Goal: Task Accomplishment & Management: Manage account settings

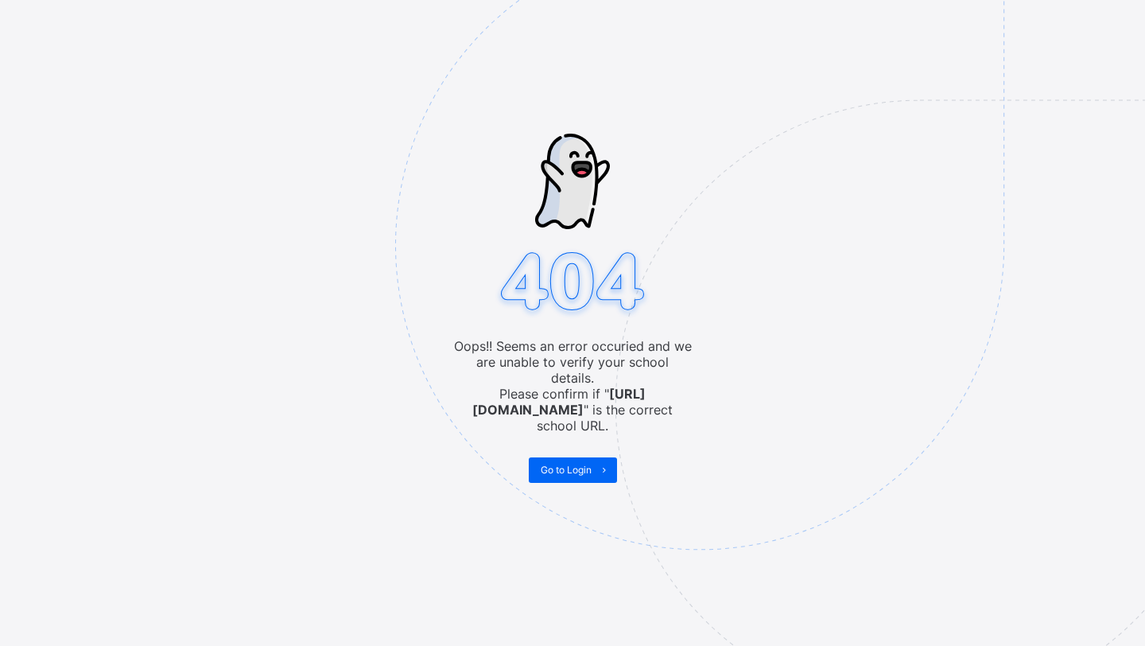
click at [402, 367] on img at bounding box center [809, 324] width 829 height 769
click at [547, 443] on img at bounding box center [809, 324] width 829 height 769
click at [550, 464] on span "Go to Login" at bounding box center [566, 470] width 51 height 12
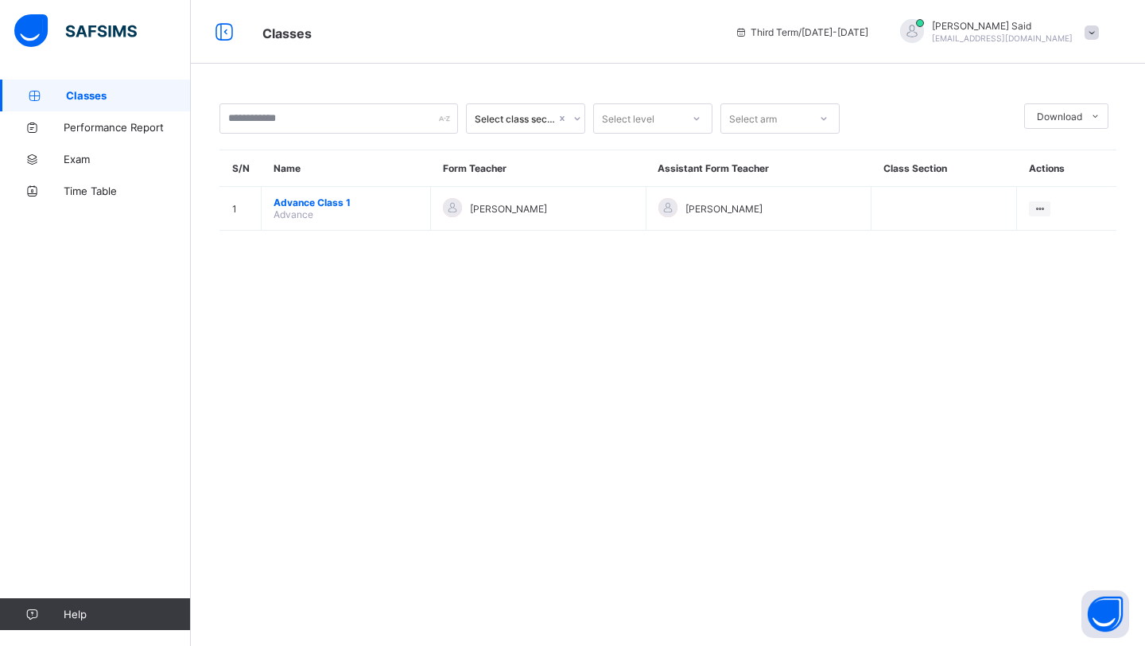
click at [333, 204] on span "Advance Class 1" at bounding box center [346, 202] width 145 height 12
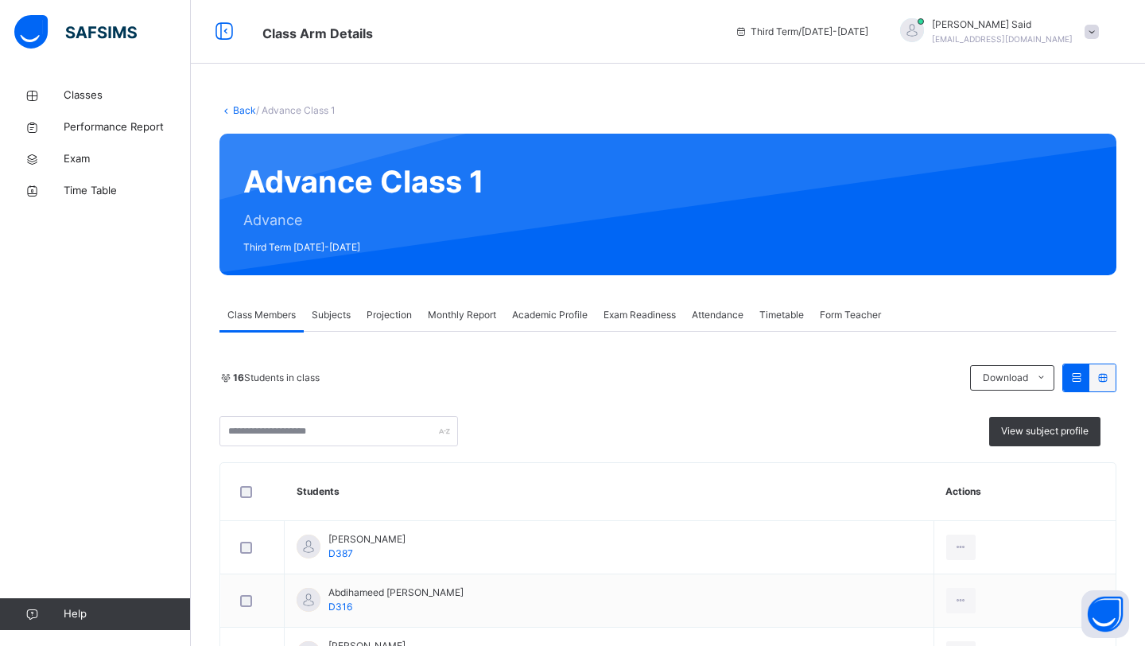
click at [417, 324] on div "Projection" at bounding box center [389, 315] width 61 height 32
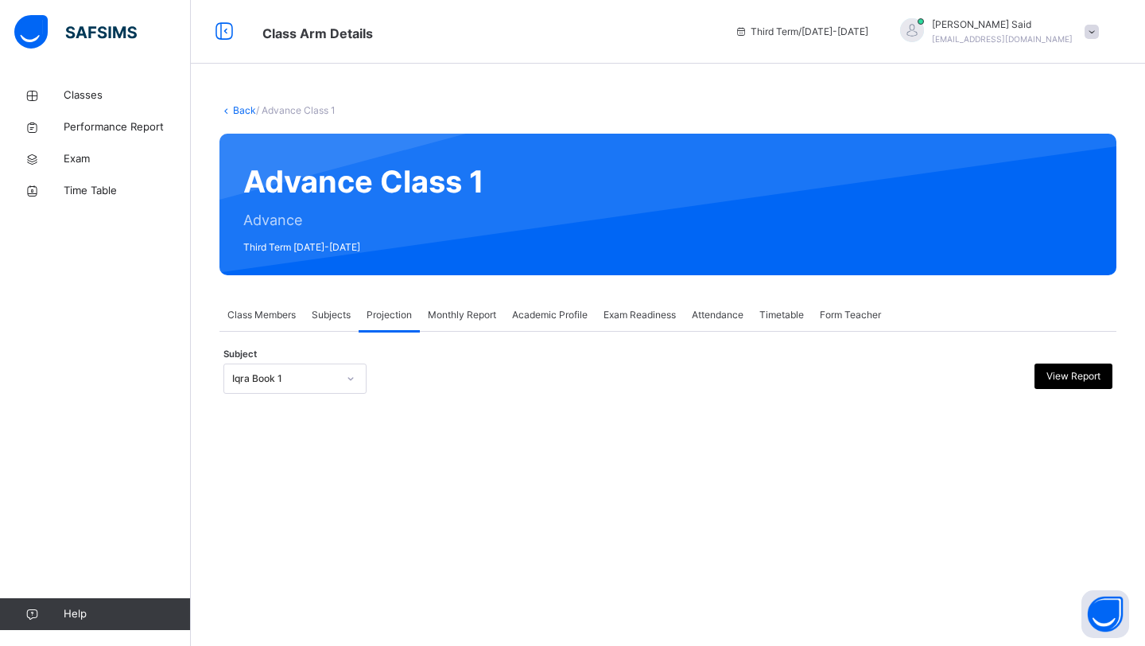
click at [293, 381] on div "Iqra Book 1" at bounding box center [284, 378] width 105 height 14
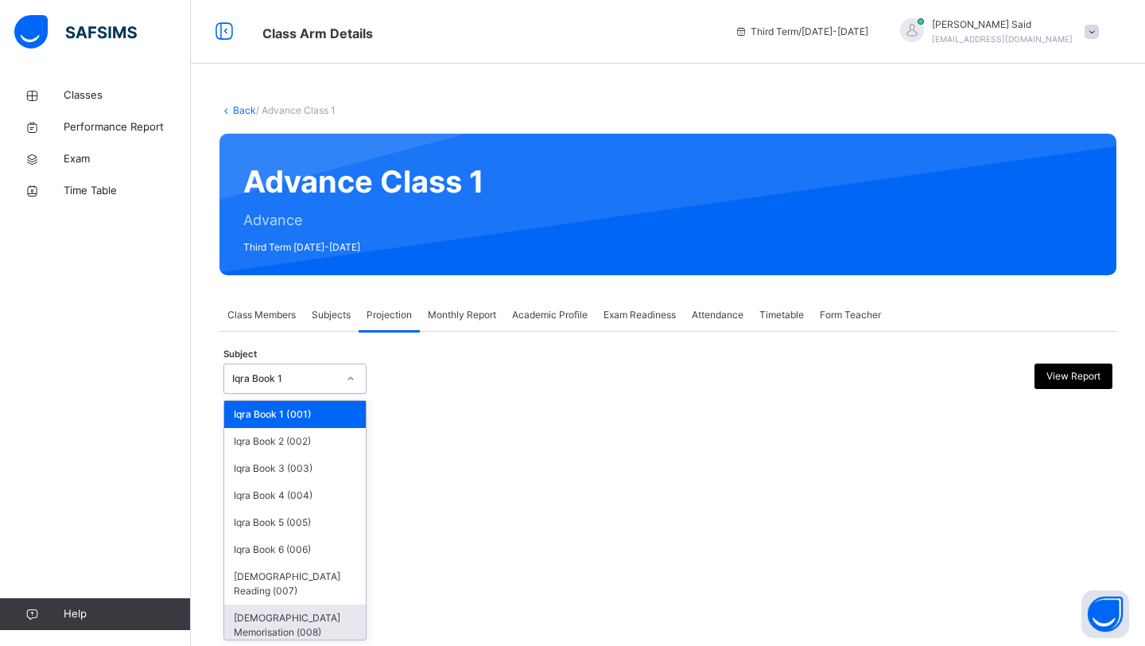
click at [351, 604] on div "[DEMOGRAPHIC_DATA] Memorisation (008)" at bounding box center [295, 624] width 142 height 41
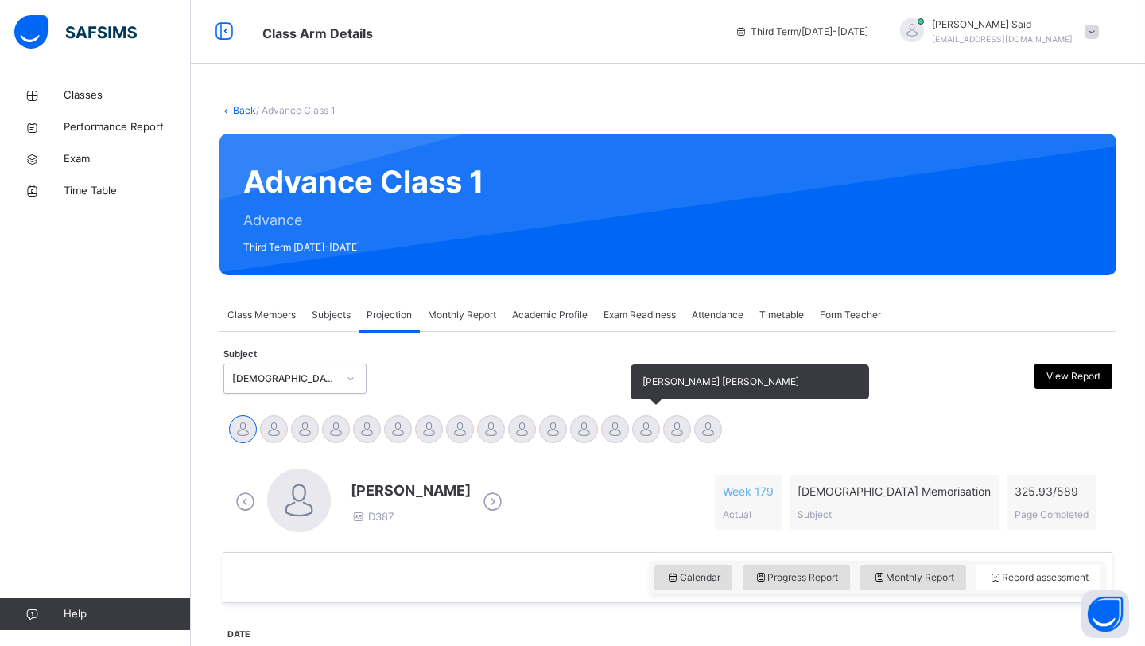
click at [646, 430] on div at bounding box center [646, 429] width 28 height 28
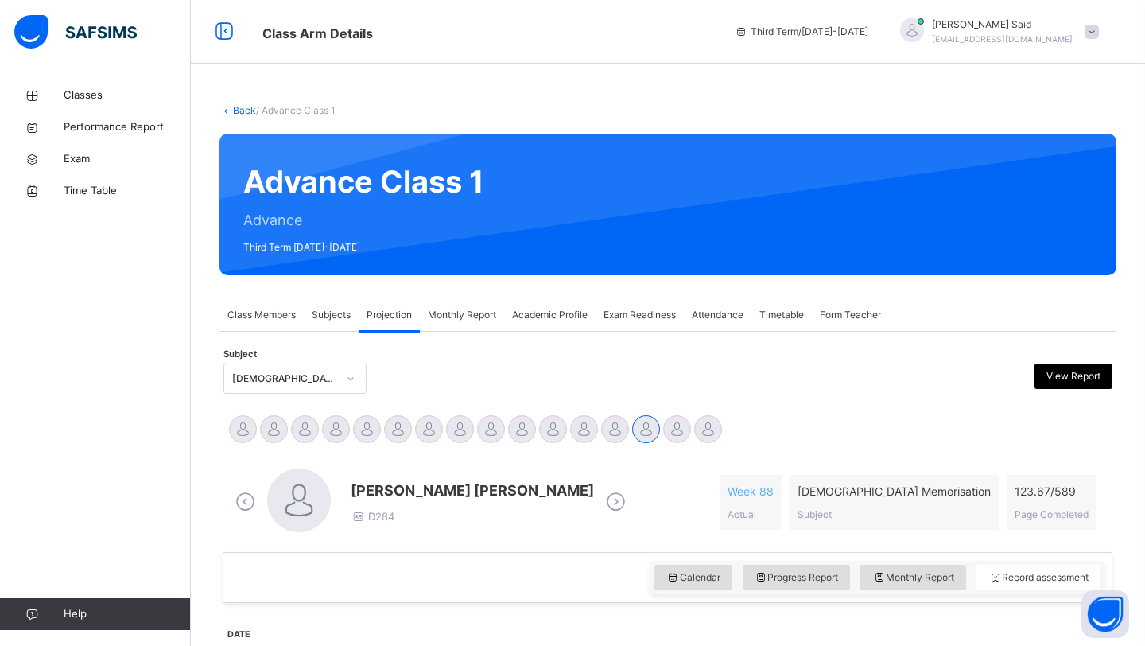
click at [549, 511] on div "[PERSON_NAME] [PERSON_NAME] D284" at bounding box center [472, 501] width 243 height 45
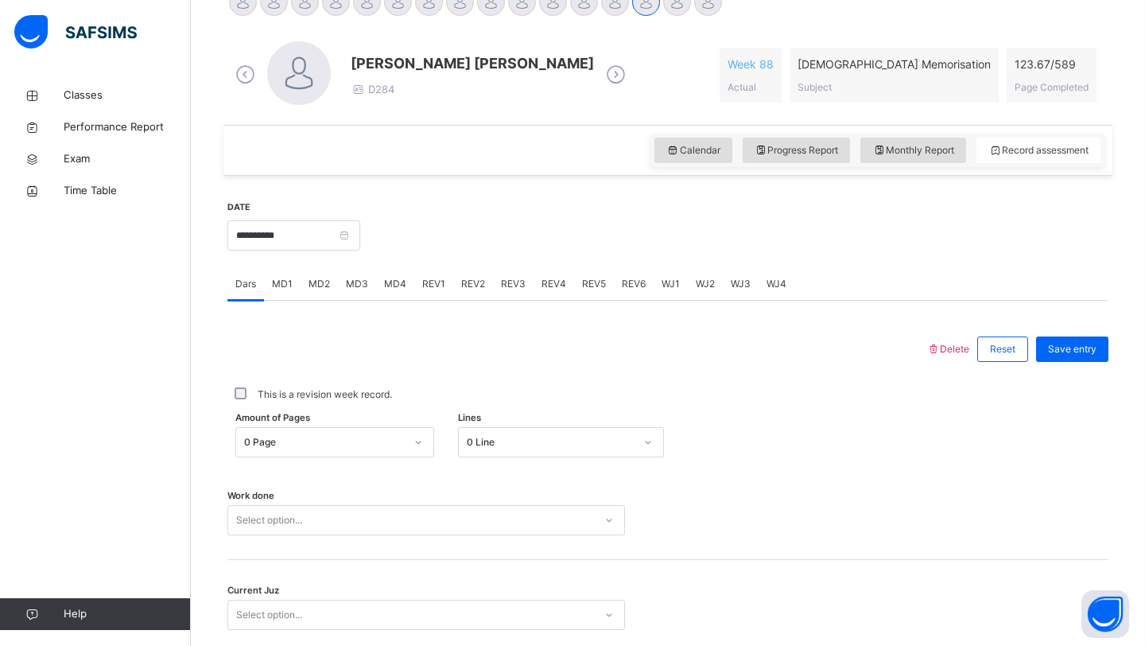
scroll to position [435, 0]
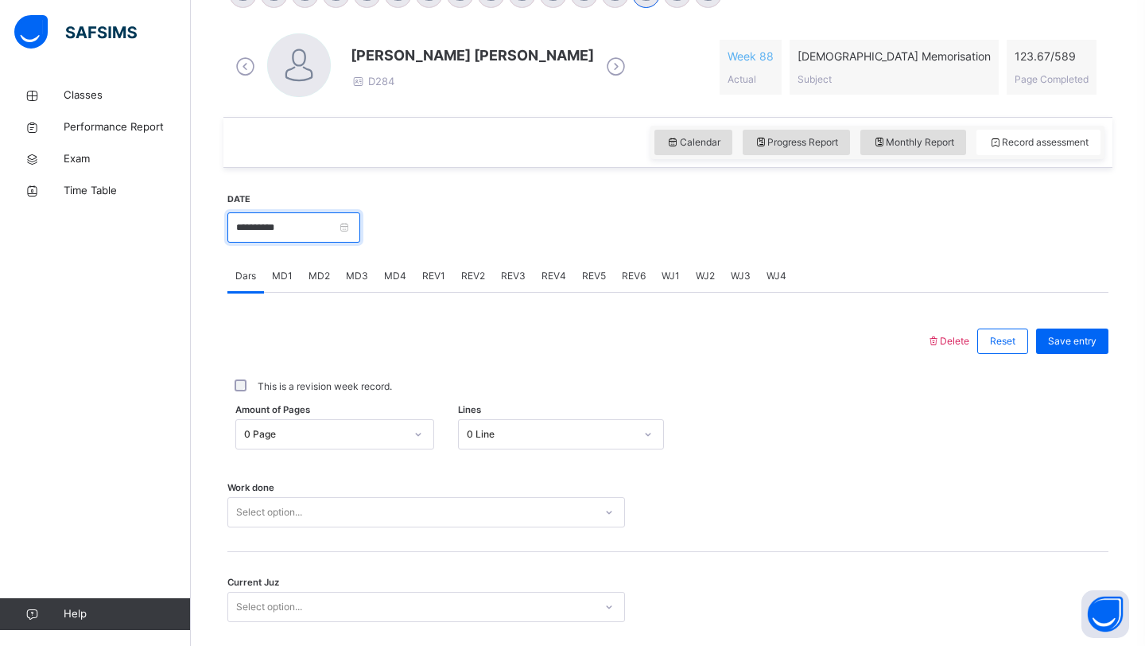
click at [346, 232] on input "**********" at bounding box center [293, 227] width 133 height 30
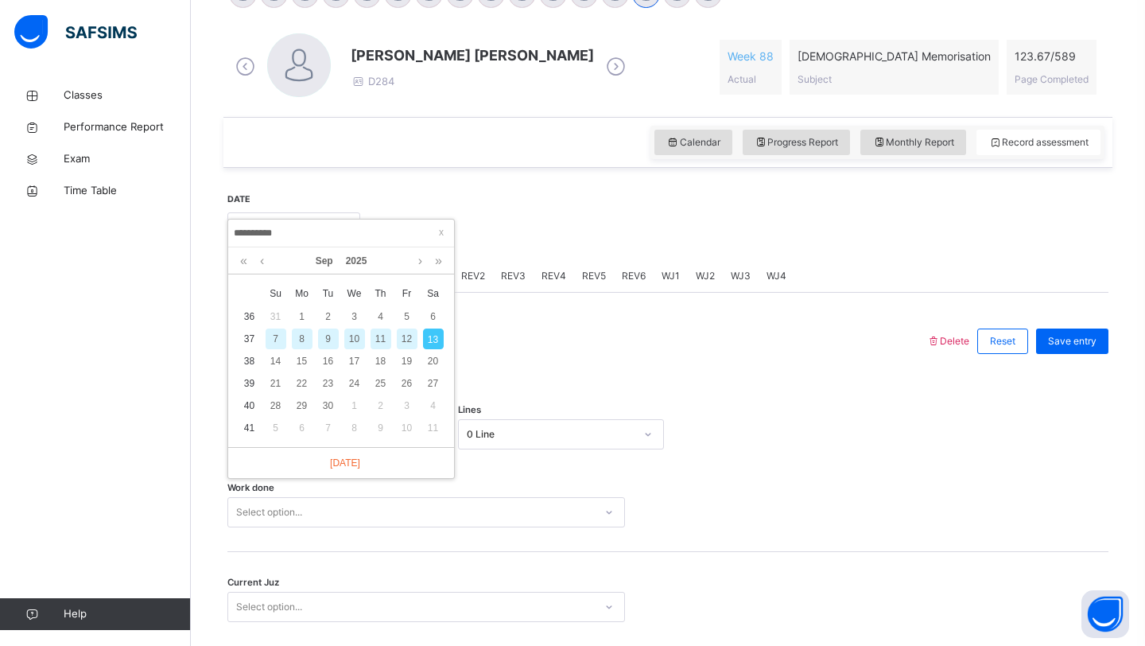
click at [404, 342] on div "12" at bounding box center [407, 338] width 21 height 21
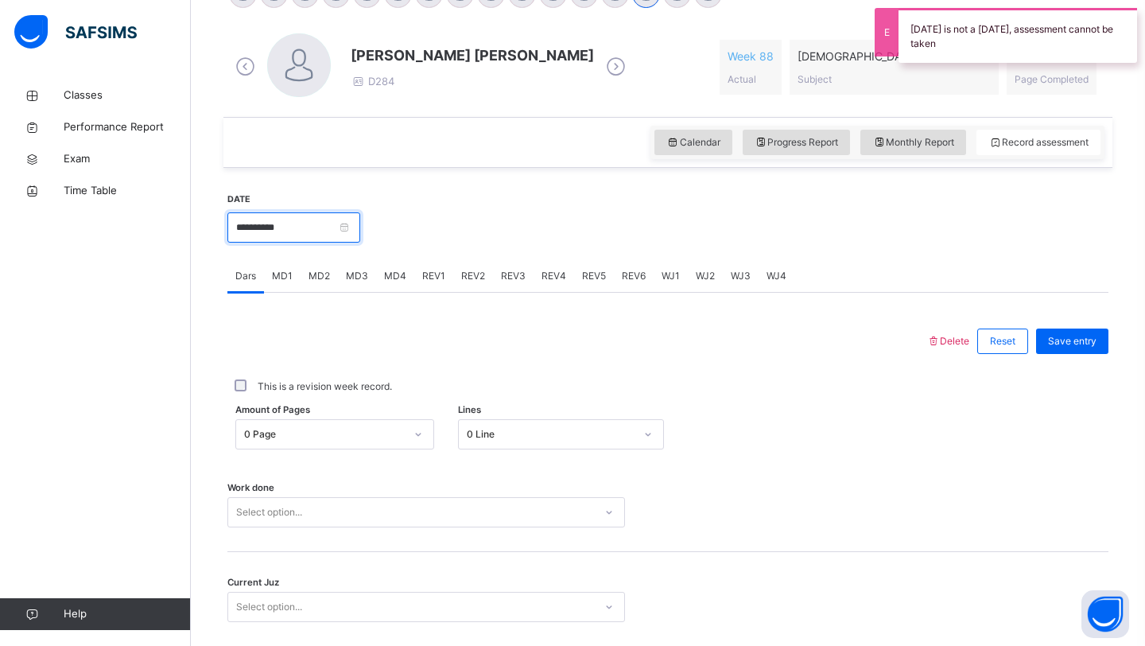
click at [297, 226] on input "**********" at bounding box center [293, 227] width 133 height 30
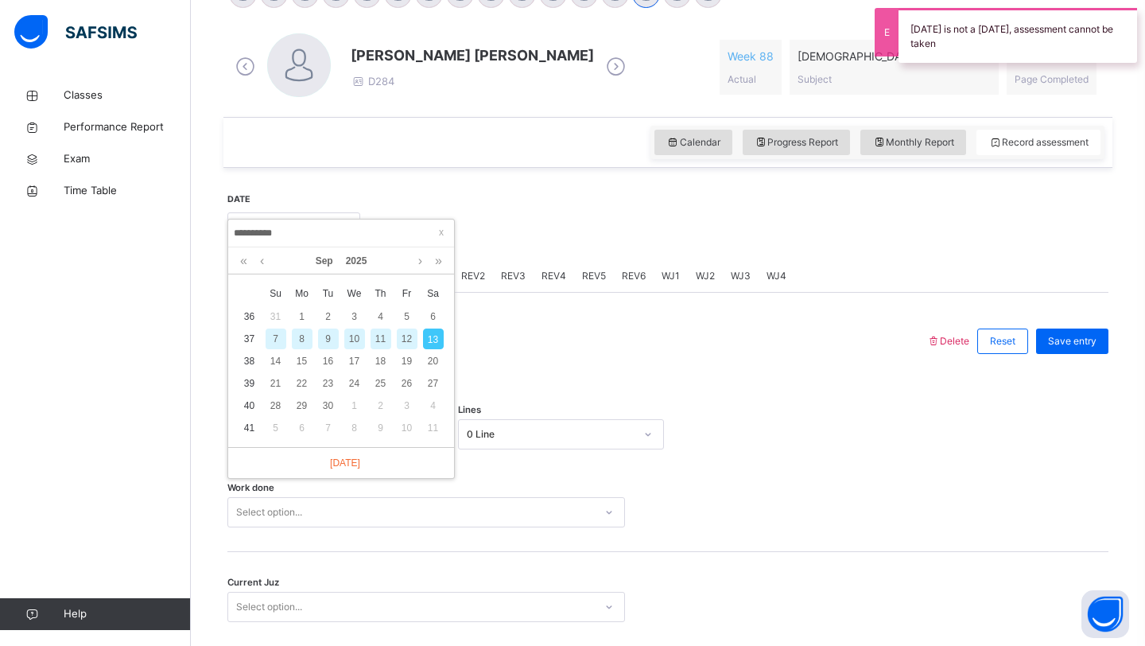
click at [381, 340] on div "11" at bounding box center [381, 338] width 21 height 21
type input "**********"
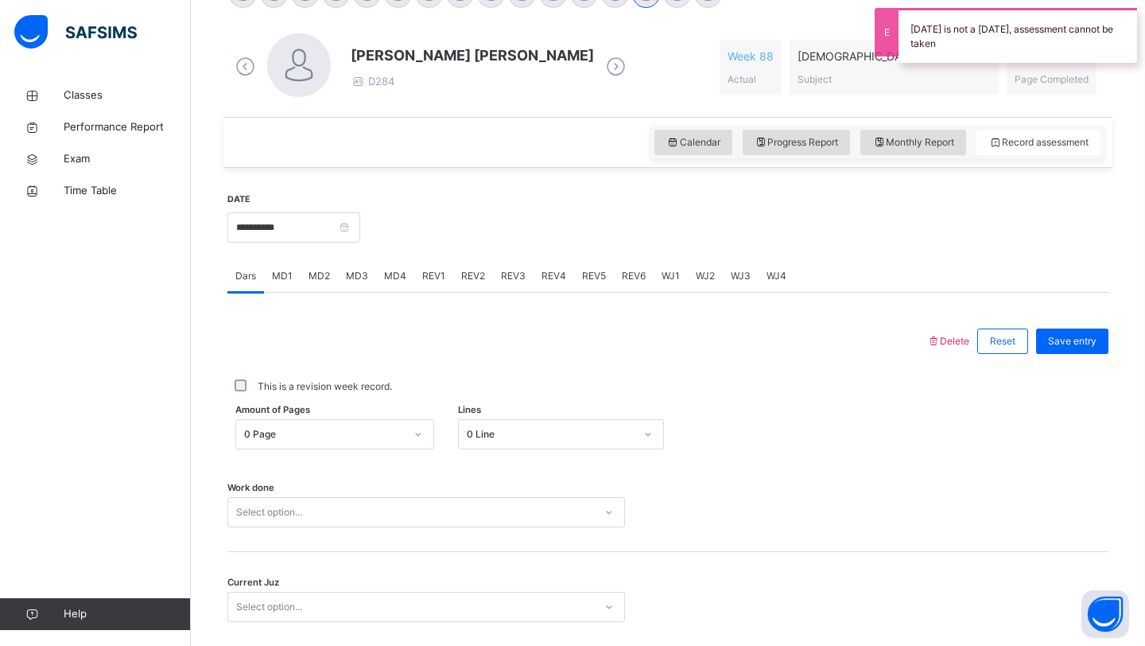
click at [347, 411] on div "Amount of Pages 0 Page Lines 0 Line" at bounding box center [667, 434] width 881 height 46
click at [378, 334] on div at bounding box center [576, 340] width 683 height 41
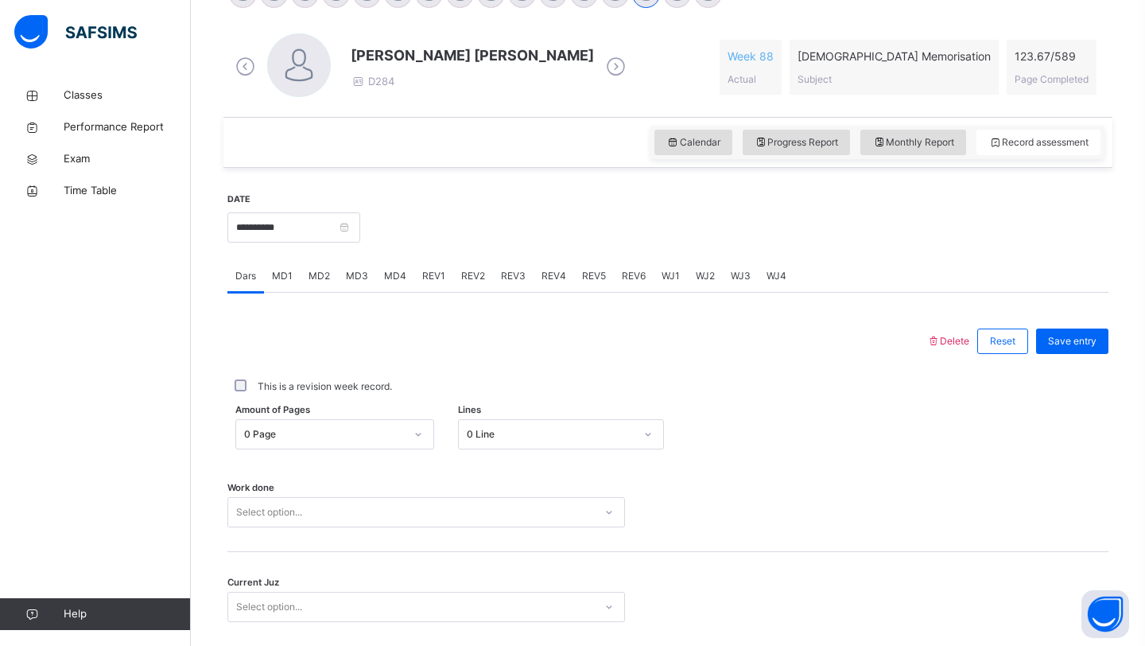
scroll to position [549, 0]
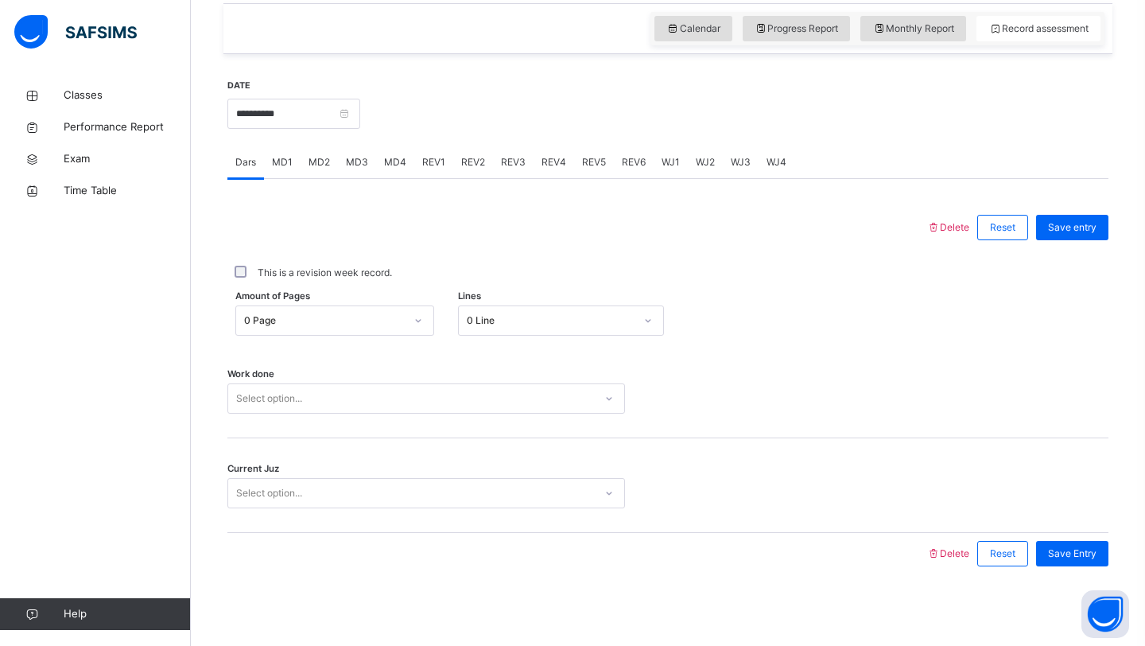
click at [398, 413] on div "Select option..." at bounding box center [426, 398] width 398 height 30
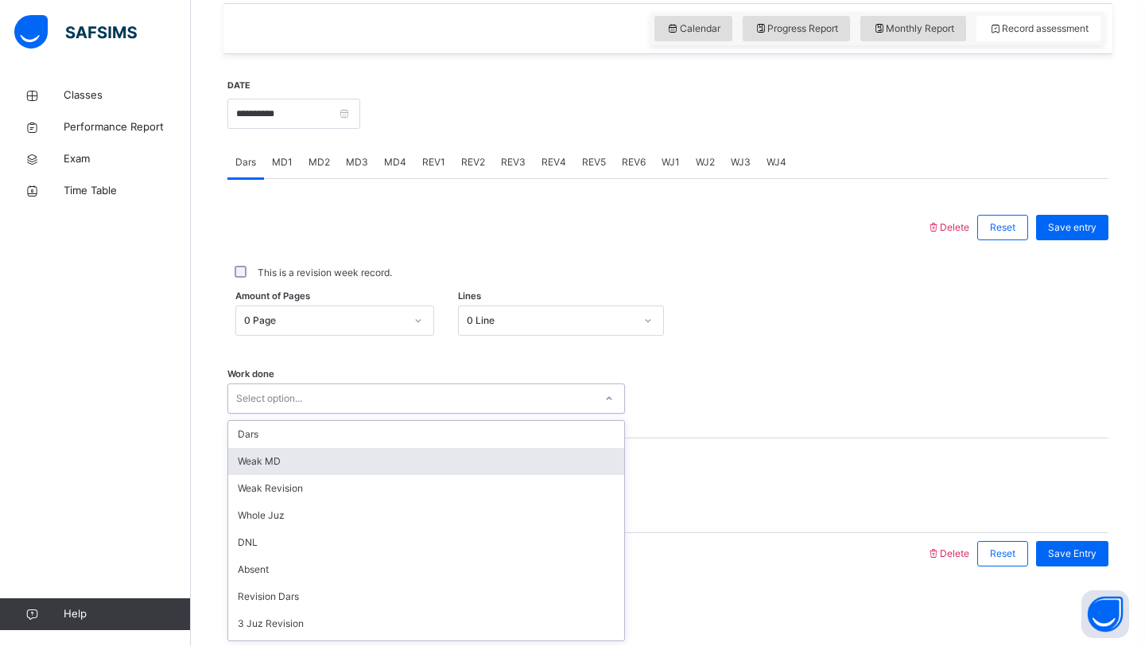
click at [372, 458] on div "Weak MD" at bounding box center [426, 461] width 396 height 27
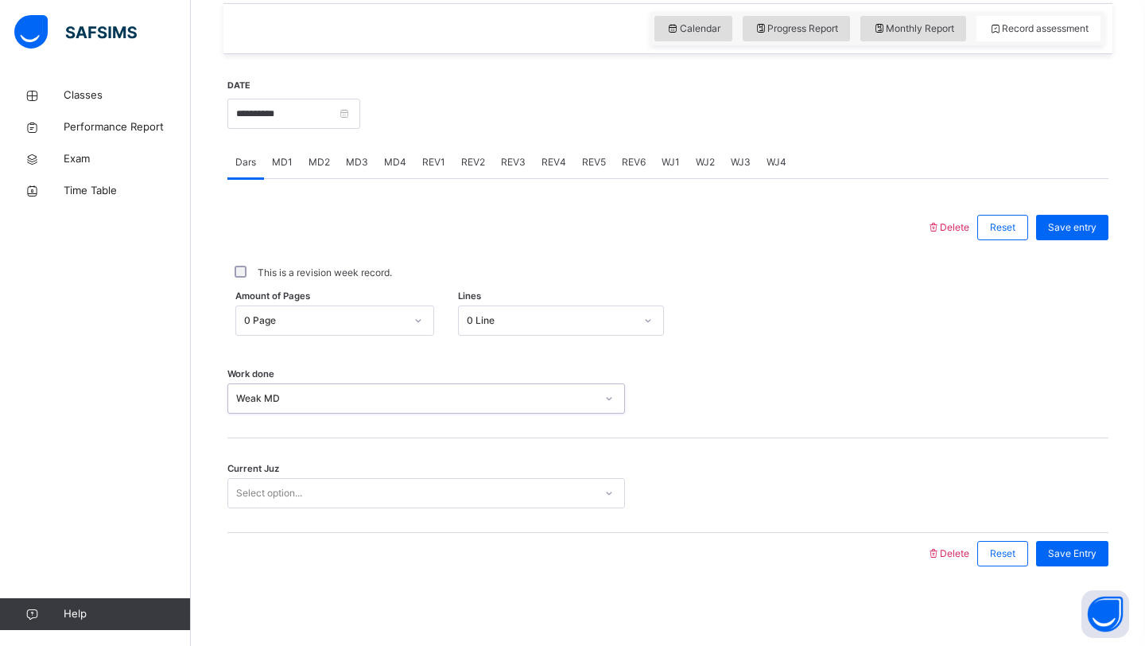
click at [337, 489] on div "Select option..." at bounding box center [411, 493] width 366 height 25
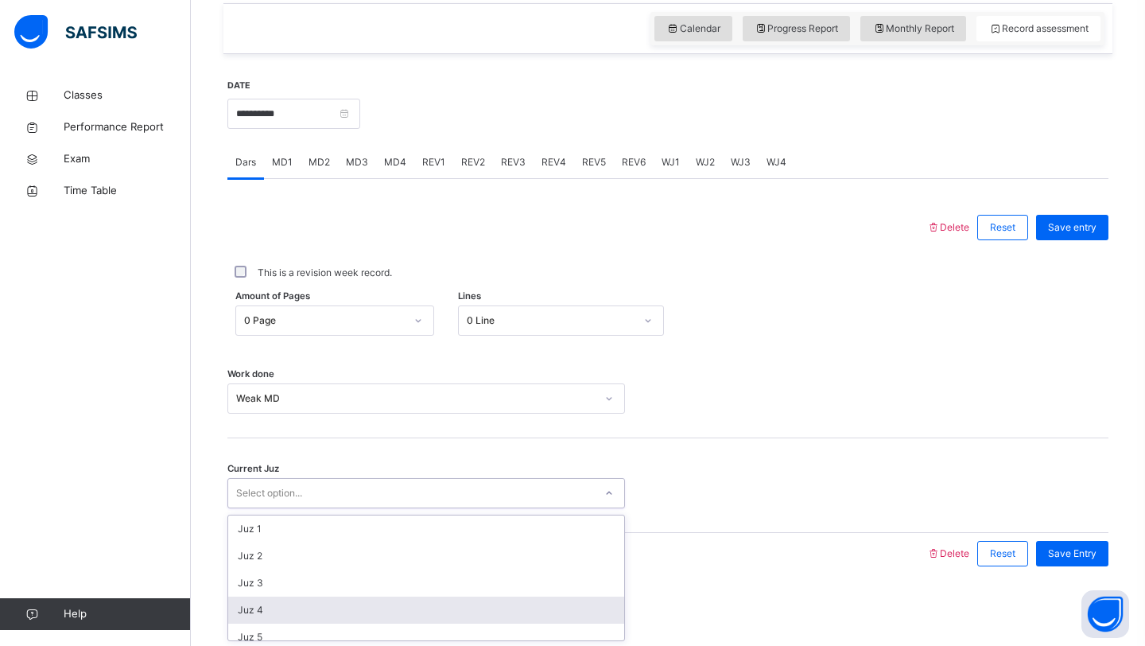
click at [332, 600] on div "Juz 4" at bounding box center [426, 609] width 396 height 27
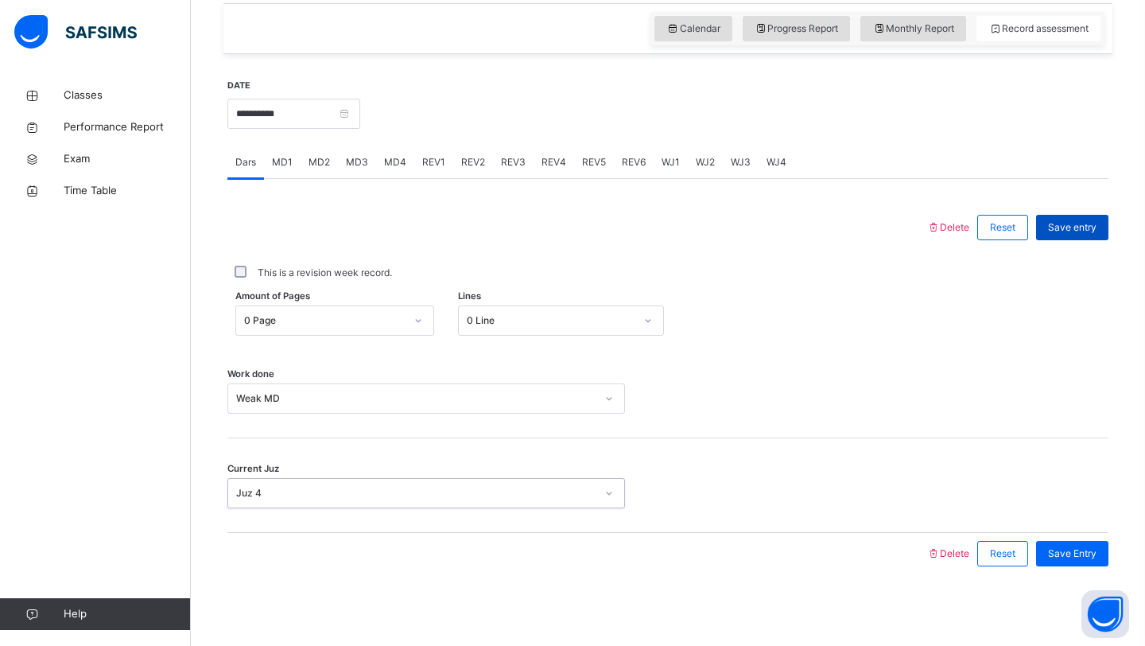
click at [1065, 222] on span "Save entry" at bounding box center [1072, 227] width 49 height 14
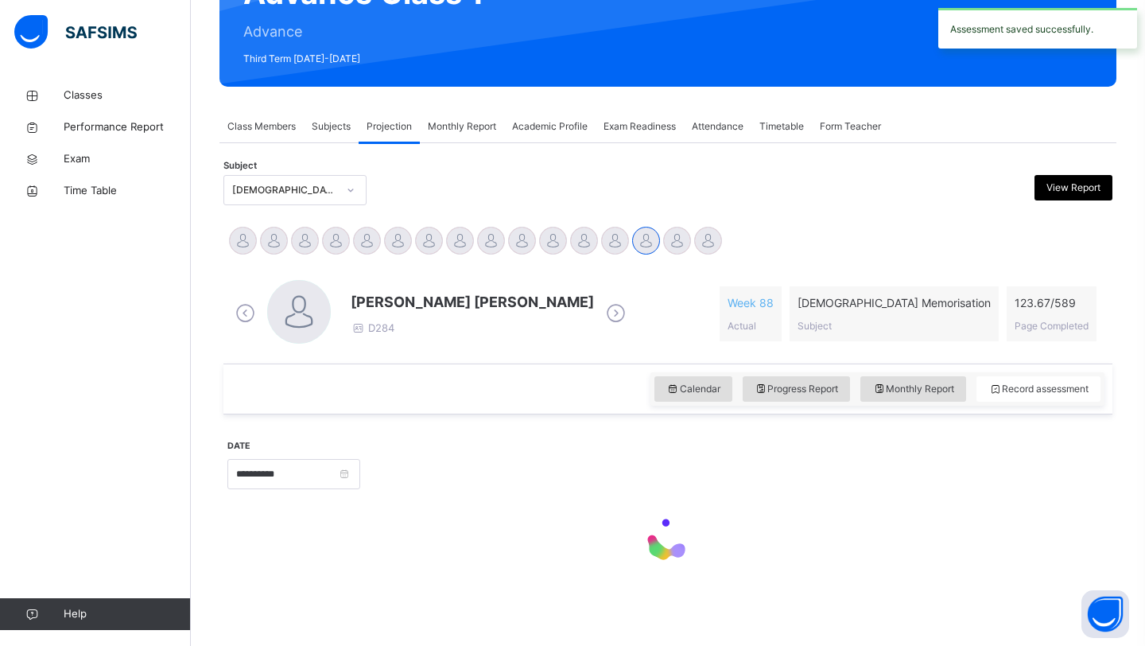
click at [557, 412] on div "Calendar Progress Report Monthly Report Record assessment" at bounding box center [667, 388] width 889 height 51
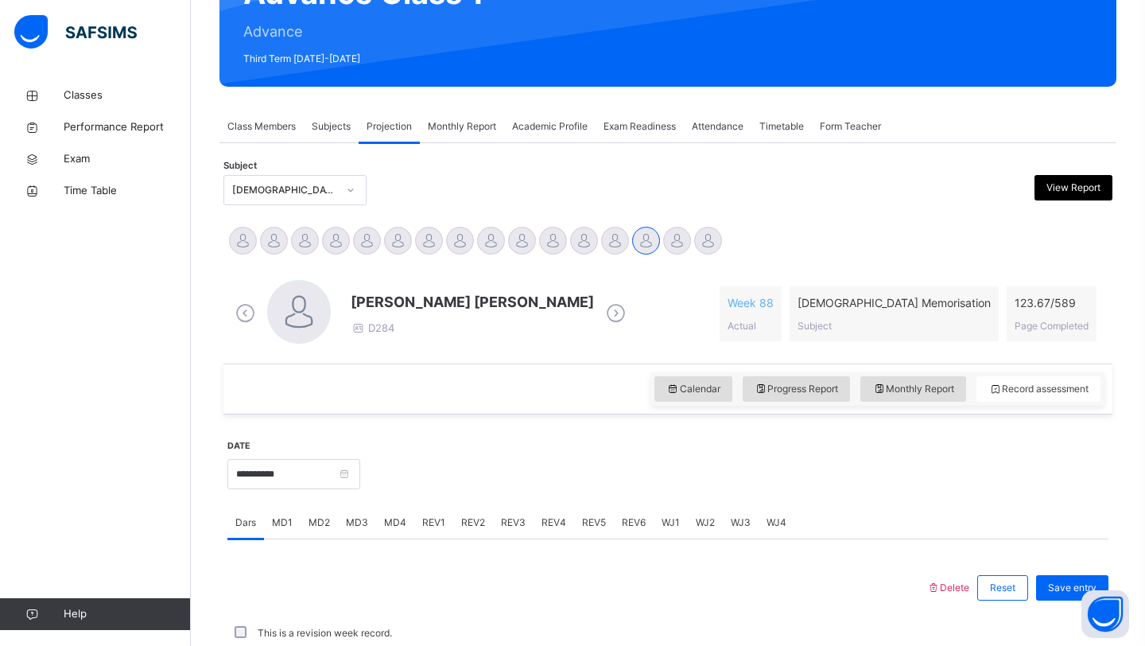
scroll to position [549, 0]
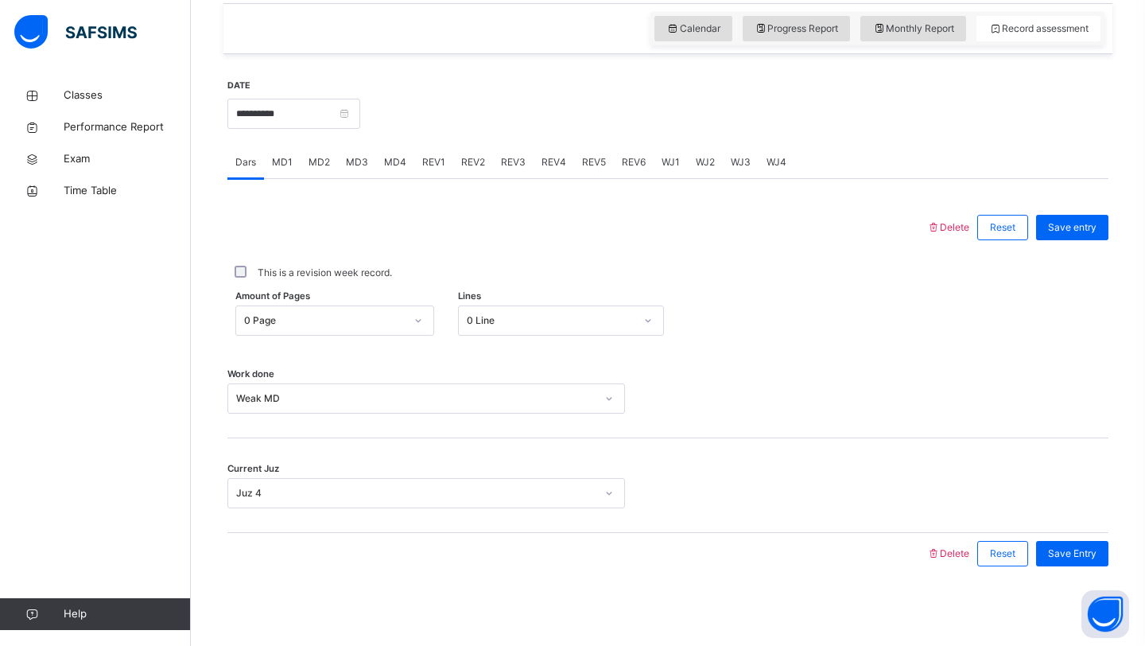
click at [358, 165] on span "MD3" at bounding box center [357, 162] width 22 height 14
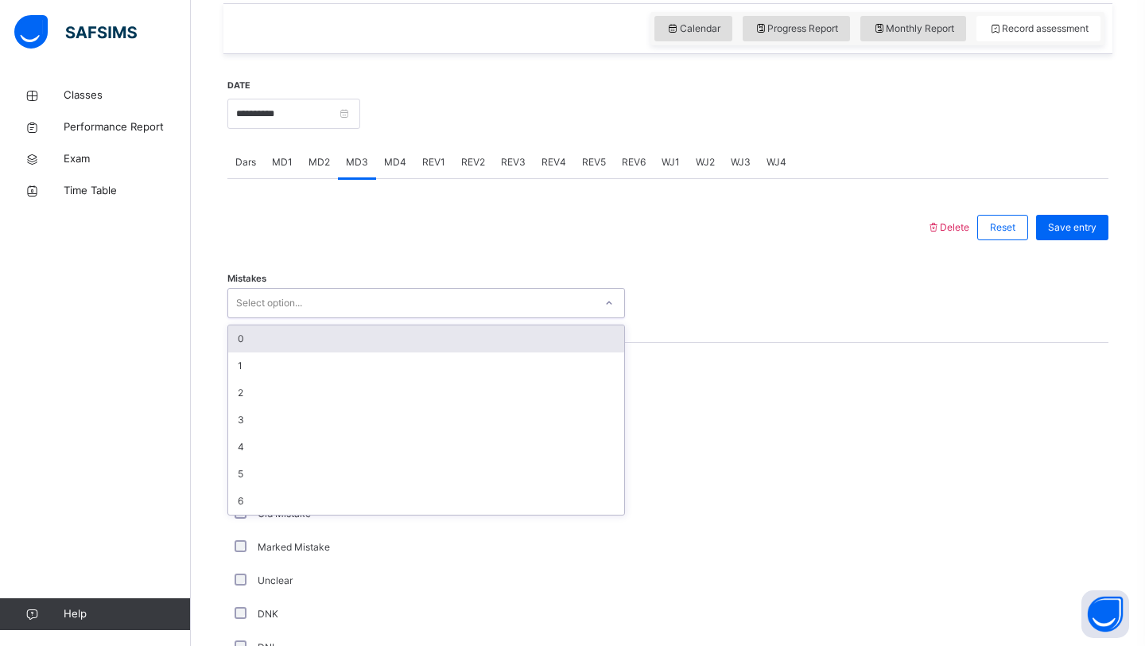
click at [425, 301] on div "Select option..." at bounding box center [411, 303] width 366 height 25
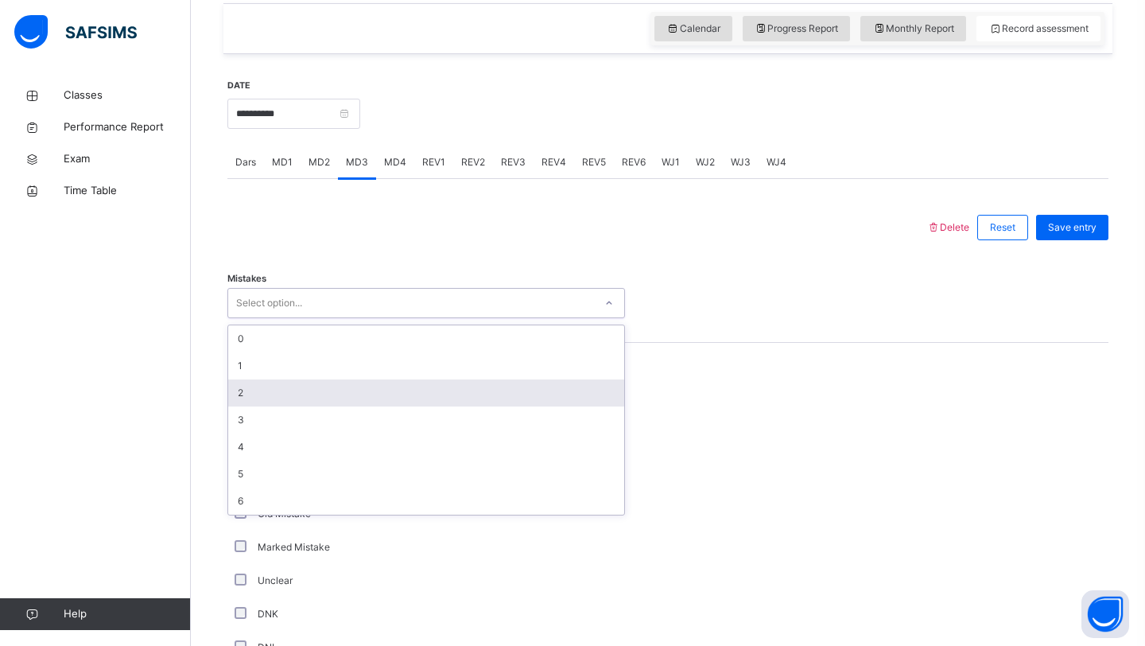
click at [336, 390] on div "2" at bounding box center [426, 392] width 396 height 27
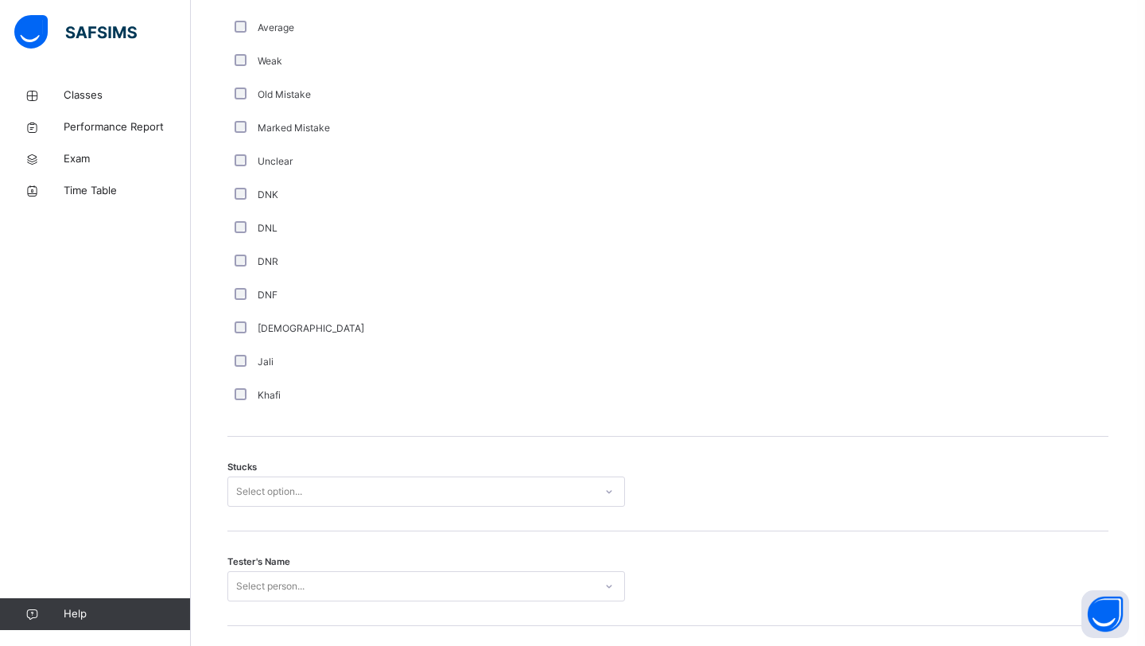
scroll to position [974, 0]
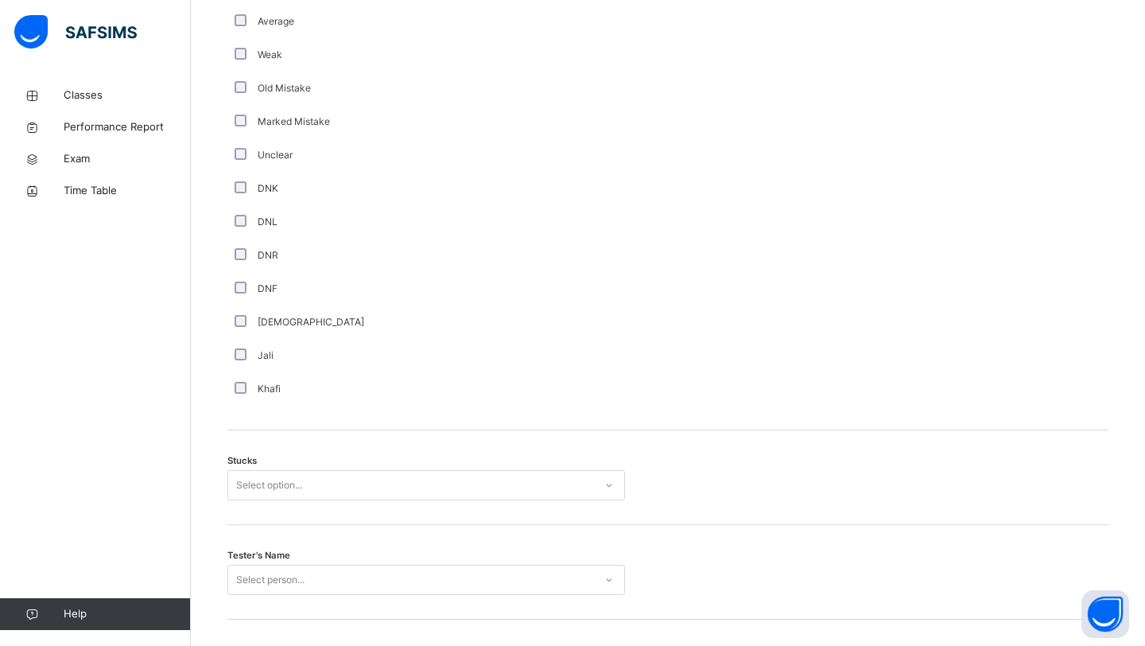
click at [399, 406] on div "Comment Good Average Weak Old Mistake Marked Mistake Unclear DNK DNL DNR DNF Mu…" at bounding box center [667, 173] width 881 height 513
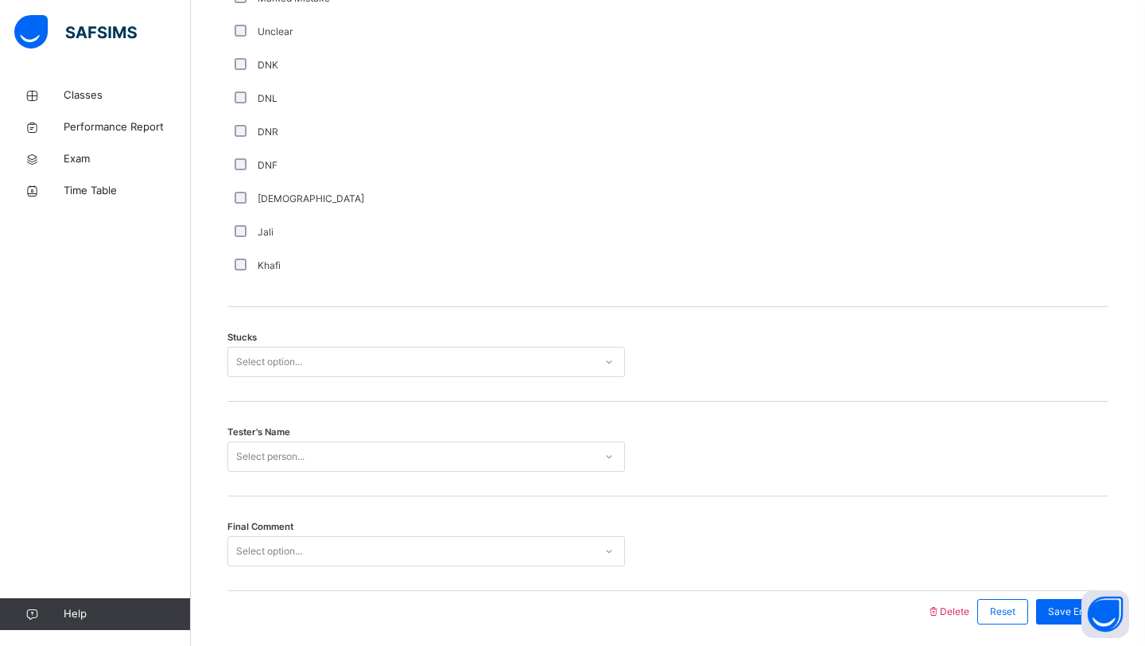
scroll to position [1155, 0]
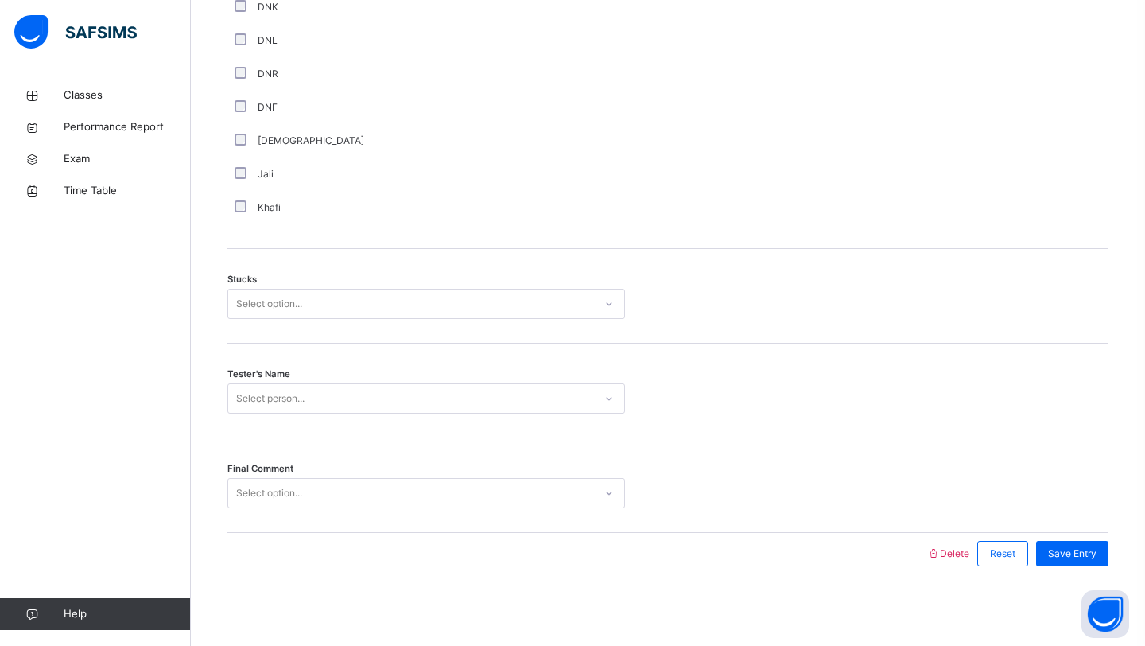
click at [336, 526] on div "Final Comment Select option..." at bounding box center [667, 485] width 881 height 95
click at [336, 524] on div "Final Comment Select option..." at bounding box center [667, 485] width 881 height 95
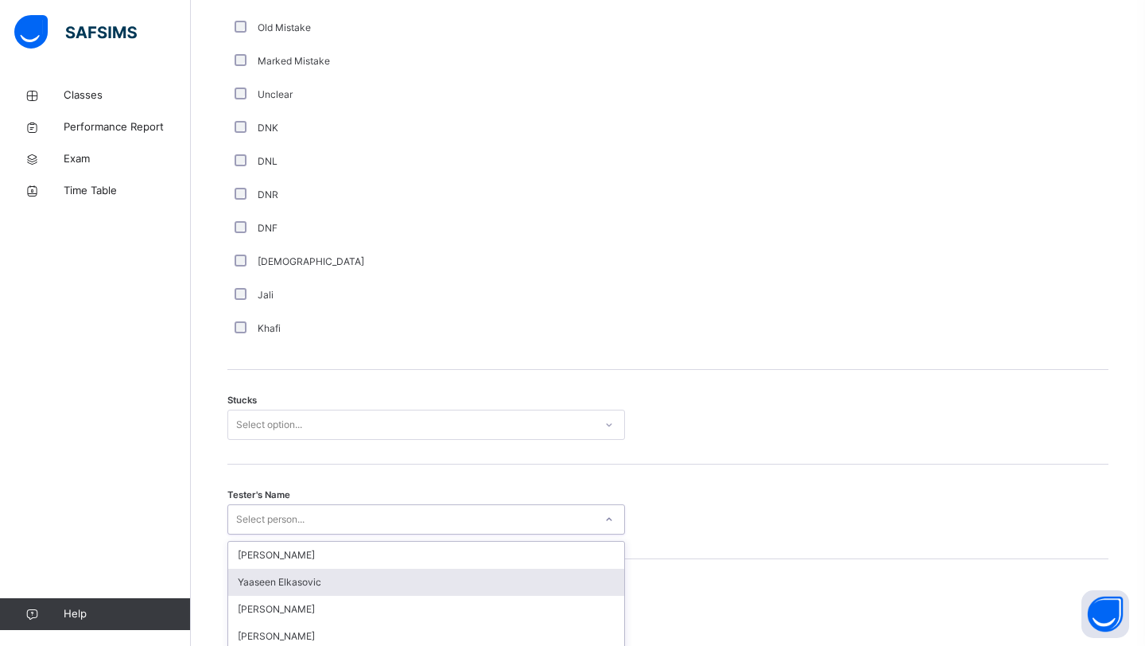
click at [336, 524] on div "option [PERSON_NAME] focused, 2 of 90. 90 results available. Use Up and Down to…" at bounding box center [426, 519] width 398 height 30
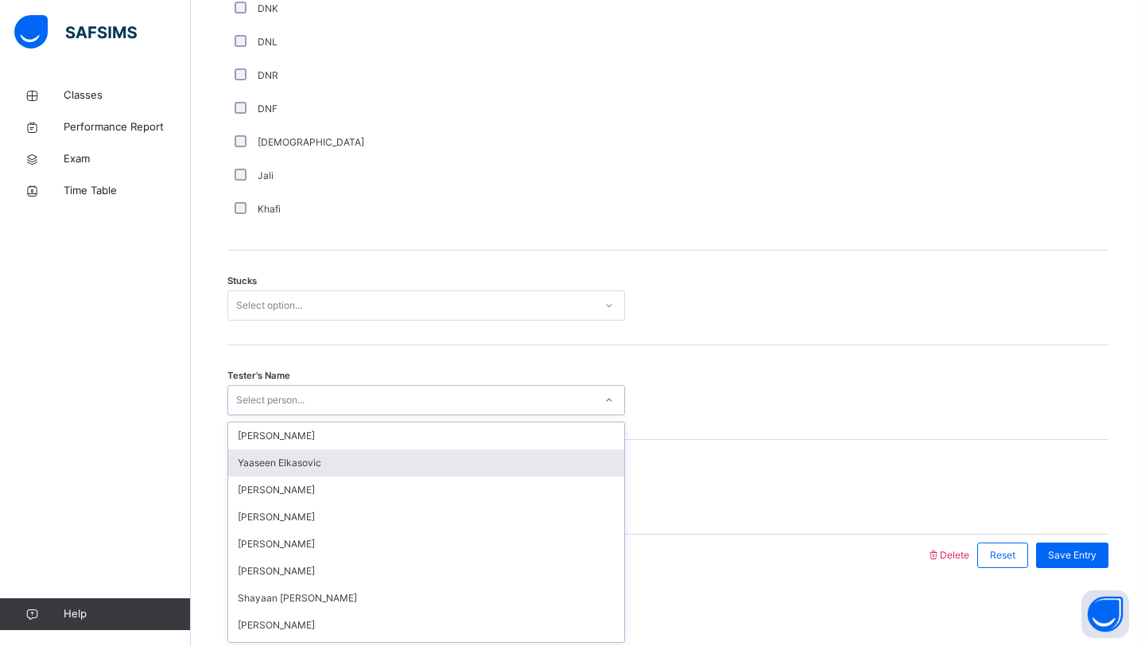
click at [336, 524] on div "[PERSON_NAME]" at bounding box center [426, 516] width 396 height 27
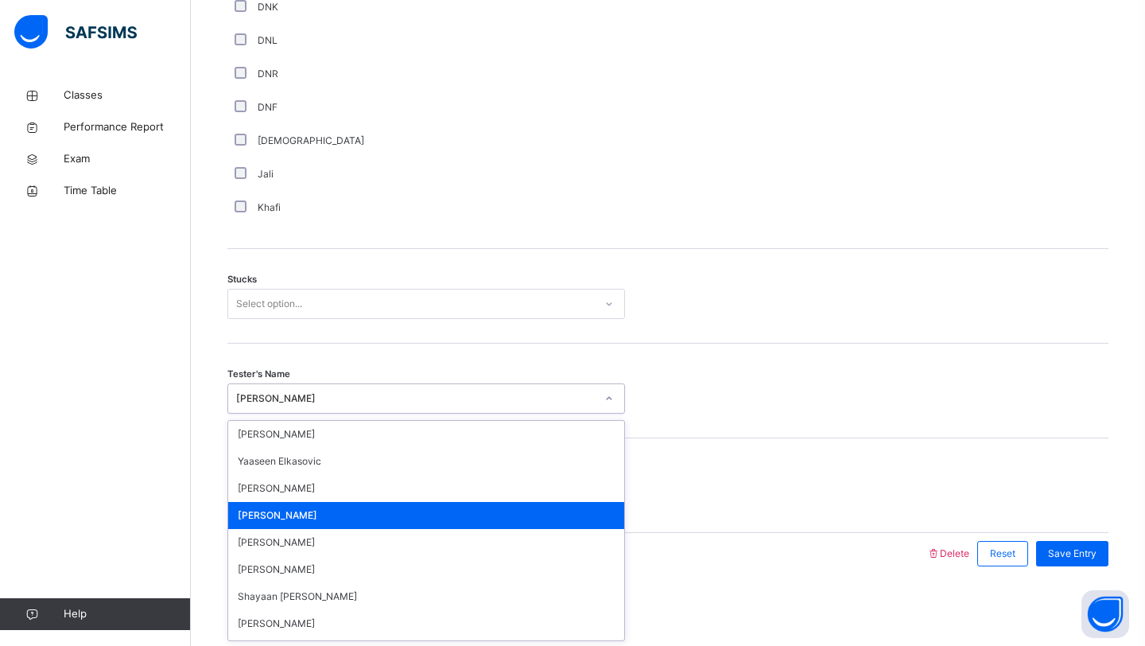
click at [324, 406] on div "[PERSON_NAME]" at bounding box center [411, 398] width 366 height 25
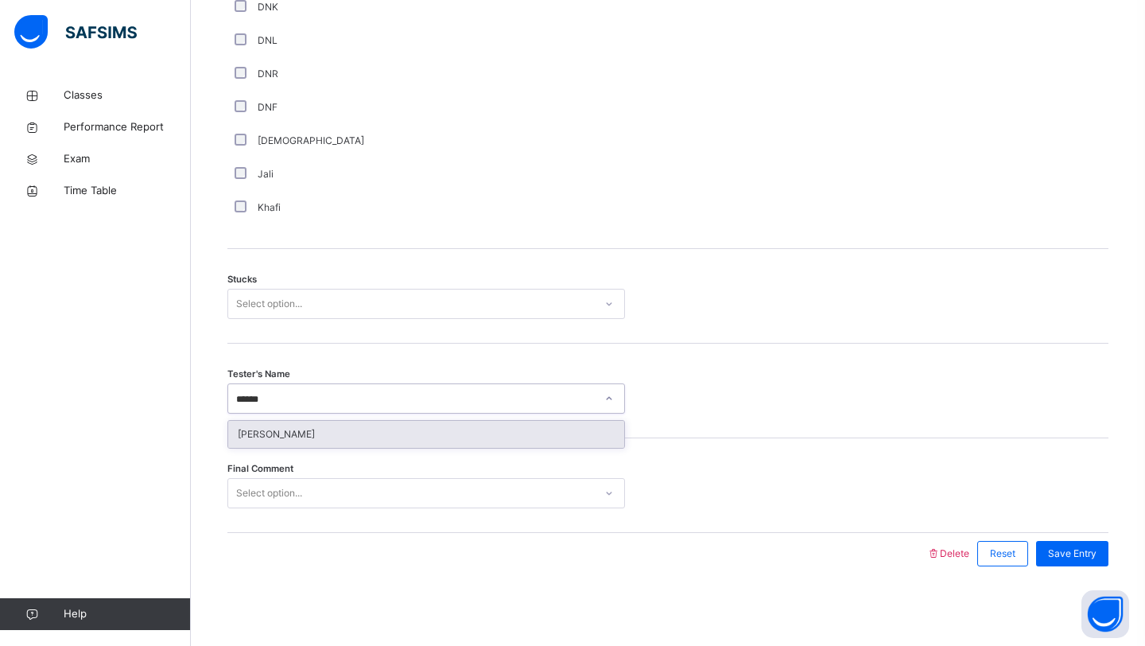
type input "*******"
click at [249, 433] on div "[PERSON_NAME]" at bounding box center [426, 434] width 396 height 27
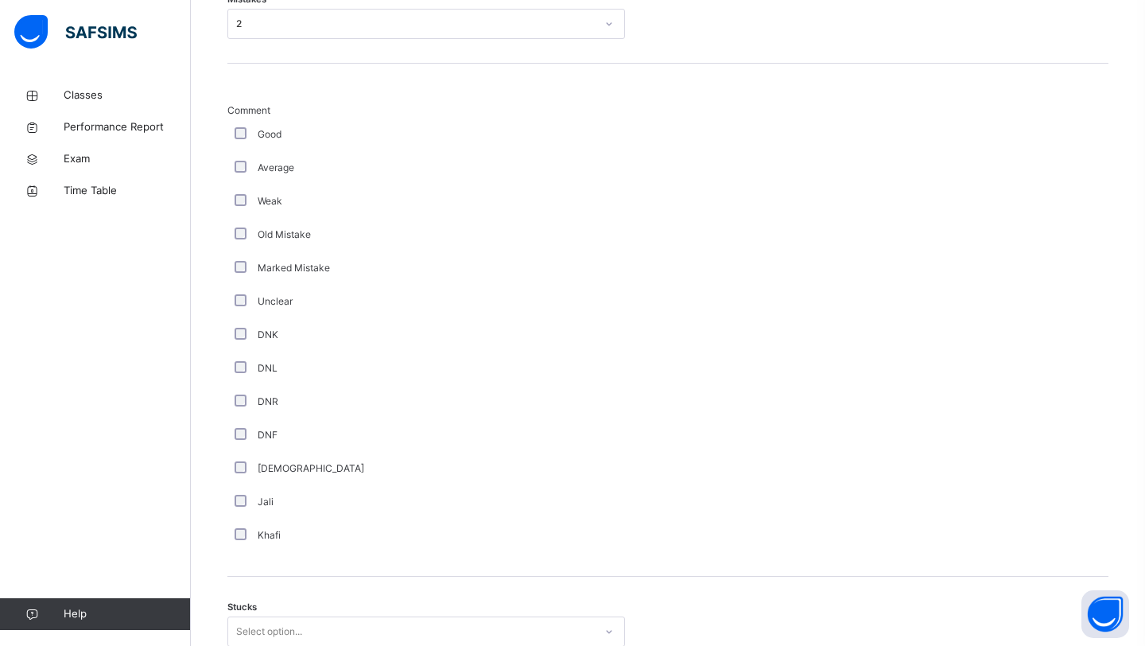
scroll to position [823, 0]
click at [243, 479] on div "[DEMOGRAPHIC_DATA]" at bounding box center [426, 473] width 390 height 14
click at [243, 478] on div "[DEMOGRAPHIC_DATA]" at bounding box center [426, 473] width 390 height 14
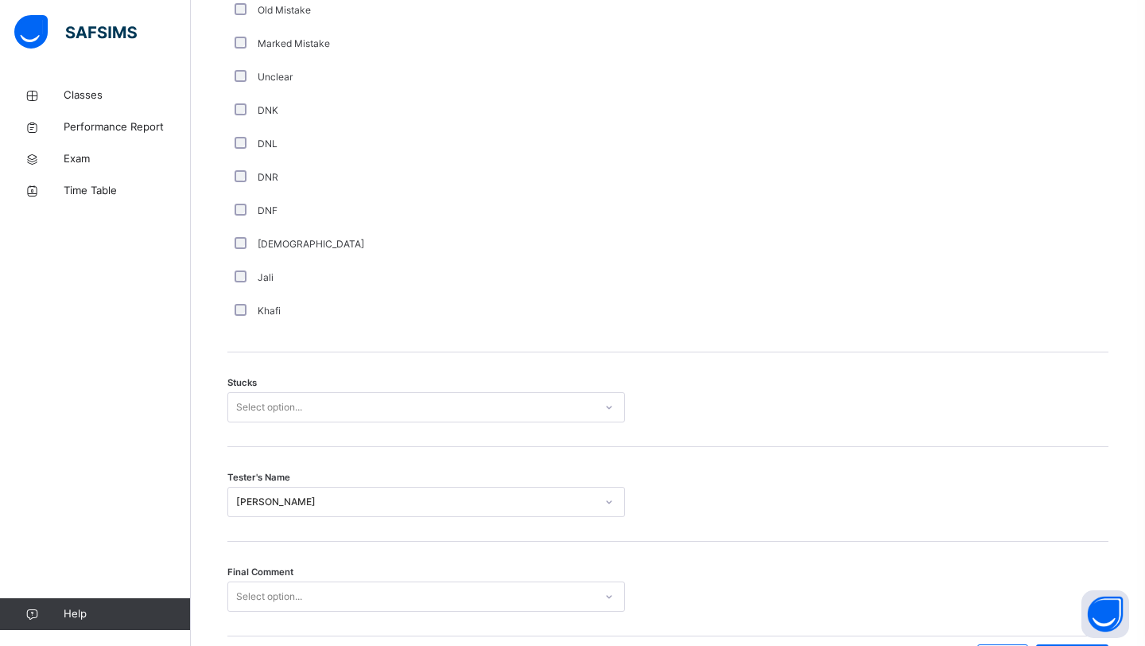
scroll to position [1155, 0]
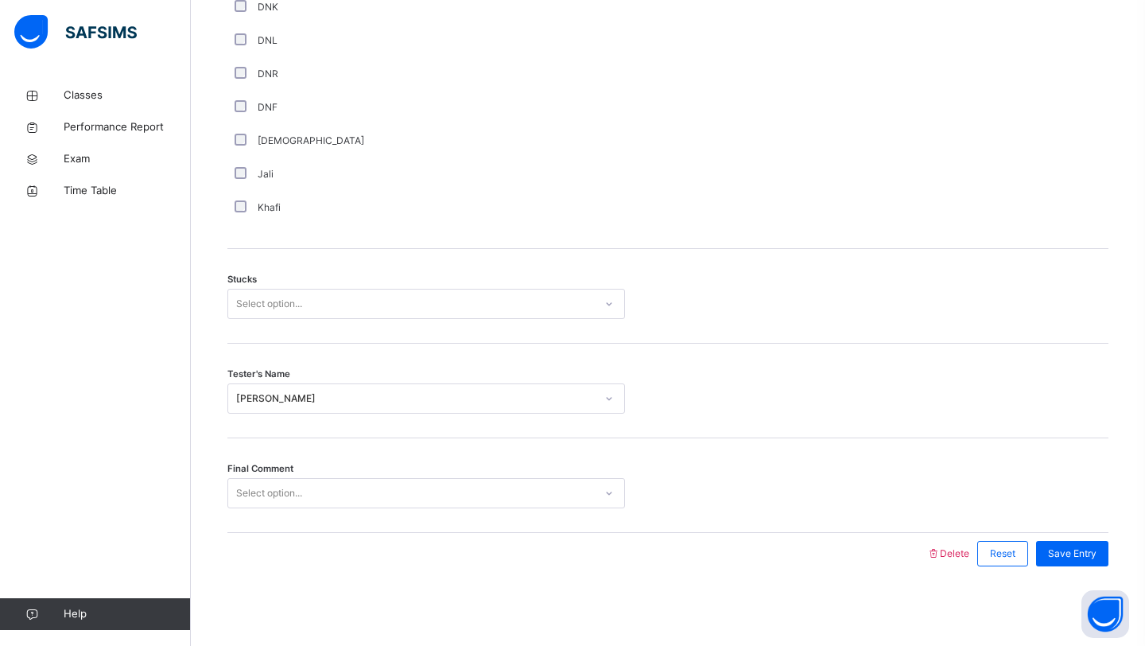
click at [344, 315] on div "Select option..." at bounding box center [411, 304] width 366 height 25
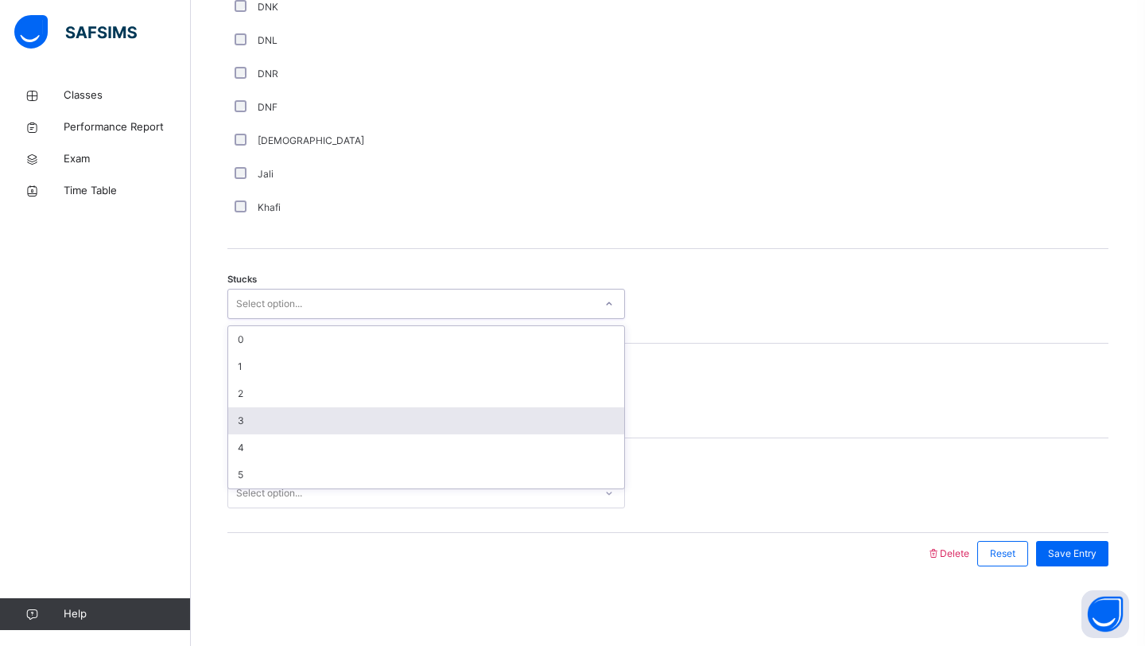
click at [280, 417] on div "3" at bounding box center [426, 420] width 396 height 27
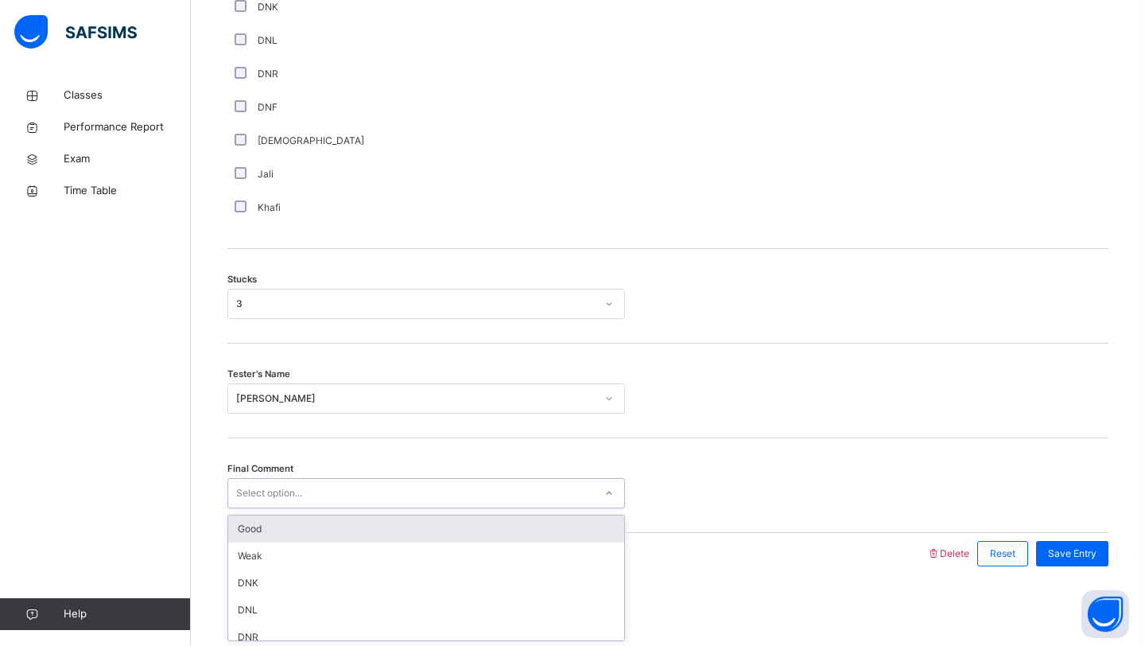
click at [270, 495] on div "Select option..." at bounding box center [269, 493] width 66 height 30
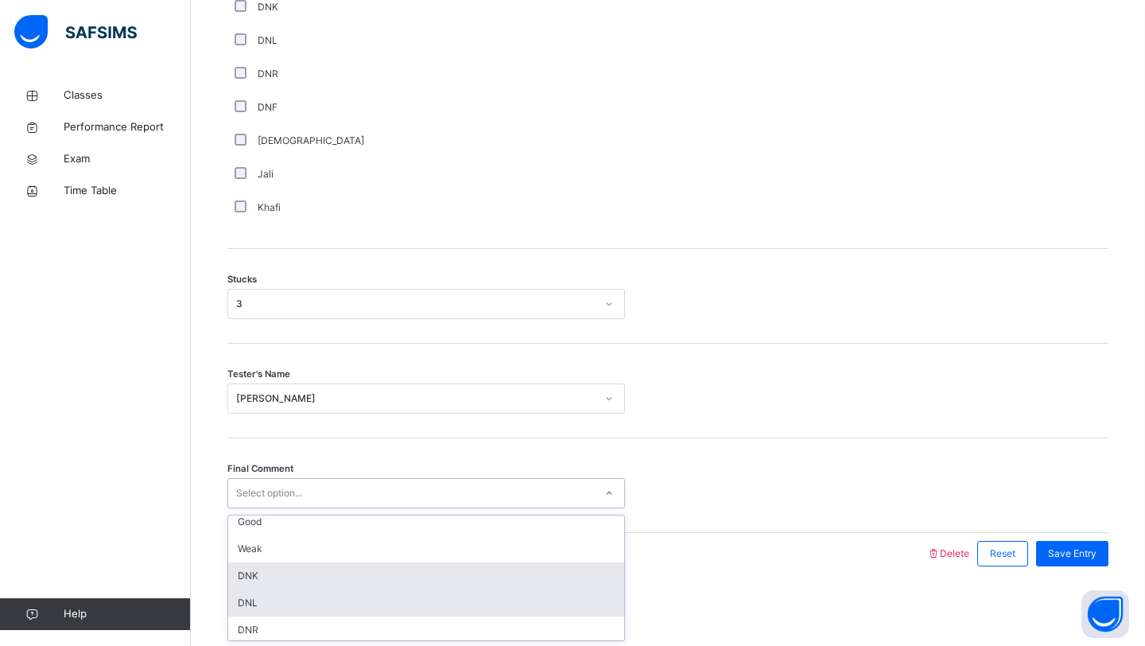
scroll to position [0, 0]
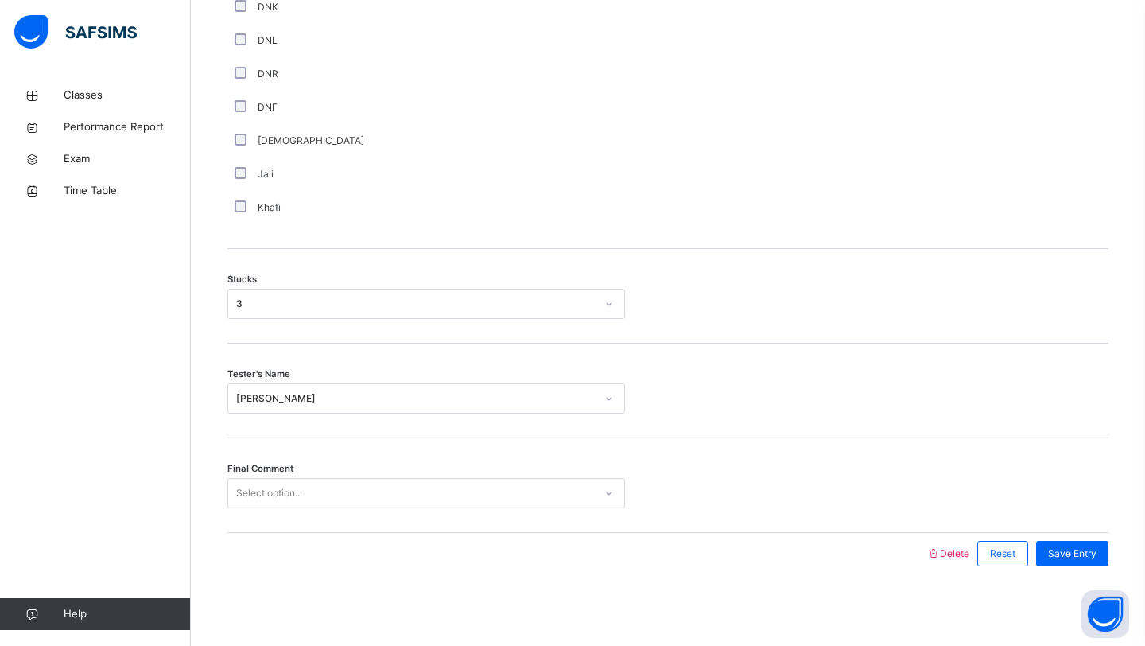
click at [818, 400] on div "Tester's Name [PERSON_NAME]" at bounding box center [667, 398] width 881 height 30
click at [1066, 555] on span "Save Entry" at bounding box center [1072, 553] width 49 height 14
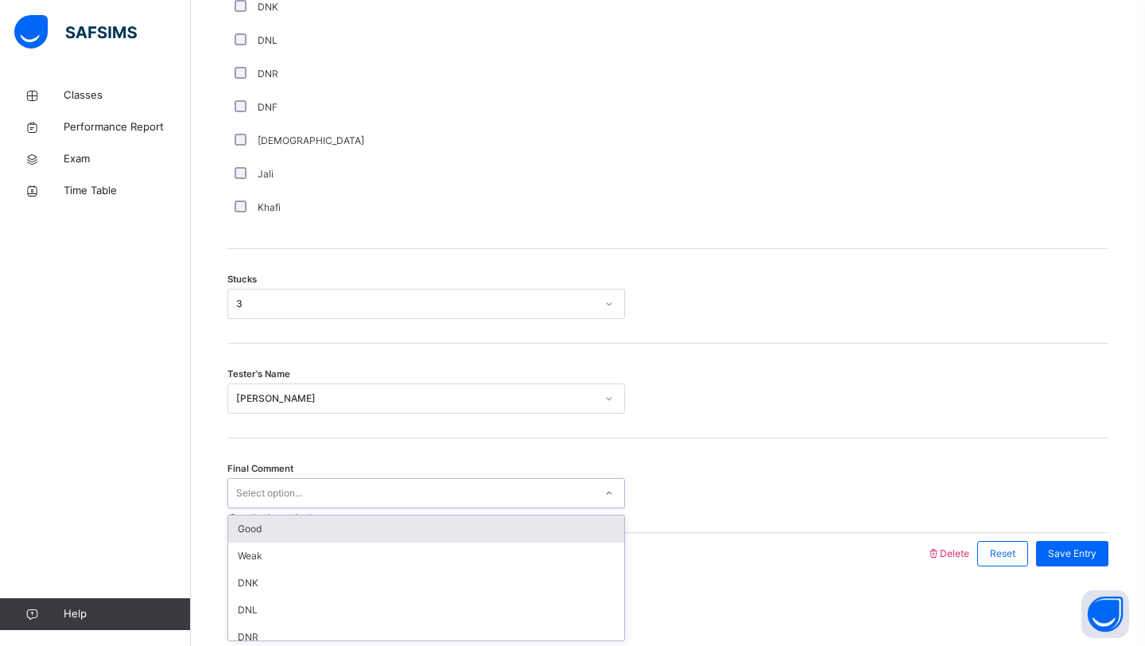
click at [413, 491] on div "Select option..." at bounding box center [411, 493] width 366 height 25
click at [344, 527] on div "Good" at bounding box center [426, 528] width 396 height 27
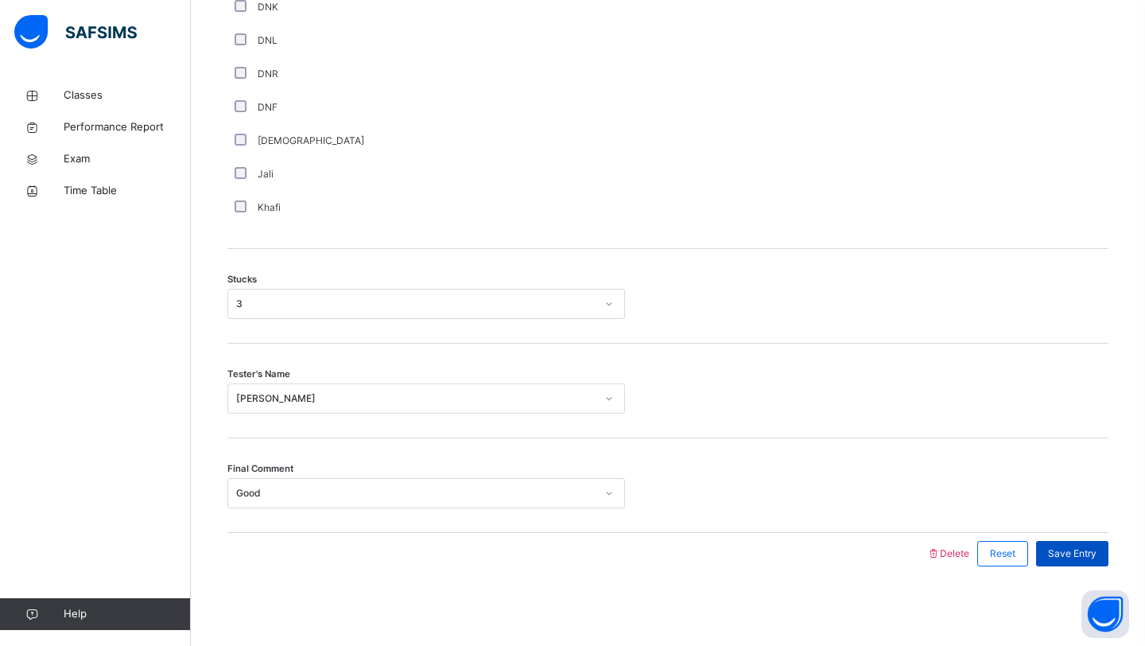
click at [1051, 561] on div "Save Entry" at bounding box center [1072, 553] width 72 height 25
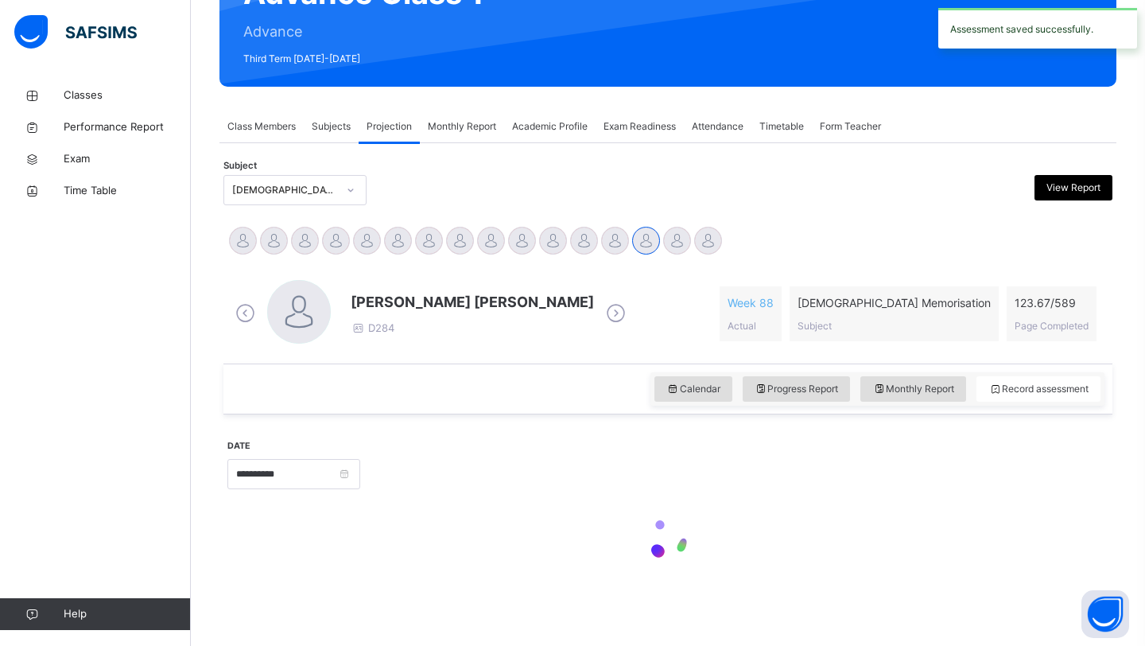
click at [996, 495] on div at bounding box center [734, 472] width 732 height 68
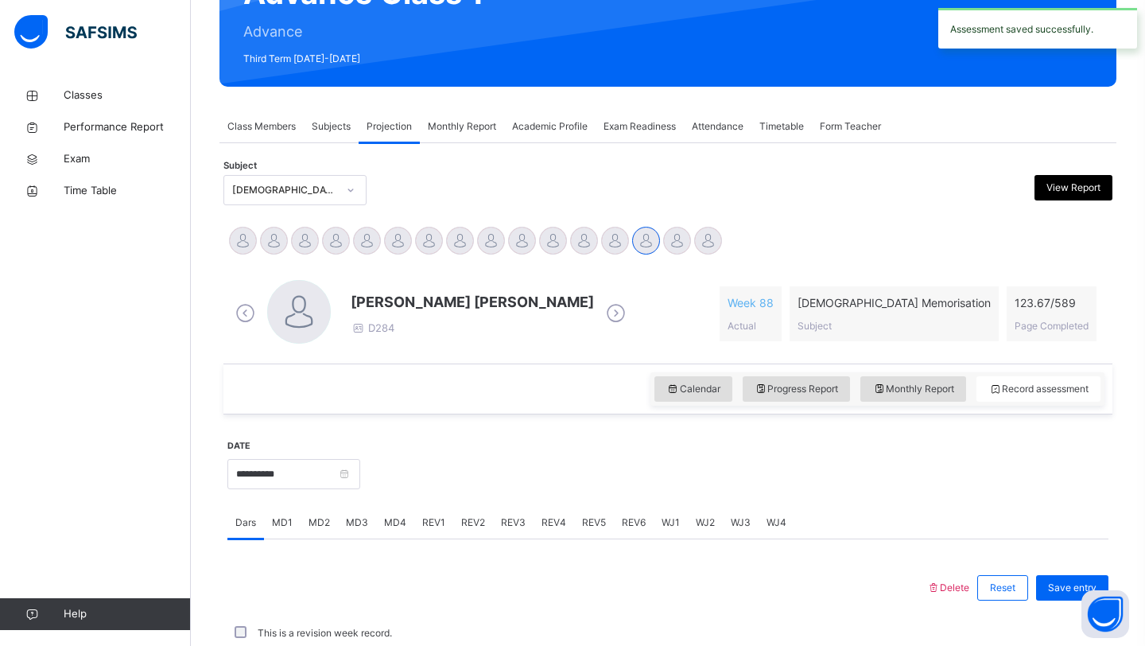
scroll to position [549, 0]
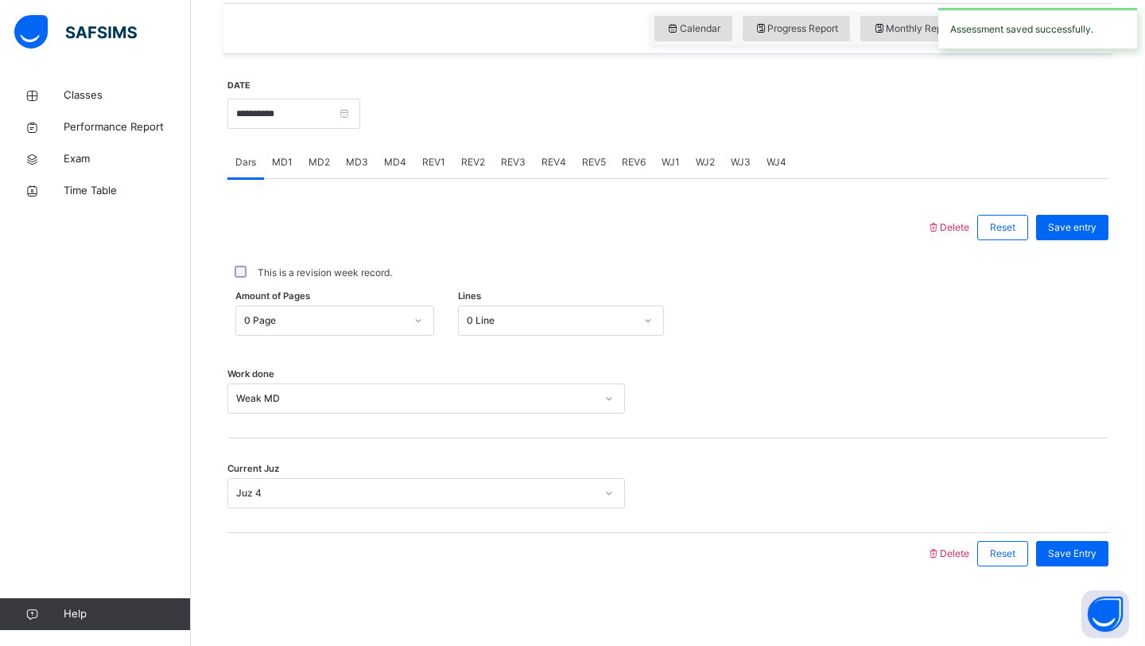
click at [844, 440] on div "Current Juz Juz 4" at bounding box center [667, 485] width 881 height 95
click at [386, 167] on span "MD4" at bounding box center [395, 162] width 22 height 14
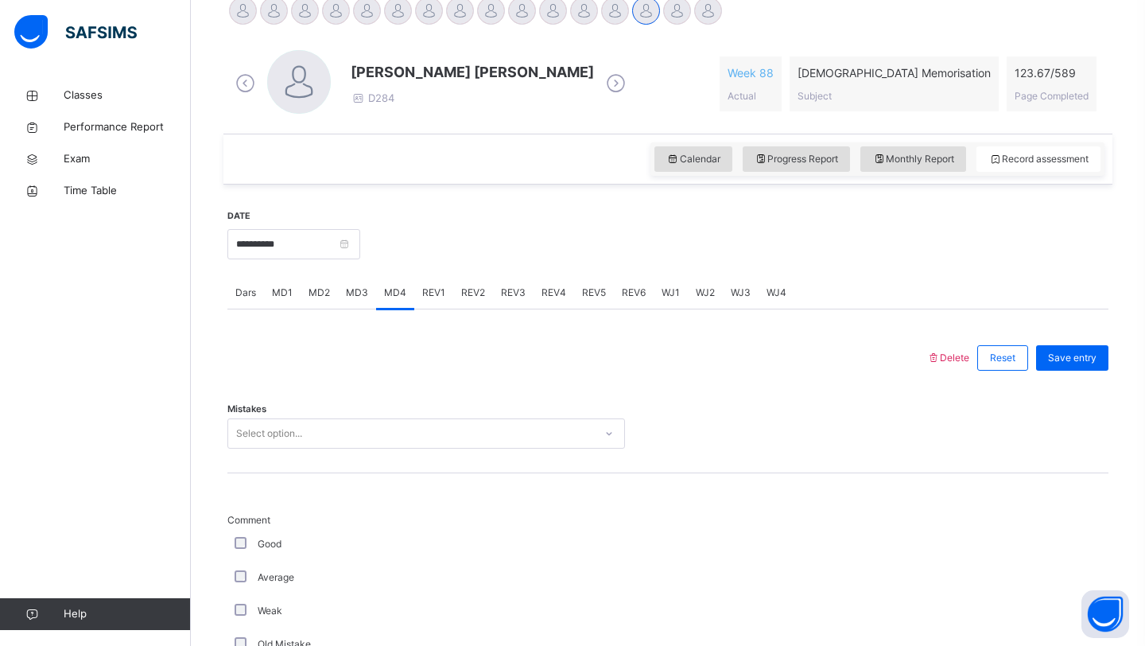
scroll to position [415, 0]
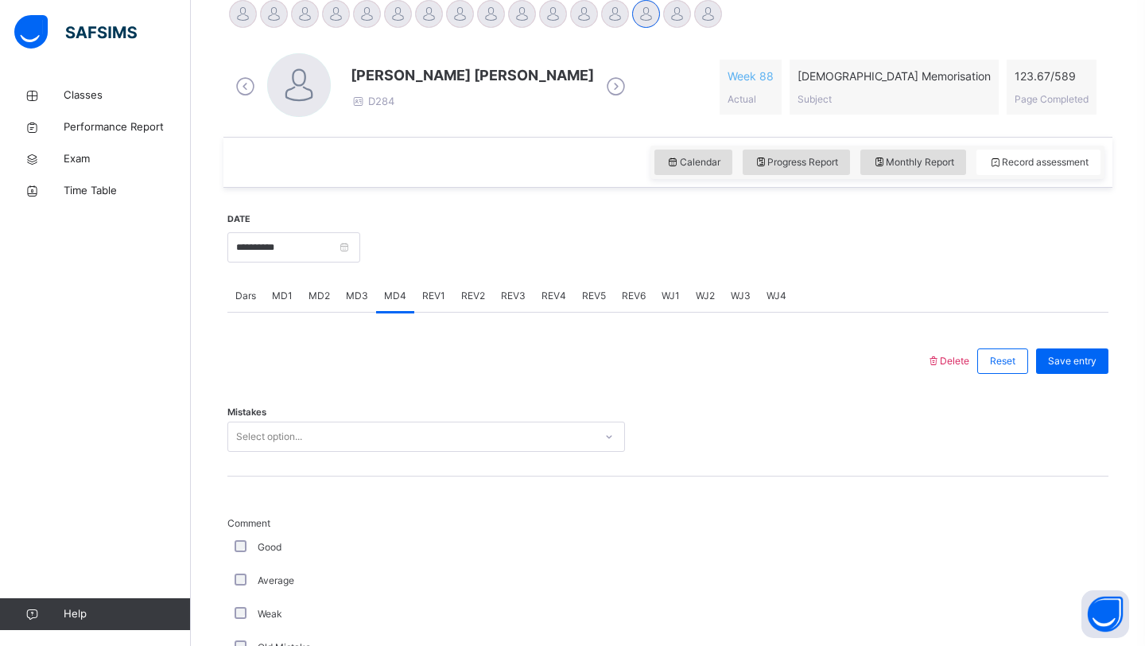
click at [287, 439] on div "Select option..." at bounding box center [269, 436] width 66 height 30
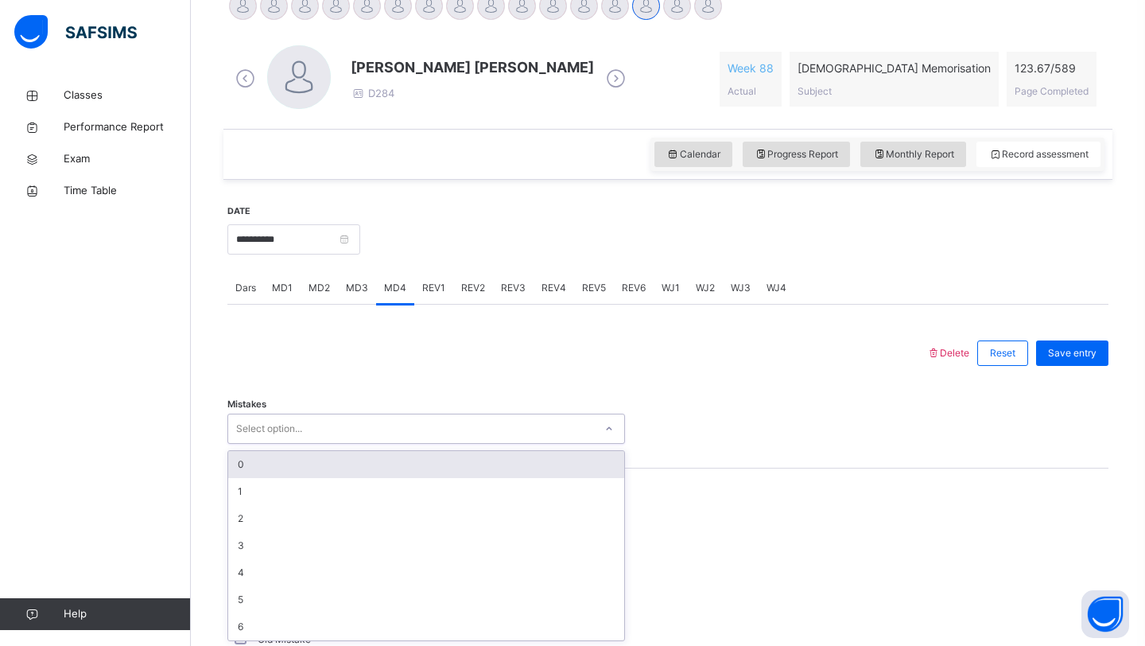
scroll to position [425, 0]
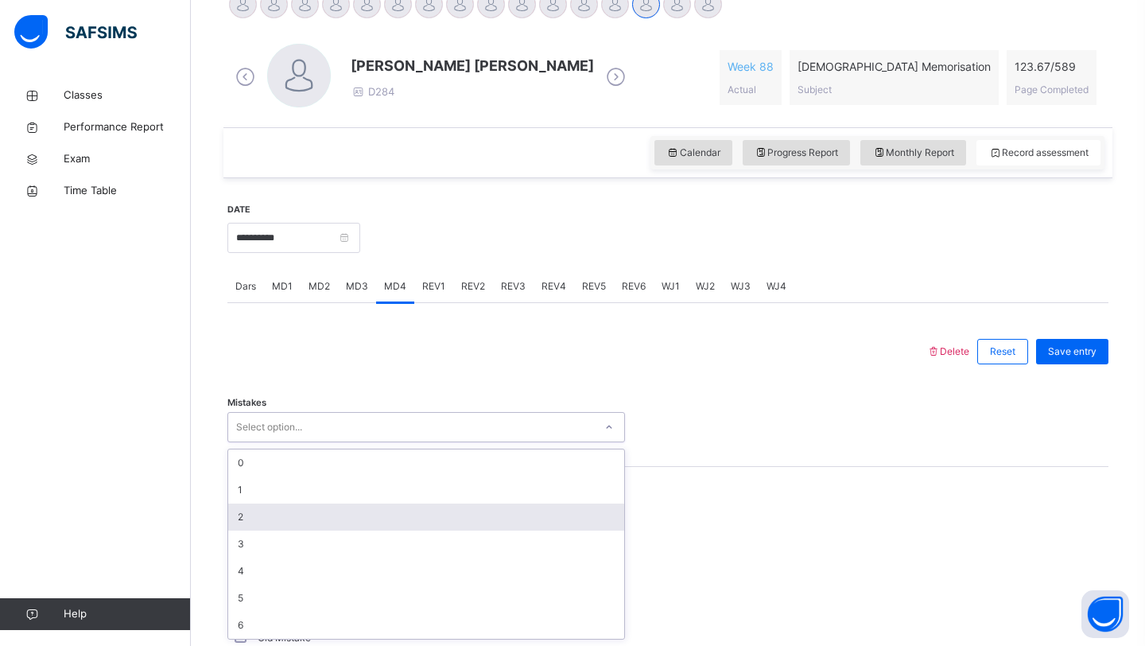
click at [281, 522] on div "2" at bounding box center [426, 516] width 396 height 27
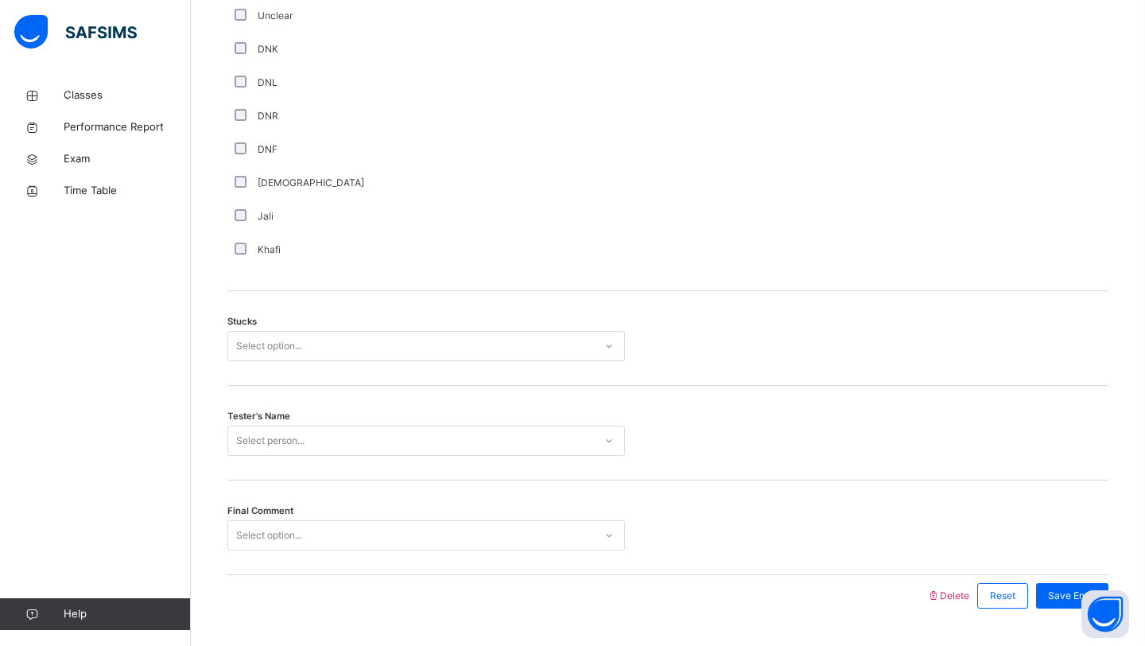
scroll to position [1155, 0]
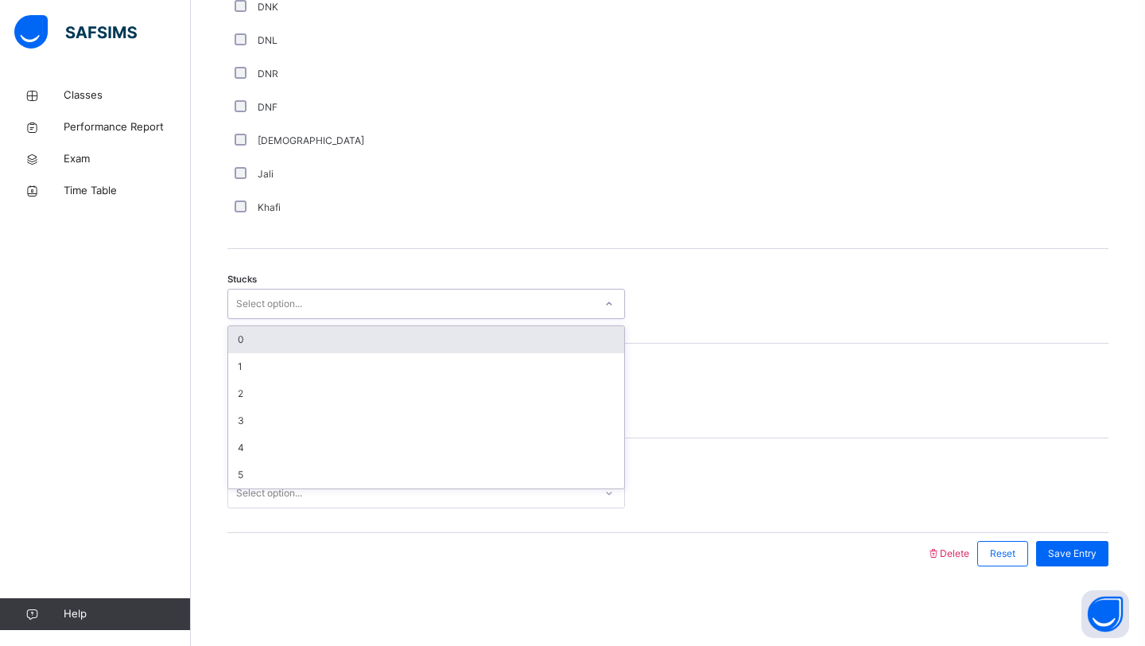
click at [371, 295] on div "Select option..." at bounding box center [411, 304] width 366 height 25
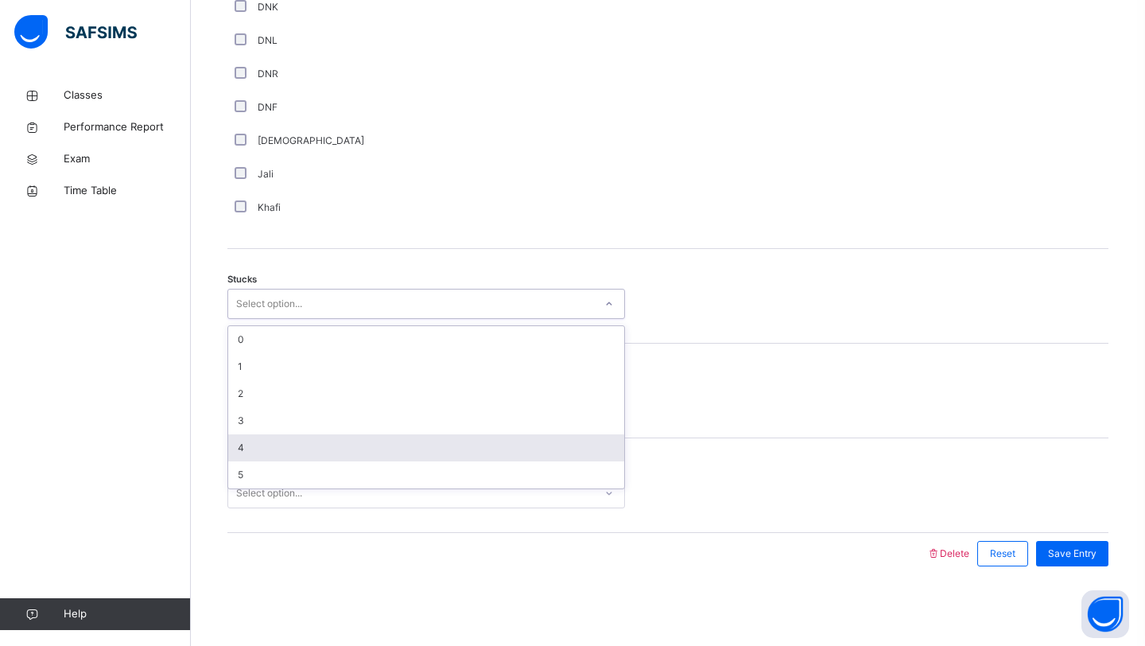
click at [299, 441] on div "4" at bounding box center [426, 447] width 396 height 27
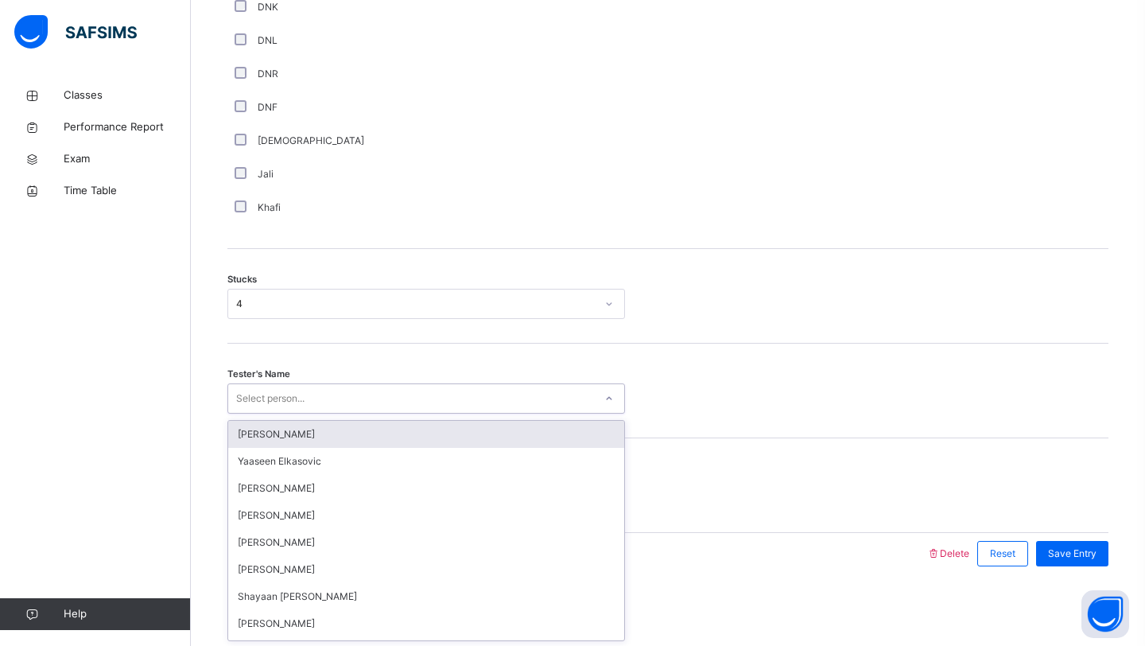
click at [328, 389] on div "Select person..." at bounding box center [411, 398] width 366 height 25
type input "***"
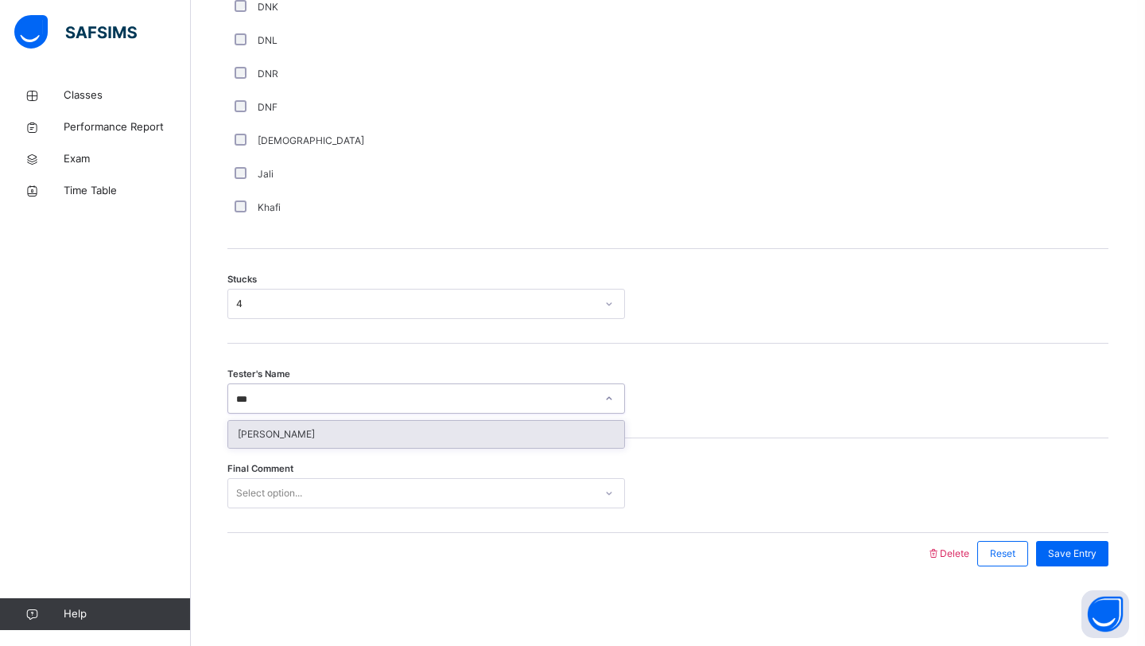
click at [284, 443] on div "[PERSON_NAME]" at bounding box center [426, 434] width 396 height 27
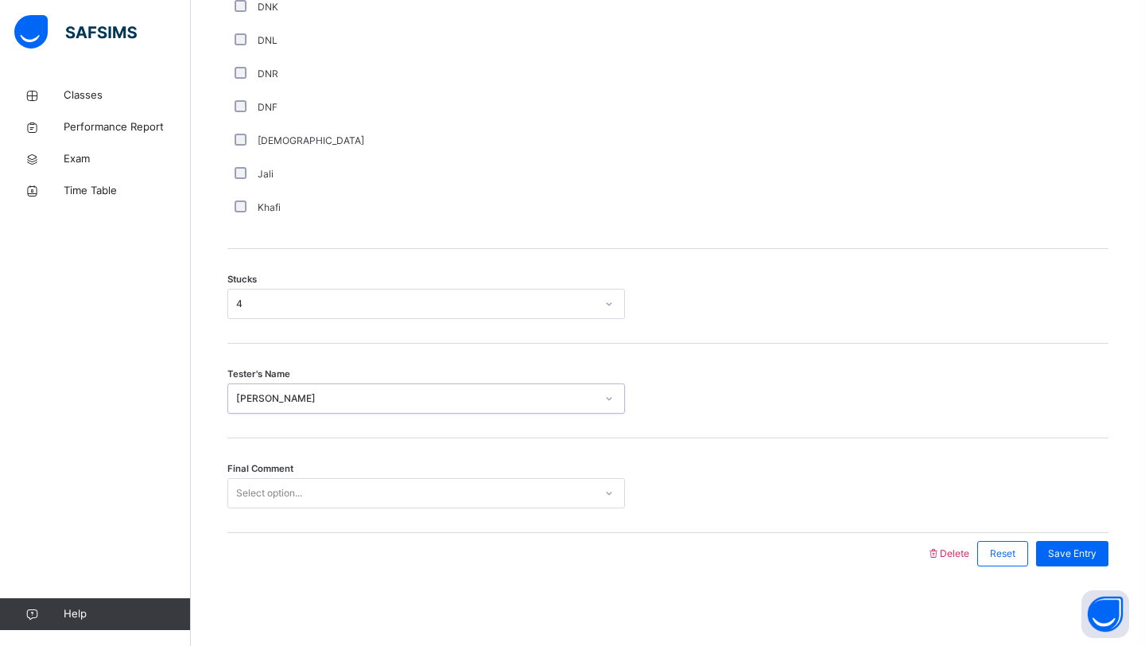
click at [284, 495] on div "Select option..." at bounding box center [269, 493] width 66 height 30
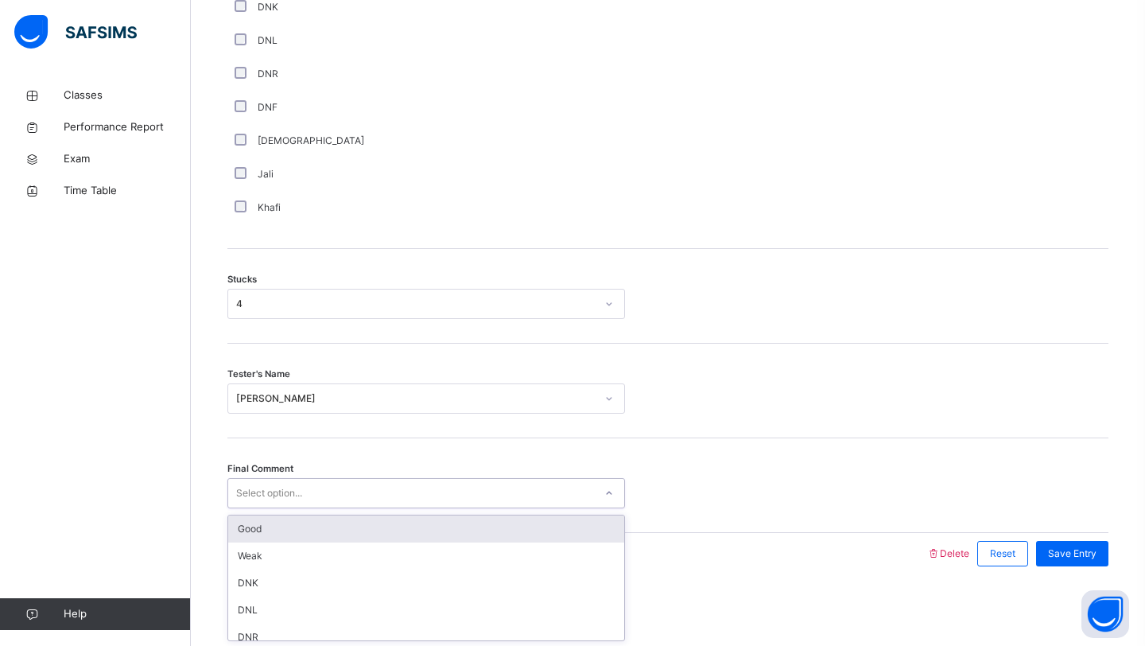
click at [274, 524] on div "Good" at bounding box center [426, 528] width 396 height 27
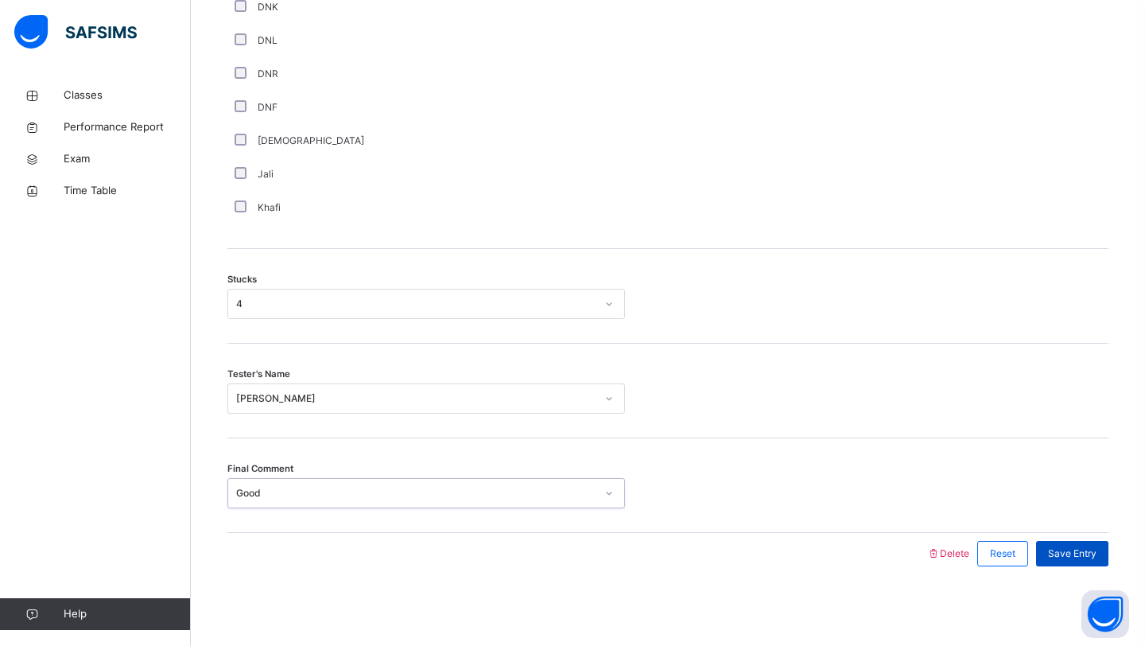
click at [1078, 553] on span "Save Entry" at bounding box center [1072, 553] width 49 height 14
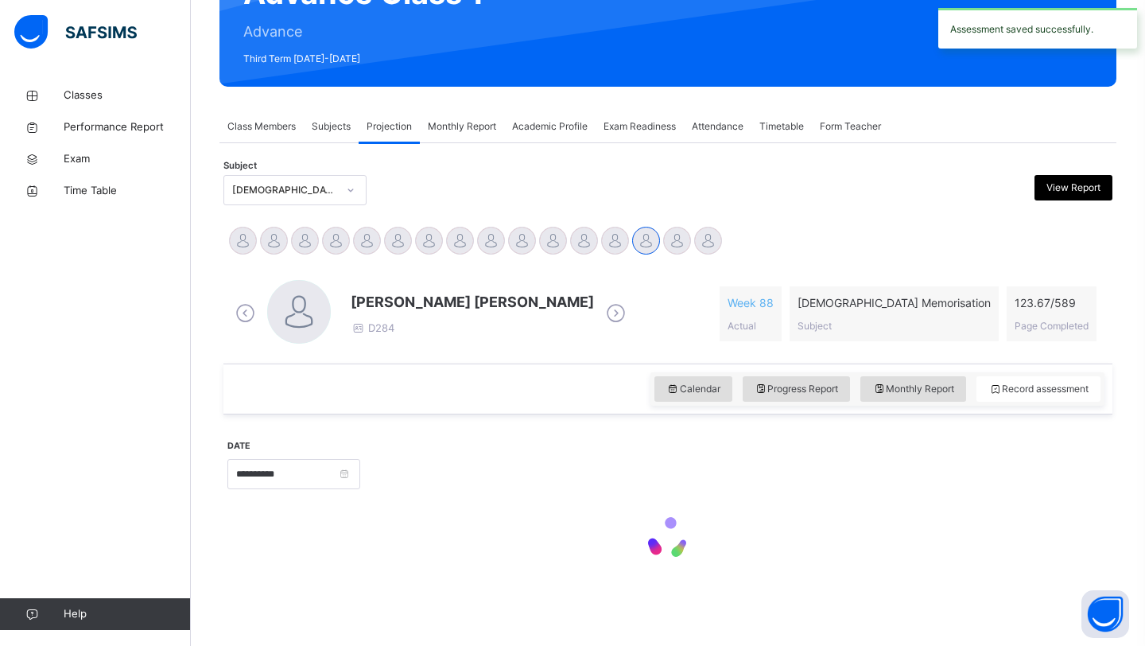
click at [950, 428] on div "**********" at bounding box center [667, 506] width 881 height 168
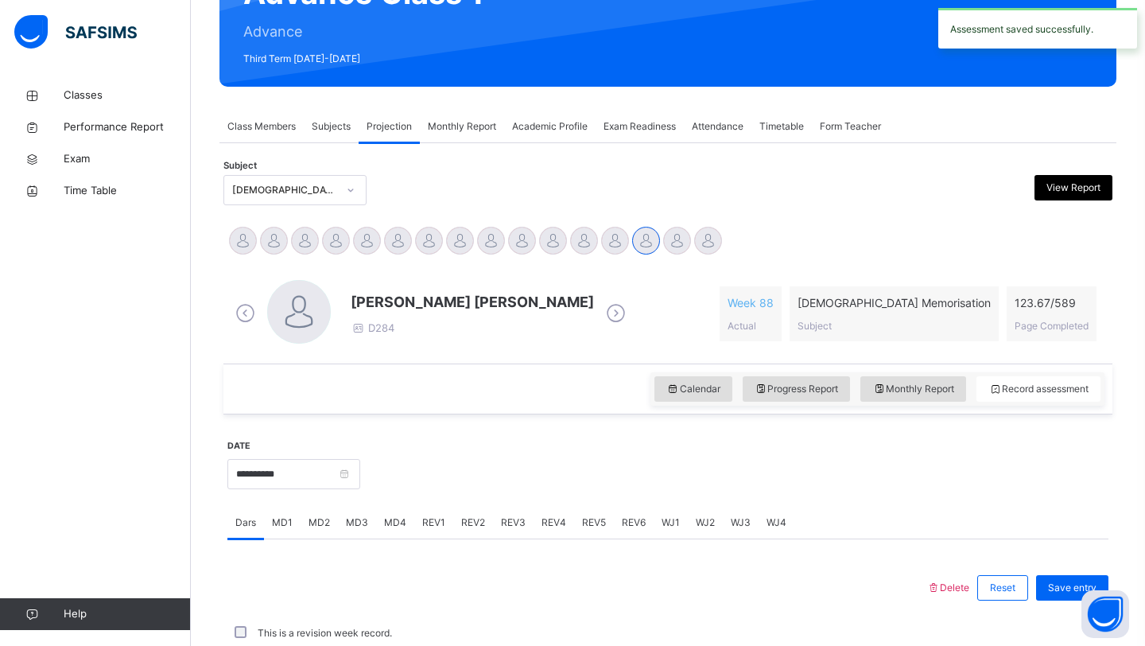
scroll to position [549, 0]
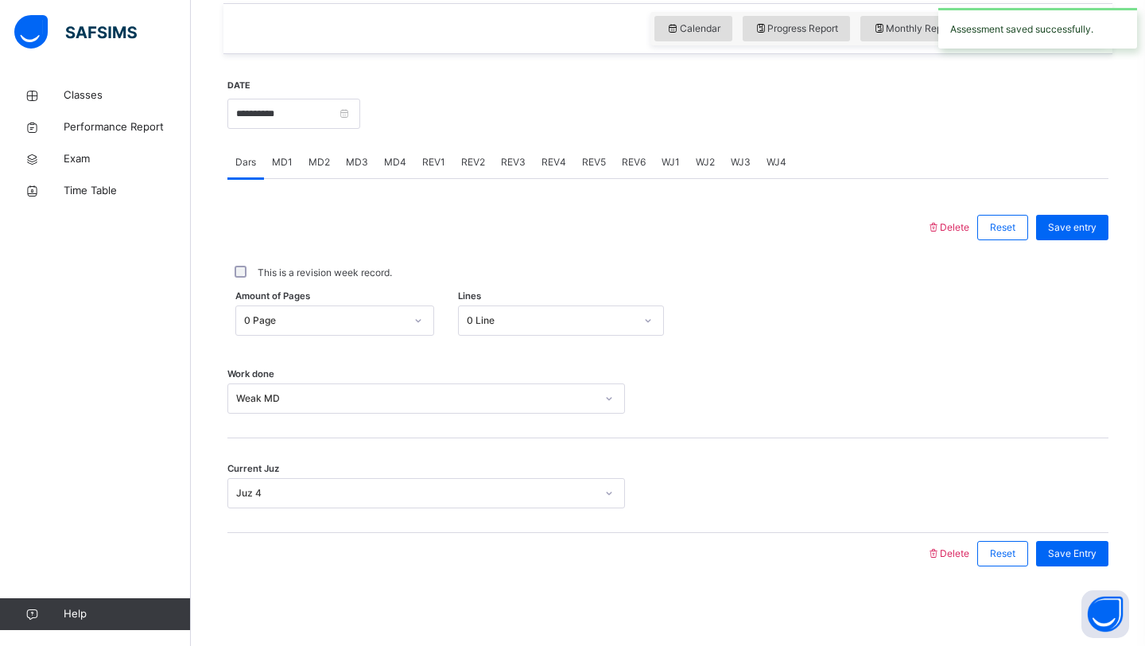
click at [444, 163] on div "REV1" at bounding box center [433, 162] width 39 height 32
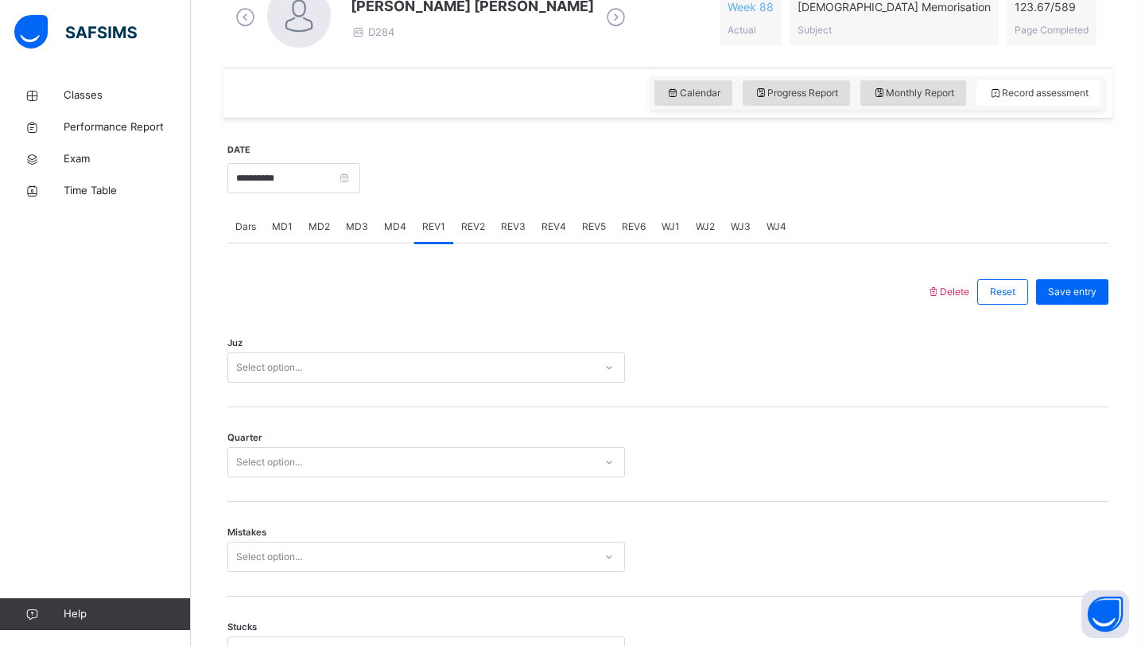
scroll to position [635, 0]
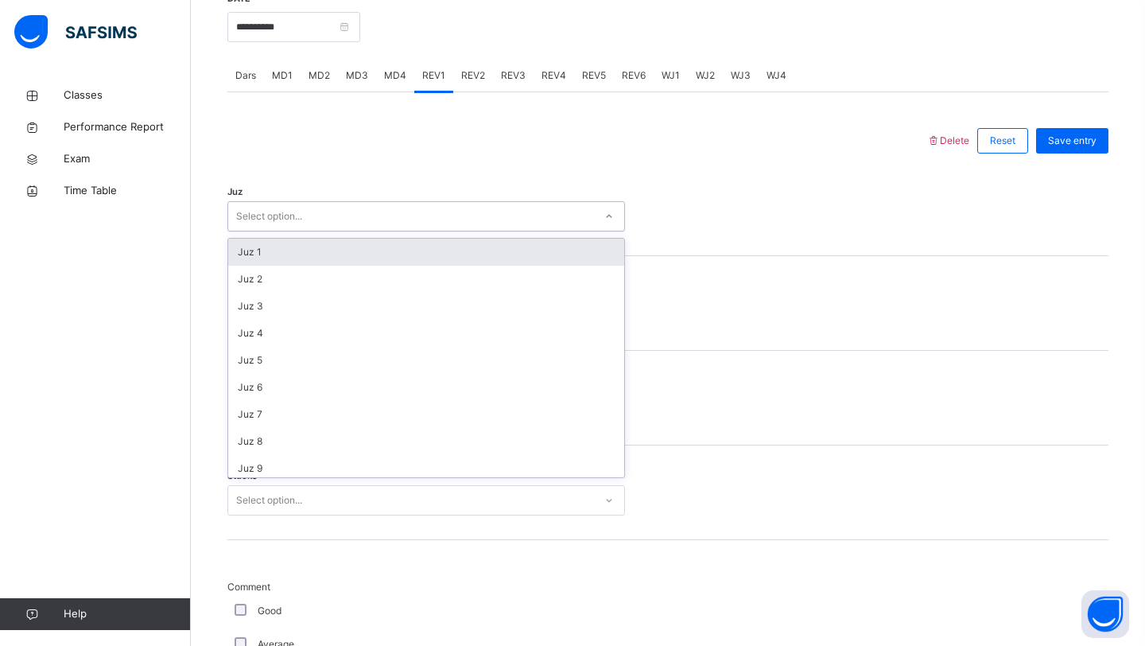
click at [319, 219] on div "Select option..." at bounding box center [411, 216] width 366 height 25
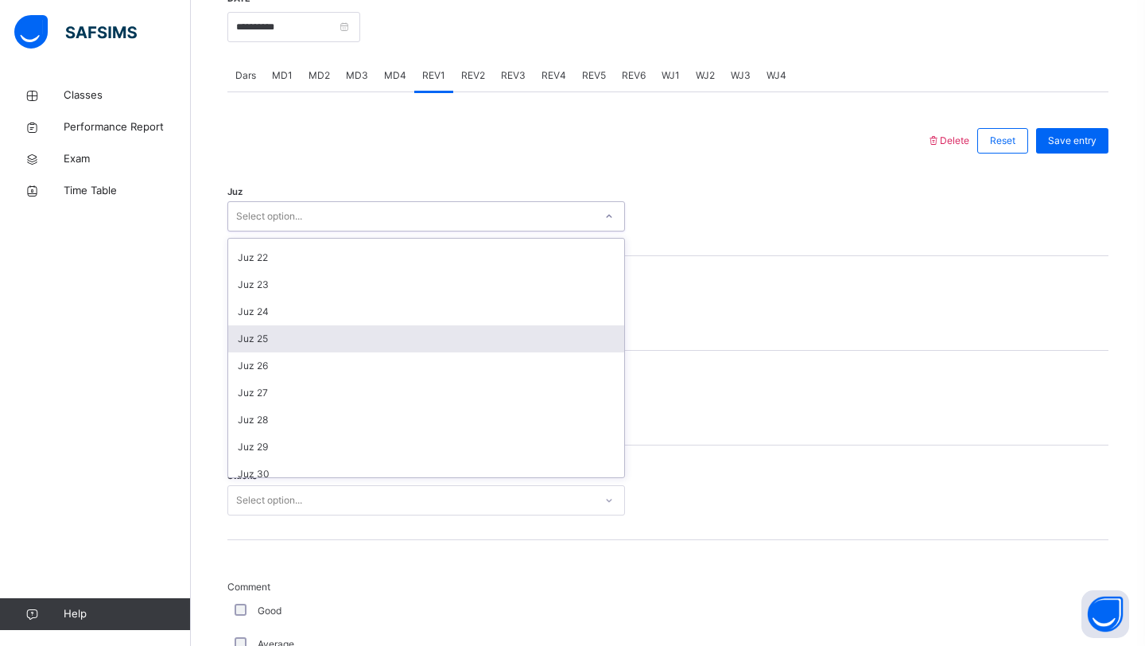
scroll to position [573, 0]
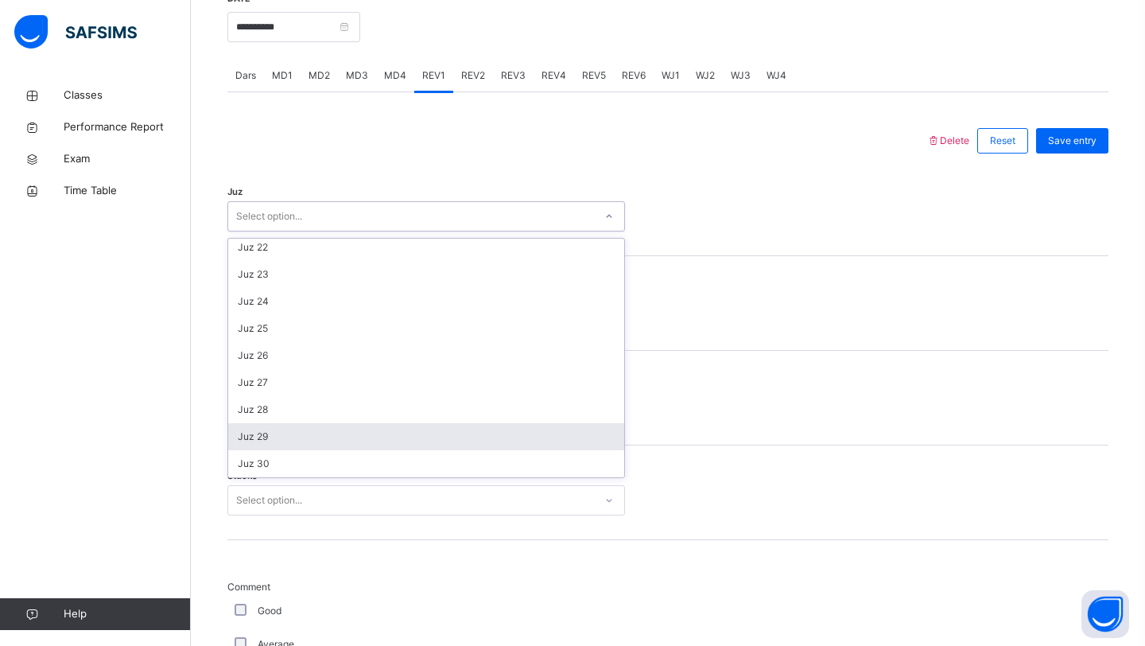
click at [298, 439] on div "Juz 29" at bounding box center [426, 436] width 396 height 27
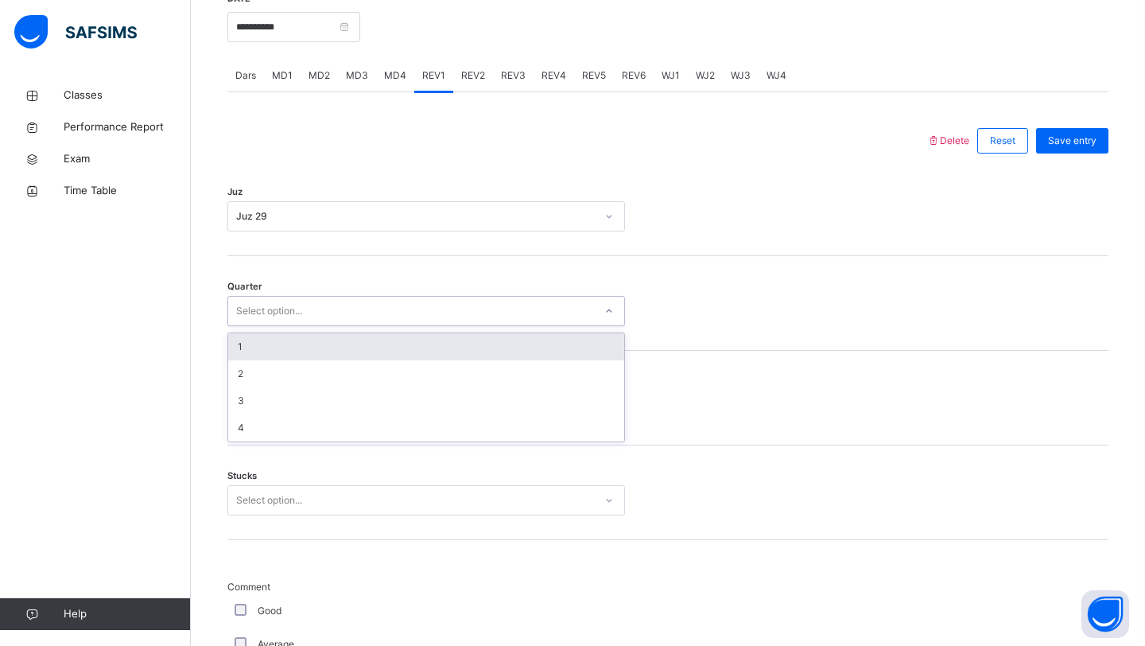
click at [293, 312] on div "Select option..." at bounding box center [269, 311] width 66 height 30
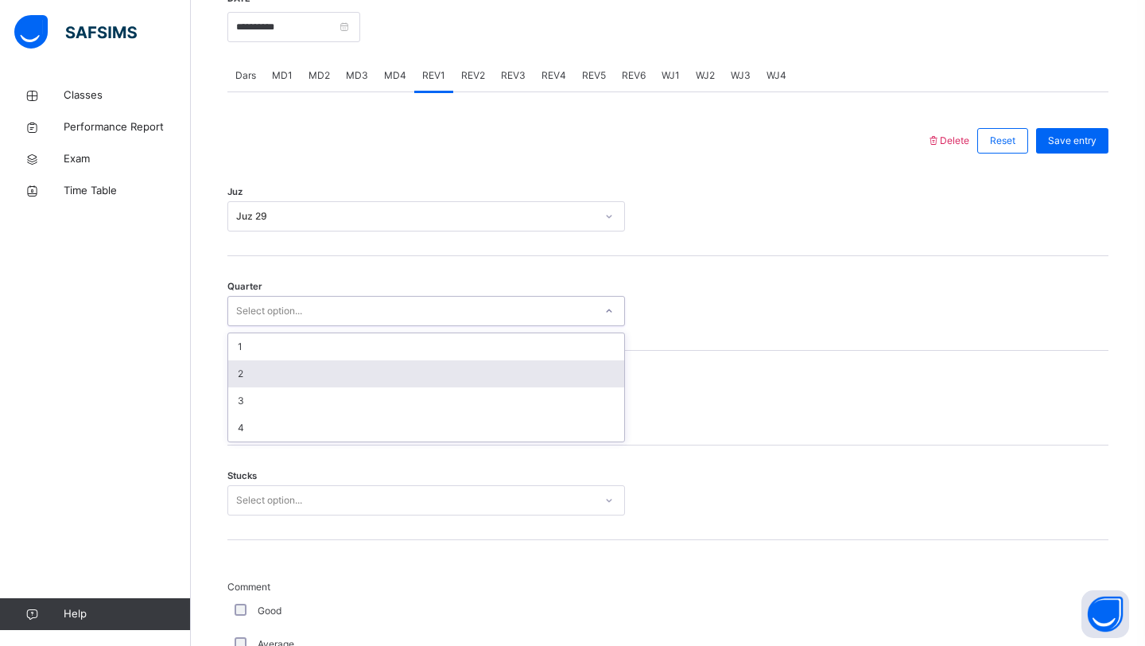
click at [281, 381] on div "2" at bounding box center [426, 373] width 396 height 27
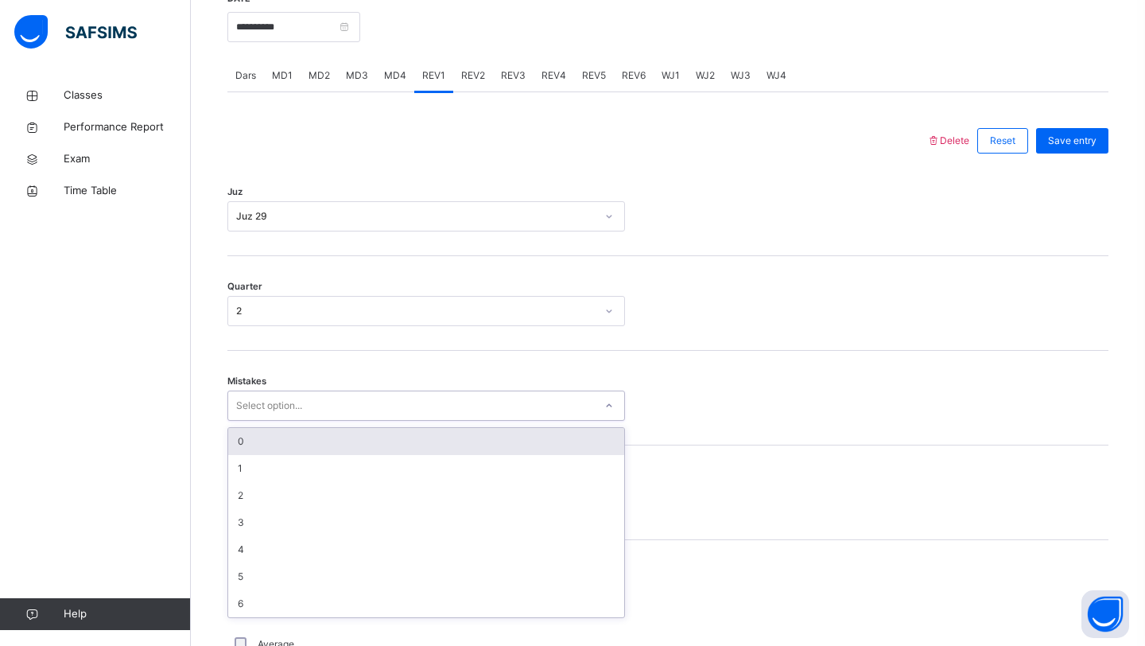
click at [264, 402] on div "Select option..." at bounding box center [269, 405] width 66 height 30
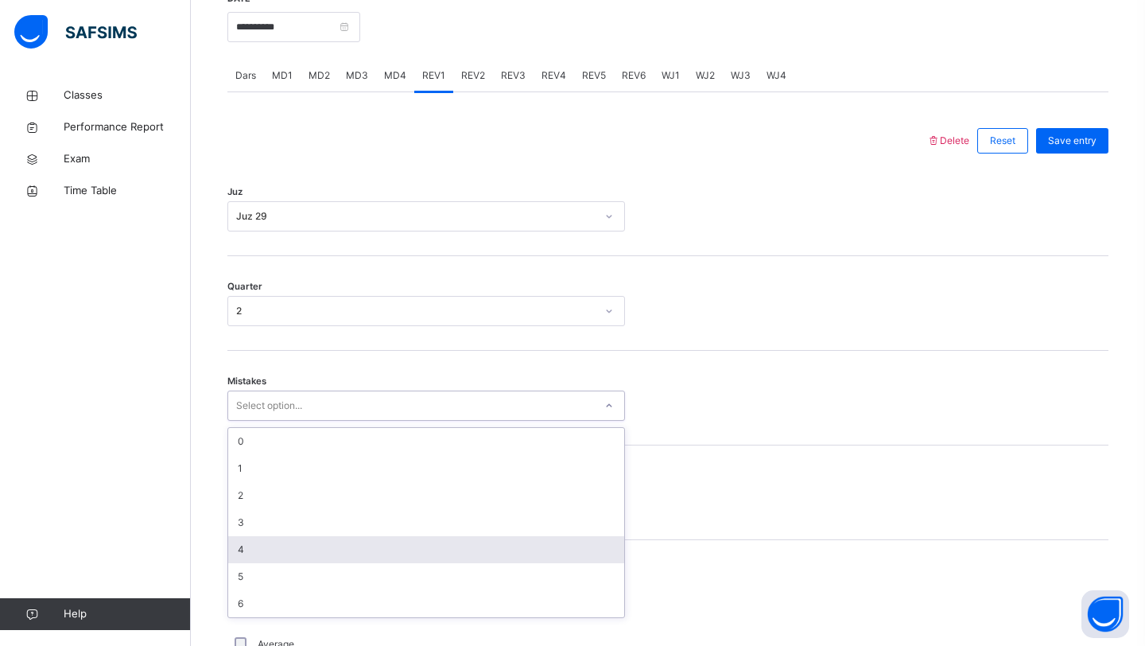
click at [265, 549] on div "4" at bounding box center [426, 549] width 396 height 27
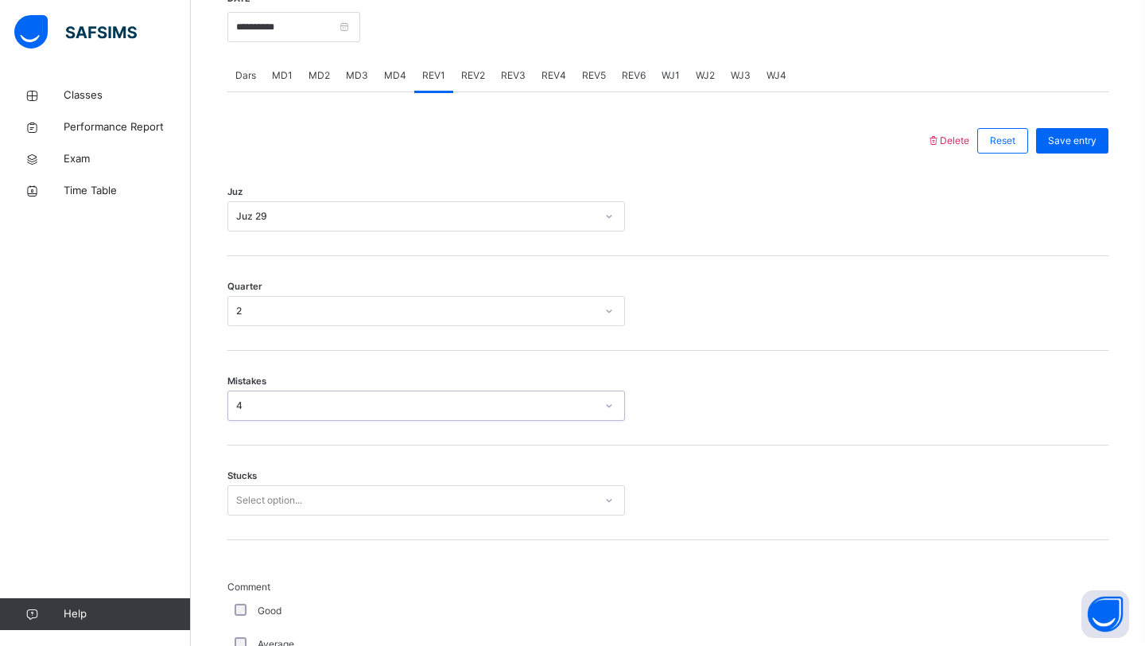
click at [309, 401] on div "4" at bounding box center [415, 405] width 359 height 14
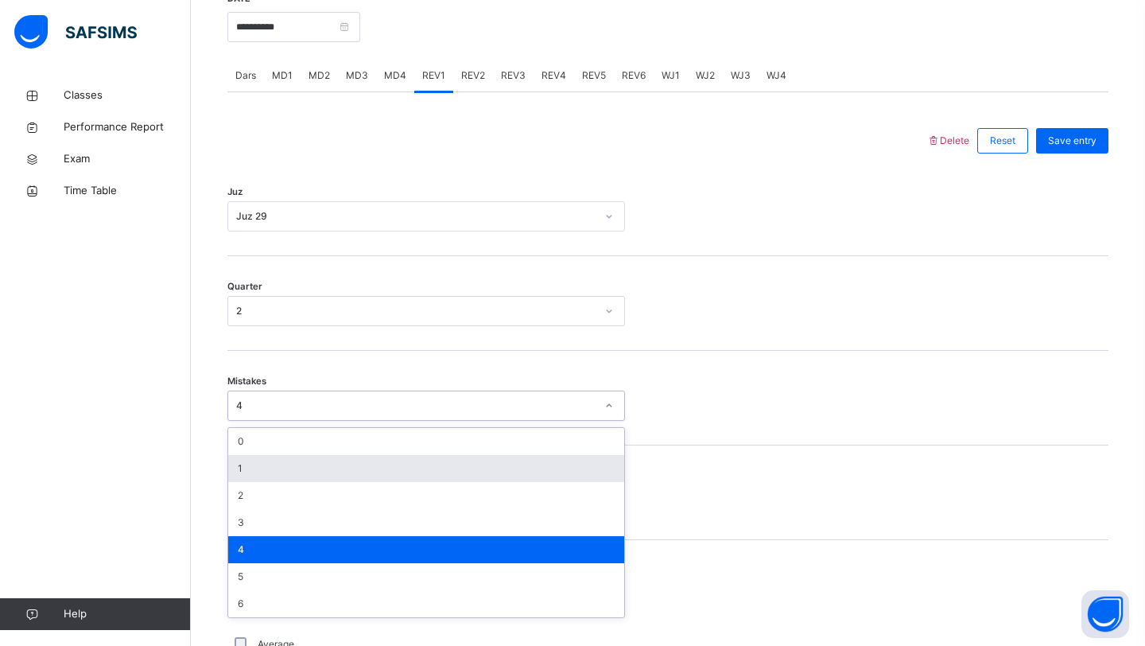
click at [281, 474] on div "1" at bounding box center [426, 468] width 396 height 27
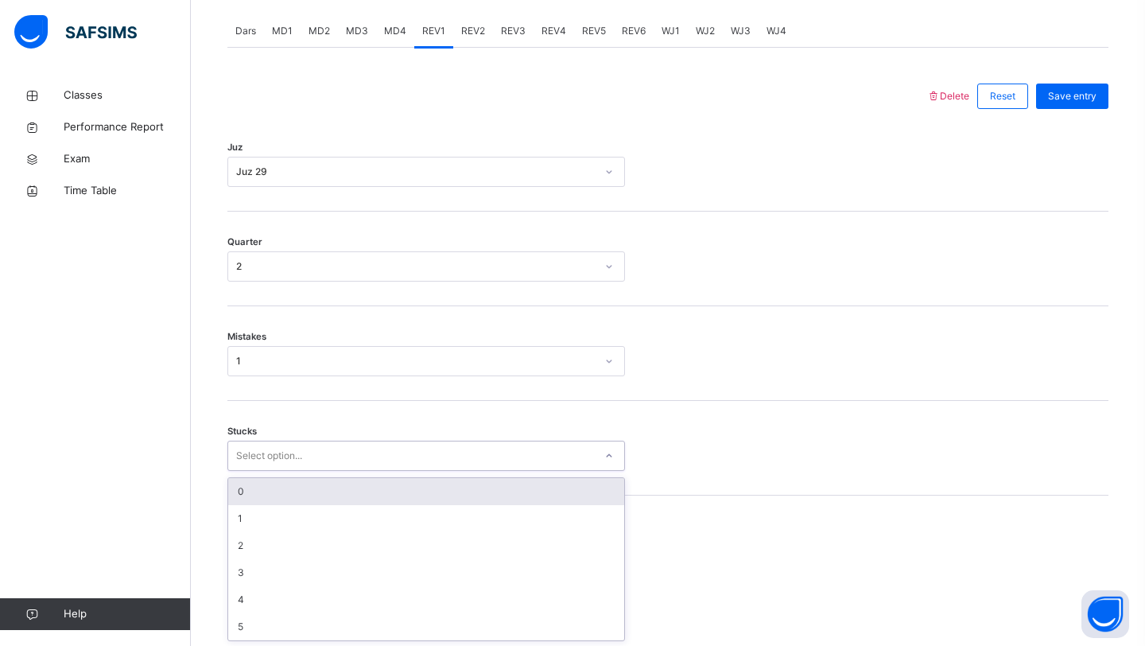
click at [285, 471] on div "option 0 focused, 1 of 6. 6 results available. Use Up and Down to choose option…" at bounding box center [426, 456] width 398 height 30
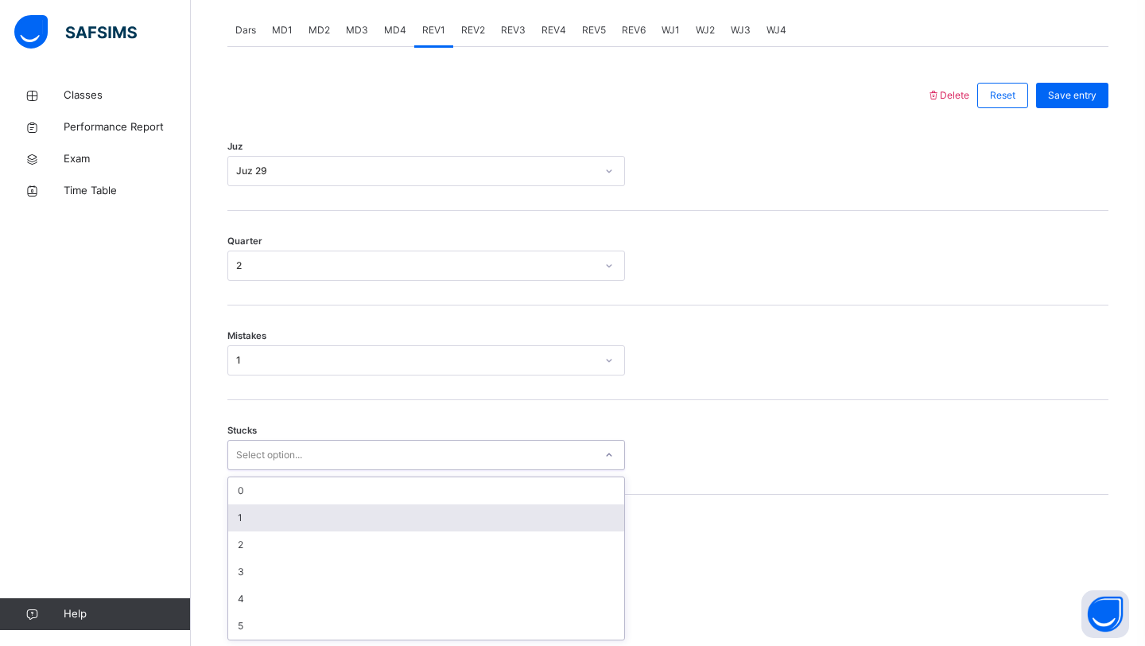
scroll to position [681, 0]
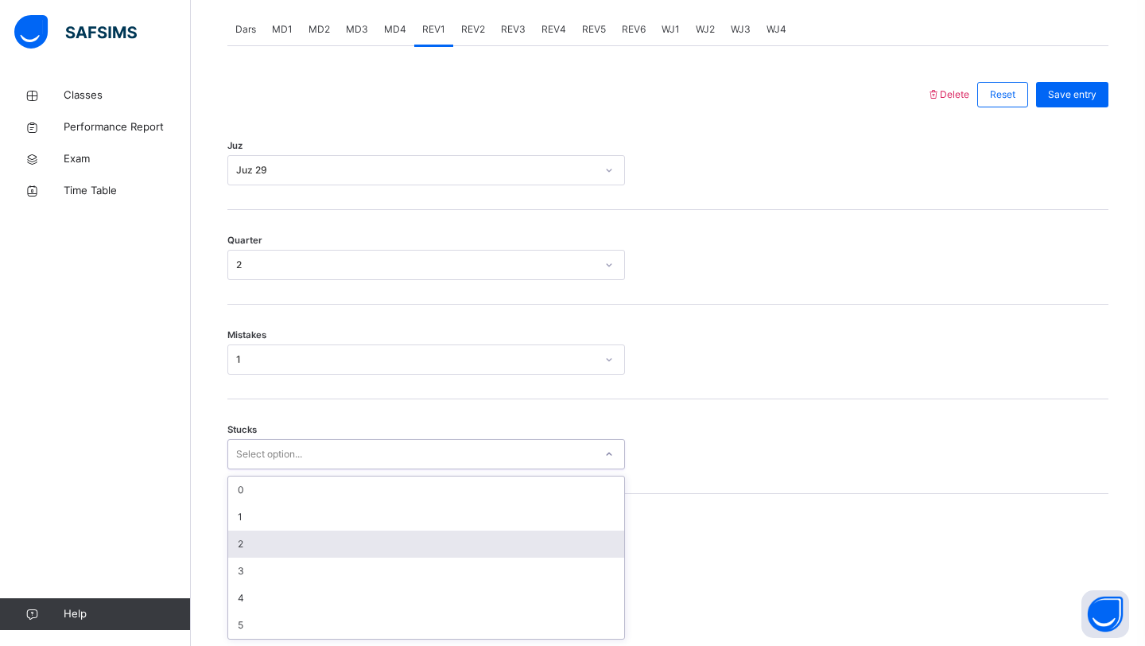
click at [258, 542] on div "2" at bounding box center [426, 543] width 396 height 27
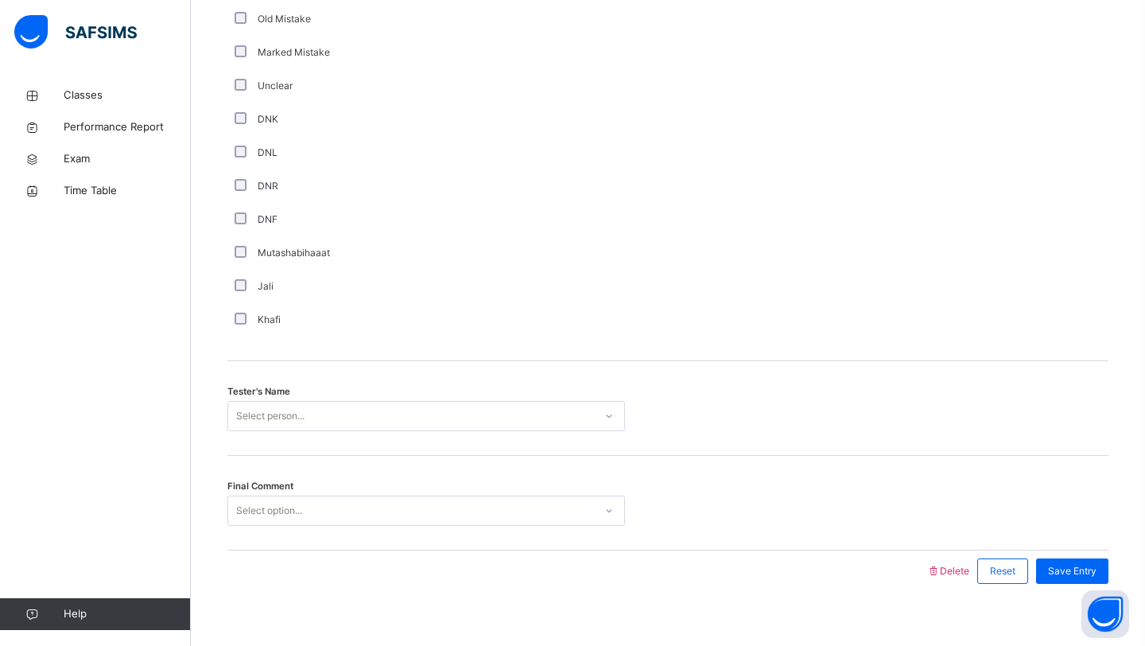
scroll to position [1345, 0]
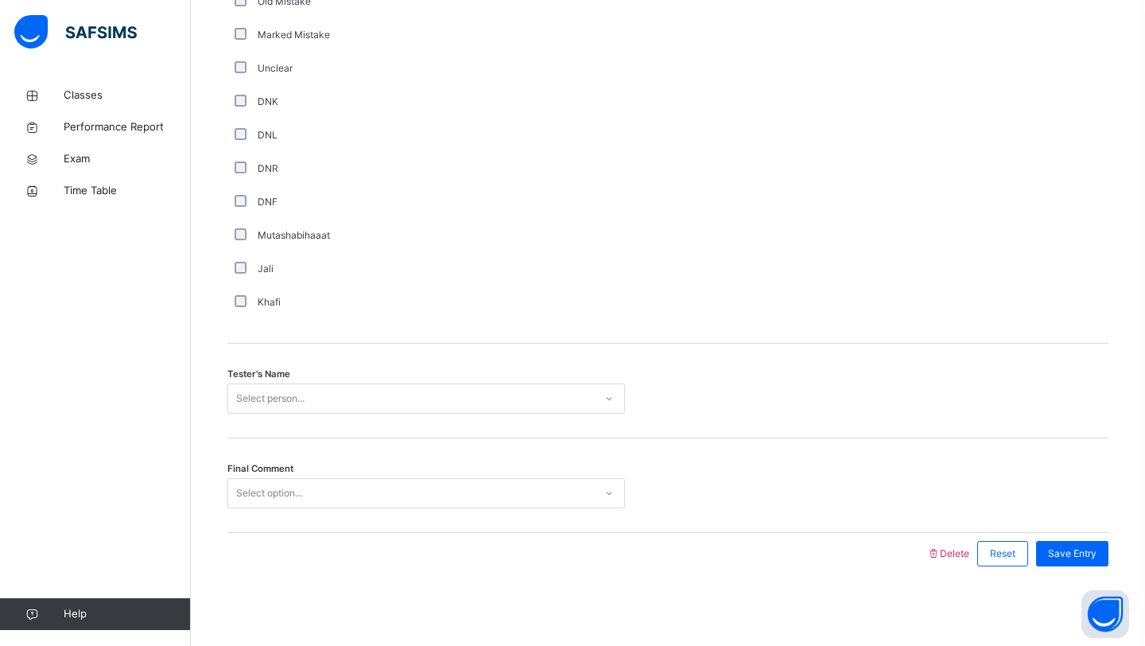
click at [421, 394] on div "Select person..." at bounding box center [411, 398] width 366 height 25
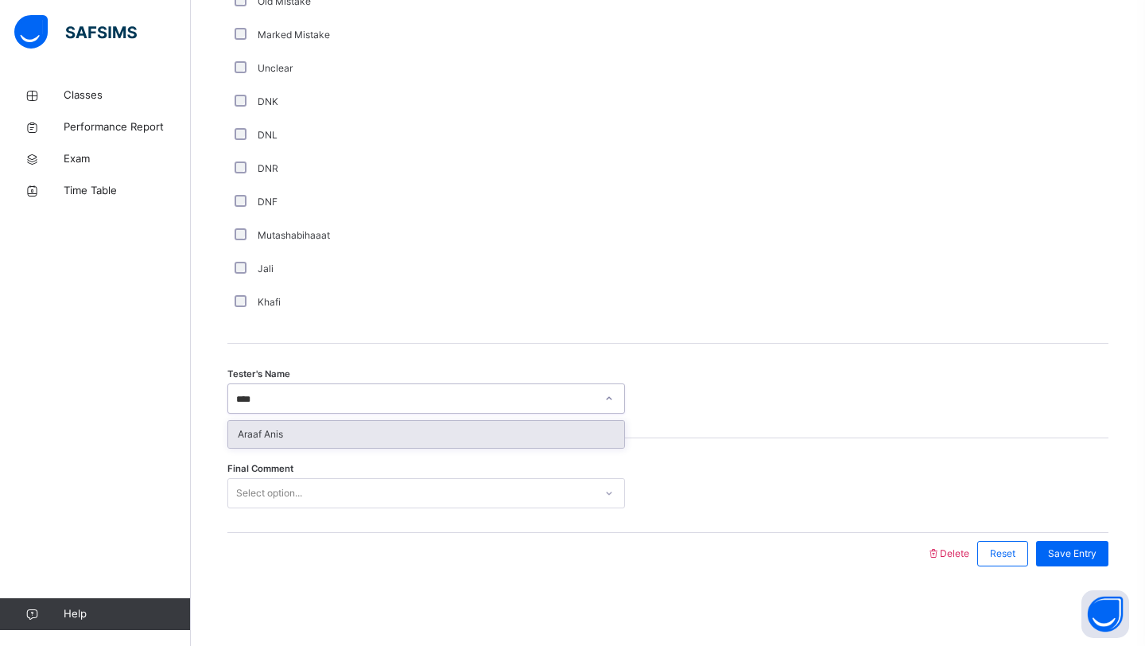
type input "*****"
click at [359, 435] on div "Araaf Anis" at bounding box center [426, 434] width 396 height 27
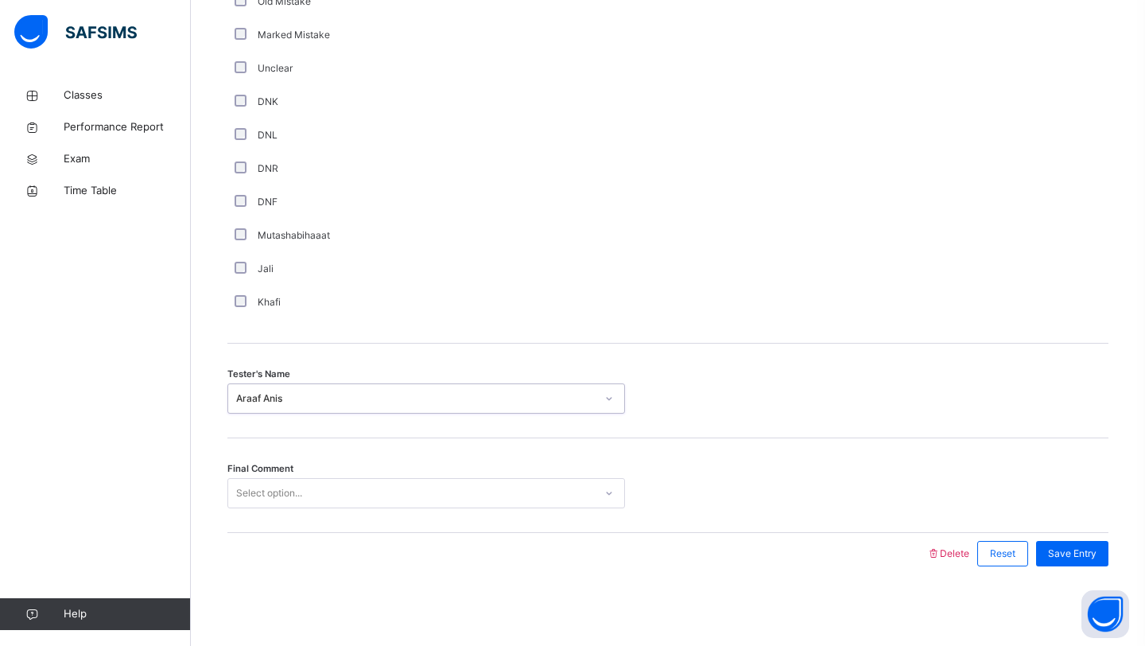
click at [323, 503] on div "Select option..." at bounding box center [411, 493] width 366 height 25
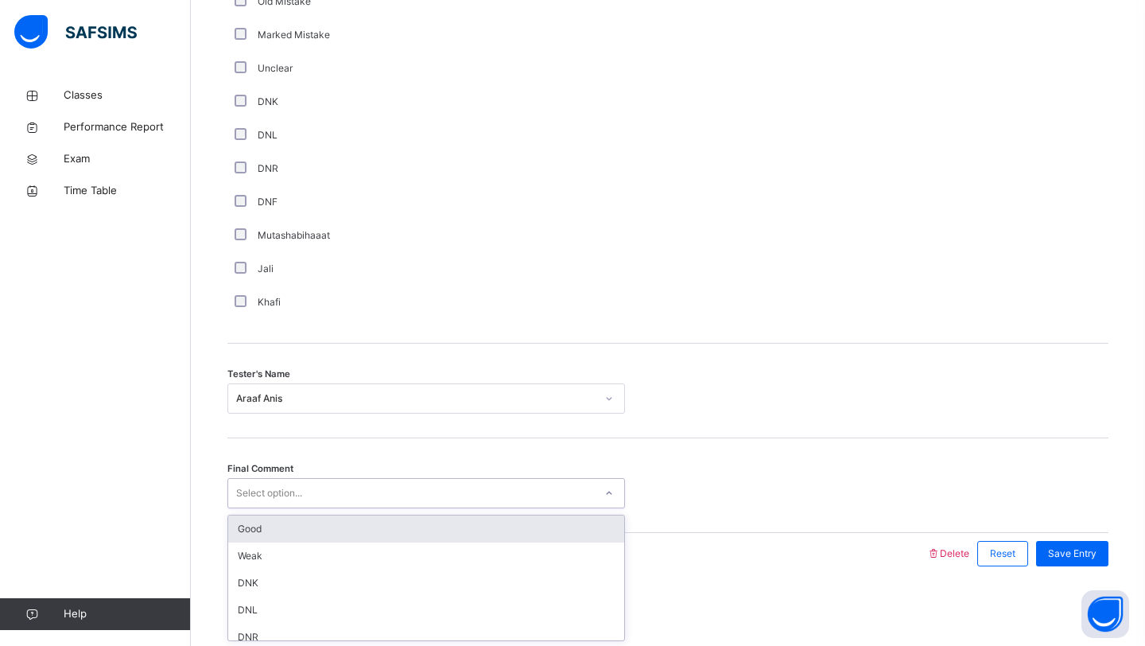
click at [298, 531] on div "Good" at bounding box center [426, 528] width 396 height 27
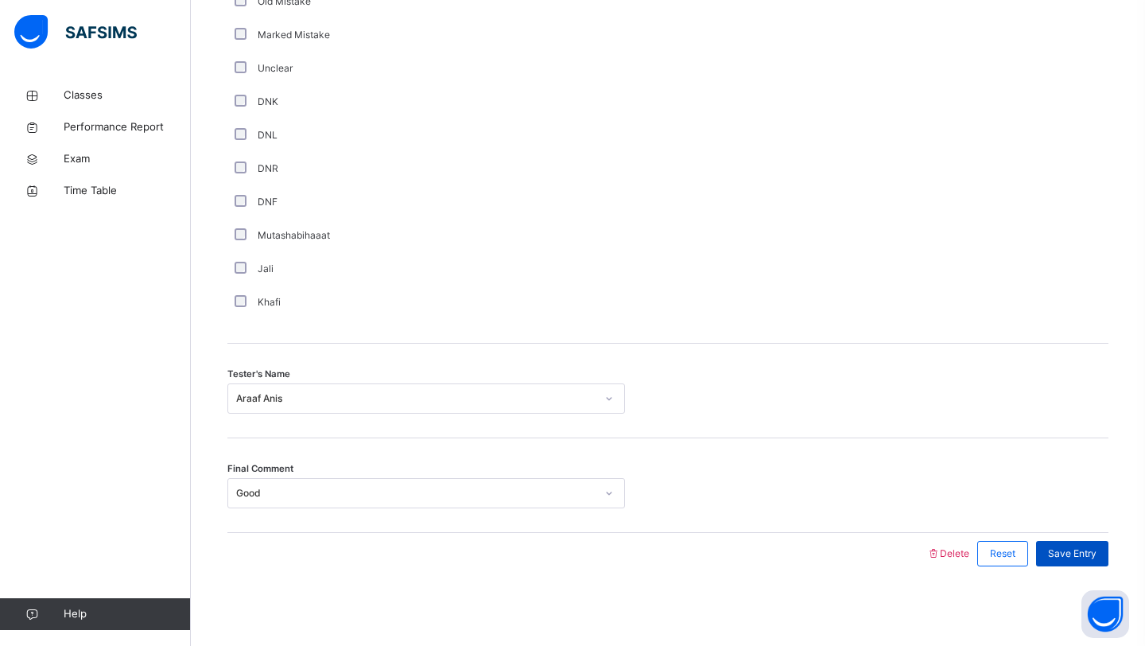
click at [1070, 564] on div "Save Entry" at bounding box center [1072, 553] width 72 height 25
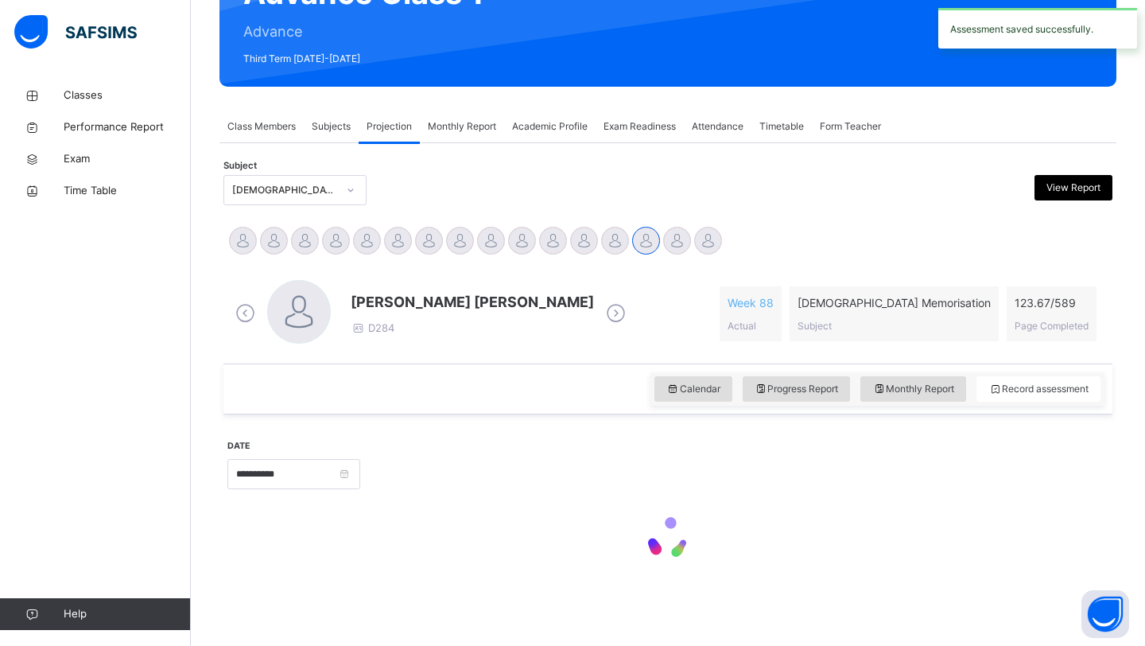
click at [862, 462] on div at bounding box center [734, 472] width 732 height 68
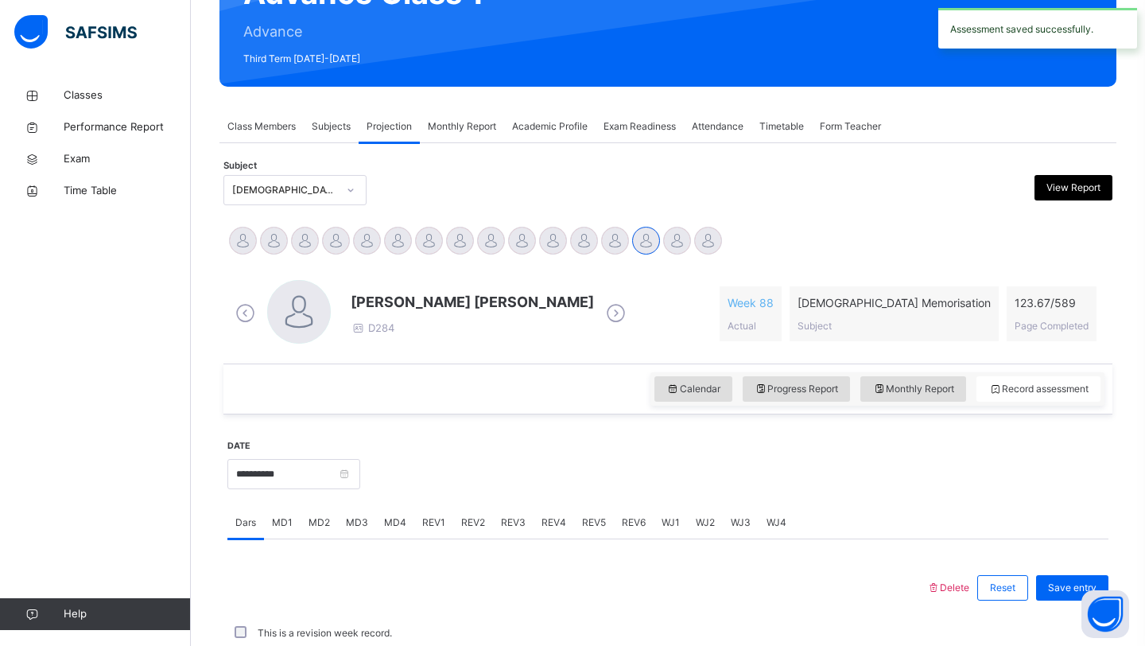
scroll to position [549, 0]
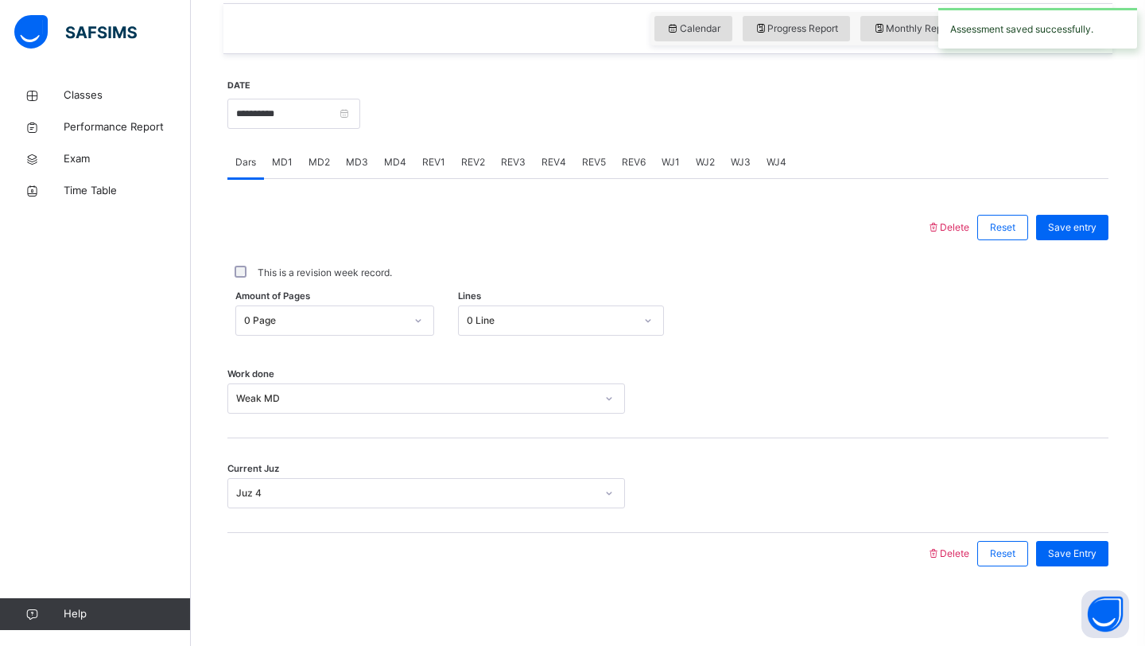
click at [462, 165] on span "REV2" at bounding box center [473, 162] width 24 height 14
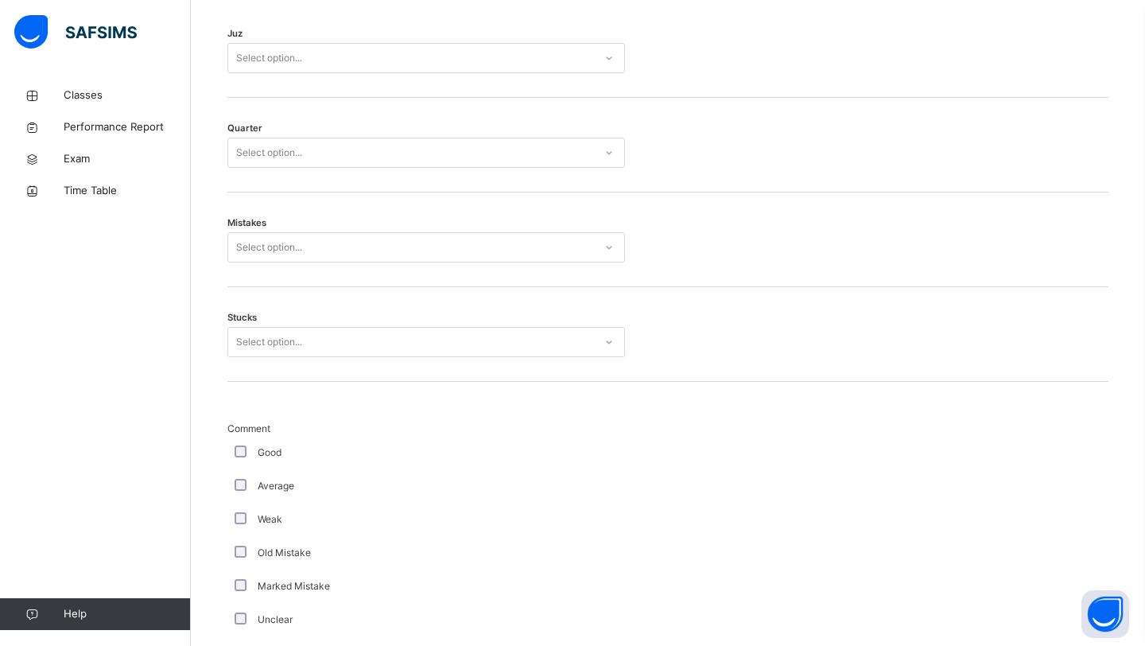
click at [435, 306] on div "Stucks Select option..." at bounding box center [667, 334] width 881 height 95
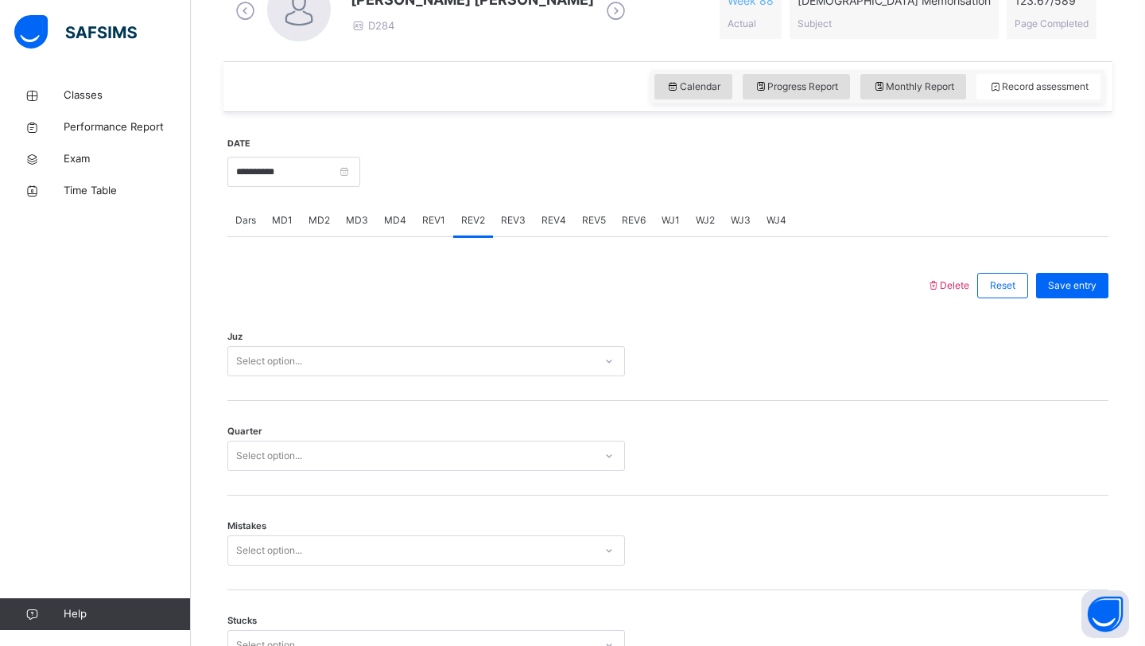
scroll to position [486, 0]
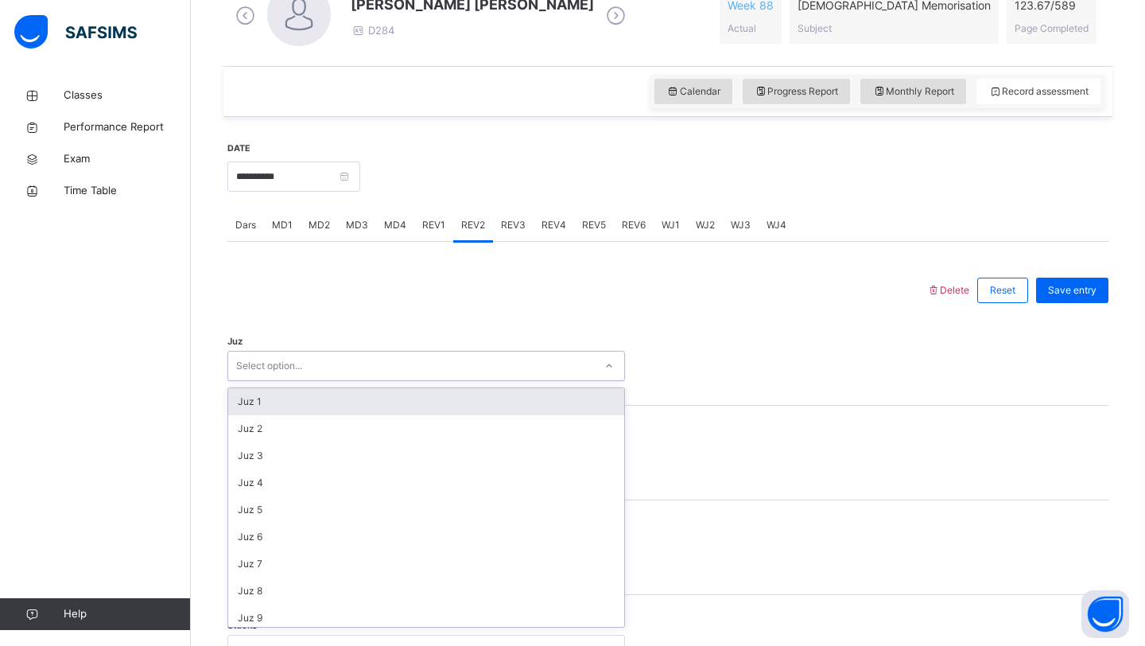
click at [392, 374] on div "Select option..." at bounding box center [411, 366] width 366 height 25
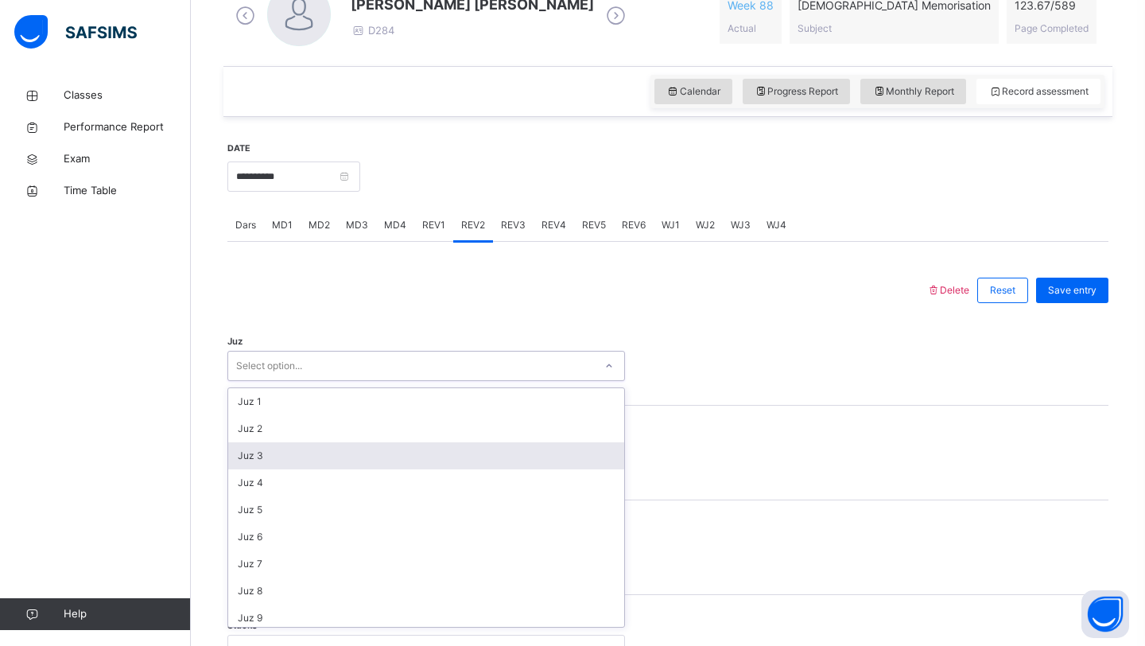
scroll to position [573, 0]
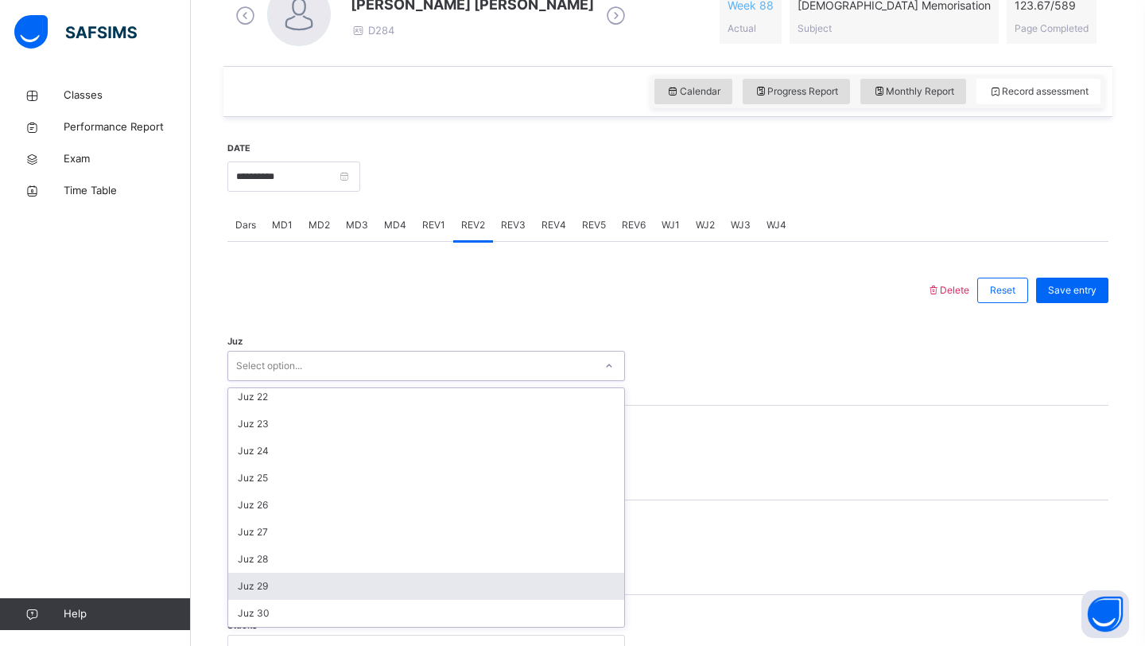
click at [307, 589] on div "Juz 29" at bounding box center [426, 586] width 396 height 27
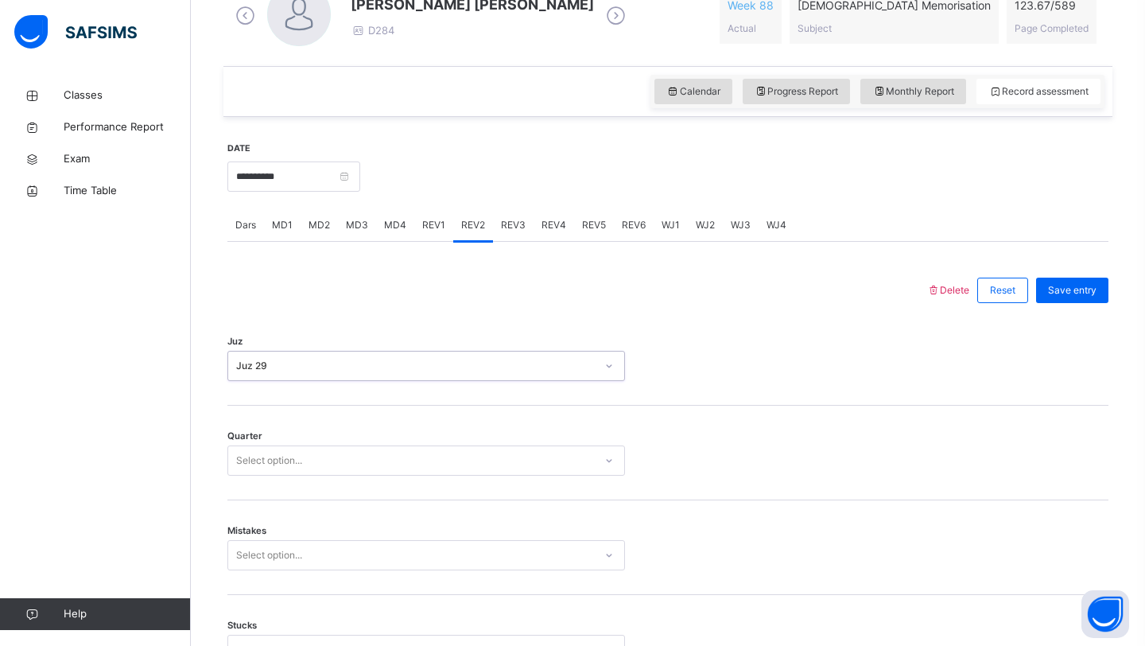
click at [328, 474] on div "Select option..." at bounding box center [426, 460] width 398 height 30
click at [304, 550] on div "3" at bounding box center [426, 550] width 396 height 27
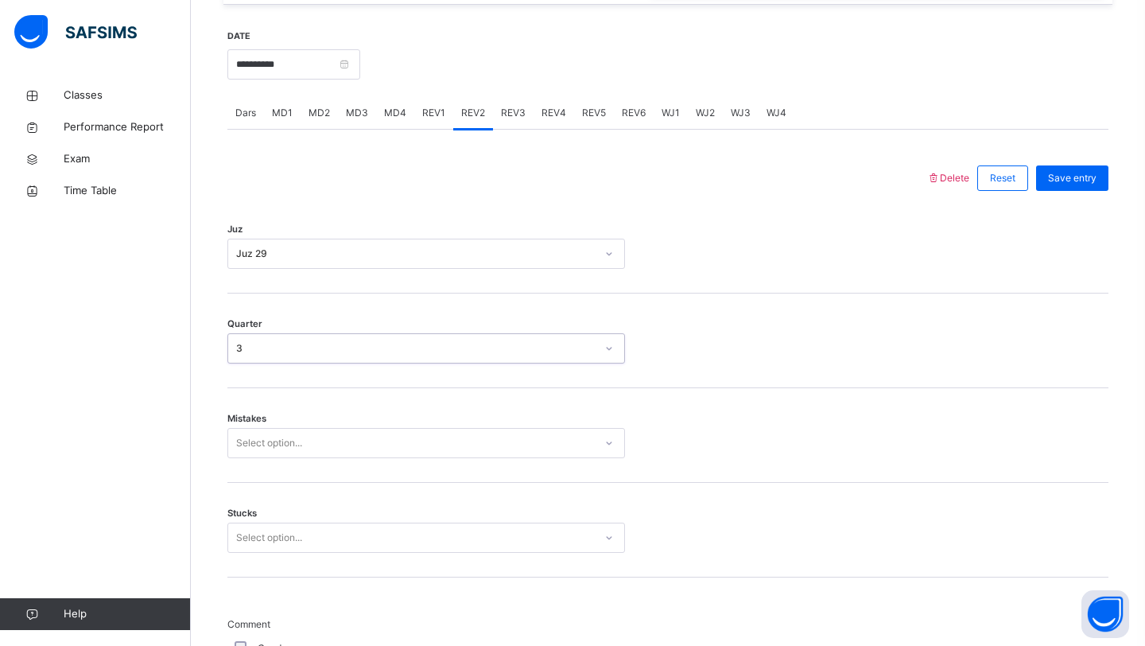
click at [285, 458] on div "Select option..." at bounding box center [426, 443] width 398 height 30
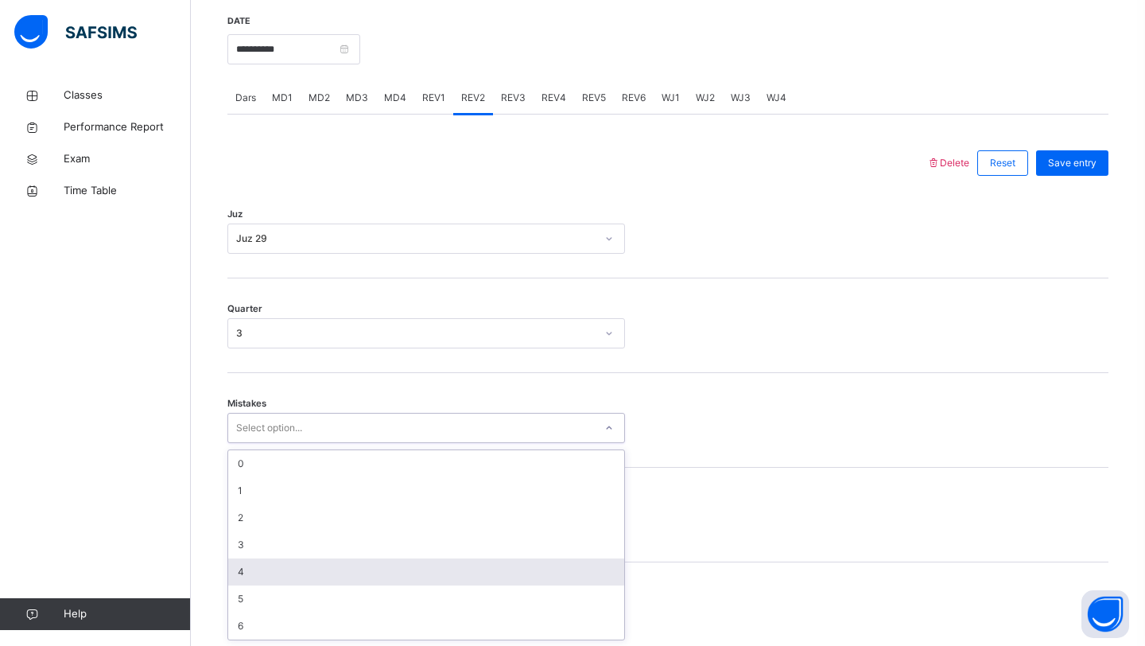
scroll to position [614, 0]
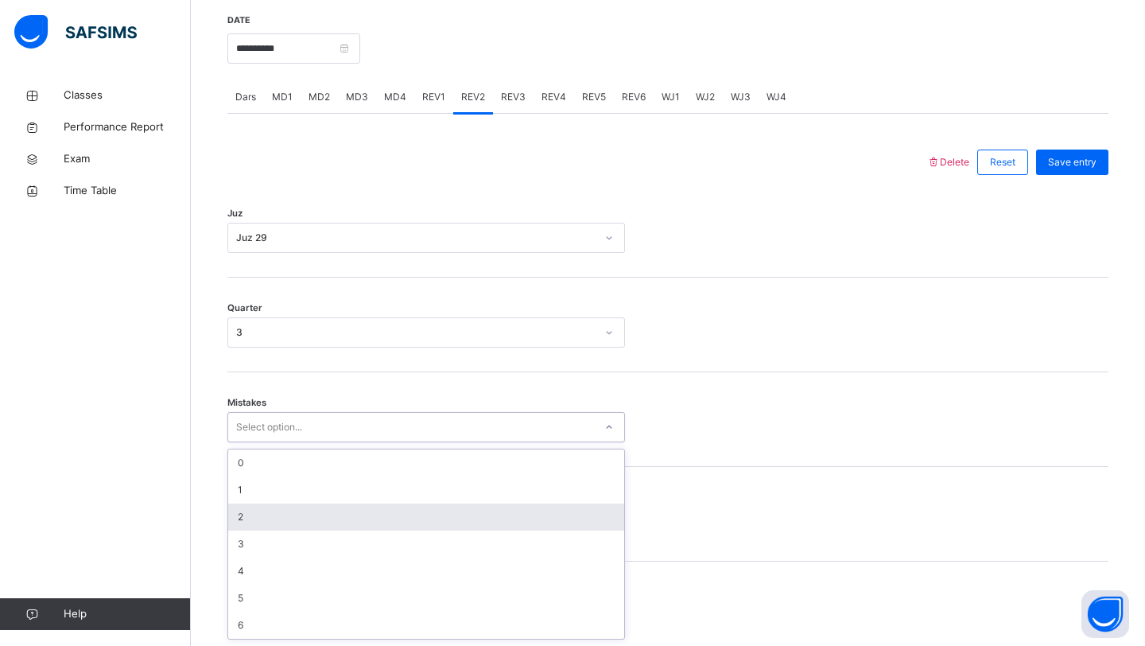
click at [317, 519] on div "2" at bounding box center [426, 516] width 396 height 27
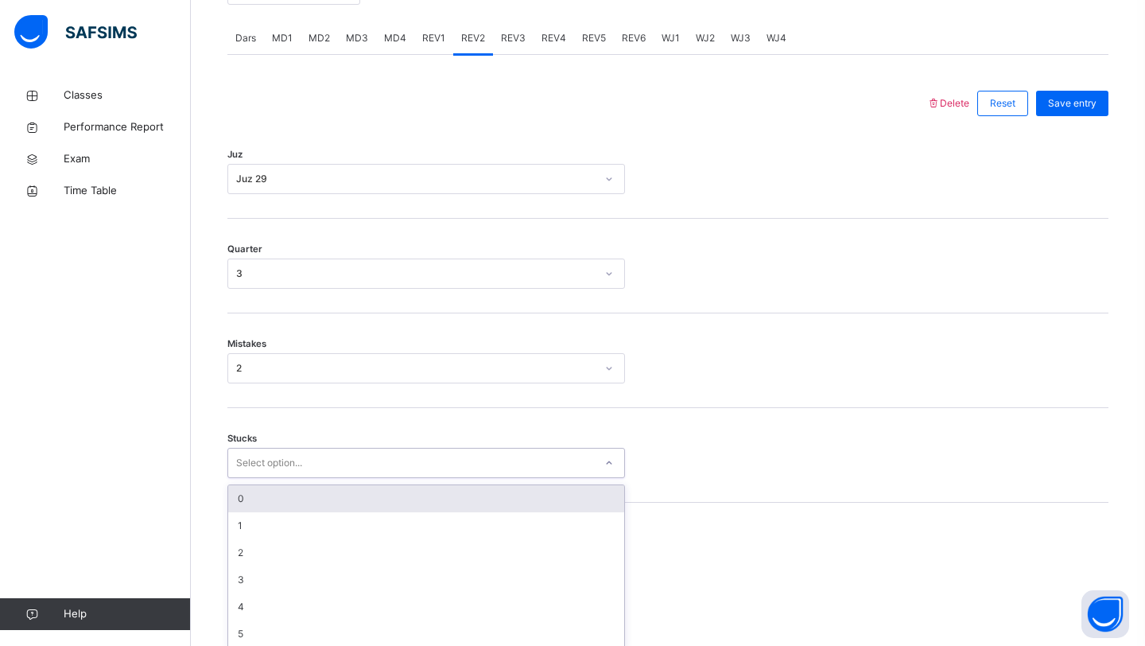
click at [317, 478] on div "option 0 focused, 1 of 6. 6 results available. Use Up and Down to choose option…" at bounding box center [426, 463] width 398 height 30
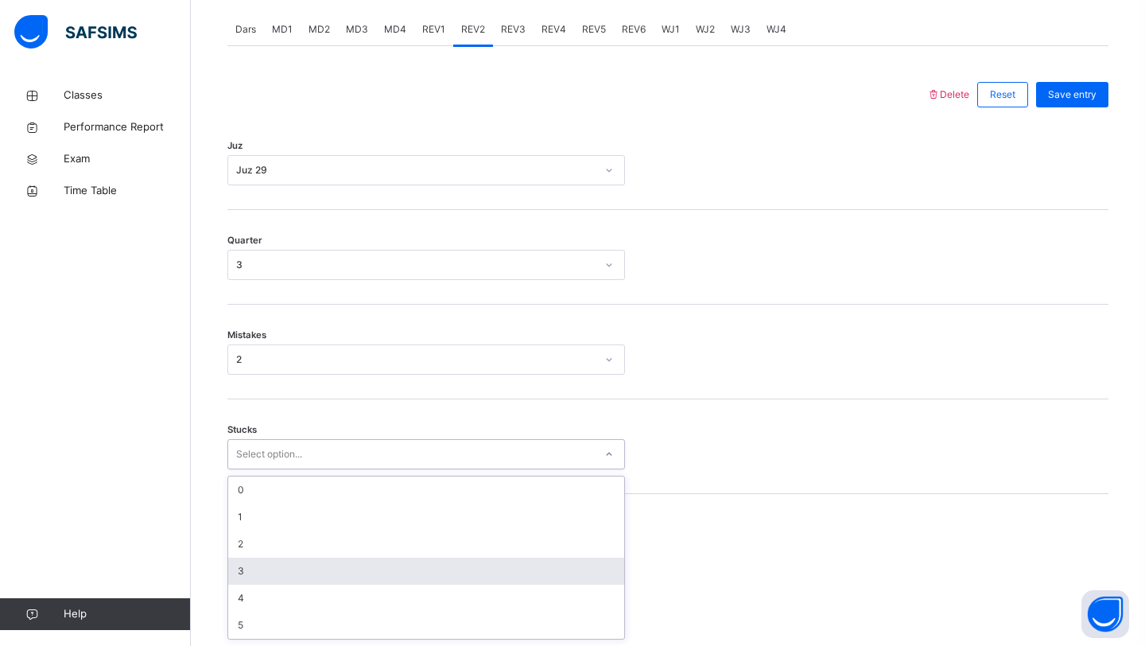
click at [304, 569] on div "3" at bounding box center [426, 570] width 396 height 27
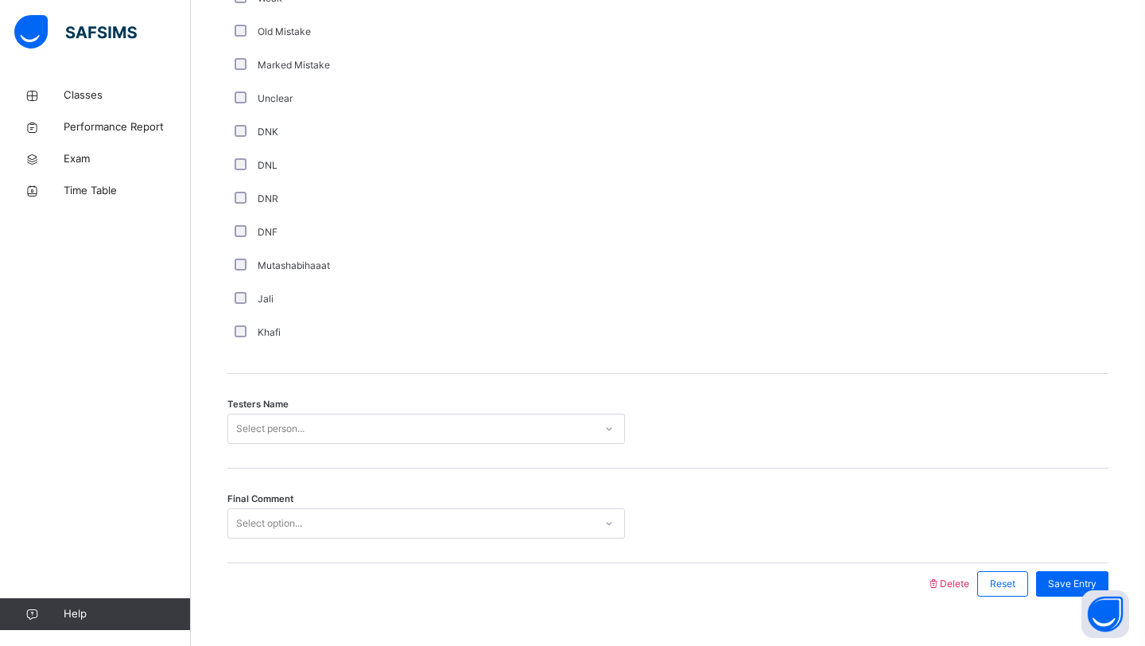
scroll to position [1345, 0]
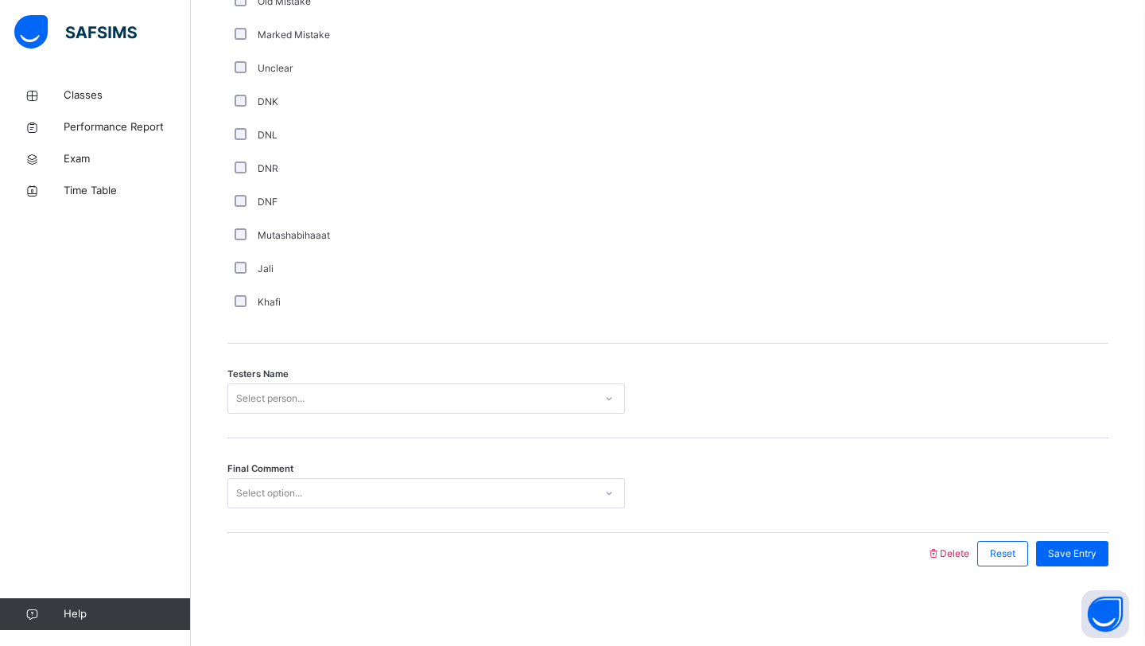
click at [324, 408] on div "Select person..." at bounding box center [411, 398] width 366 height 25
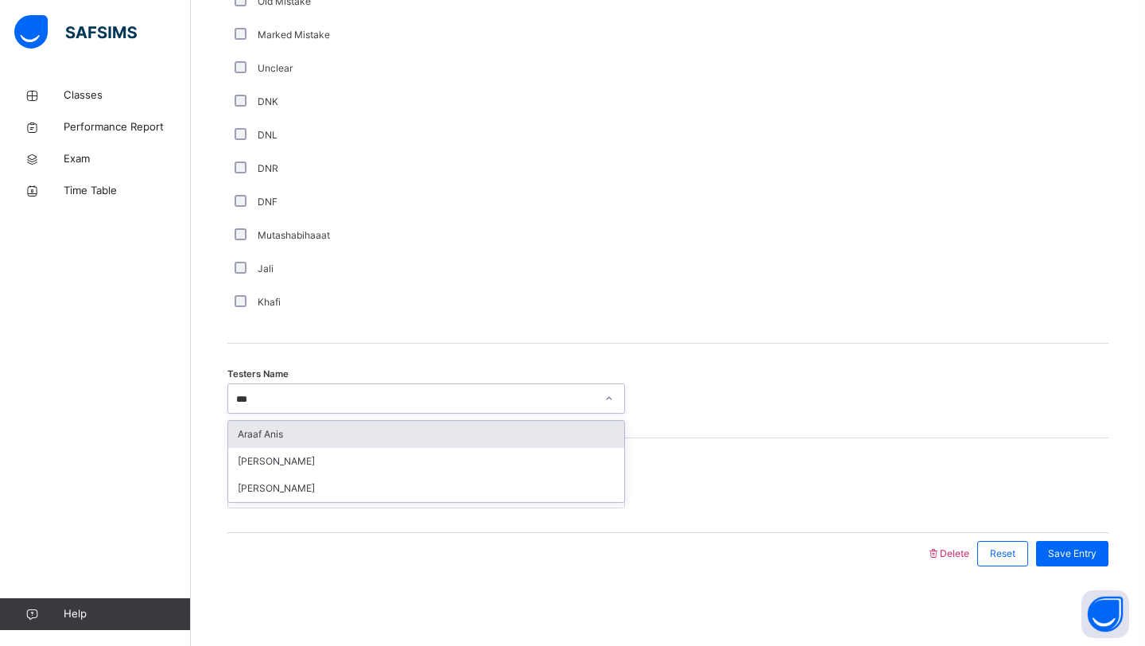
type input "****"
click at [294, 431] on div "Araaf Anis" at bounding box center [426, 434] width 396 height 27
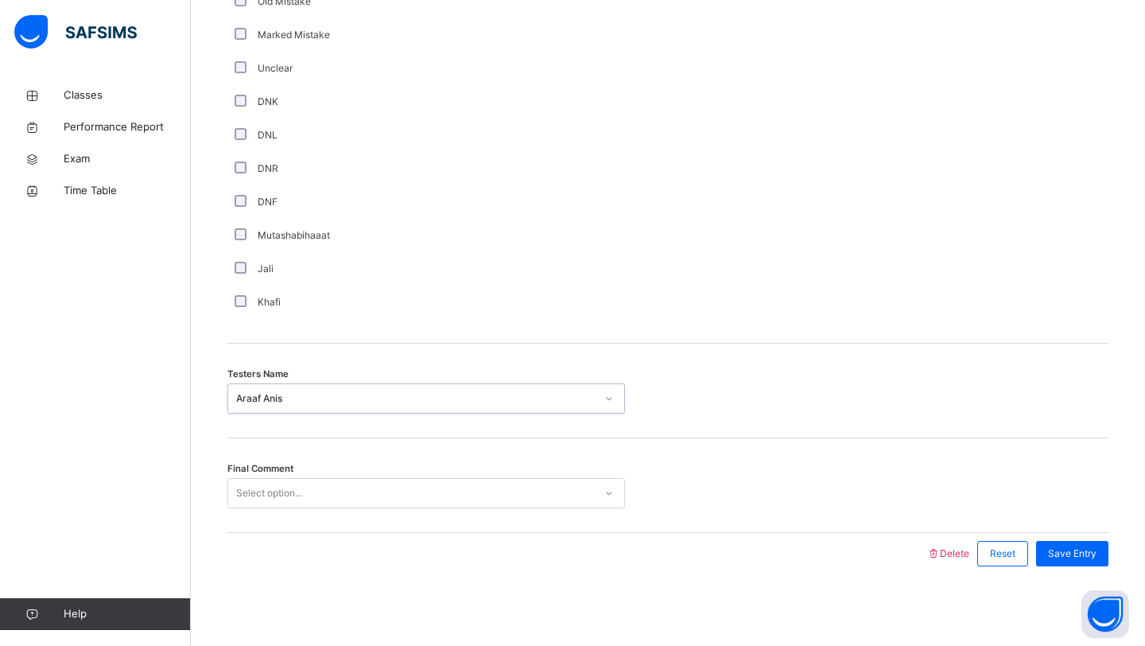
click at [309, 493] on div "Select option..." at bounding box center [411, 493] width 366 height 25
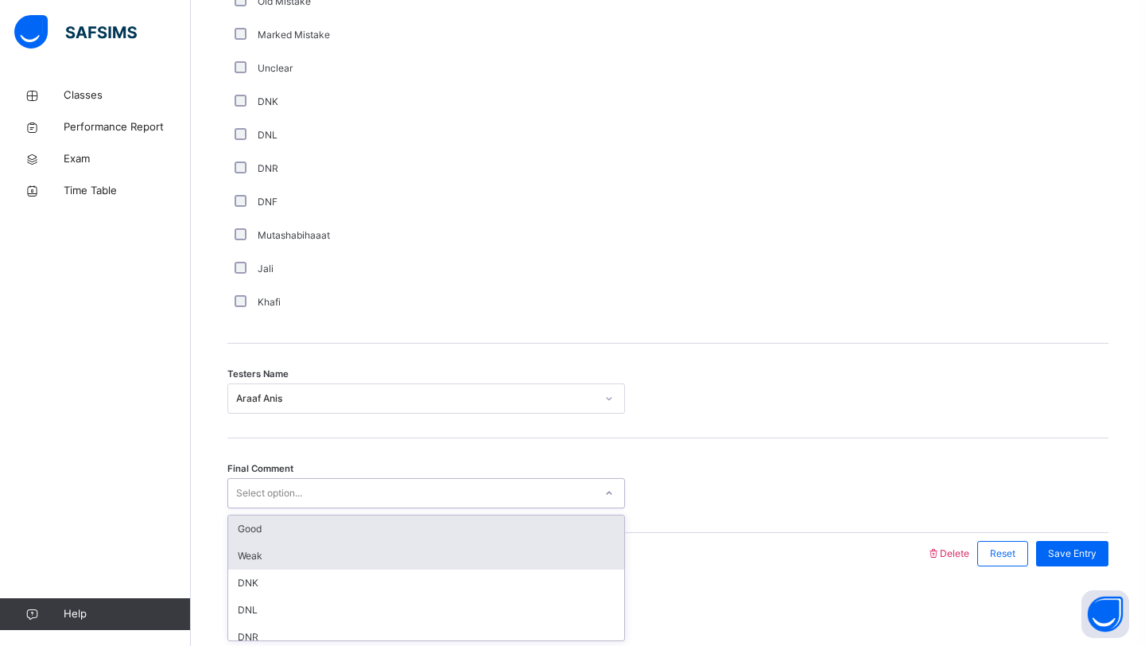
click at [306, 542] on div "Weak" at bounding box center [426, 555] width 396 height 27
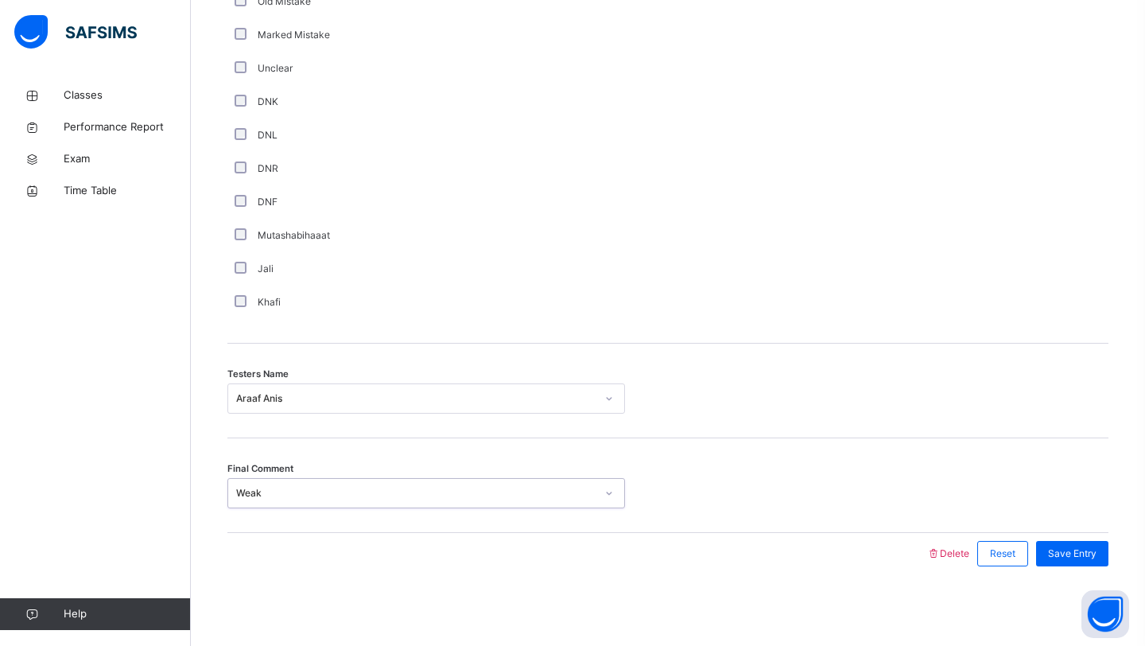
click at [298, 495] on div "Weak" at bounding box center [415, 493] width 359 height 14
click at [298, 510] on div "Final Comment Weak" at bounding box center [667, 485] width 881 height 95
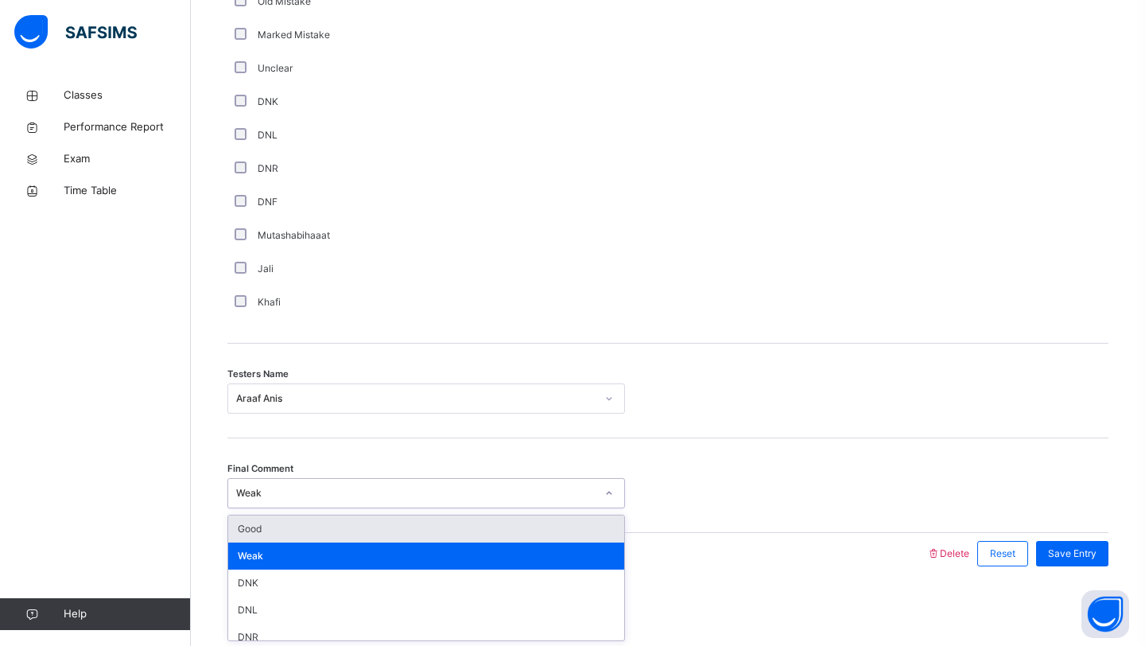
click at [318, 491] on div "Weak" at bounding box center [415, 493] width 359 height 14
click at [300, 540] on div "Good" at bounding box center [426, 528] width 396 height 27
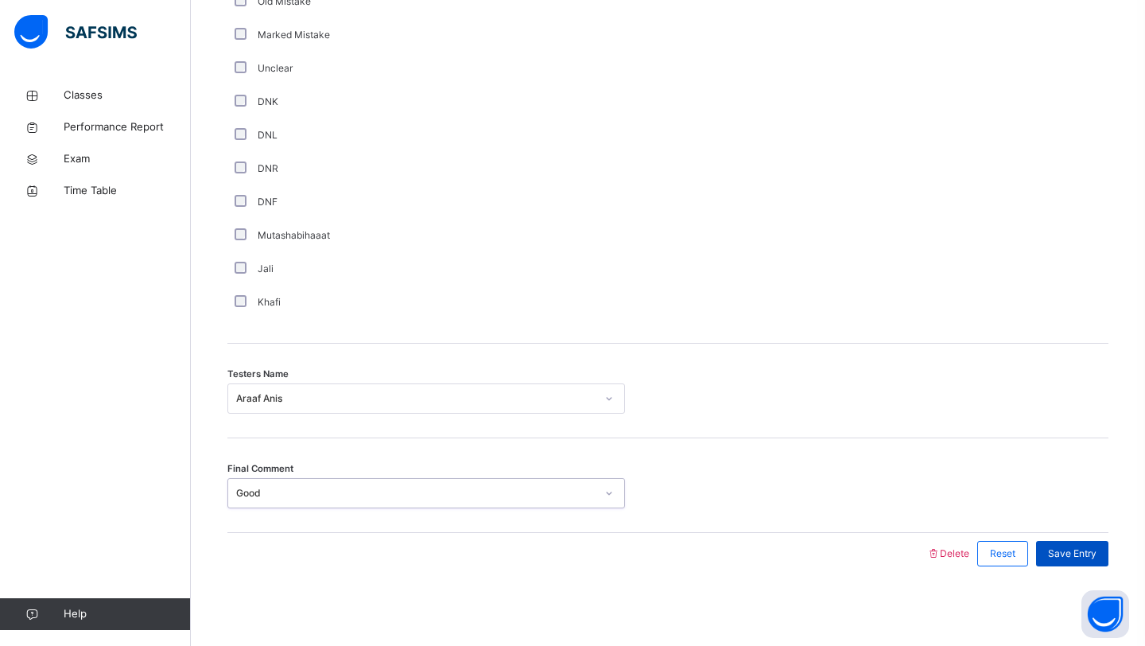
click at [1067, 550] on span "Save Entry" at bounding box center [1072, 553] width 49 height 14
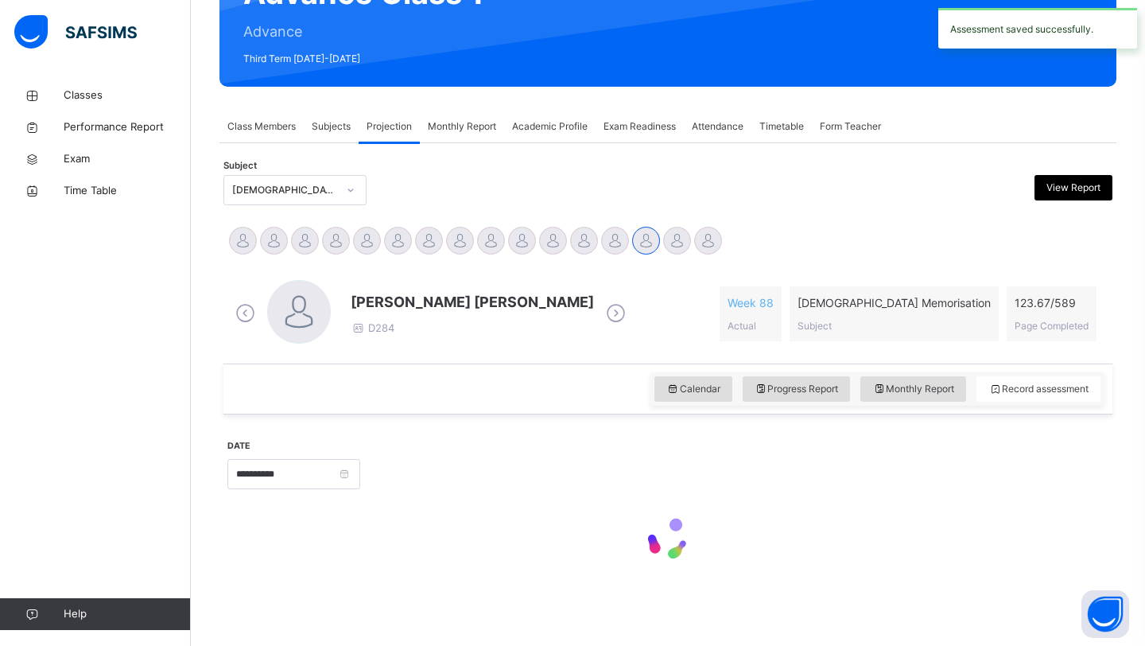
click at [909, 476] on div at bounding box center [734, 472] width 732 height 68
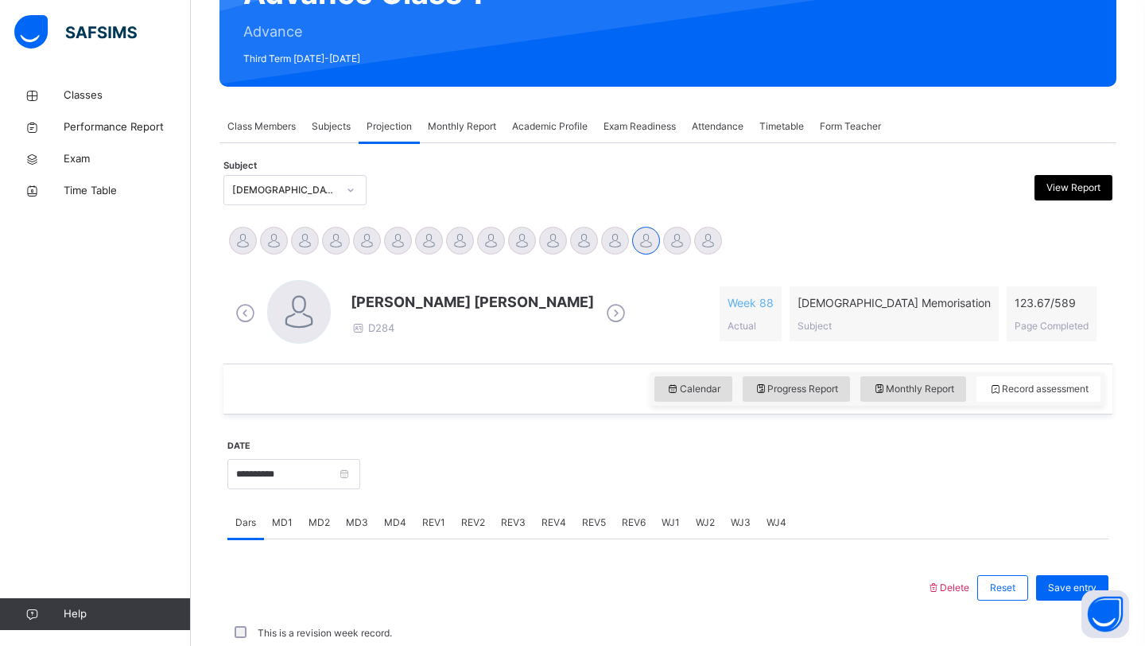
scroll to position [549, 0]
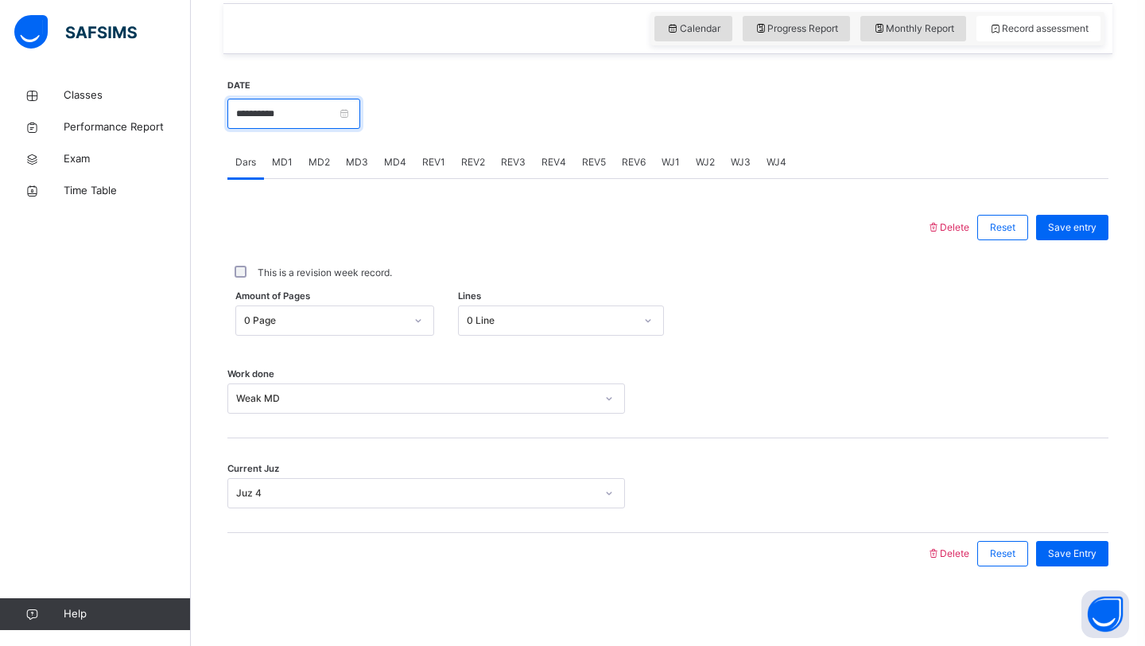
click at [324, 108] on input "**********" at bounding box center [293, 114] width 133 height 30
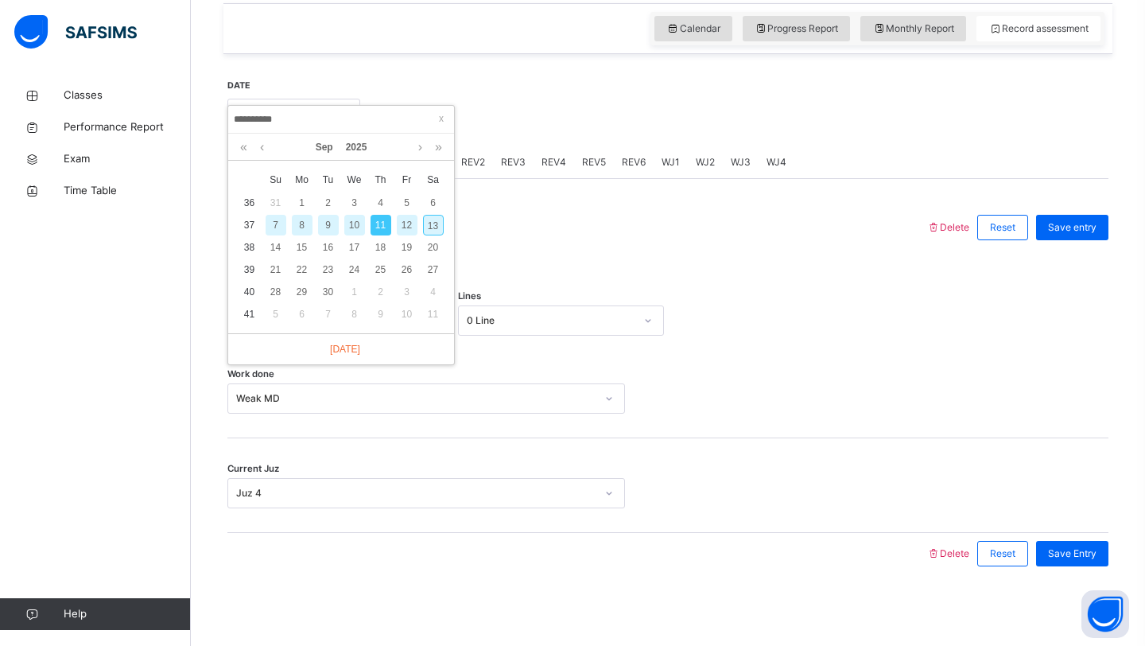
click at [329, 224] on div "9" at bounding box center [328, 225] width 21 height 21
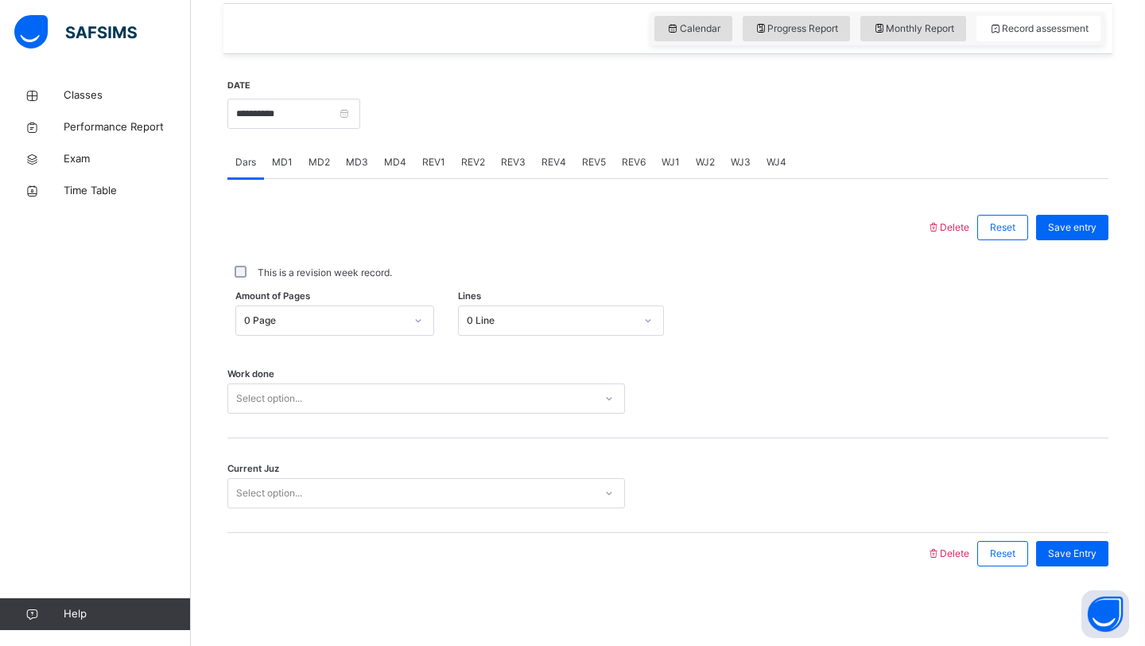
click at [347, 243] on div at bounding box center [576, 227] width 683 height 41
click at [347, 402] on div "Select option..." at bounding box center [411, 398] width 366 height 25
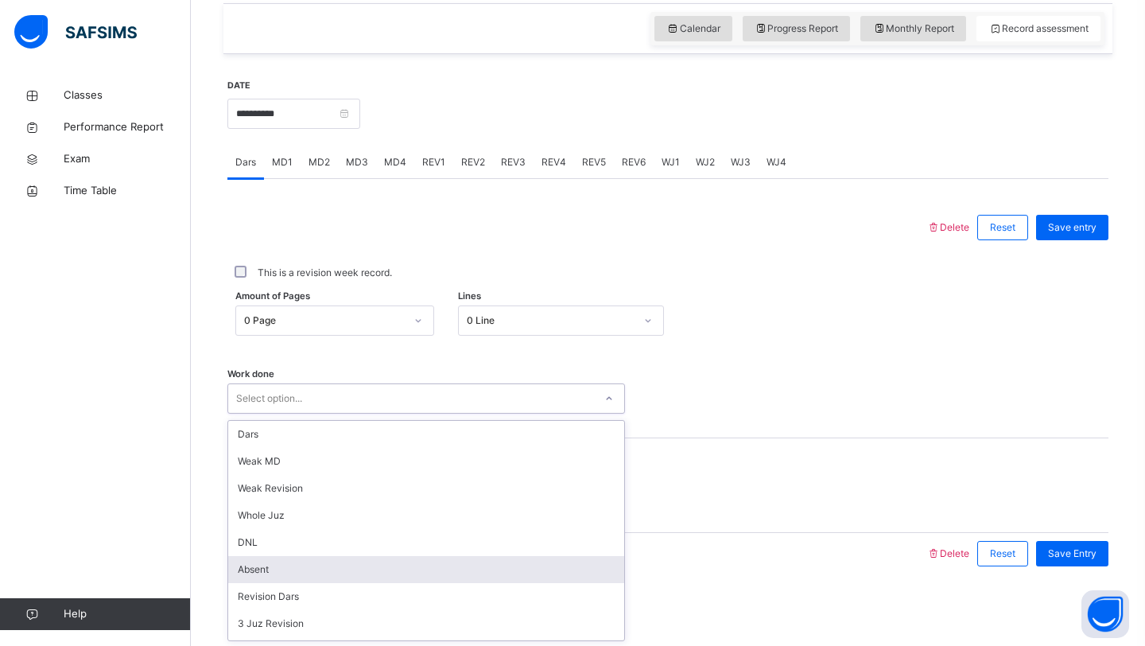
click at [316, 569] on div "Absent" at bounding box center [426, 569] width 396 height 27
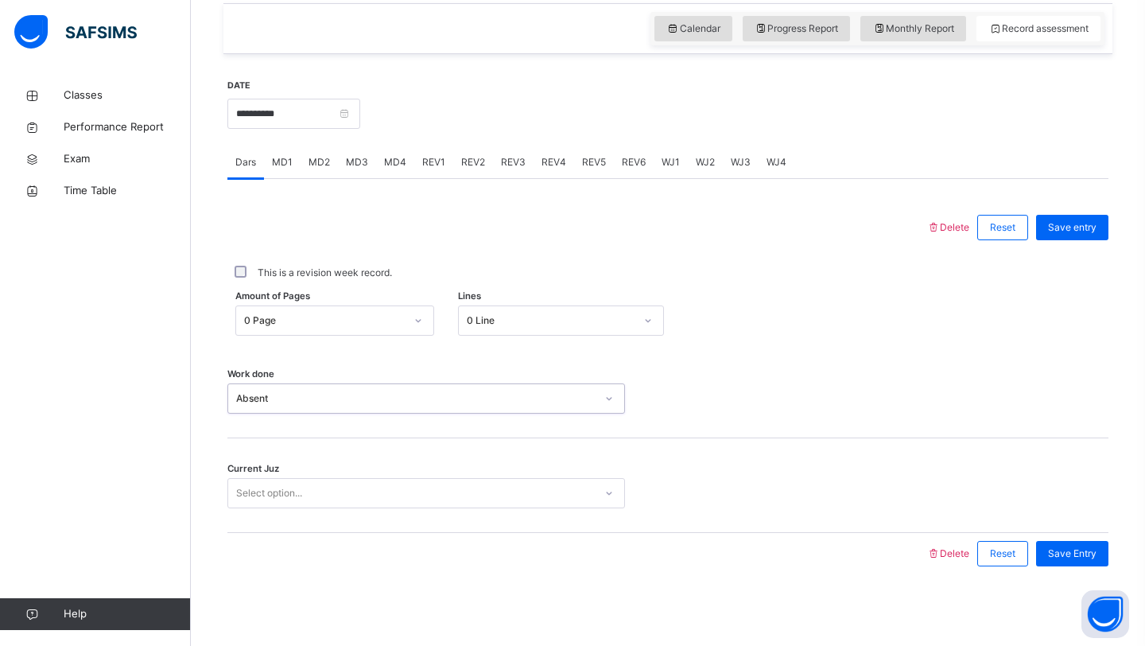
click at [414, 496] on div "Select option..." at bounding box center [411, 493] width 366 height 25
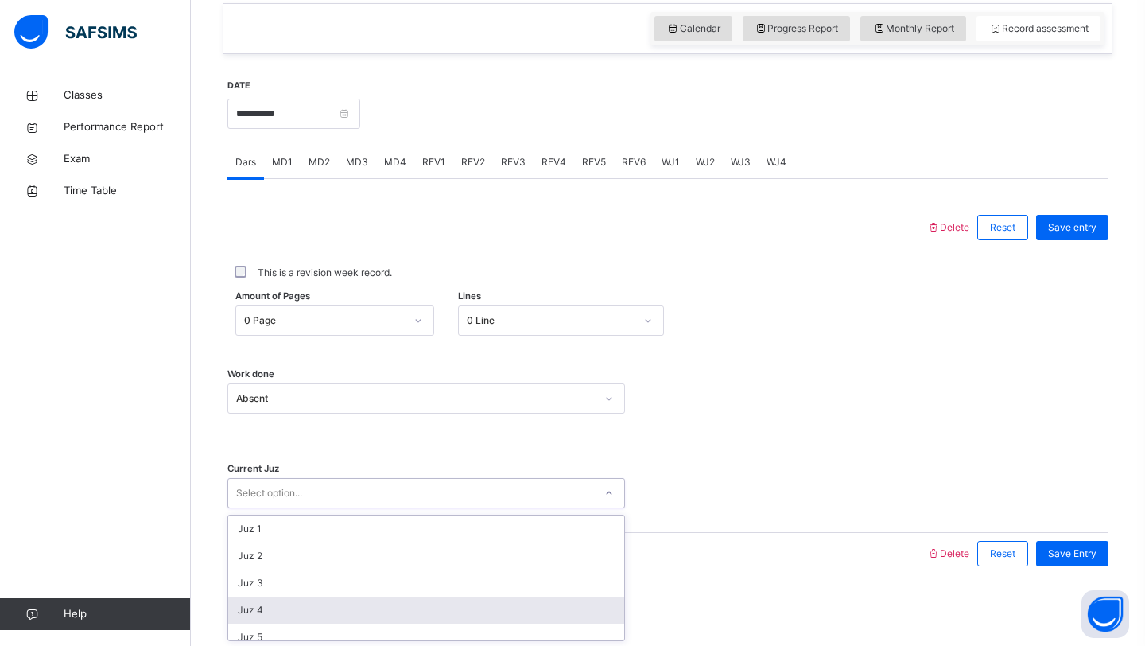
click at [394, 609] on div "Juz 4" at bounding box center [426, 609] width 396 height 27
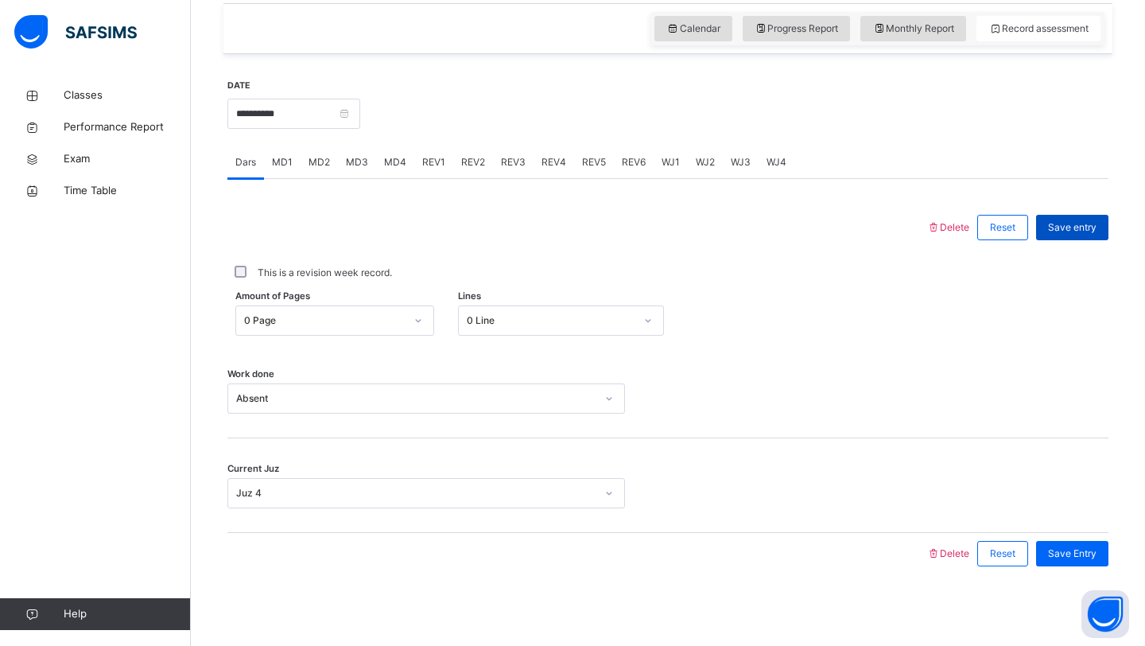
click at [1058, 234] on span "Save entry" at bounding box center [1072, 227] width 49 height 14
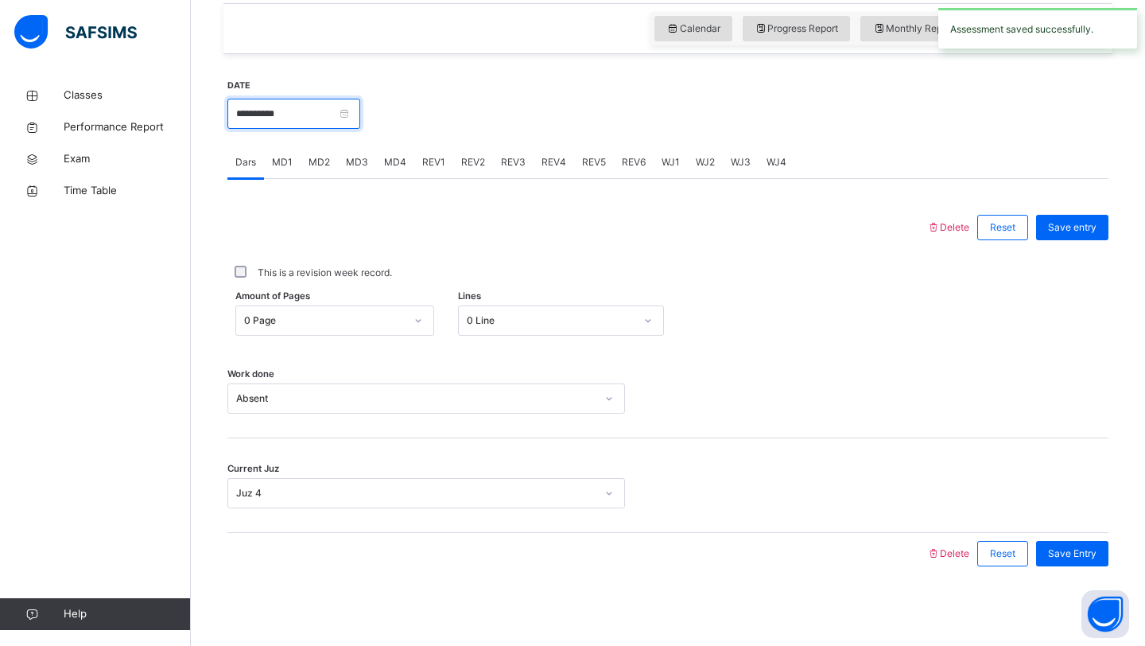
click at [320, 111] on input "**********" at bounding box center [293, 114] width 133 height 30
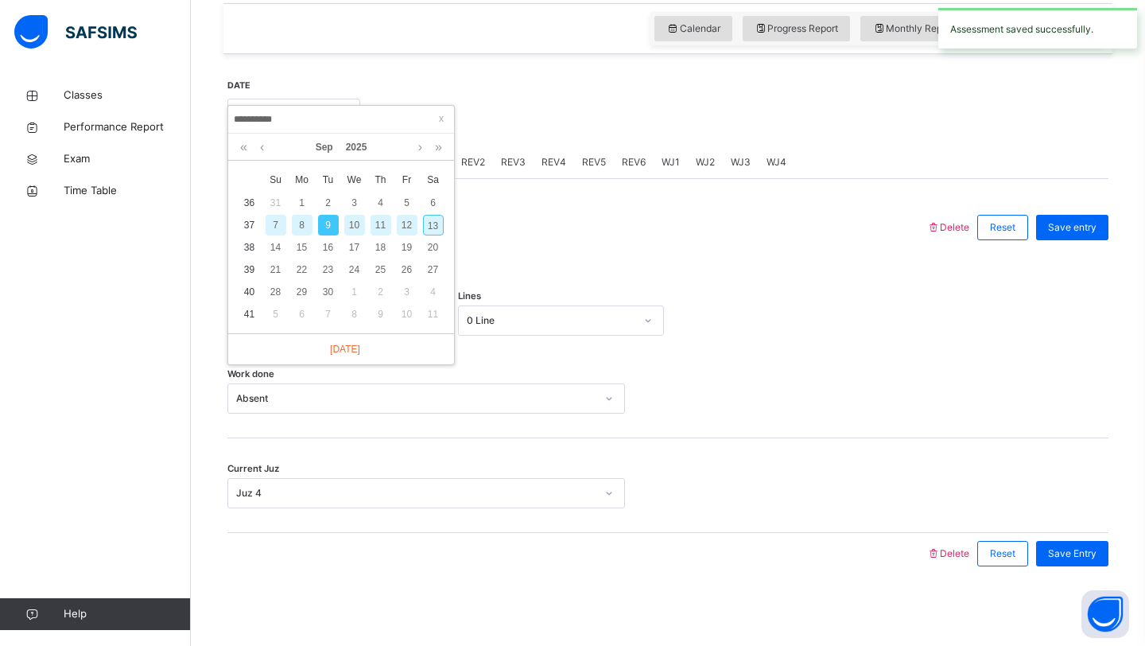
click at [303, 222] on div "8" at bounding box center [302, 225] width 21 height 21
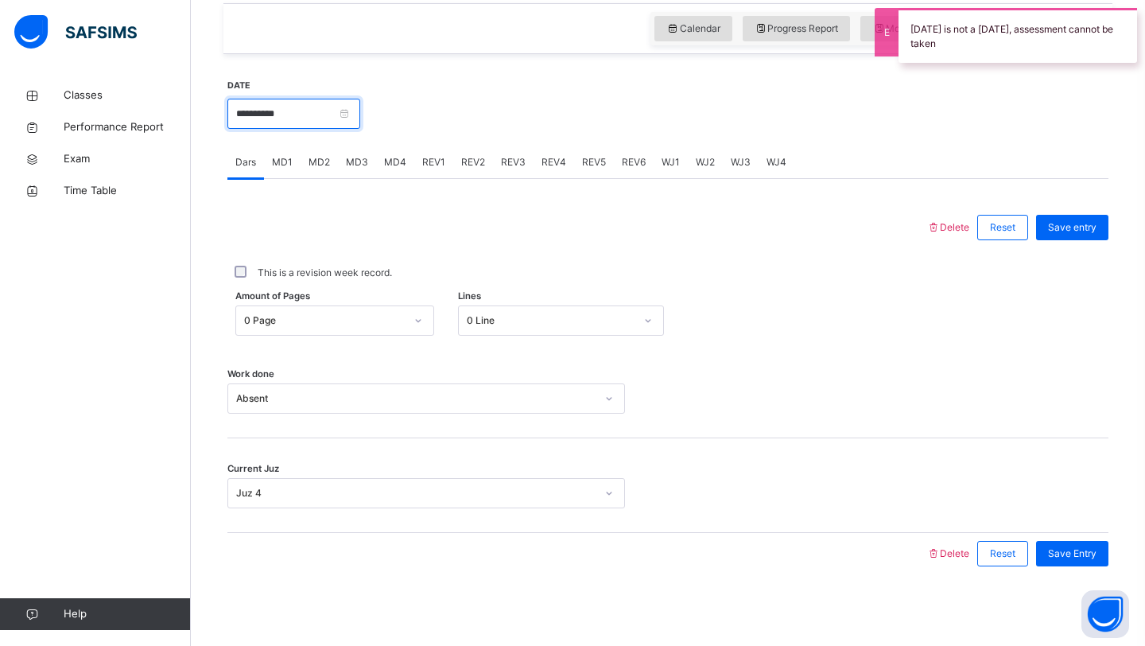
click at [312, 115] on input "**********" at bounding box center [293, 114] width 133 height 30
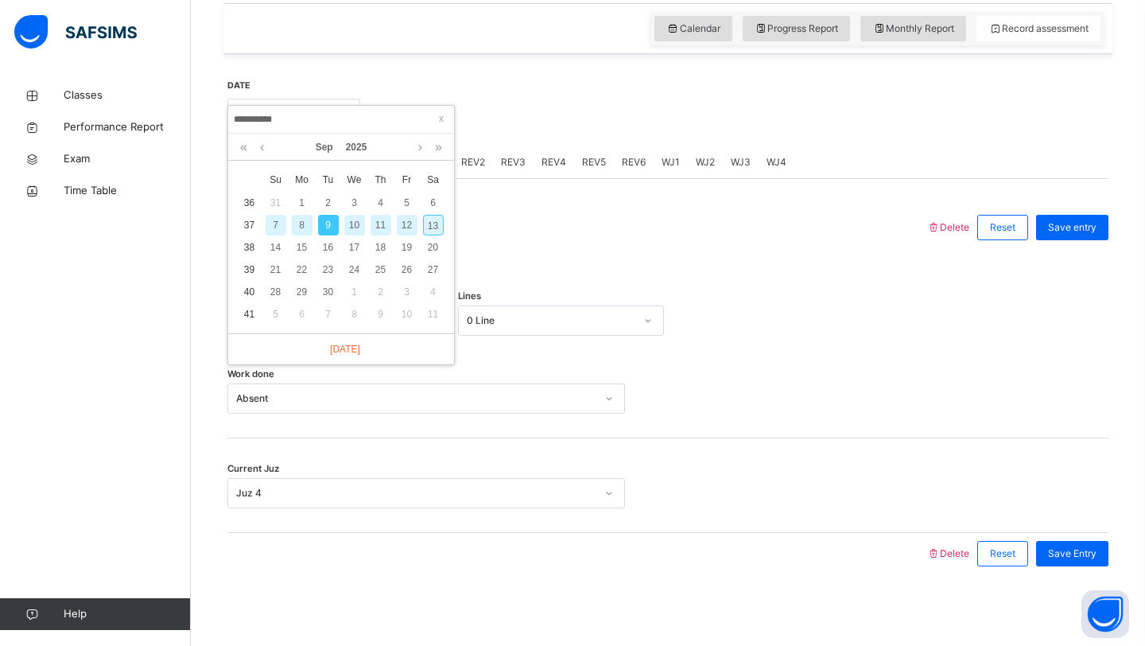
click at [378, 224] on div "11" at bounding box center [381, 225] width 21 height 21
type input "**********"
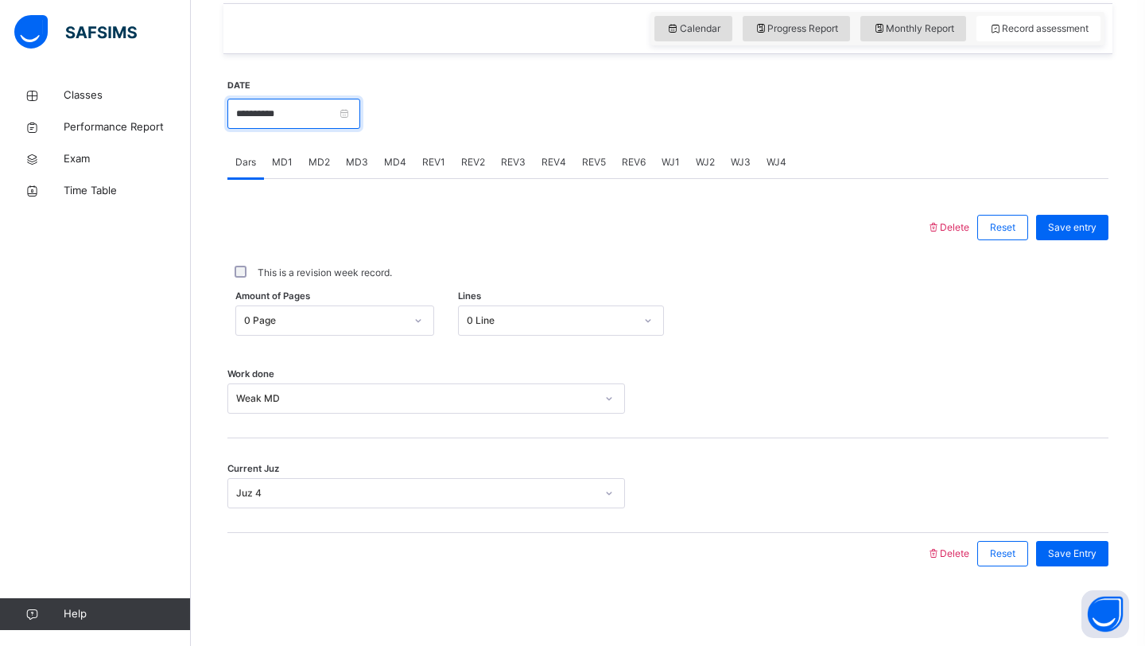
click at [283, 123] on input "**********" at bounding box center [293, 114] width 133 height 30
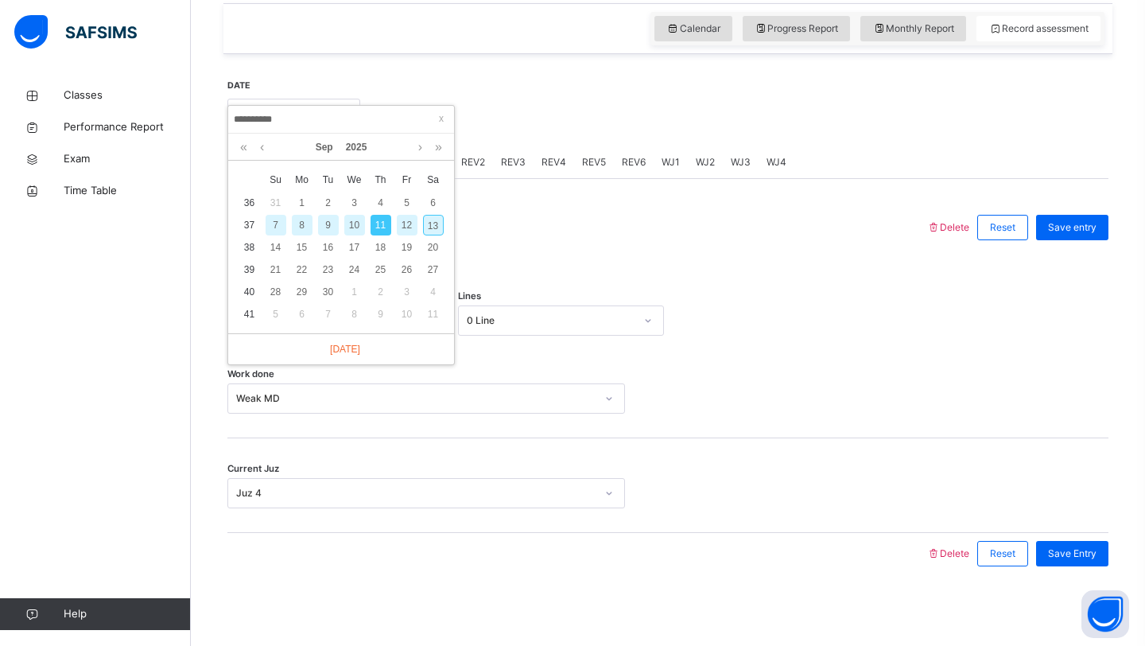
click at [385, 220] on div "11" at bounding box center [381, 225] width 21 height 21
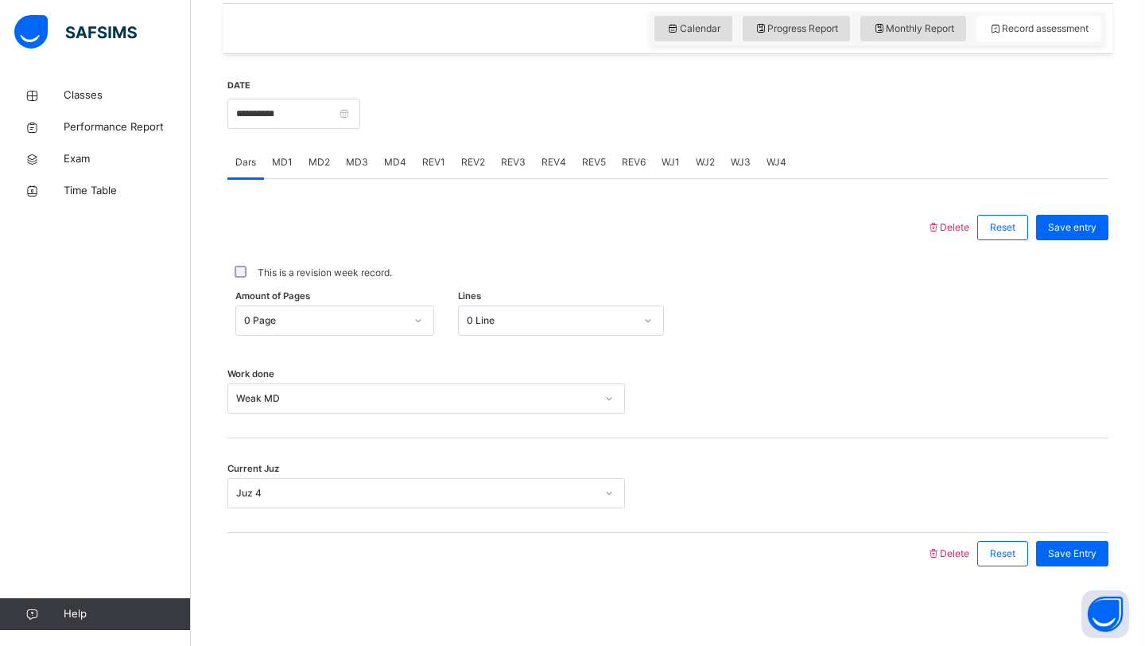
click at [324, 394] on div "Weak MD" at bounding box center [415, 398] width 359 height 14
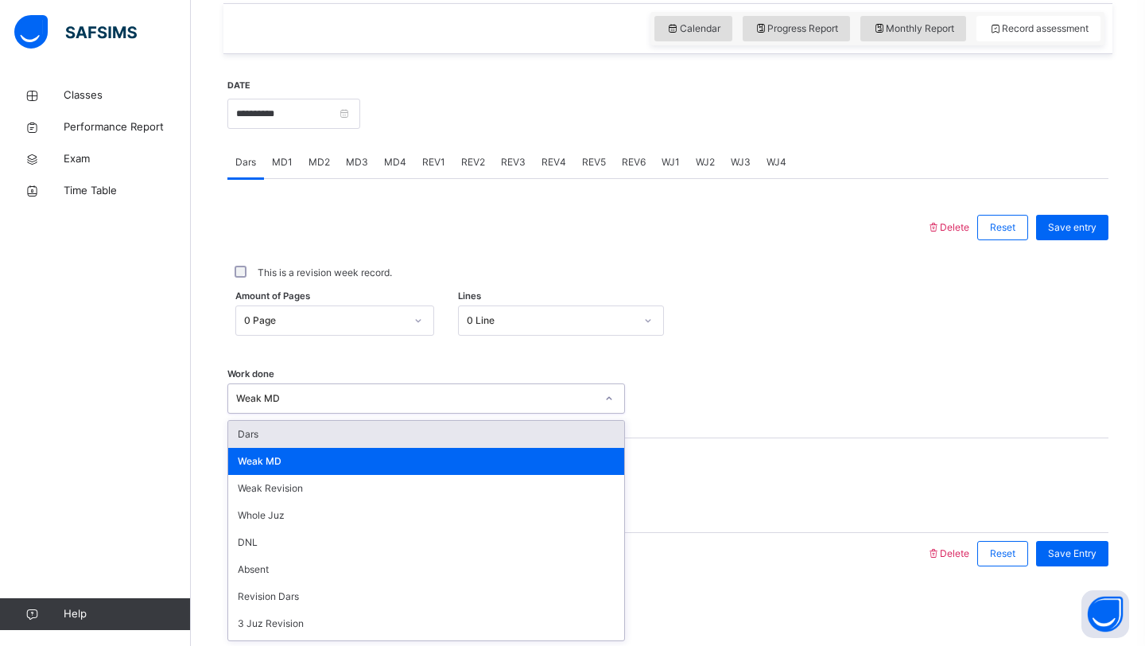
click at [296, 442] on div "Dars" at bounding box center [426, 434] width 396 height 27
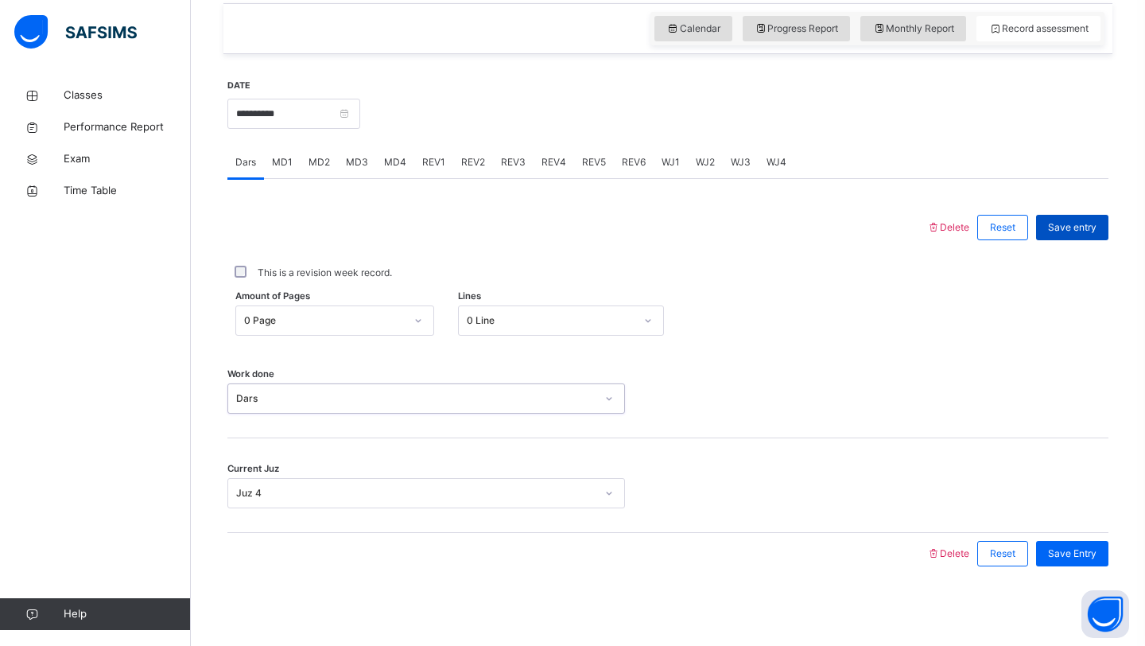
click at [1098, 227] on div "Save entry" at bounding box center [1072, 227] width 72 height 25
click at [386, 165] on span "MD4" at bounding box center [395, 162] width 22 height 14
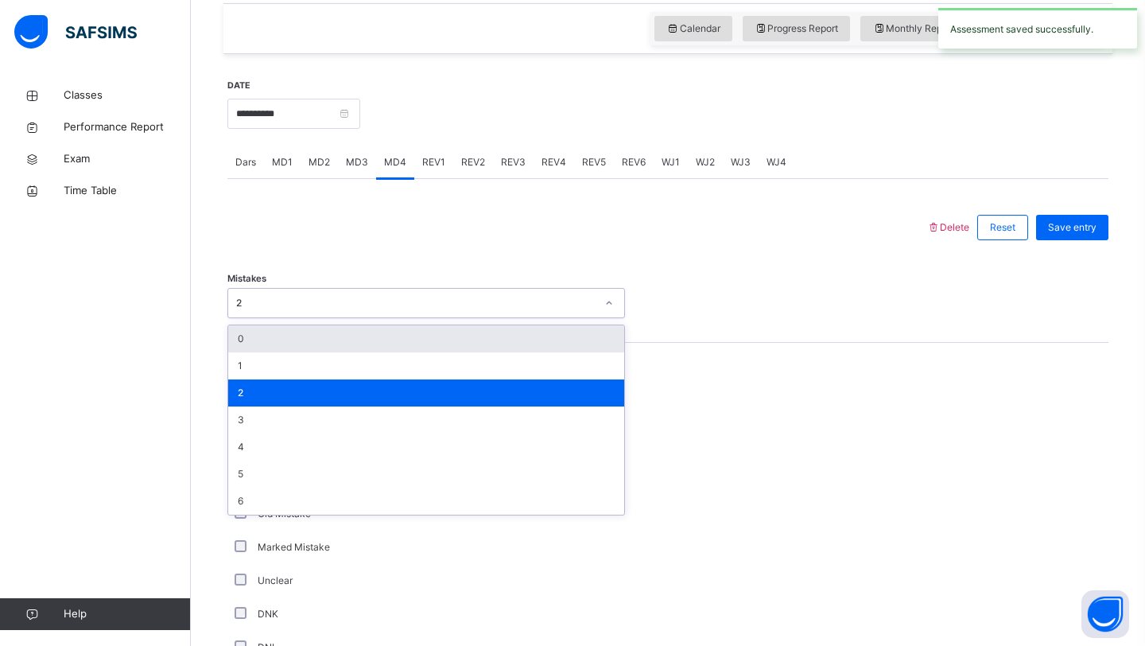
click at [278, 301] on div "2" at bounding box center [415, 303] width 359 height 14
click at [265, 336] on div "0" at bounding box center [426, 338] width 396 height 27
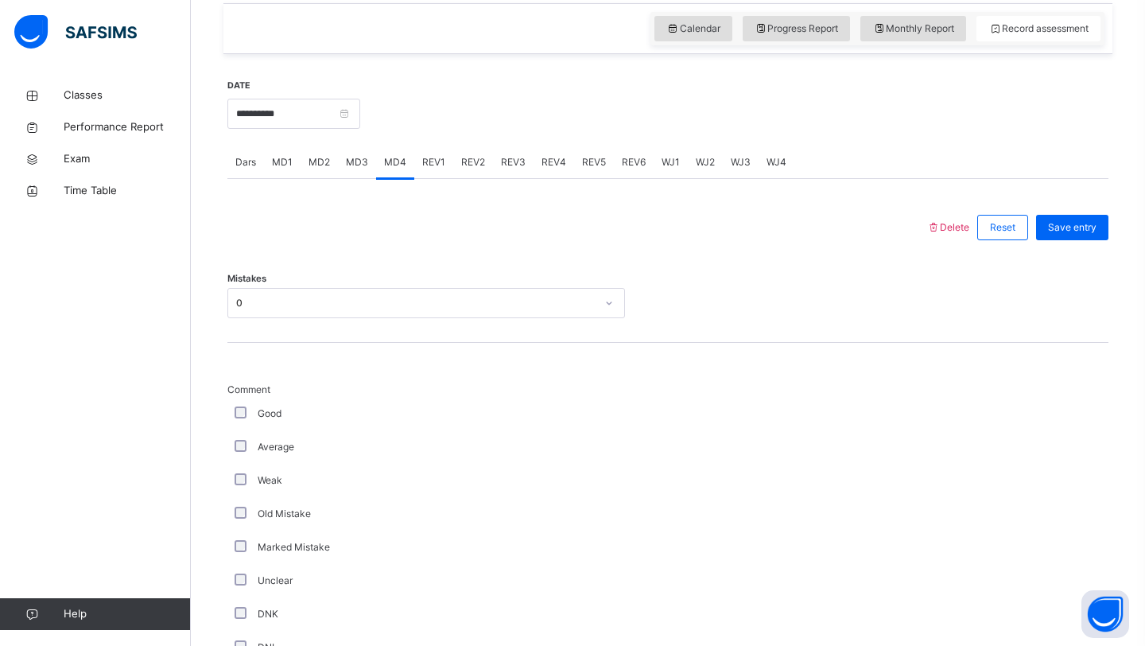
click at [237, 452] on div "Average" at bounding box center [426, 447] width 390 height 14
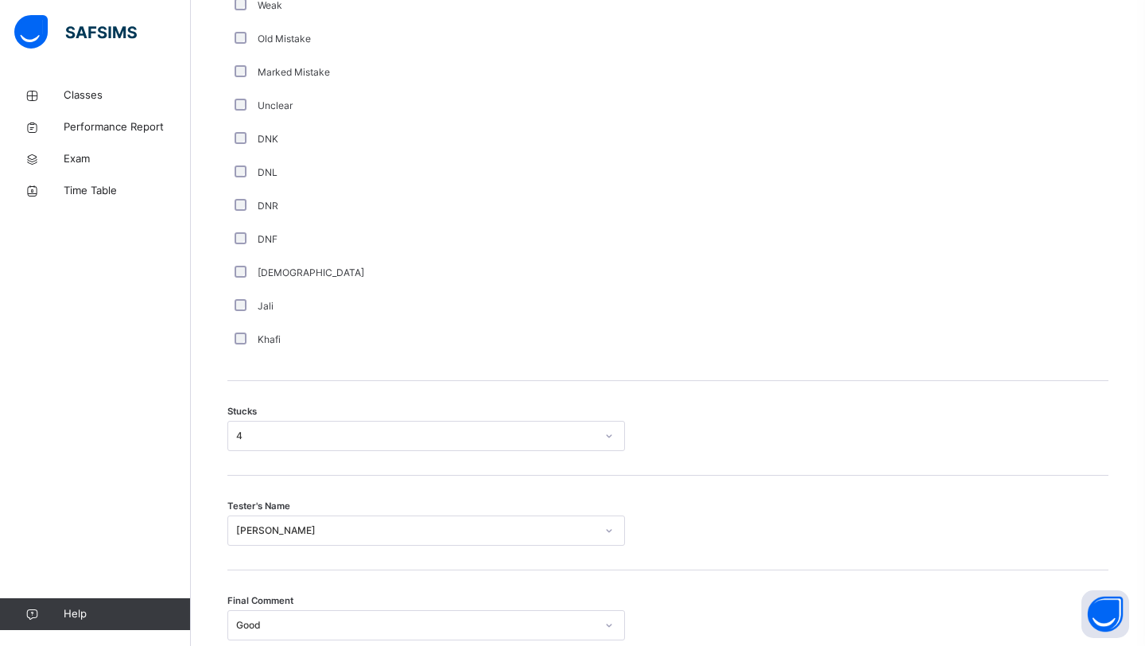
scroll to position [1044, 0]
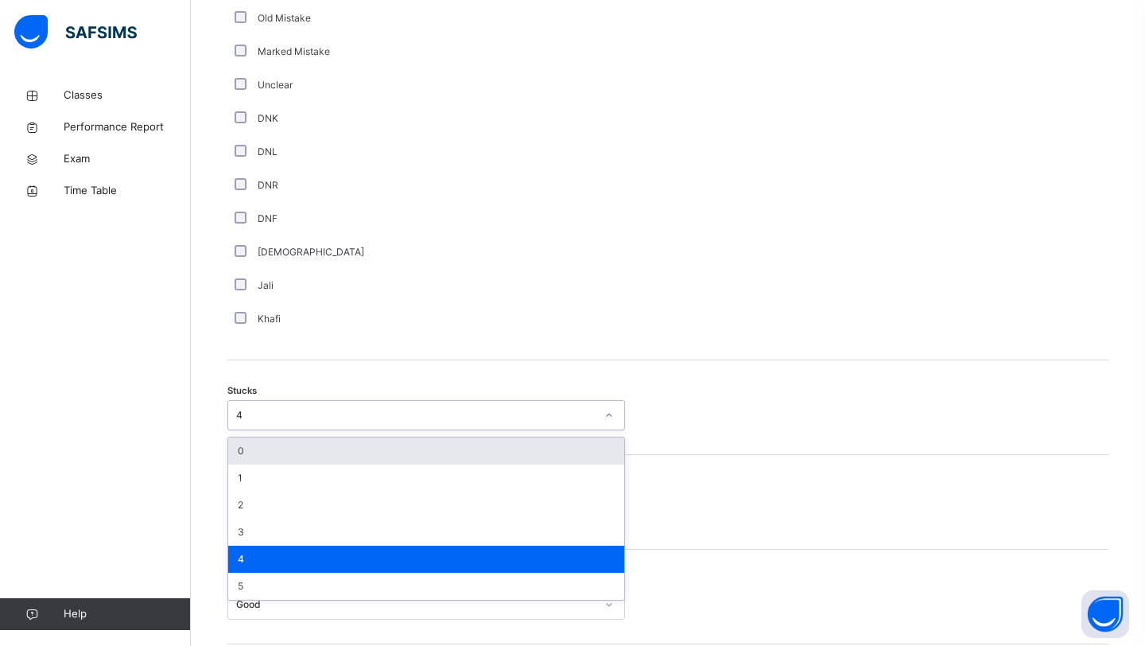
click at [337, 410] on div "4" at bounding box center [415, 415] width 359 height 14
click at [299, 451] on div "0" at bounding box center [426, 450] width 396 height 27
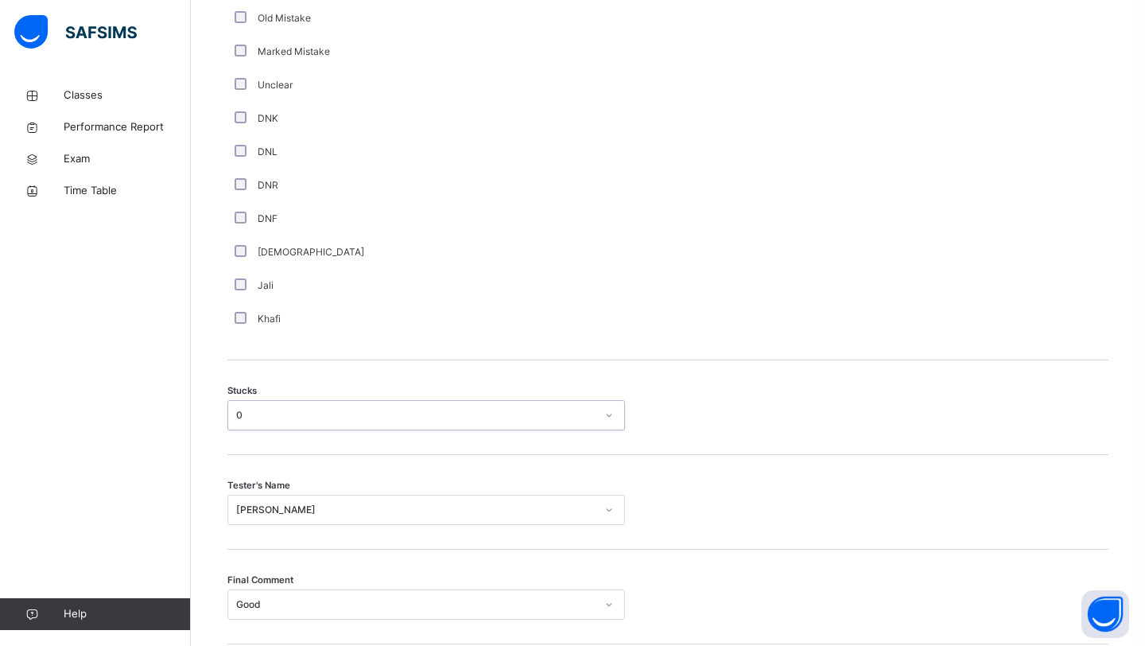
click at [341, 494] on div "Tester's Name [PERSON_NAME]" at bounding box center [667, 502] width 881 height 95
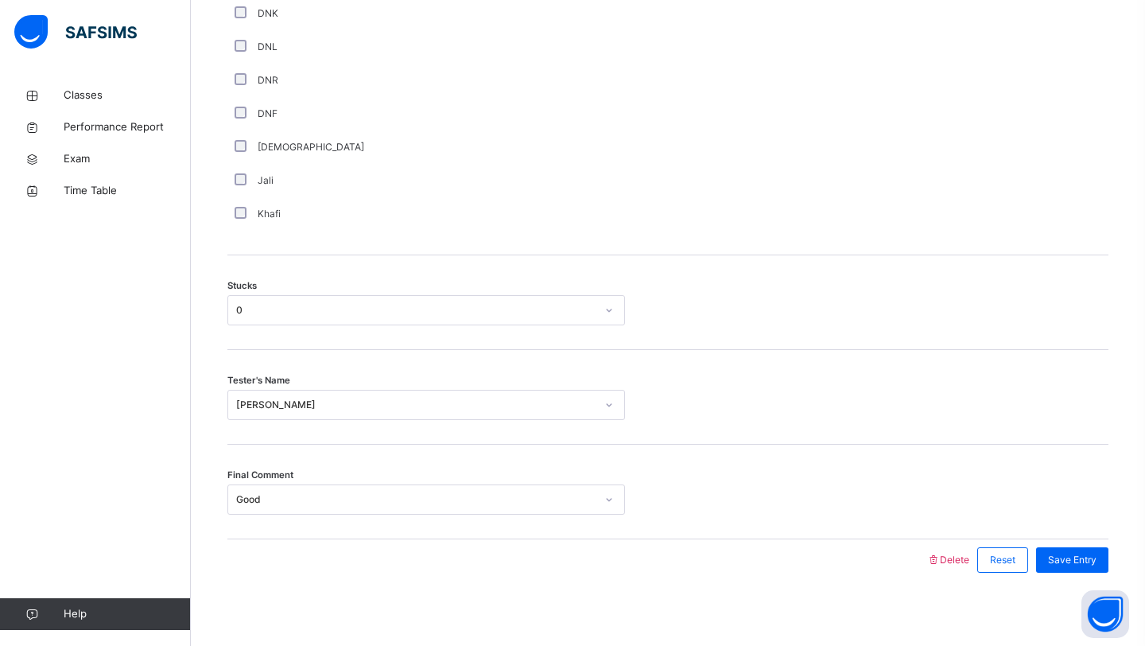
click at [341, 420] on div "[PERSON_NAME]" at bounding box center [426, 405] width 398 height 30
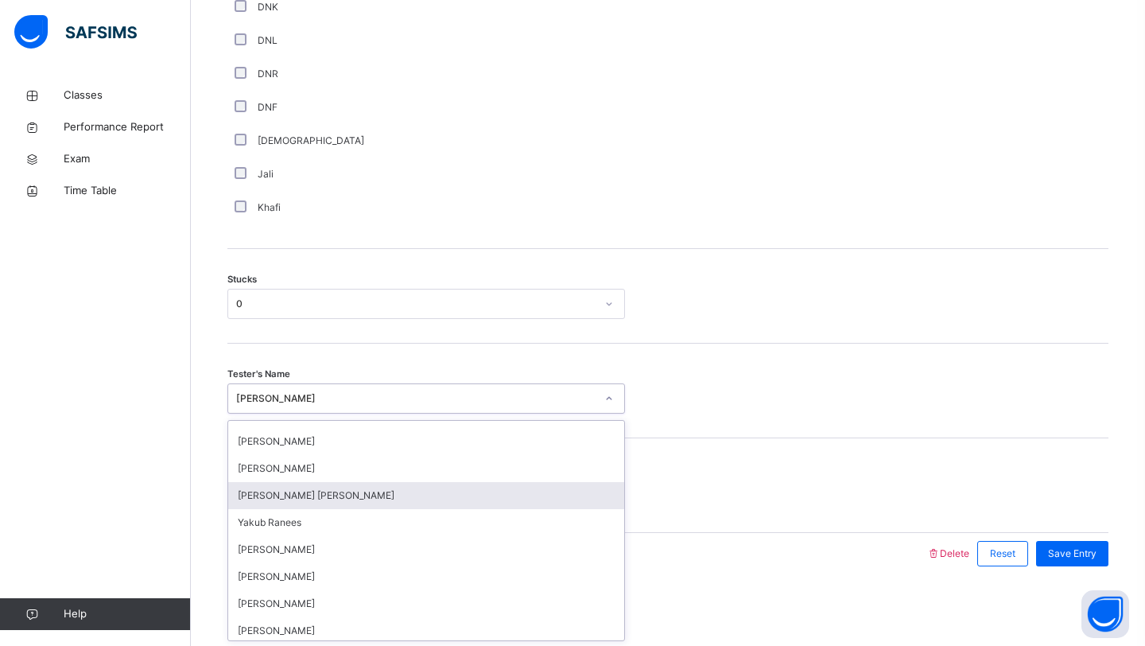
scroll to position [861, 0]
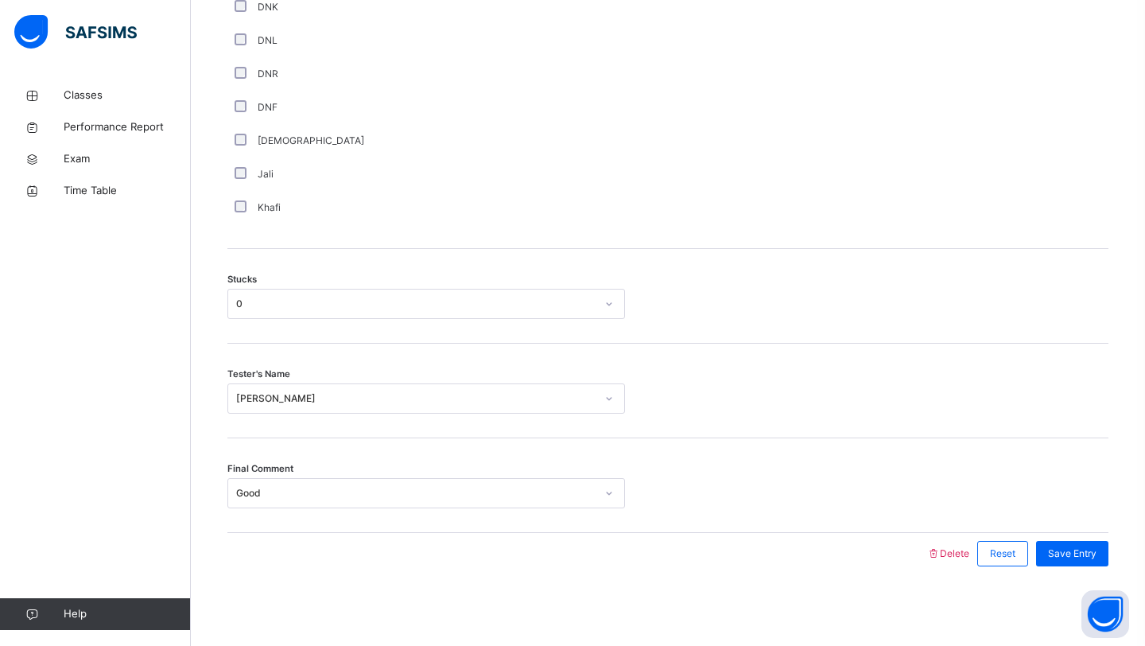
click at [840, 344] on div "Tester's Name [PERSON_NAME]" at bounding box center [667, 391] width 881 height 95
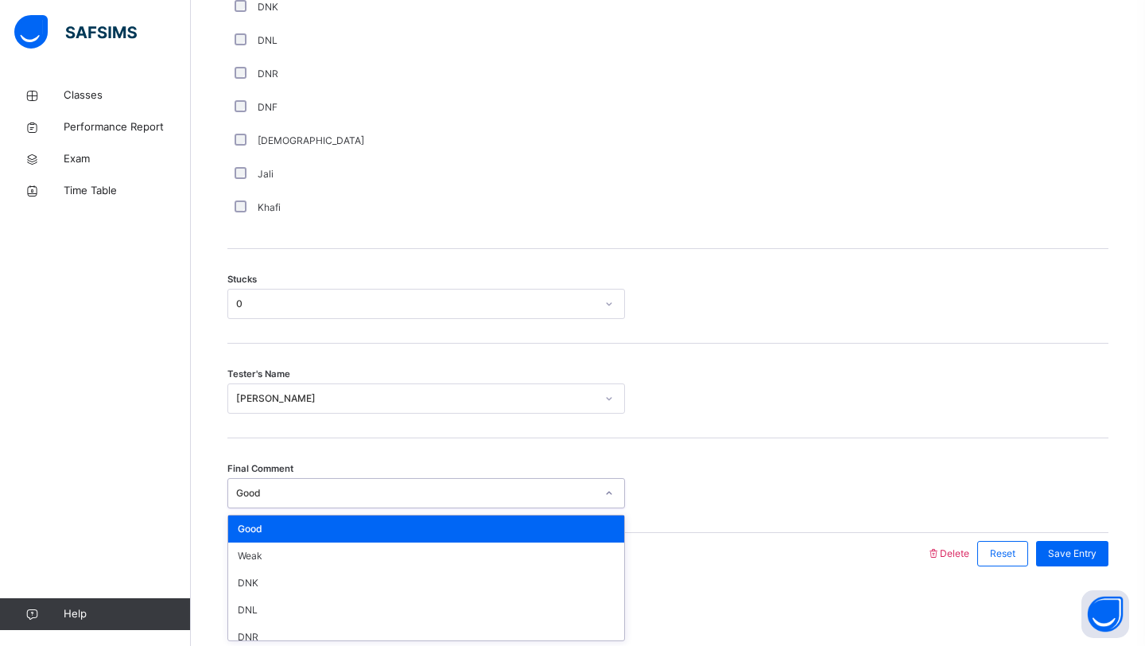
click at [460, 497] on div "Good" at bounding box center [415, 493] width 359 height 14
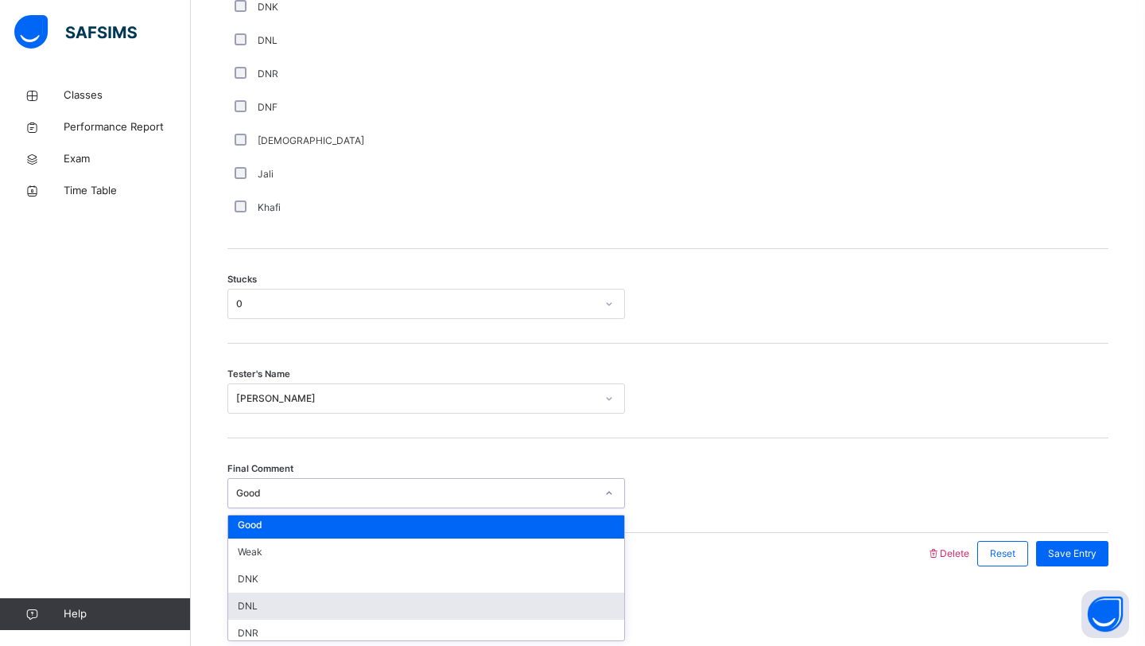
scroll to position [15, 0]
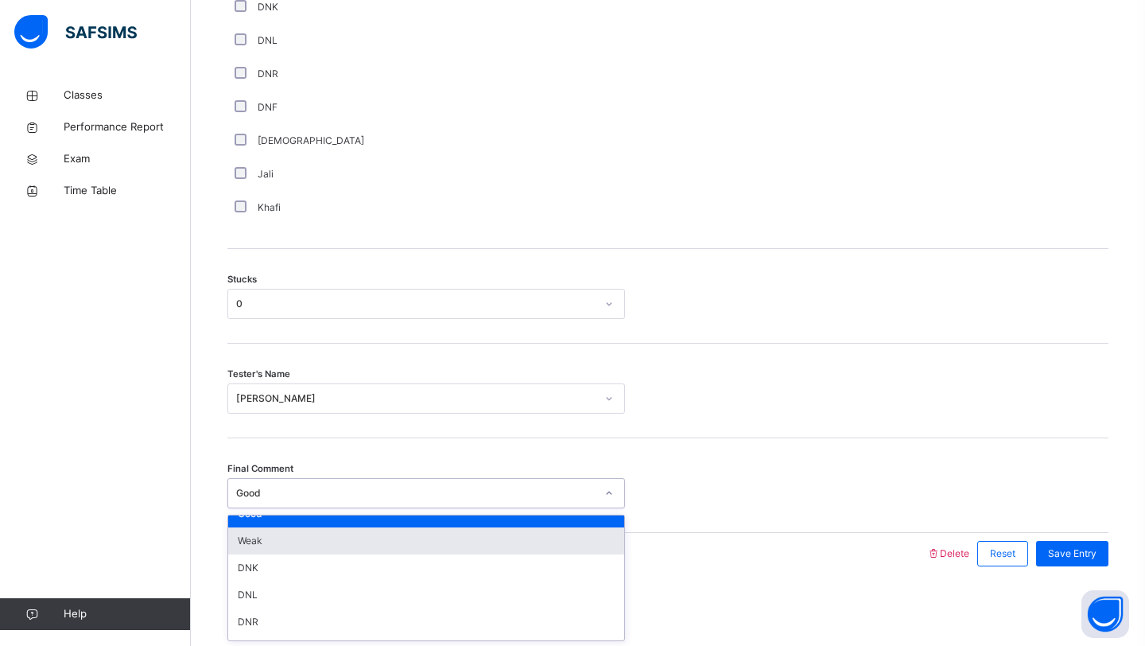
click at [771, 493] on div "Final Comment option Weak focused, 2 of 6. 6 results available. Use Up and Down…" at bounding box center [667, 493] width 881 height 30
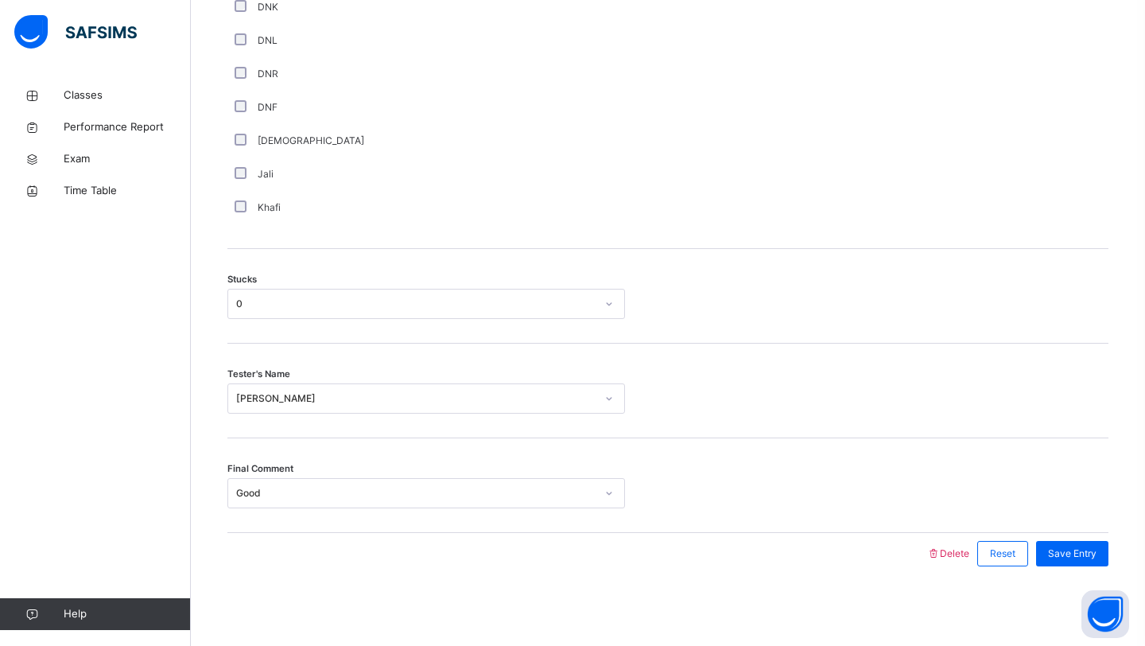
click at [1062, 592] on div "**********" at bounding box center [667, 22] width 889 height 1151
click at [1062, 546] on span "Save Entry" at bounding box center [1072, 553] width 49 height 14
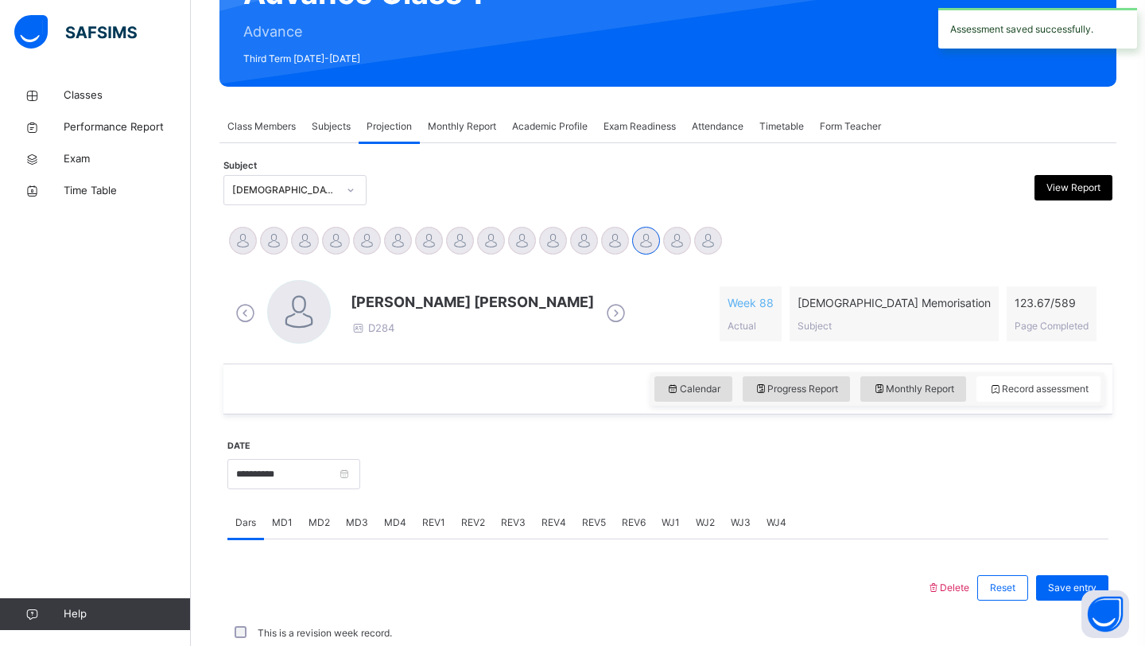
scroll to position [549, 0]
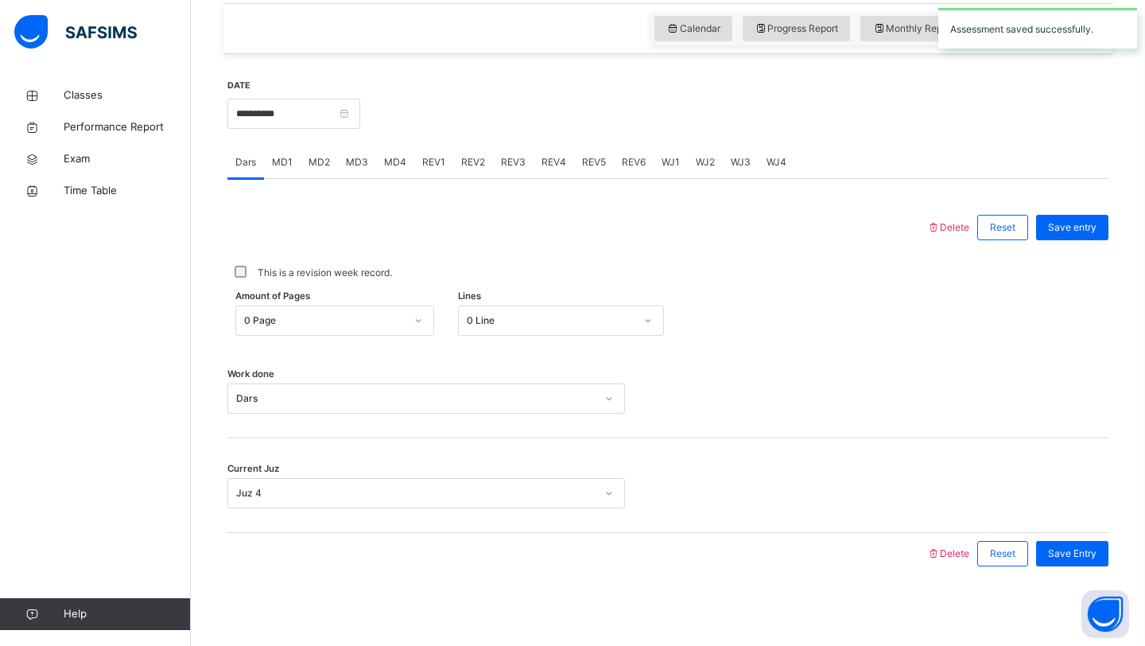
click at [292, 172] on div "MD1" at bounding box center [282, 162] width 37 height 32
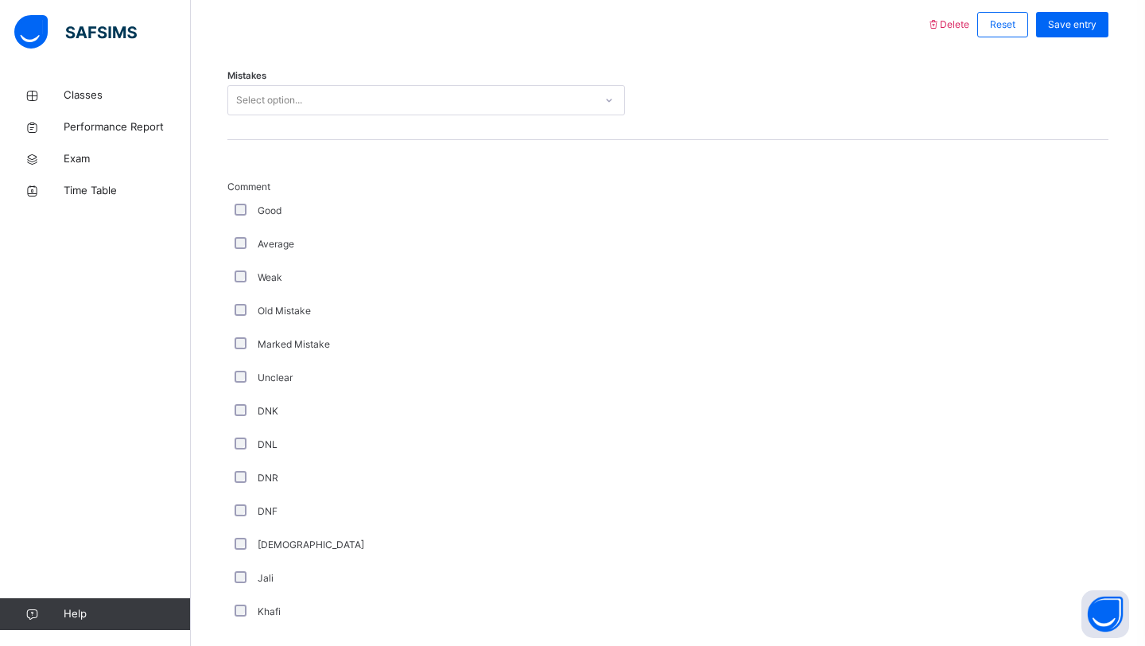
scroll to position [770, 0]
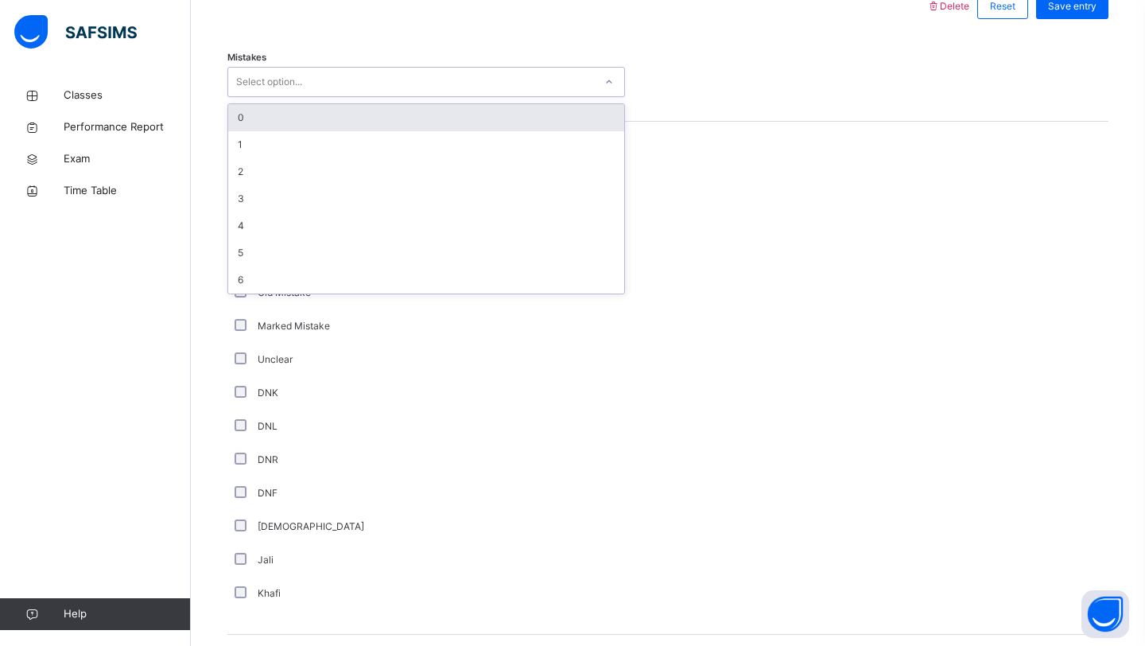
click at [356, 81] on div "Select option..." at bounding box center [411, 82] width 366 height 25
click at [303, 125] on div "0" at bounding box center [426, 117] width 396 height 27
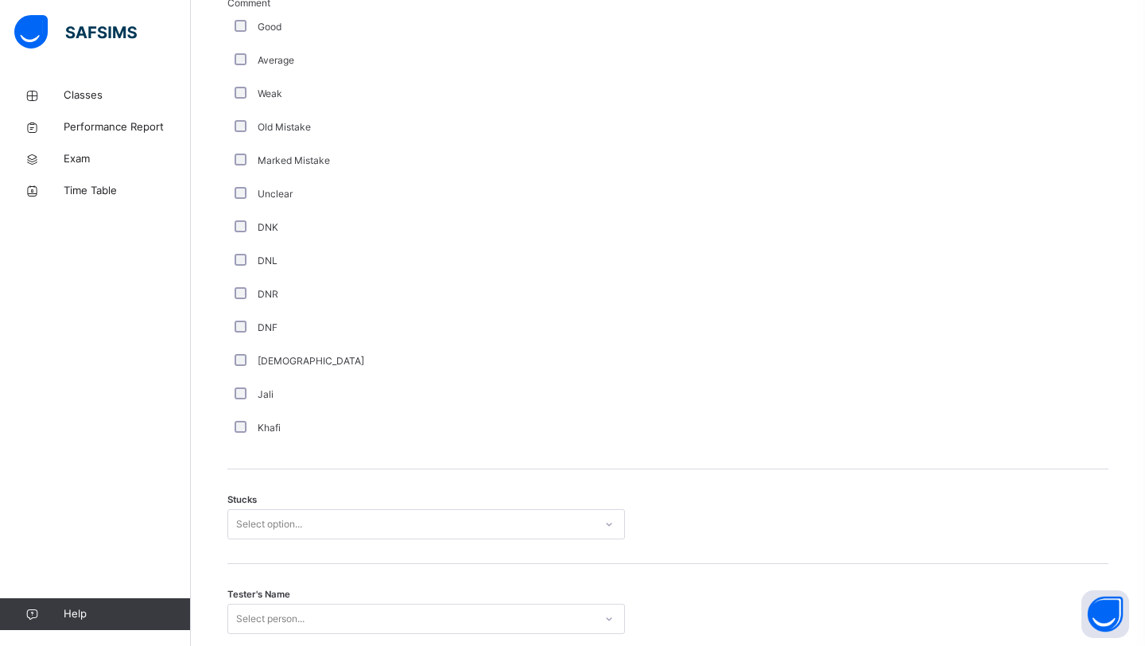
scroll to position [1155, 0]
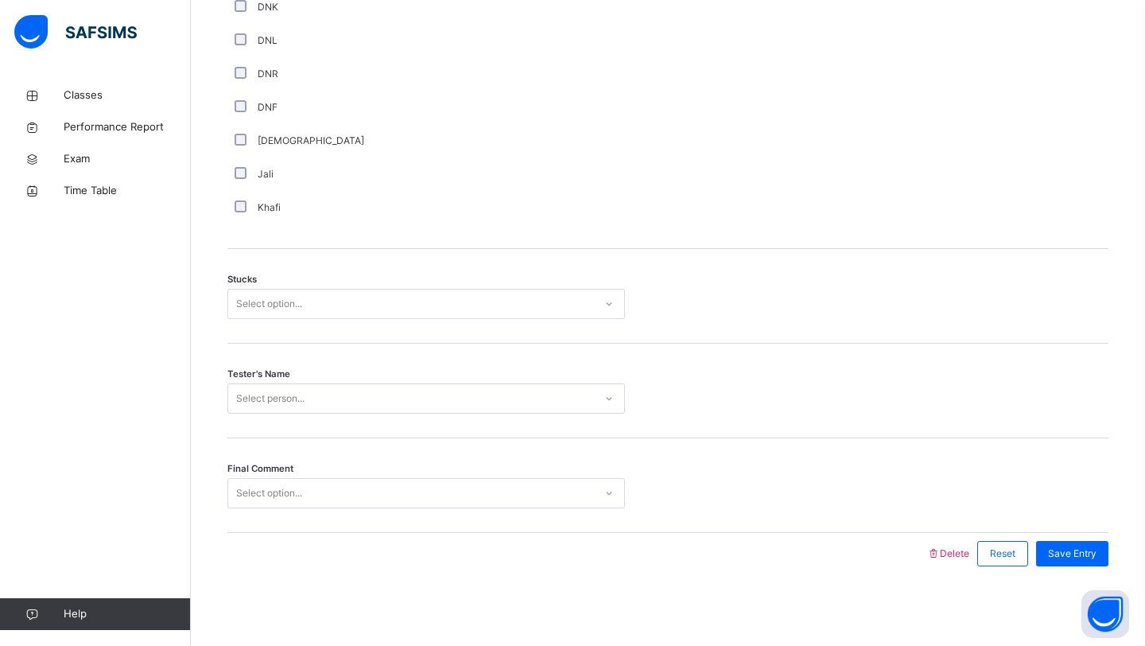
click at [321, 311] on div "Select option..." at bounding box center [411, 304] width 366 height 25
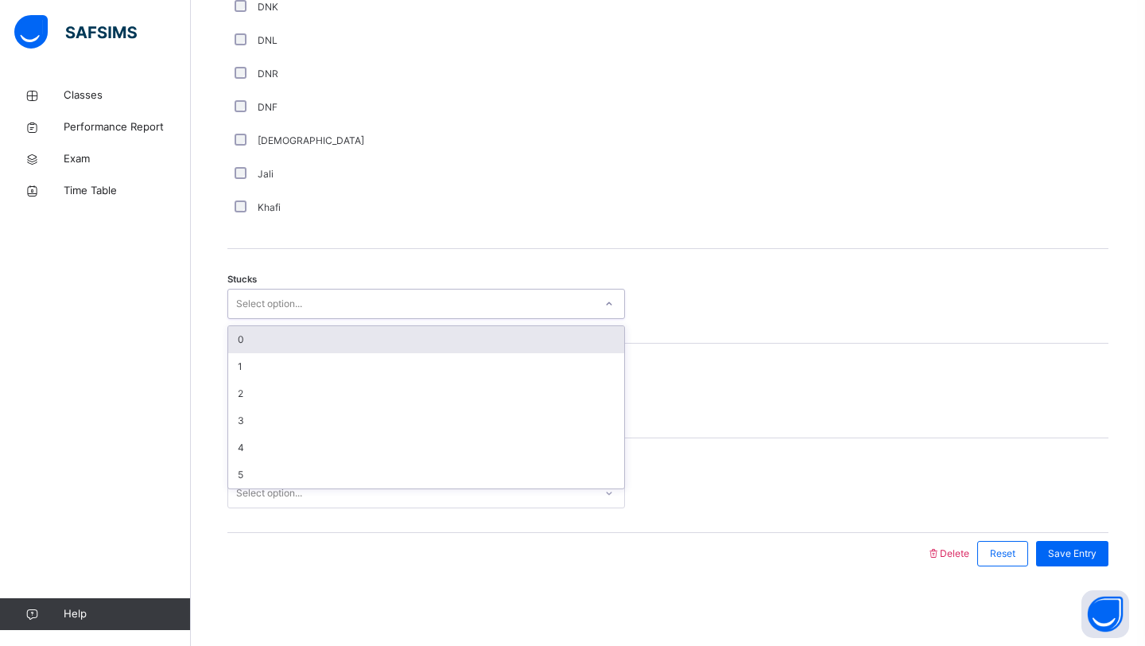
click at [305, 337] on div "0" at bounding box center [426, 339] width 396 height 27
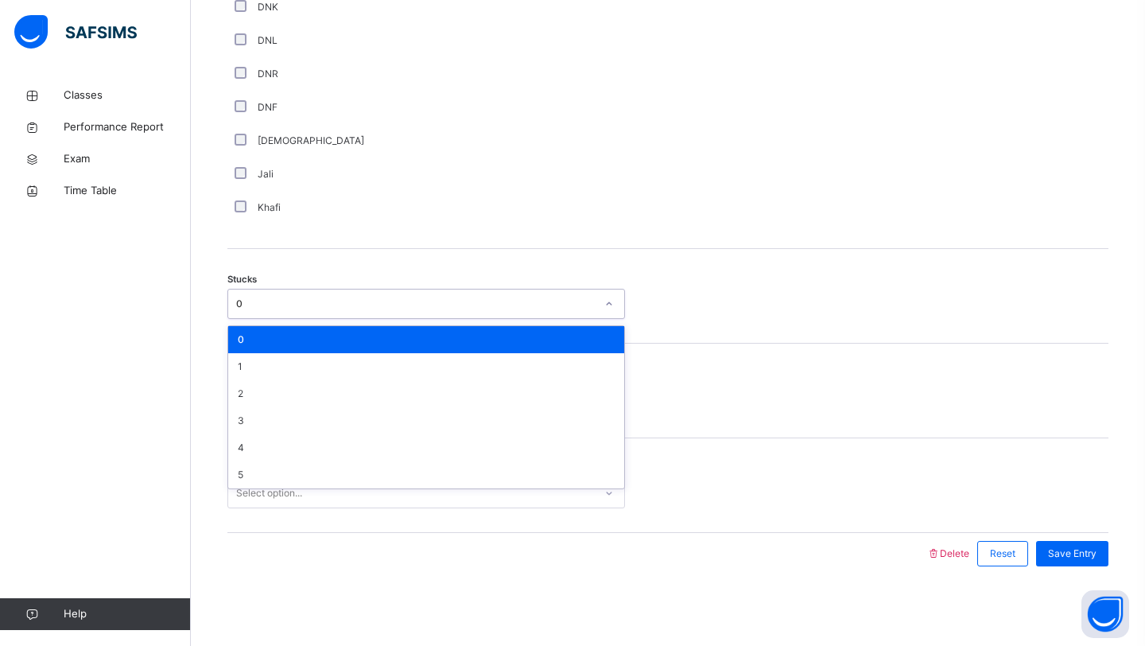
click at [269, 310] on div "0" at bounding box center [415, 304] width 359 height 14
click at [267, 425] on div "3" at bounding box center [426, 420] width 396 height 27
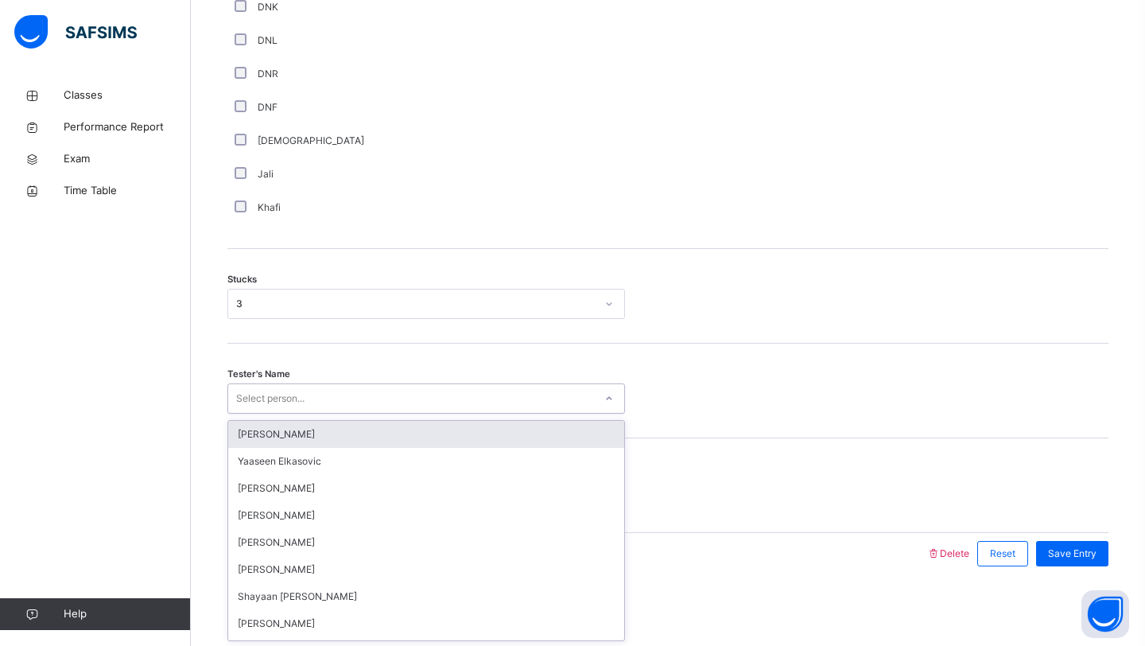
click at [296, 399] on div "Select person..." at bounding box center [270, 398] width 68 height 30
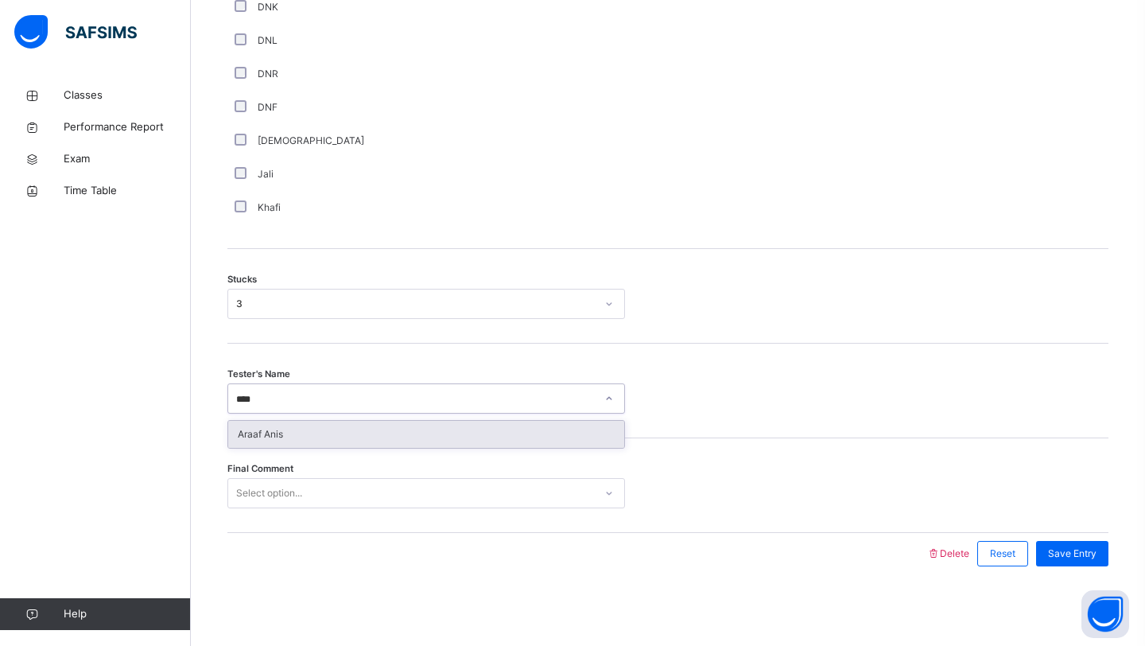
type input "*****"
click at [275, 431] on div "Araaf Anis" at bounding box center [426, 434] width 396 height 27
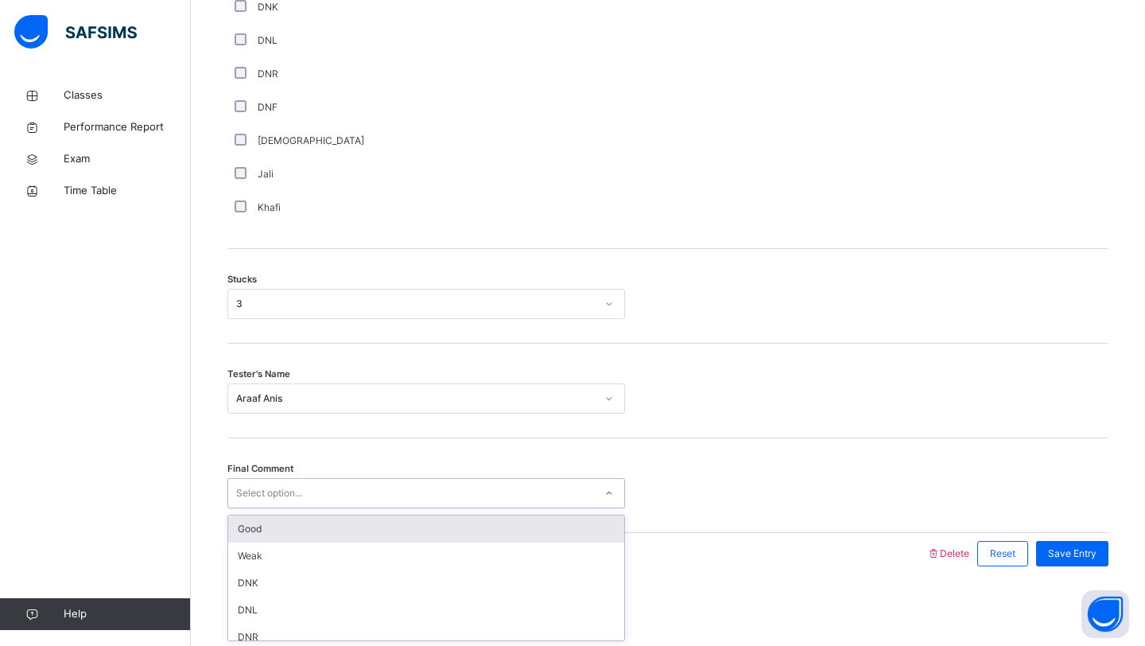
click at [305, 499] on div "Select option..." at bounding box center [411, 493] width 366 height 25
click at [299, 526] on div "Good" at bounding box center [426, 528] width 396 height 27
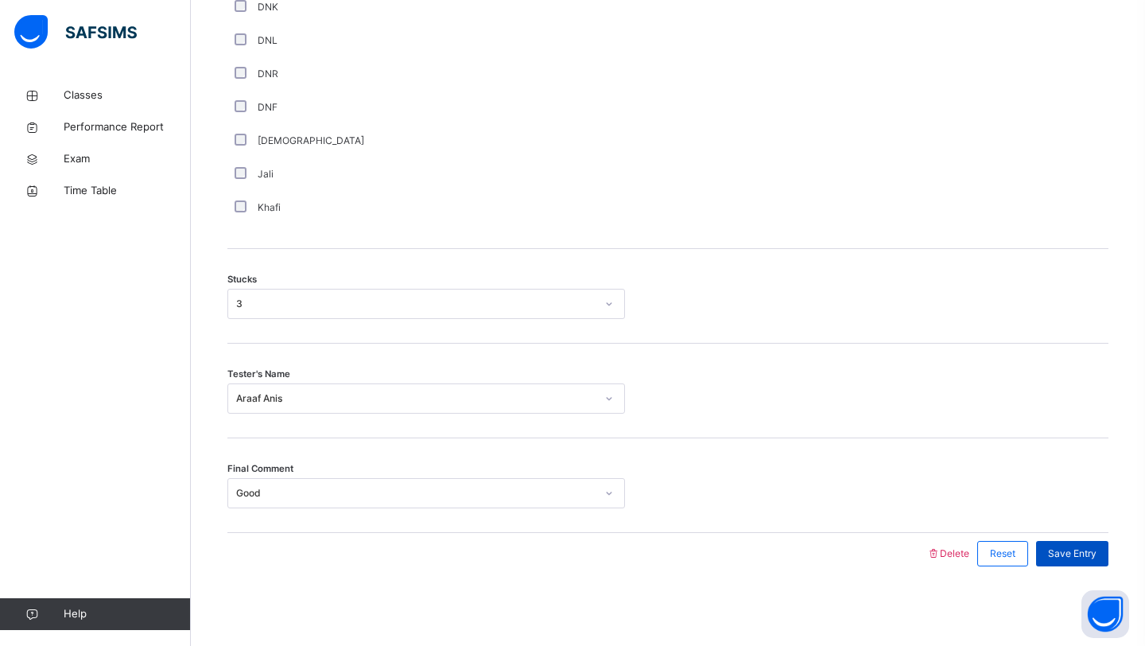
click at [1063, 549] on span "Save Entry" at bounding box center [1072, 553] width 49 height 14
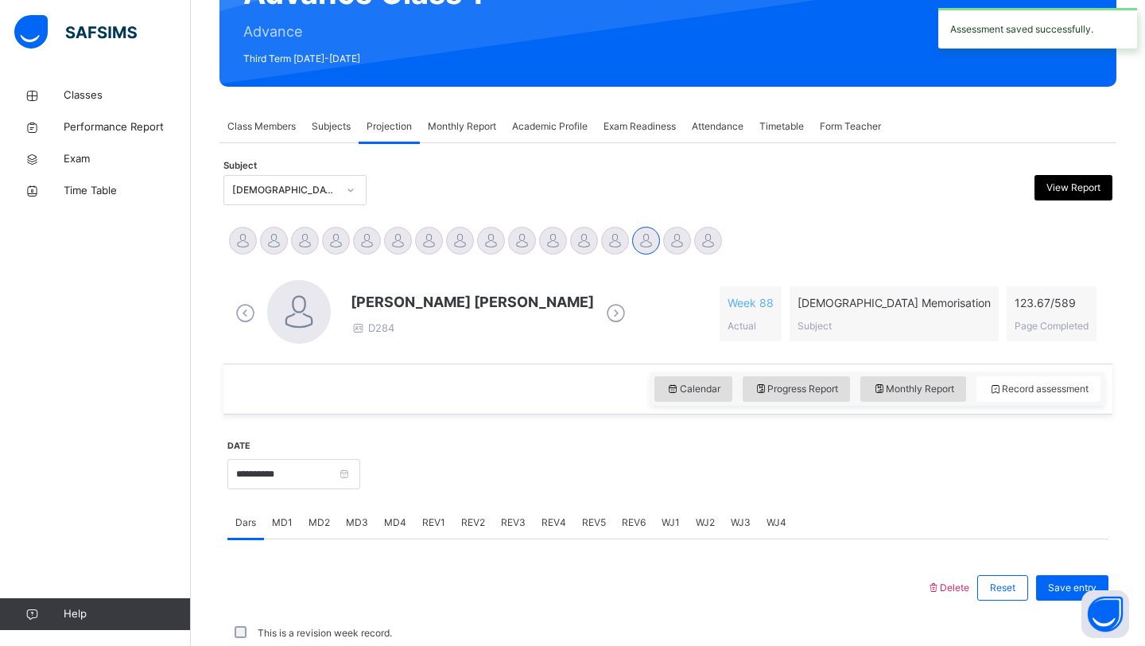
scroll to position [549, 0]
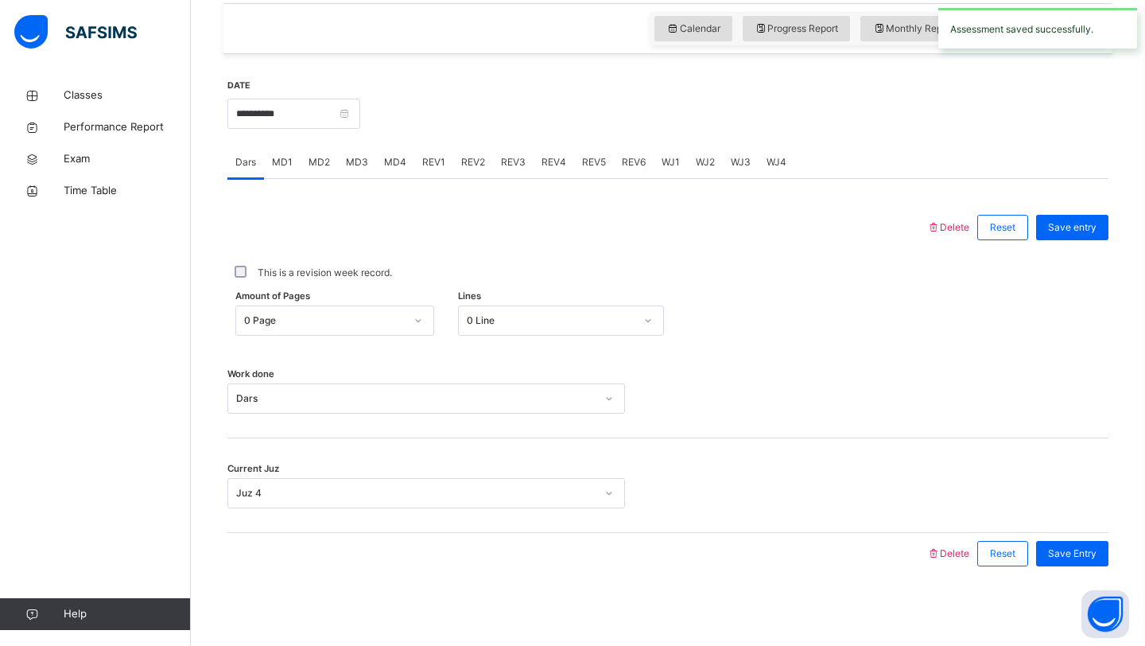
click at [425, 167] on span "REV1" at bounding box center [433, 162] width 23 height 14
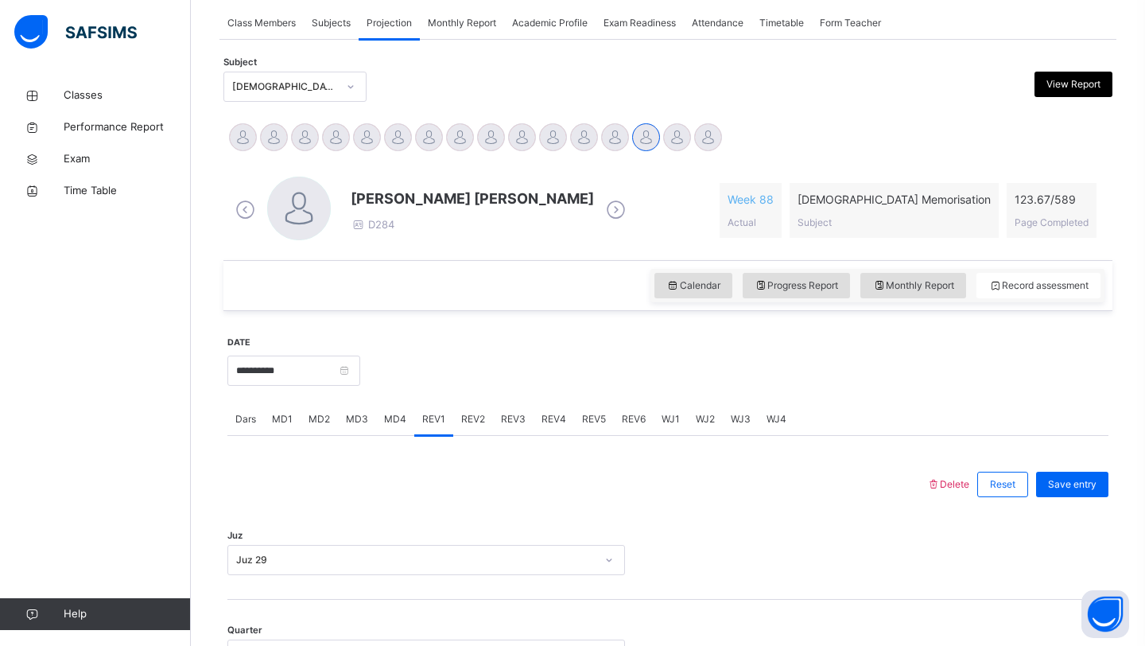
scroll to position [304, 0]
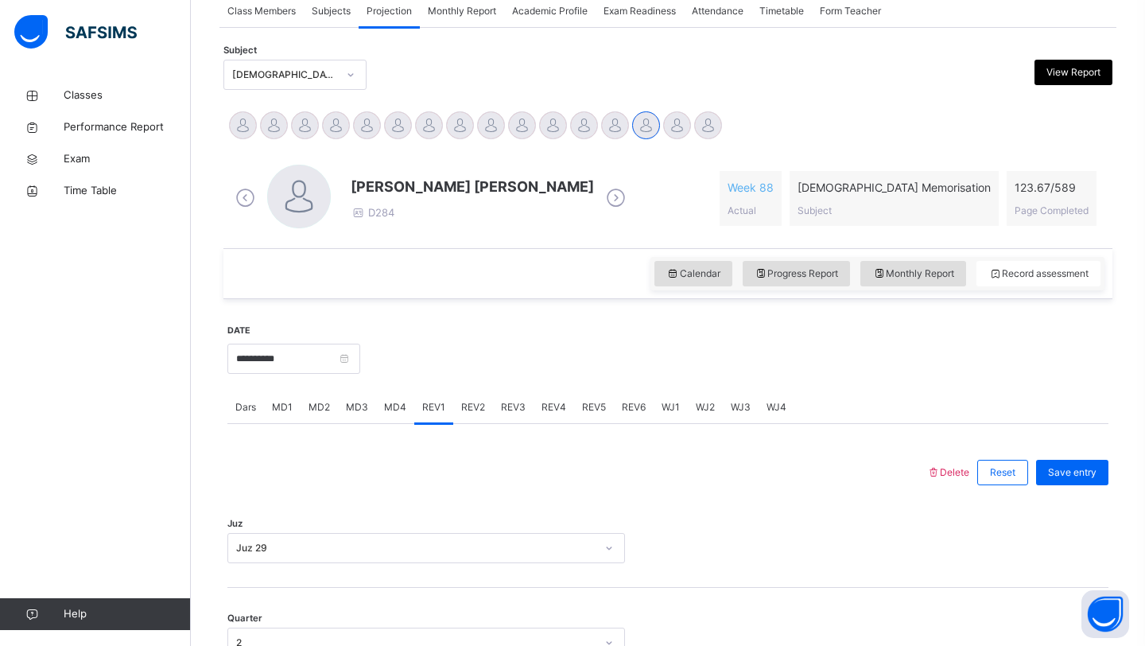
click at [284, 402] on span "MD1" at bounding box center [282, 407] width 21 height 14
click at [425, 406] on span "REV1" at bounding box center [433, 407] width 23 height 14
click at [1009, 472] on span "Reset" at bounding box center [1002, 472] width 25 height 14
click at [999, 479] on span "Reset" at bounding box center [1002, 472] width 25 height 14
click at [941, 475] on span "Delete" at bounding box center [947, 472] width 43 height 12
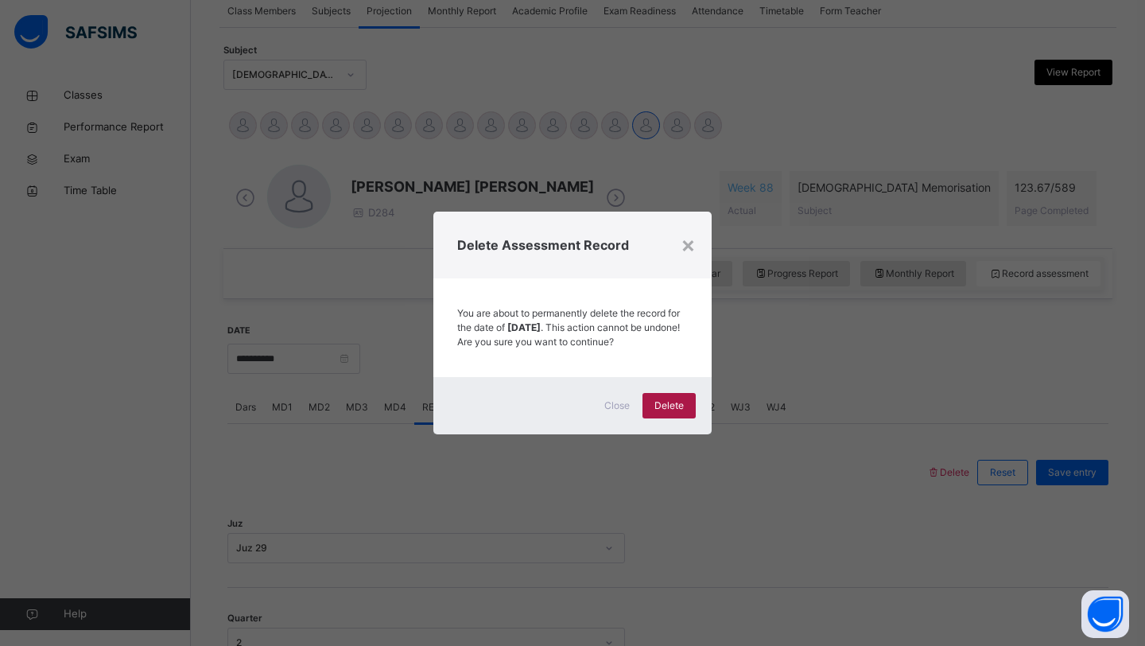
click at [680, 407] on span "Delete" at bounding box center [668, 405] width 29 height 14
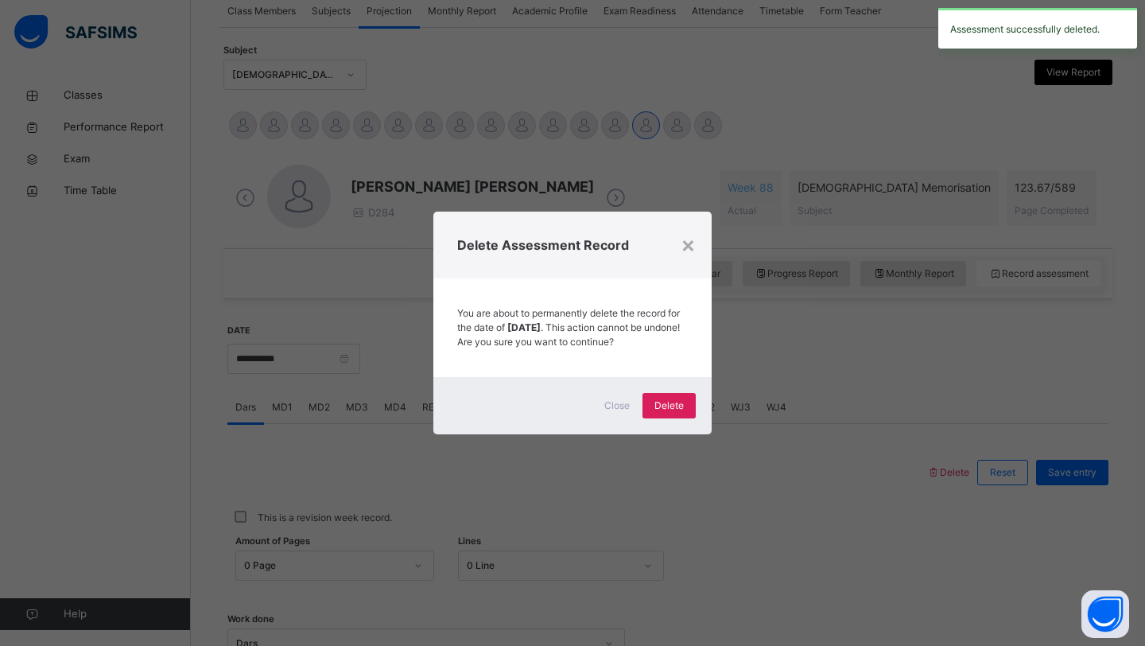
click at [523, 510] on div "× Delete Assessment Record You are about to permanently delete the record for t…" at bounding box center [572, 323] width 1145 height 646
click at [684, 236] on div "×" at bounding box center [688, 243] width 15 height 33
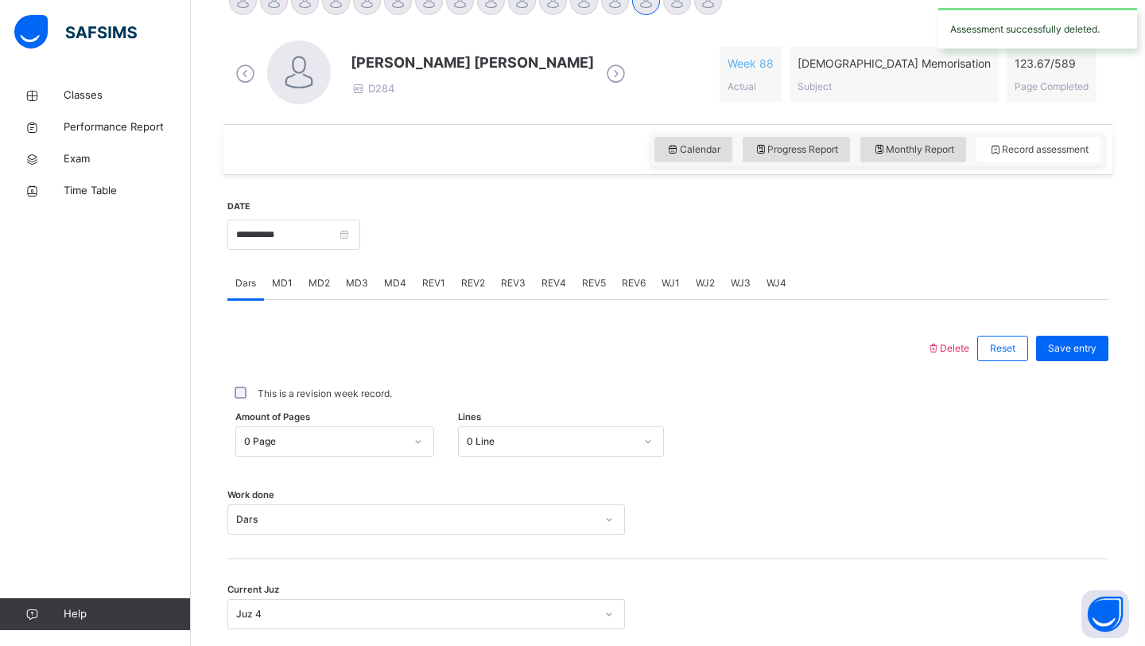
scroll to position [434, 0]
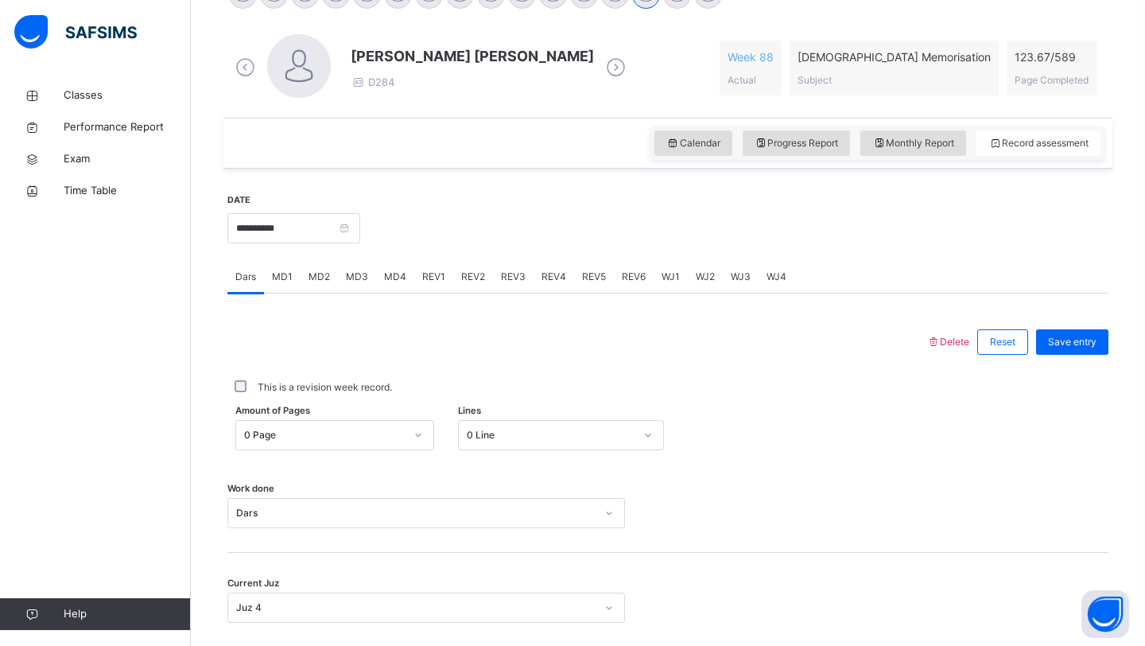
click at [428, 280] on span "REV1" at bounding box center [433, 277] width 23 height 14
click at [471, 269] on div "REV2" at bounding box center [473, 277] width 40 height 32
click at [943, 340] on span "Delete" at bounding box center [947, 342] width 43 height 12
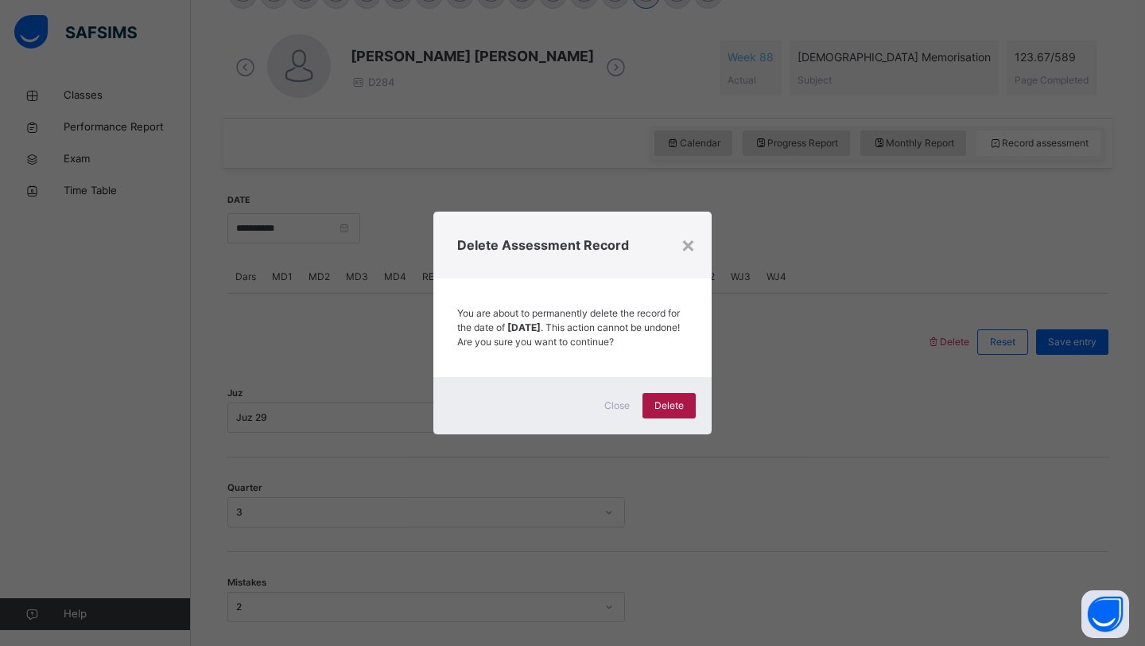
click at [689, 408] on div "Delete" at bounding box center [668, 405] width 53 height 25
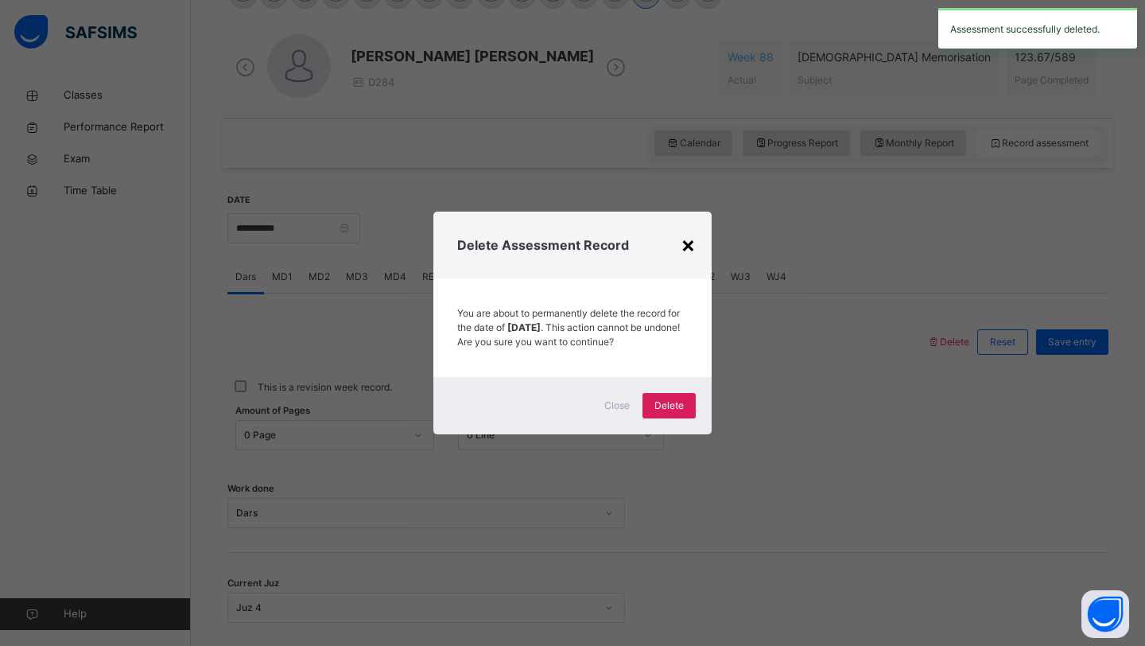
click at [689, 235] on div "×" at bounding box center [688, 243] width 15 height 33
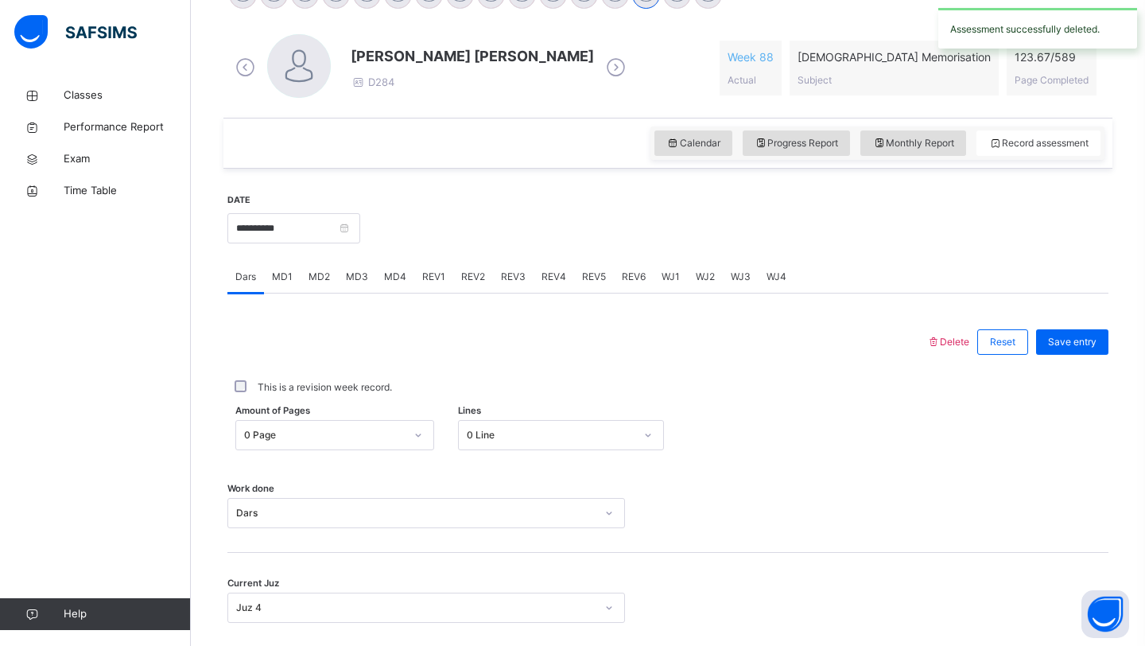
click at [400, 279] on span "MD4" at bounding box center [395, 277] width 22 height 14
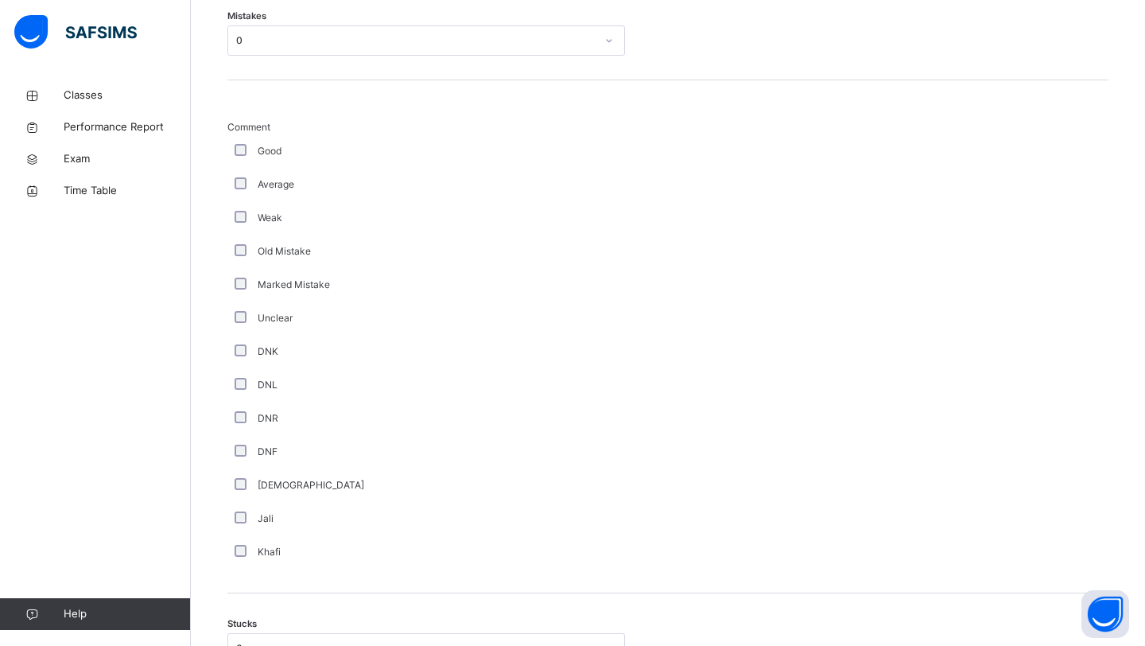
scroll to position [749, 0]
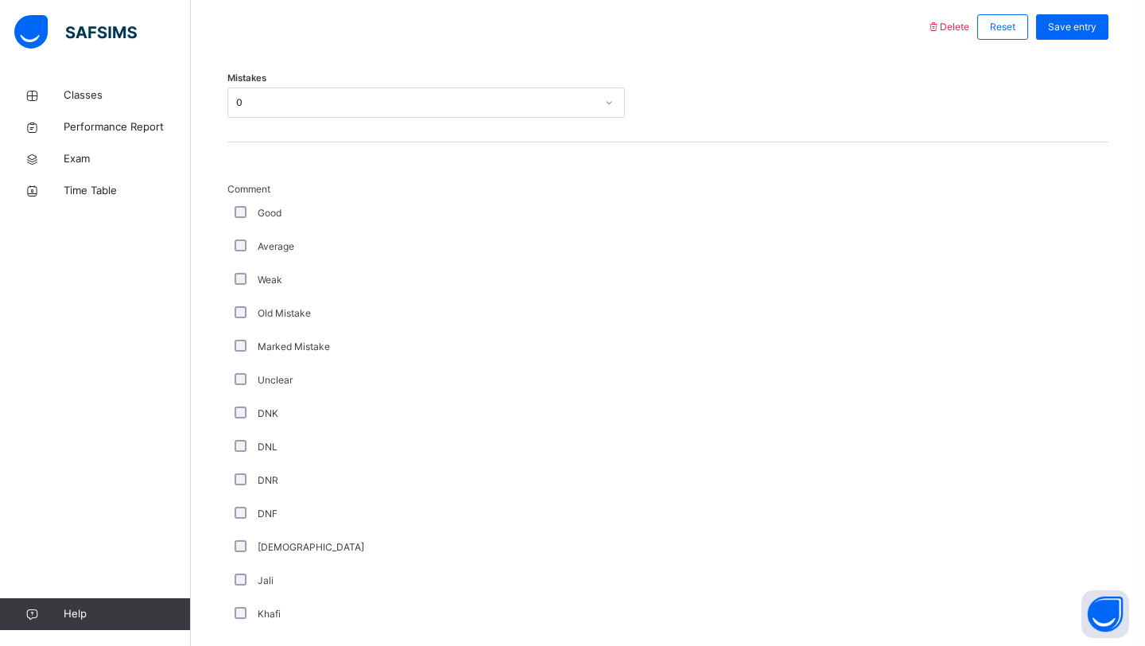
click at [947, 14] on div "Delete Reset Save entry" at bounding box center [1017, 26] width 182 height 41
click at [943, 29] on span "Delete" at bounding box center [947, 27] width 43 height 12
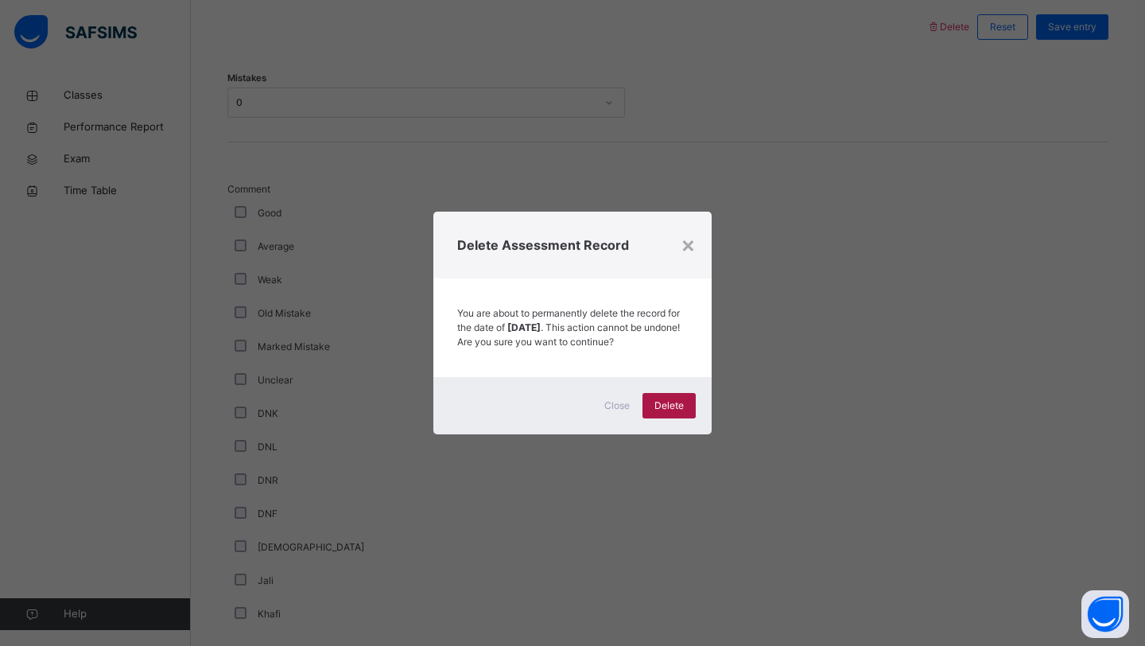
click at [667, 418] on div "Delete" at bounding box center [668, 405] width 53 height 25
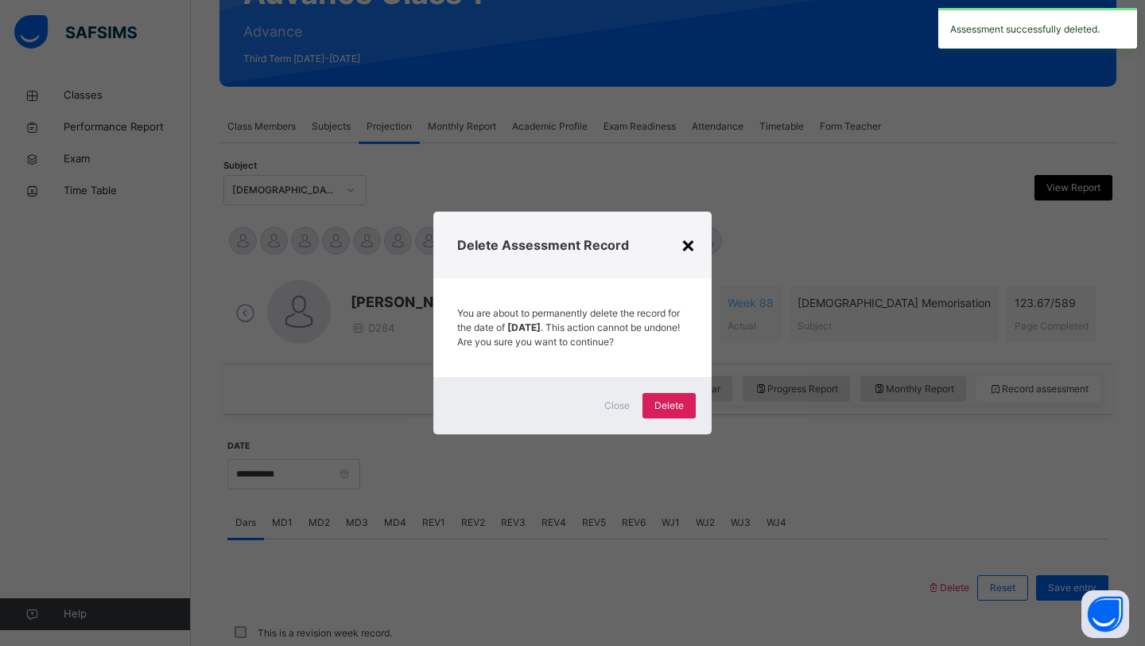
scroll to position [549, 0]
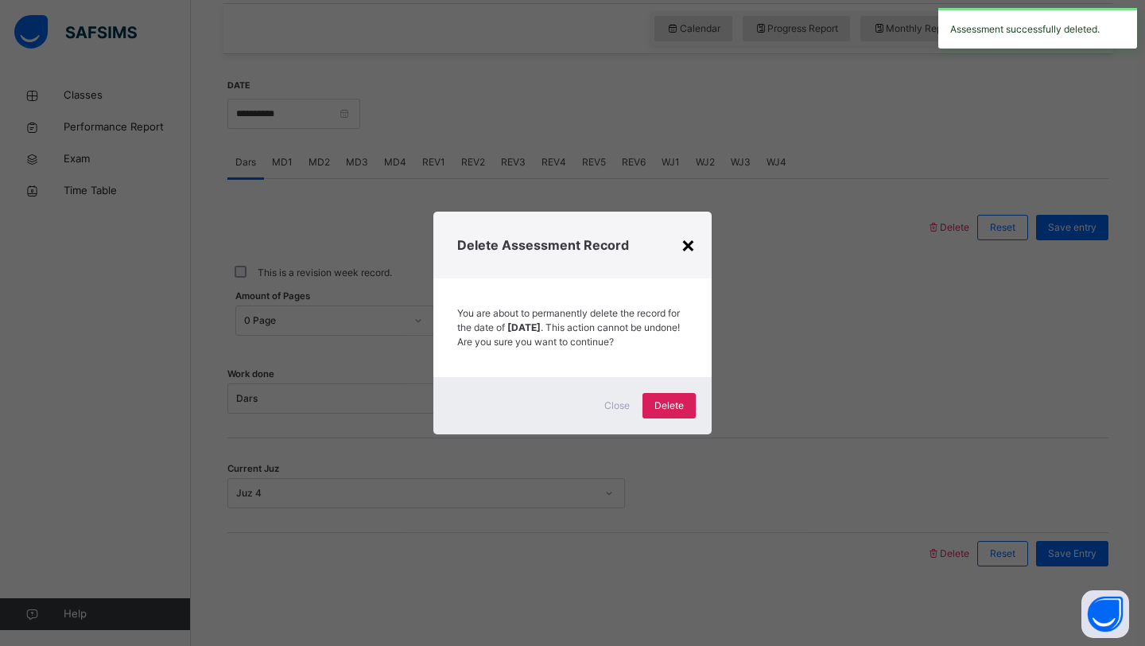
click at [689, 233] on div "×" at bounding box center [688, 243] width 15 height 33
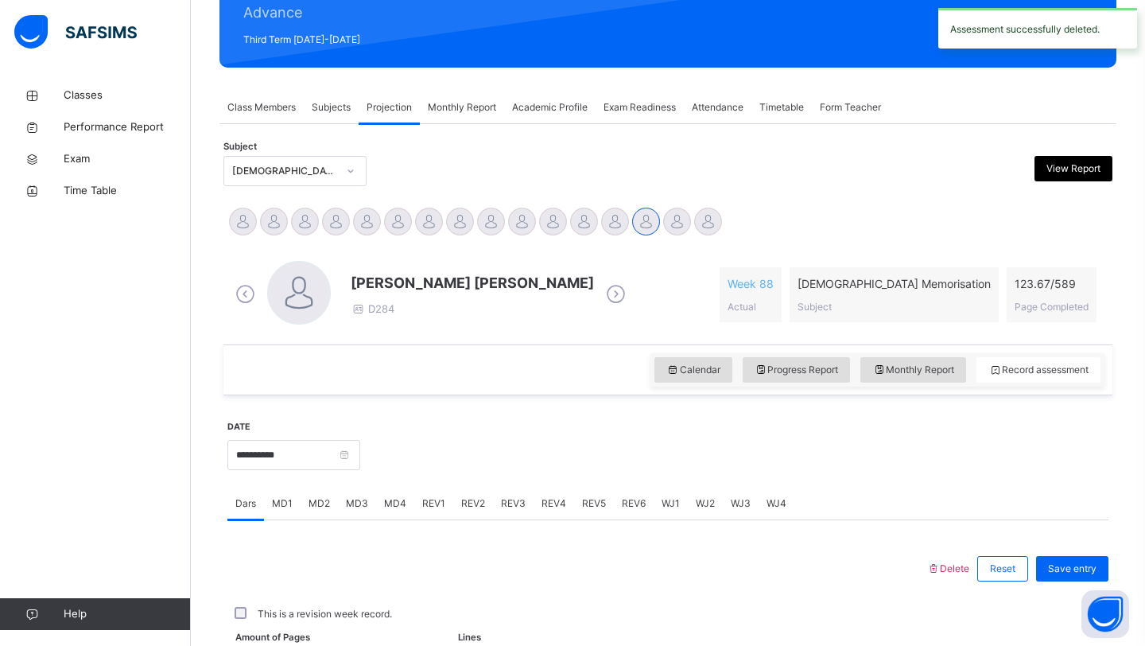
scroll to position [208, 0]
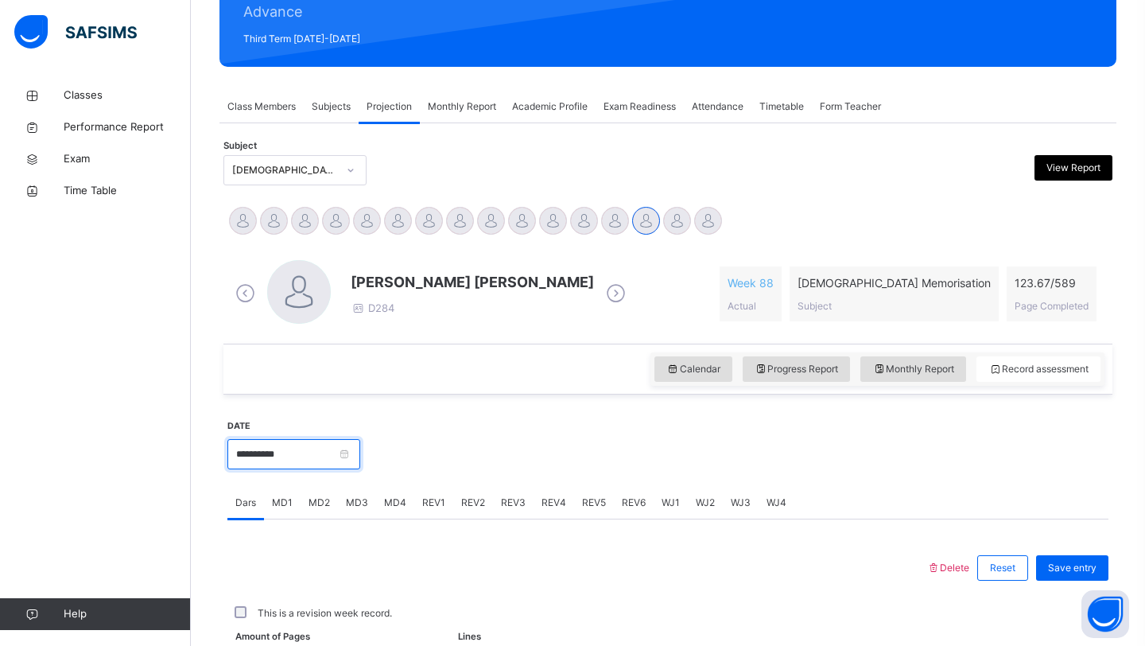
click at [281, 454] on input "**********" at bounding box center [293, 454] width 133 height 30
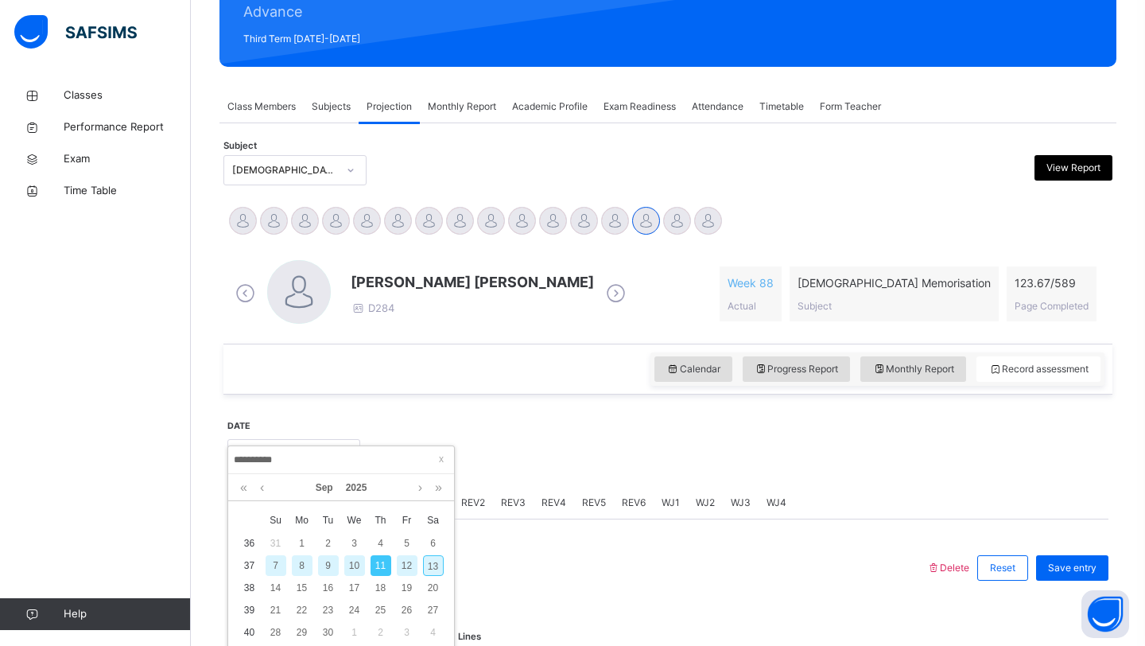
click at [333, 568] on div "9" at bounding box center [328, 565] width 21 height 21
type input "**********"
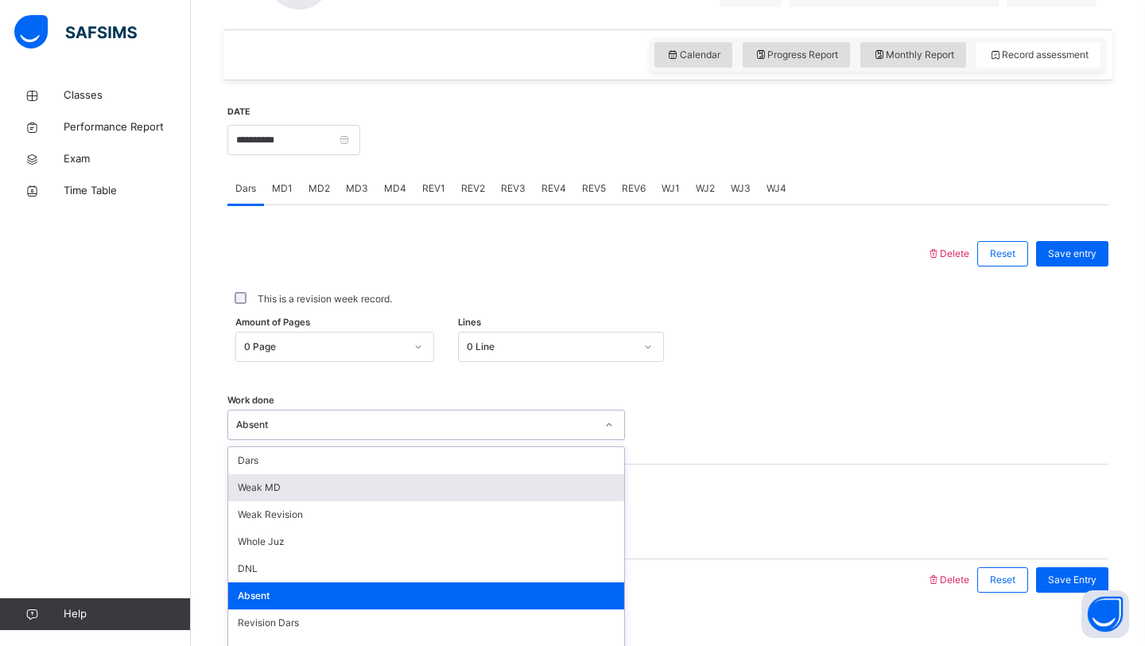
scroll to position [549, 0]
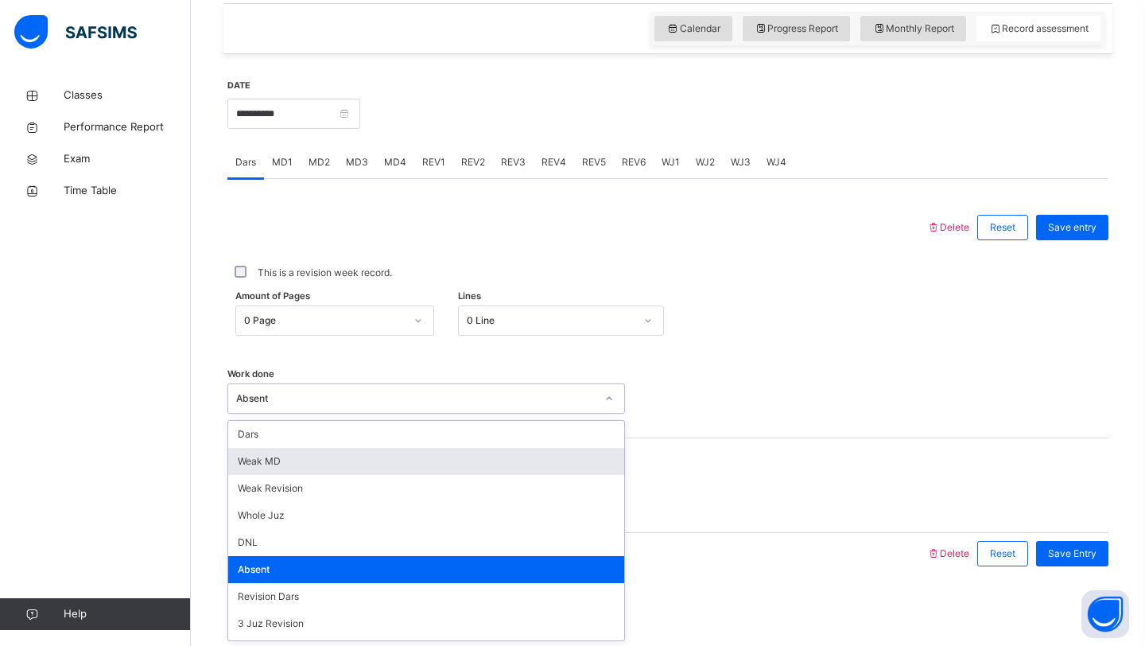
click at [293, 413] on div "option [PERSON_NAME] MD focused, 2 of 14. 14 results available. Use Up and Down…" at bounding box center [426, 398] width 398 height 30
click at [284, 464] on div "Weak MD" at bounding box center [426, 461] width 396 height 27
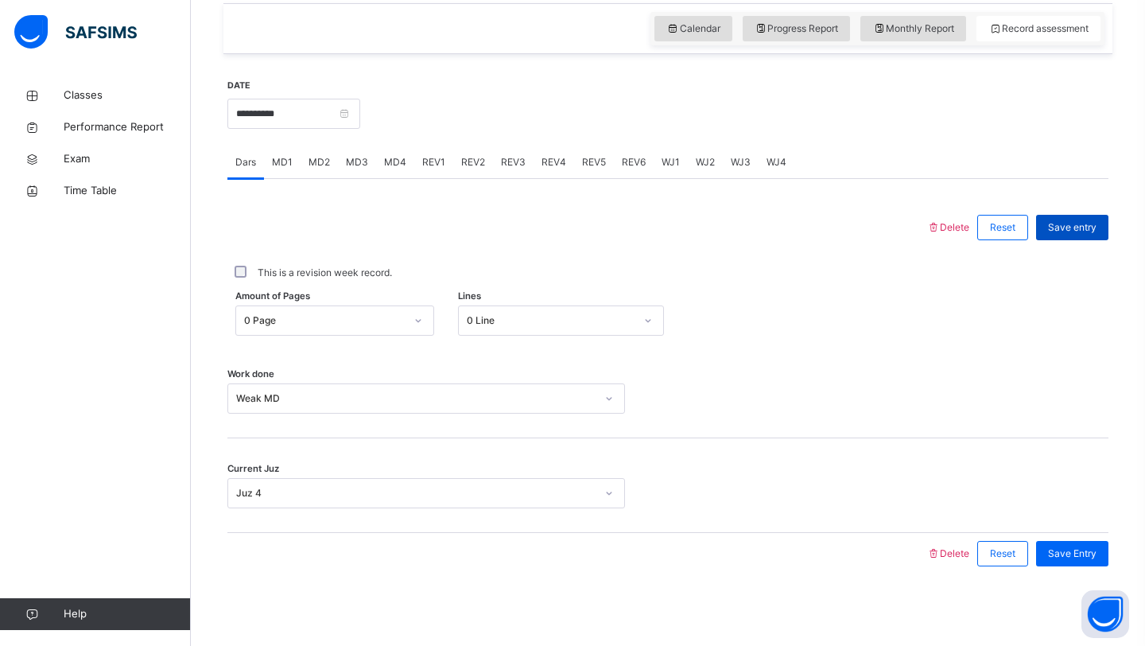
click at [1066, 230] on span "Save entry" at bounding box center [1072, 227] width 49 height 14
click at [285, 169] on span "MD1" at bounding box center [282, 162] width 21 height 14
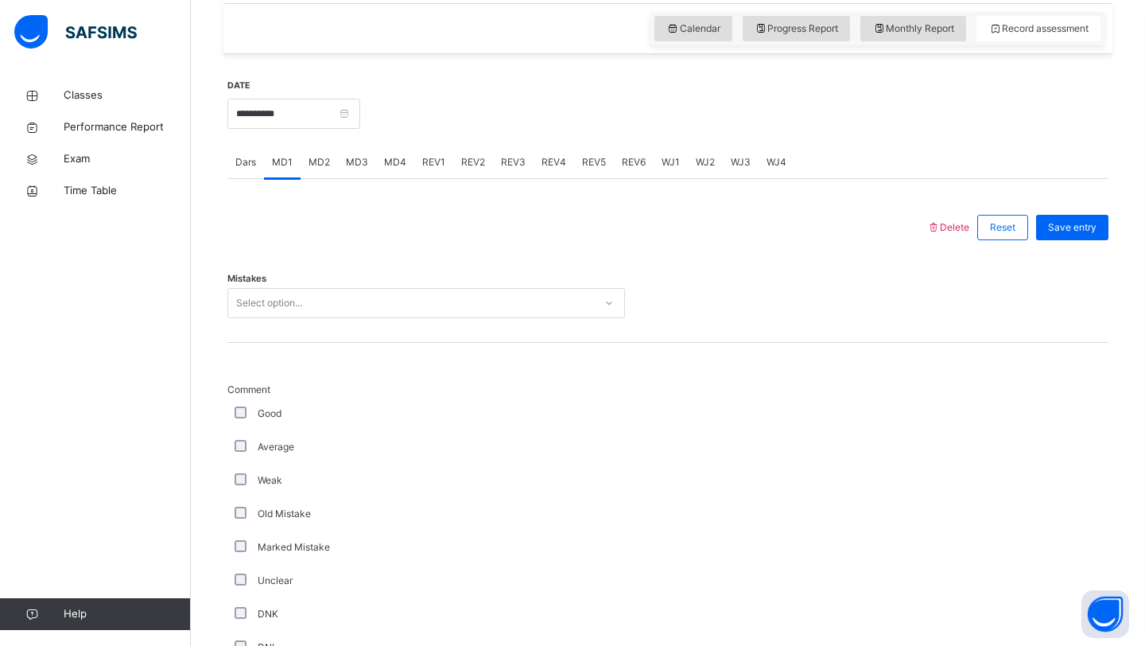
click at [354, 166] on span "MD3" at bounding box center [357, 162] width 22 height 14
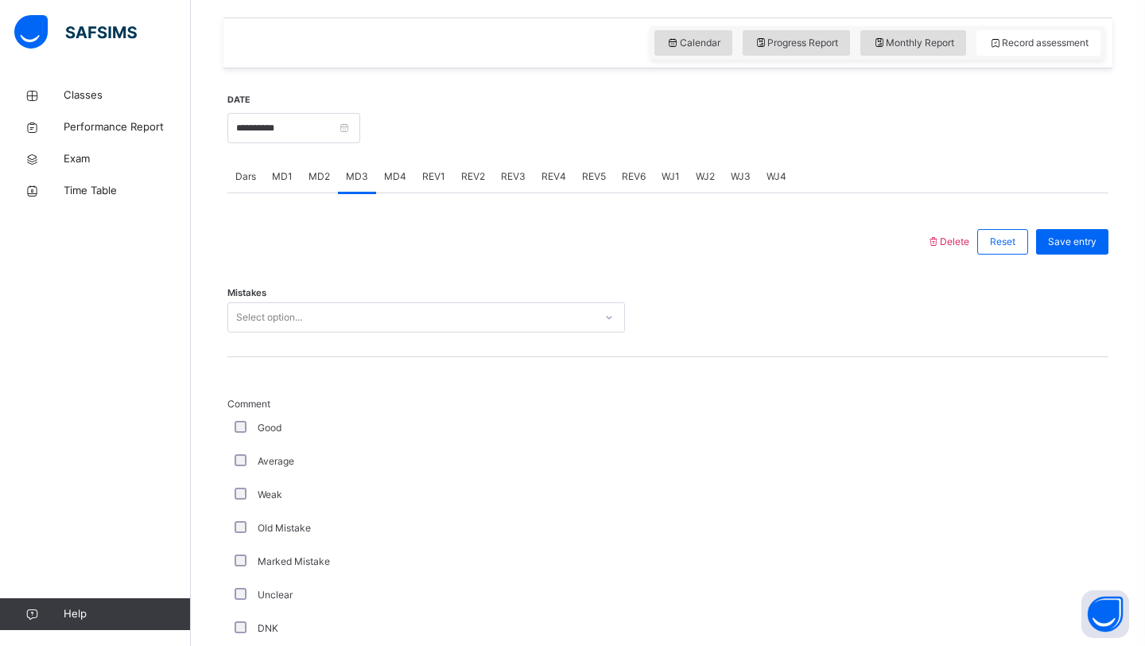
scroll to position [535, 0]
click at [323, 179] on span "MD2" at bounding box center [319, 176] width 21 height 14
click at [285, 184] on div "MD1" at bounding box center [282, 176] width 37 height 32
click at [360, 181] on span "MD3" at bounding box center [357, 176] width 22 height 14
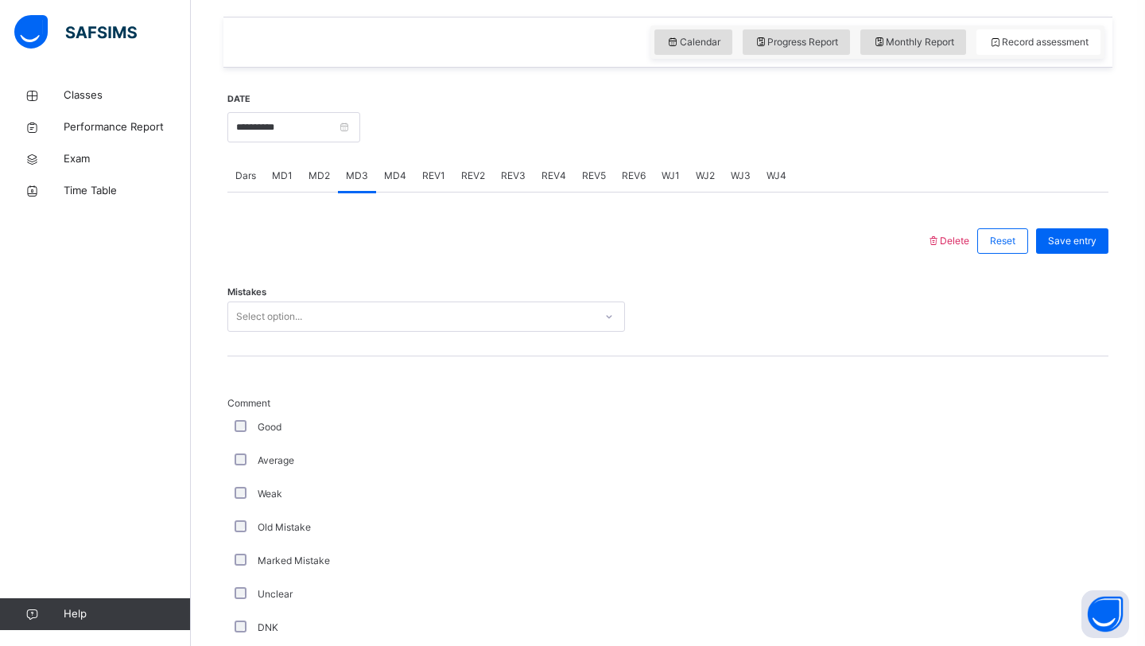
click at [351, 317] on div "Select option..." at bounding box center [411, 317] width 366 height 25
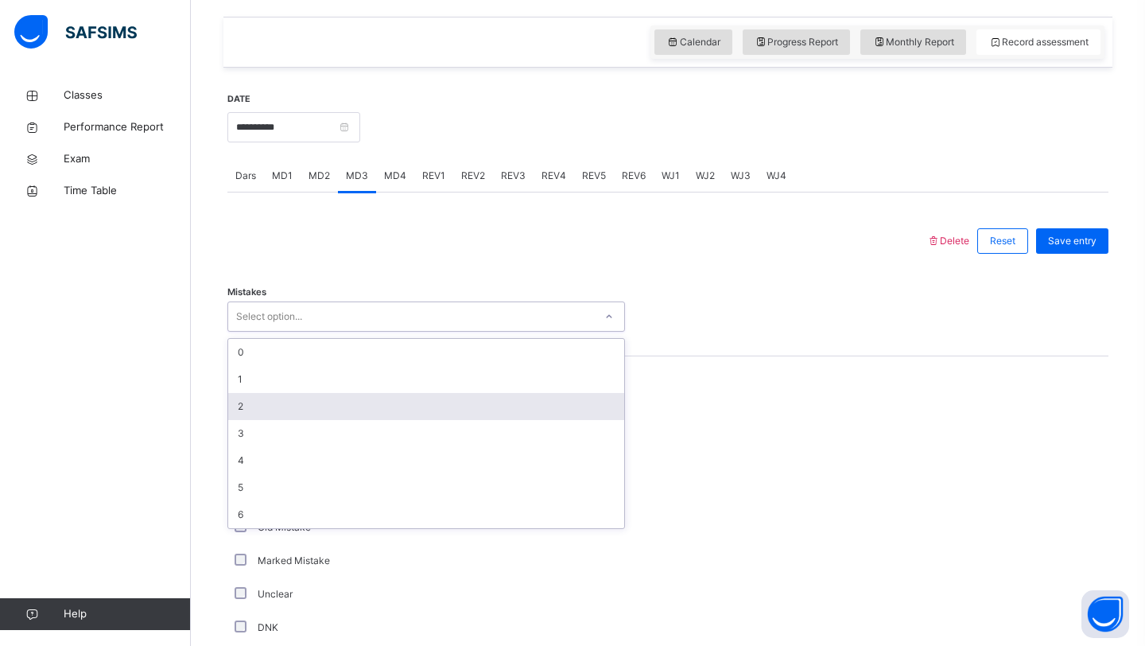
click at [276, 406] on div "2" at bounding box center [426, 406] width 396 height 27
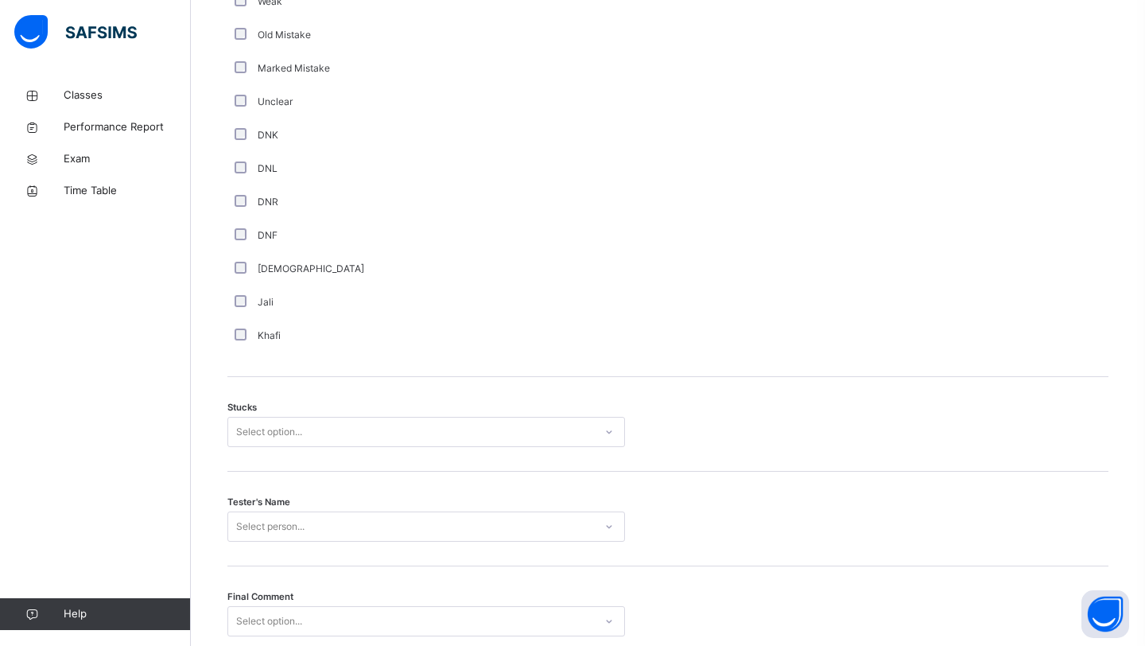
scroll to position [1155, 0]
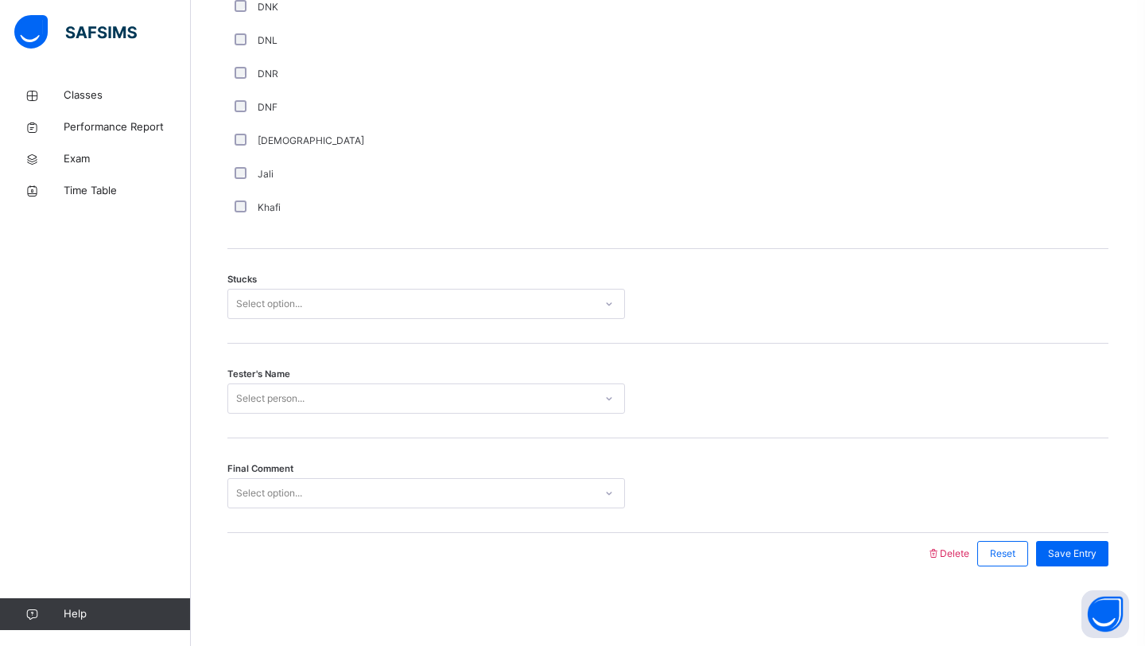
click at [327, 303] on div "Select option..." at bounding box center [411, 304] width 366 height 25
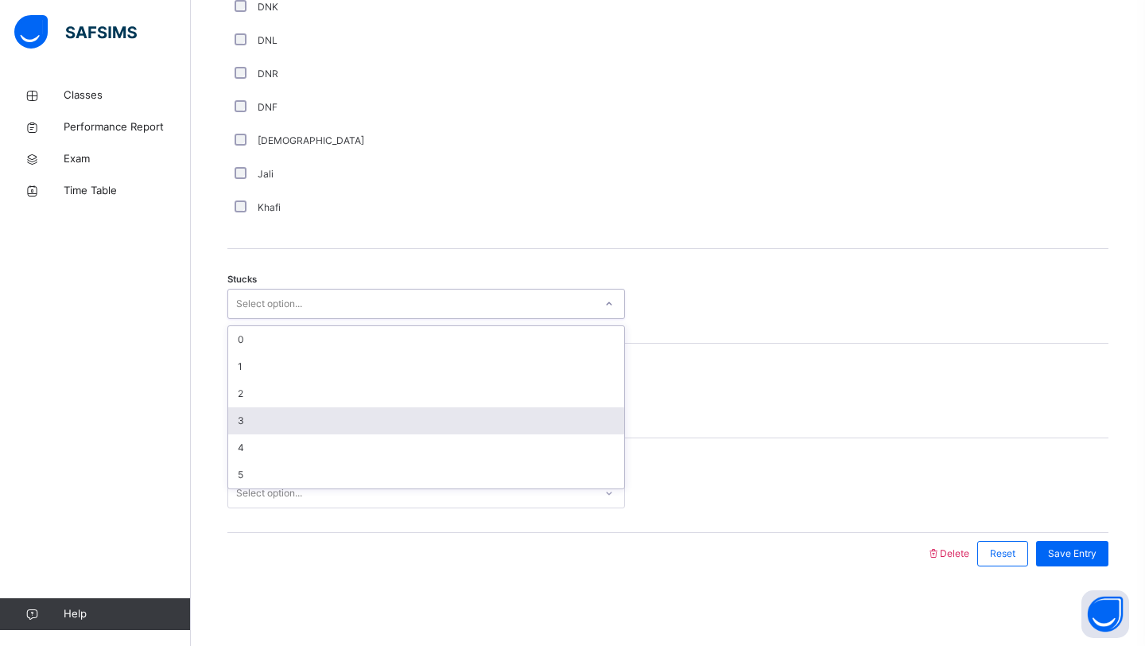
click at [331, 423] on div "3" at bounding box center [426, 420] width 396 height 27
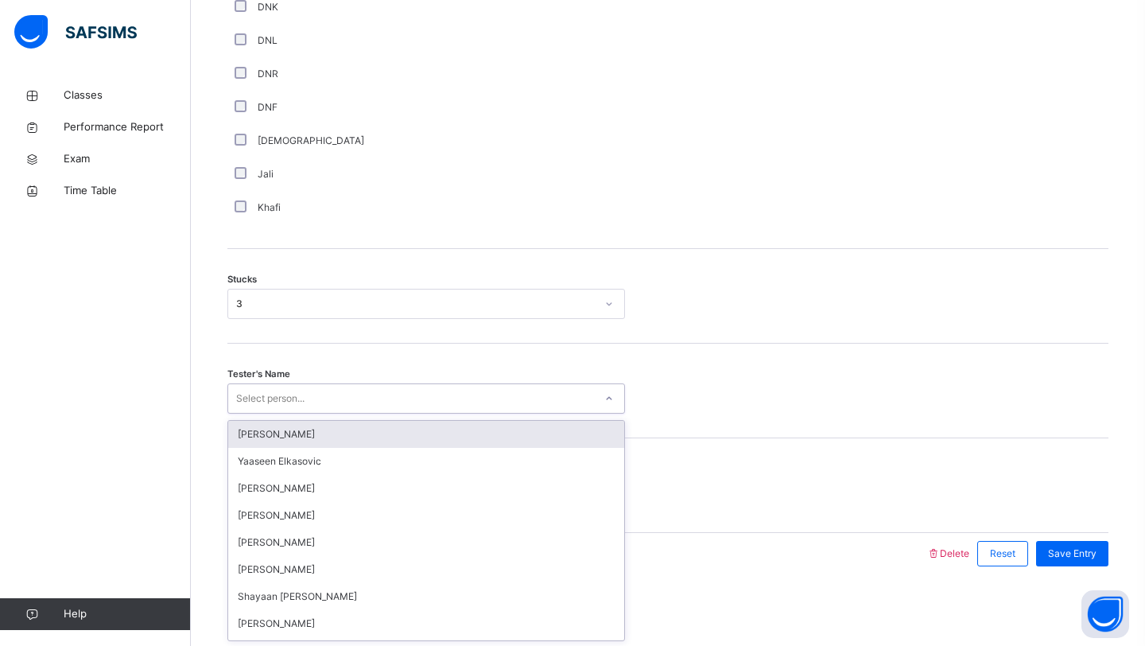
click at [344, 406] on div "Select person..." at bounding box center [411, 398] width 366 height 25
type input "***"
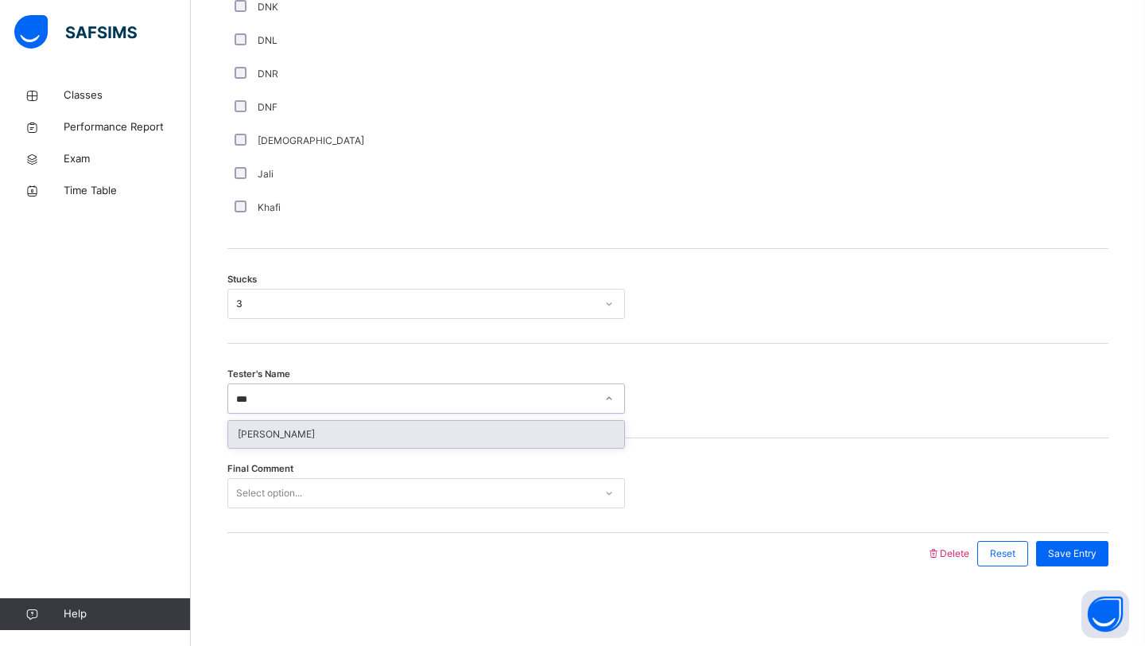
click at [311, 432] on div "[PERSON_NAME]" at bounding box center [426, 434] width 396 height 27
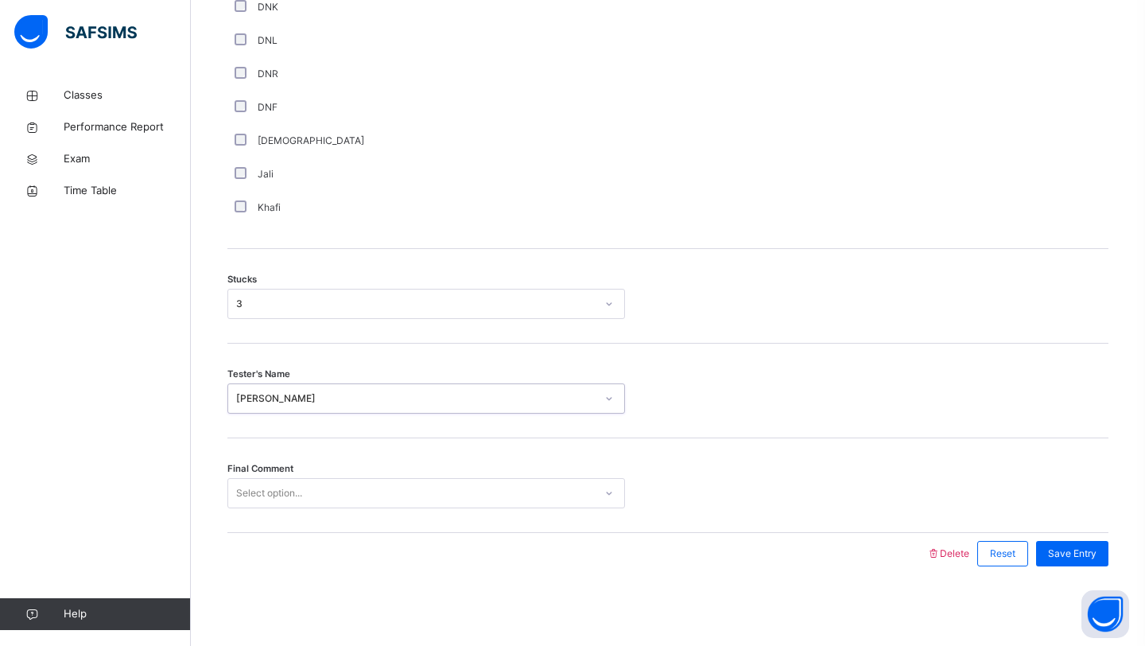
click at [315, 491] on div "Select option..." at bounding box center [411, 493] width 366 height 25
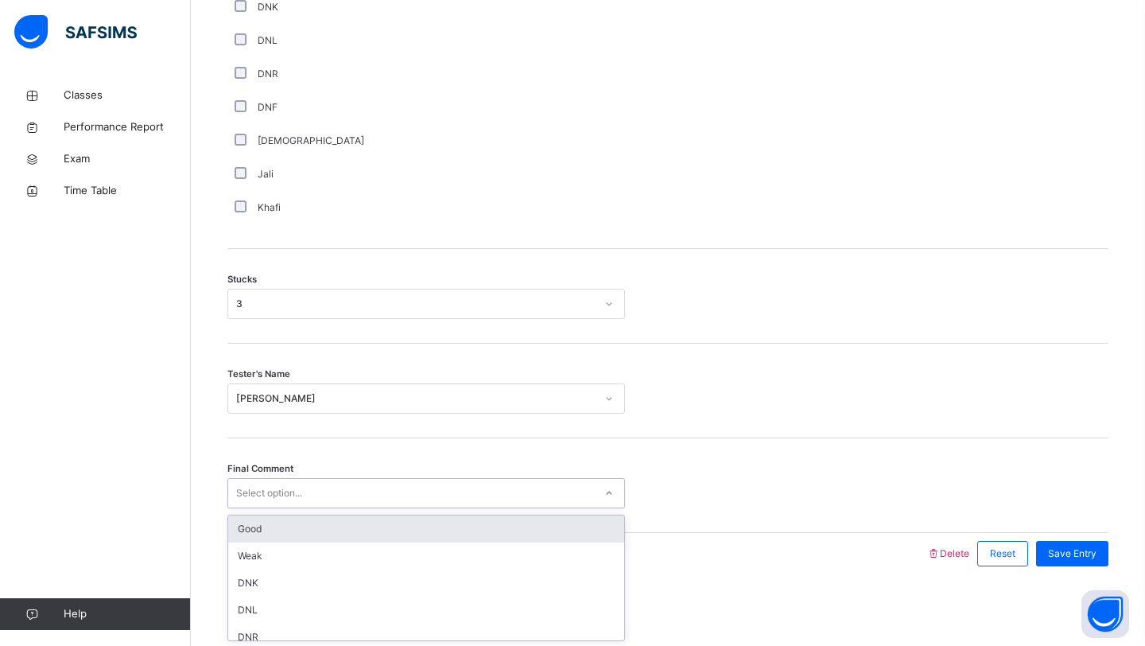
click at [289, 519] on div "Good" at bounding box center [426, 528] width 396 height 27
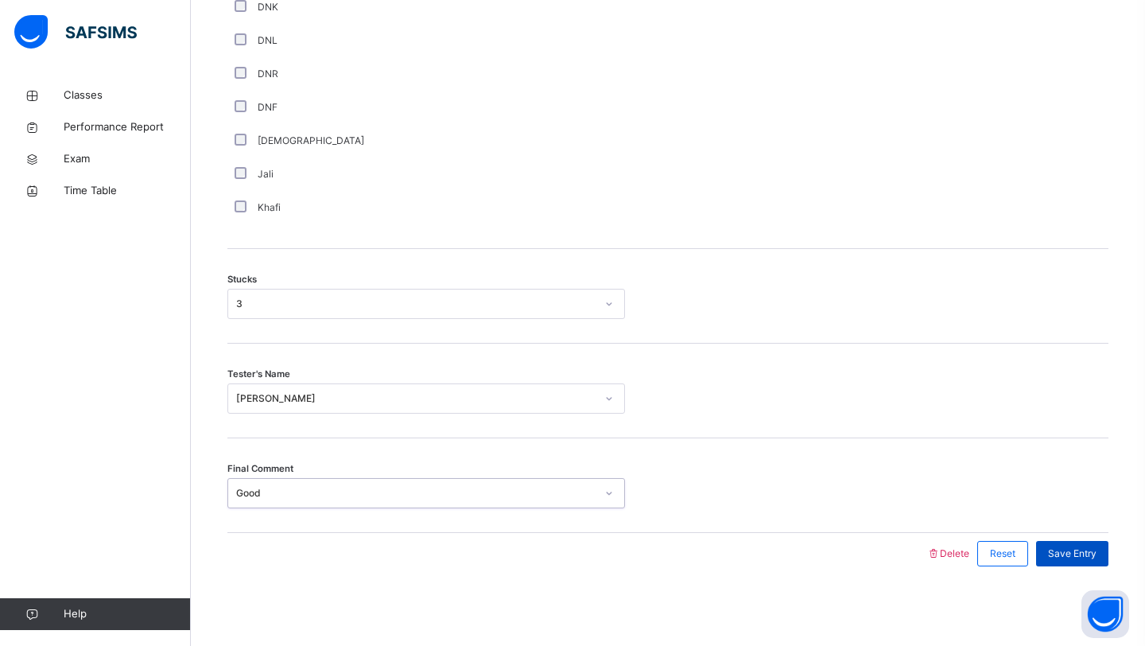
click at [1059, 550] on span "Save Entry" at bounding box center [1072, 553] width 49 height 14
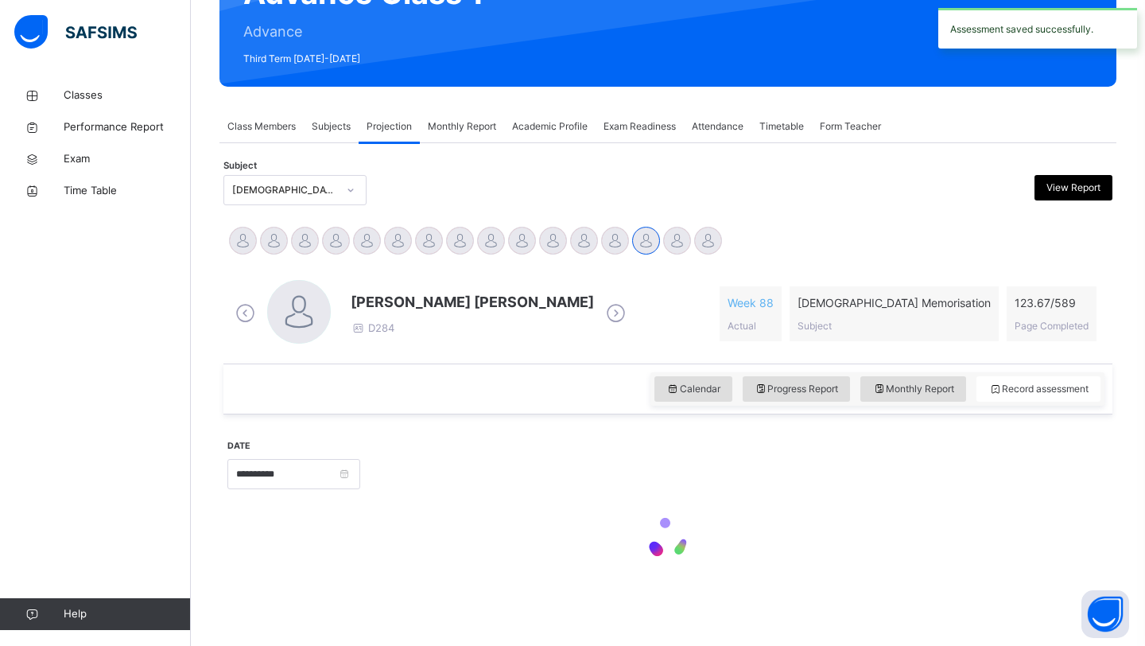
click at [937, 568] on div at bounding box center [667, 541] width 881 height 68
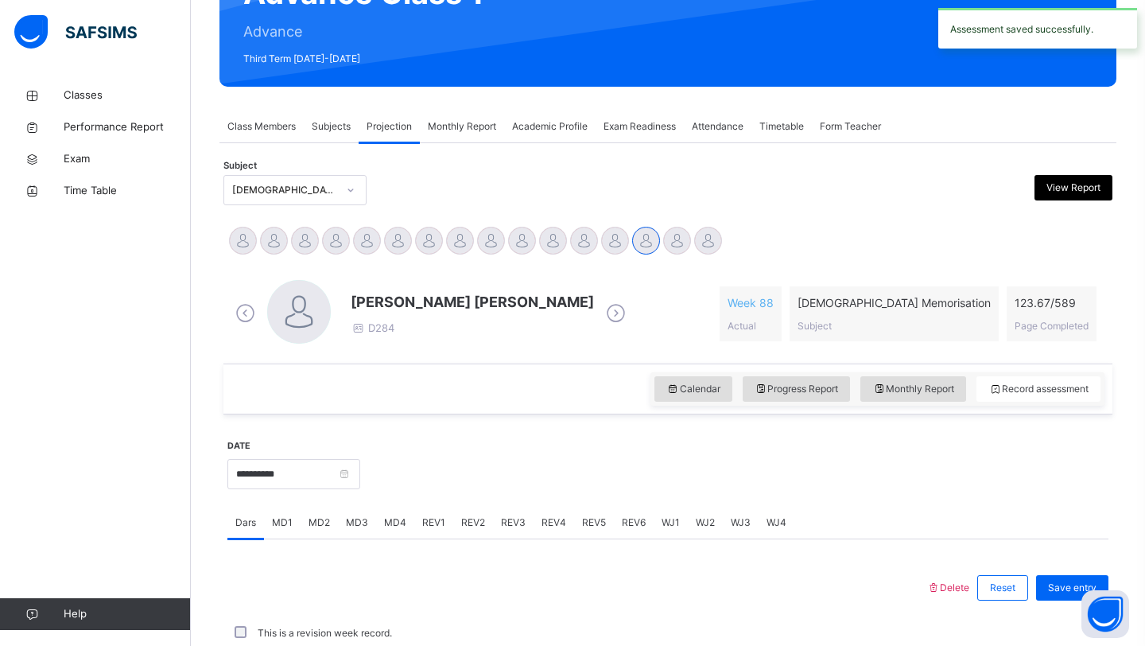
scroll to position [549, 0]
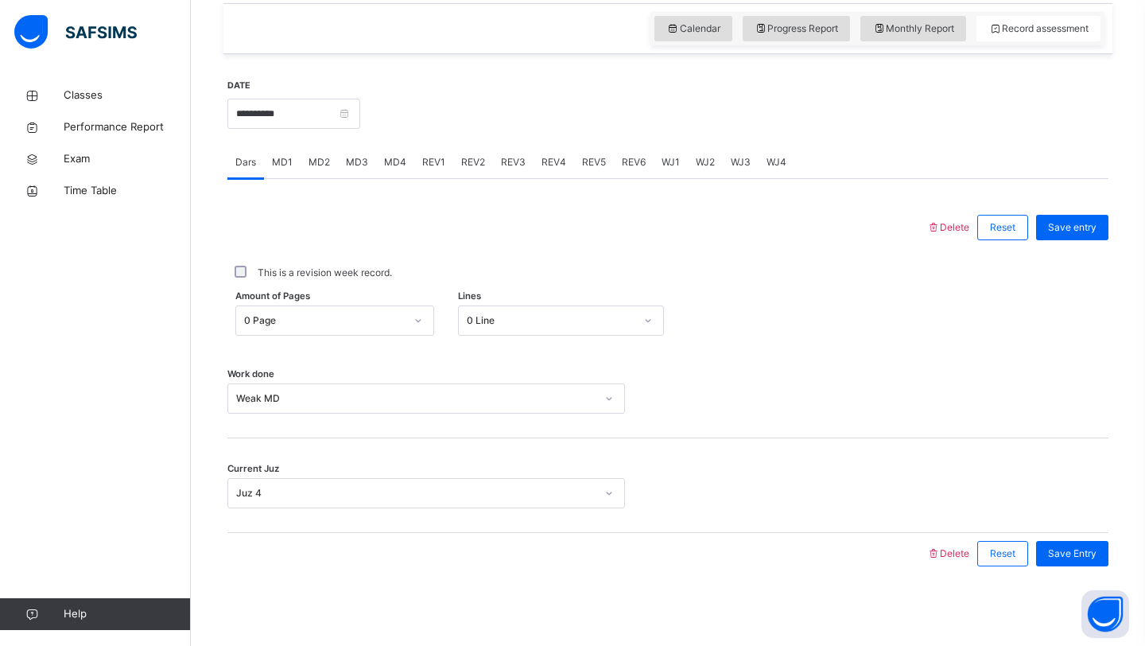
click at [396, 167] on span "MD4" at bounding box center [395, 162] width 22 height 14
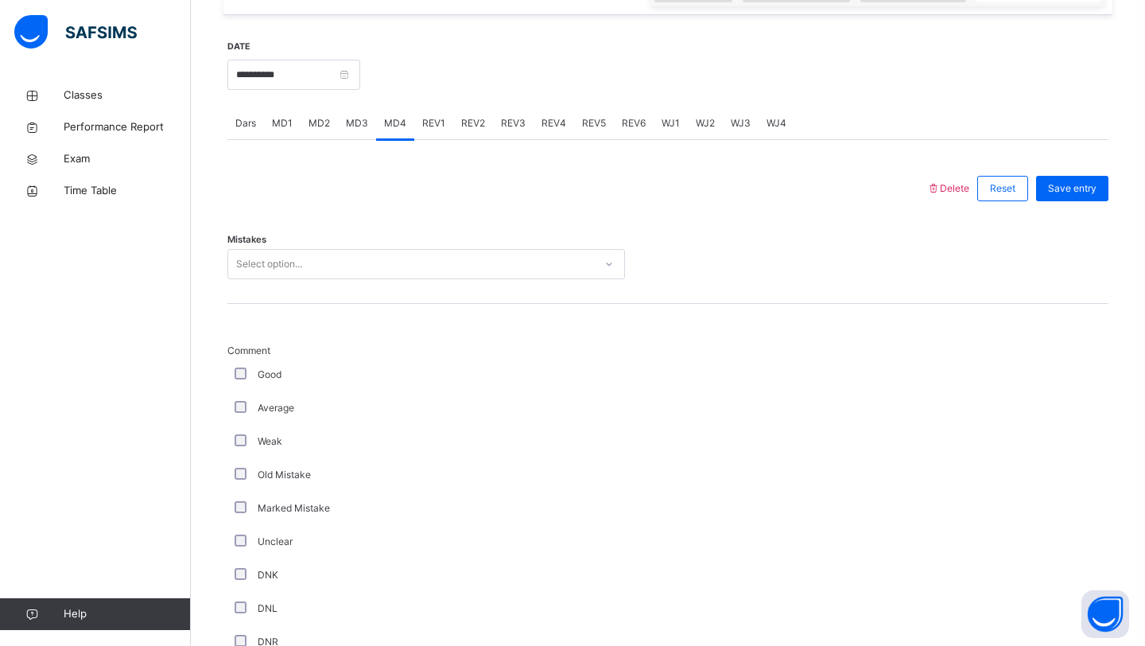
scroll to position [584, 0]
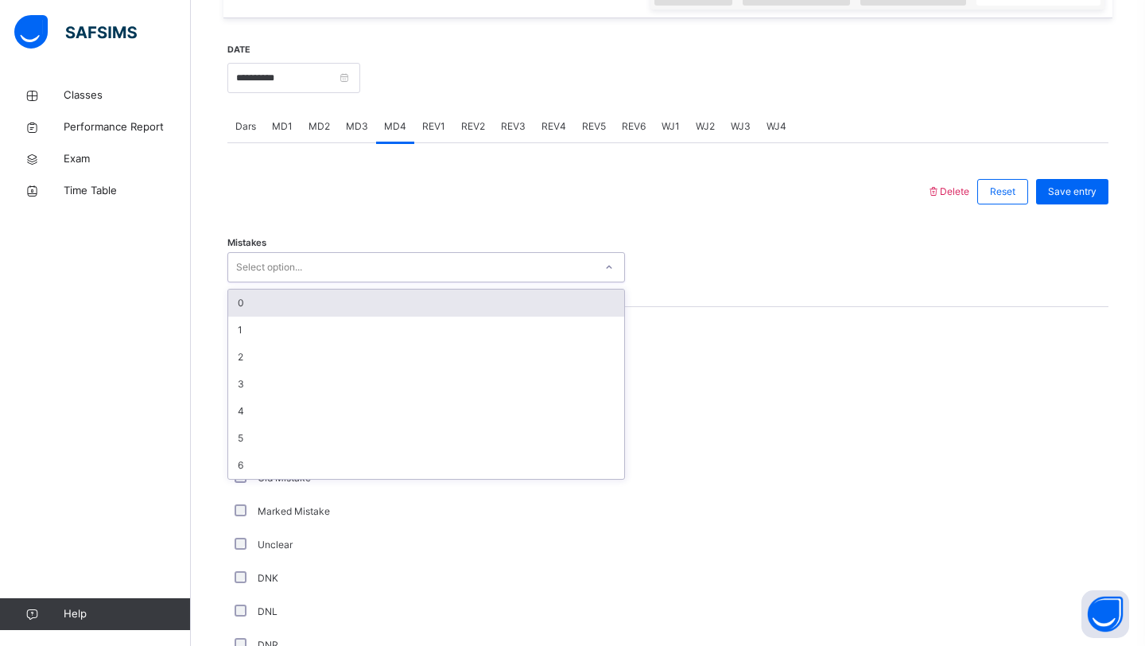
click at [286, 259] on div "Select option..." at bounding box center [269, 267] width 66 height 30
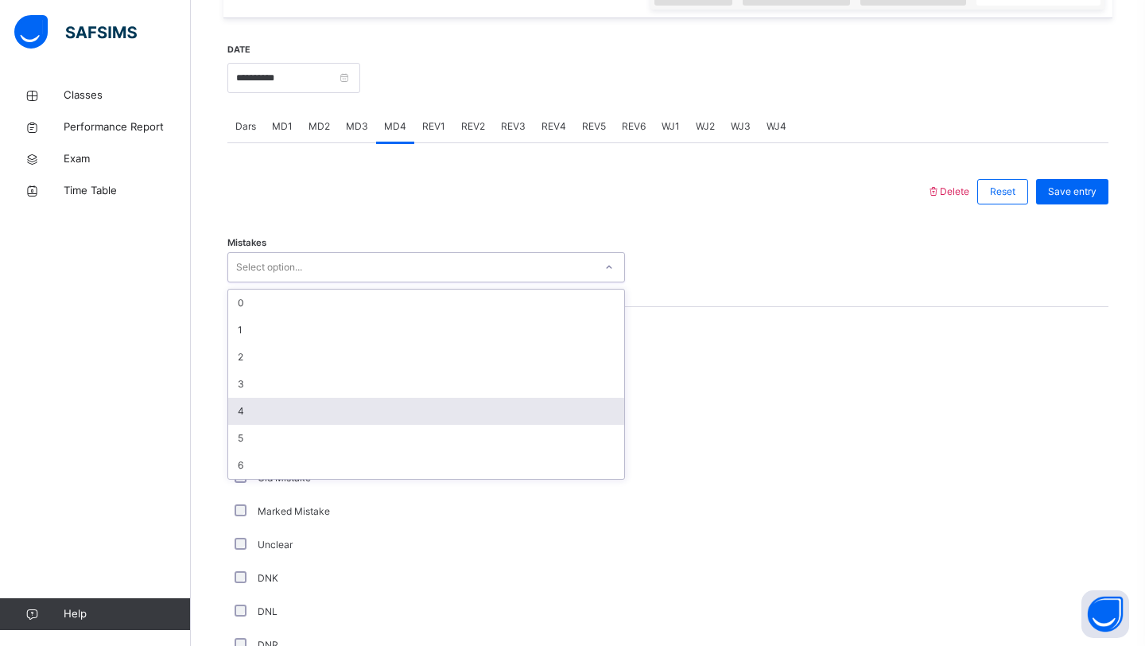
click at [679, 388] on div at bounding box center [668, 571] width 70 height 448
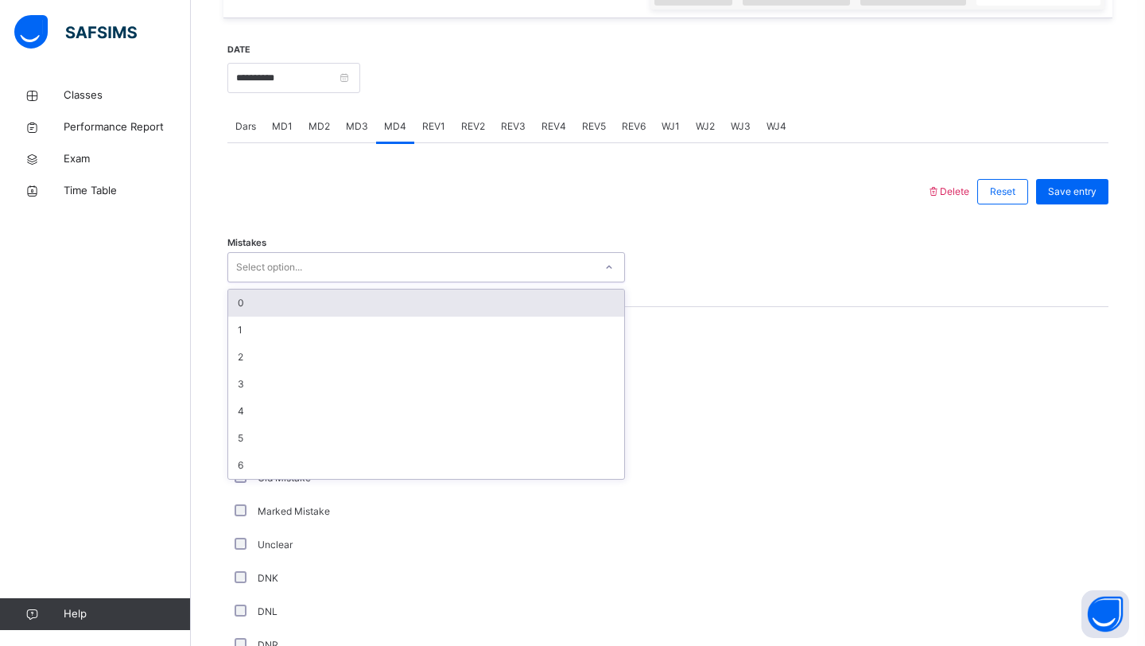
click at [386, 275] on div "Select option..." at bounding box center [411, 267] width 366 height 25
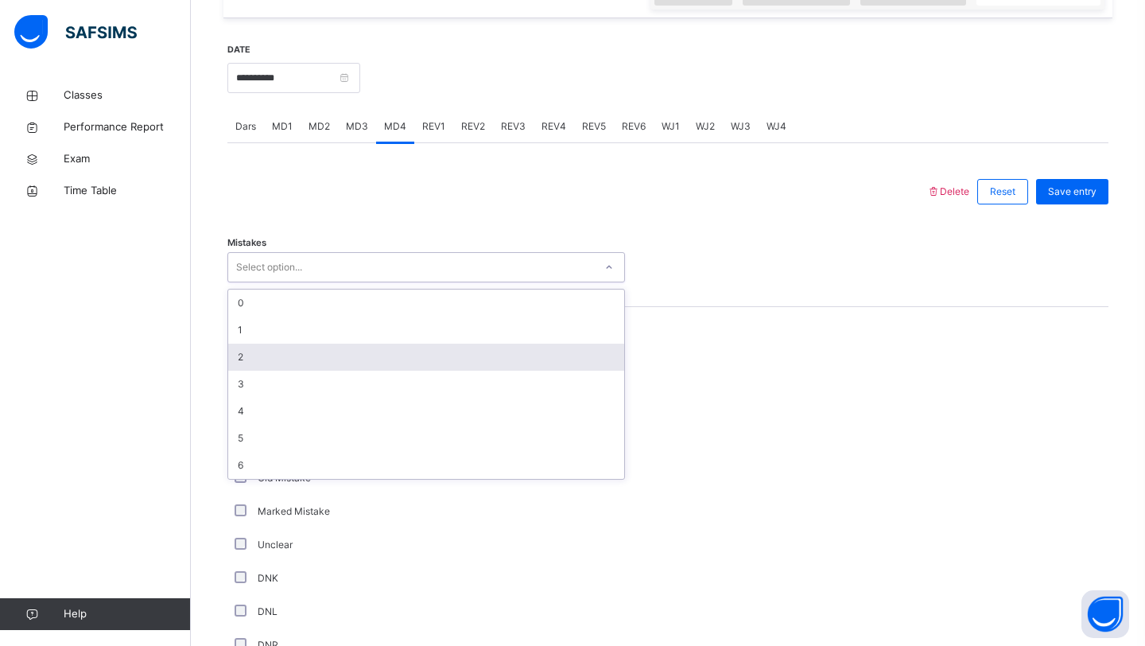
click at [364, 353] on div "2" at bounding box center [426, 357] width 396 height 27
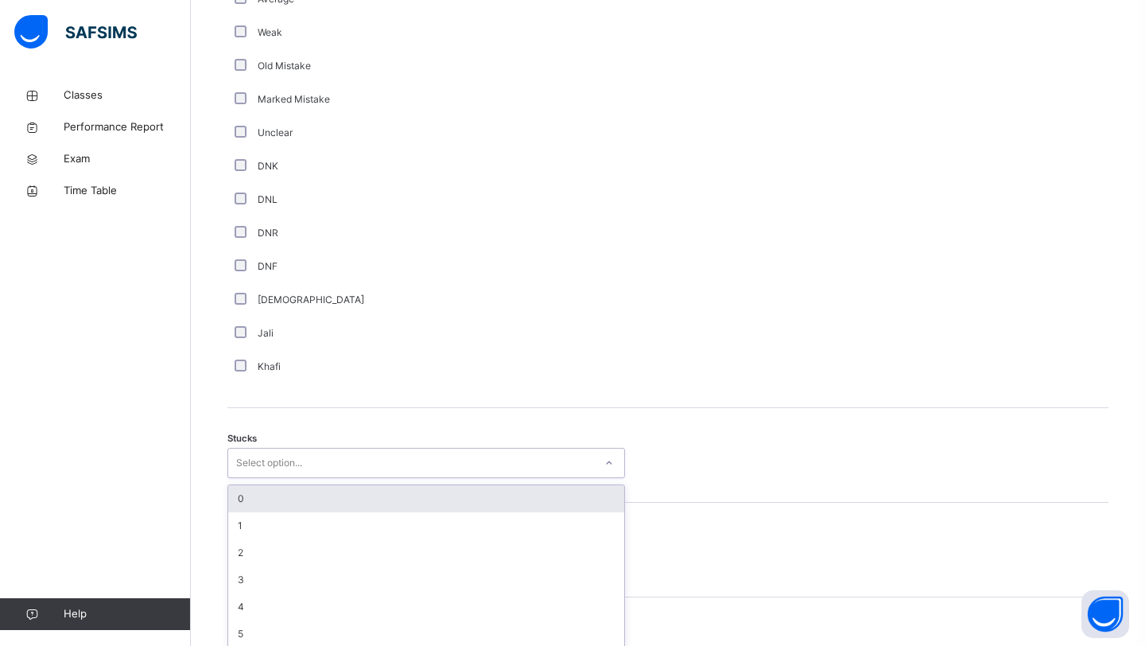
click at [367, 477] on div "option 0 focused, 1 of 6. 6 results available. Use Up and Down to choose option…" at bounding box center [426, 463] width 398 height 30
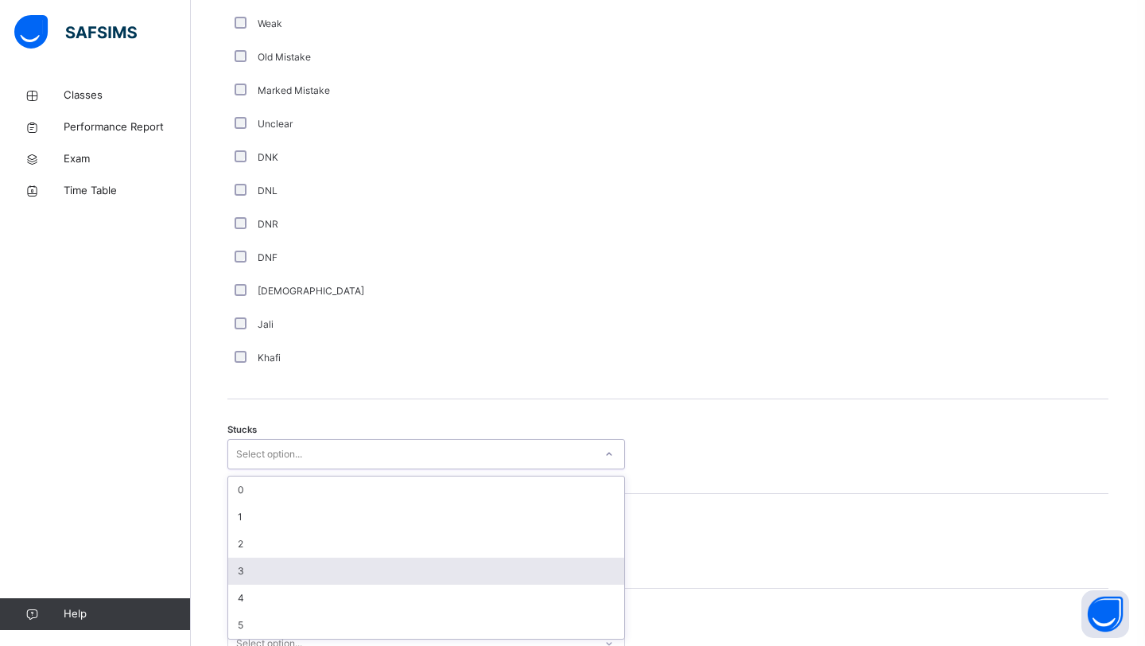
click at [347, 560] on div "3" at bounding box center [426, 570] width 396 height 27
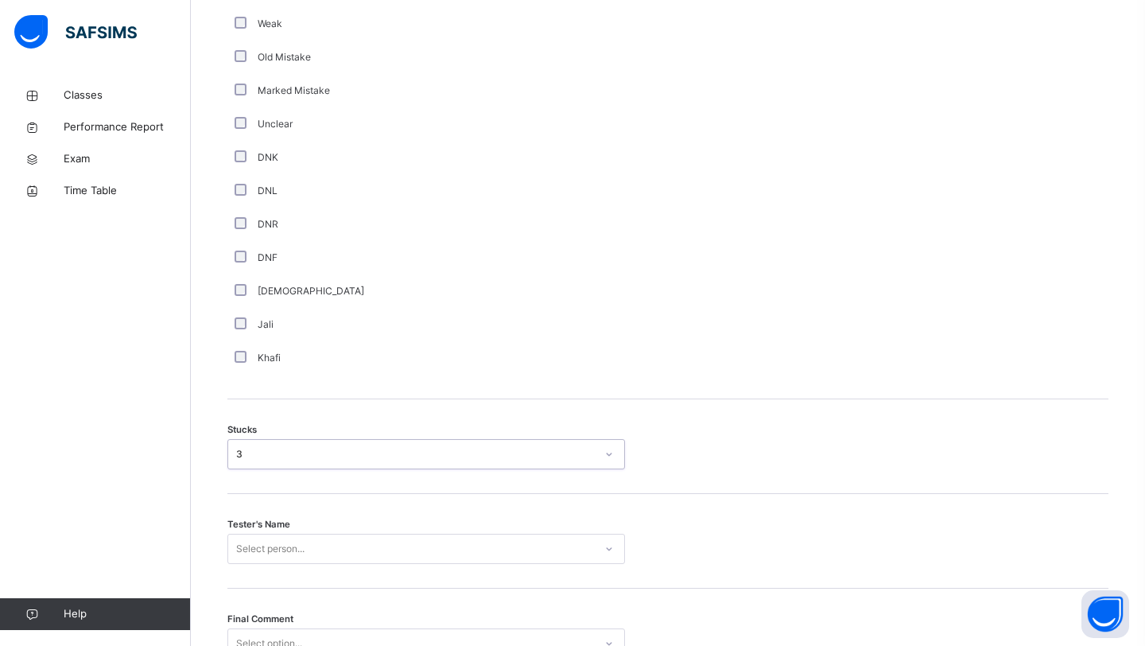
scroll to position [1155, 0]
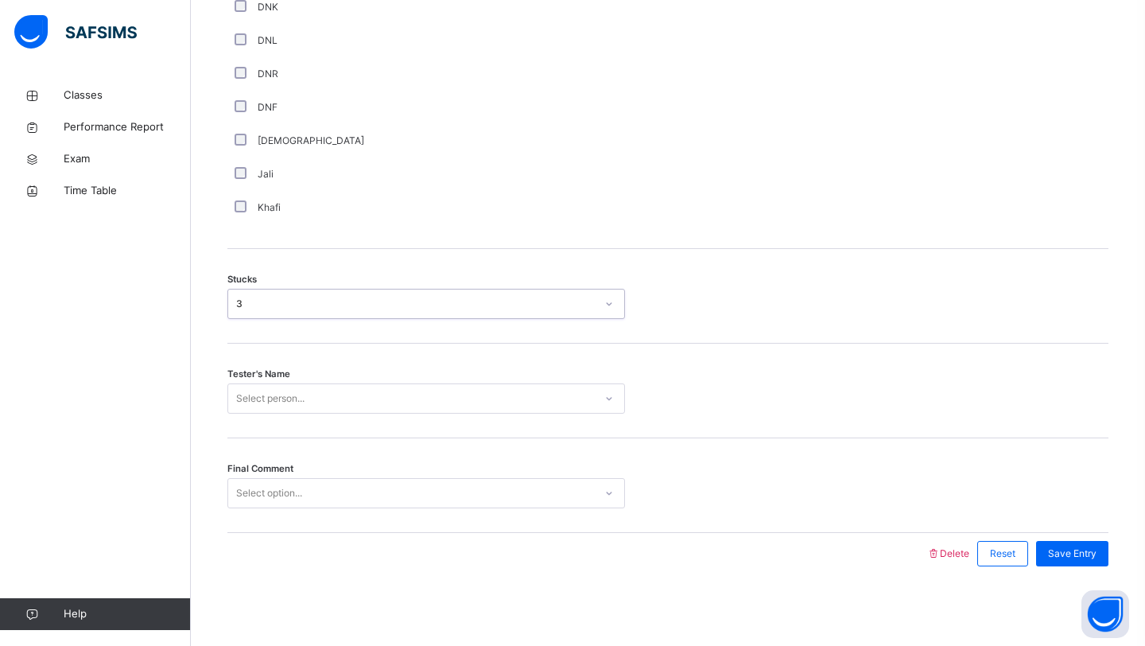
click at [333, 413] on div "Select person..." at bounding box center [426, 398] width 398 height 30
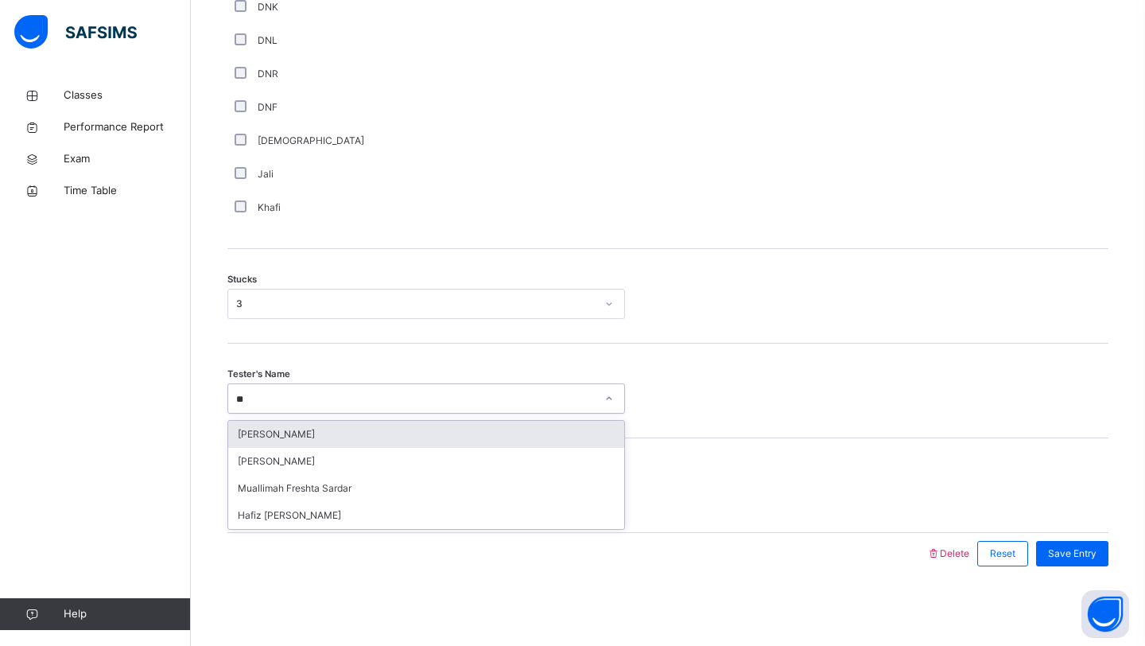
type input "***"
click at [344, 437] on div "[PERSON_NAME]" at bounding box center [426, 434] width 396 height 27
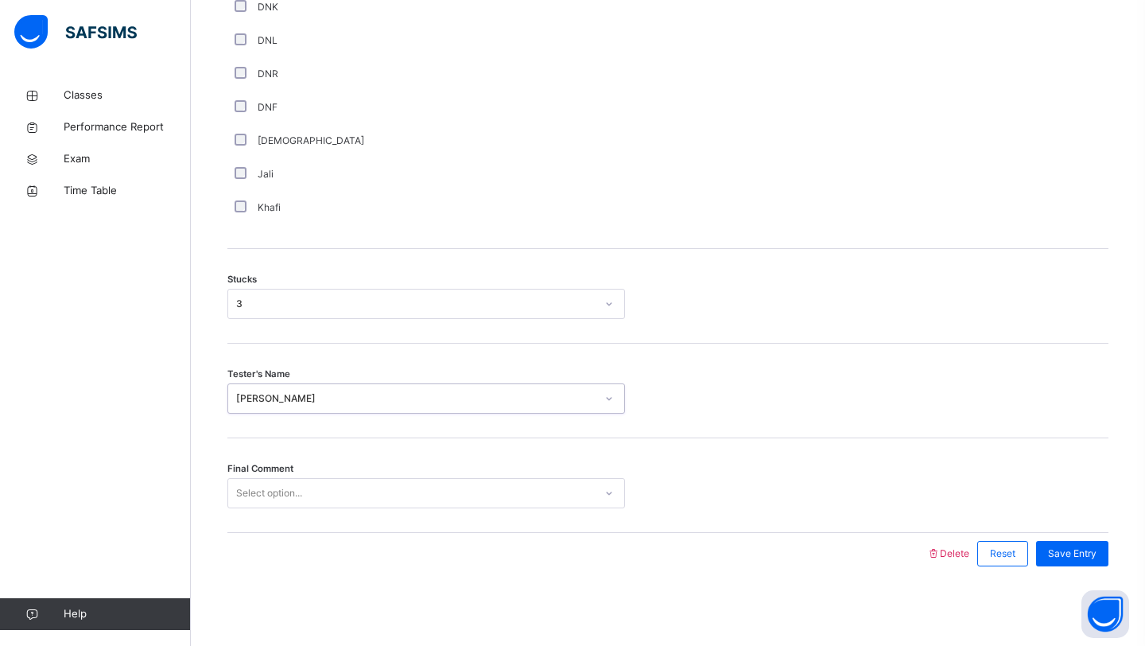
click at [339, 490] on div "Select option..." at bounding box center [411, 493] width 366 height 25
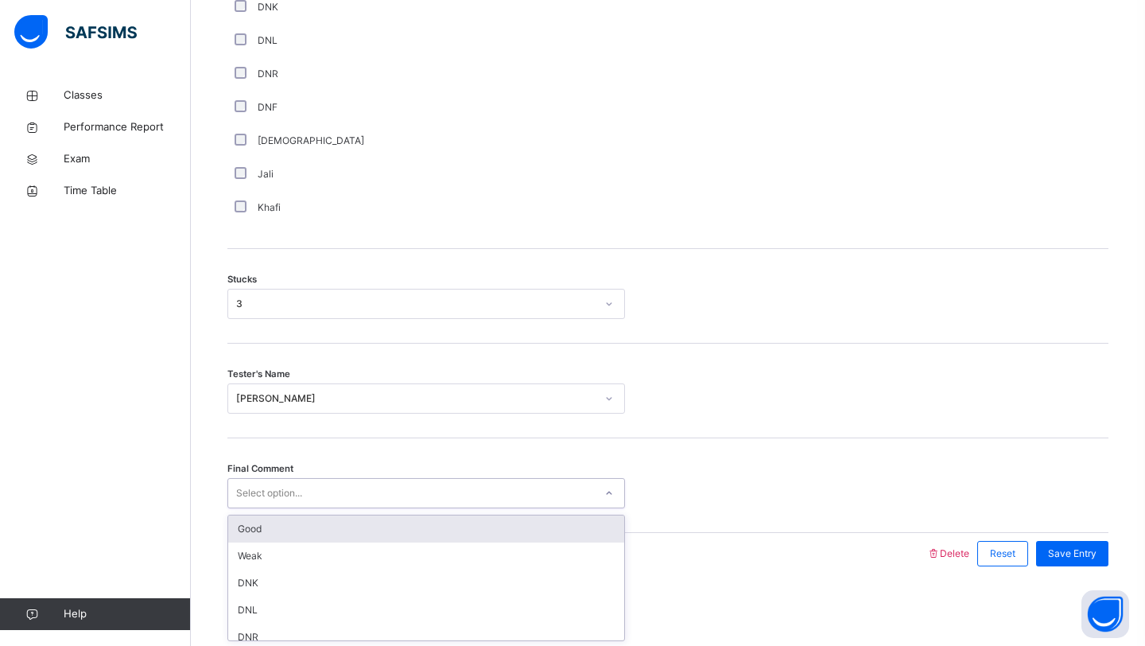
click at [310, 526] on div "Good" at bounding box center [426, 528] width 396 height 27
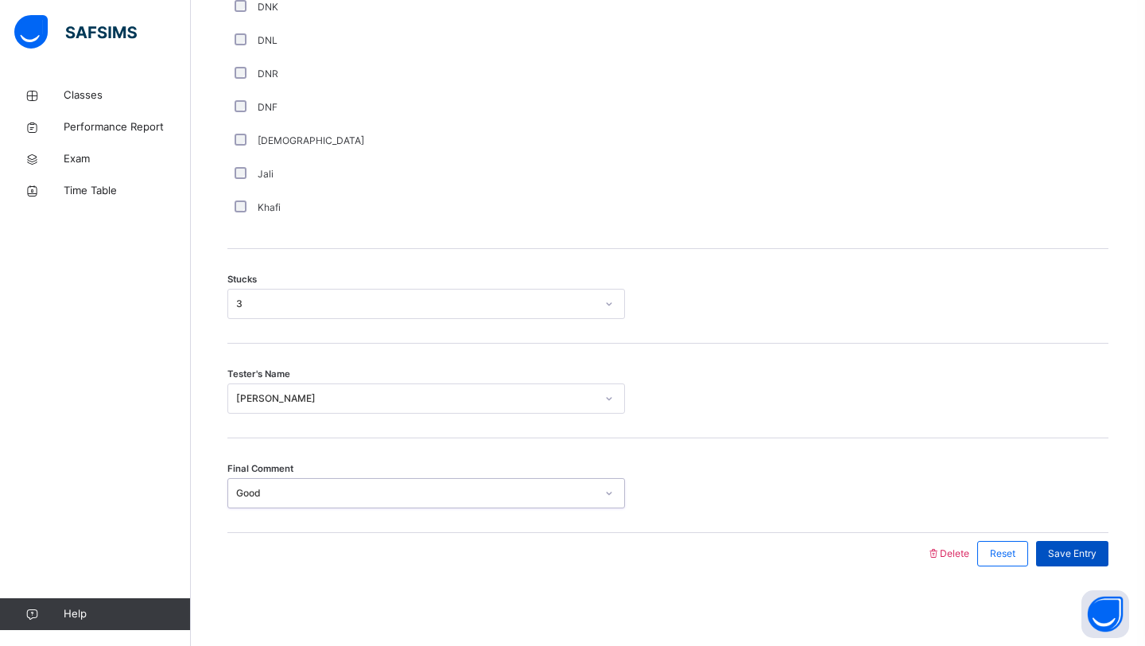
click at [1099, 559] on div "Save Entry" at bounding box center [1072, 553] width 72 height 25
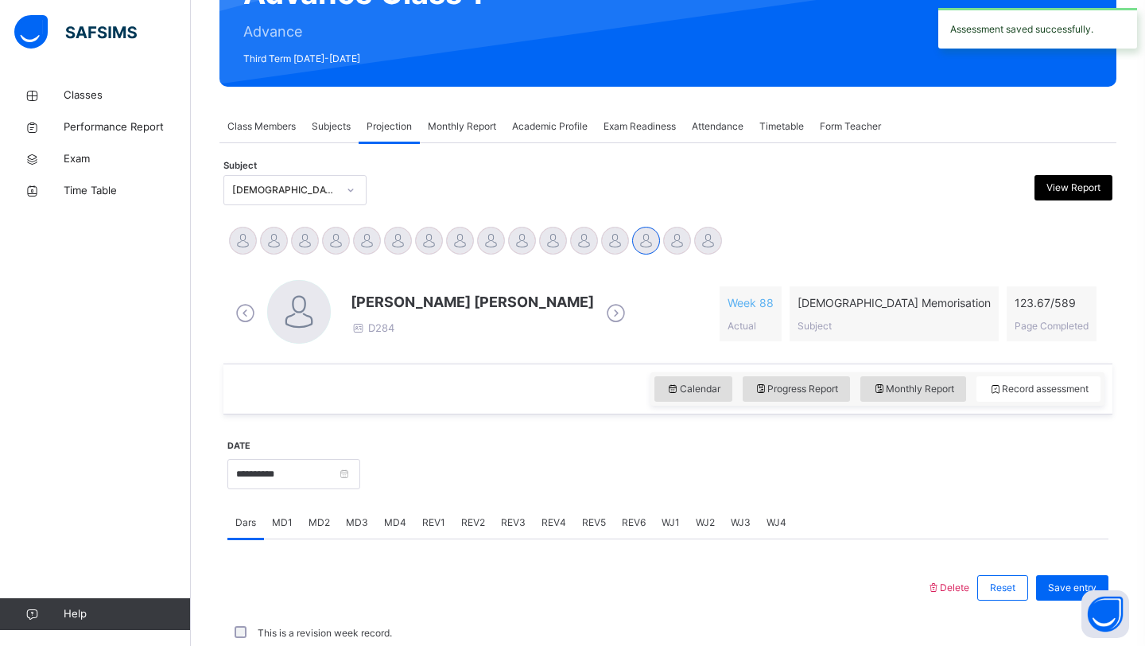
scroll to position [549, 0]
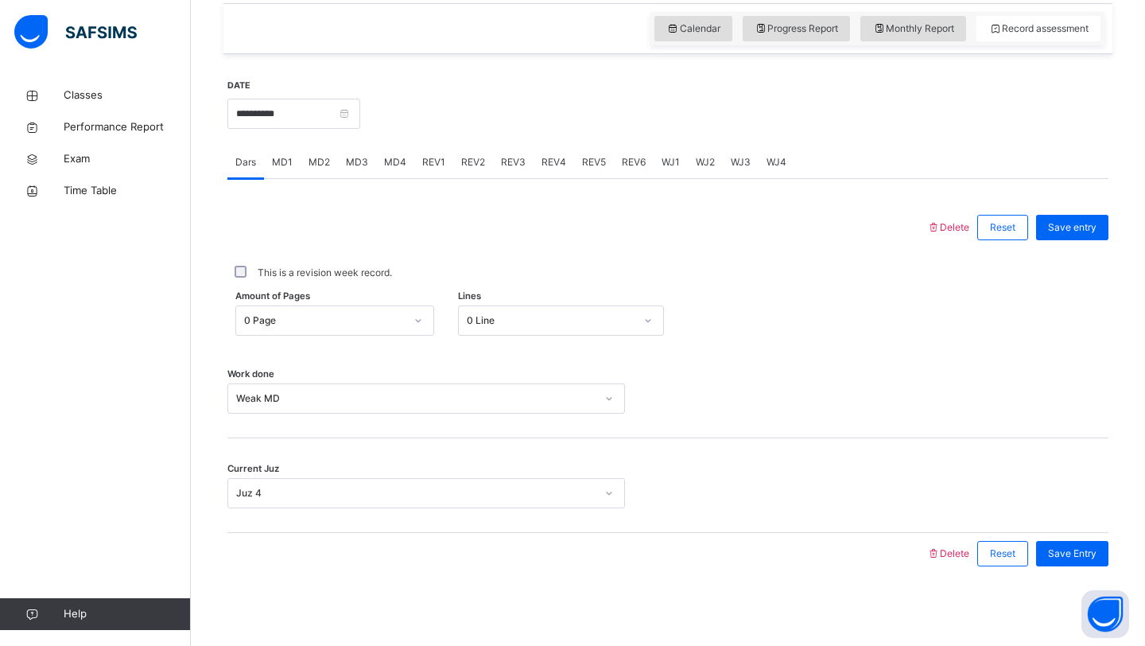
click at [428, 161] on span "REV1" at bounding box center [433, 162] width 23 height 14
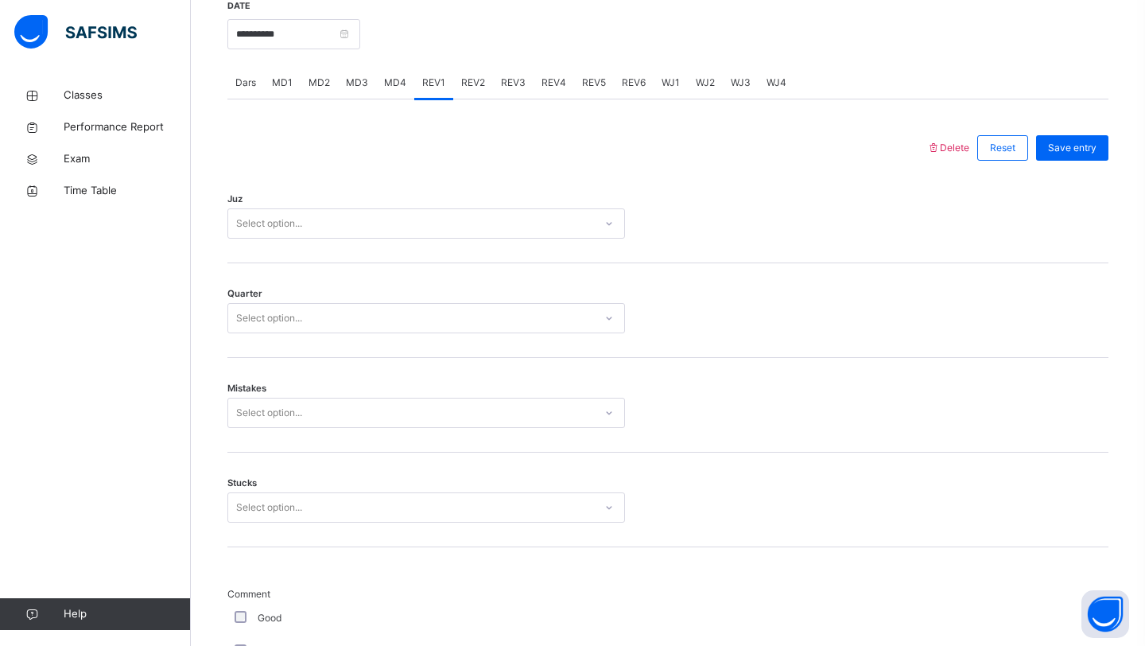
scroll to position [593, 0]
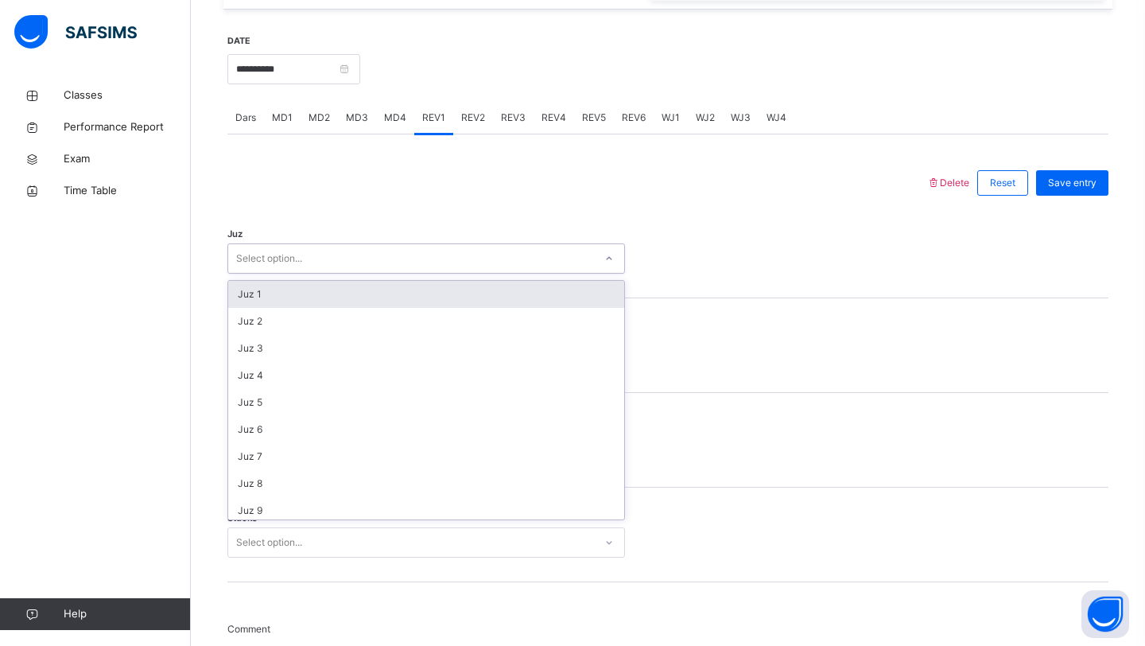
click at [289, 253] on div "Select option..." at bounding box center [269, 258] width 66 height 30
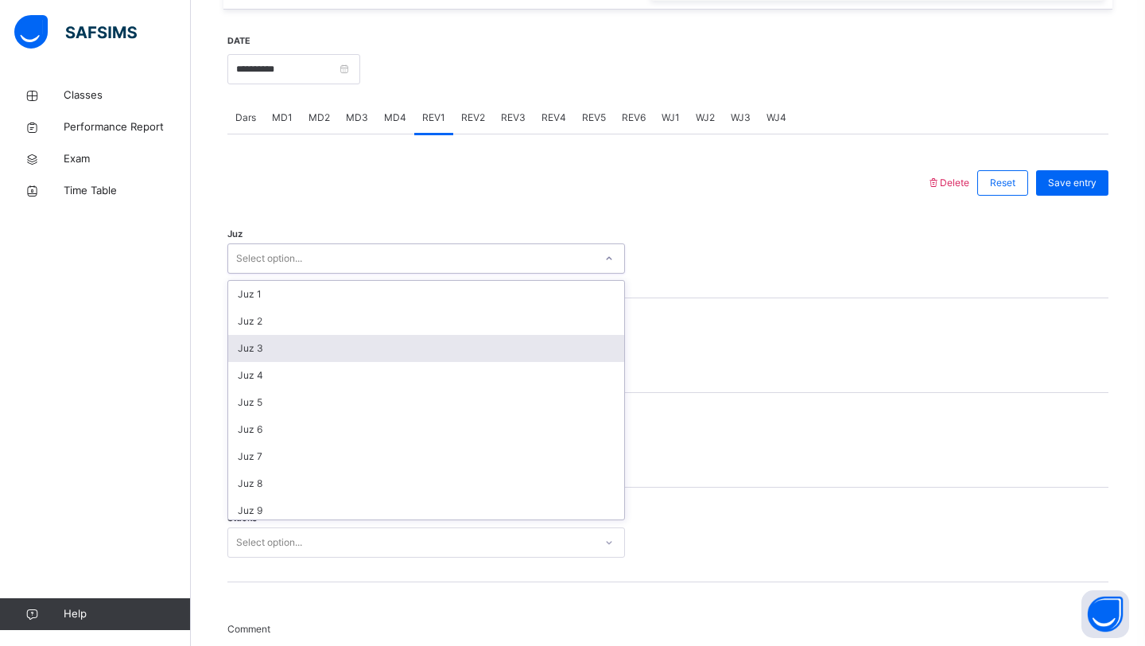
scroll to position [573, 0]
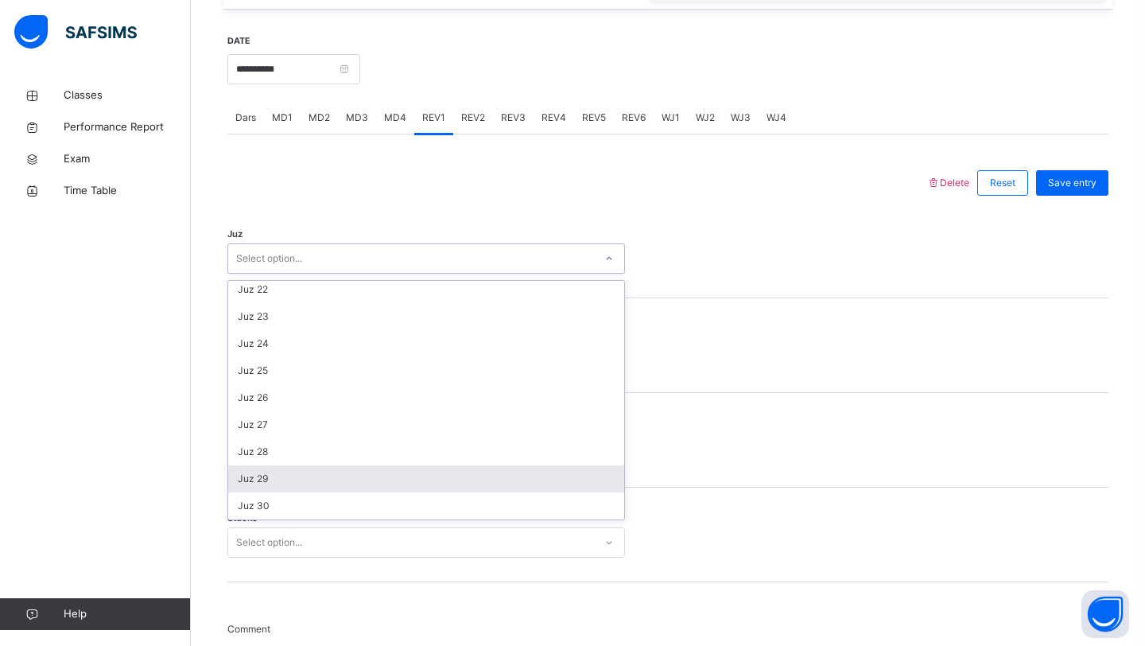
click at [270, 481] on div "Juz 29" at bounding box center [426, 478] width 396 height 27
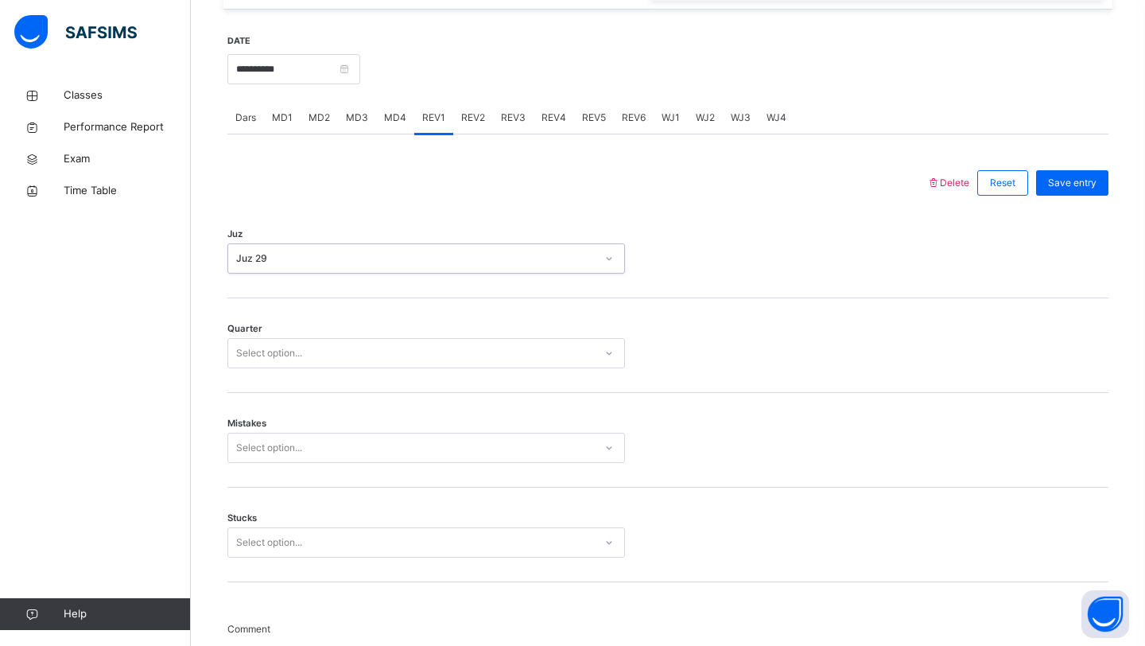
click at [301, 378] on div "Quarter Select option..." at bounding box center [667, 345] width 881 height 95
click at [301, 362] on div "Select option..." at bounding box center [269, 353] width 66 height 30
click at [297, 406] on div "2" at bounding box center [426, 415] width 396 height 27
click at [297, 406] on div "Mistakes Select option..." at bounding box center [667, 440] width 881 height 95
click at [287, 441] on div "Select option..." at bounding box center [269, 448] width 66 height 30
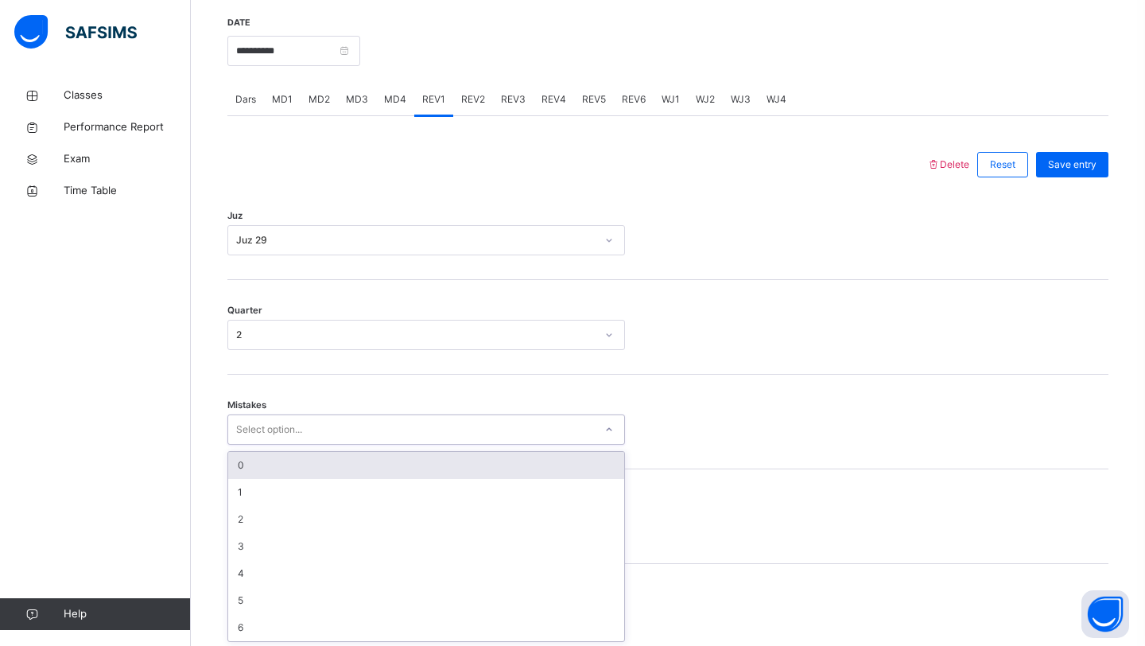
scroll to position [614, 0]
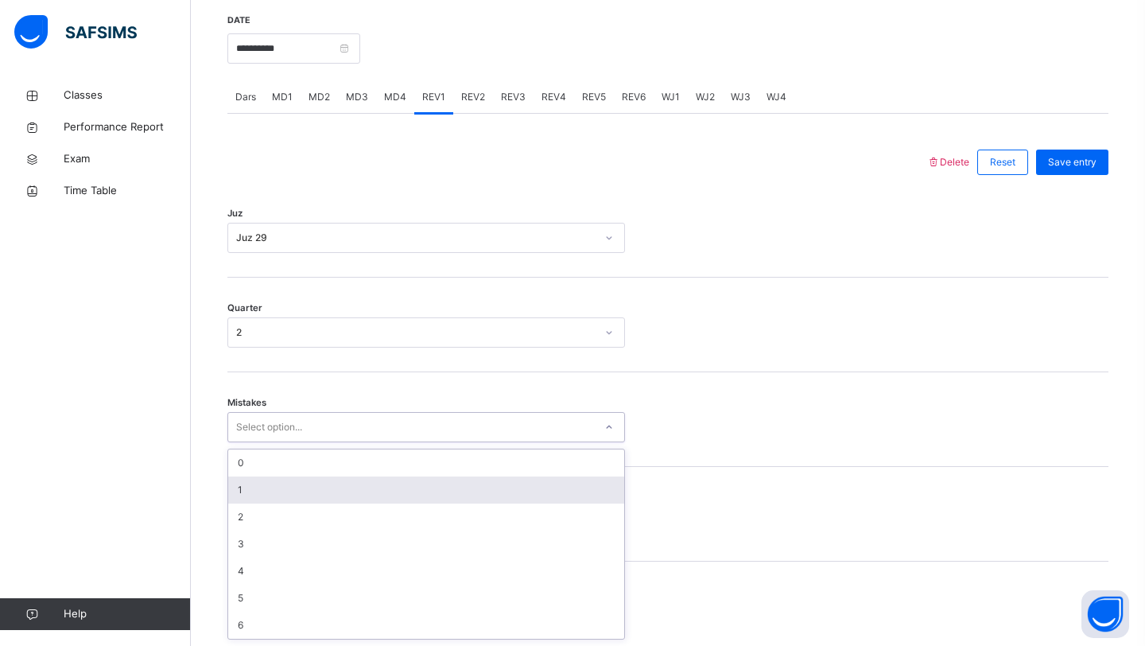
click at [287, 480] on div "1" at bounding box center [426, 489] width 396 height 27
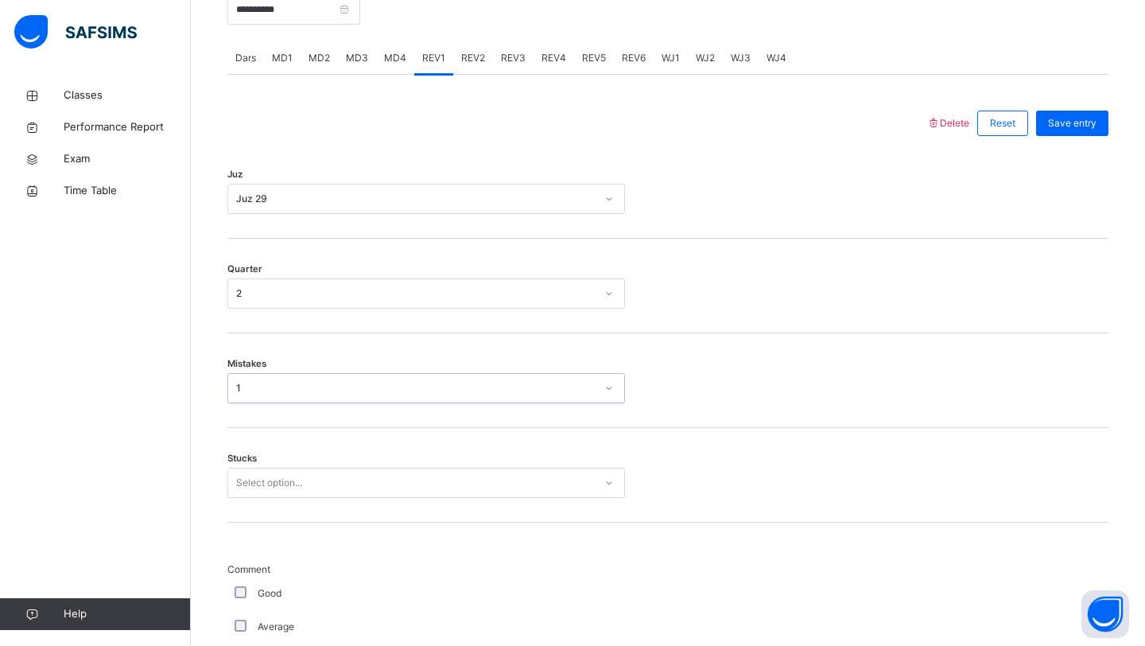
click at [281, 498] on div "Select option..." at bounding box center [426, 483] width 398 height 30
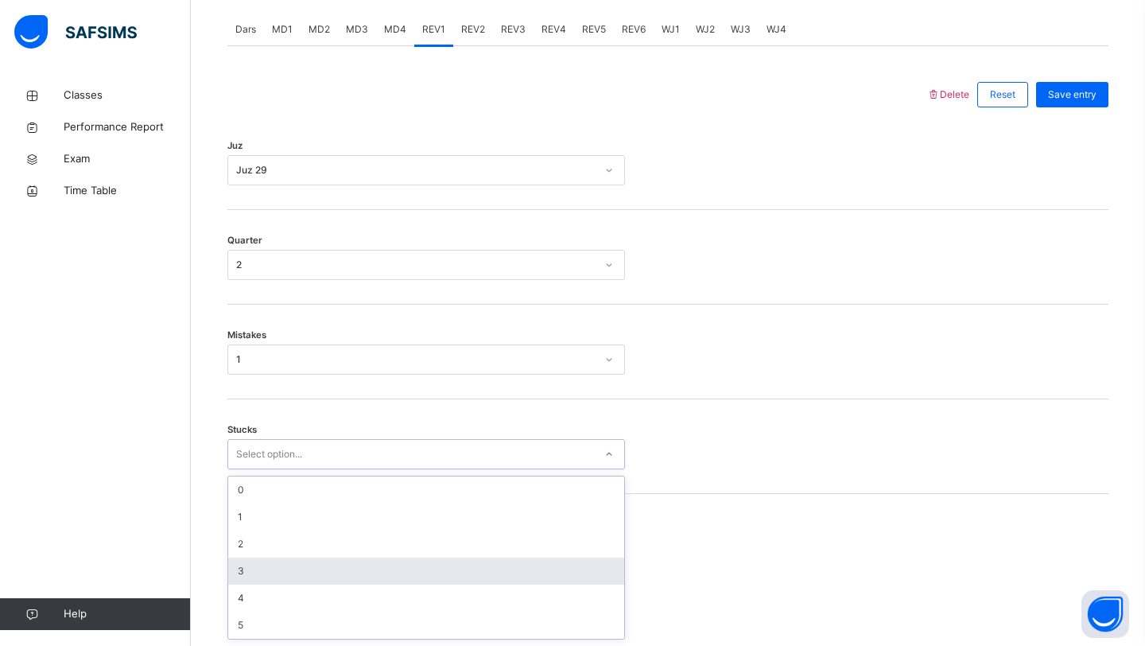
click at [272, 561] on div "3" at bounding box center [426, 570] width 396 height 27
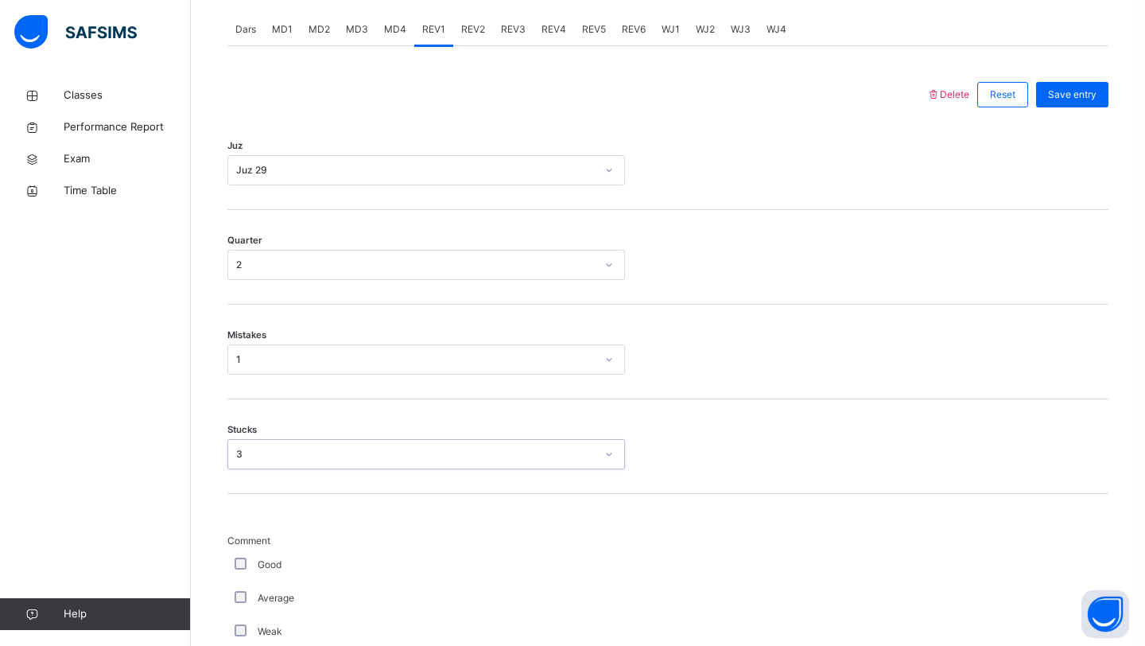
click at [278, 449] on div "3" at bounding box center [415, 454] width 359 height 14
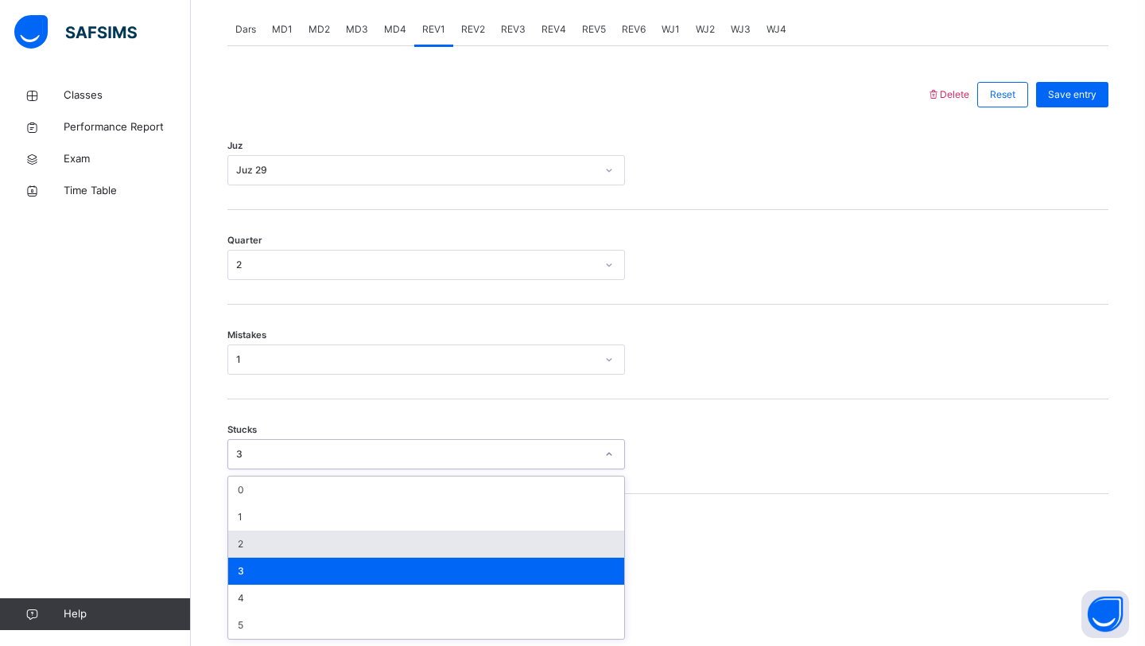
click at [274, 534] on div "2" at bounding box center [426, 543] width 396 height 27
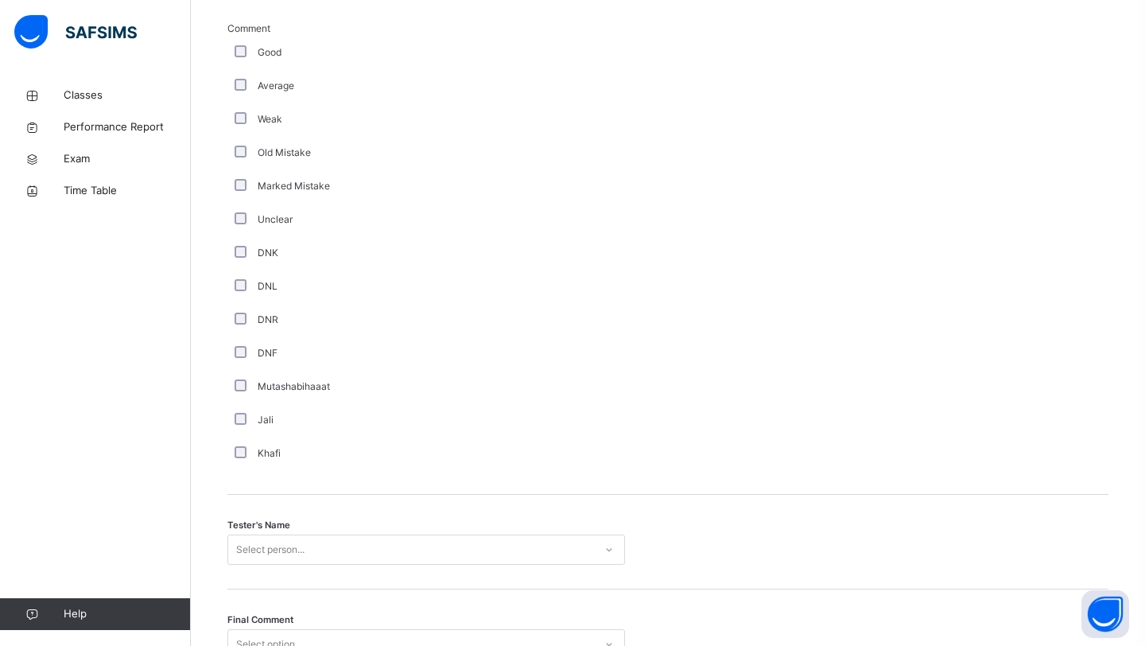
scroll to position [1195, 0]
click at [359, 547] on div "option [PERSON_NAME] focused, 4 of 90. 90 results available. Use Up and Down to…" at bounding box center [426, 548] width 398 height 30
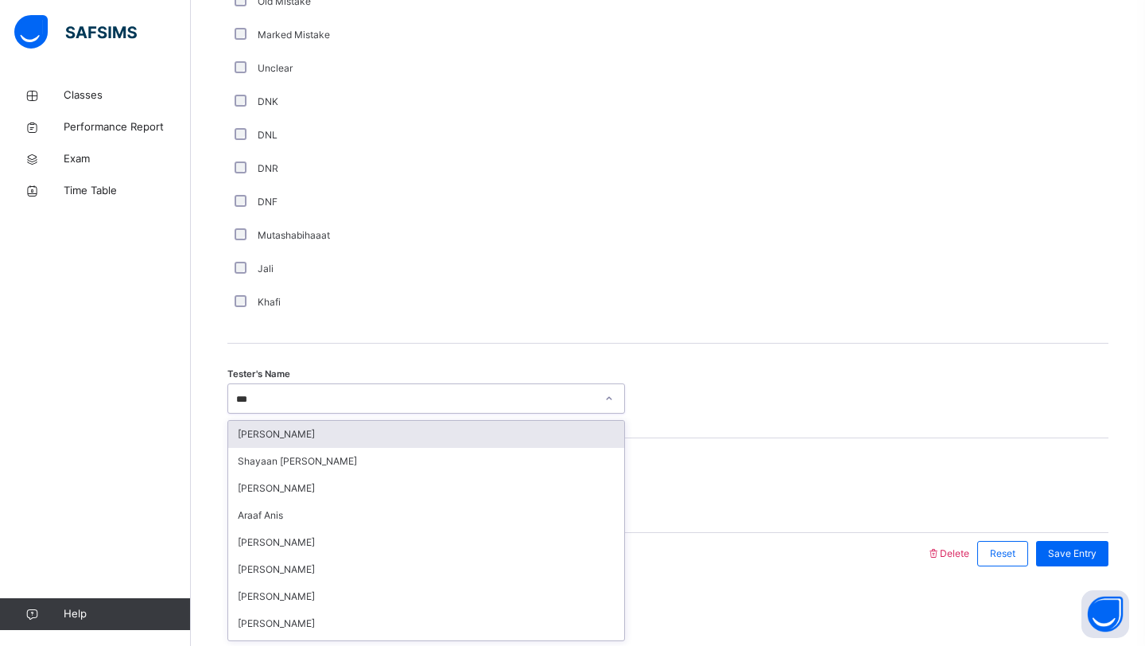
type input "****"
click at [373, 429] on div "Araaf Anis" at bounding box center [426, 434] width 396 height 27
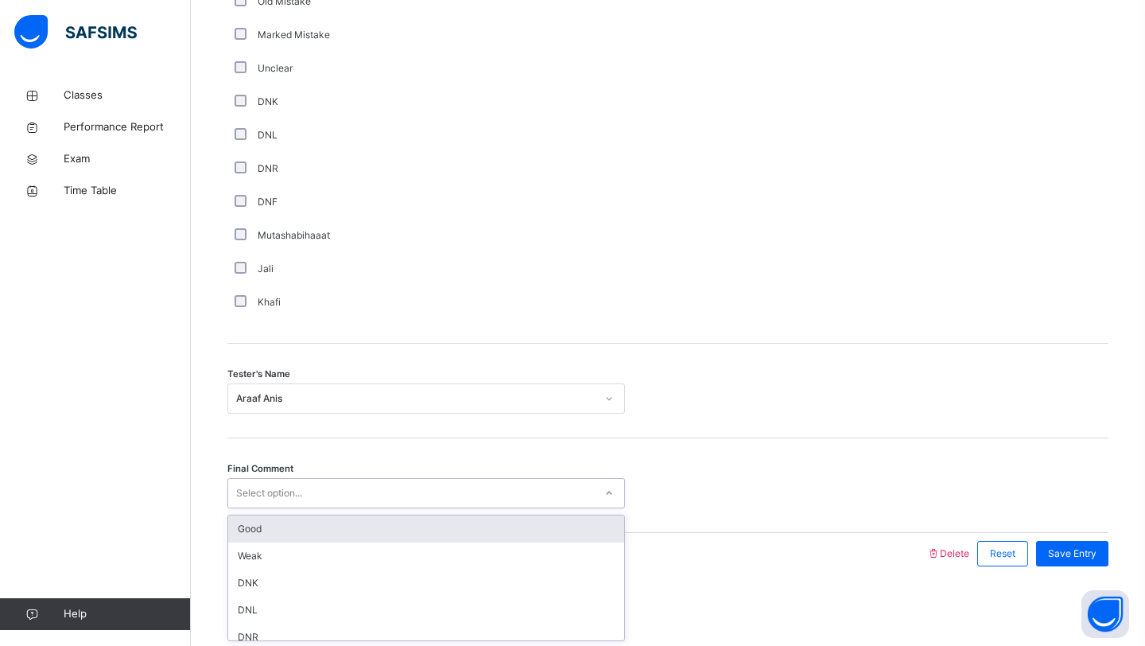
click at [329, 493] on div "Select option..." at bounding box center [411, 493] width 366 height 25
click at [309, 530] on div "Good" at bounding box center [426, 528] width 396 height 27
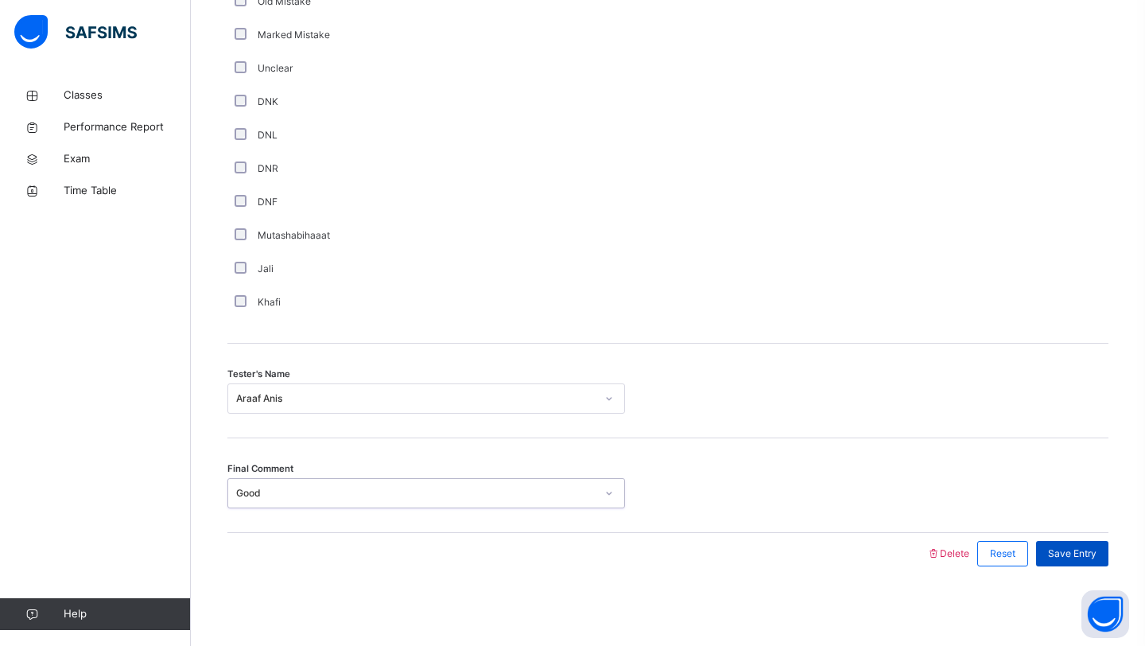
click at [1060, 559] on span "Save Entry" at bounding box center [1072, 553] width 49 height 14
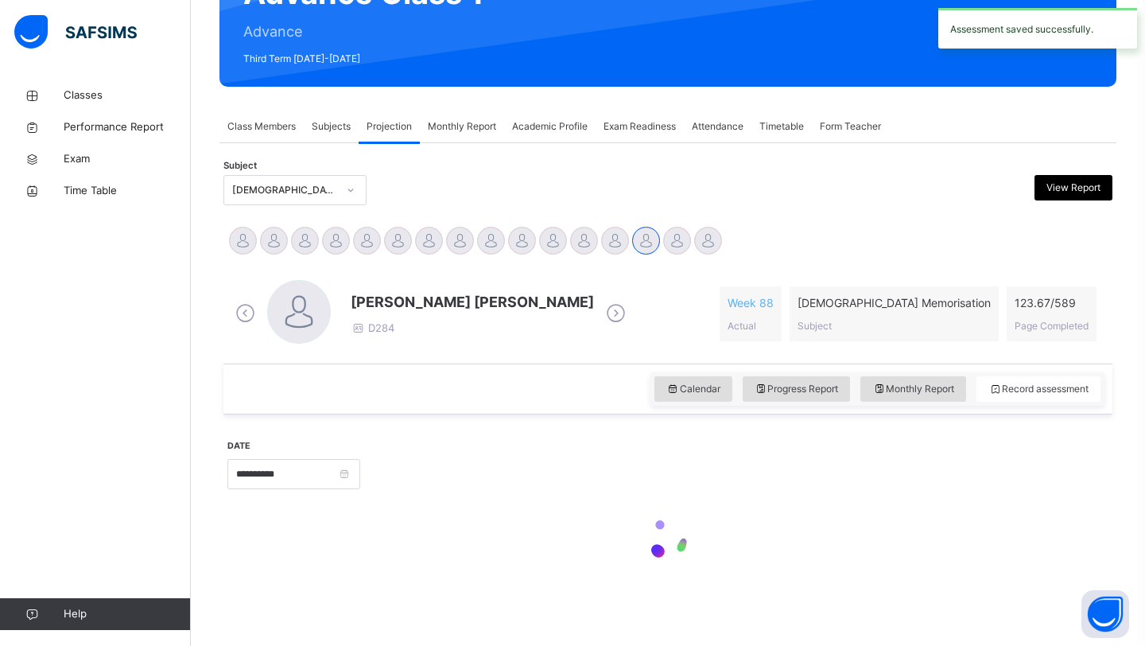
scroll to position [188, 0]
click at [751, 514] on div at bounding box center [667, 541] width 881 height 68
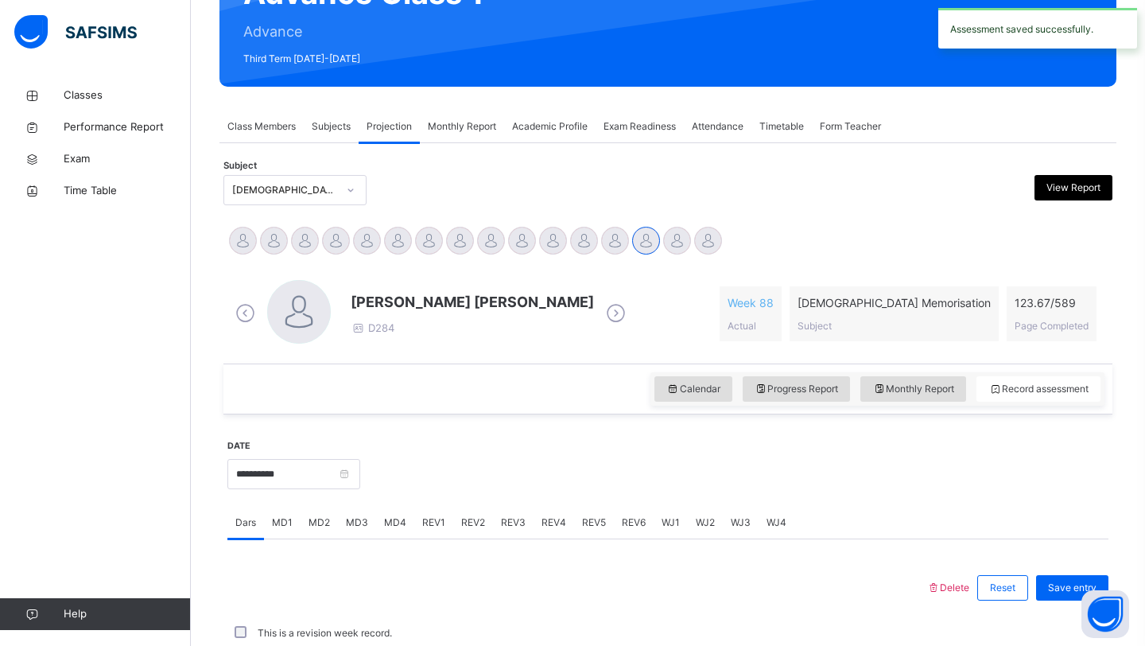
scroll to position [549, 0]
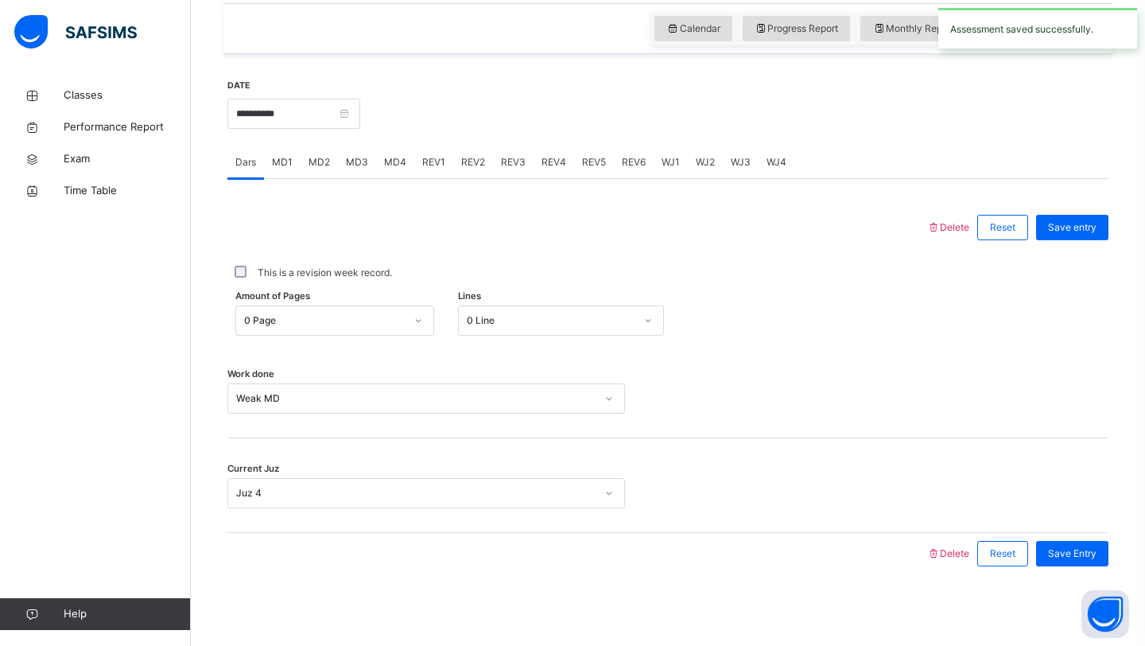
click at [472, 165] on span "REV2" at bounding box center [473, 162] width 24 height 14
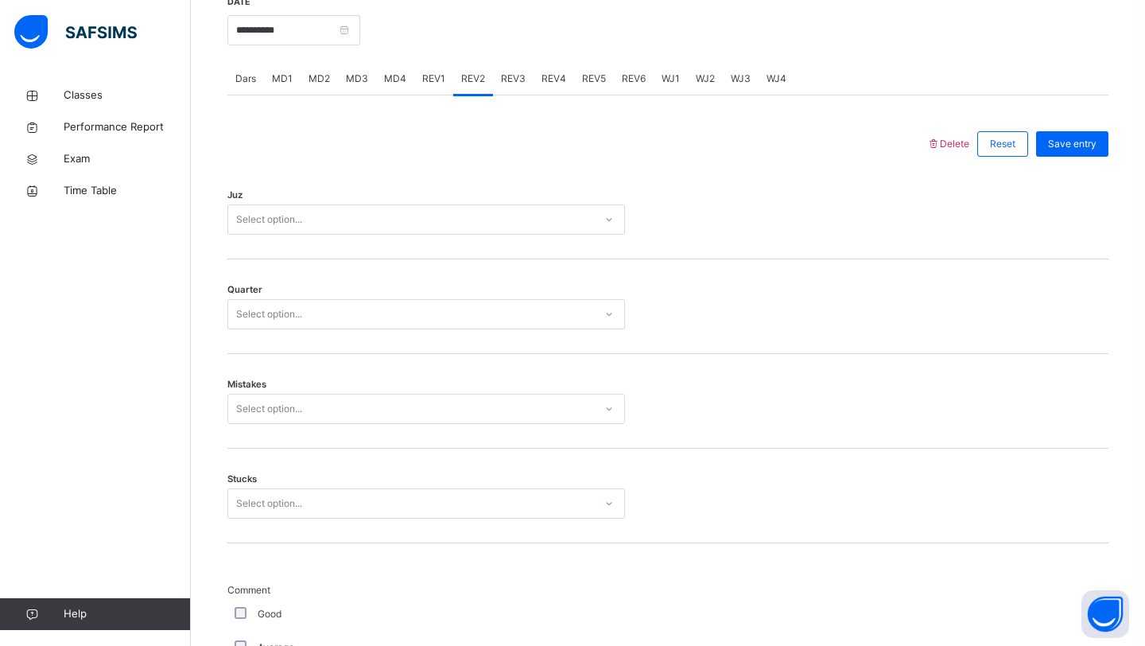
scroll to position [631, 0]
click at [371, 230] on div "Select option..." at bounding box center [411, 221] width 366 height 25
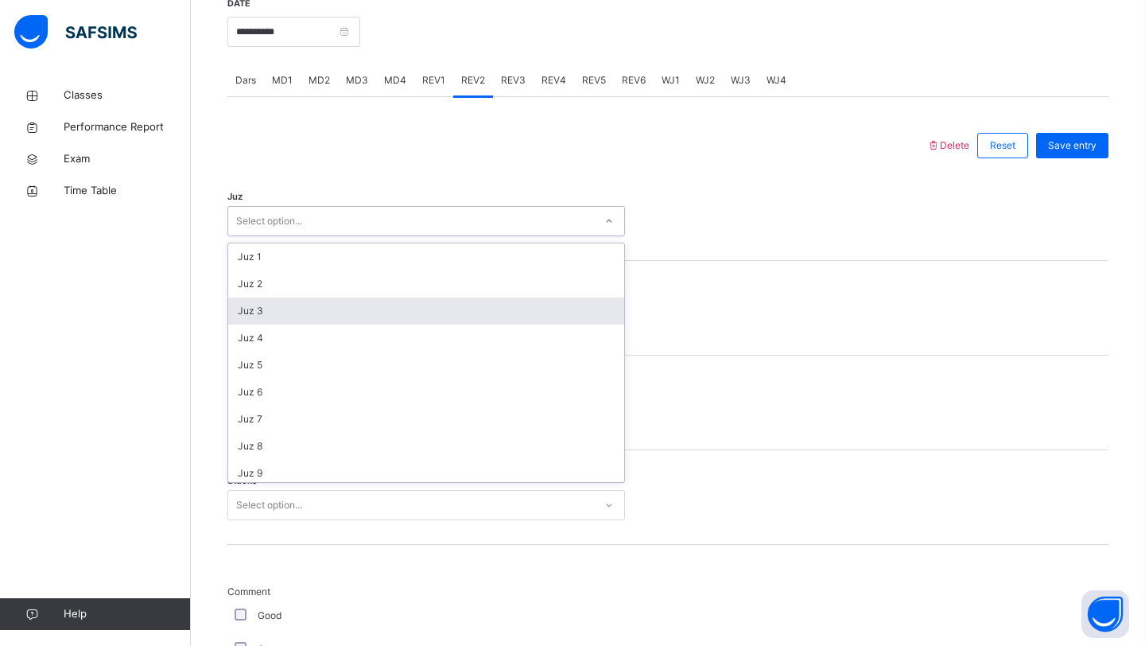
scroll to position [573, 0]
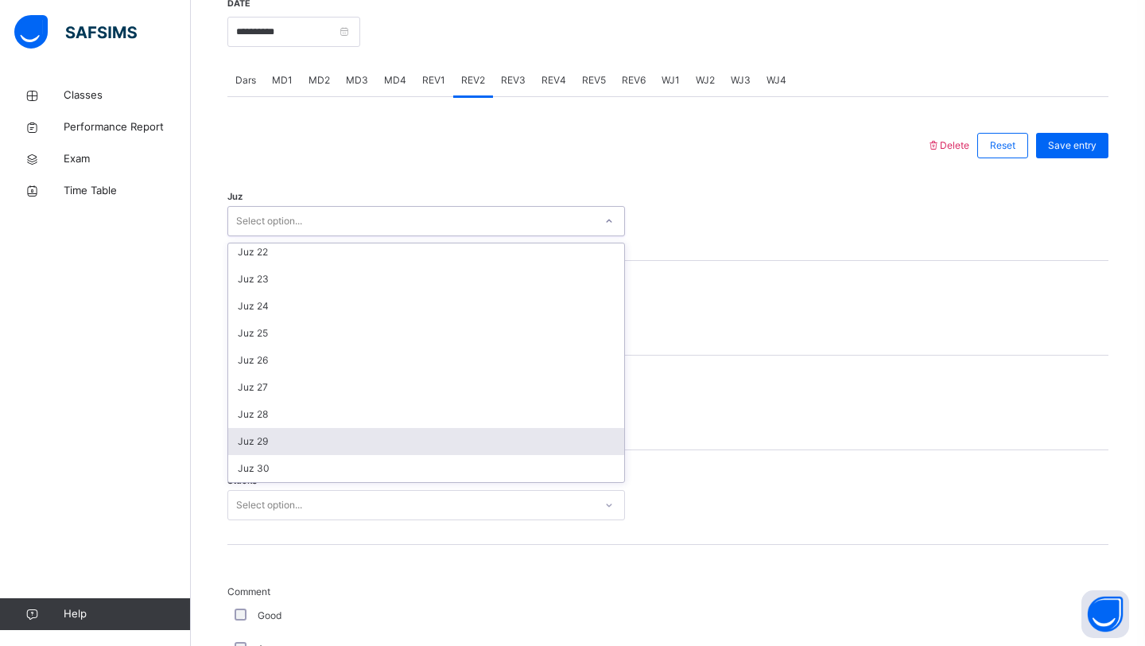
click at [309, 449] on div "Juz 29" at bounding box center [426, 441] width 396 height 27
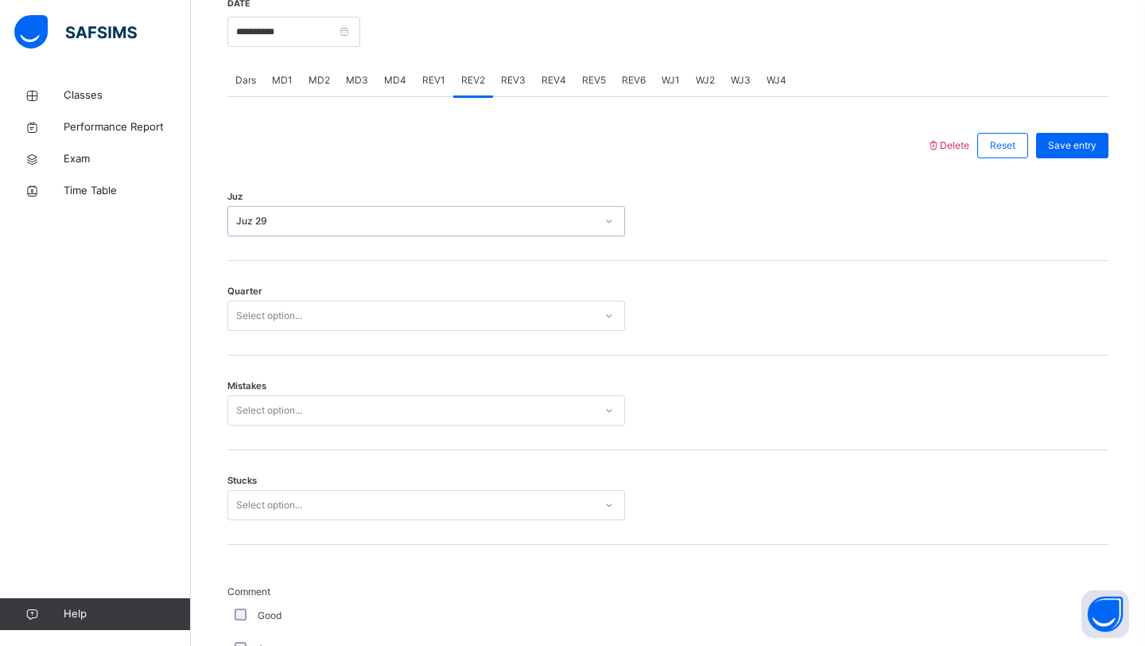
click at [306, 311] on div "Select option..." at bounding box center [411, 316] width 366 height 25
click at [303, 402] on div "3" at bounding box center [426, 405] width 396 height 27
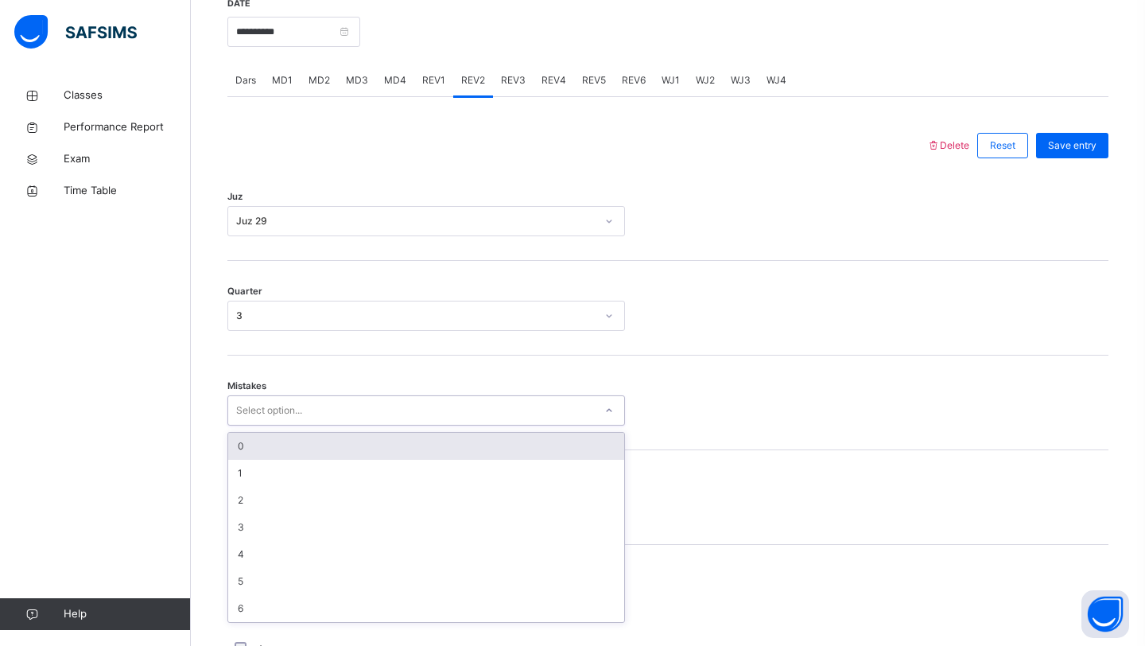
click at [294, 405] on div "Select option..." at bounding box center [269, 410] width 66 height 30
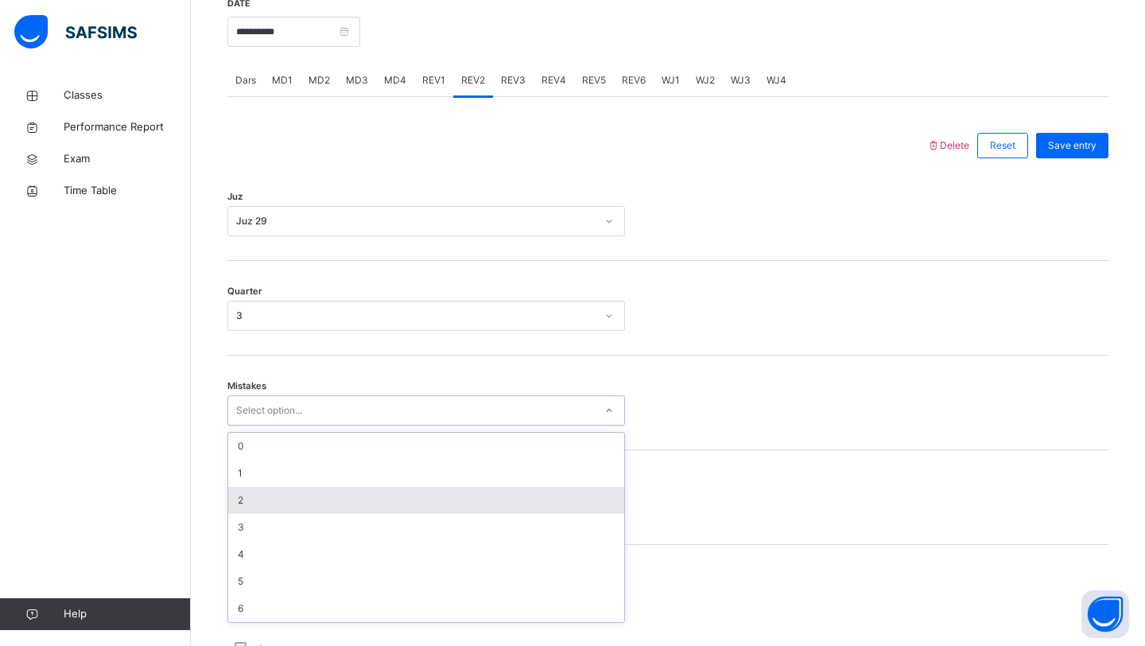
click at [243, 495] on div "2" at bounding box center [426, 500] width 396 height 27
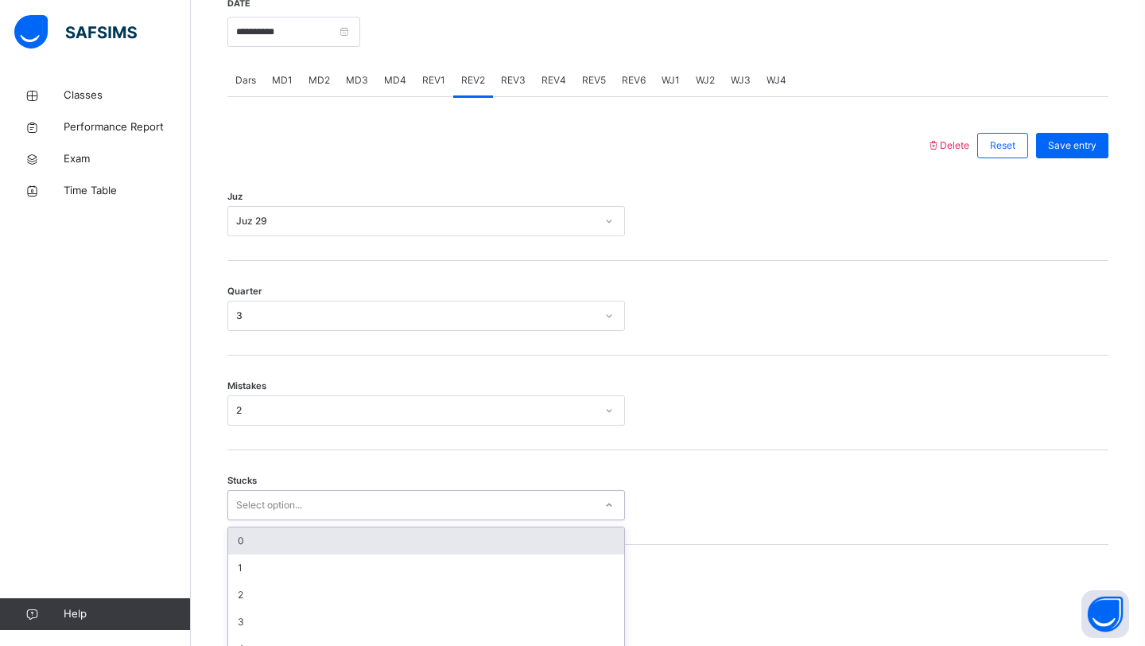
click at [243, 508] on div "option 0 focused, 1 of 6. 6 results available. Use Up and Down to choose option…" at bounding box center [426, 505] width 398 height 30
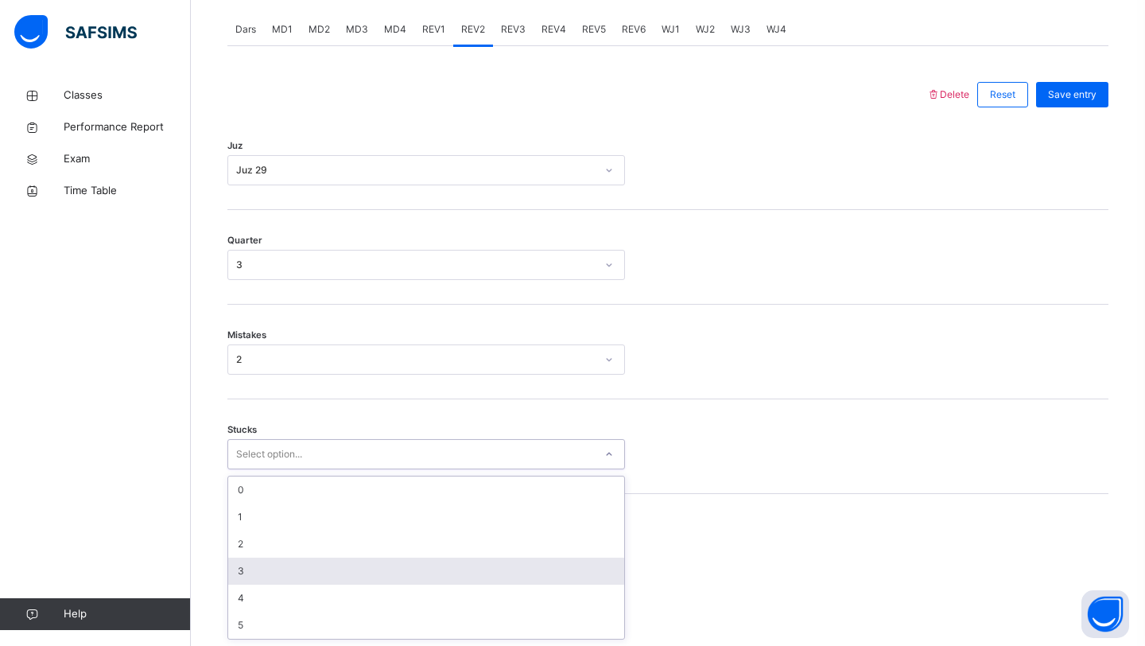
click at [258, 570] on div "3" at bounding box center [426, 570] width 396 height 27
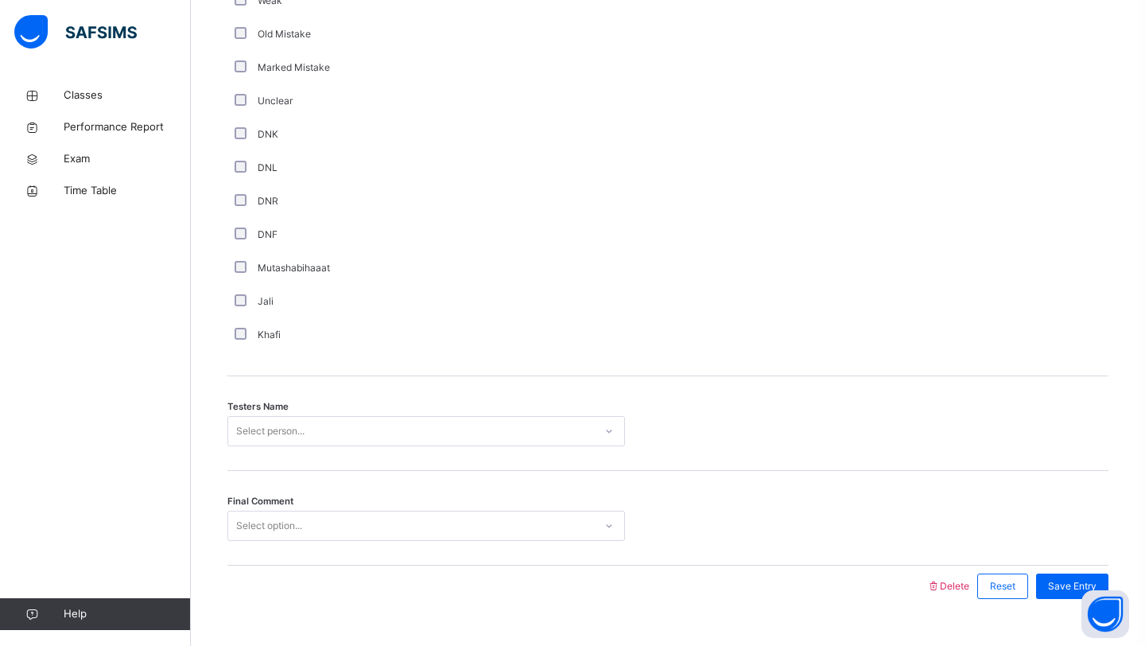
scroll to position [1345, 0]
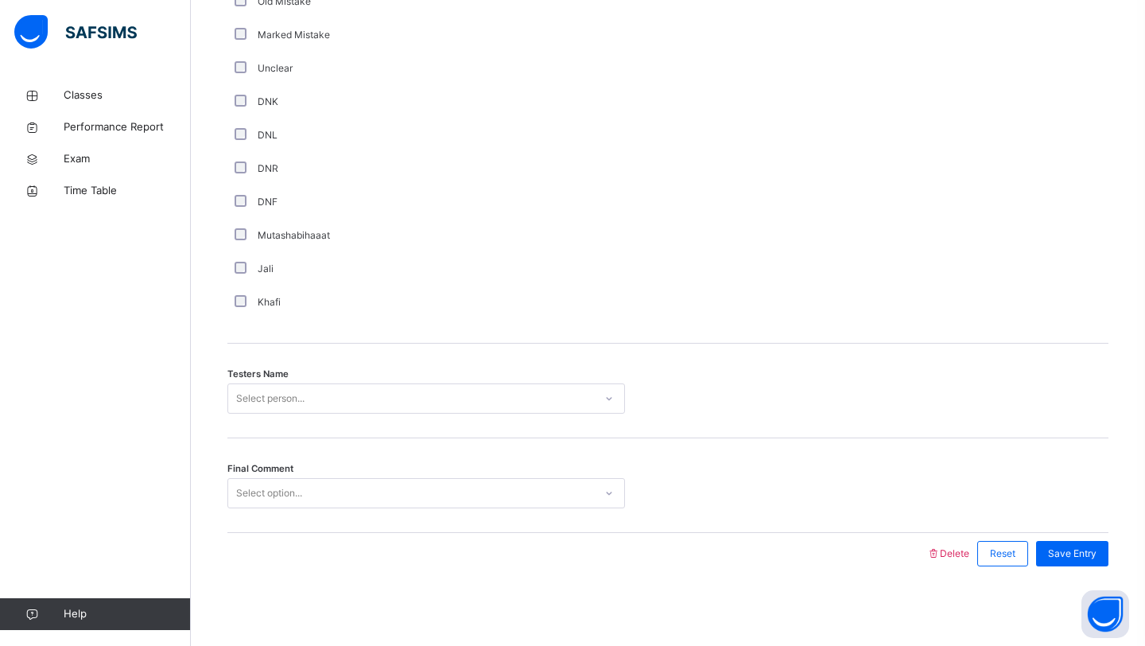
click at [305, 413] on div "Select person..." at bounding box center [426, 398] width 398 height 30
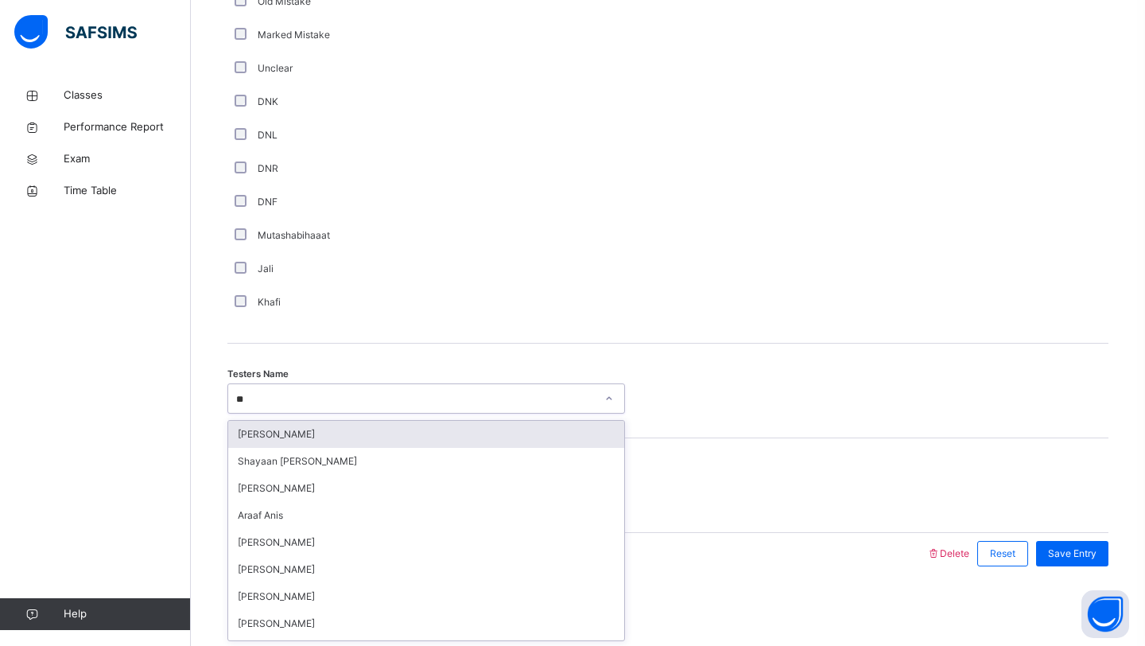
type input "***"
click at [282, 435] on div "Araaf Anis" at bounding box center [426, 434] width 396 height 27
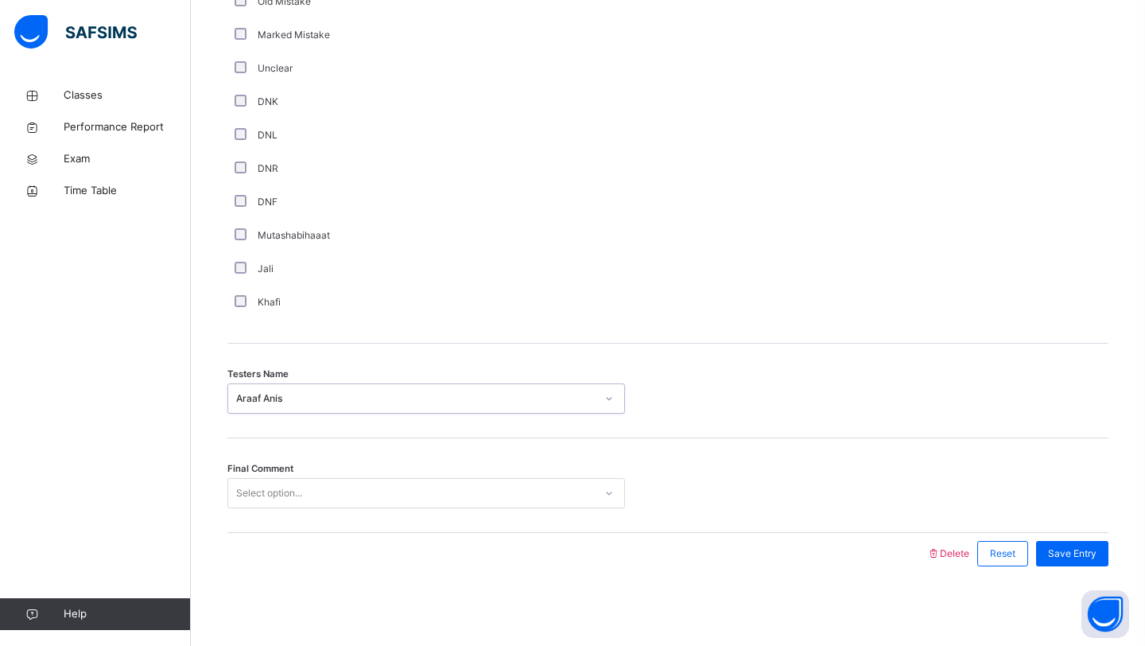
type input "*"
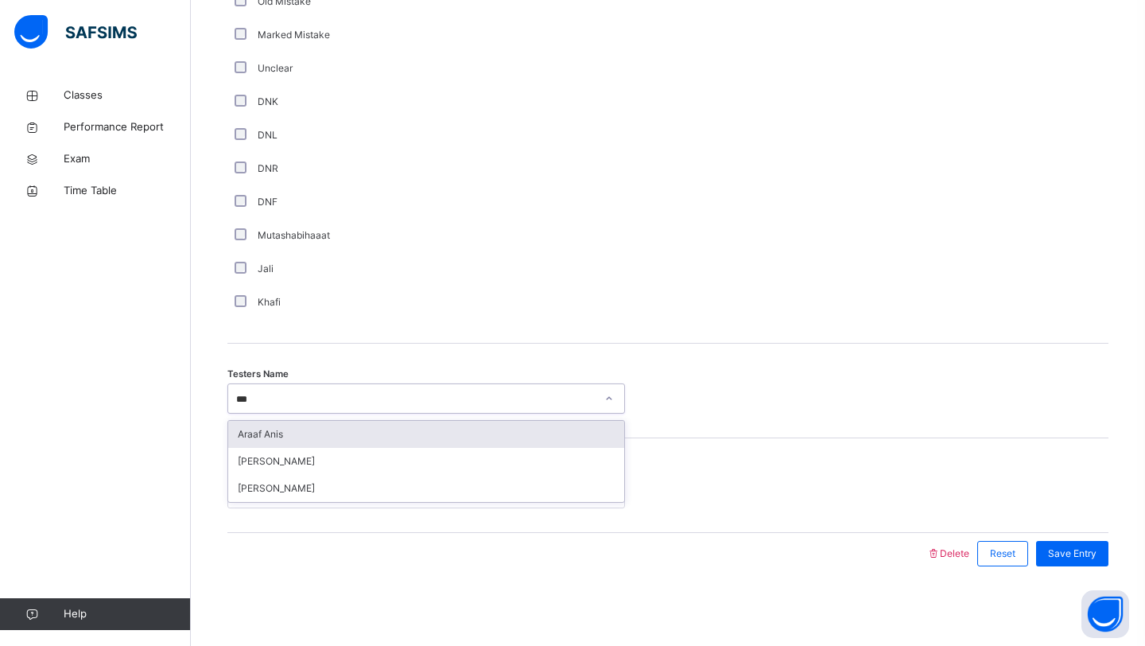
type input "****"
click at [420, 434] on div "Araaf Anis" at bounding box center [426, 434] width 396 height 27
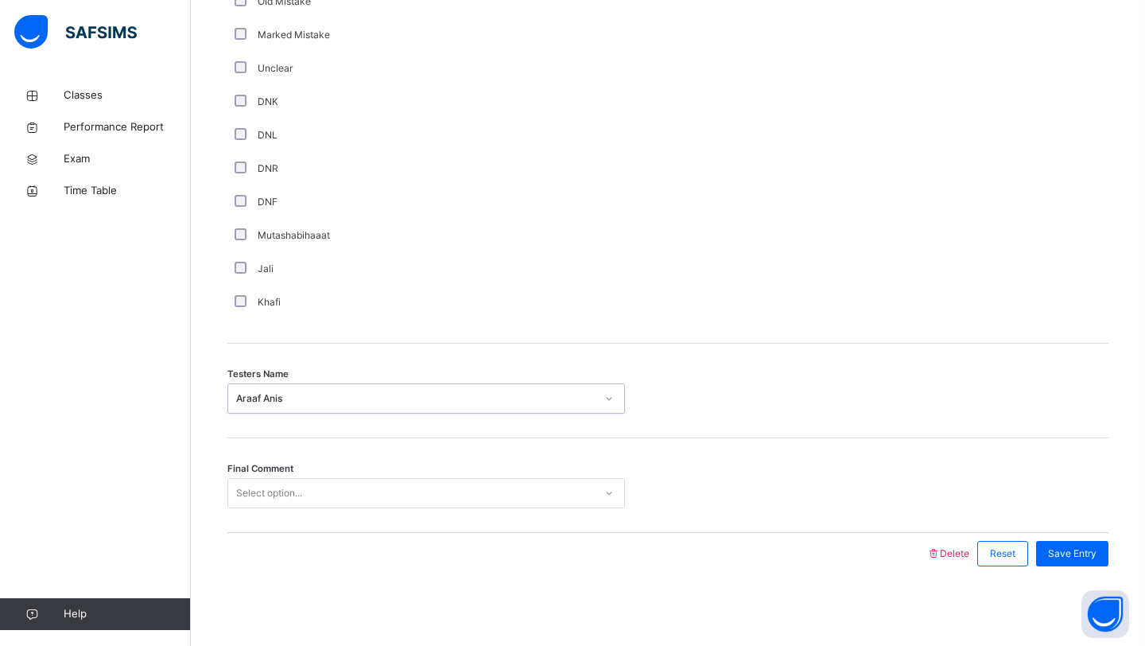
click at [546, 504] on div "Select option..." at bounding box center [411, 493] width 366 height 25
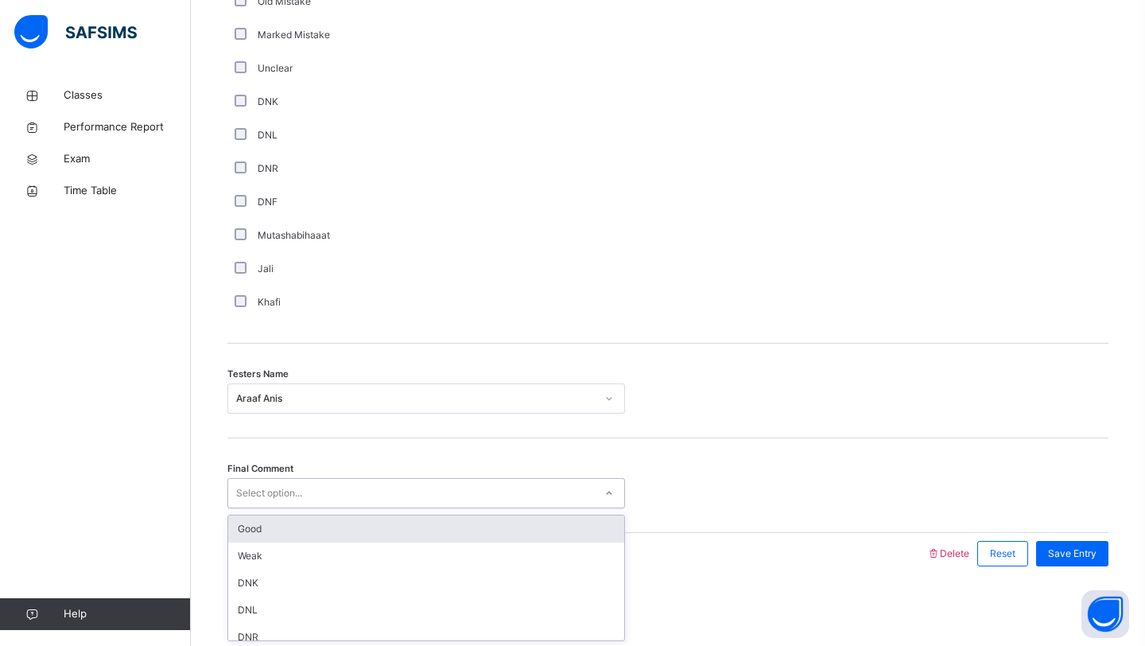
click at [495, 534] on div "Good" at bounding box center [426, 528] width 396 height 27
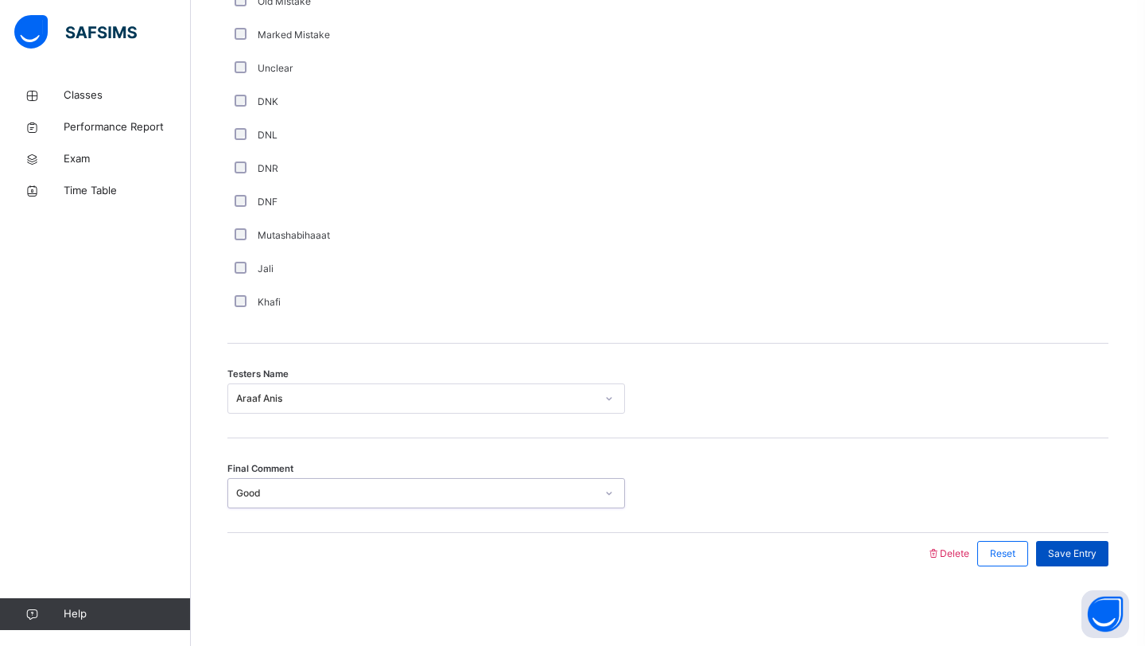
click at [1071, 557] on span "Save Entry" at bounding box center [1072, 553] width 49 height 14
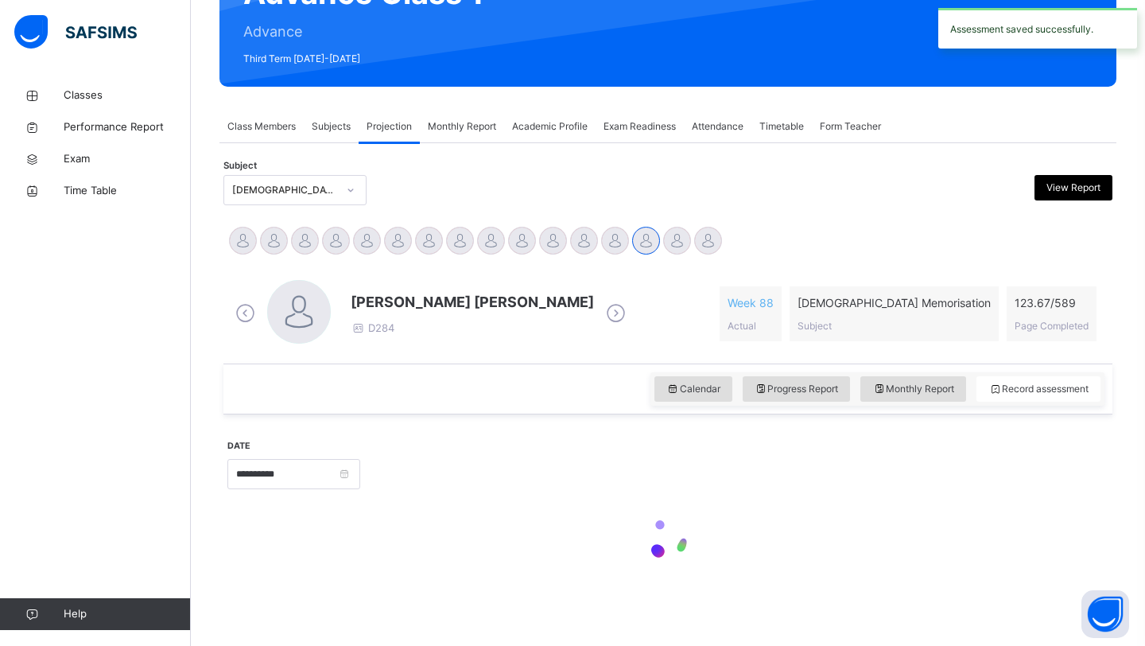
click at [837, 446] on div at bounding box center [734, 472] width 732 height 68
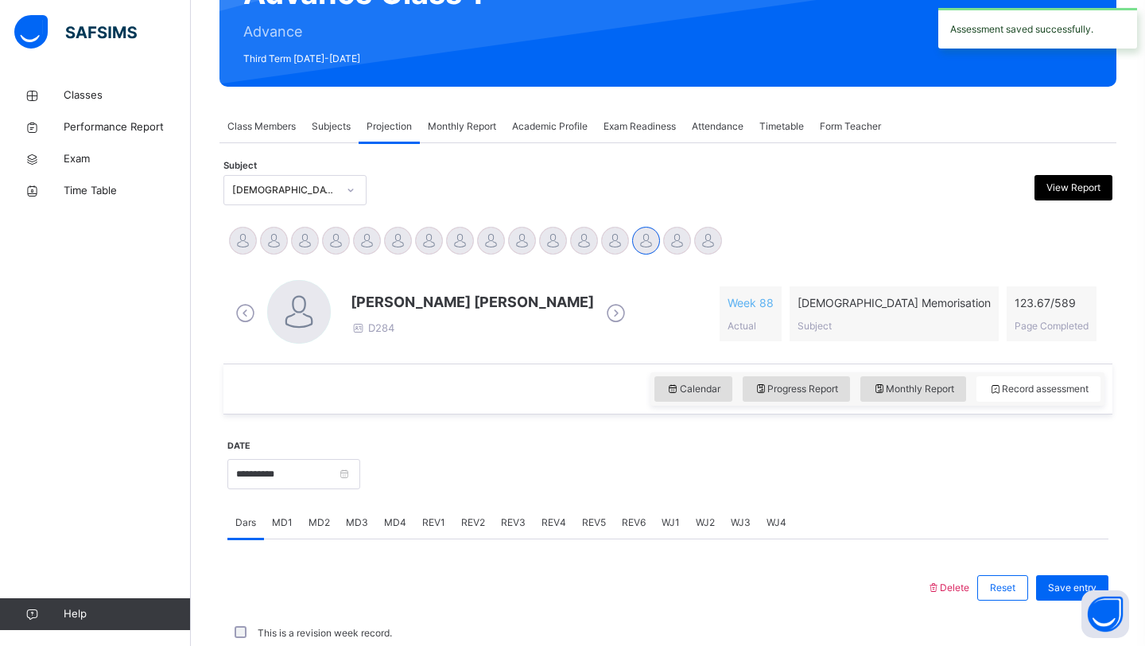
scroll to position [549, 0]
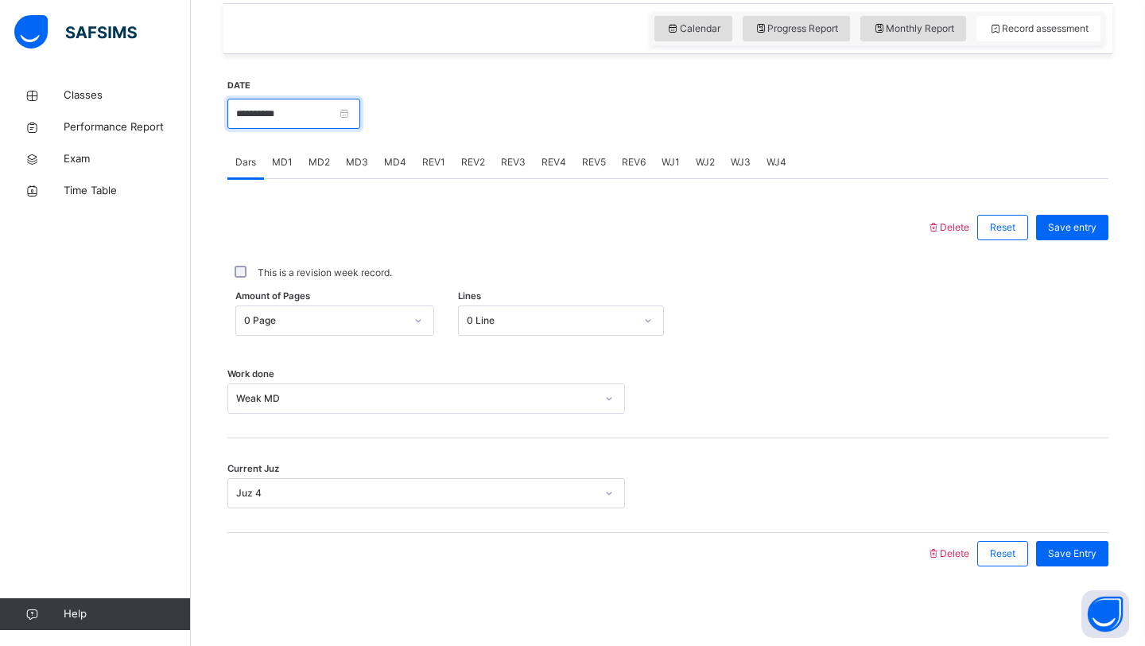
click at [296, 115] on input "**********" at bounding box center [293, 114] width 133 height 30
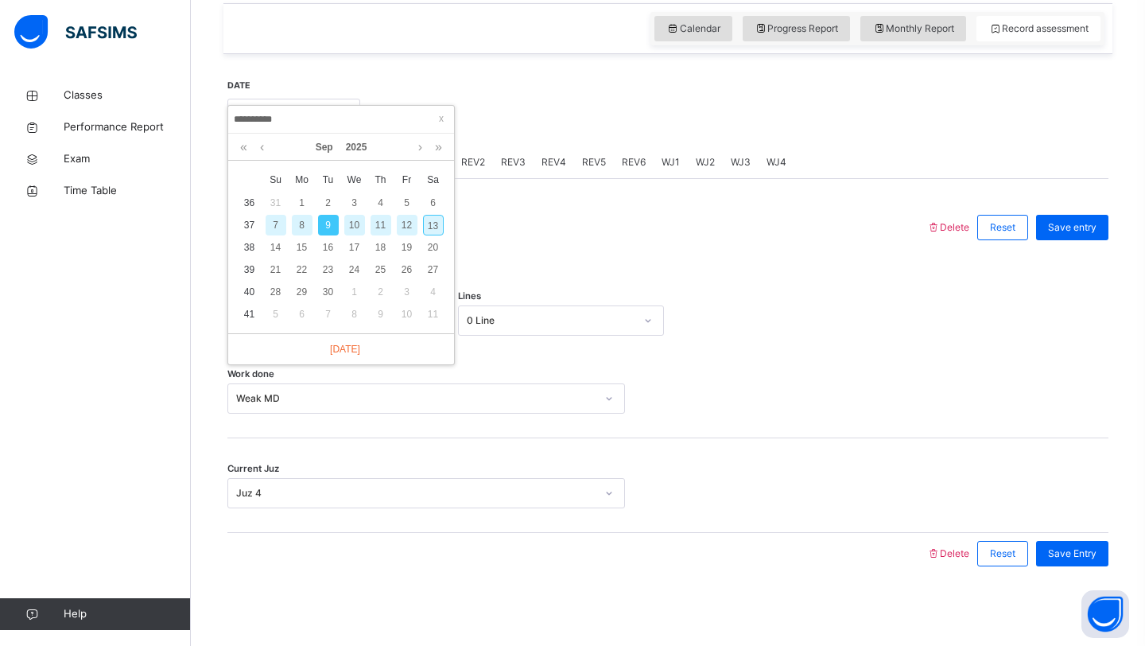
click at [267, 222] on div "7" at bounding box center [276, 225] width 21 height 21
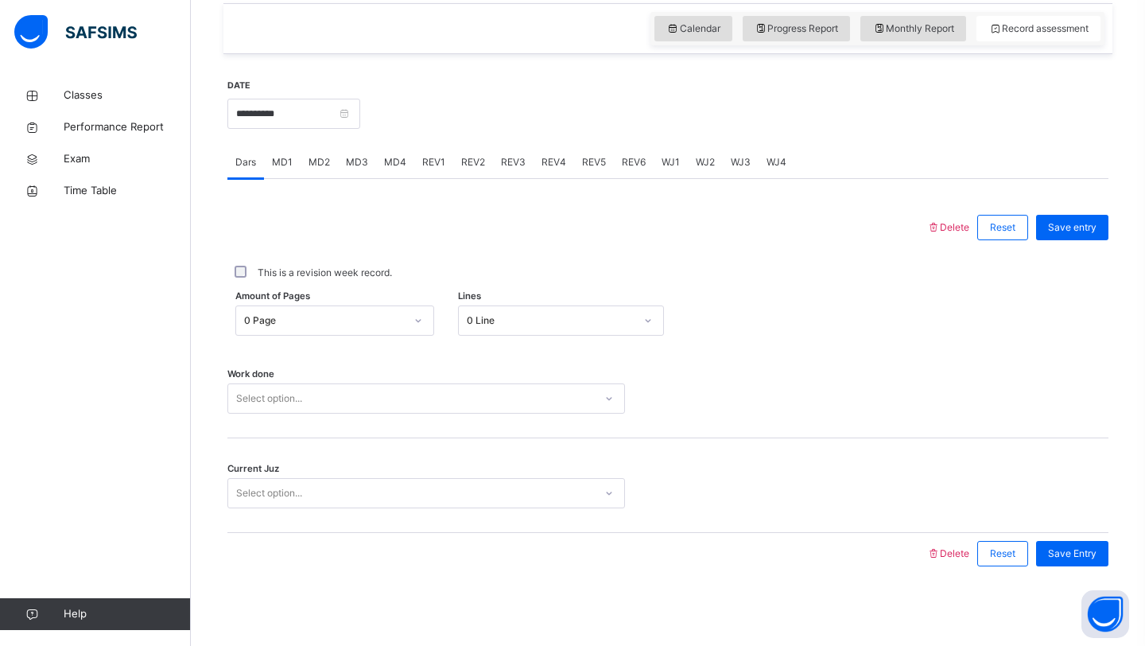
click at [708, 298] on div "Amount of Pages 0 Page Lines 0 Line" at bounding box center [667, 320] width 881 height 46
click at [347, 392] on div "Select option..." at bounding box center [411, 398] width 366 height 25
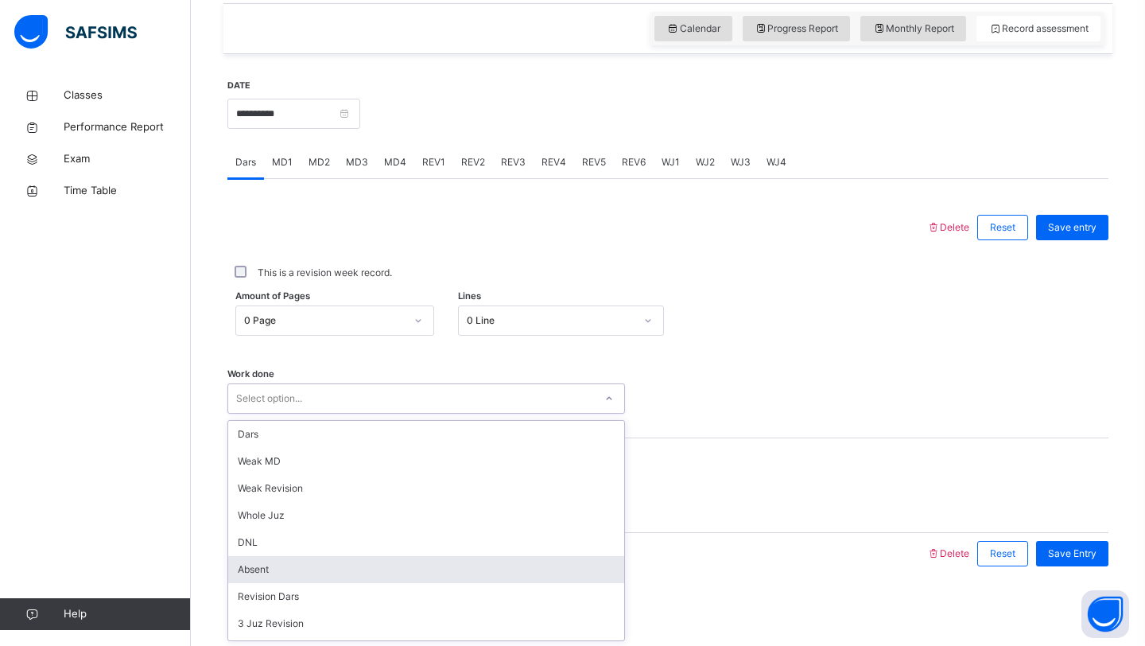
click at [284, 570] on div "Absent" at bounding box center [426, 569] width 396 height 27
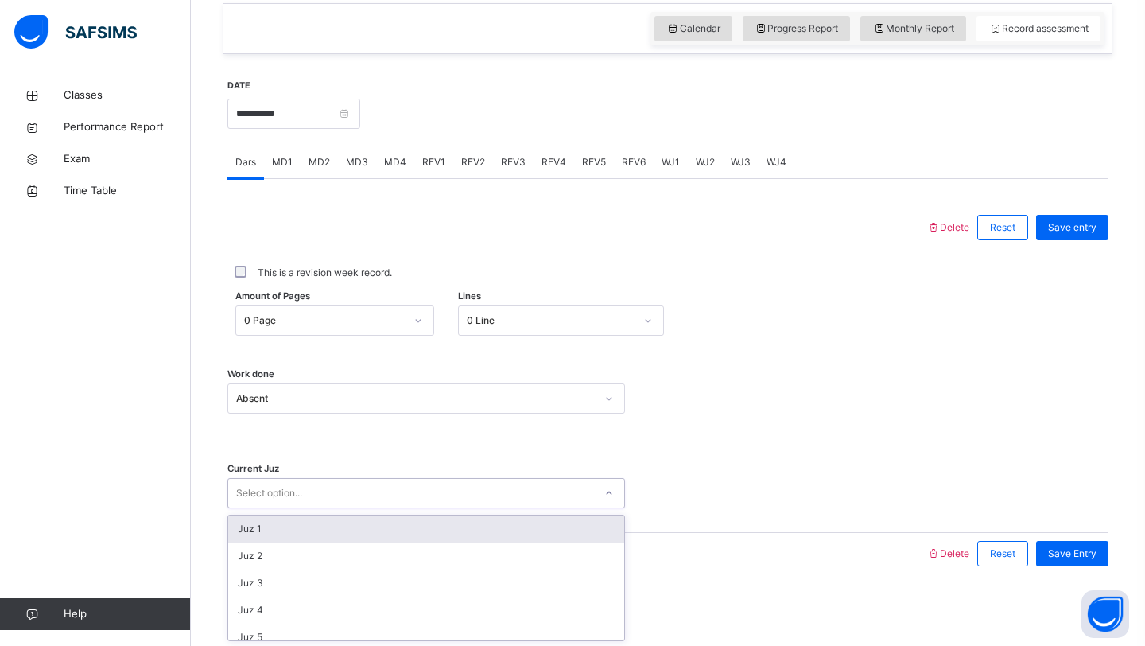
click at [299, 490] on div "Select option..." at bounding box center [269, 493] width 66 height 30
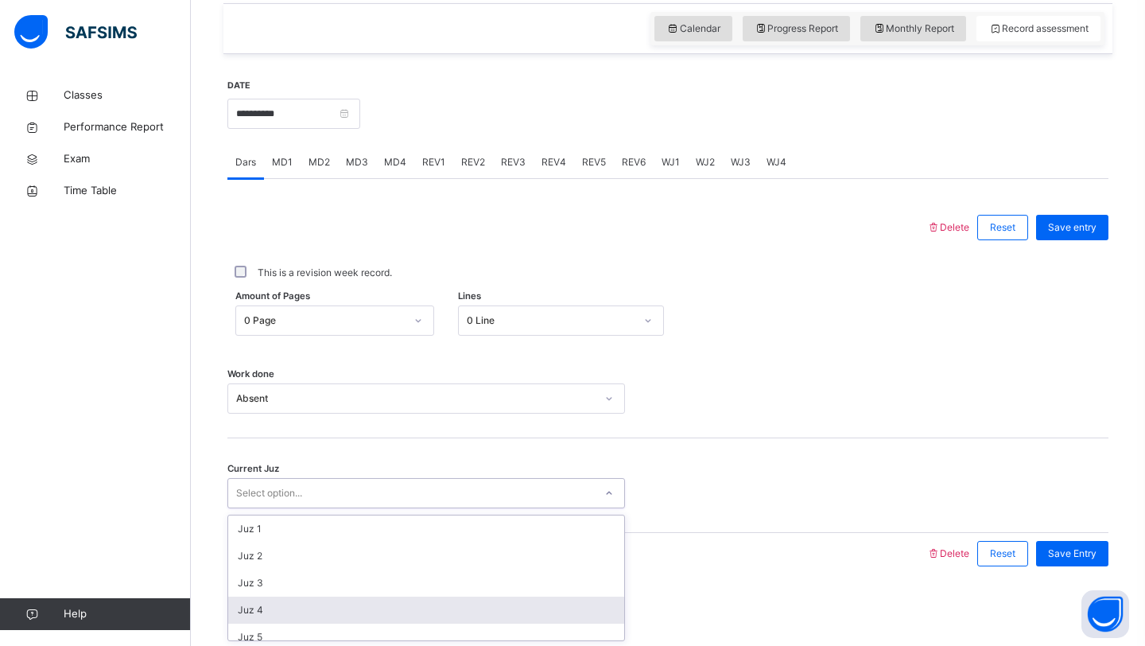
click at [309, 613] on div "Juz 4" at bounding box center [426, 609] width 396 height 27
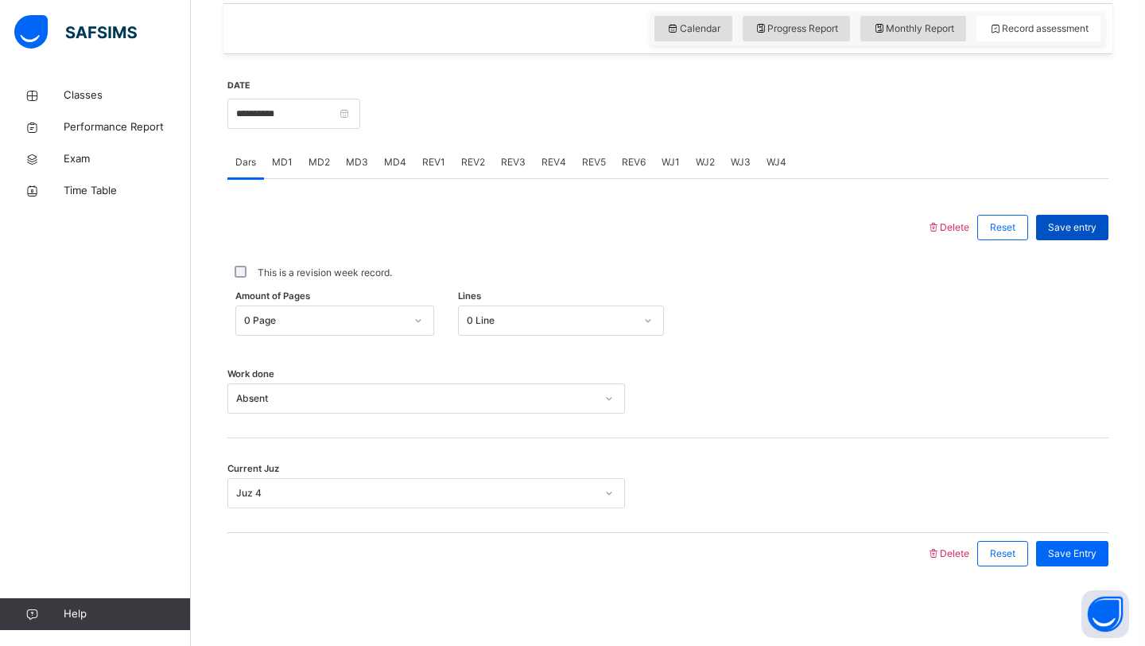
click at [1042, 225] on div "Save entry" at bounding box center [1072, 227] width 72 height 25
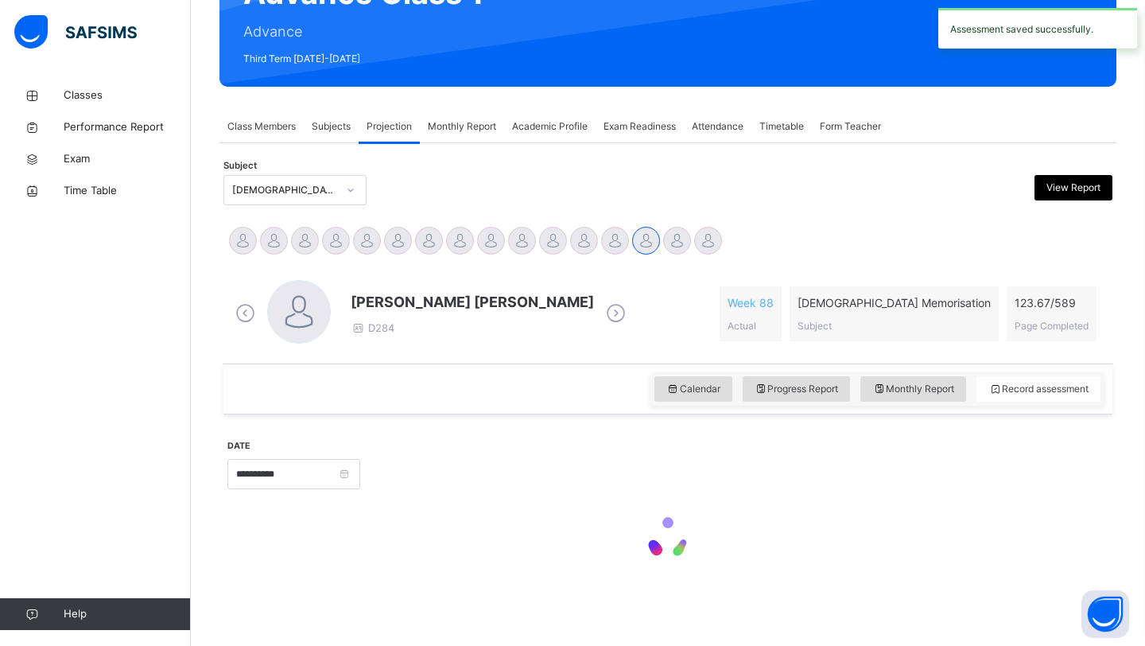
scroll to position [188, 0]
click at [782, 250] on div "[PERSON_NAME] [PERSON_NAME] Abdimaalik [PERSON_NAME] Weerabangsa [PERSON_NAME] …" at bounding box center [667, 242] width 881 height 35
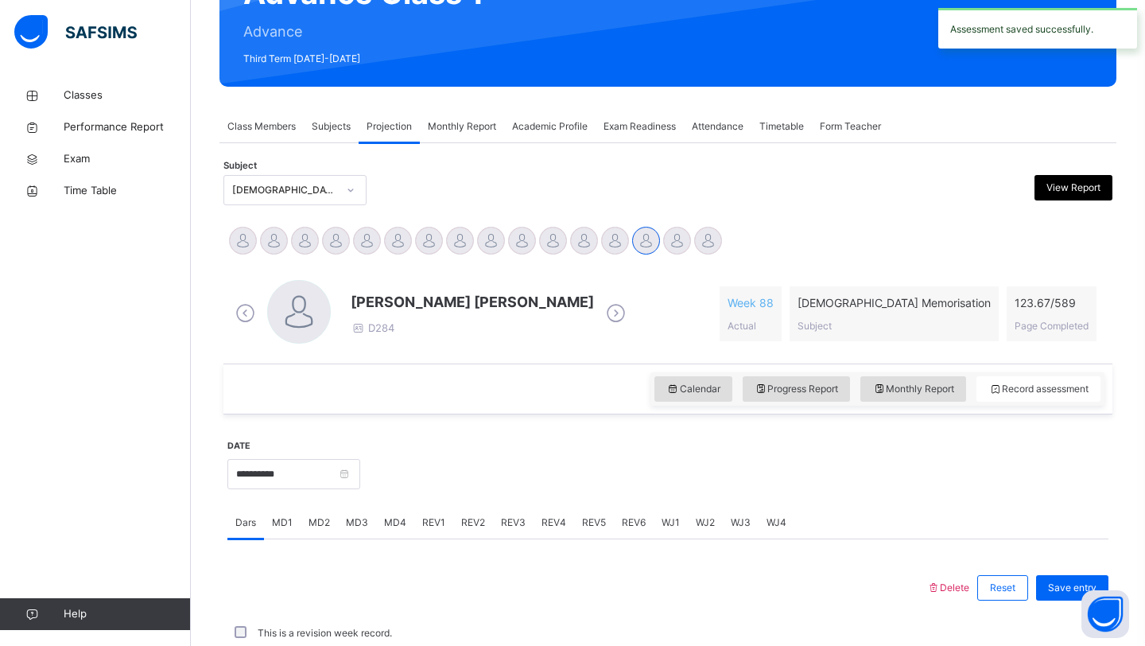
scroll to position [549, 0]
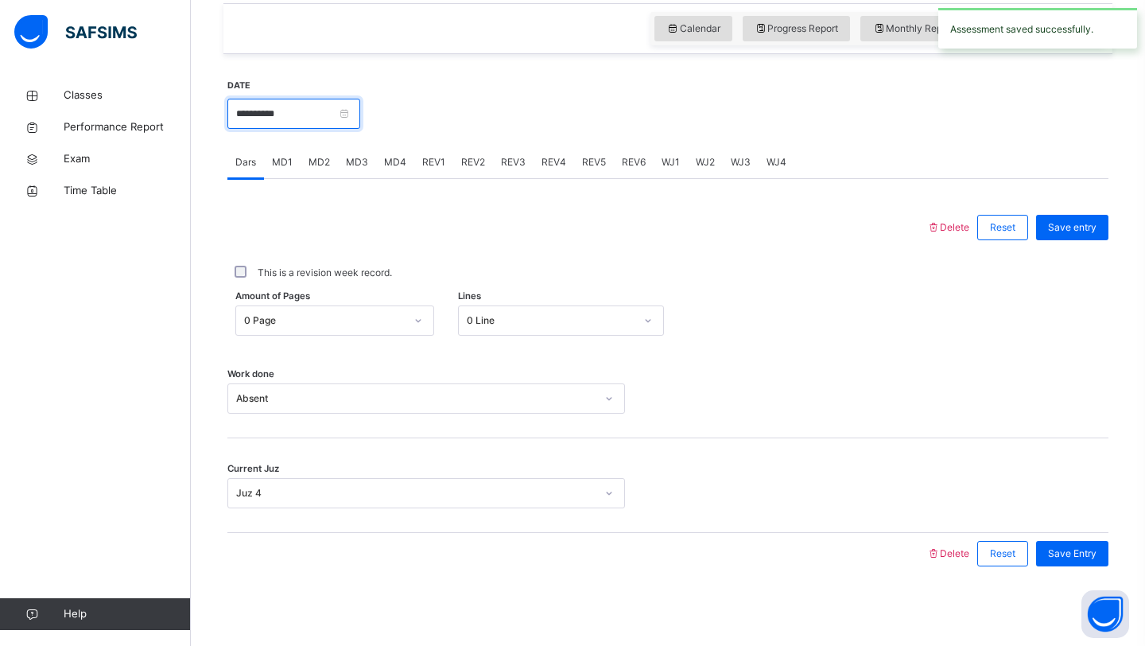
click at [297, 109] on input "**********" at bounding box center [293, 114] width 133 height 30
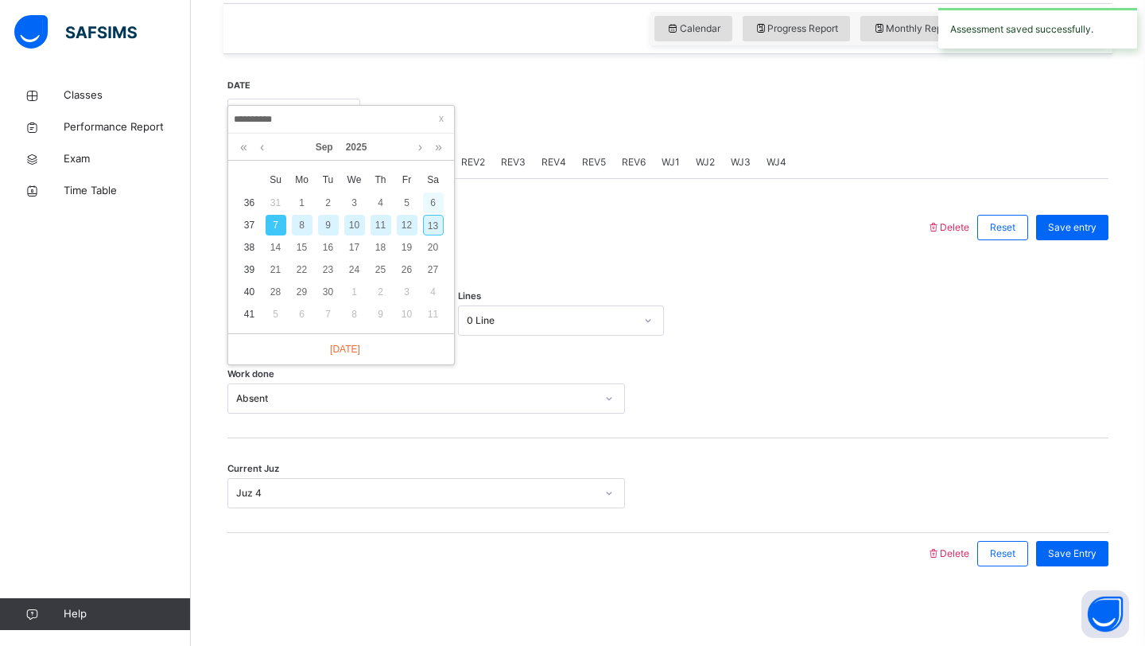
click at [436, 200] on div "6" at bounding box center [433, 202] width 21 height 21
type input "**********"
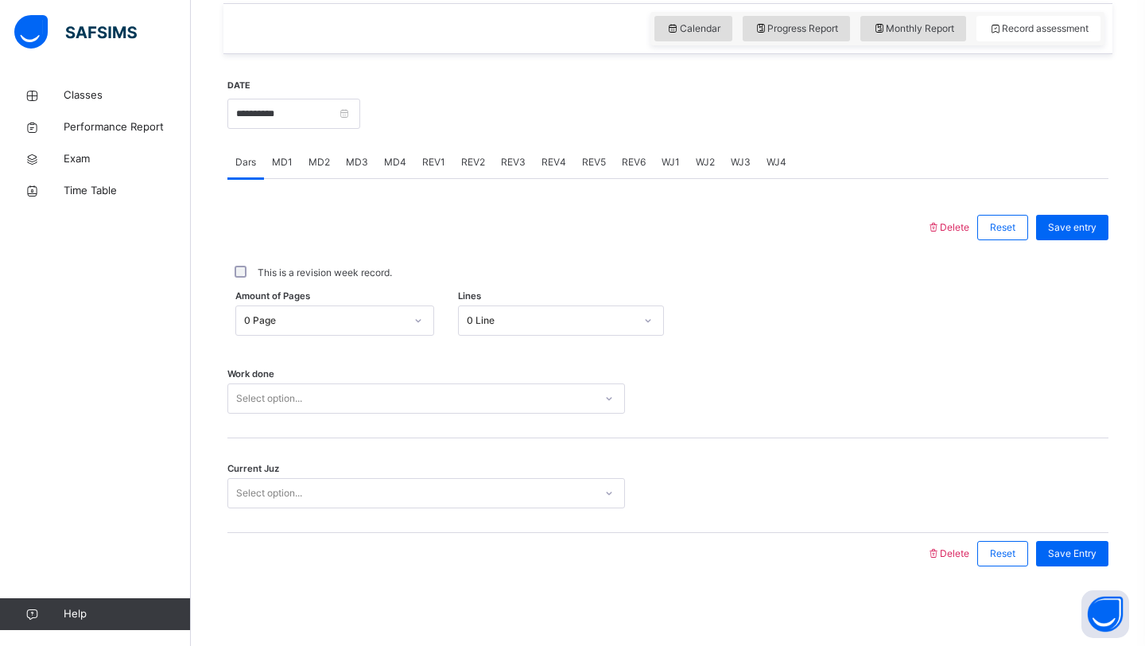
click at [321, 305] on div "Amount of Pages 0 Page Lines 0 Line" at bounding box center [667, 320] width 881 height 46
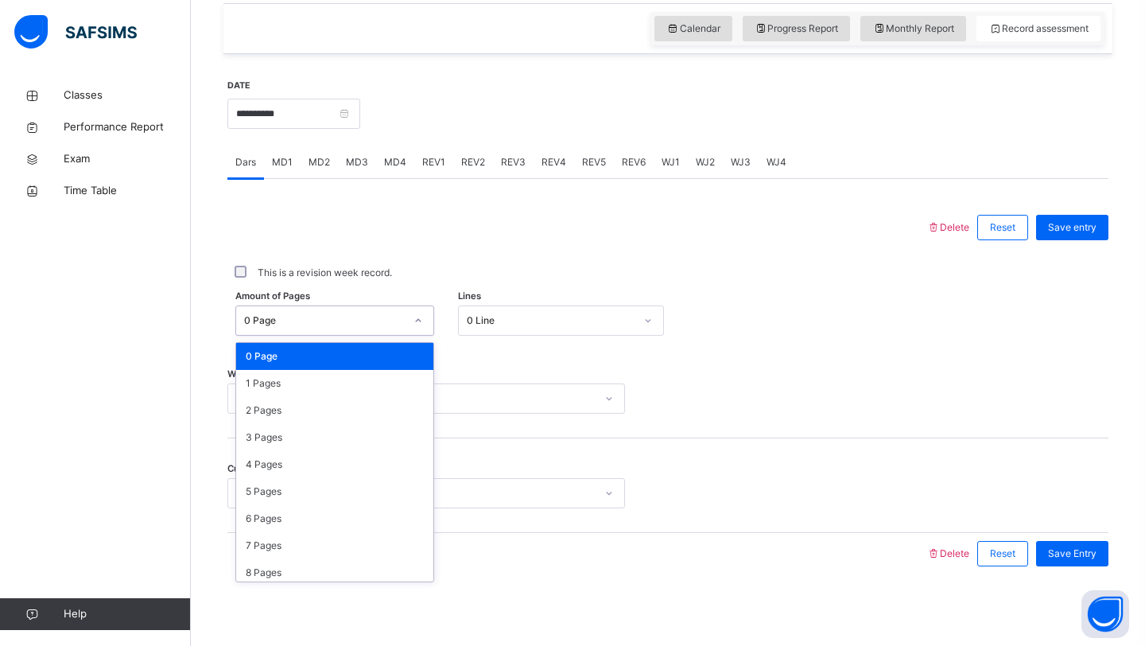
click at [305, 327] on div "0 Page" at bounding box center [324, 320] width 161 height 14
click at [317, 380] on div "1 Pages" at bounding box center [334, 383] width 197 height 27
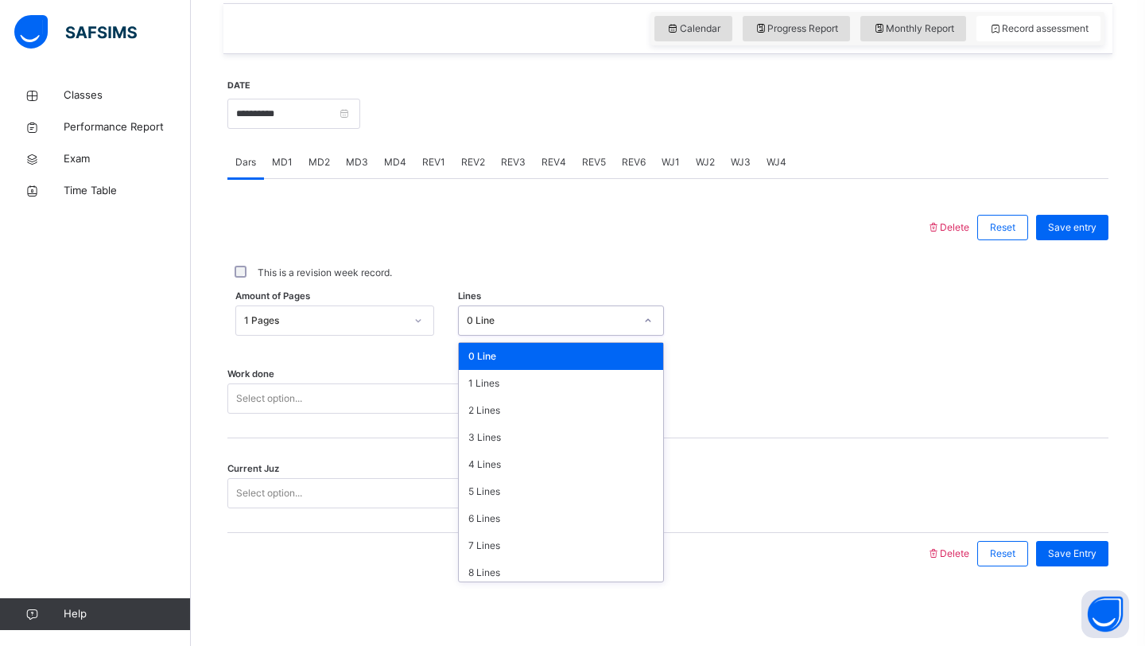
click at [520, 314] on div "0 Line" at bounding box center [551, 320] width 169 height 14
click at [513, 433] on div "3 Lines" at bounding box center [561, 437] width 205 height 27
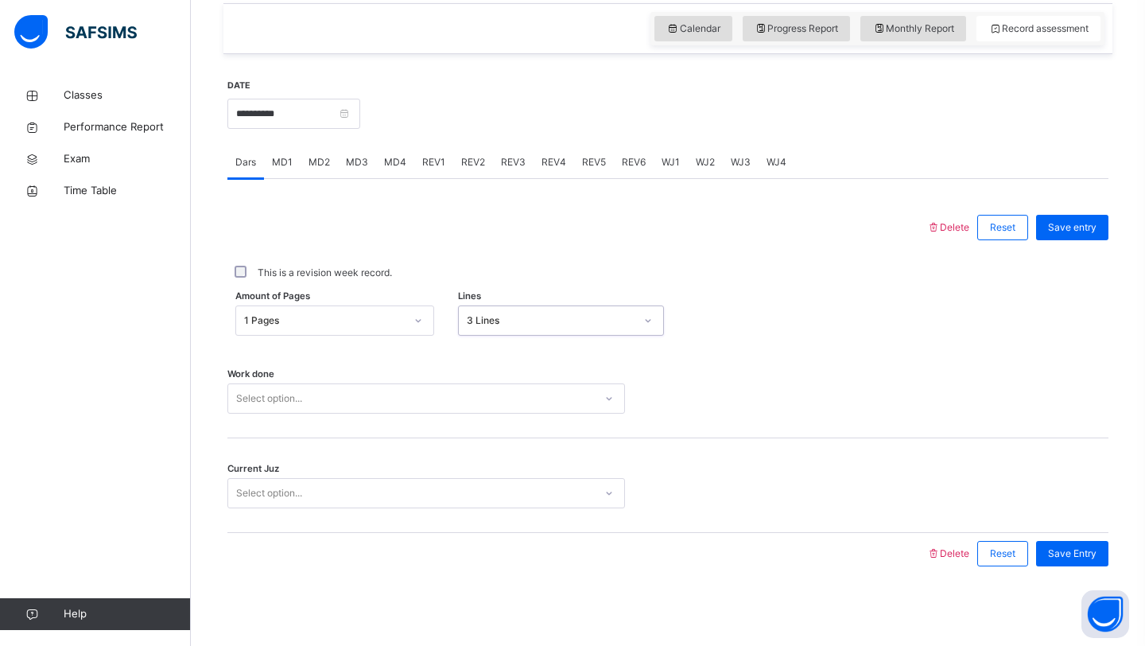
click at [429, 400] on div "Select option..." at bounding box center [411, 398] width 366 height 25
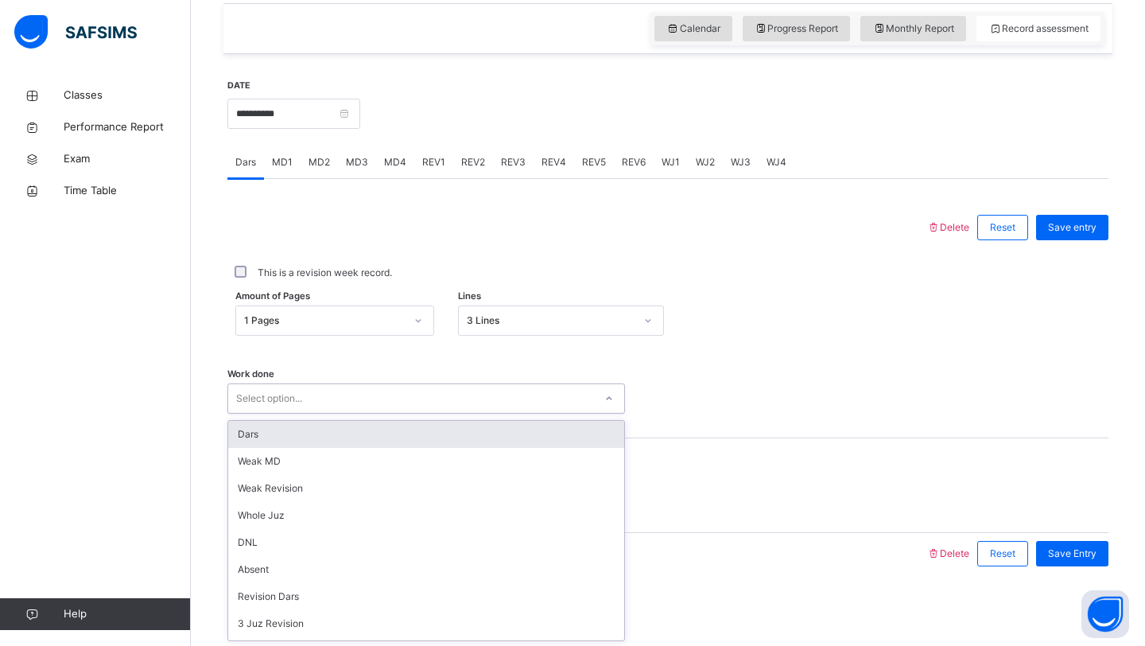
click at [348, 444] on div "Dars" at bounding box center [426, 434] width 396 height 27
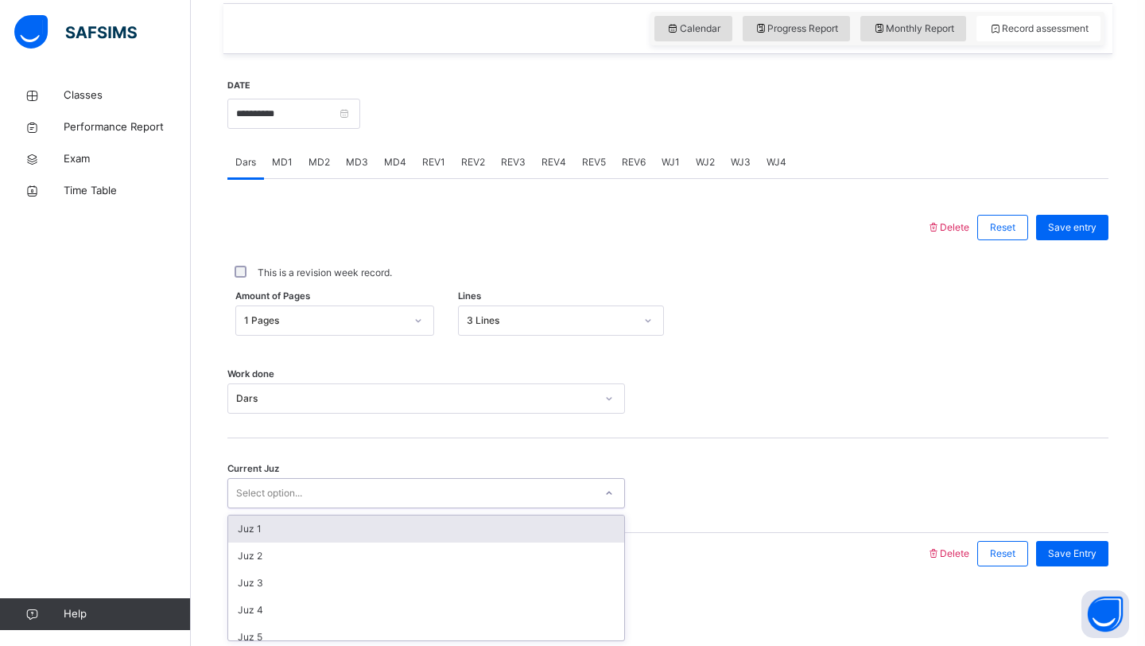
click at [360, 497] on div "Select option..." at bounding box center [411, 493] width 366 height 25
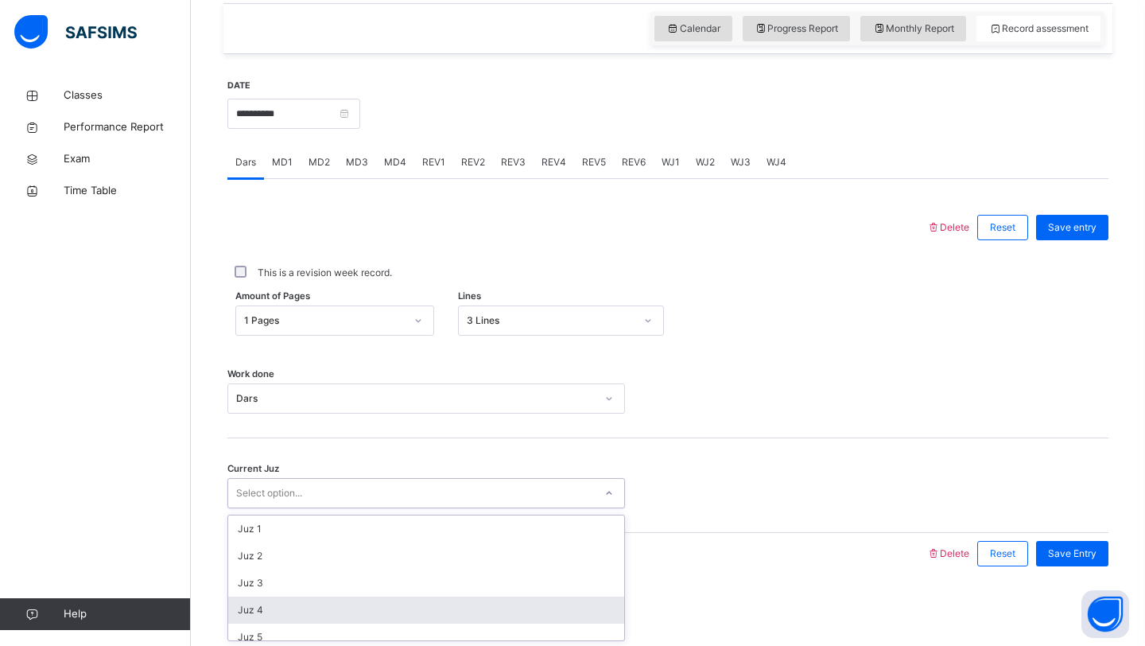
click at [345, 608] on div "Juz 4" at bounding box center [426, 609] width 396 height 27
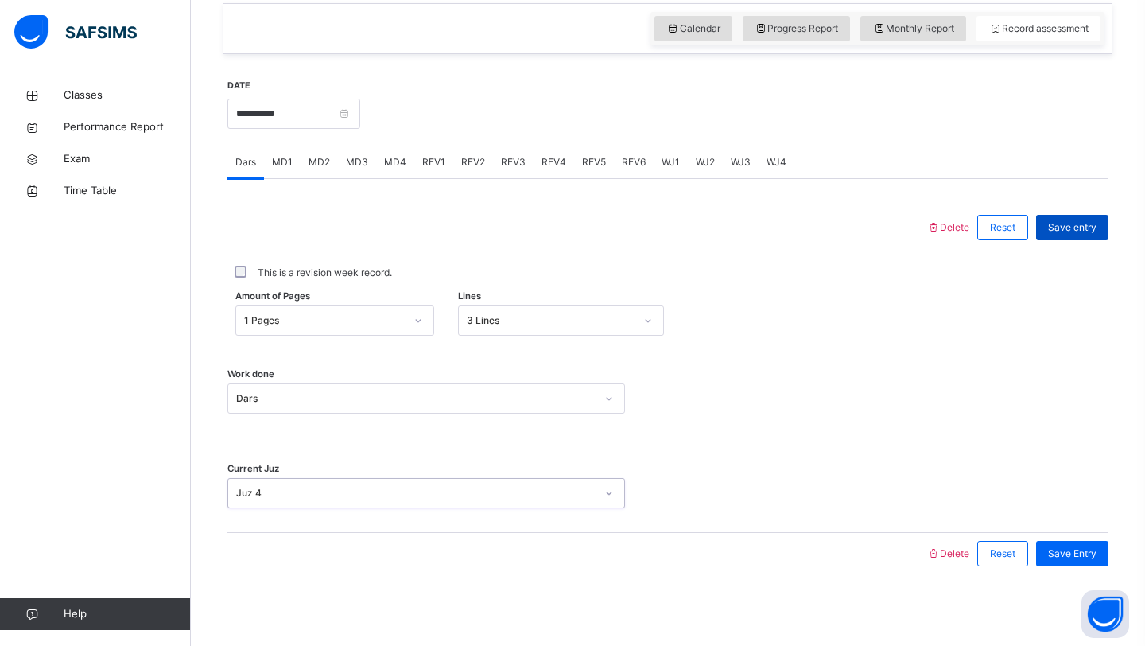
click at [1062, 235] on div "Save entry" at bounding box center [1072, 227] width 72 height 25
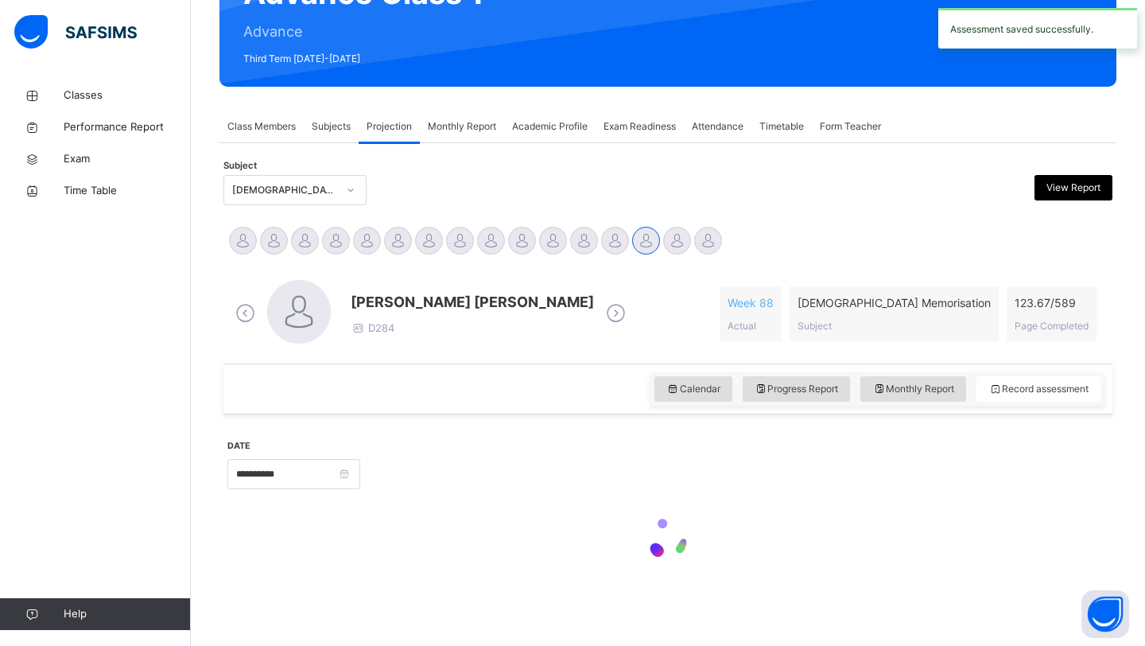
click at [980, 307] on span "[DEMOGRAPHIC_DATA] Memorisation" at bounding box center [894, 302] width 193 height 17
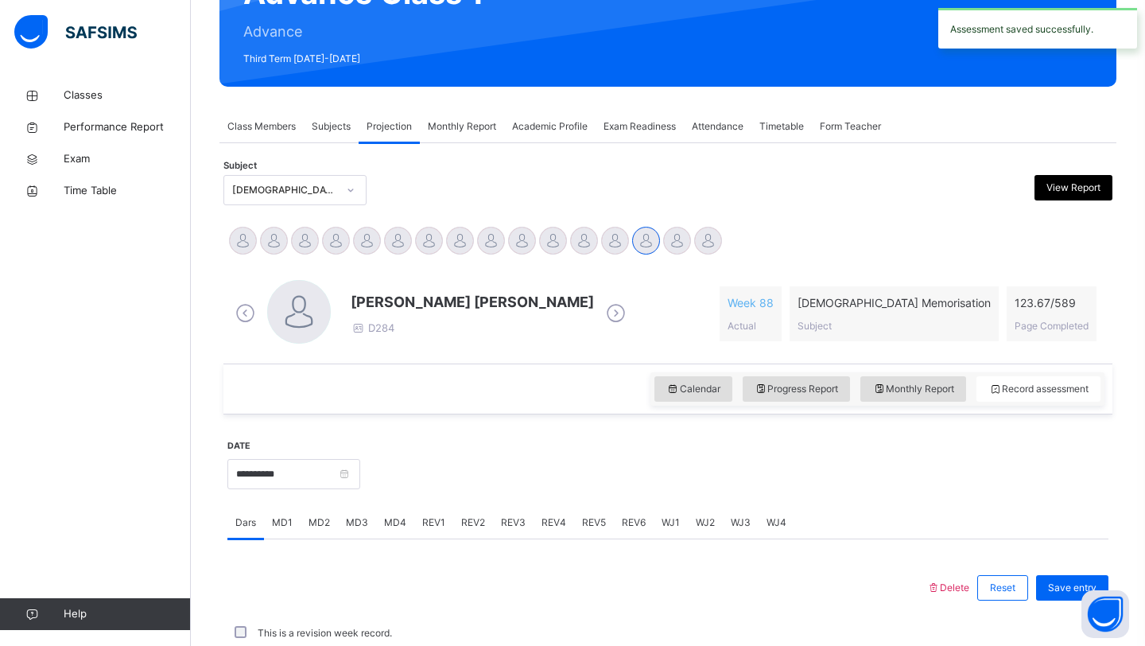
scroll to position [549, 0]
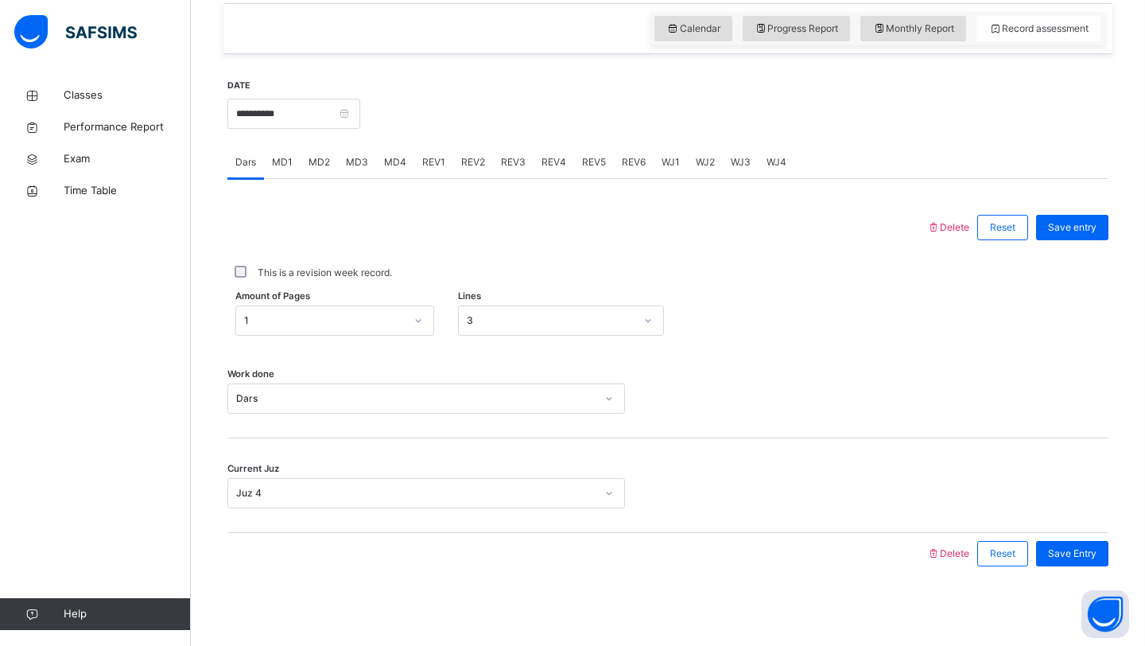
click at [309, 166] on span "MD2" at bounding box center [319, 162] width 21 height 14
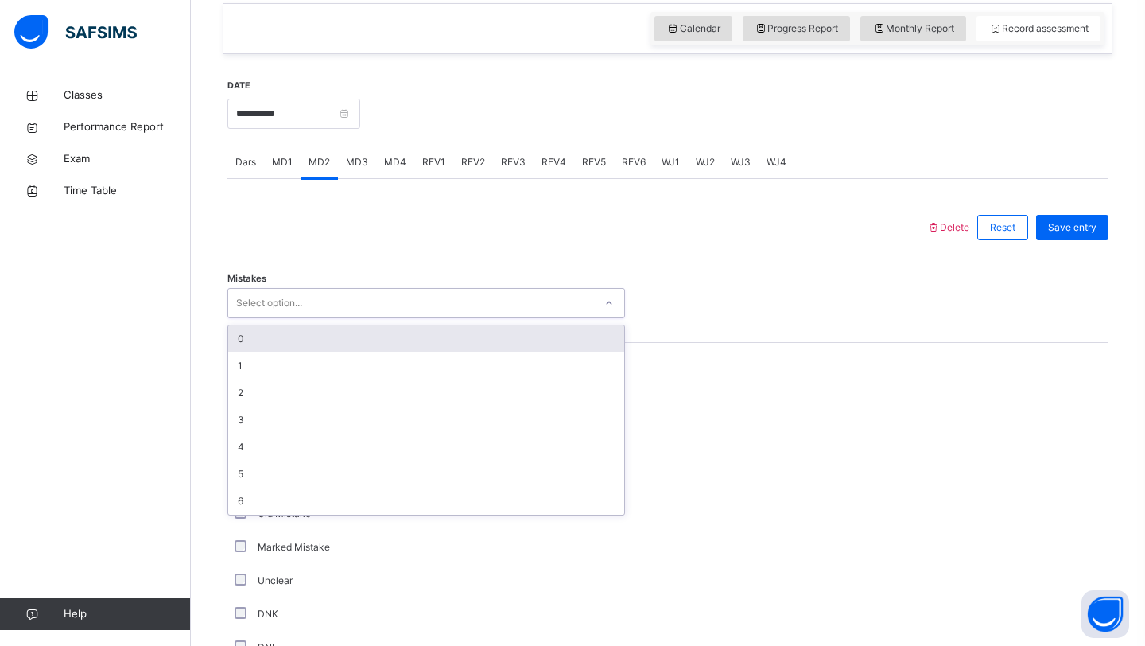
click at [351, 306] on div "Select option..." at bounding box center [411, 303] width 366 height 25
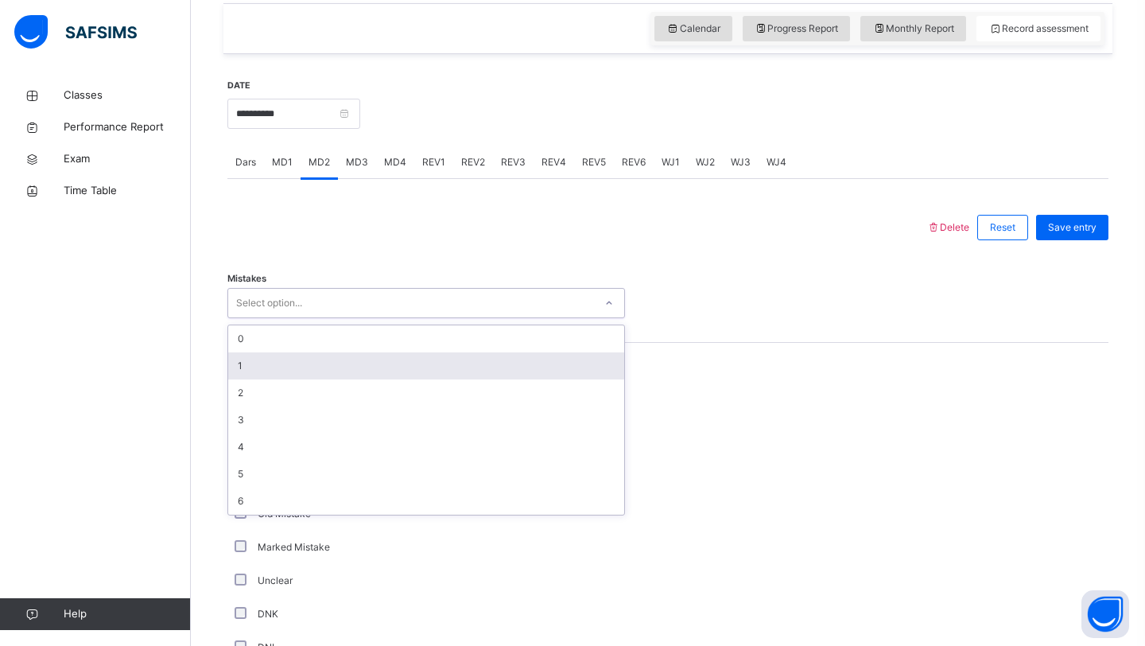
click at [317, 363] on div "1" at bounding box center [426, 365] width 396 height 27
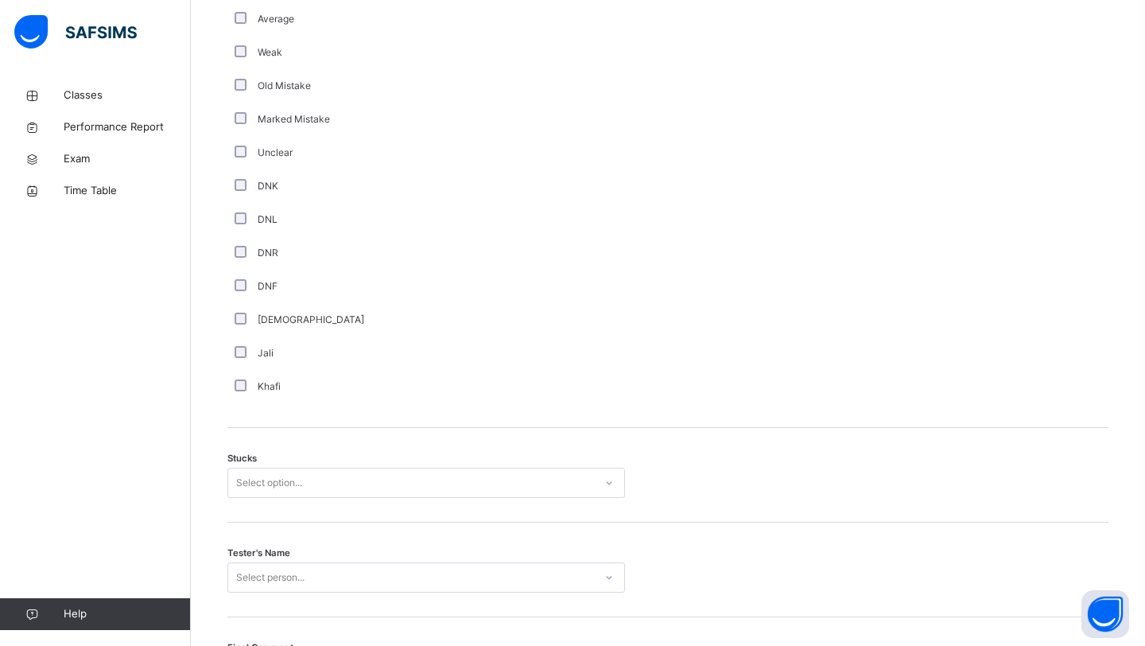
scroll to position [1038, 0]
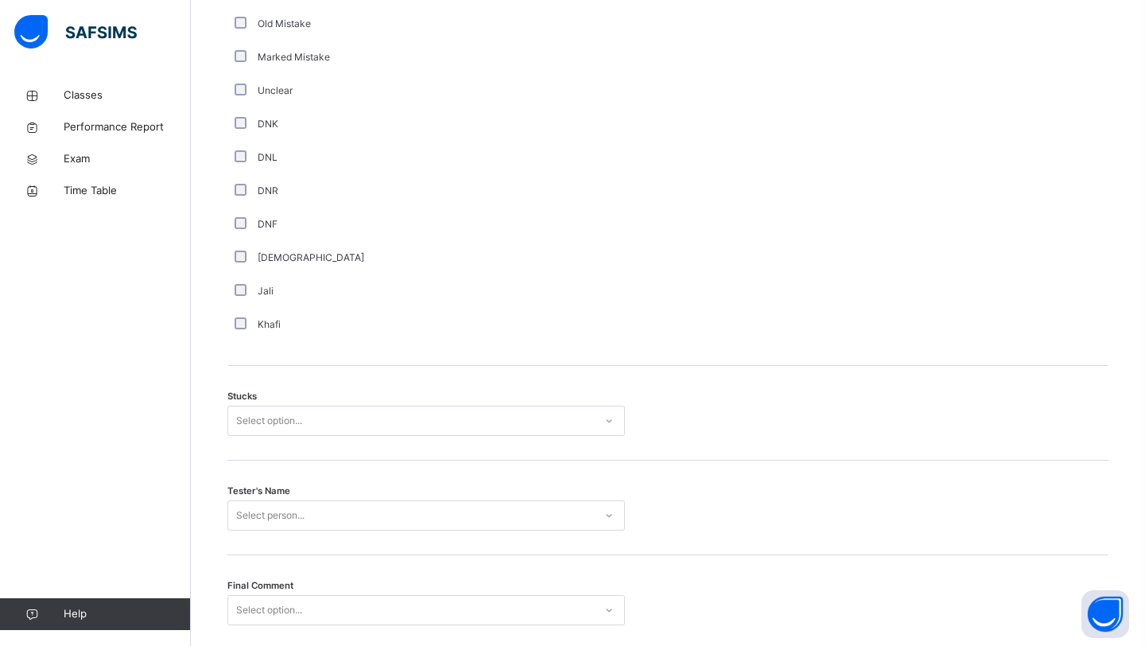
click at [312, 423] on div "Select option..." at bounding box center [411, 421] width 366 height 25
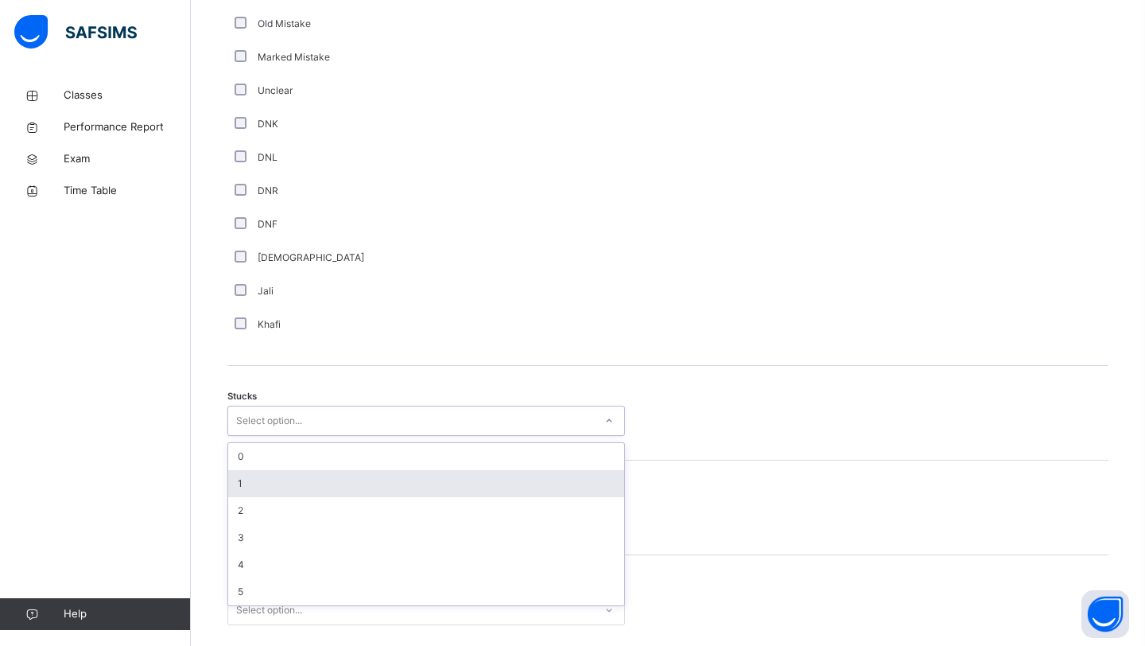
click at [306, 479] on div "1" at bounding box center [426, 483] width 396 height 27
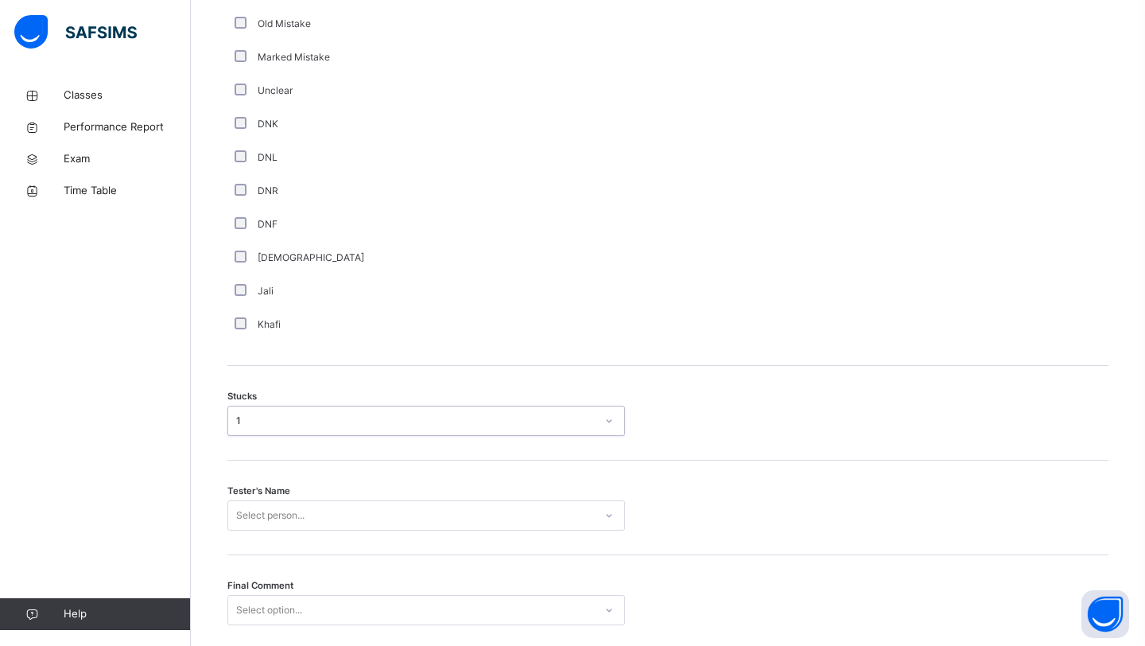
scroll to position [1155, 0]
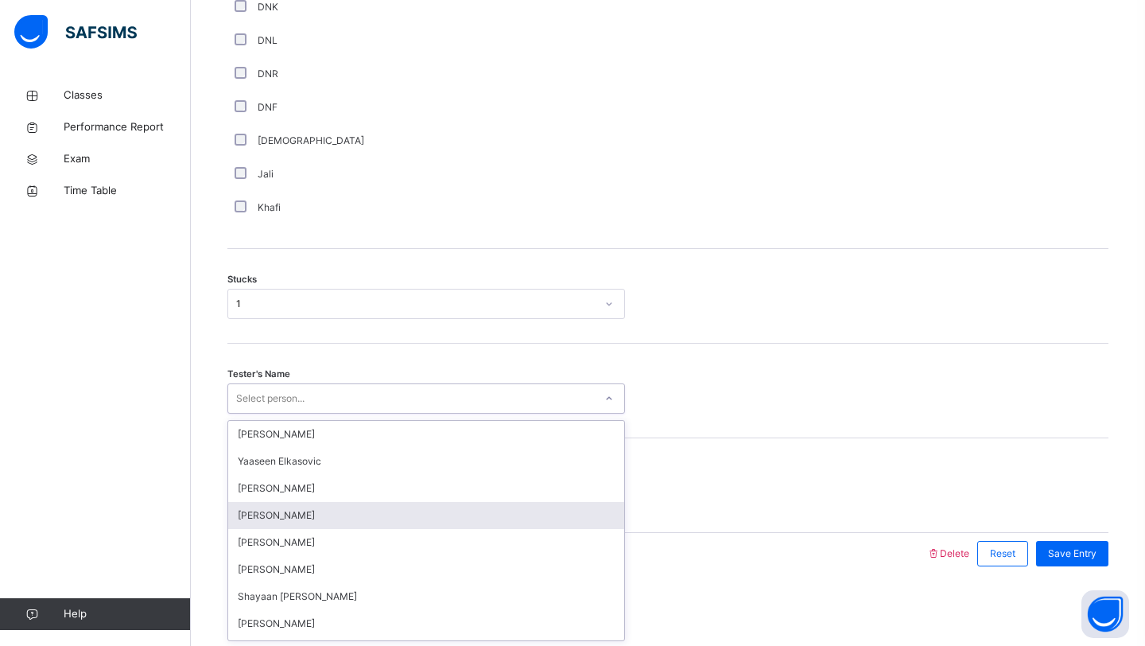
click at [289, 413] on div "option [PERSON_NAME] focused, 4 of 90. 90 results available. Use Up and Down to…" at bounding box center [426, 398] width 398 height 30
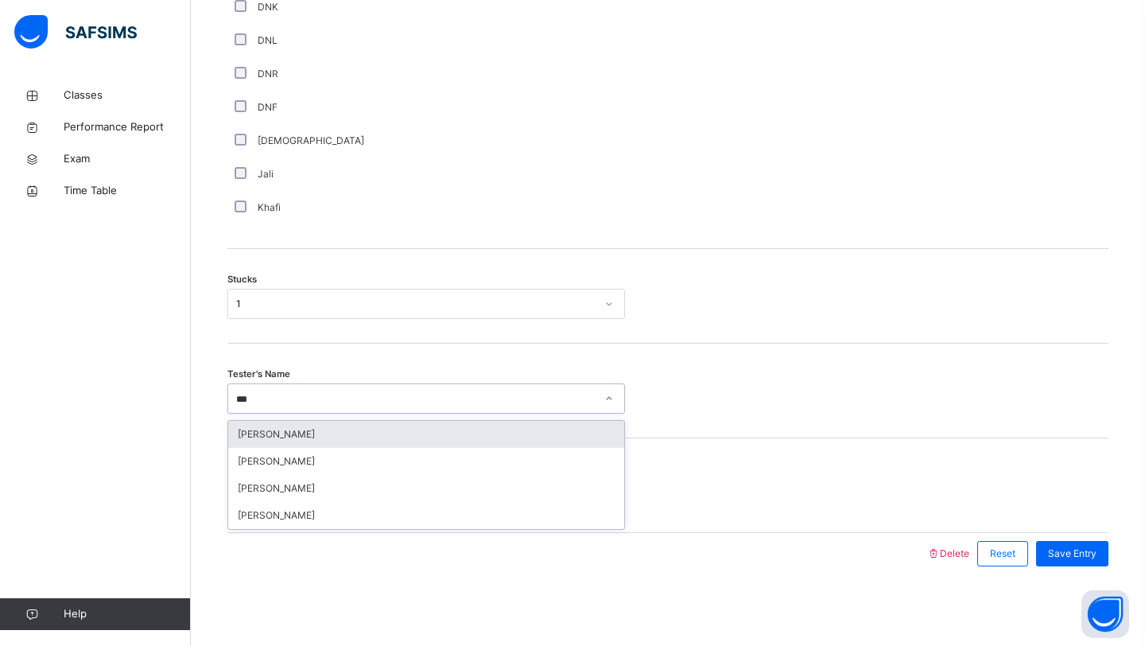
type input "****"
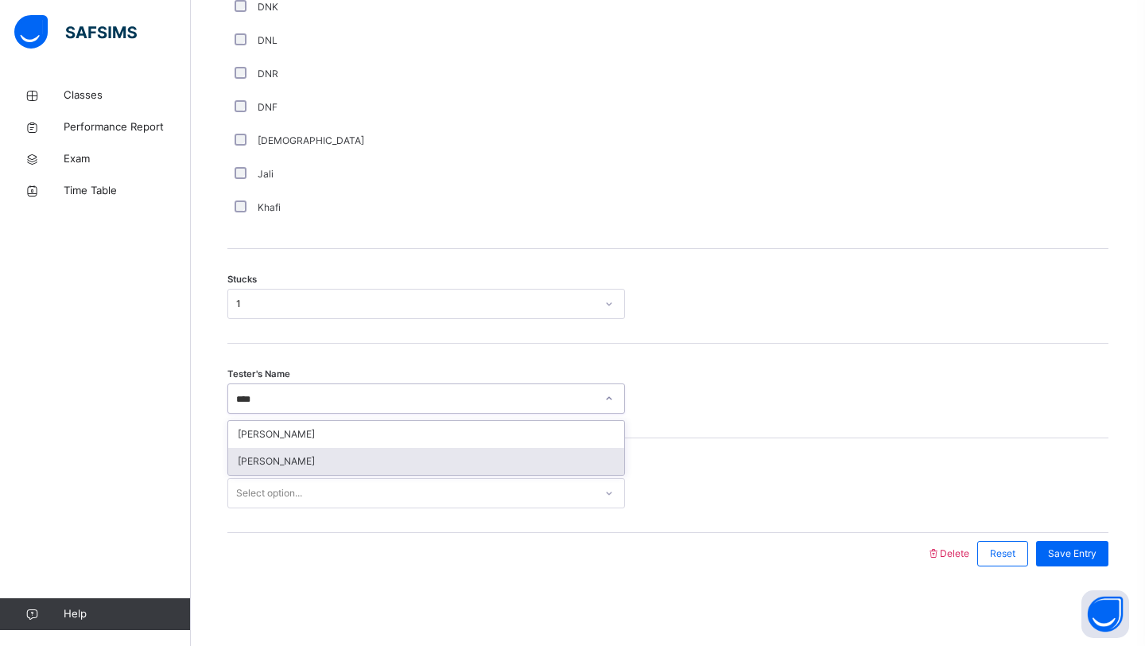
click at [331, 464] on div "[PERSON_NAME]" at bounding box center [426, 461] width 396 height 27
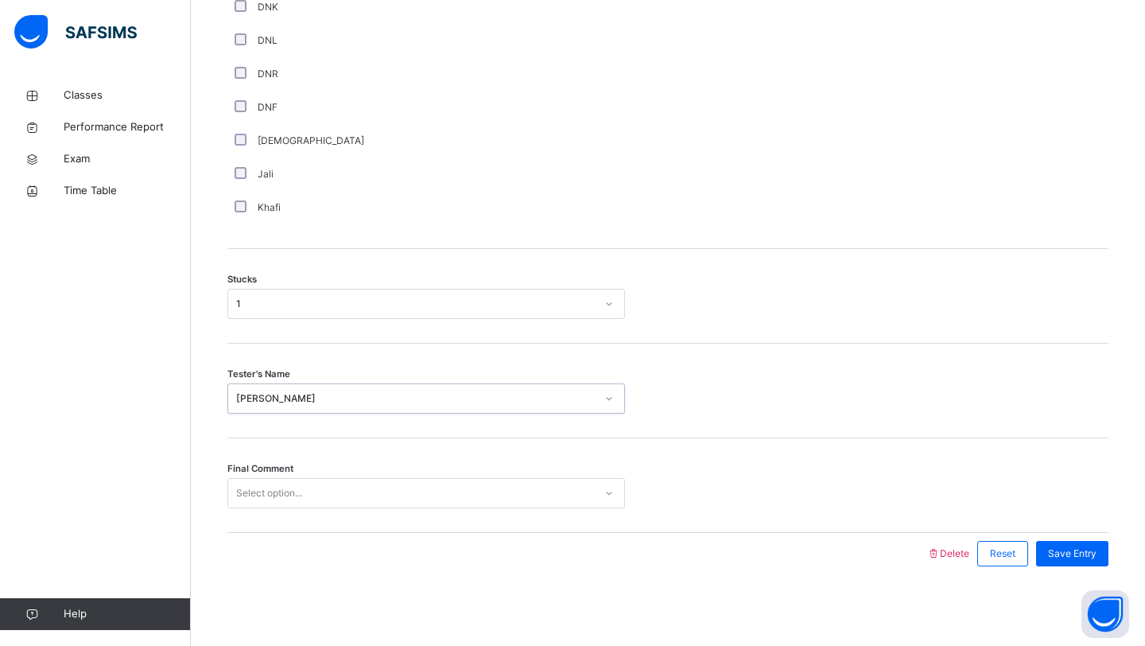
click at [305, 499] on div "Select option..." at bounding box center [411, 493] width 366 height 25
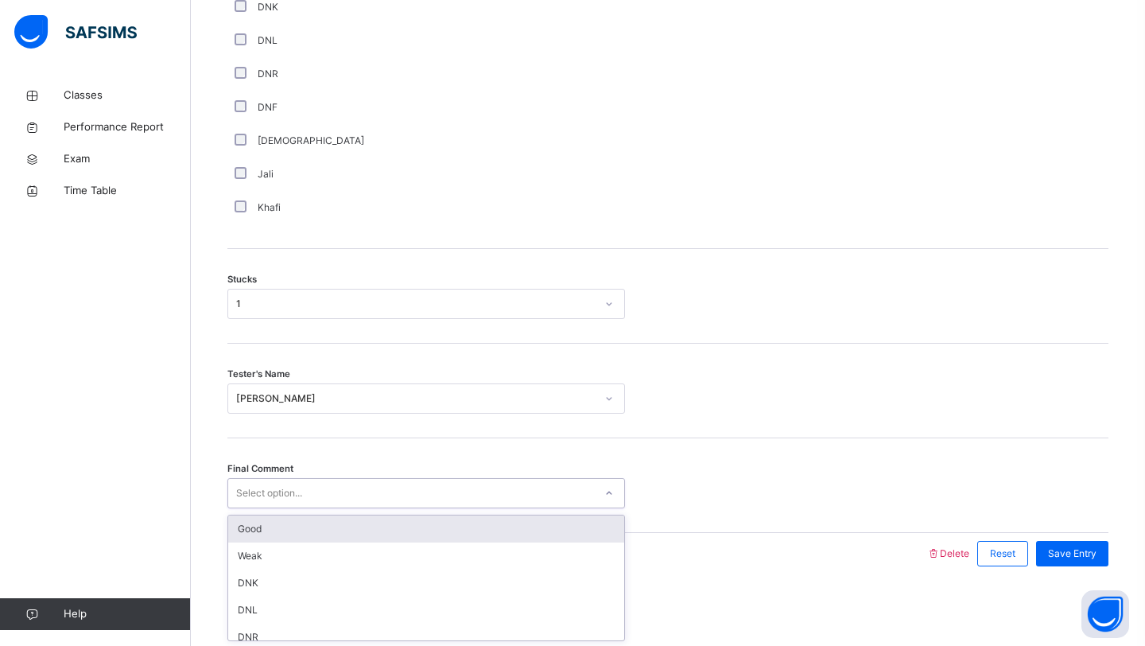
click at [308, 517] on div "Good" at bounding box center [426, 528] width 396 height 27
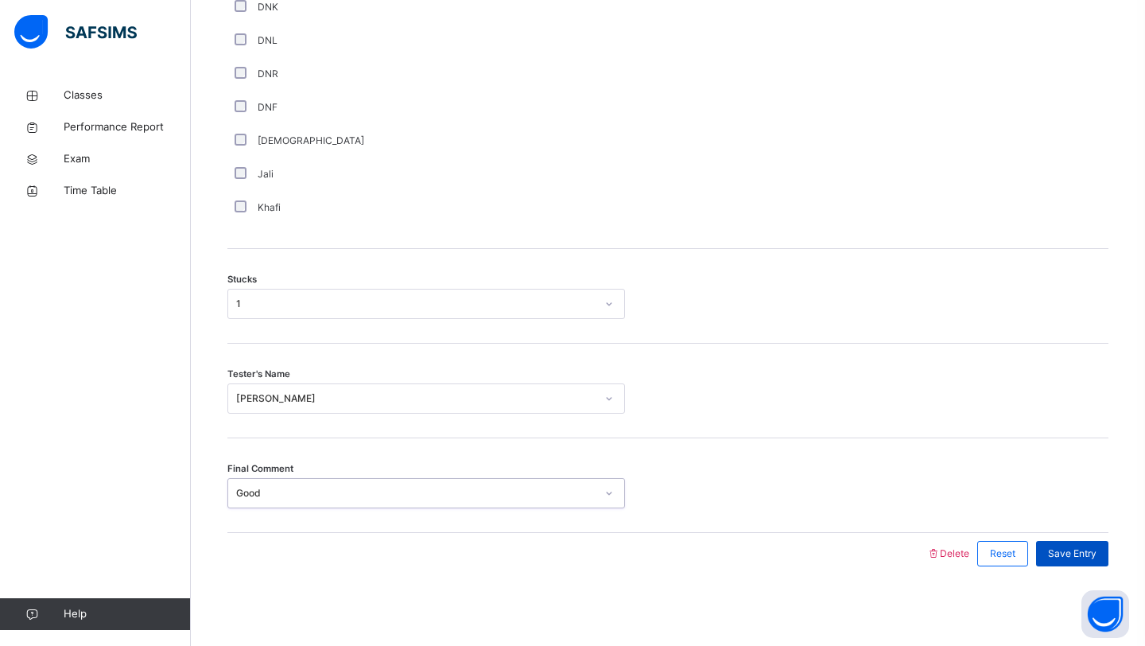
click at [1073, 550] on span "Save Entry" at bounding box center [1072, 553] width 49 height 14
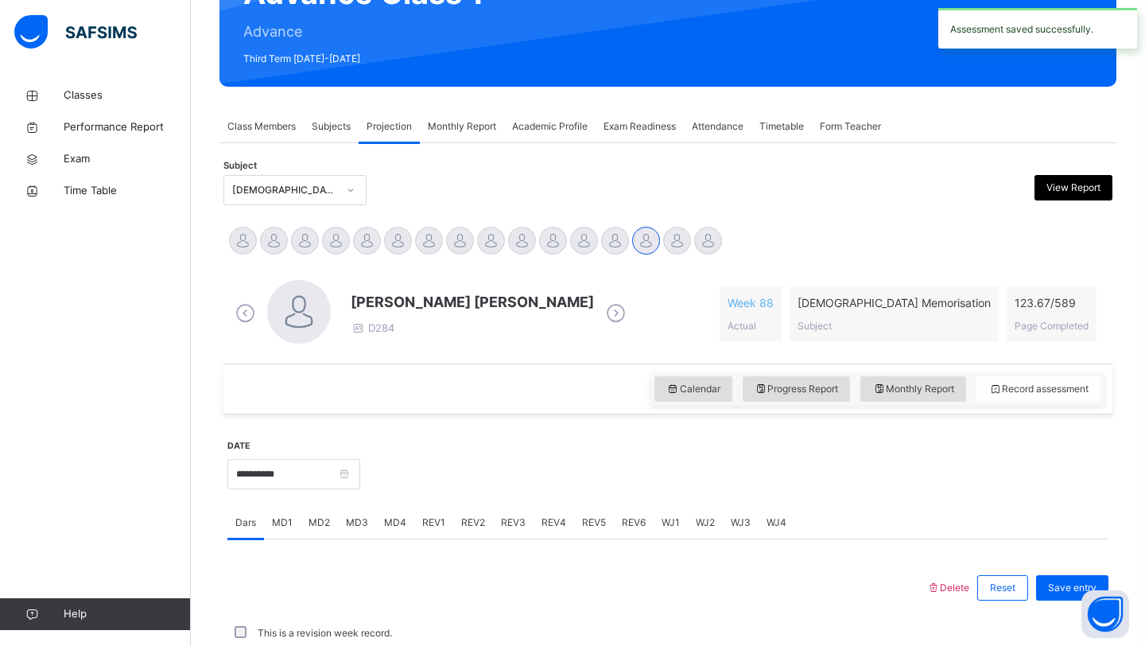
scroll to position [549, 0]
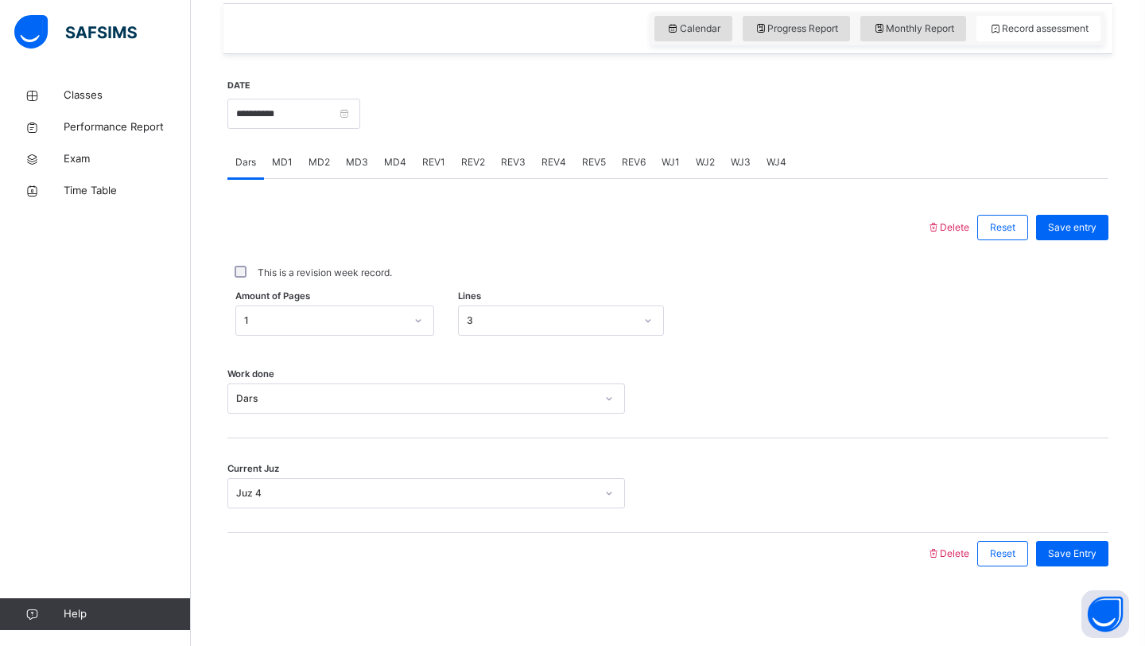
click at [314, 166] on span "MD2" at bounding box center [319, 162] width 21 height 14
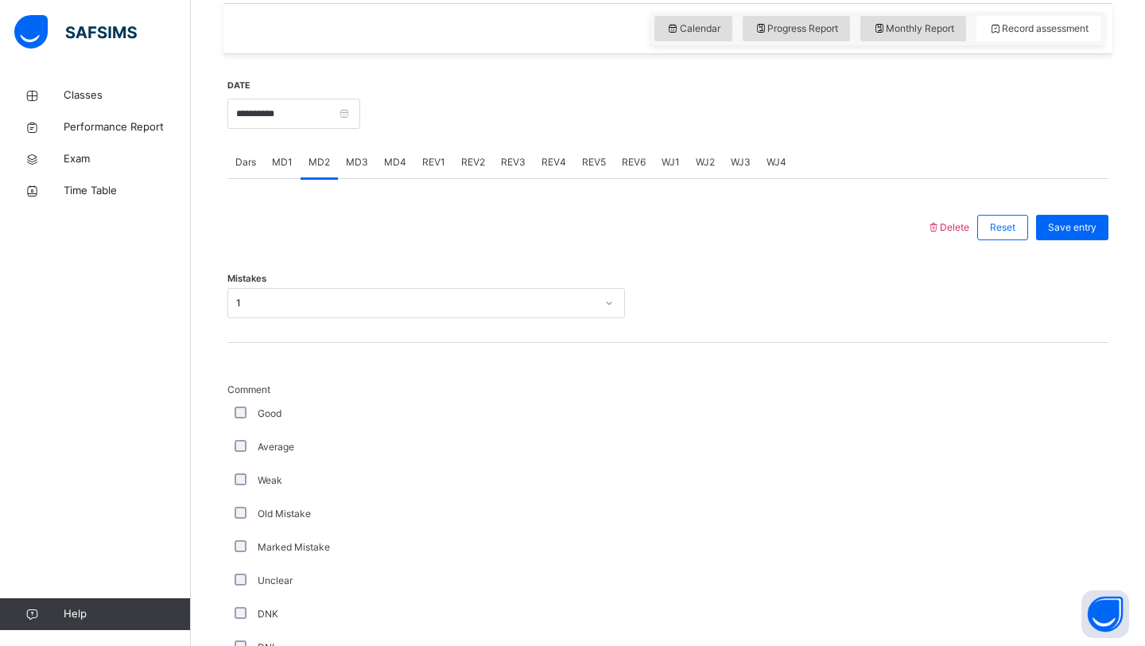
scroll to position [1155, 0]
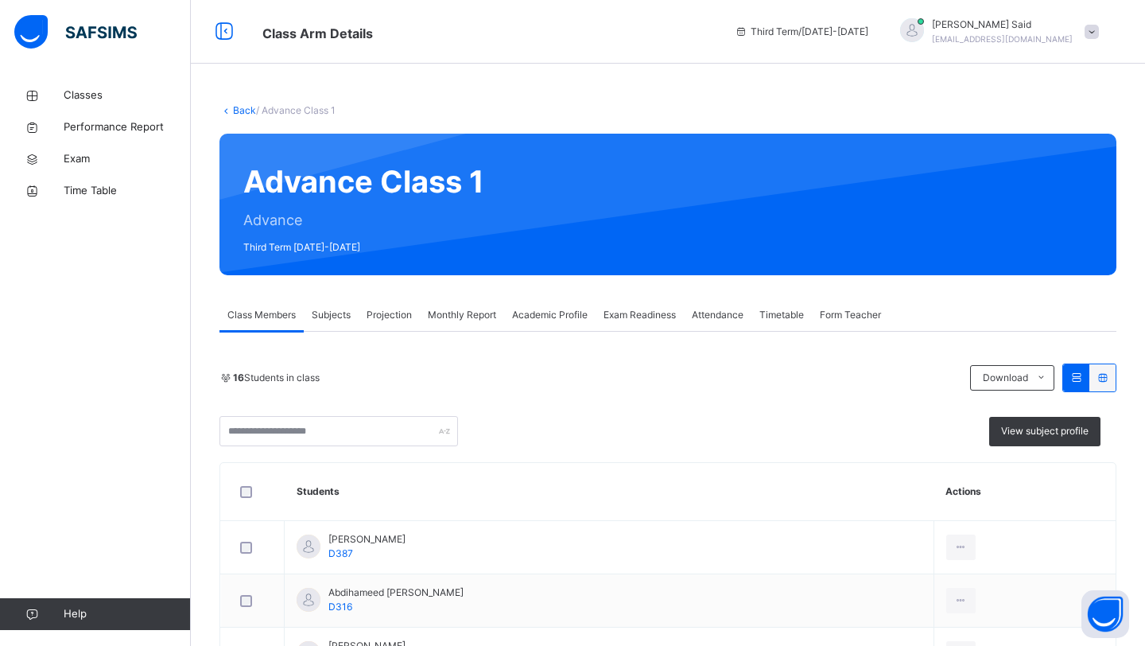
click at [382, 320] on span "Projection" at bounding box center [389, 315] width 45 height 14
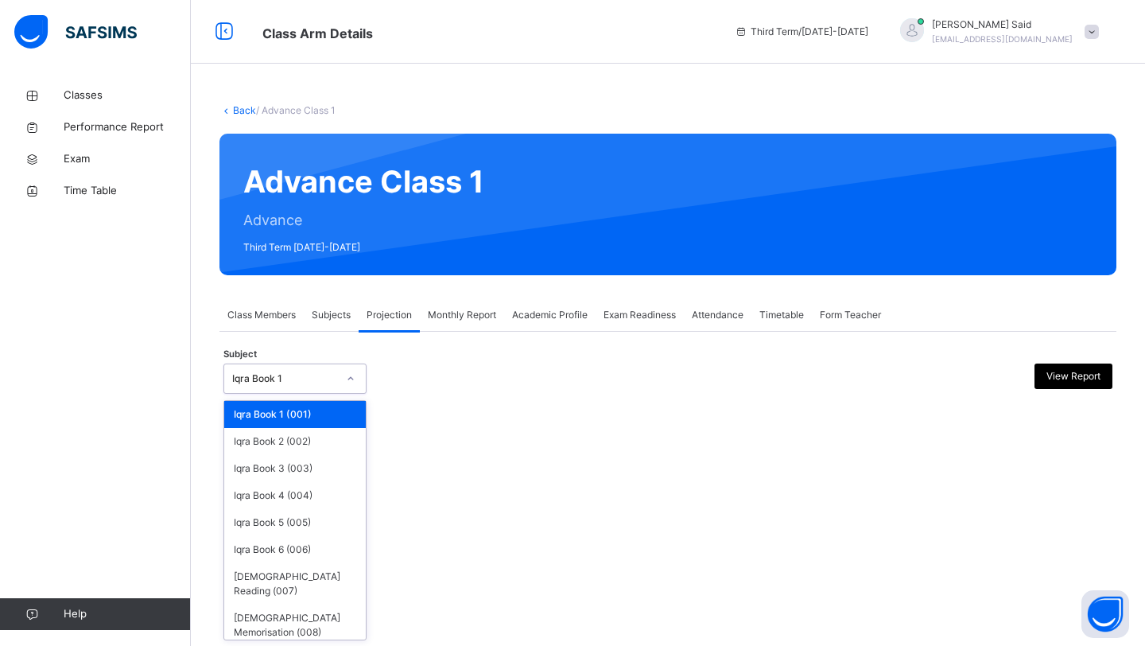
click at [332, 376] on div "Iqra Book 1" at bounding box center [284, 378] width 105 height 14
click at [292, 604] on div "[DEMOGRAPHIC_DATA] Memorisation (008)" at bounding box center [295, 624] width 142 height 41
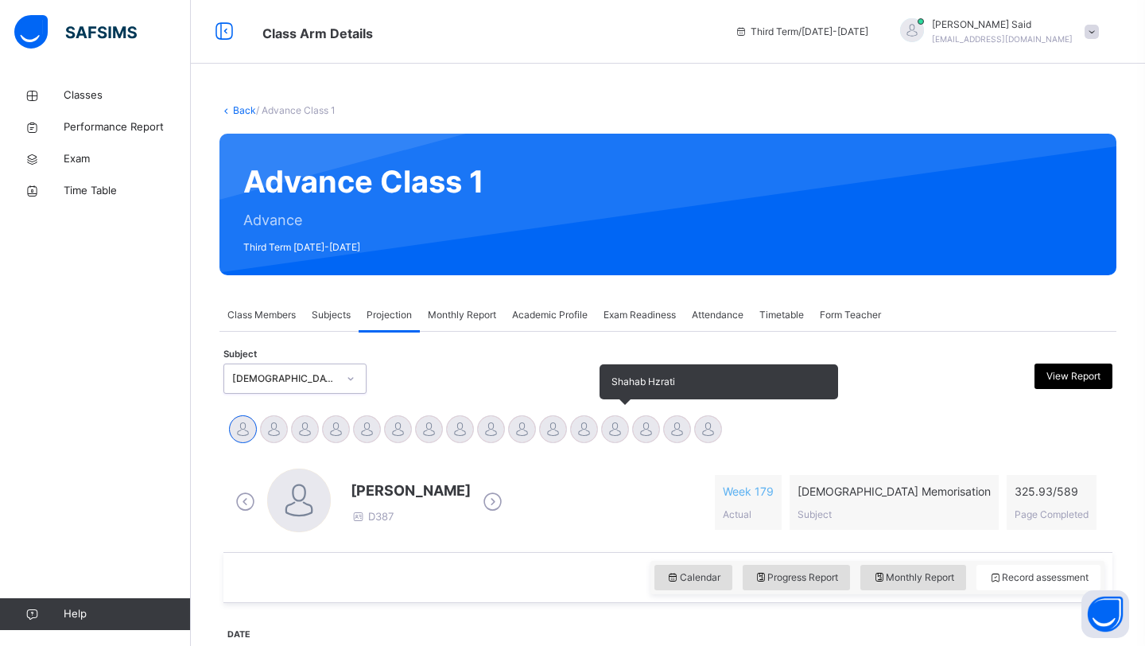
scroll to position [20, 0]
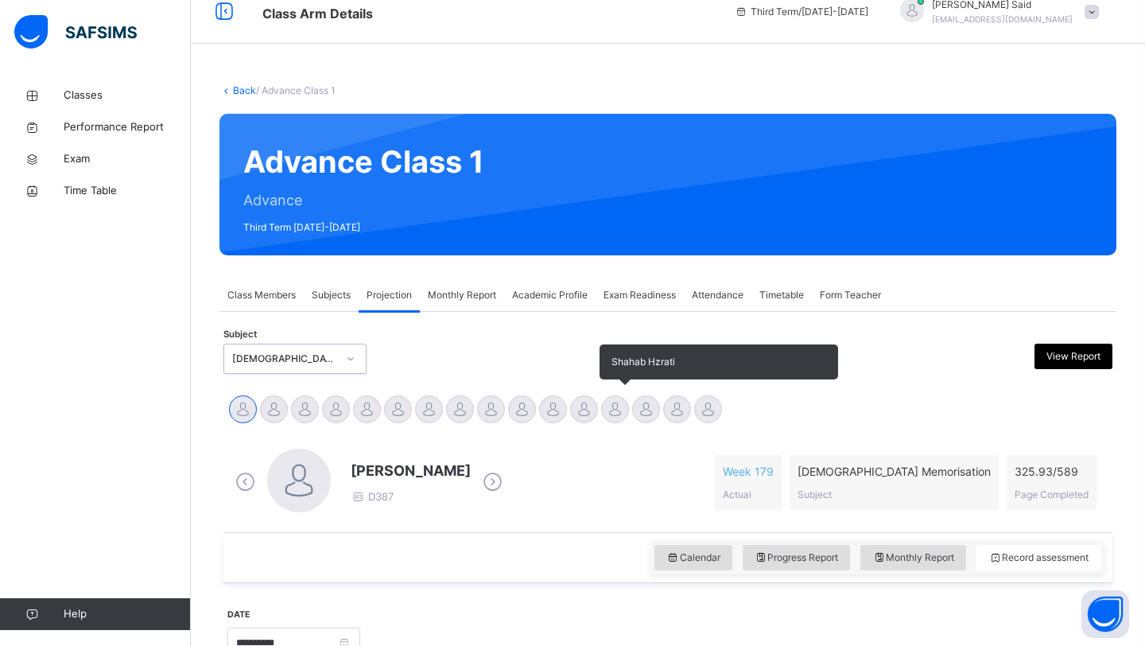
click at [624, 406] on div at bounding box center [615, 409] width 28 height 28
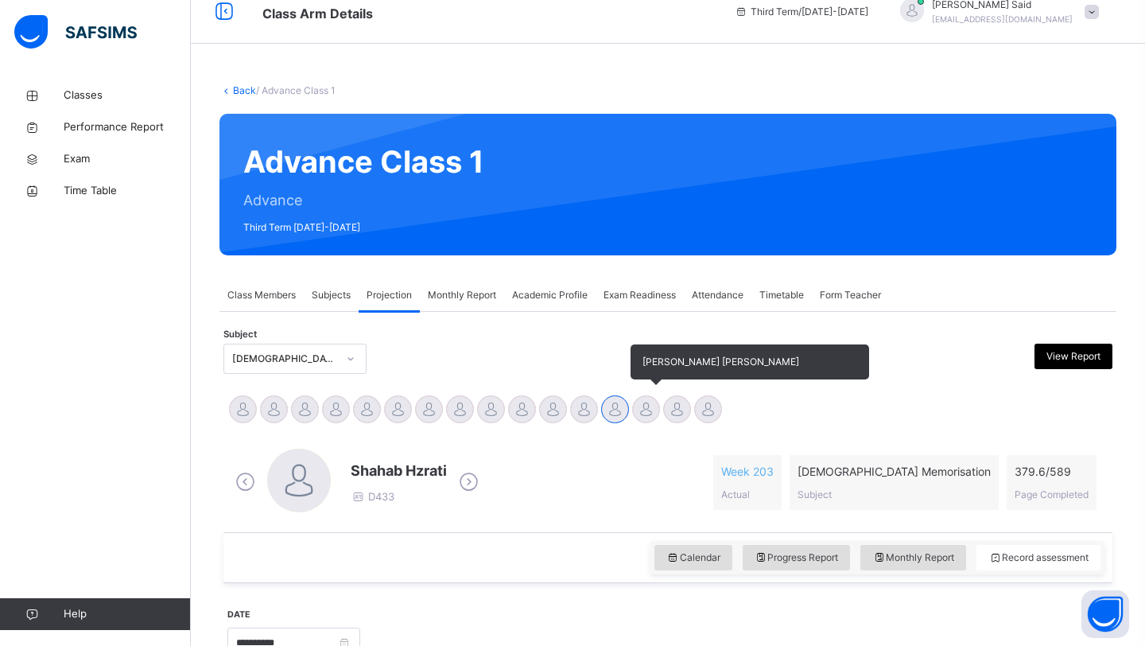
click at [639, 399] on div at bounding box center [646, 409] width 28 height 28
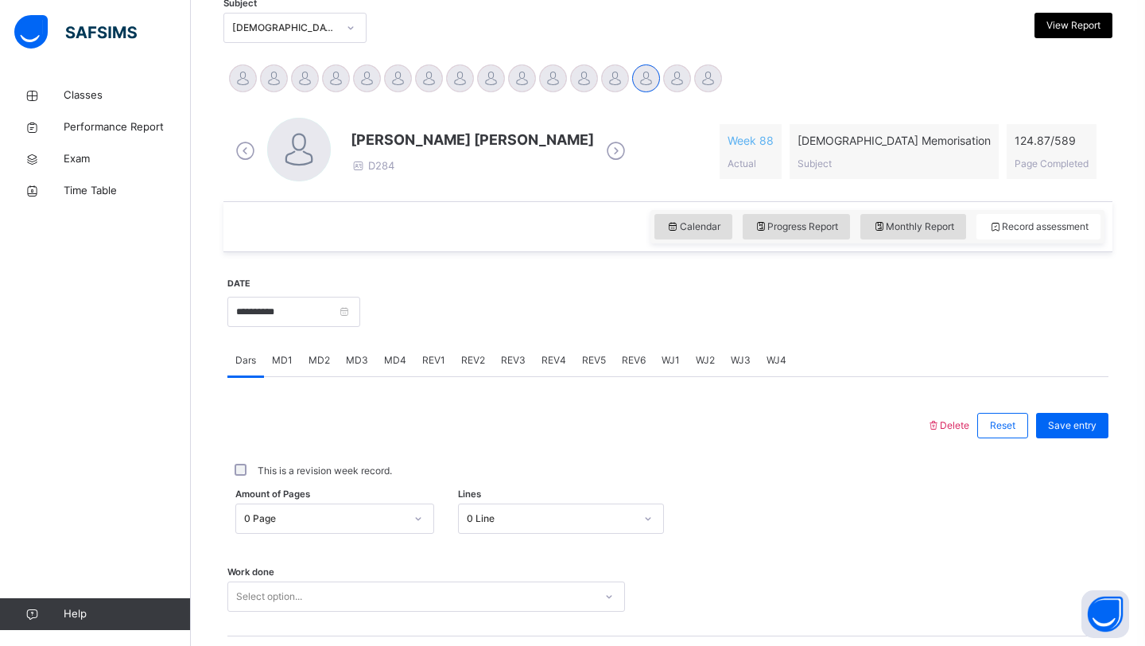
scroll to position [355, 0]
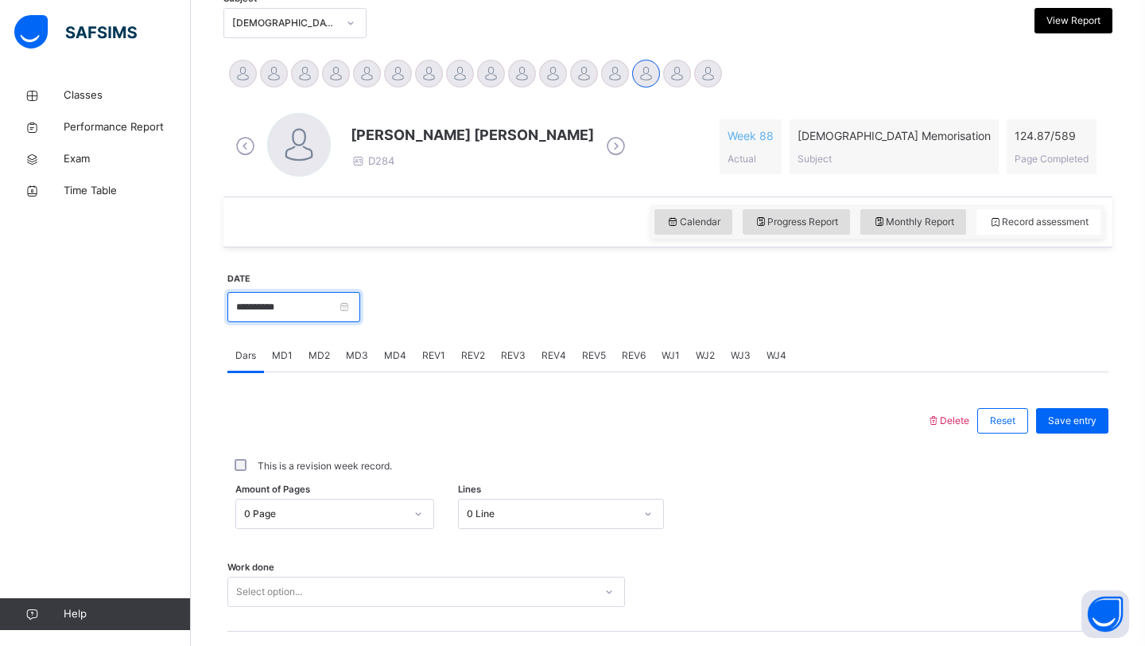
click at [322, 311] on input "**********" at bounding box center [293, 307] width 133 height 30
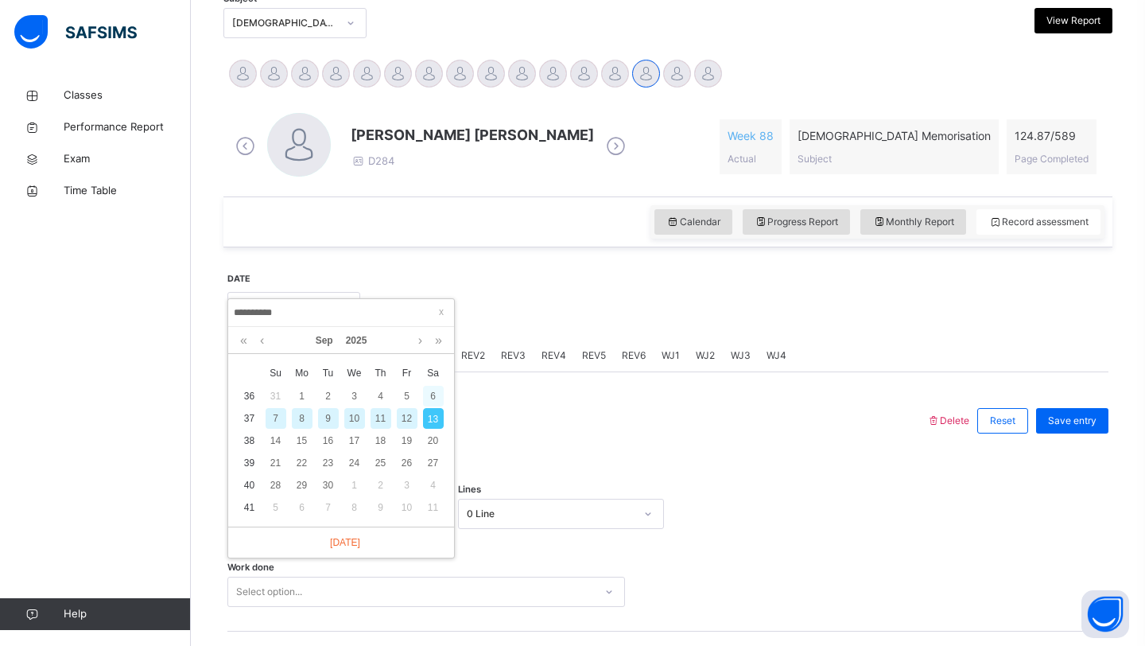
click at [433, 393] on div "6" at bounding box center [433, 396] width 21 height 21
type input "**********"
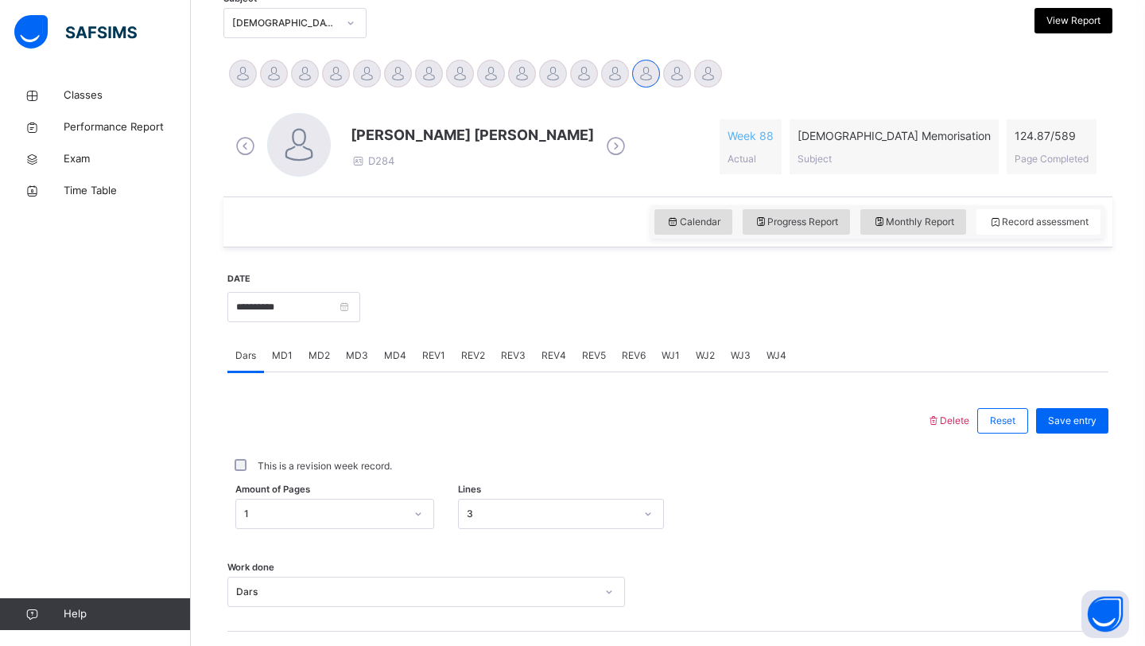
click at [384, 358] on span "MD4" at bounding box center [395, 355] width 22 height 14
click at [309, 359] on span "MD2" at bounding box center [319, 355] width 21 height 14
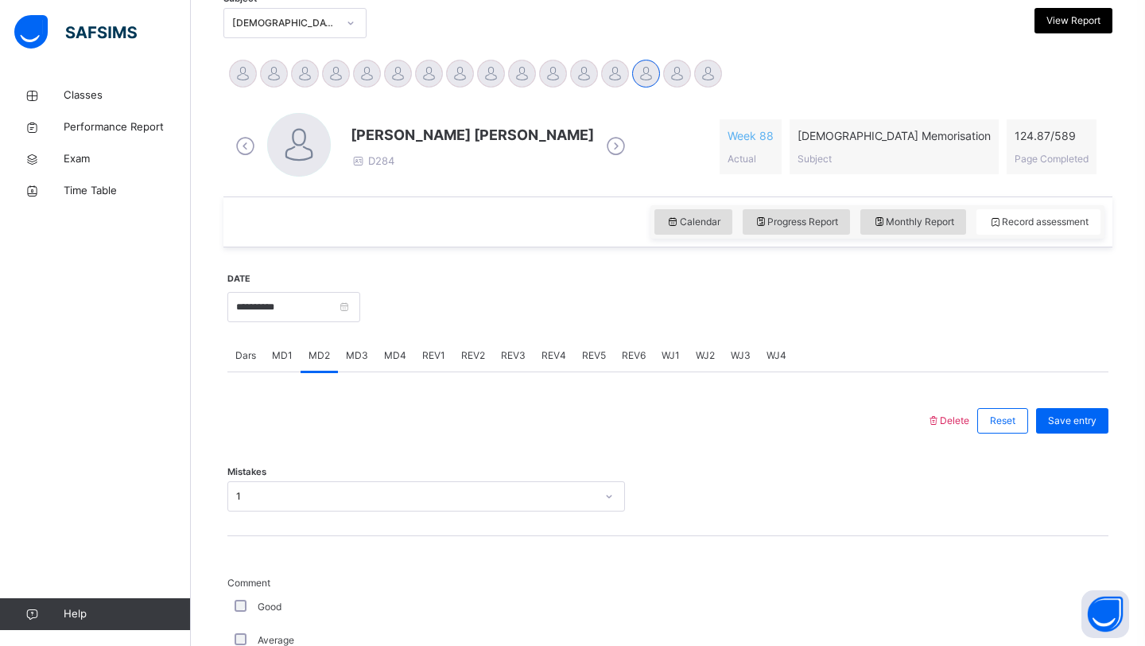
click at [290, 359] on span "MD1" at bounding box center [282, 355] width 21 height 14
click at [327, 359] on span "MD2" at bounding box center [319, 355] width 21 height 14
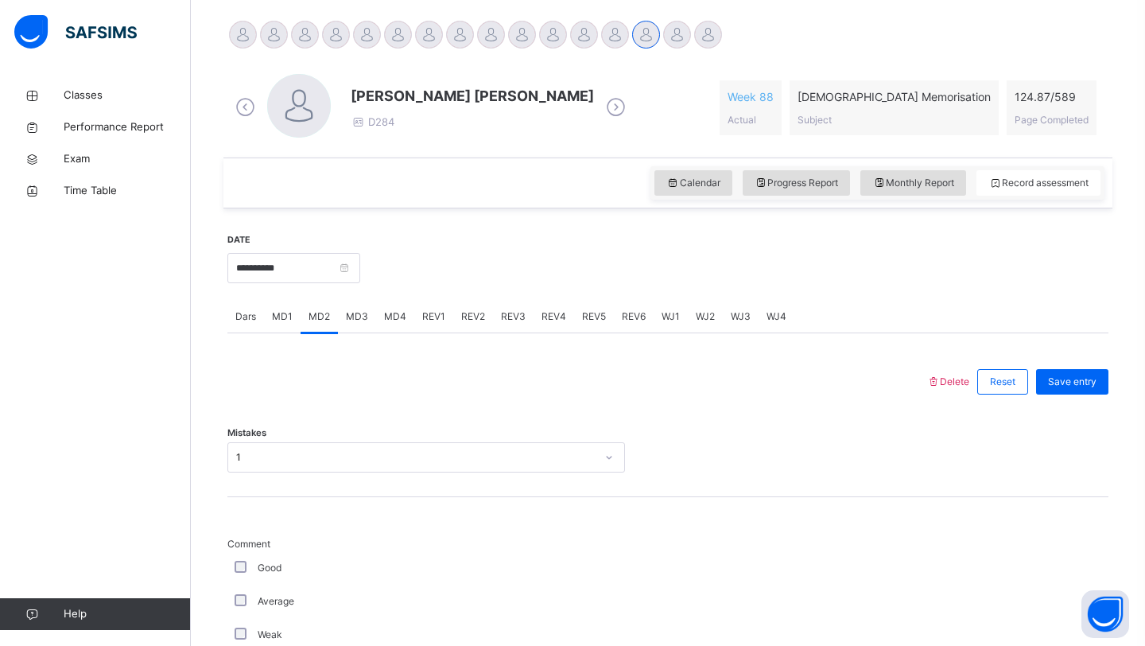
scroll to position [341, 0]
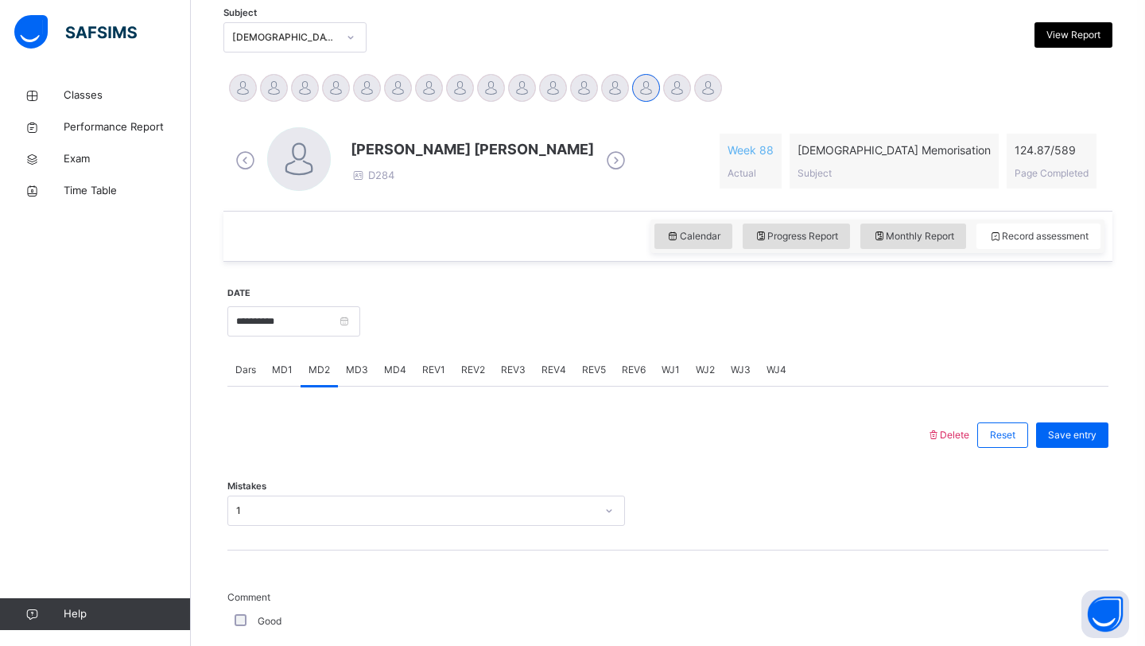
click at [402, 370] on span "MD4" at bounding box center [395, 370] width 22 height 14
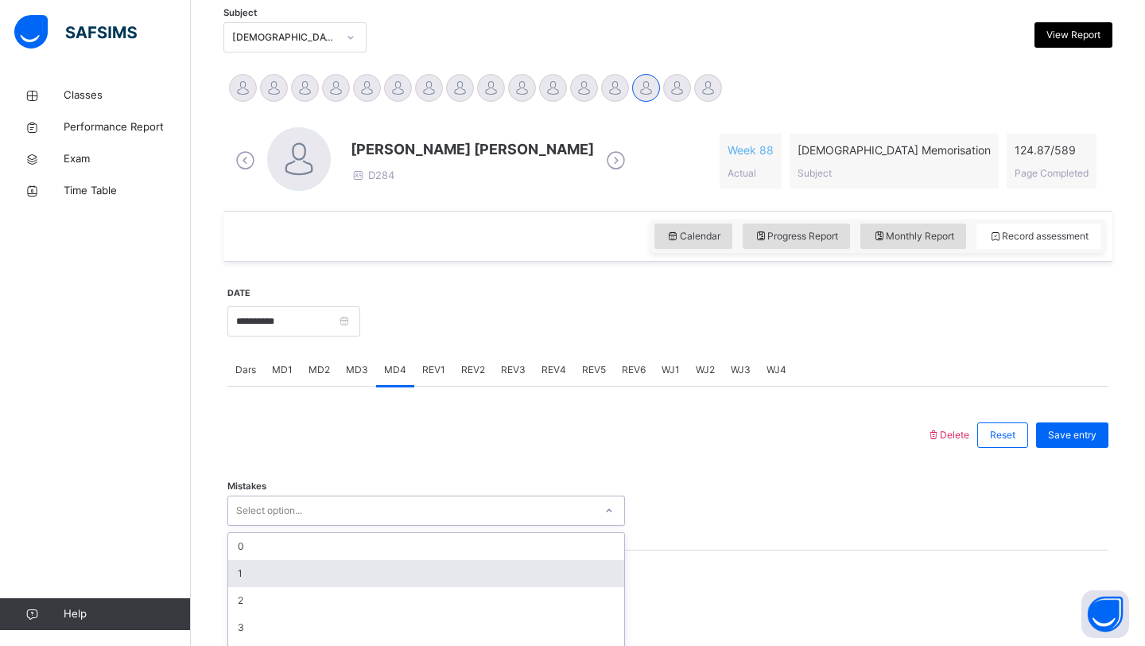
scroll to position [425, 0]
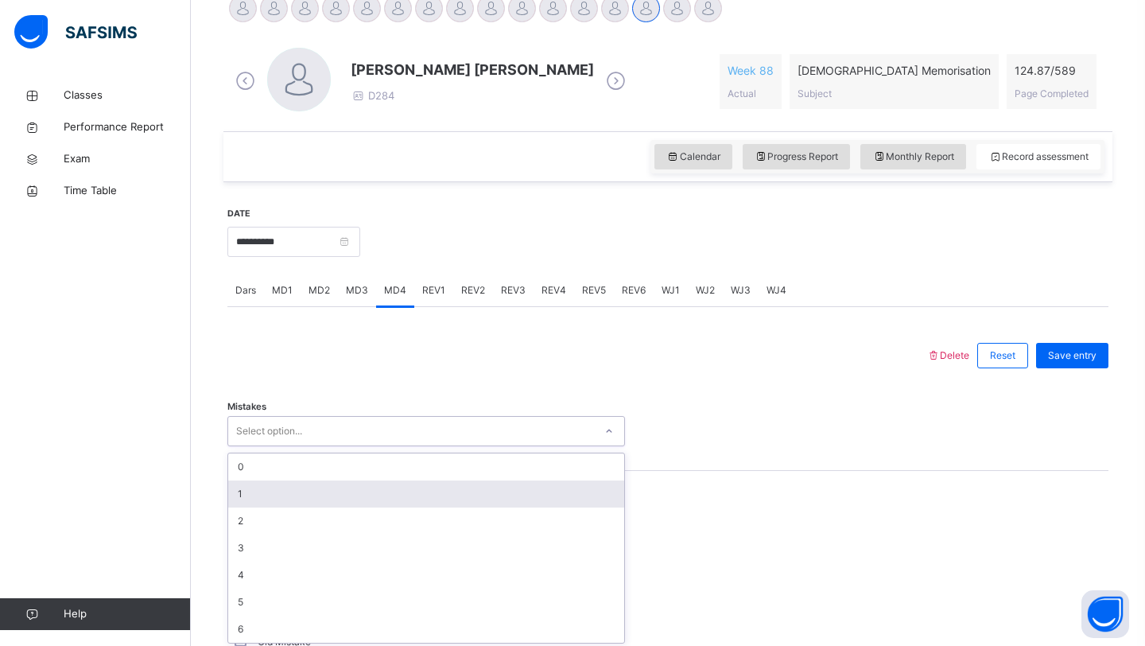
click at [382, 446] on div "option 1 focused, 2 of 7. 7 results available. Use Up and Down to choose option…" at bounding box center [426, 431] width 398 height 30
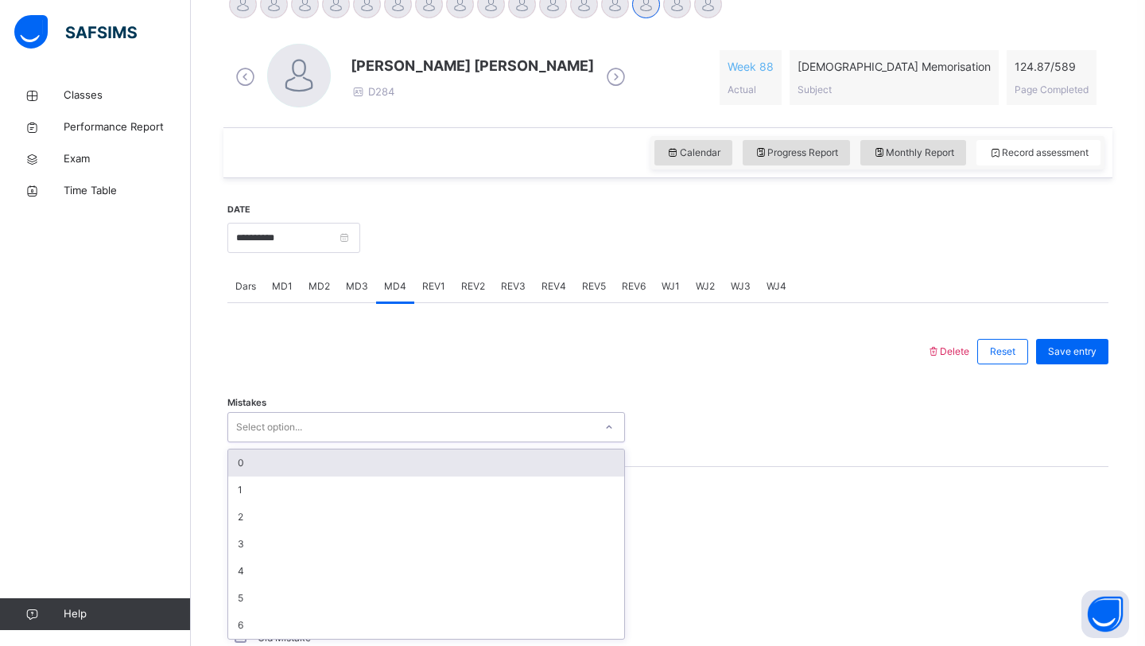
click at [362, 464] on div "0" at bounding box center [426, 462] width 396 height 27
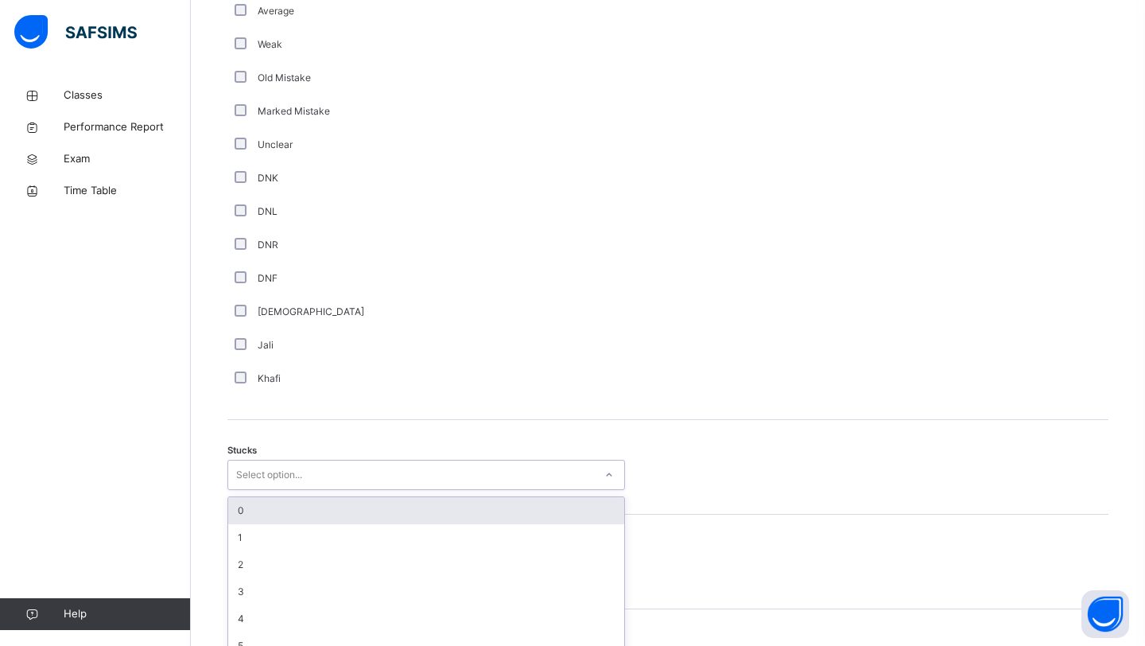
click at [266, 490] on div "option 0 focused, 1 of 6. 6 results available. Use Up and Down to choose option…" at bounding box center [426, 475] width 398 height 30
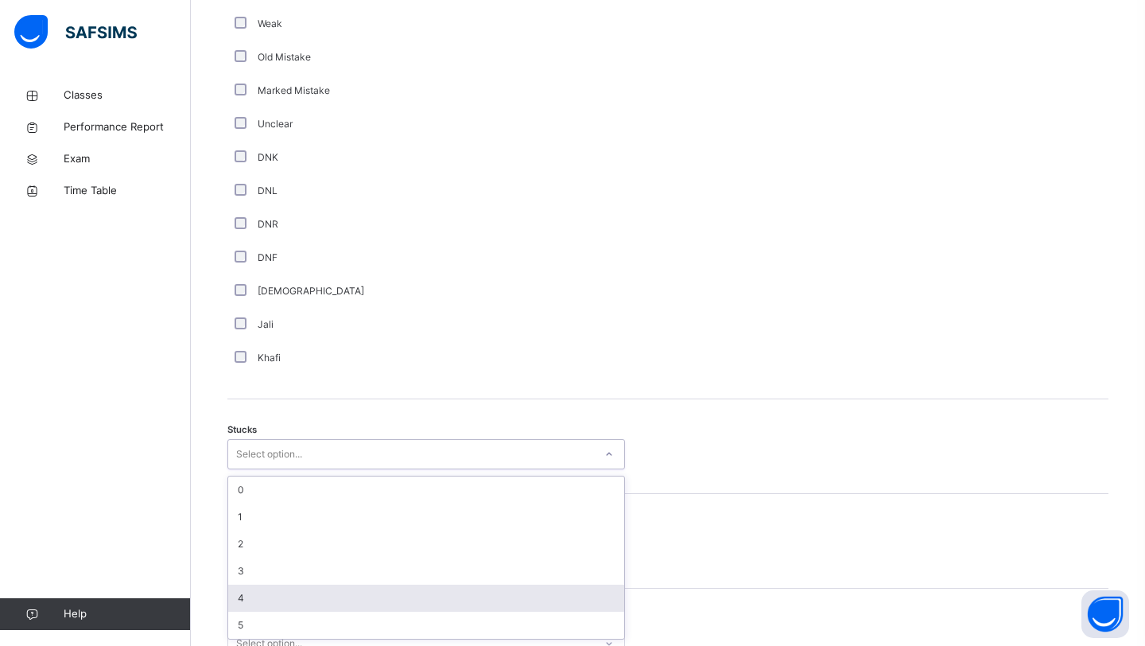
click at [293, 589] on div "4" at bounding box center [426, 597] width 396 height 27
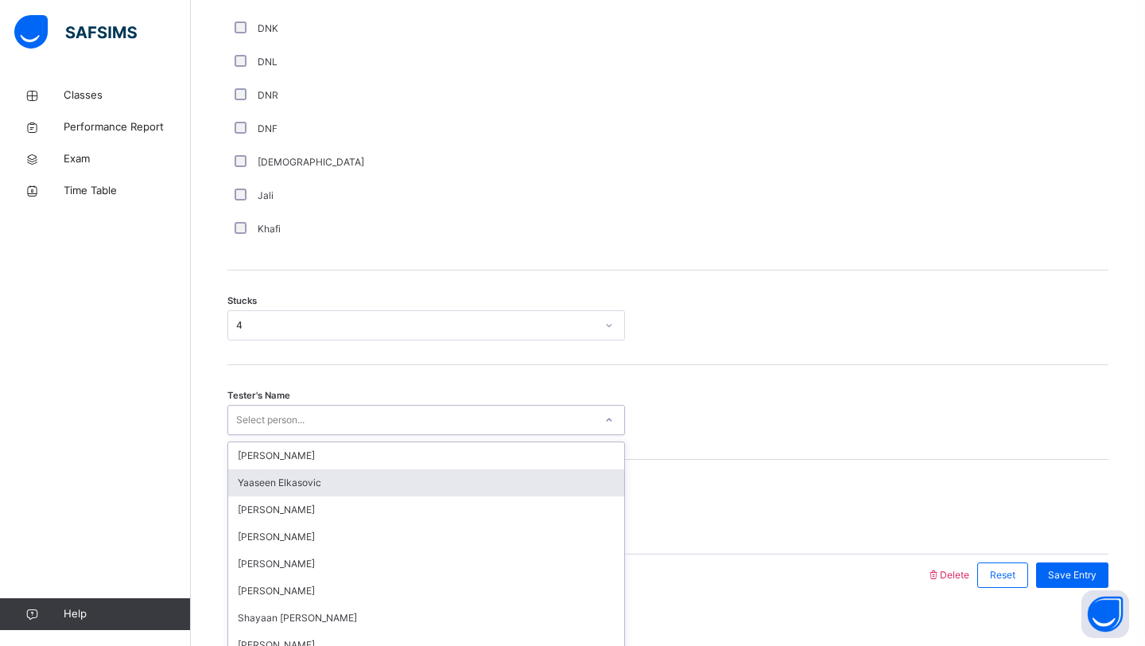
click at [312, 435] on div "option [PERSON_NAME] focused, 2 of 90. 90 results available. Use Up and Down to…" at bounding box center [426, 420] width 398 height 30
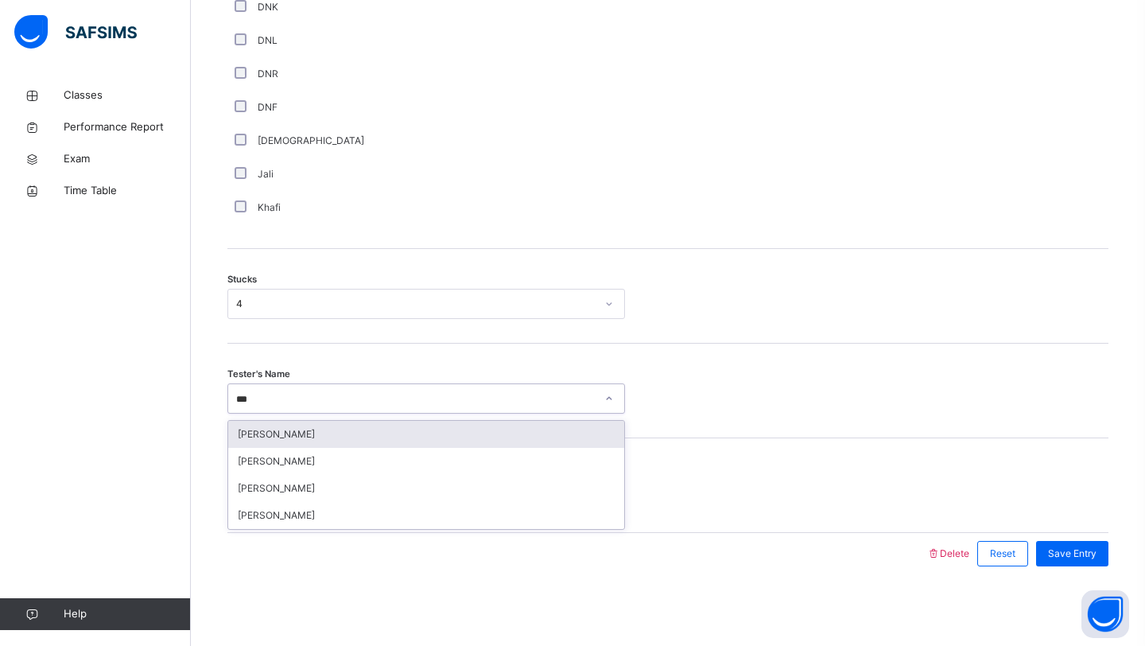
type input "****"
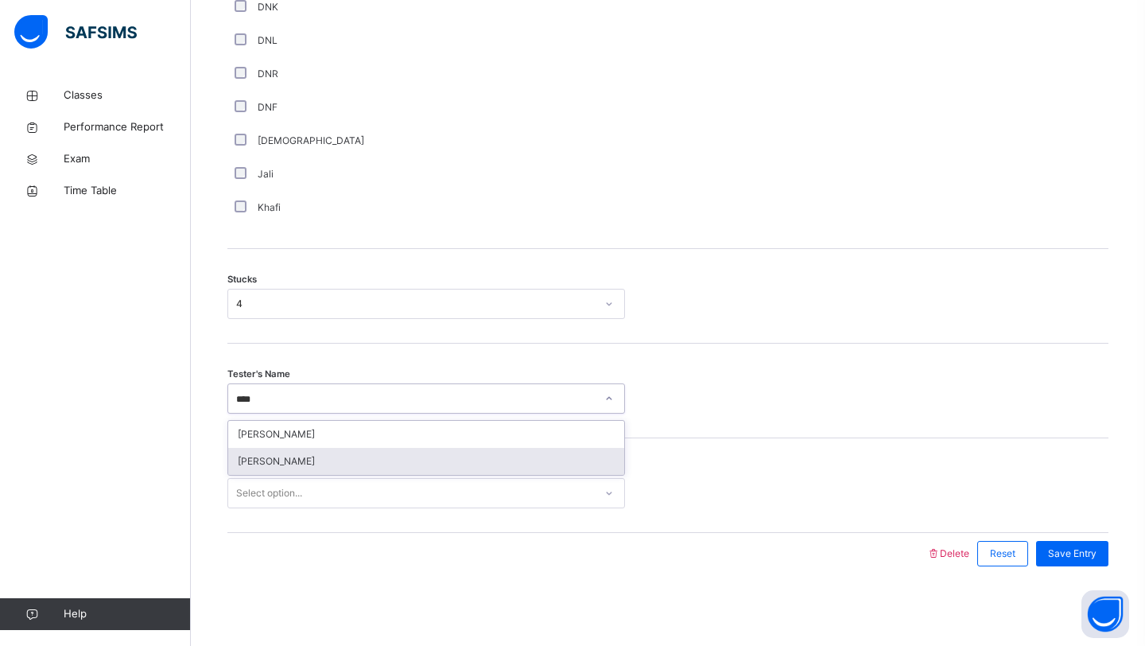
click at [323, 463] on div "[PERSON_NAME]" at bounding box center [426, 461] width 396 height 27
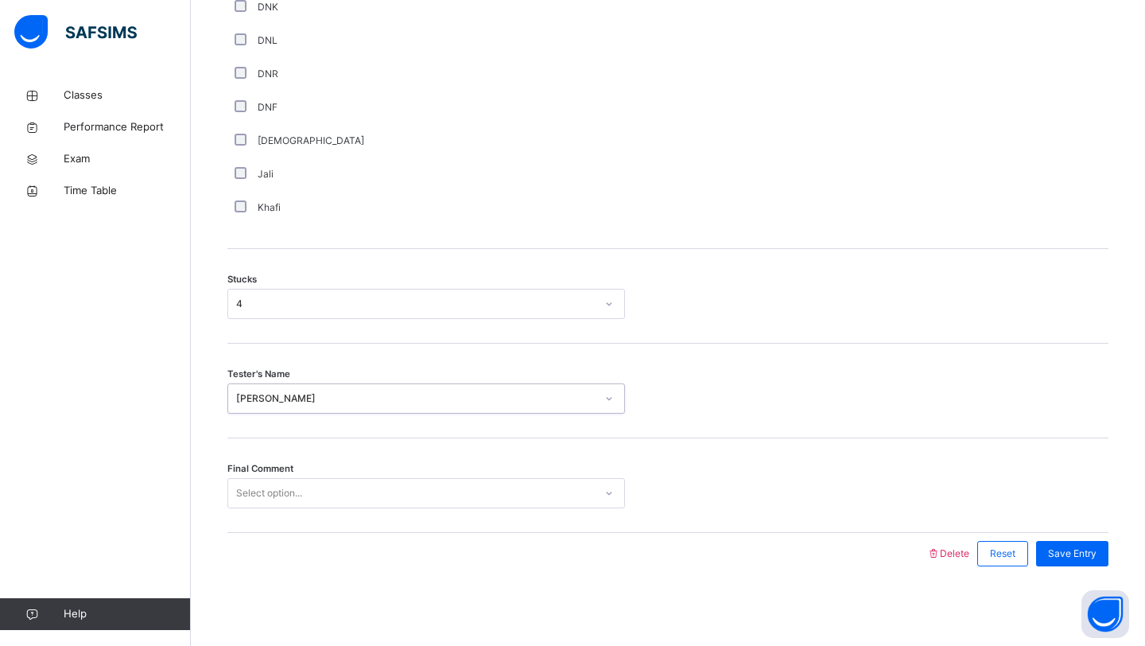
click at [336, 487] on div "Select option..." at bounding box center [411, 493] width 366 height 25
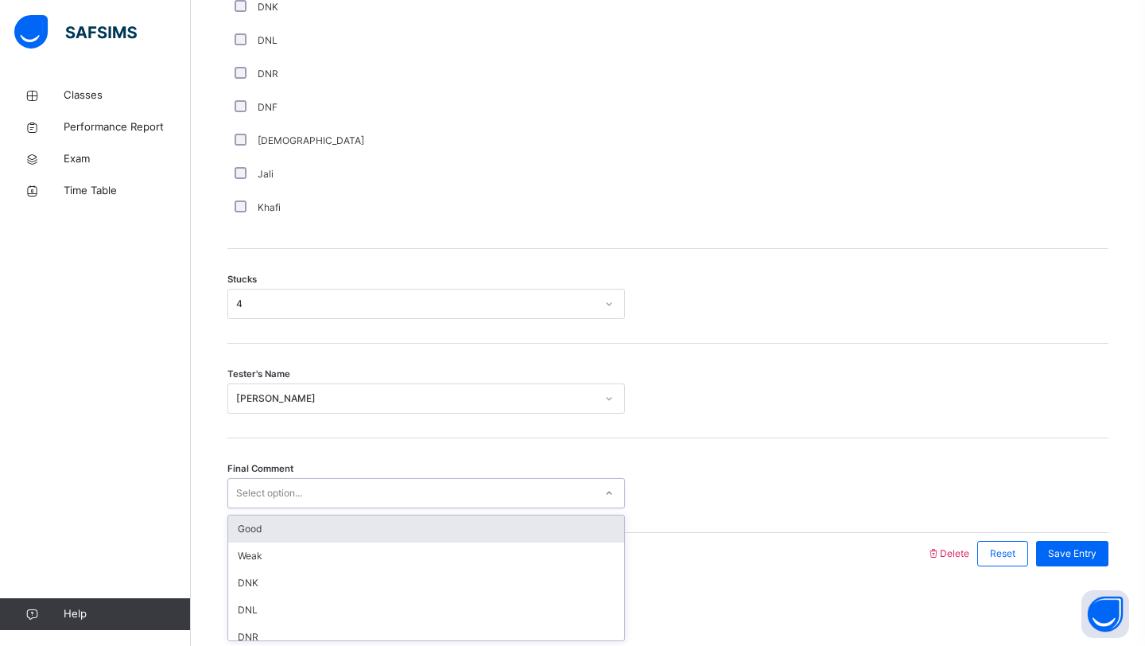
click at [301, 530] on div "Good" at bounding box center [426, 528] width 396 height 27
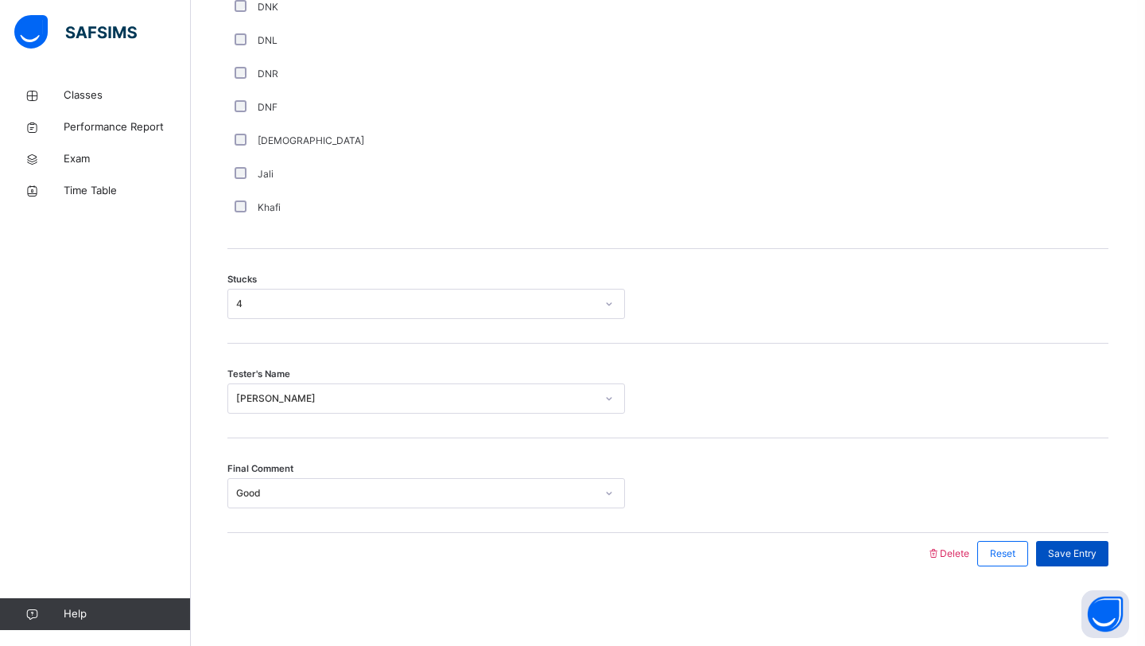
click at [1058, 559] on span "Save Entry" at bounding box center [1072, 553] width 49 height 14
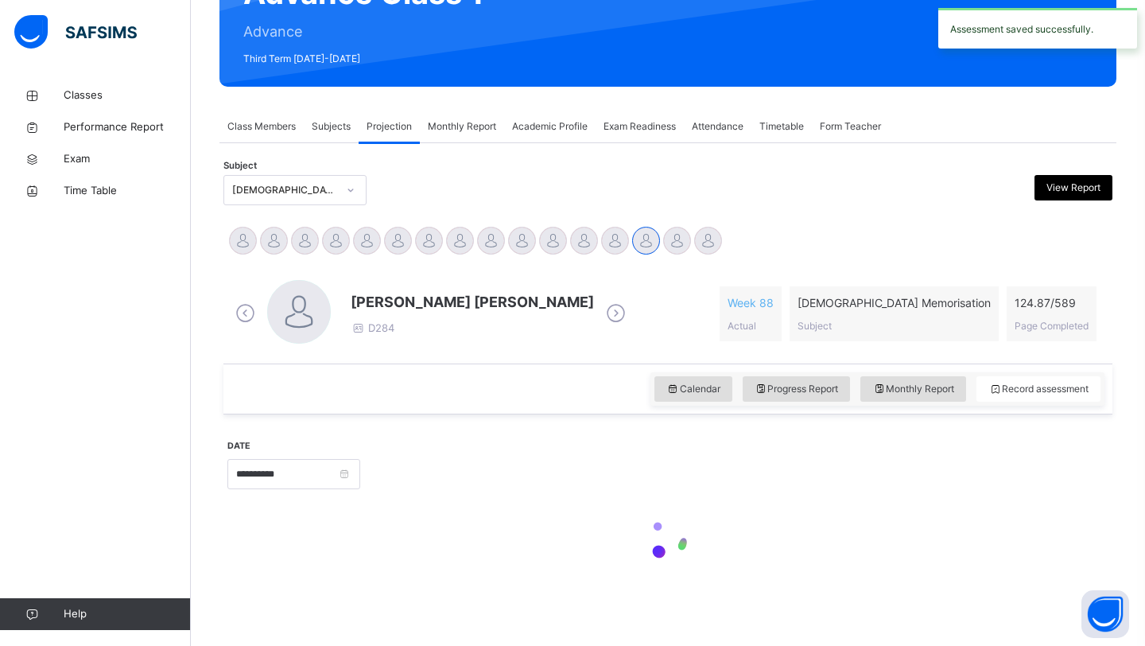
scroll to position [188, 0]
click at [864, 440] on div at bounding box center [734, 472] width 732 height 68
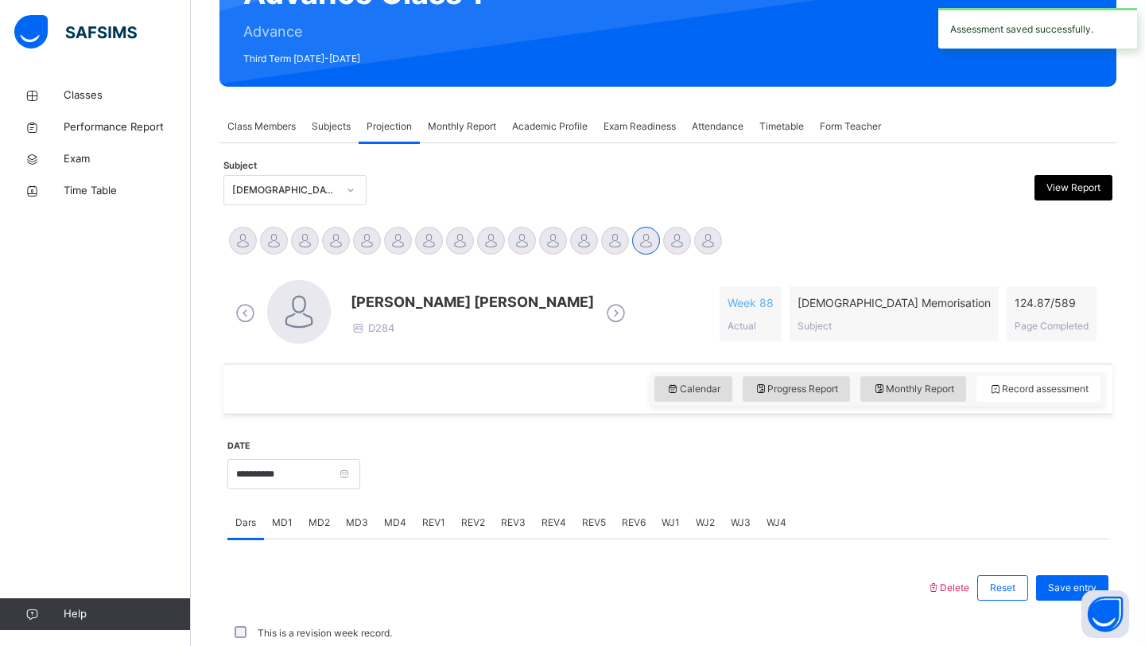
scroll to position [549, 0]
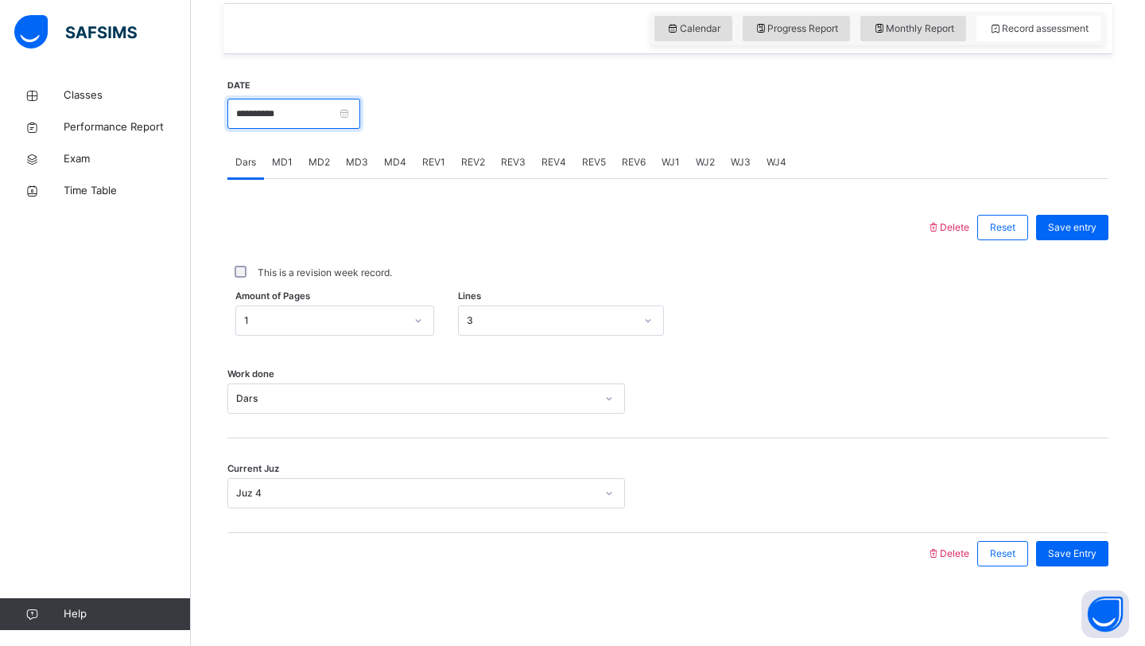
click at [344, 114] on input "**********" at bounding box center [293, 114] width 133 height 30
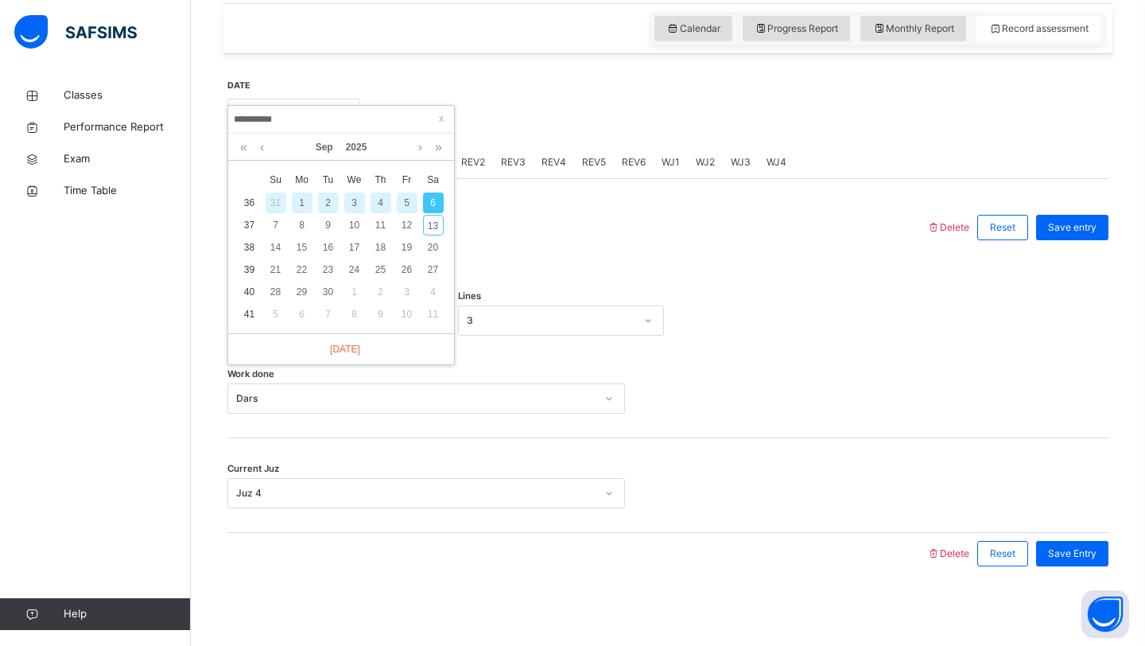
click at [376, 208] on div "4" at bounding box center [381, 202] width 21 height 21
type input "**********"
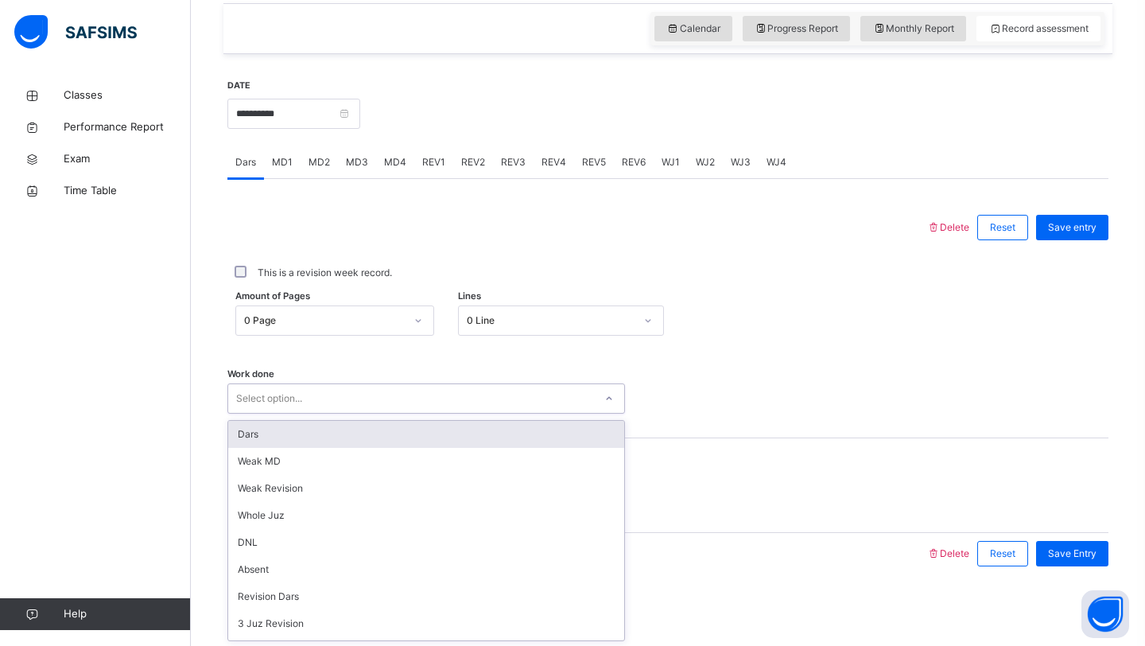
click at [377, 400] on div "Select option..." at bounding box center [411, 398] width 366 height 25
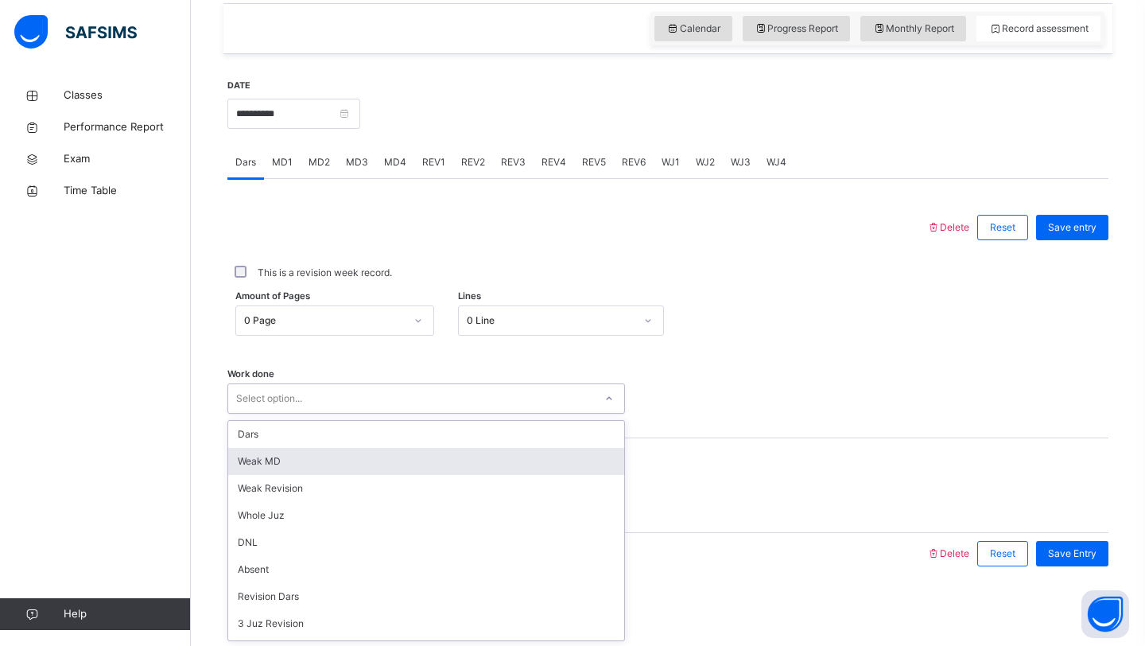
click at [391, 459] on div "Weak MD" at bounding box center [426, 461] width 396 height 27
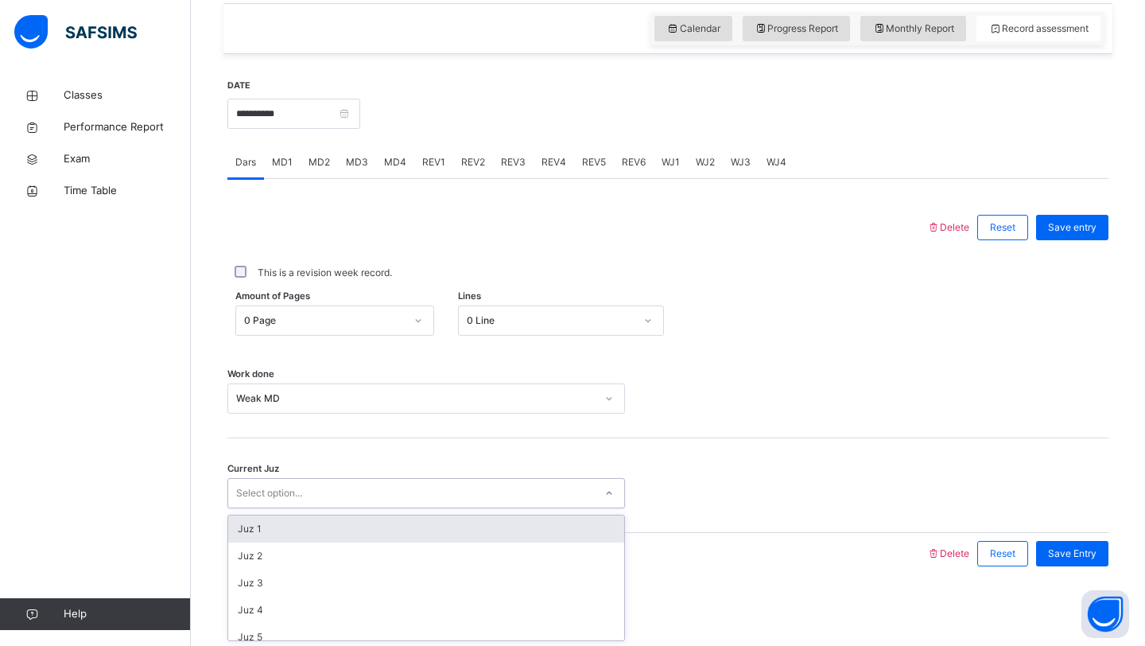
click at [401, 495] on div "Select option..." at bounding box center [411, 493] width 366 height 25
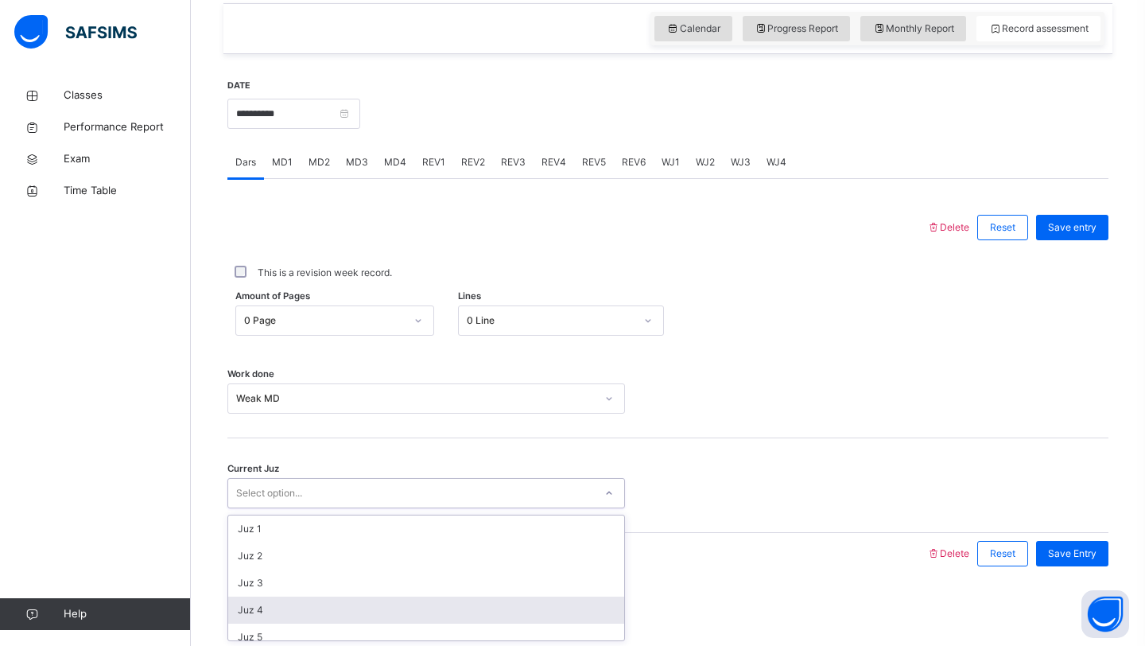
click at [429, 607] on div "Juz 4" at bounding box center [426, 609] width 396 height 27
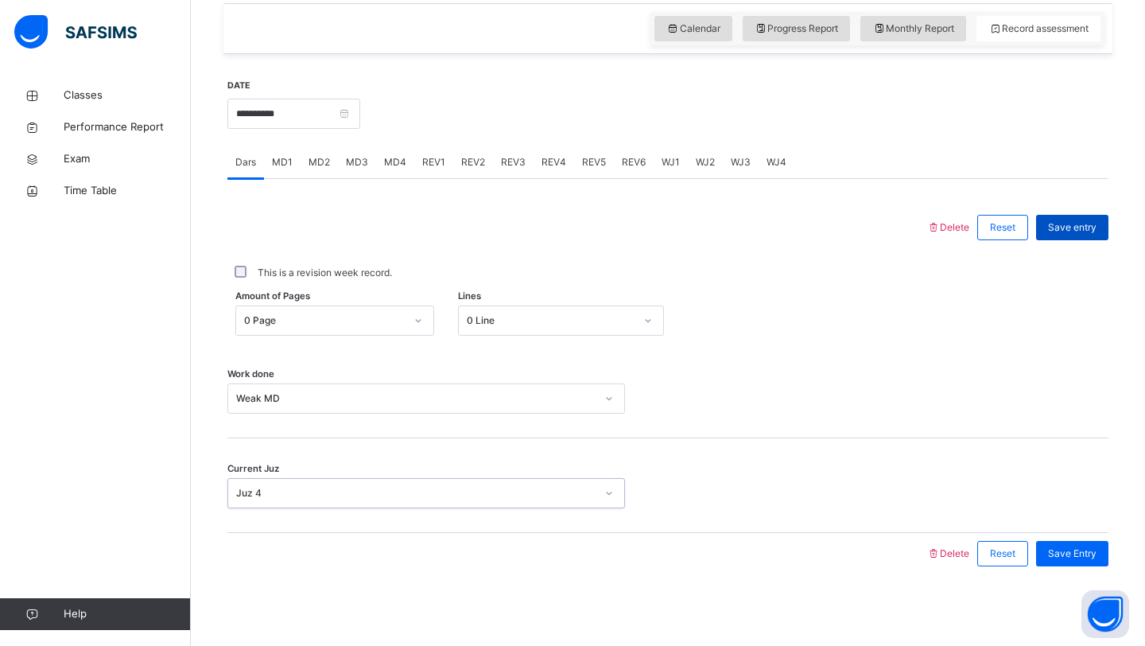
click at [1075, 223] on span "Save entry" at bounding box center [1072, 227] width 49 height 14
click at [658, 288] on div "This is a revision week record." at bounding box center [667, 272] width 881 height 33
click at [221, 234] on div "**********" at bounding box center [667, 206] width 897 height 799
click at [205, 234] on div "Back / Advance Class 1 Advance Class 1 Advance Third Term [DATE]-[DATE] Class M…" at bounding box center [668, 88] width 954 height 1115
click at [204, 233] on div "Back / Advance Class 1 Advance Class 1 Advance Third Term [DATE]-[DATE] Class M…" at bounding box center [668, 88] width 954 height 1115
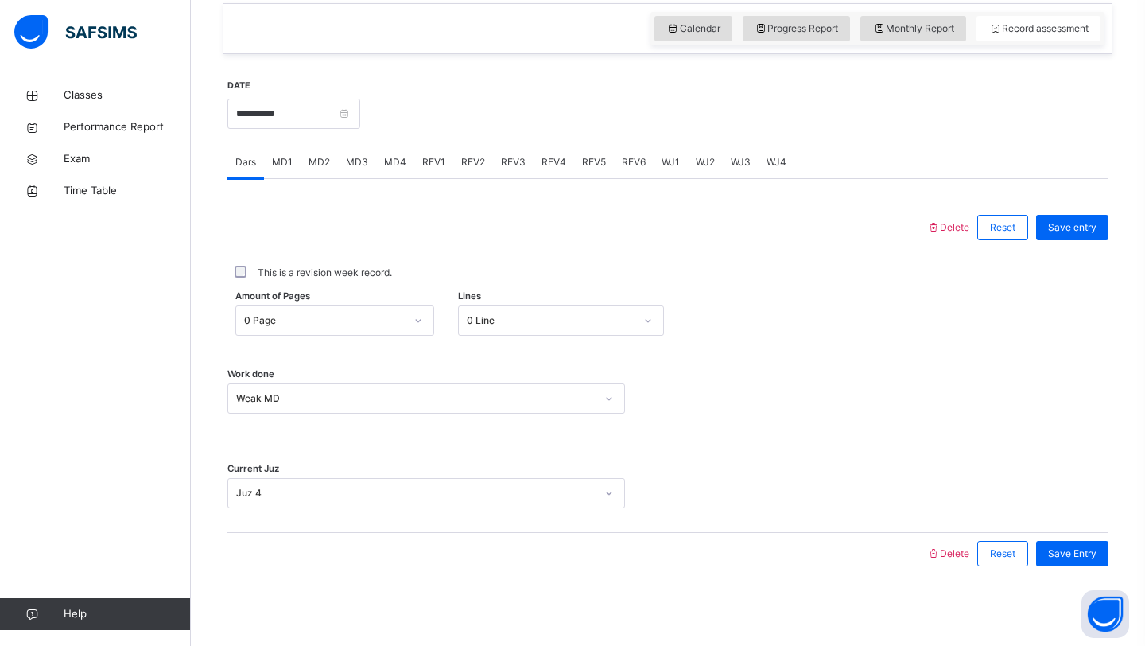
click at [292, 162] on div "MD1" at bounding box center [282, 162] width 37 height 32
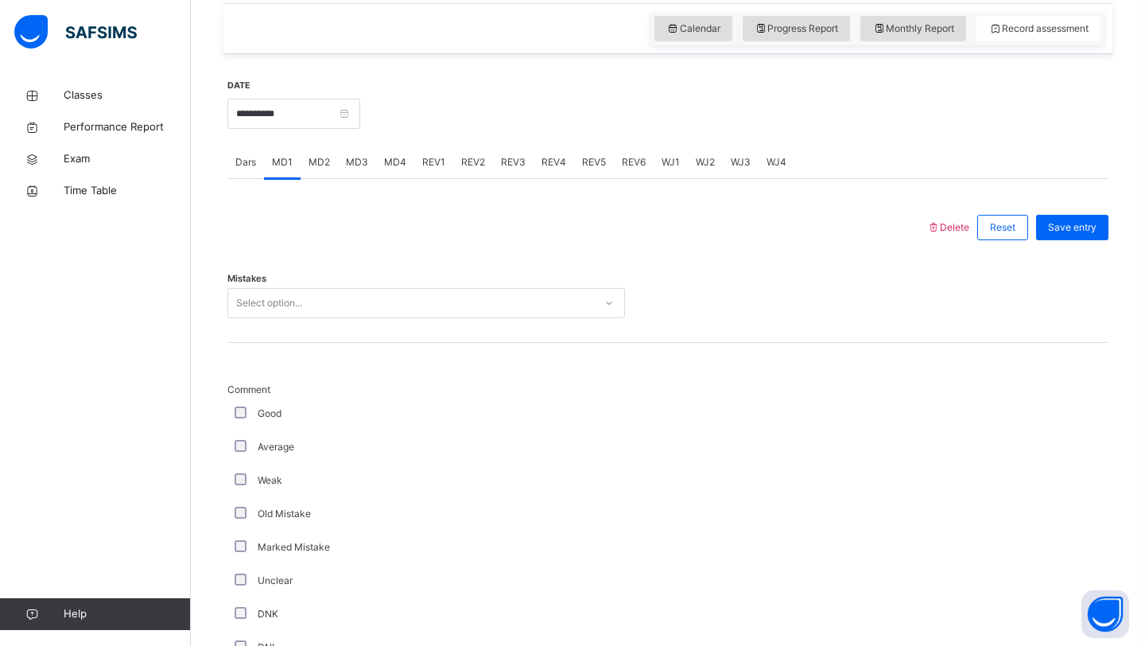
click at [314, 298] on div "Select option..." at bounding box center [411, 303] width 366 height 25
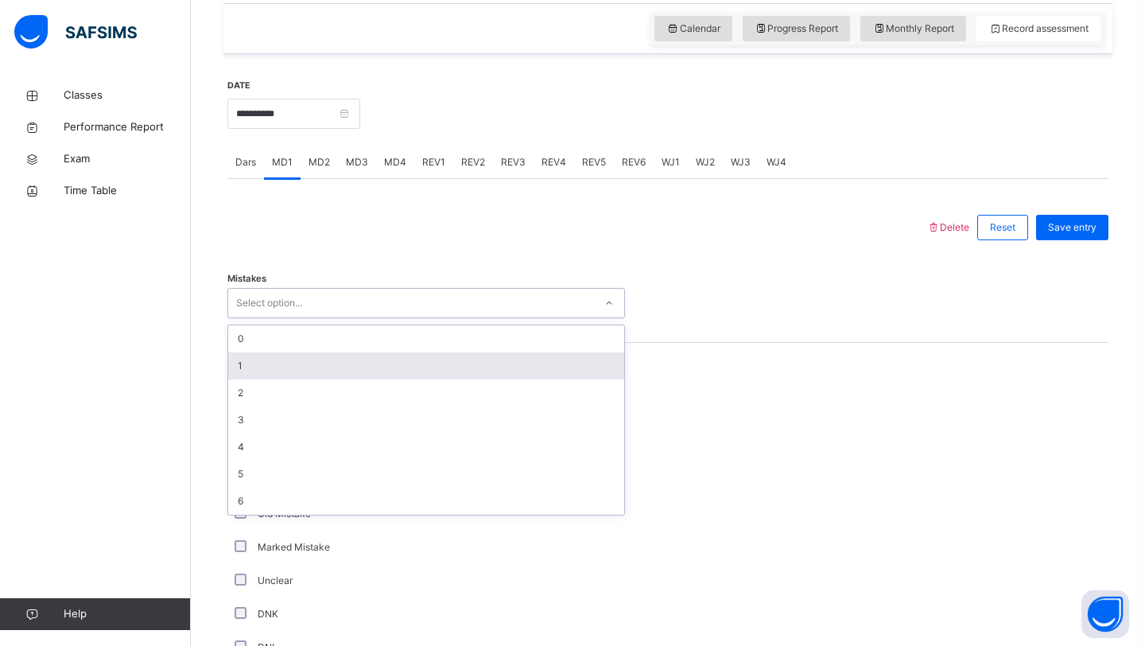
click at [293, 355] on div "1" at bounding box center [426, 365] width 396 height 27
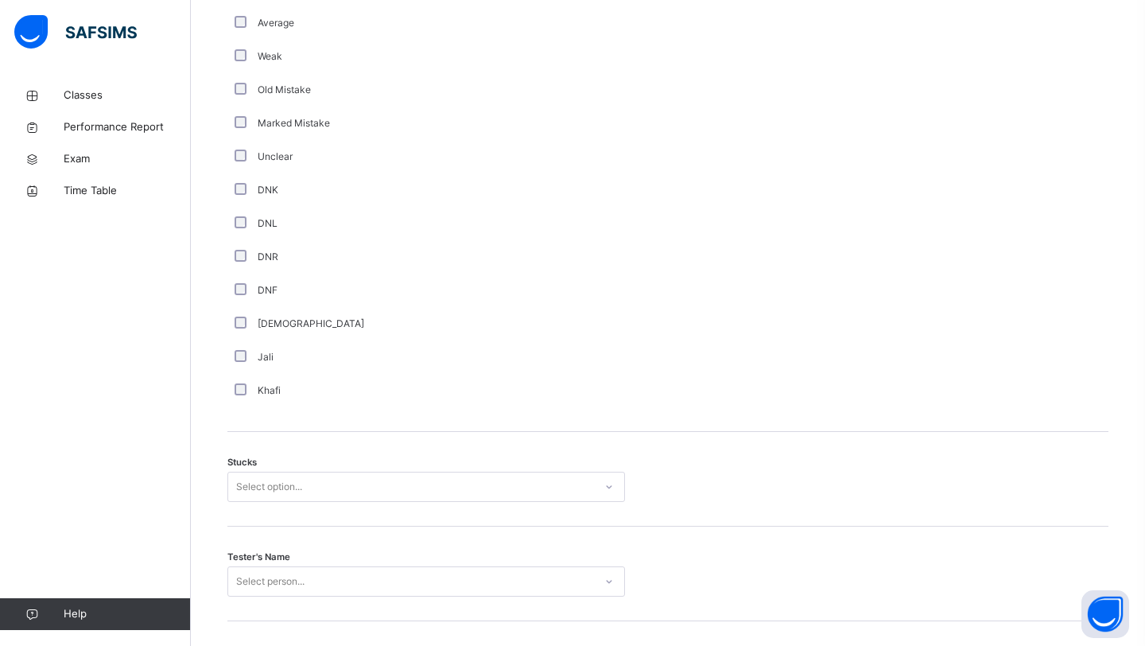
scroll to position [1155, 0]
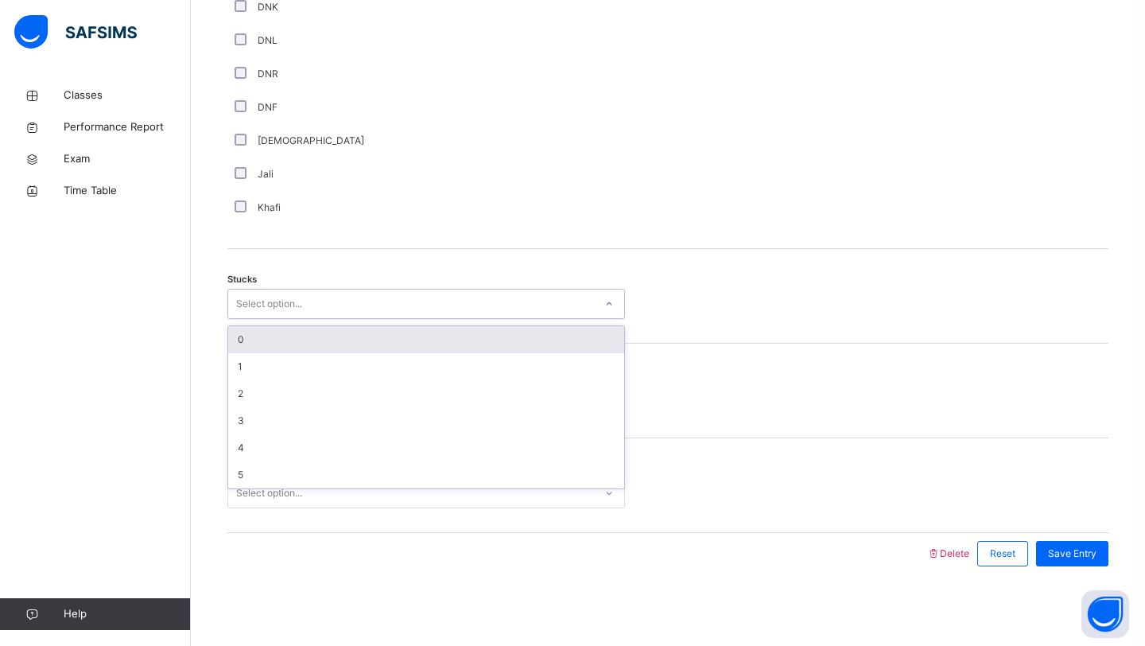
click at [355, 304] on div "Select option..." at bounding box center [411, 304] width 366 height 25
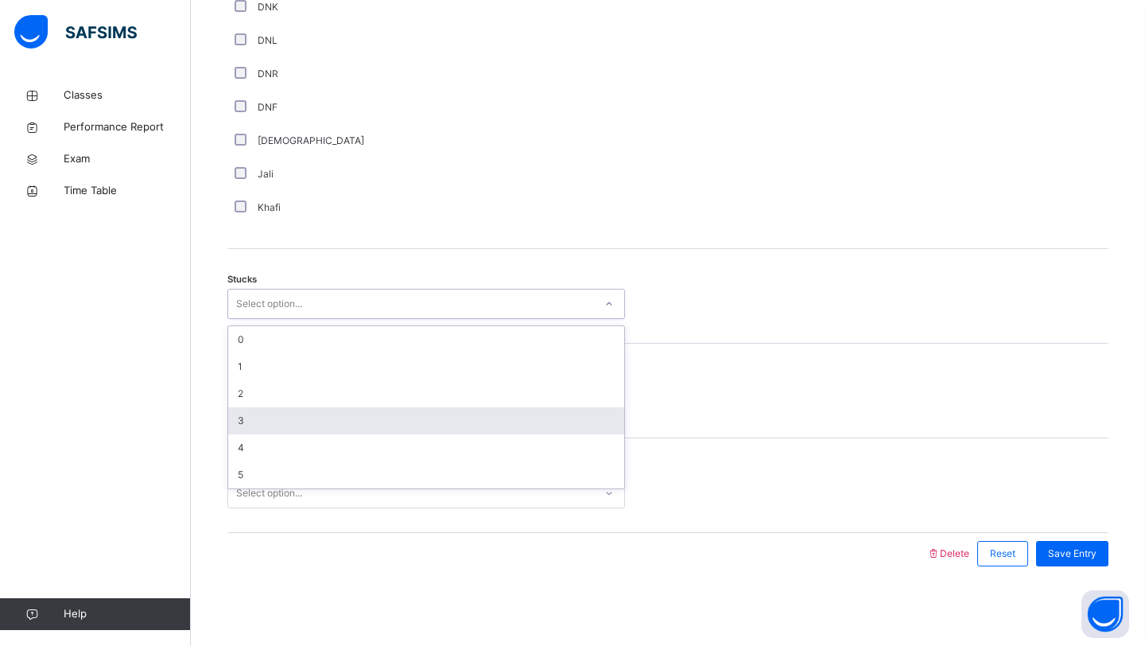
click at [296, 421] on div "3" at bounding box center [426, 420] width 396 height 27
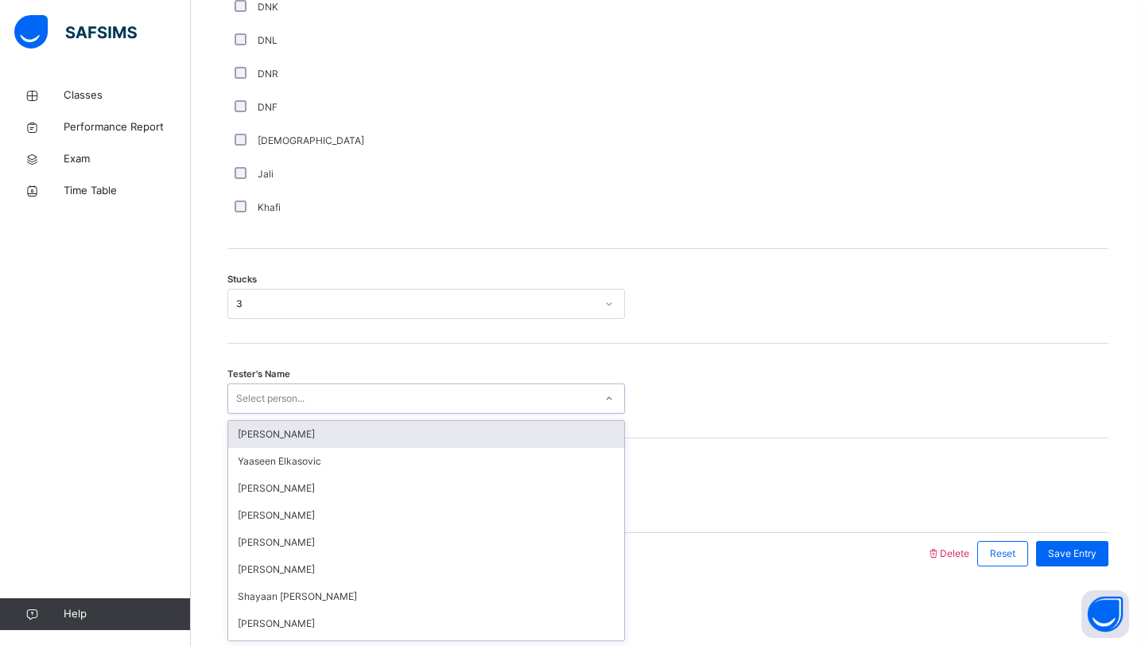
click at [296, 398] on div "Select person..." at bounding box center [270, 398] width 68 height 30
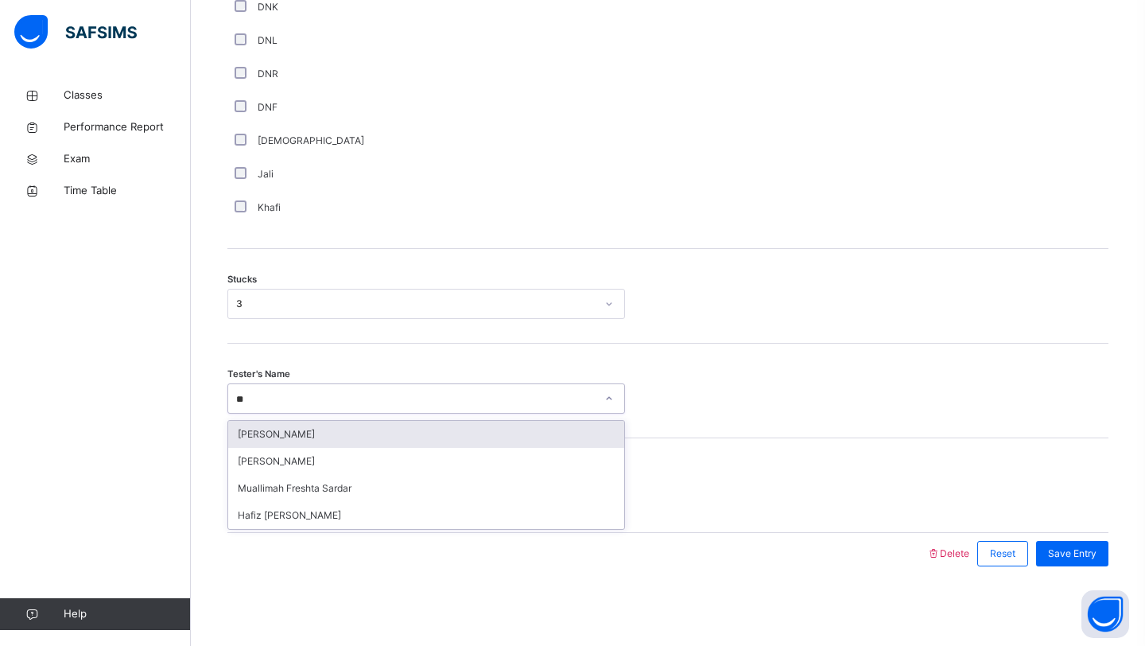
type input "***"
click at [287, 437] on div "[PERSON_NAME]" at bounding box center [426, 434] width 396 height 27
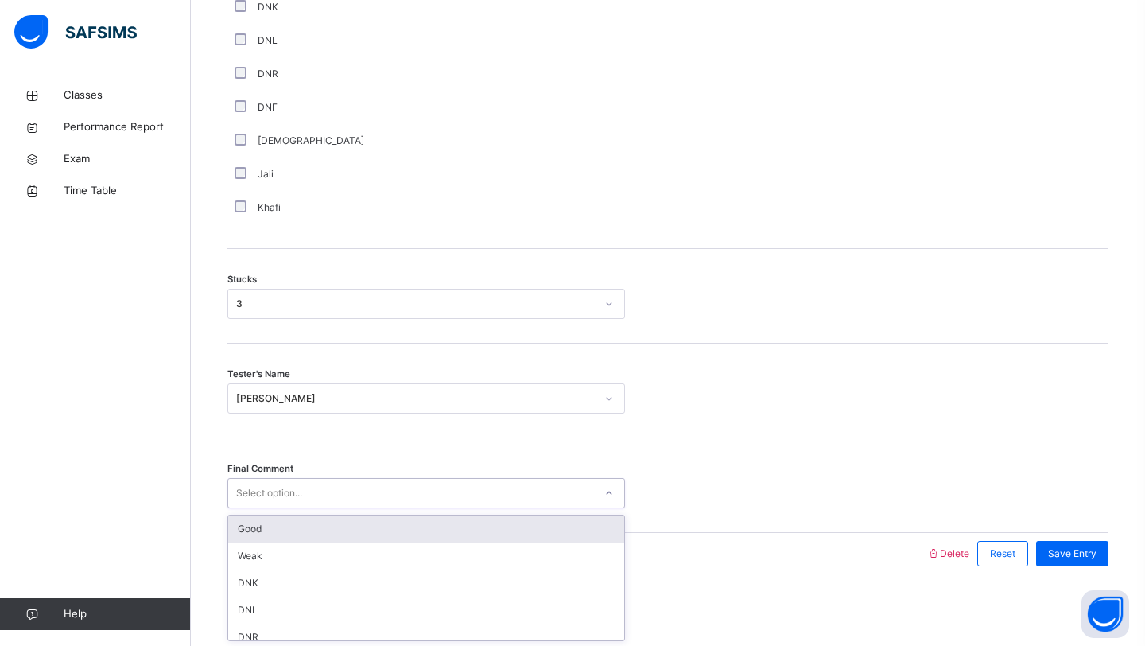
click at [288, 507] on div "Select option..." at bounding box center [426, 493] width 398 height 30
click at [279, 525] on div "Good" at bounding box center [426, 528] width 396 height 27
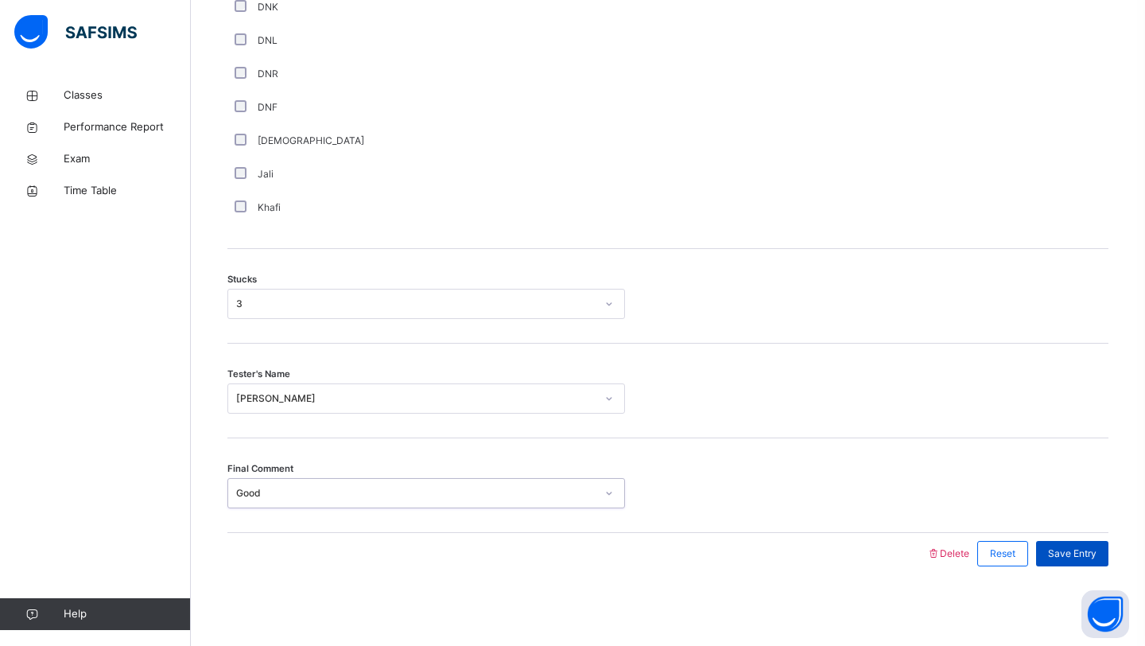
click at [1050, 557] on span "Save Entry" at bounding box center [1072, 553] width 49 height 14
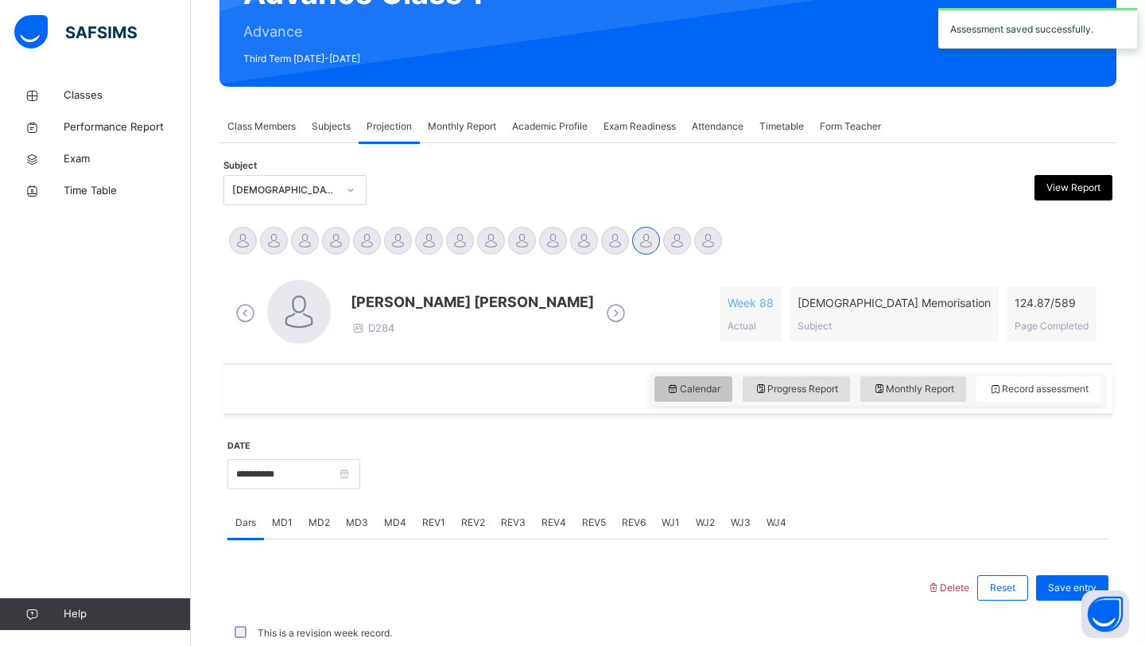
scroll to position [549, 0]
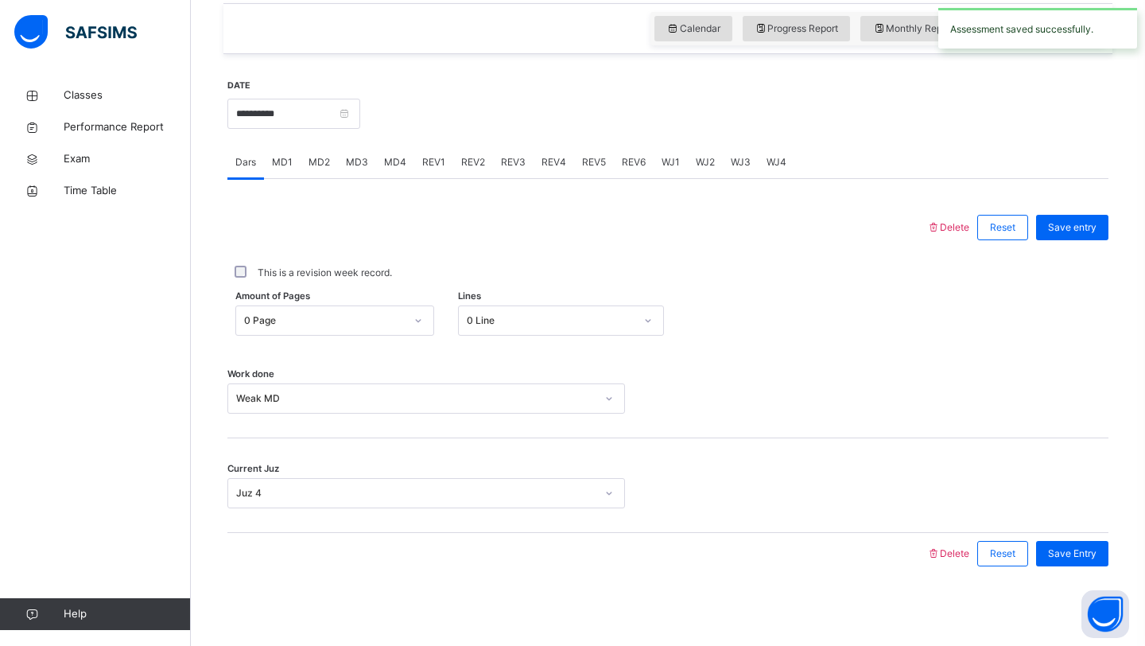
click at [388, 169] on div "MD4" at bounding box center [395, 162] width 38 height 32
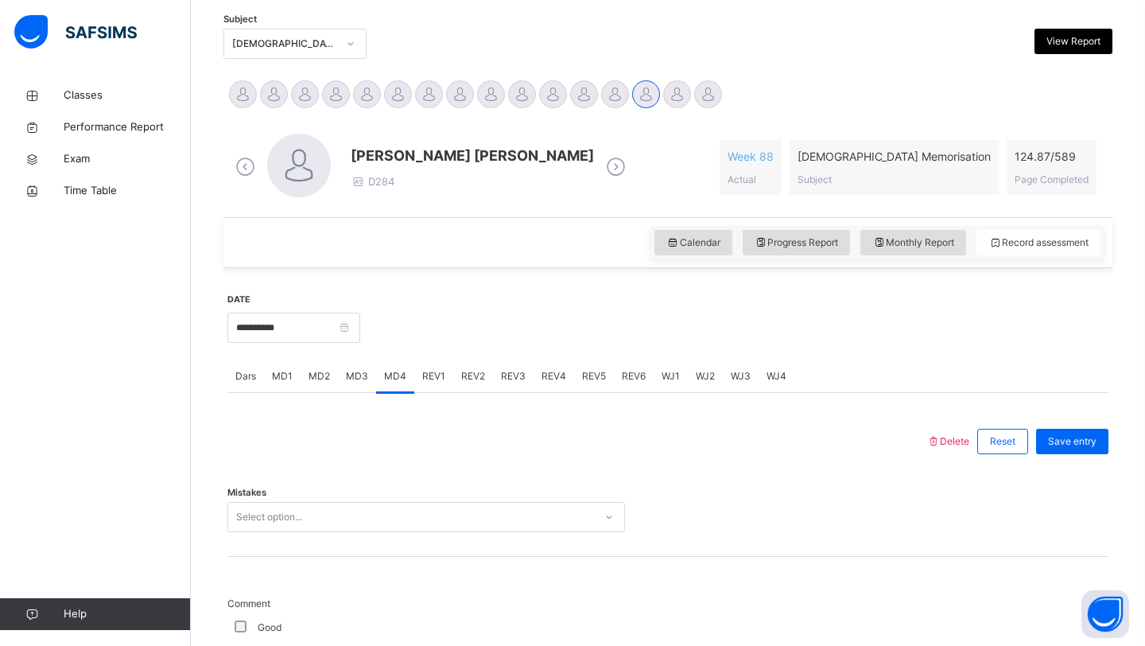
scroll to position [410, 0]
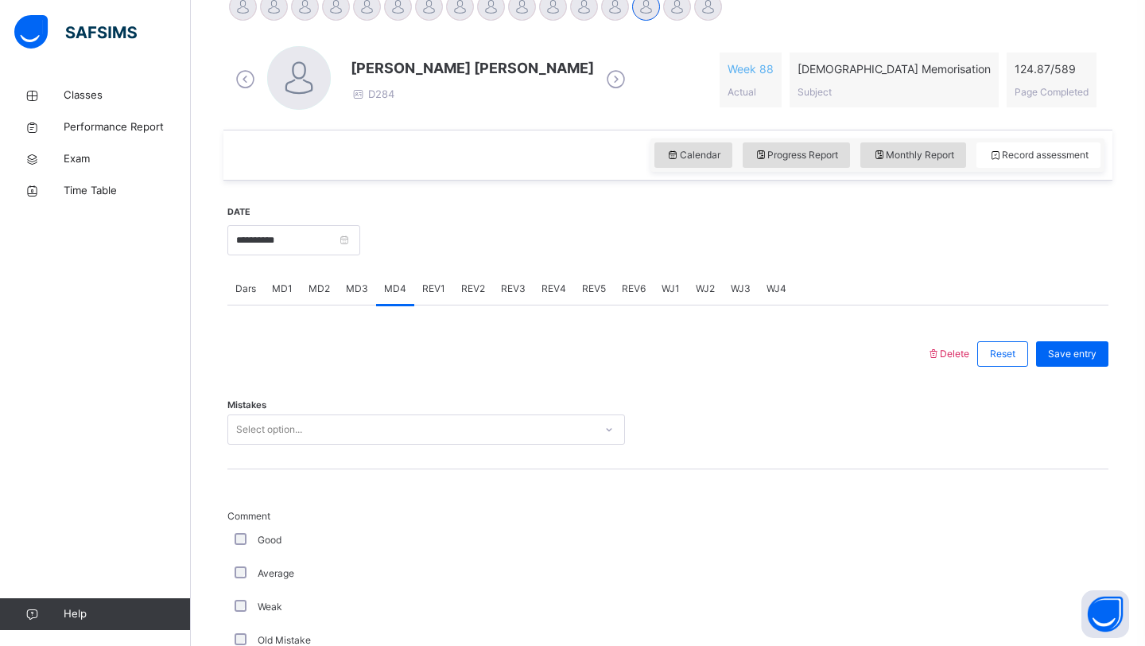
click at [298, 432] on div "Select option..." at bounding box center [269, 429] width 66 height 30
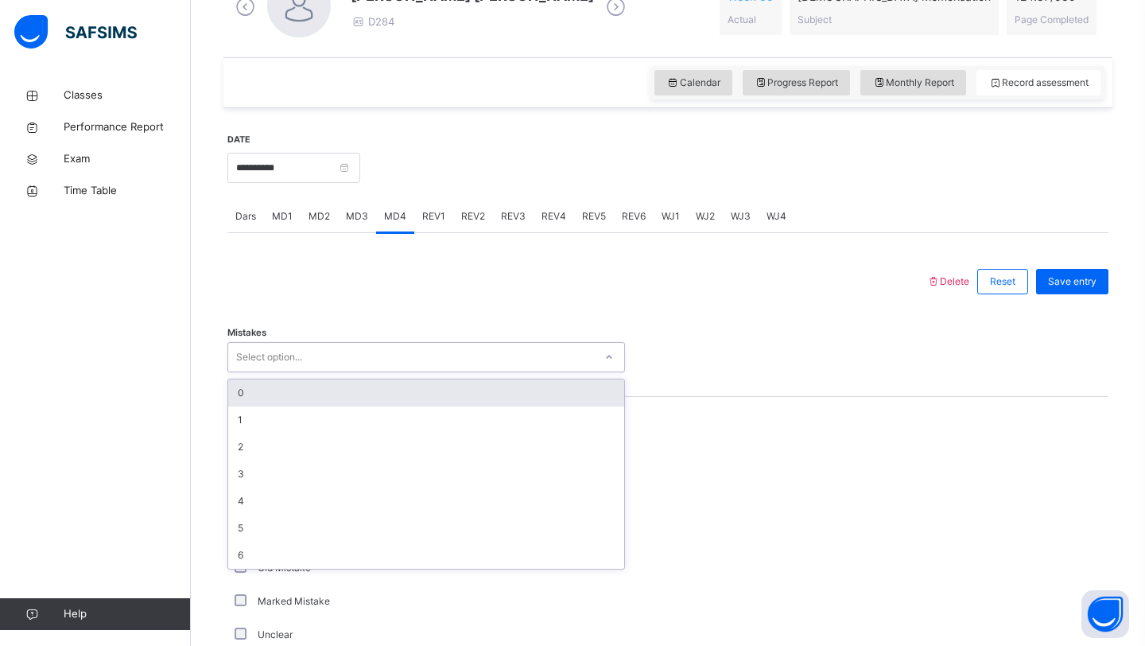
scroll to position [498, 0]
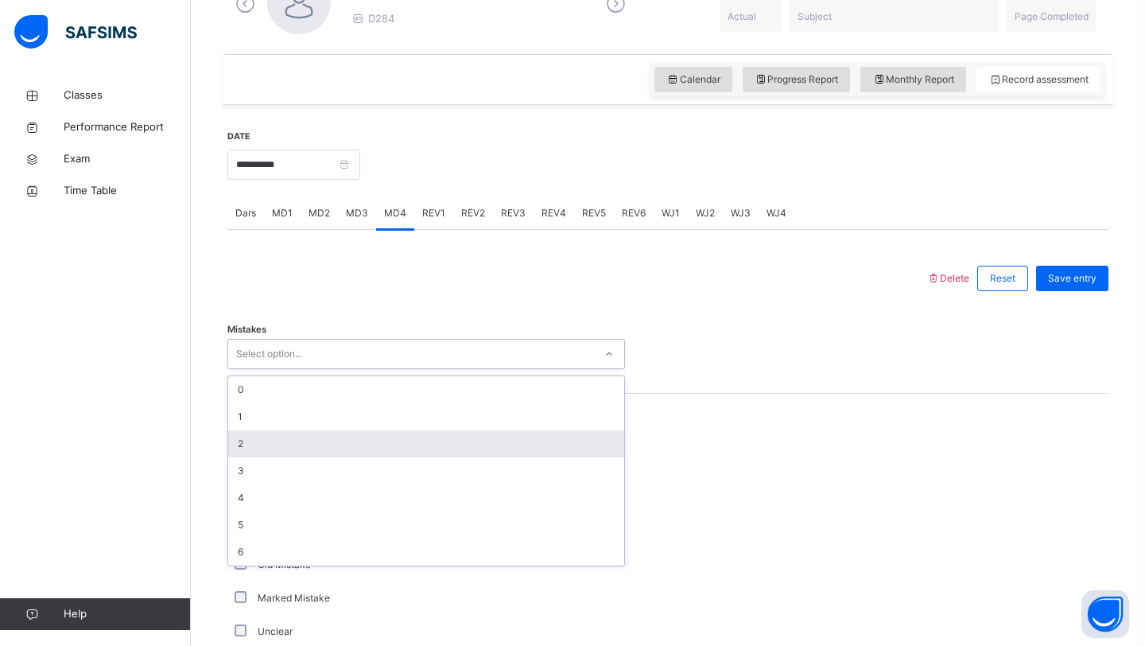
click at [343, 437] on div "2" at bounding box center [426, 443] width 396 height 27
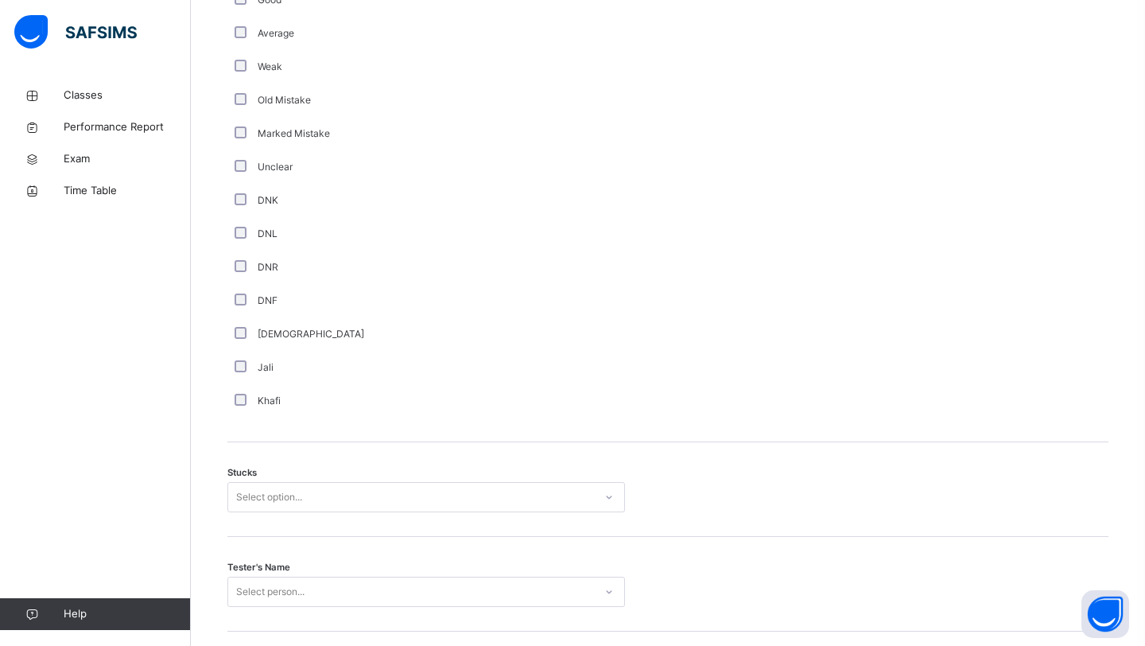
scroll to position [1011, 0]
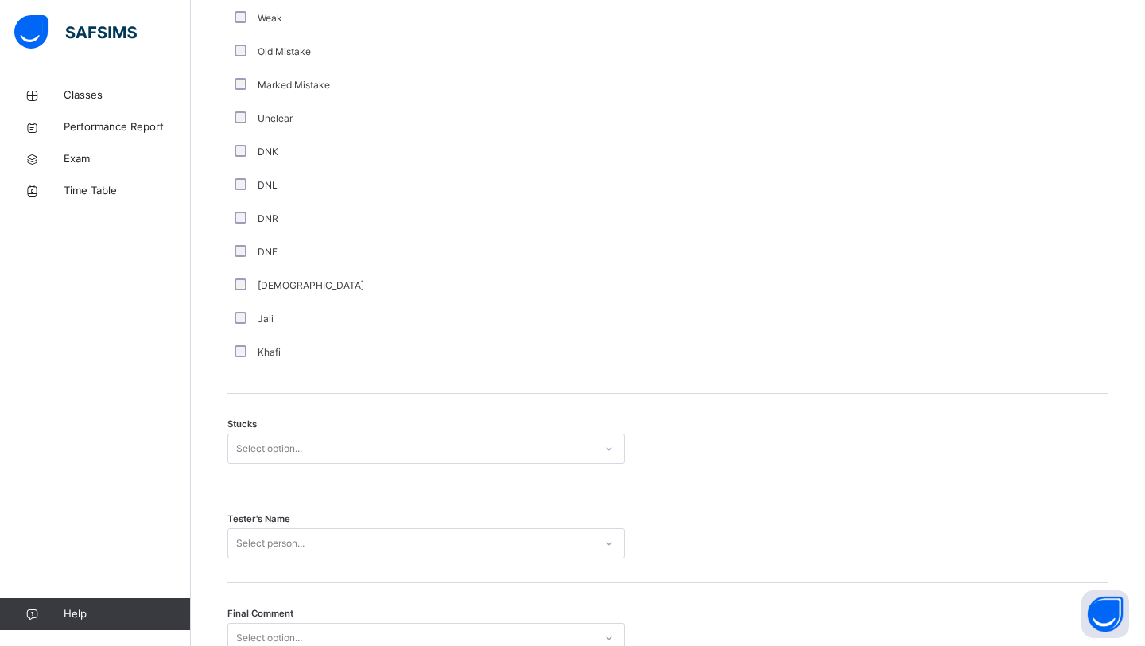
click at [395, 464] on div "Stucks Select option..." at bounding box center [667, 441] width 881 height 95
click at [390, 451] on div "Select option..." at bounding box center [411, 449] width 366 height 25
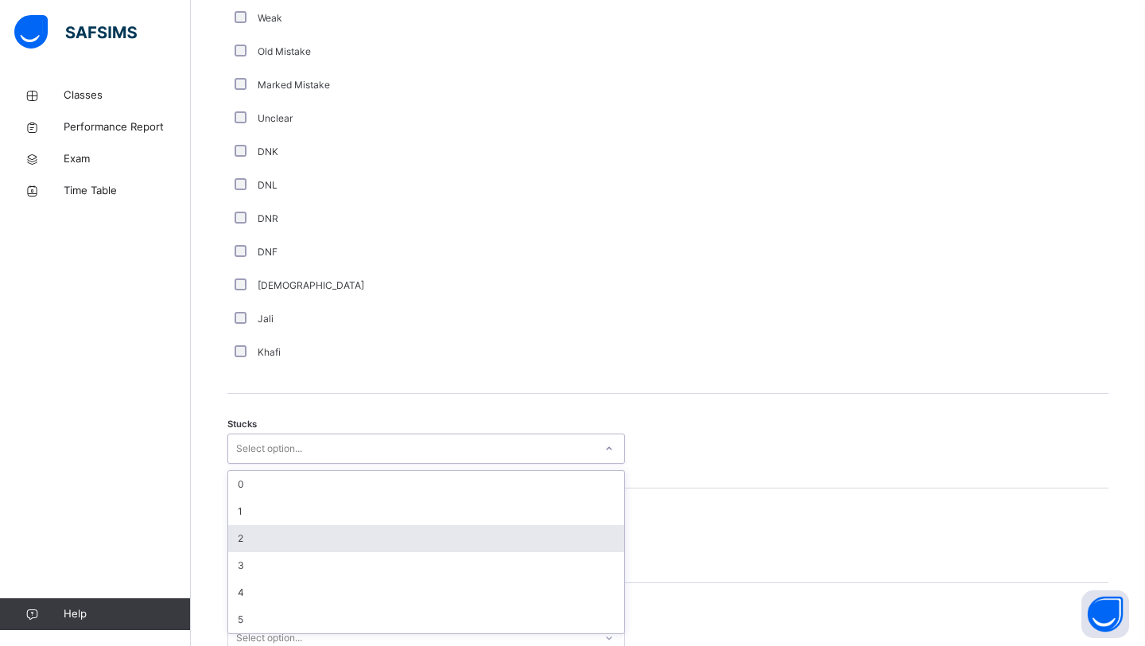
click at [342, 535] on div "2" at bounding box center [426, 538] width 396 height 27
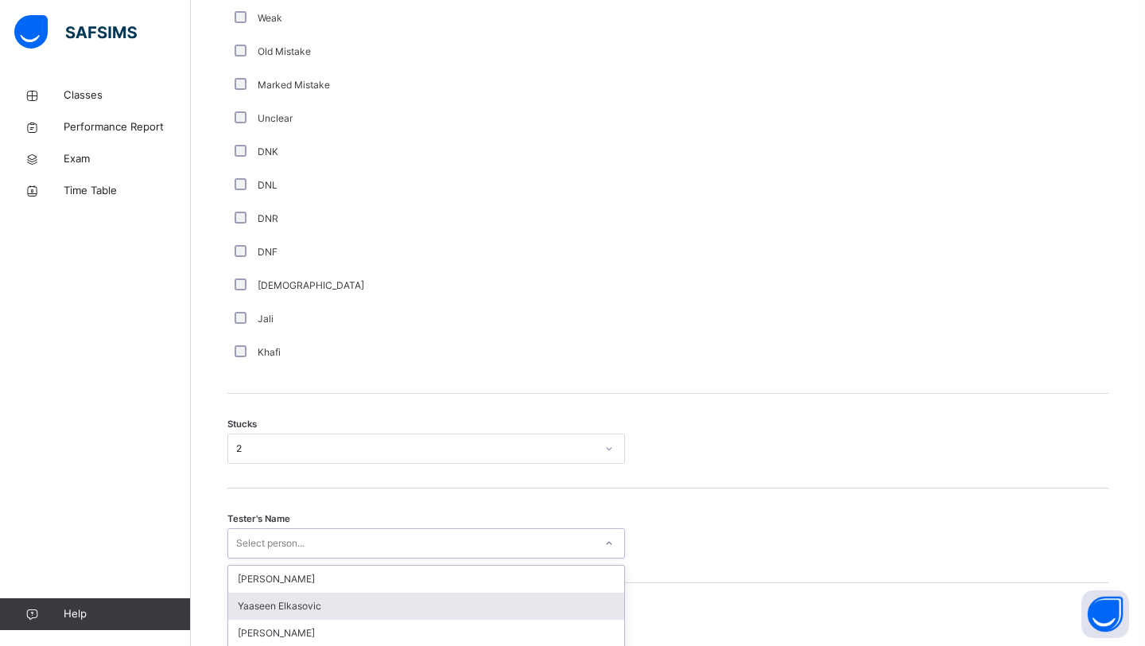
scroll to position [1155, 0]
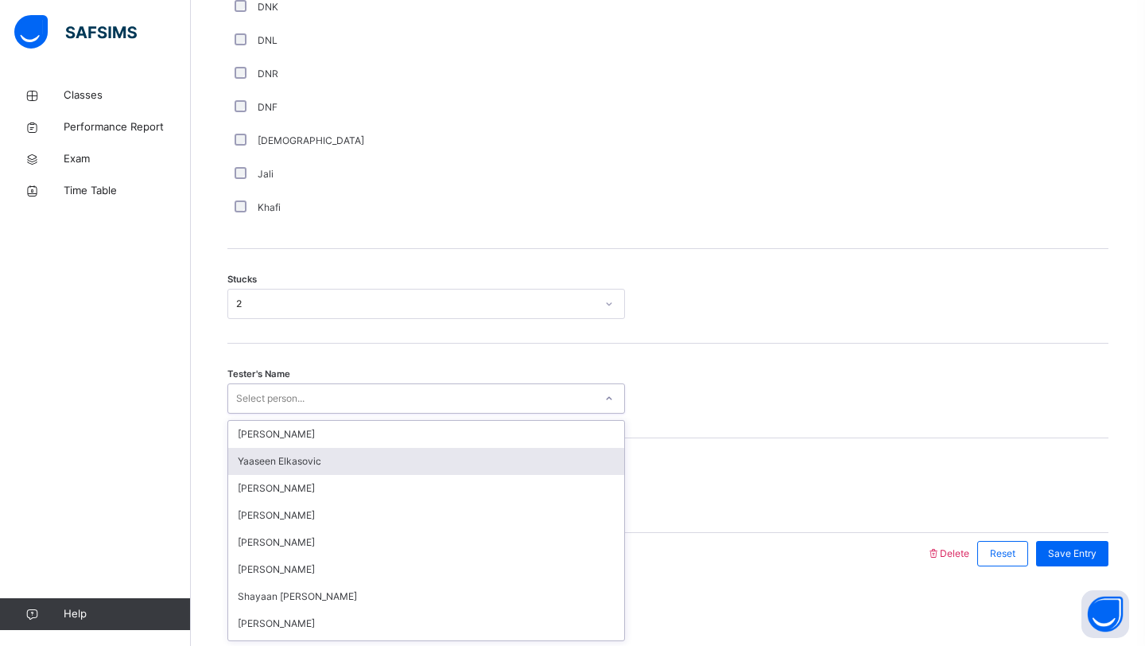
click at [344, 413] on div "option [PERSON_NAME] focused, 2 of 90. 90 results available. Use Up and Down to…" at bounding box center [426, 398] width 398 height 30
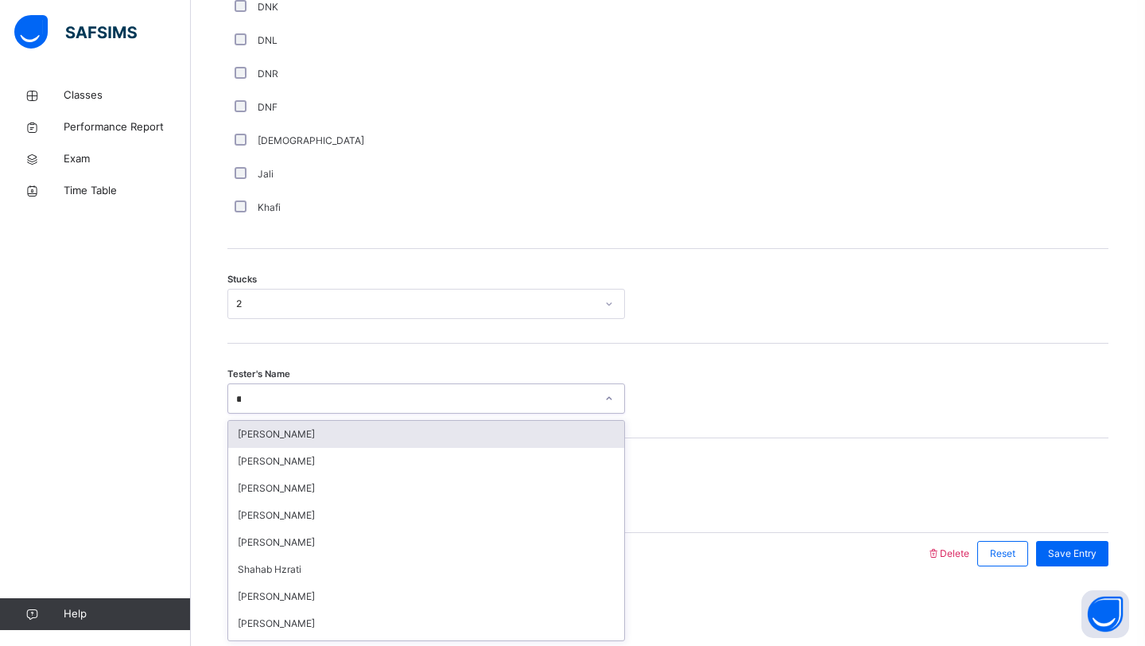
type input "***"
click at [359, 444] on div "[PERSON_NAME]" at bounding box center [426, 434] width 396 height 27
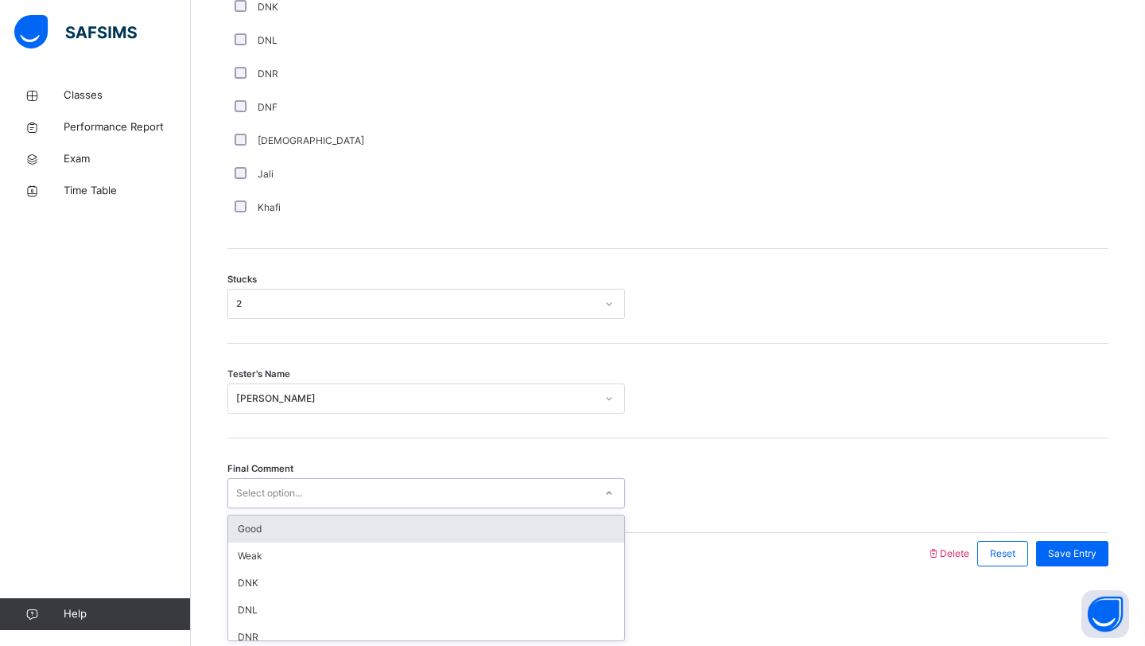
click at [375, 501] on div "Select option..." at bounding box center [411, 493] width 366 height 25
click at [355, 524] on div "Good" at bounding box center [426, 528] width 396 height 27
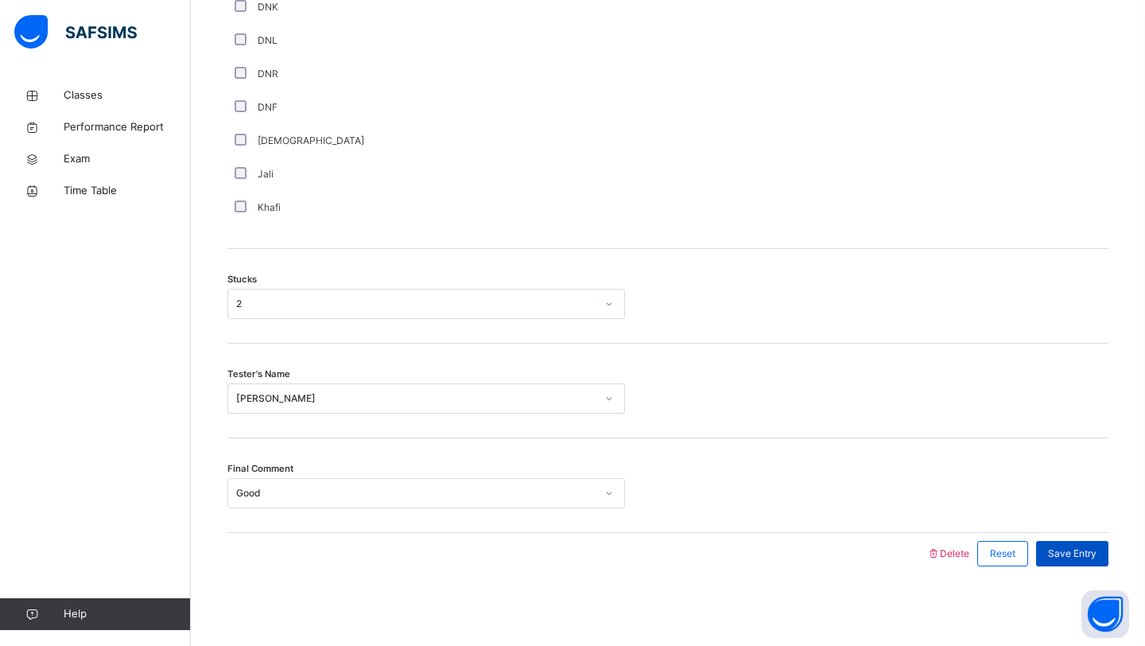
click at [1057, 556] on span "Save Entry" at bounding box center [1072, 553] width 49 height 14
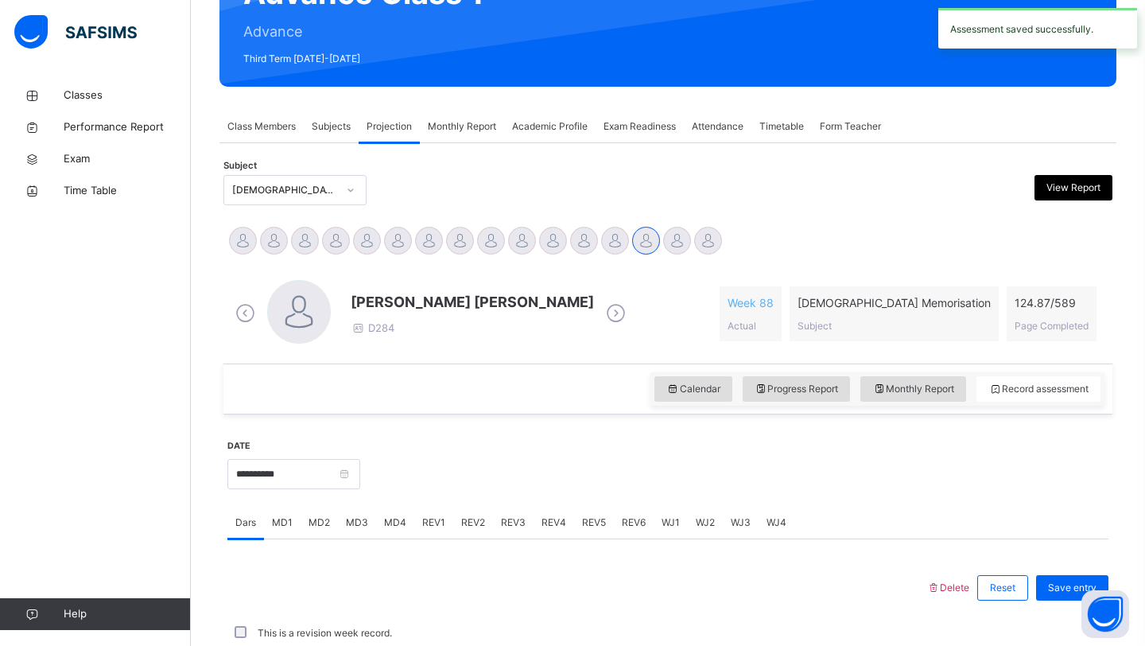
scroll to position [549, 0]
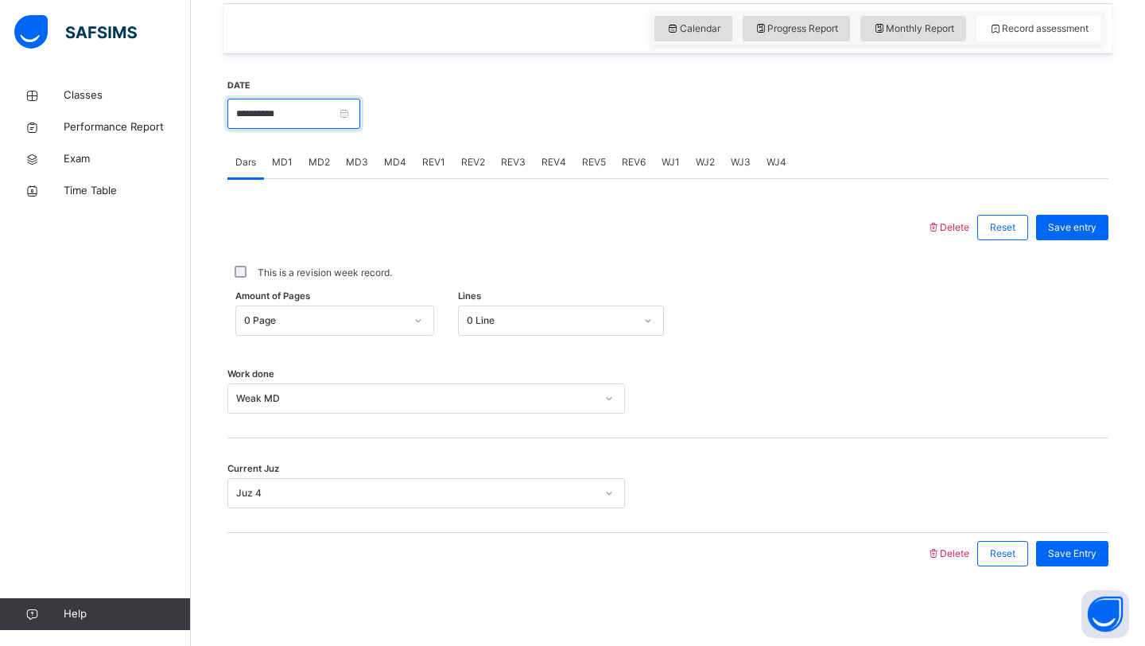
click at [346, 110] on input "**********" at bounding box center [293, 114] width 133 height 30
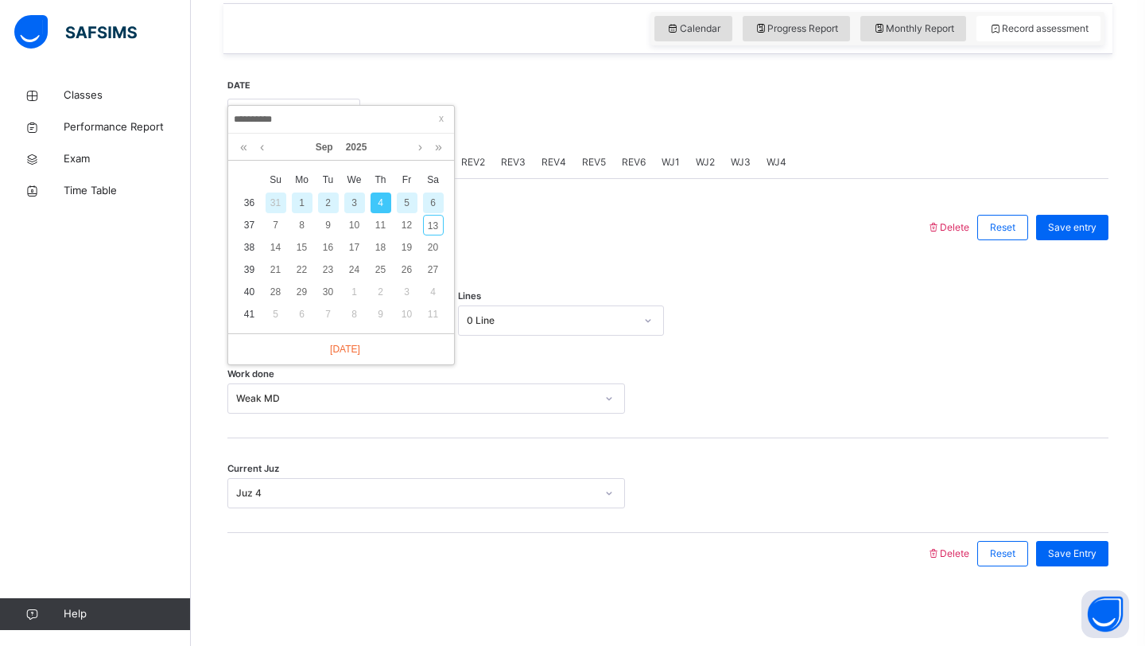
click at [328, 206] on div "2" at bounding box center [328, 202] width 21 height 21
type input "**********"
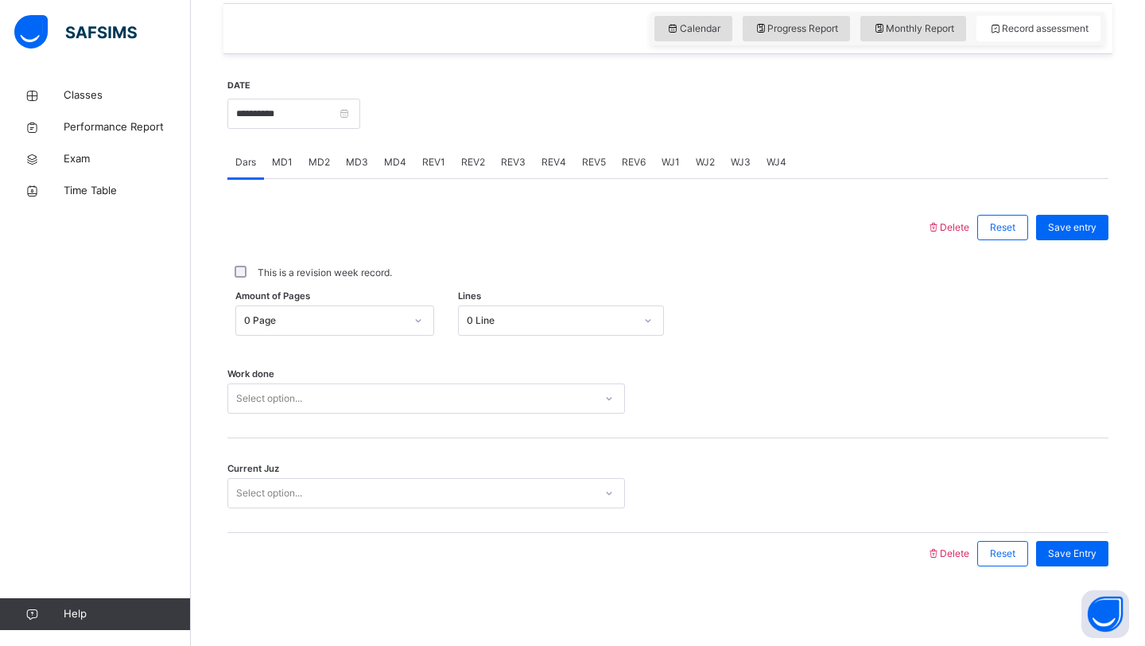
click at [339, 247] on div at bounding box center [576, 227] width 683 height 41
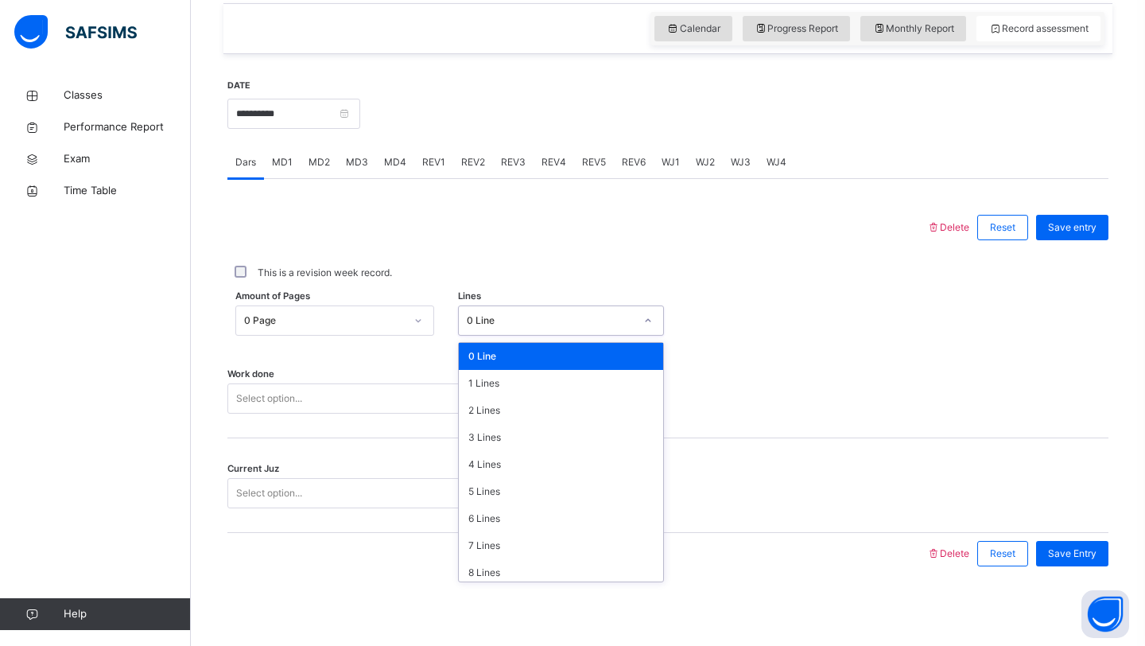
click at [487, 320] on div "0 Line" at bounding box center [551, 320] width 169 height 14
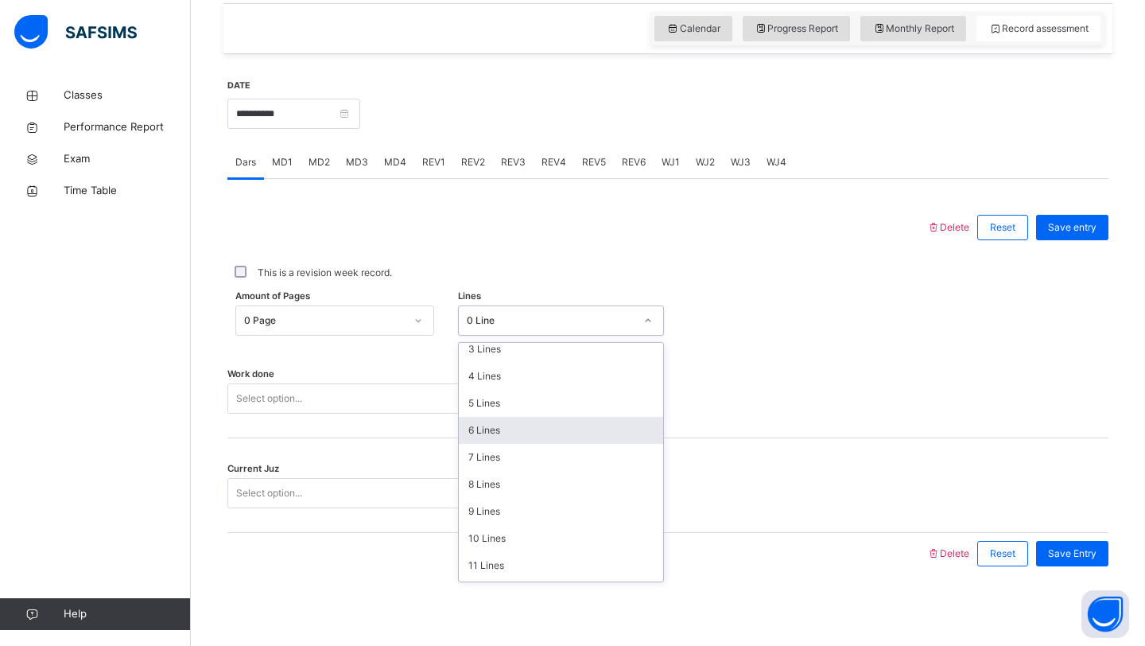
scroll to position [194, 0]
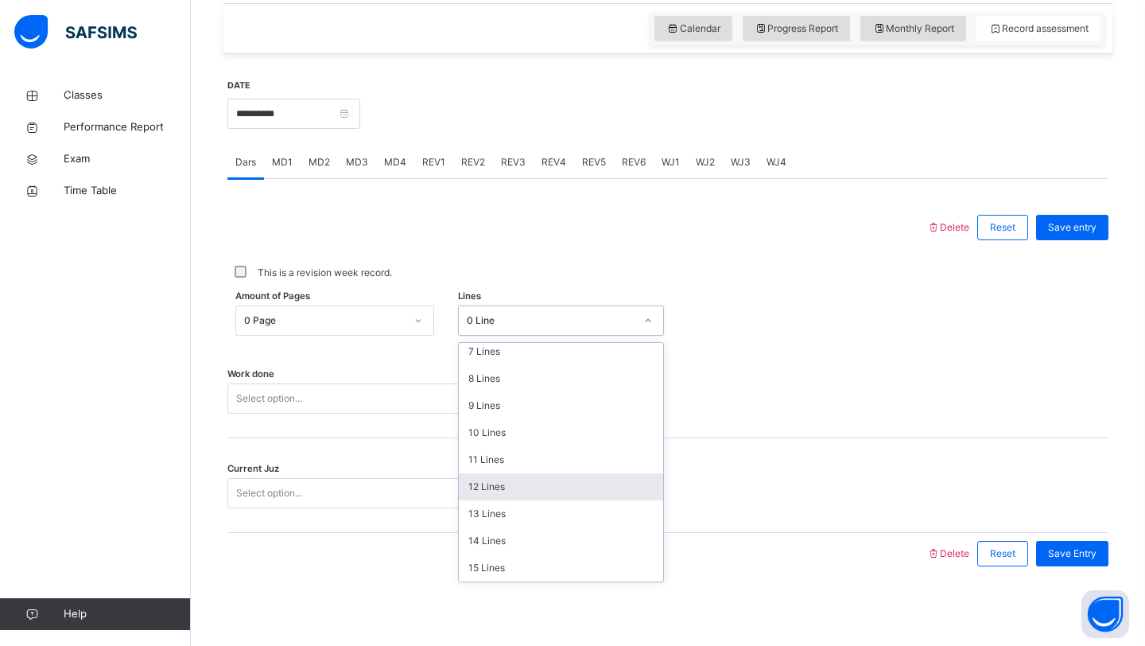
click at [526, 489] on div "12 Lines" at bounding box center [561, 486] width 205 height 27
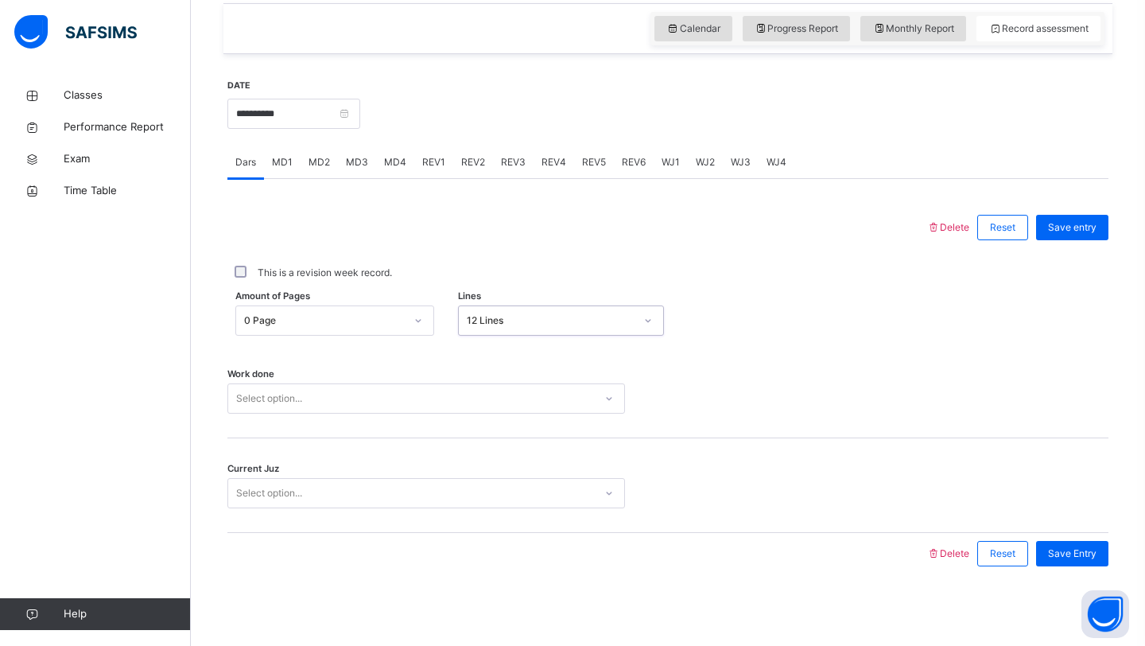
click at [413, 397] on div "Select option..." at bounding box center [411, 398] width 366 height 25
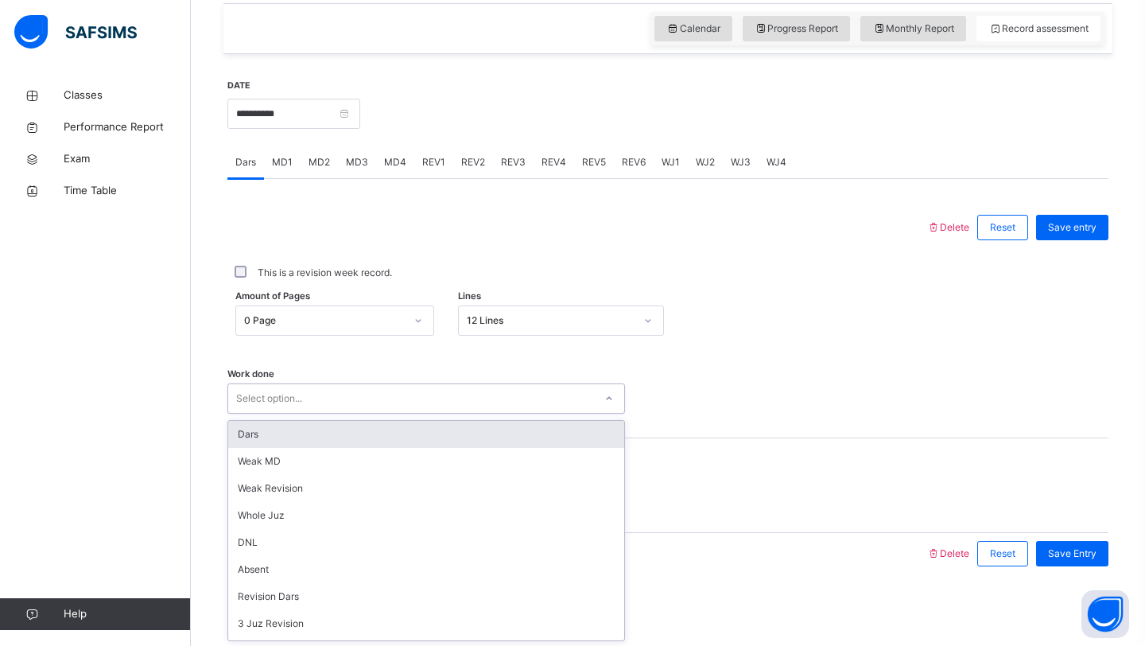
click at [366, 433] on div "Dars" at bounding box center [426, 434] width 396 height 27
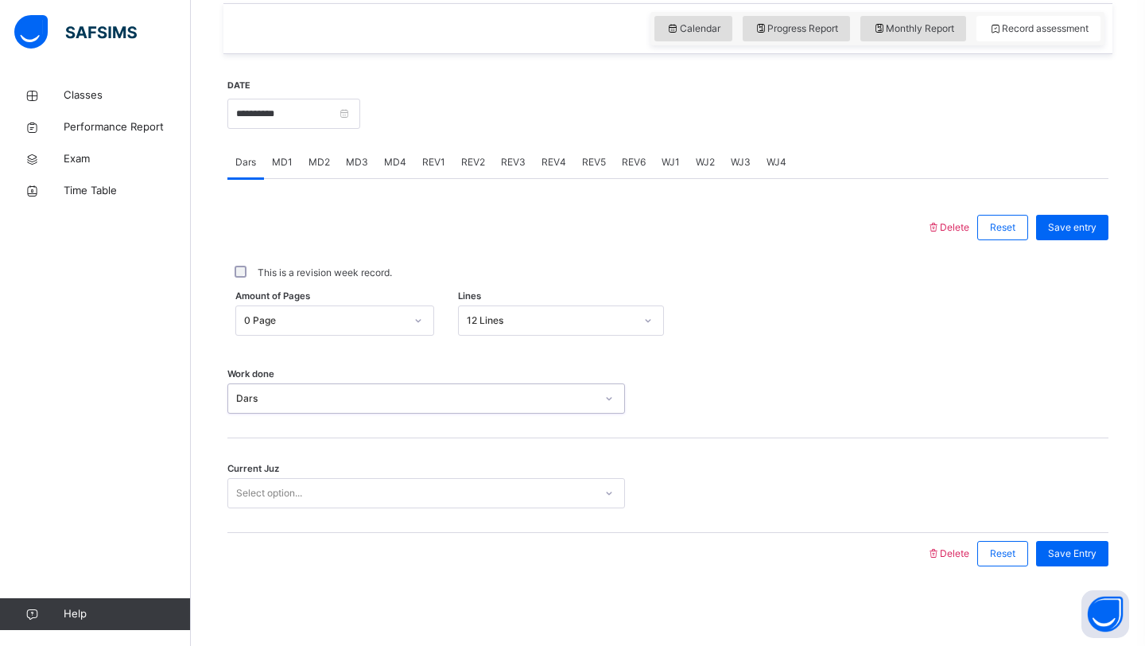
click at [339, 488] on div "Select option..." at bounding box center [411, 493] width 366 height 25
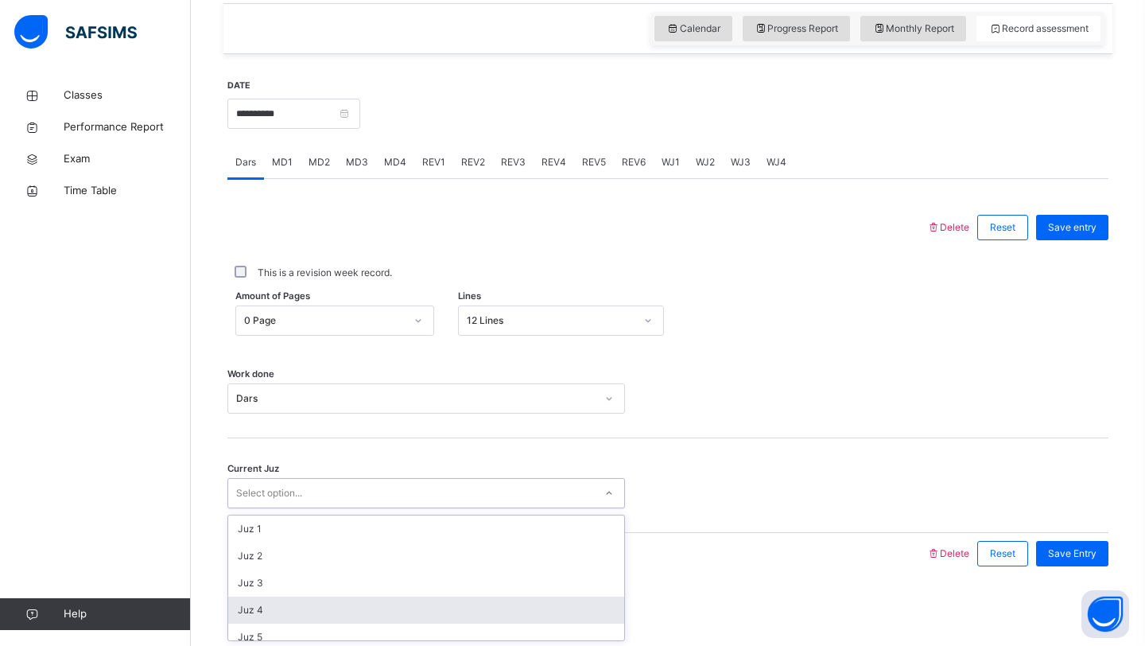
click at [305, 609] on div "Juz 4" at bounding box center [426, 609] width 396 height 27
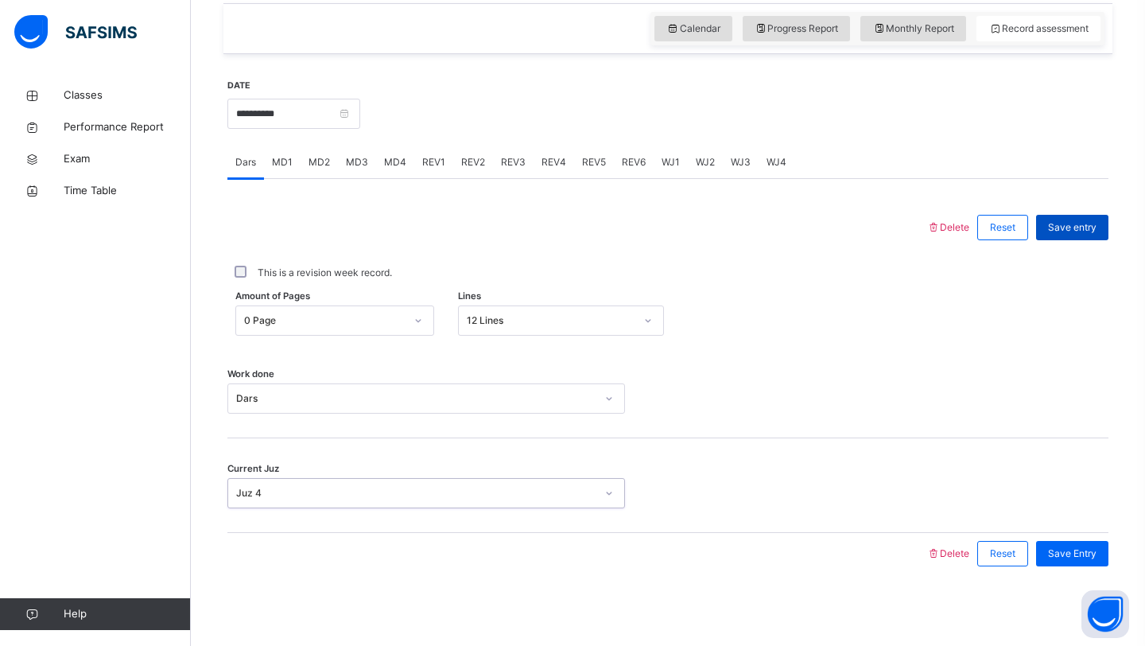
click at [1065, 227] on span "Save entry" at bounding box center [1072, 227] width 49 height 14
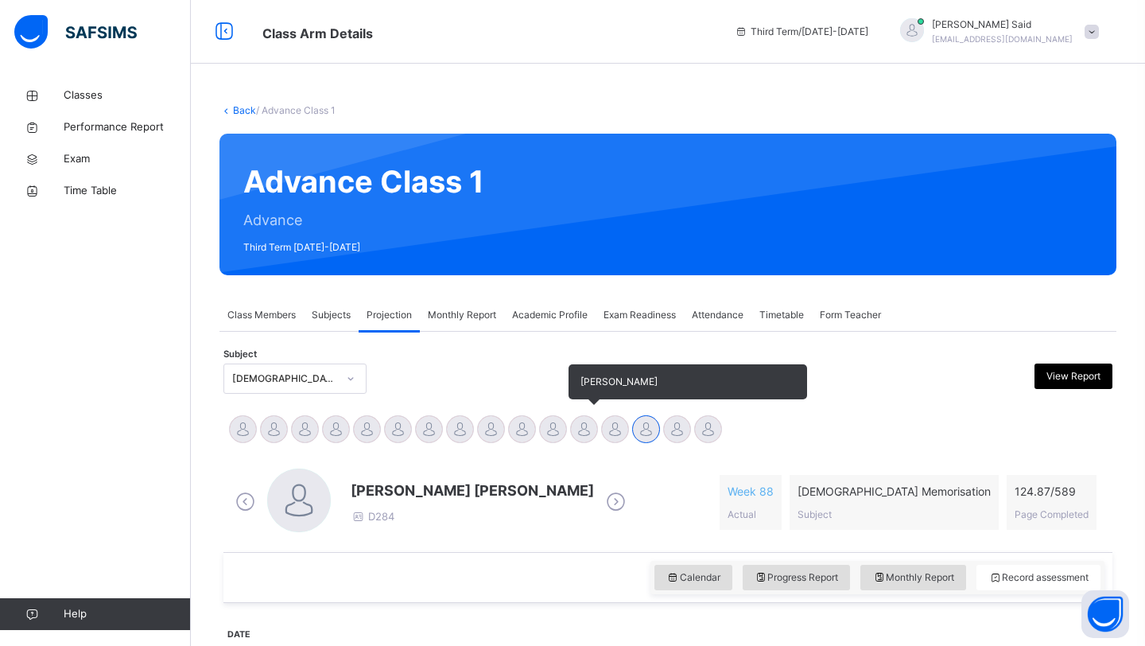
click at [598, 426] on div "[PERSON_NAME]" at bounding box center [584, 430] width 31 height 35
click at [585, 425] on div at bounding box center [584, 429] width 28 height 28
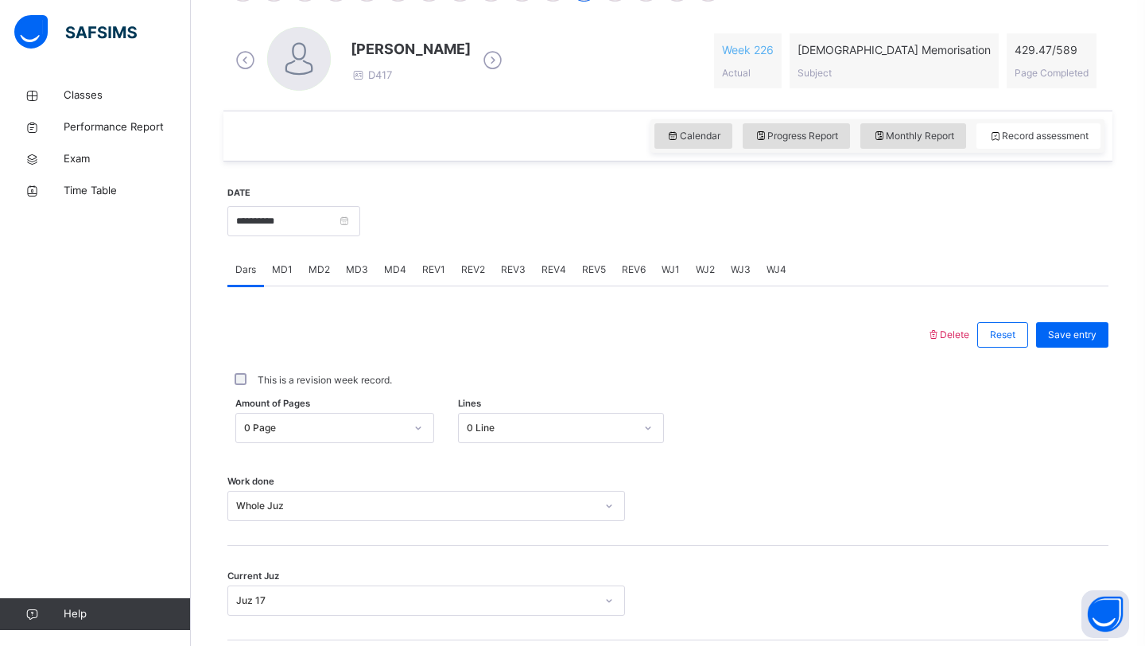
scroll to position [448, 0]
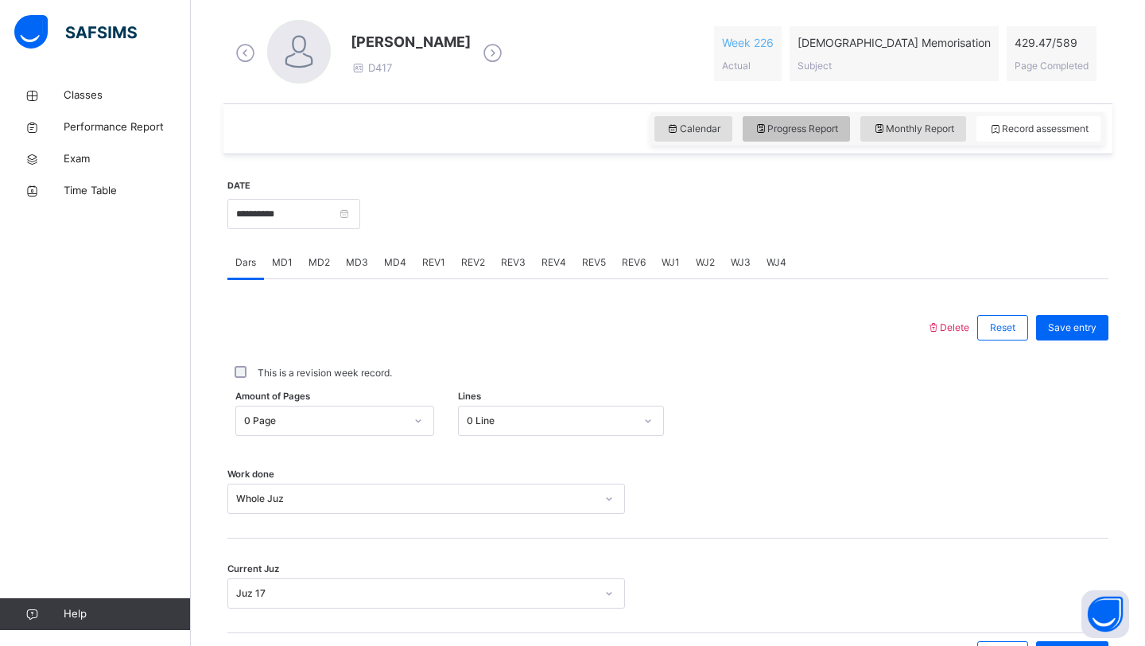
click at [805, 130] on span "Progress Report" at bounding box center [797, 129] width 84 height 14
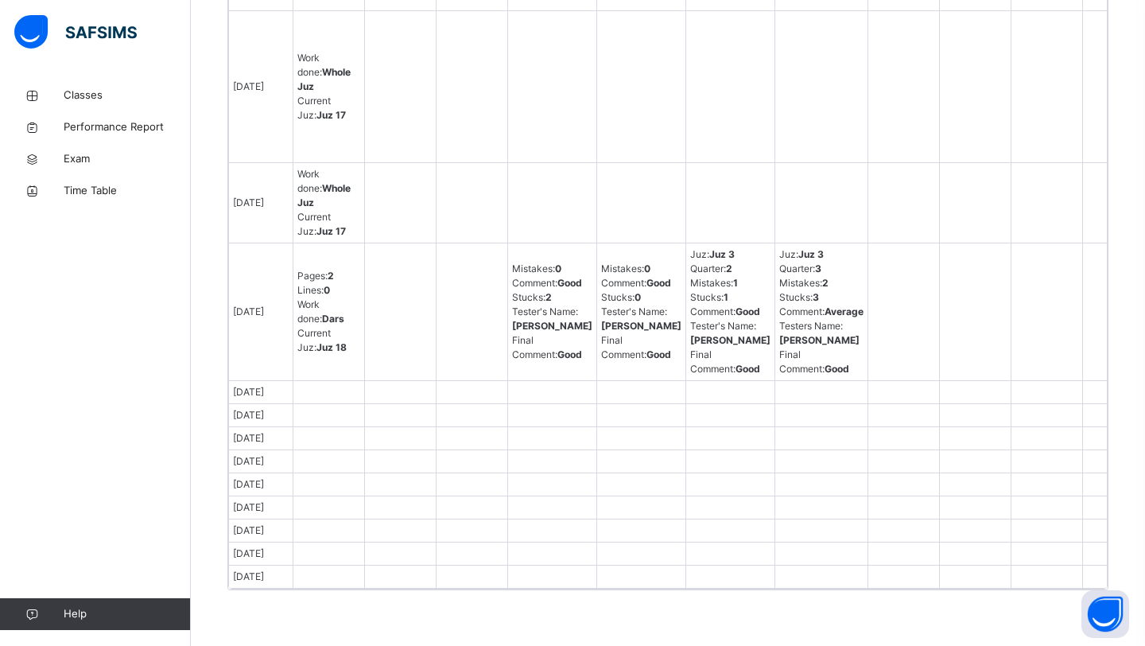
scroll to position [1104, 0]
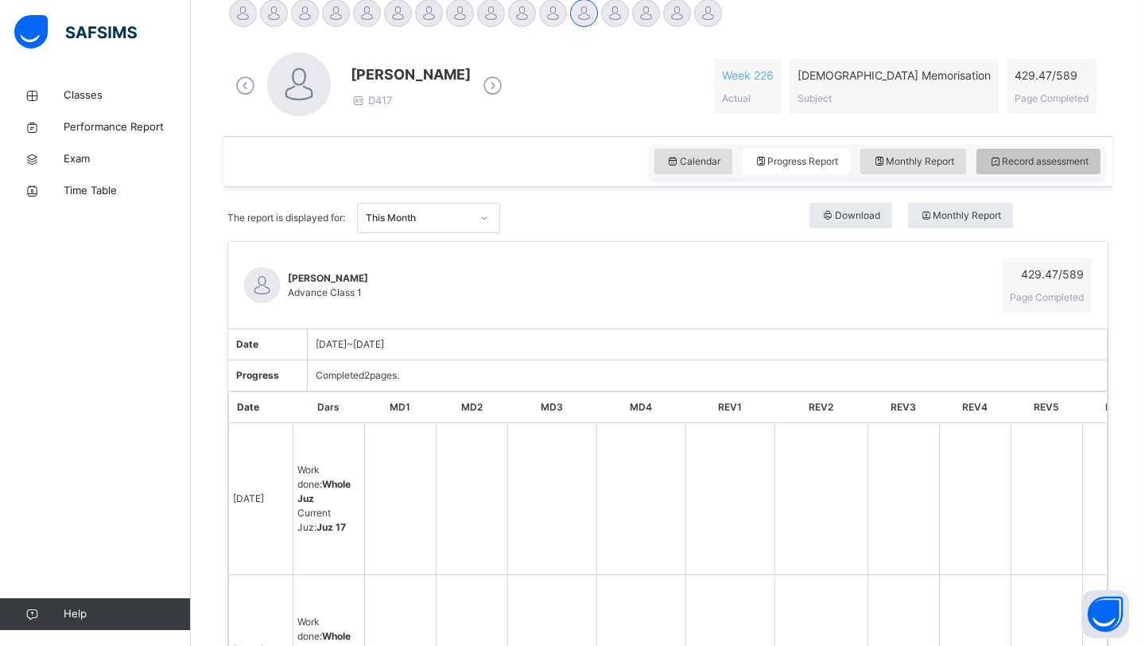
click at [1028, 169] on div "Record assessment" at bounding box center [1038, 161] width 124 height 25
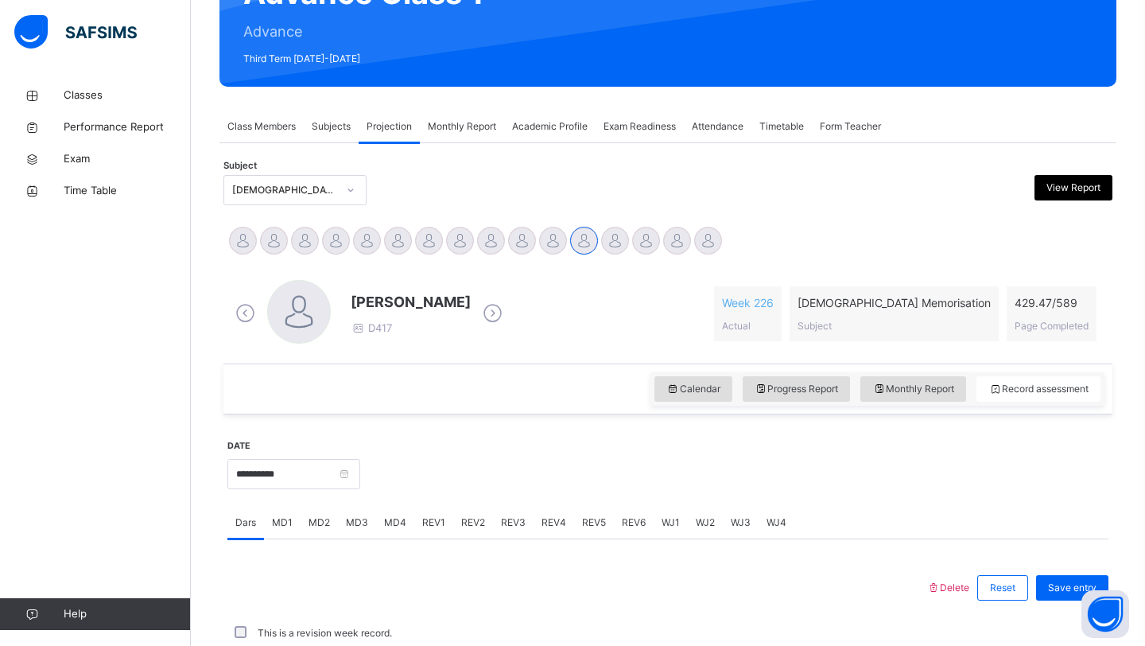
scroll to position [416, 0]
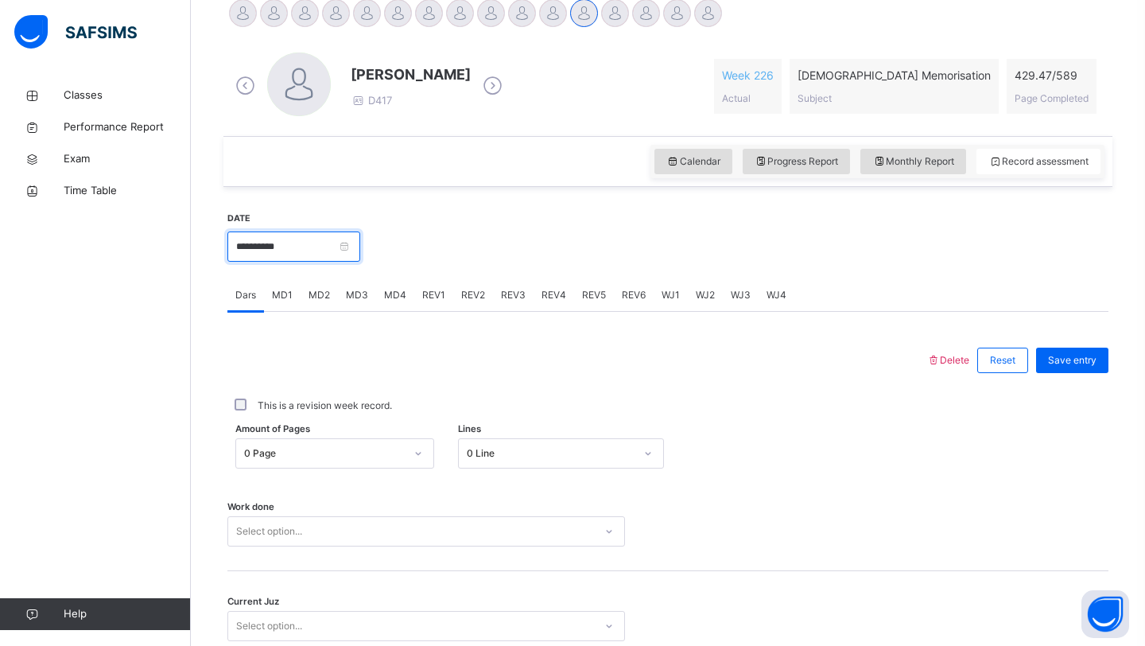
click at [351, 253] on input "**********" at bounding box center [293, 246] width 133 height 30
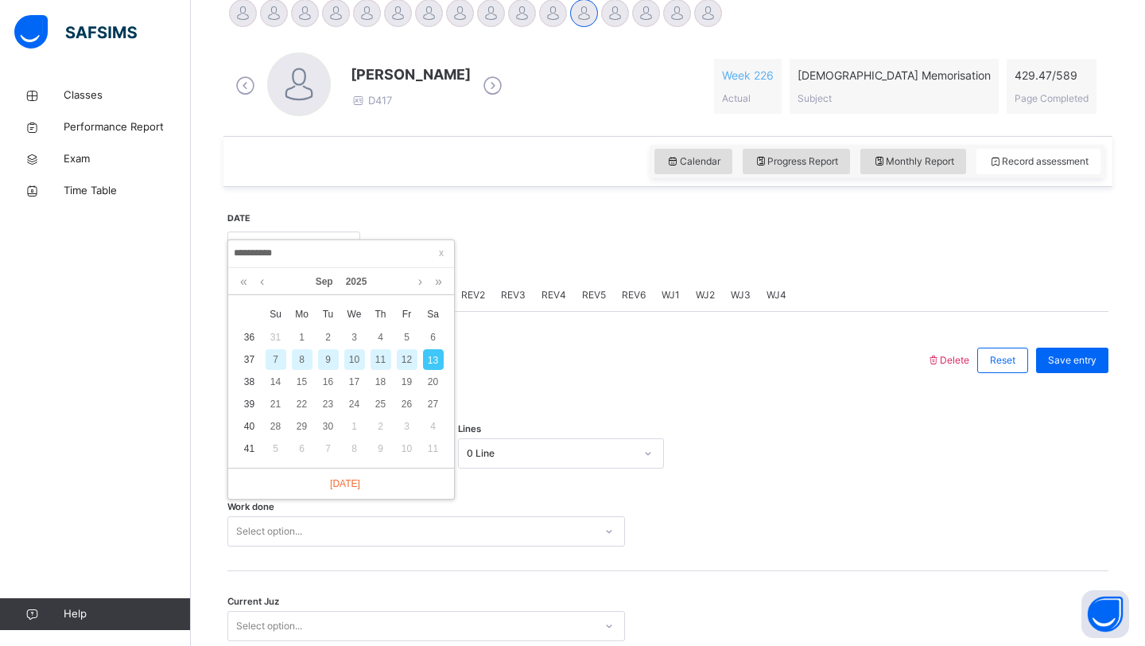
click at [328, 358] on div "9" at bounding box center [328, 359] width 21 height 21
type input "**********"
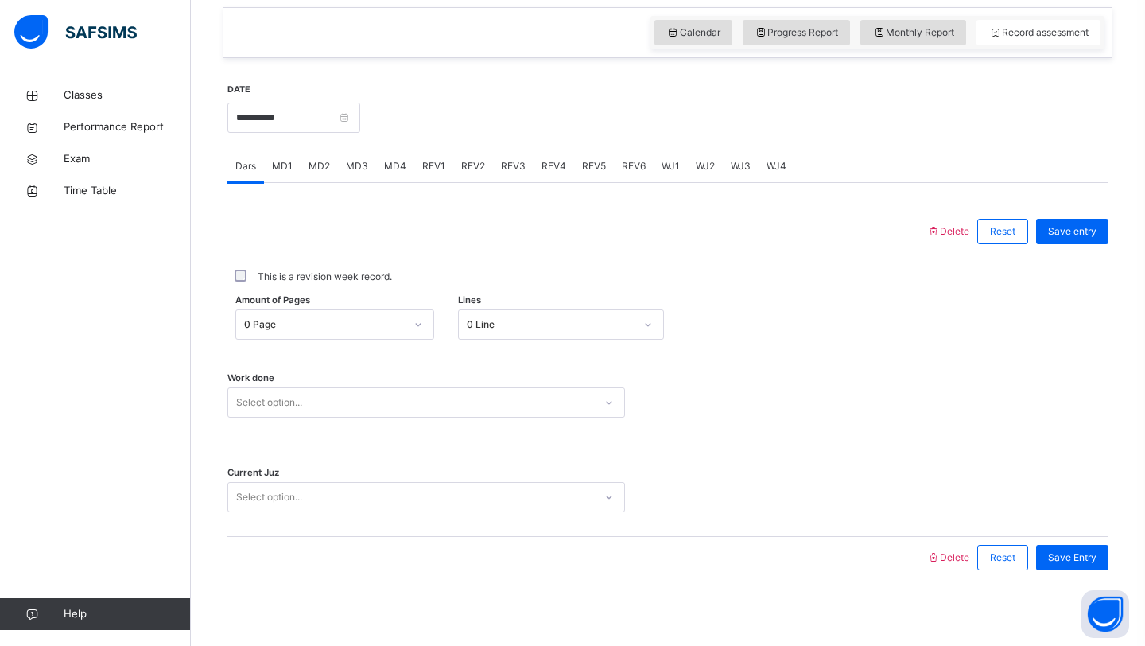
scroll to position [549, 0]
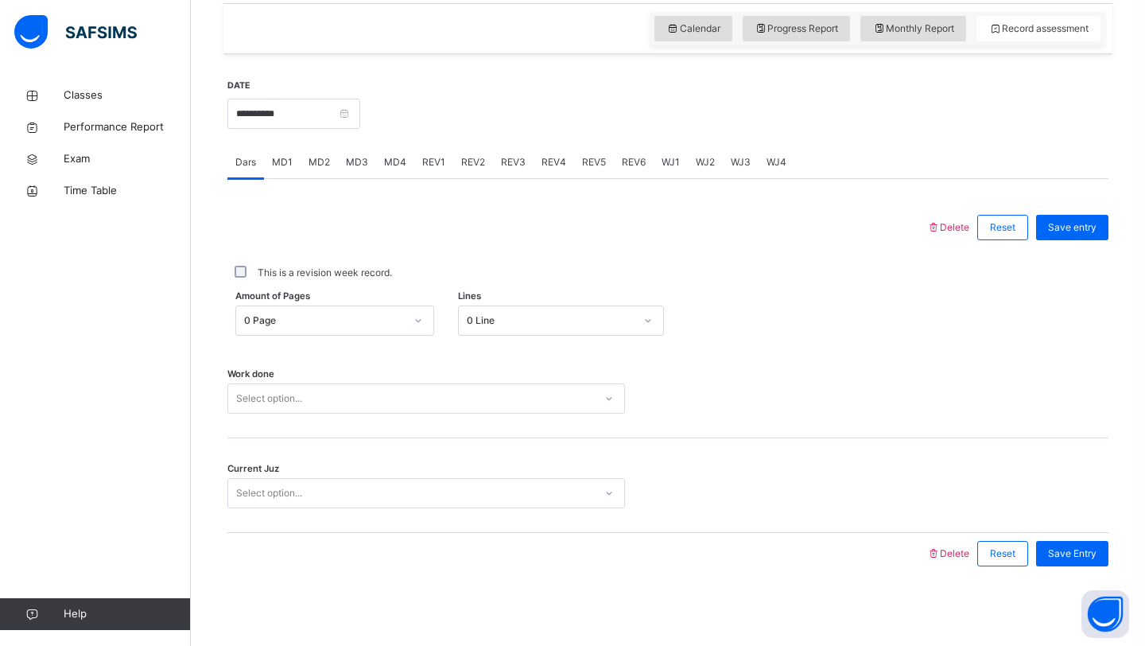
click at [324, 151] on div "MD2" at bounding box center [319, 162] width 37 height 32
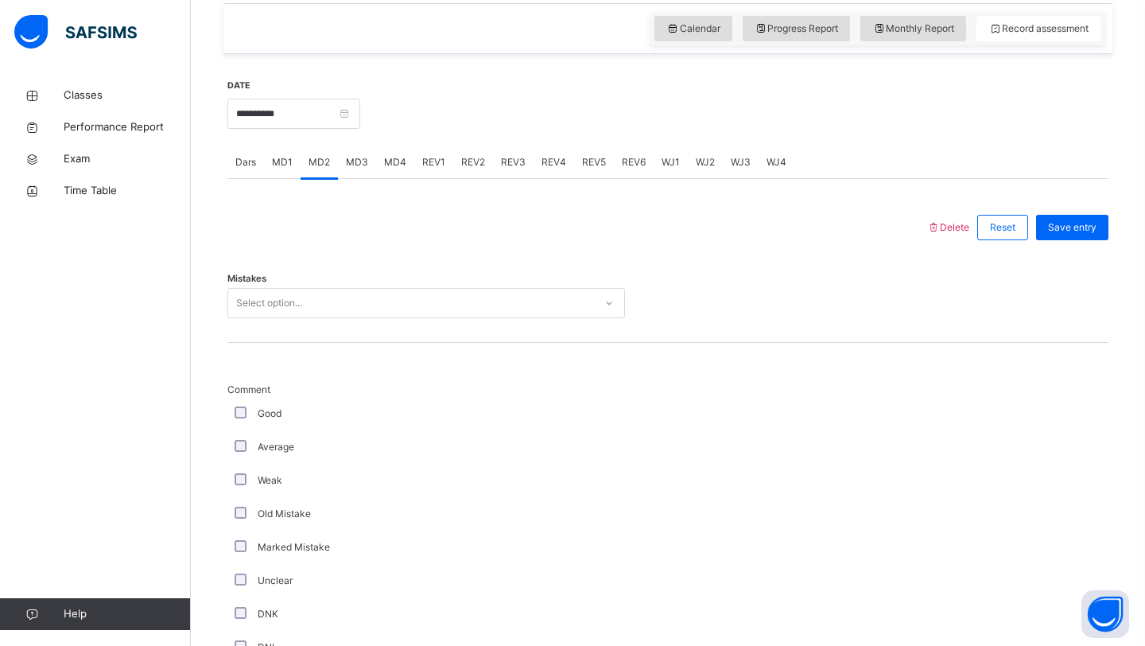
click at [321, 289] on div "Select option..." at bounding box center [426, 303] width 398 height 30
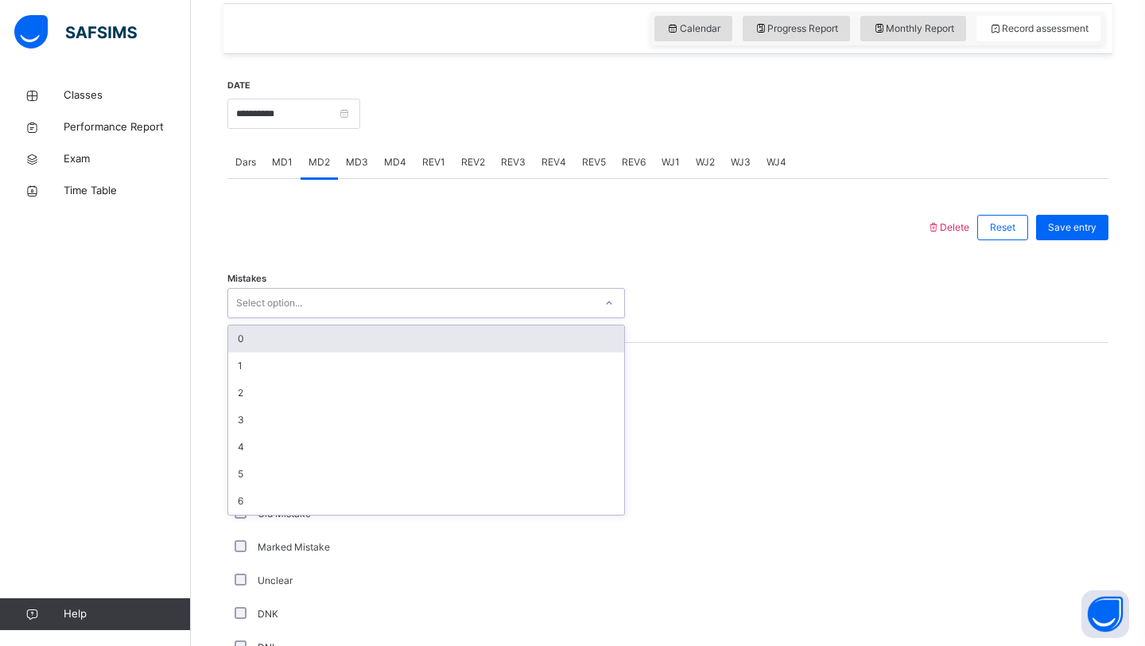
click at [251, 329] on div "0" at bounding box center [426, 338] width 396 height 27
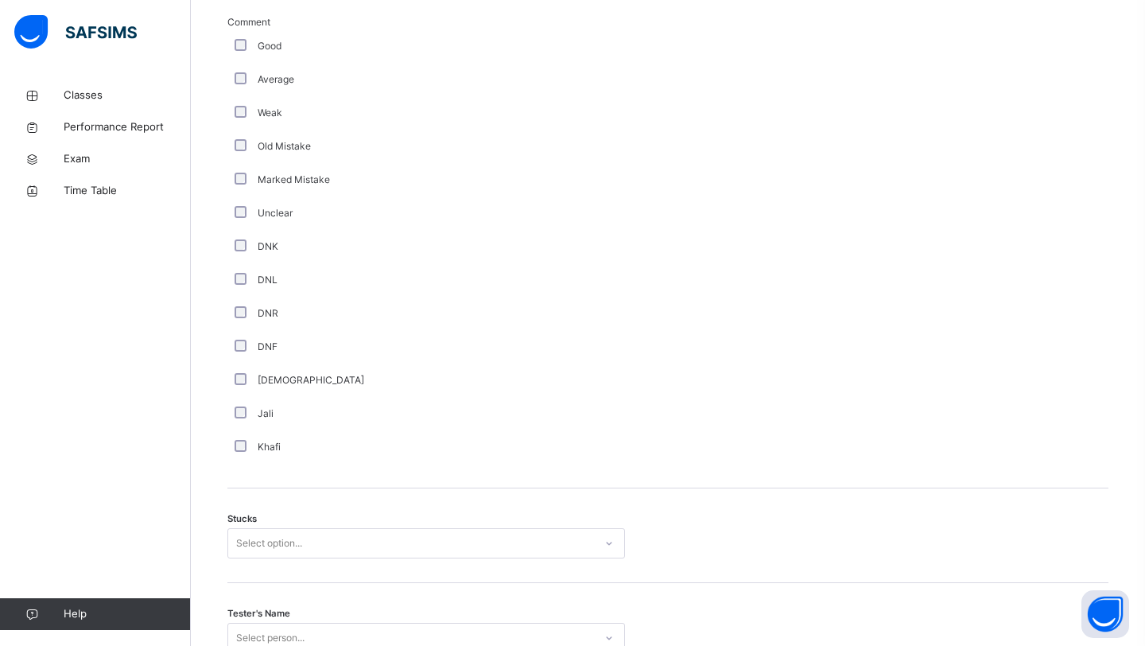
scroll to position [1155, 0]
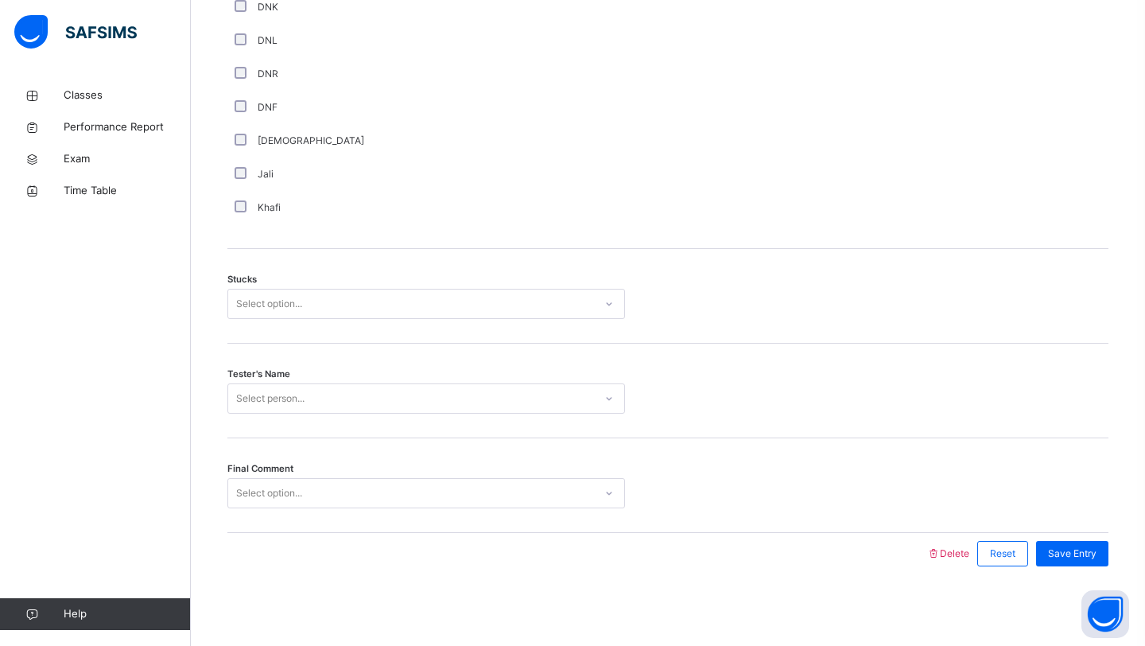
click at [379, 313] on div "Select option..." at bounding box center [411, 304] width 366 height 25
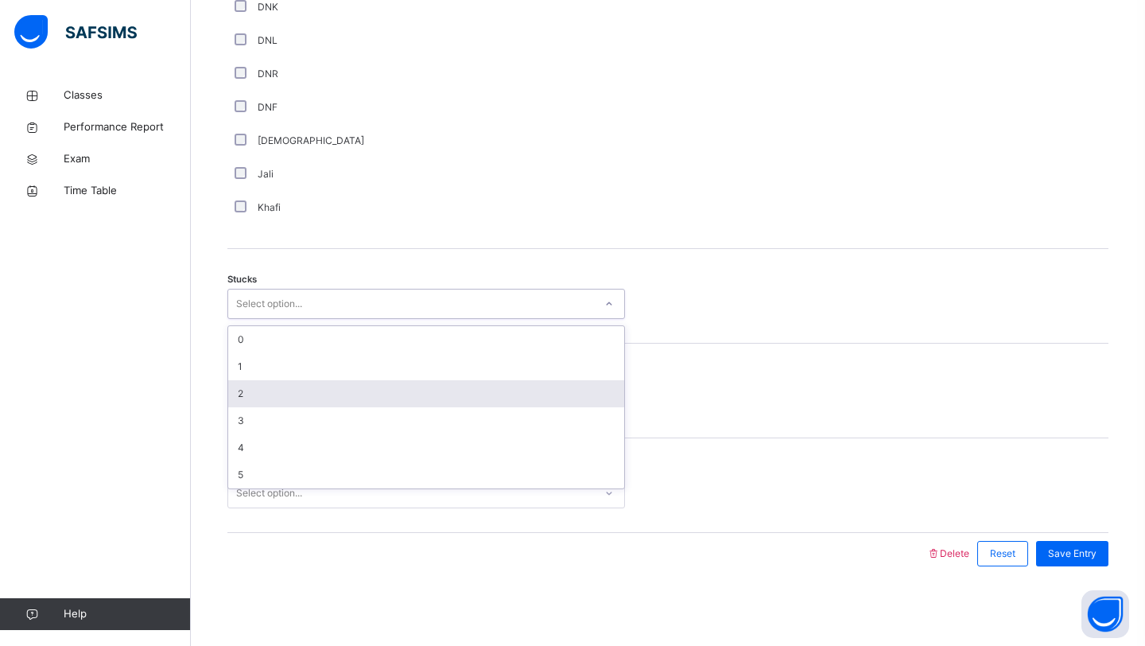
click at [272, 402] on div "2" at bounding box center [426, 393] width 396 height 27
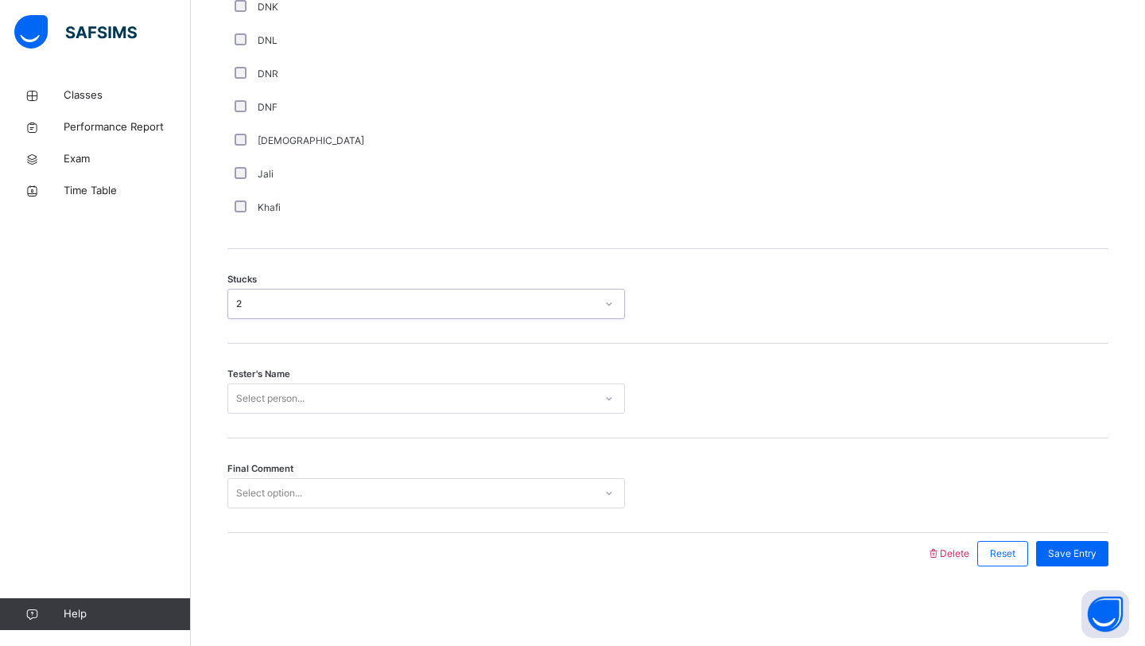
click at [254, 408] on div "Select person..." at bounding box center [270, 398] width 68 height 30
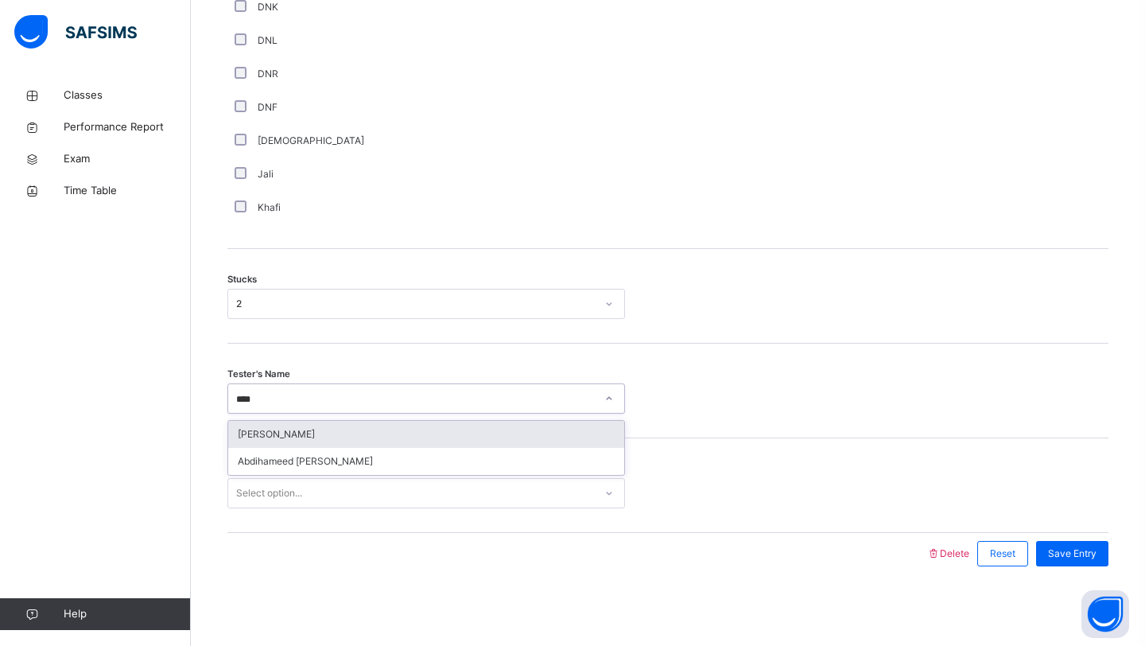
type input "*****"
click at [271, 433] on div "Abdihameed [PERSON_NAME]" at bounding box center [426, 434] width 396 height 27
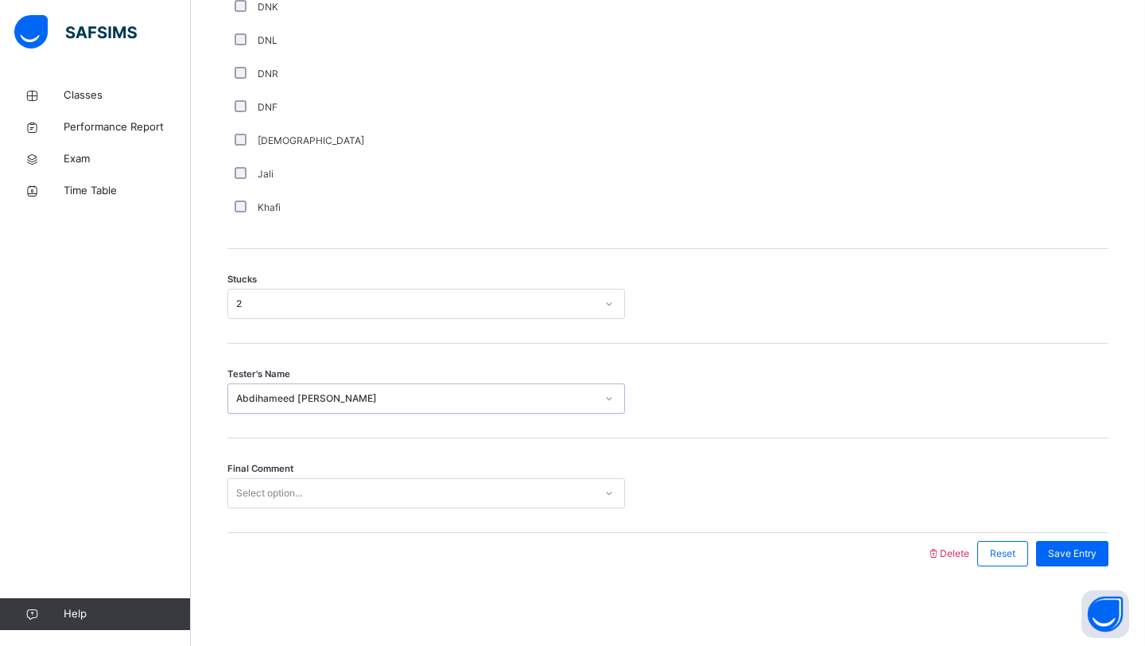
click at [297, 488] on div "Select option..." at bounding box center [269, 493] width 66 height 30
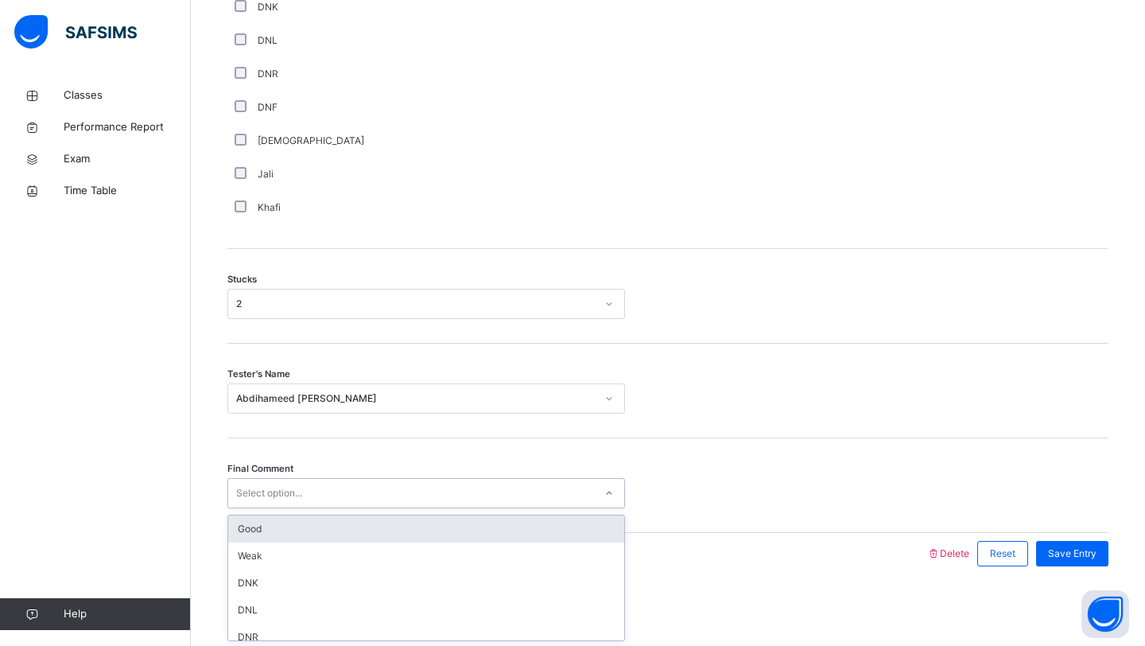
click at [266, 526] on div "Good" at bounding box center [426, 528] width 396 height 27
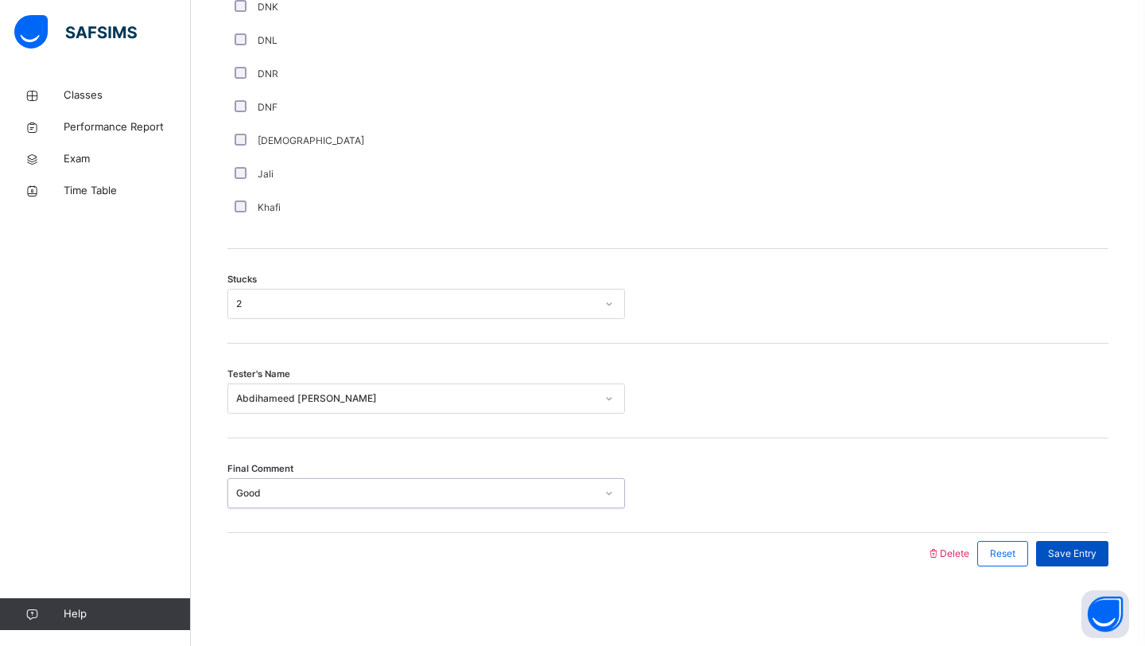
click at [1089, 557] on span "Save Entry" at bounding box center [1072, 553] width 49 height 14
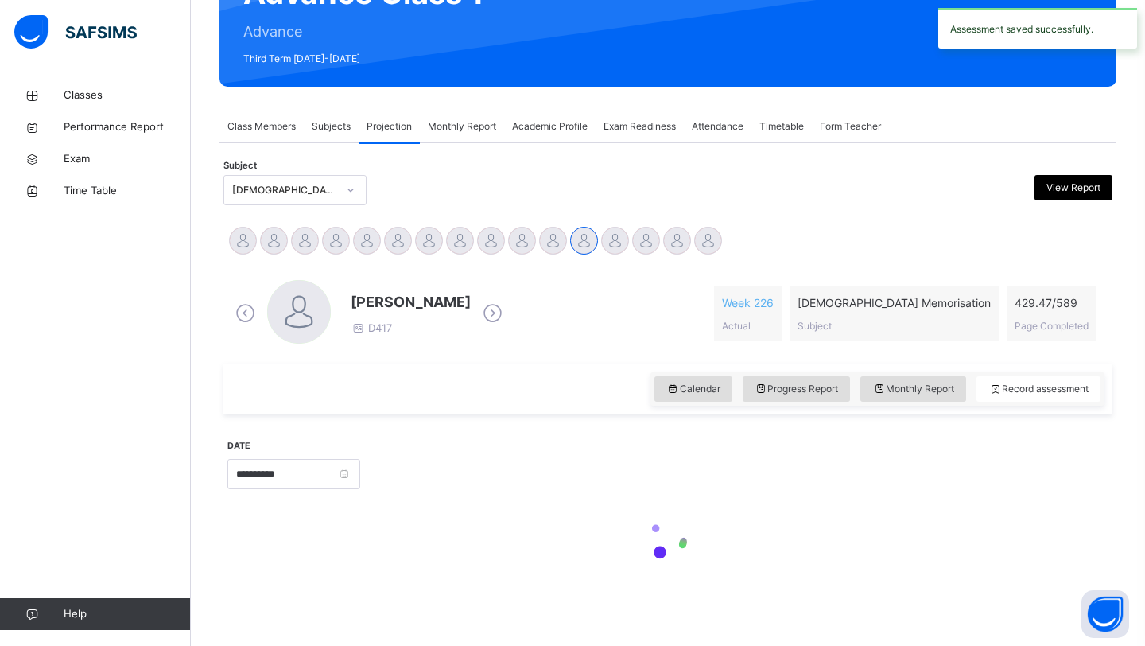
scroll to position [549, 0]
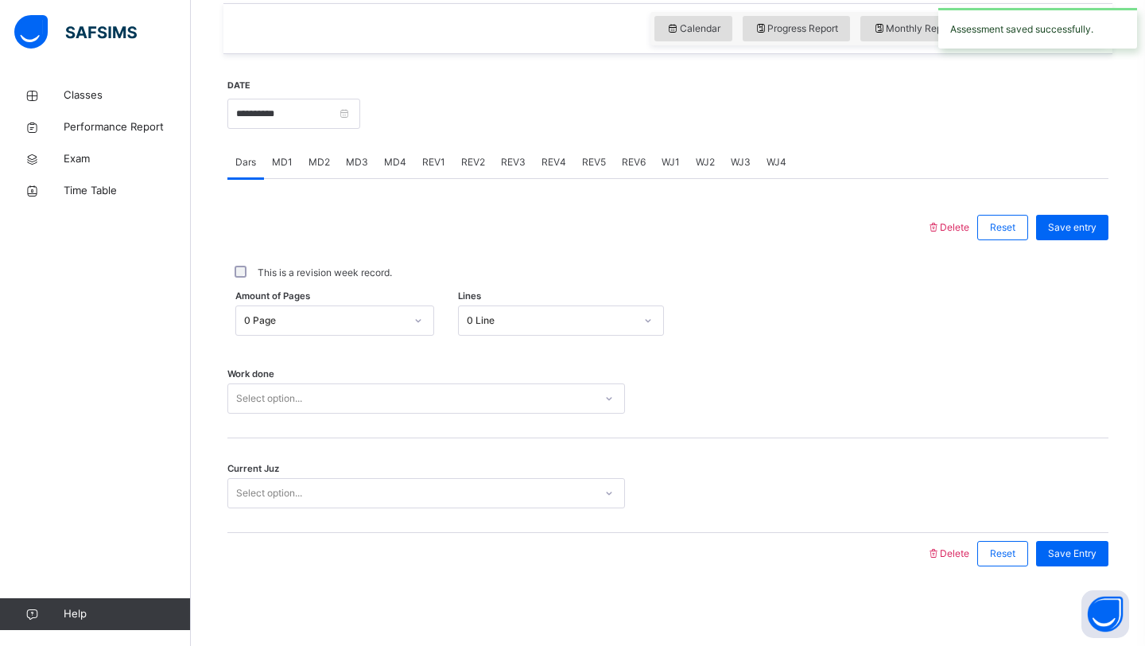
click at [301, 328] on div "0 Page" at bounding box center [319, 321] width 167 height 25
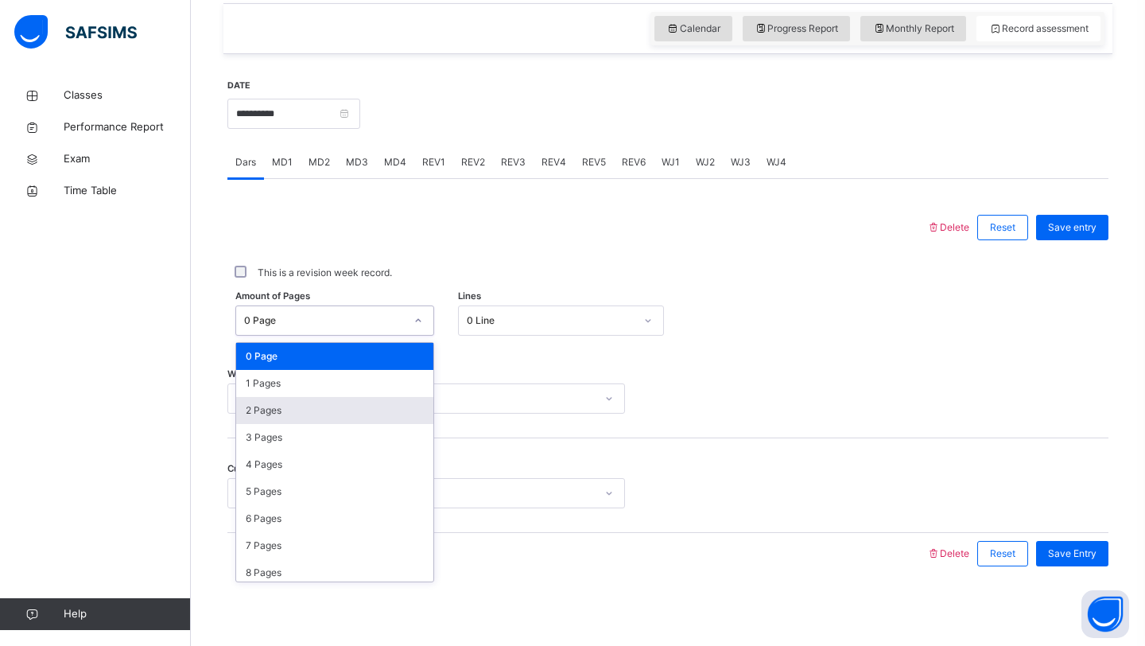
click at [279, 402] on div "2 Pages" at bounding box center [334, 410] width 197 height 27
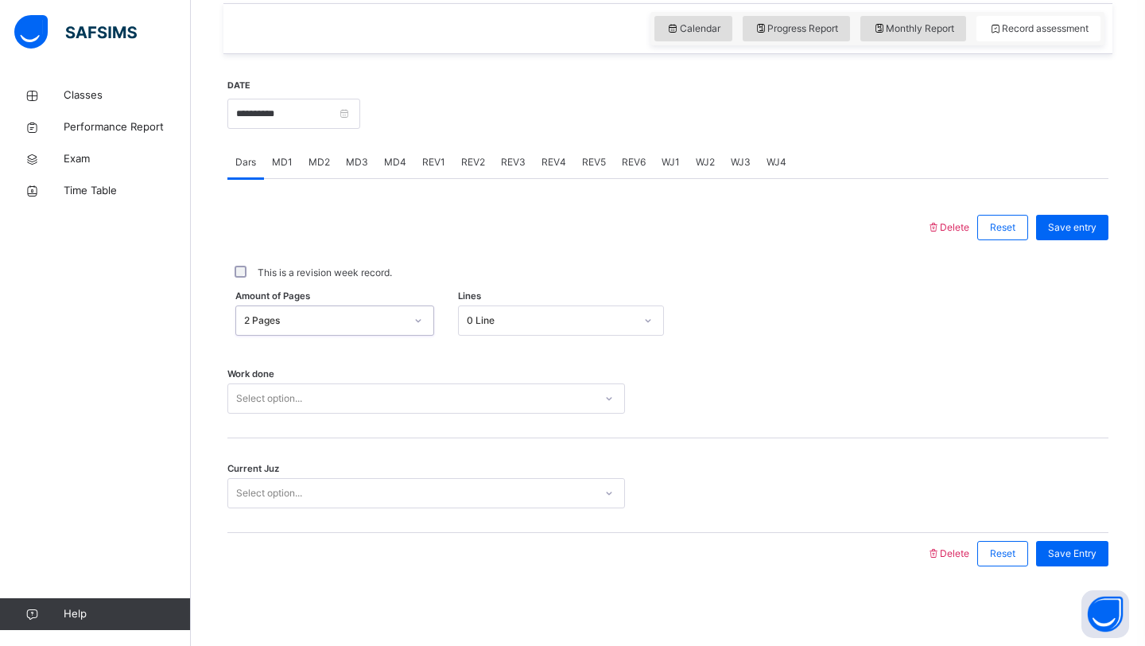
click at [359, 396] on div "Select option..." at bounding box center [411, 398] width 366 height 25
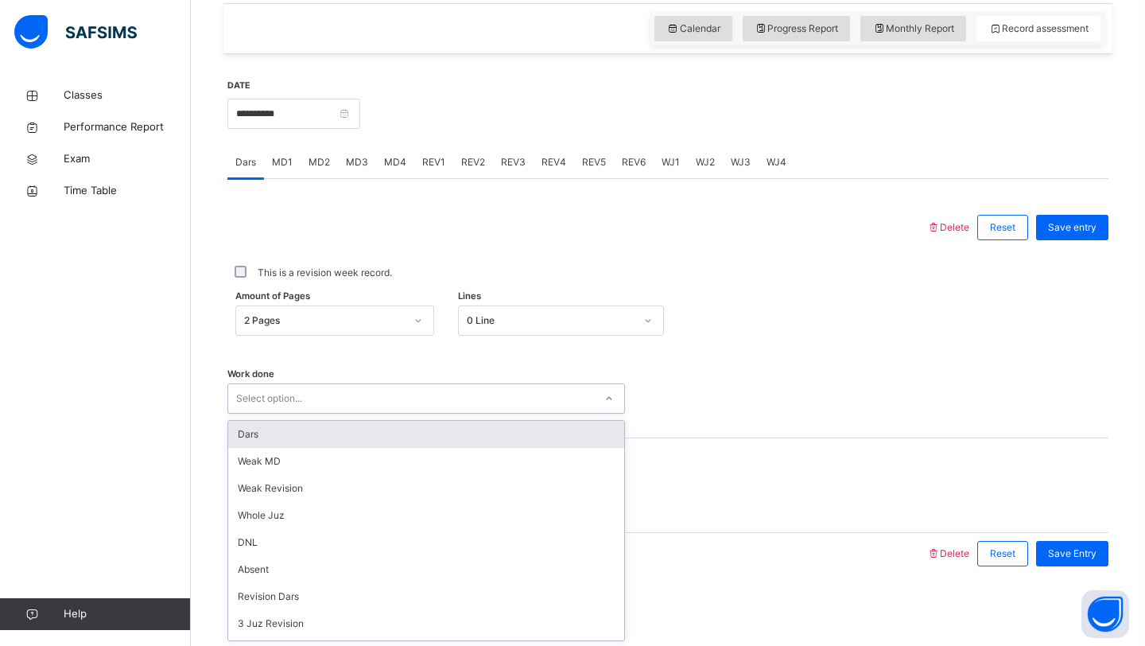
click at [333, 429] on div "Dars" at bounding box center [426, 434] width 396 height 27
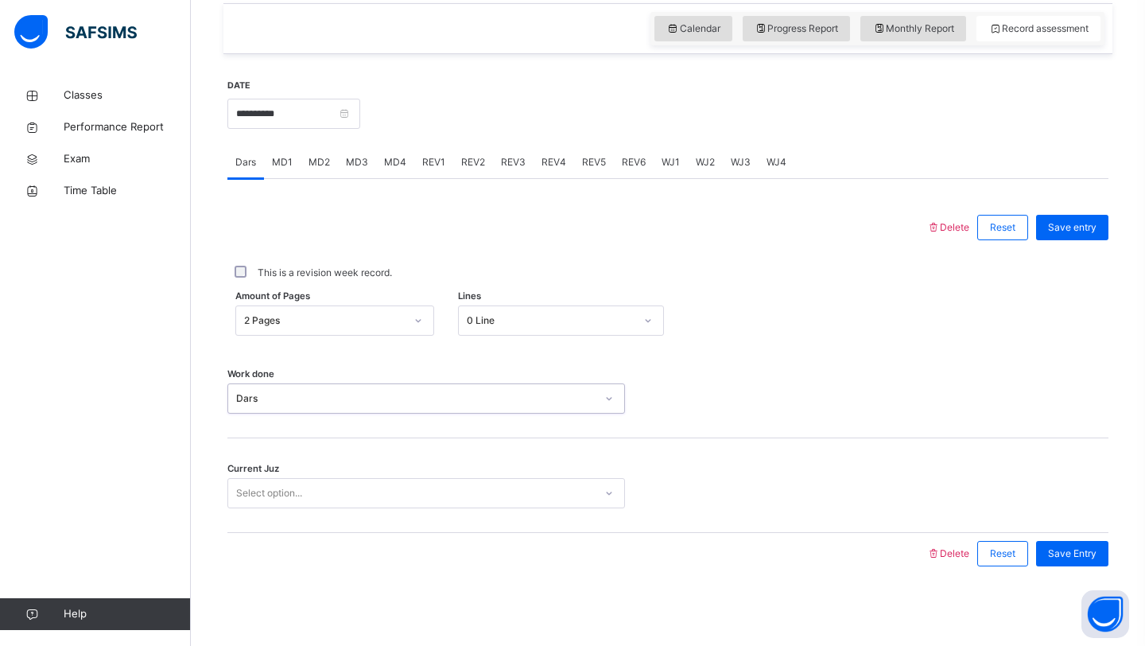
click at [278, 495] on div "Select option..." at bounding box center [269, 493] width 66 height 30
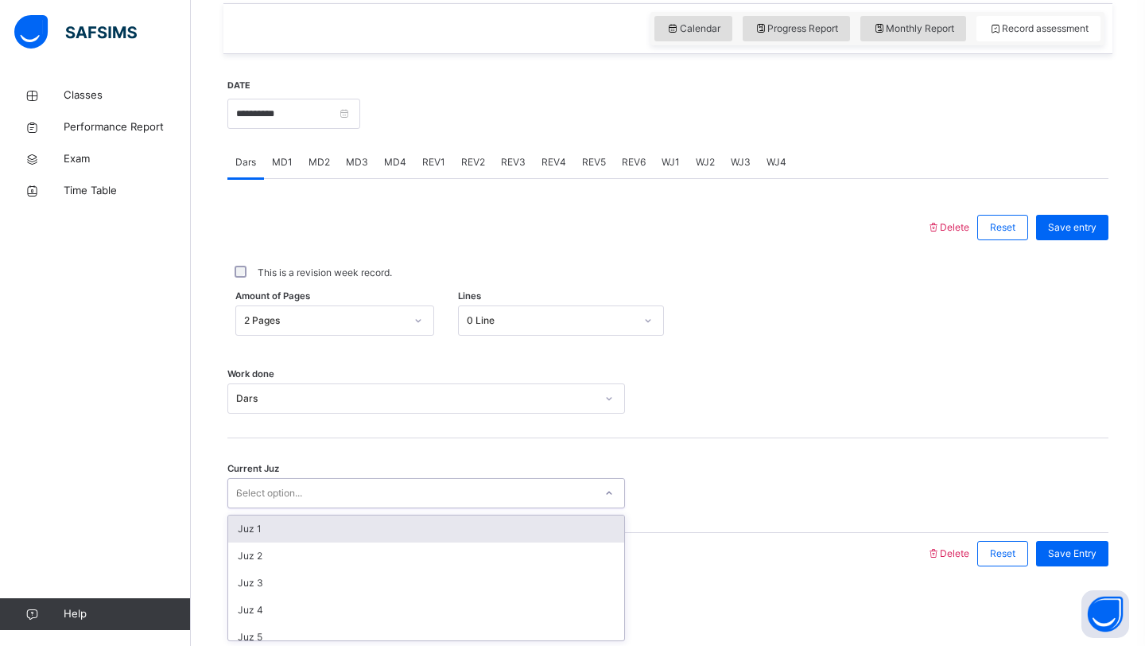
type input "**"
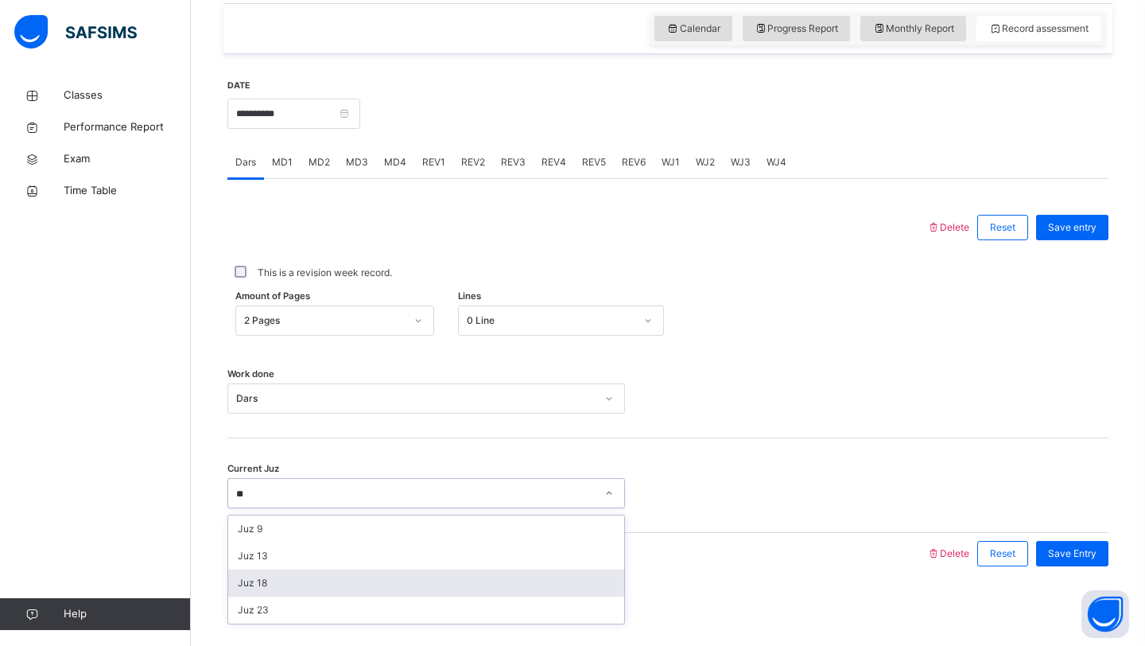
click at [260, 584] on div "Juz 18" at bounding box center [426, 582] width 396 height 27
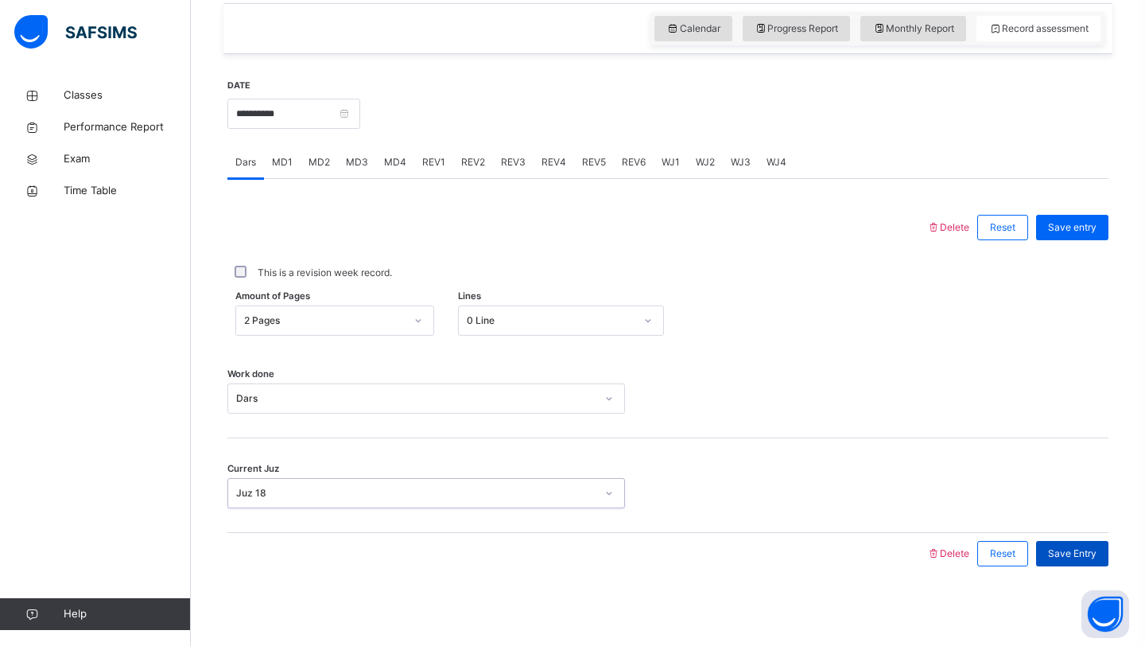
click at [1082, 545] on div "Save Entry" at bounding box center [1072, 553] width 72 height 25
click at [394, 160] on span "MD4" at bounding box center [395, 162] width 22 height 14
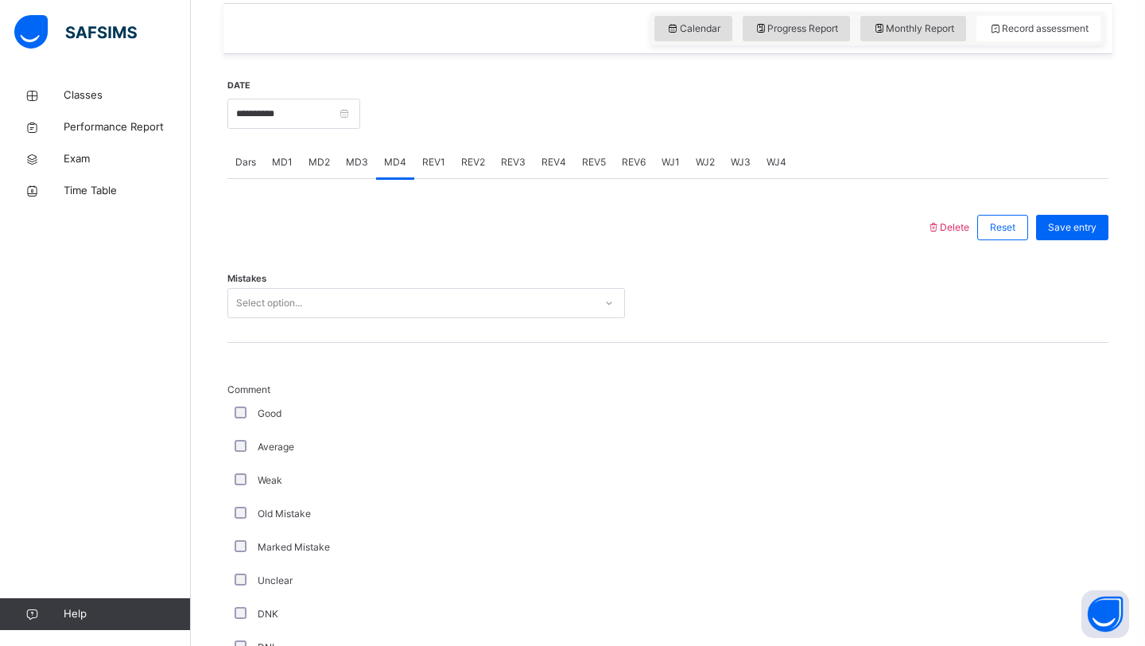
click at [351, 323] on div "Mistakes Select option..." at bounding box center [667, 295] width 881 height 95
click at [336, 297] on div "Select option..." at bounding box center [411, 303] width 366 height 25
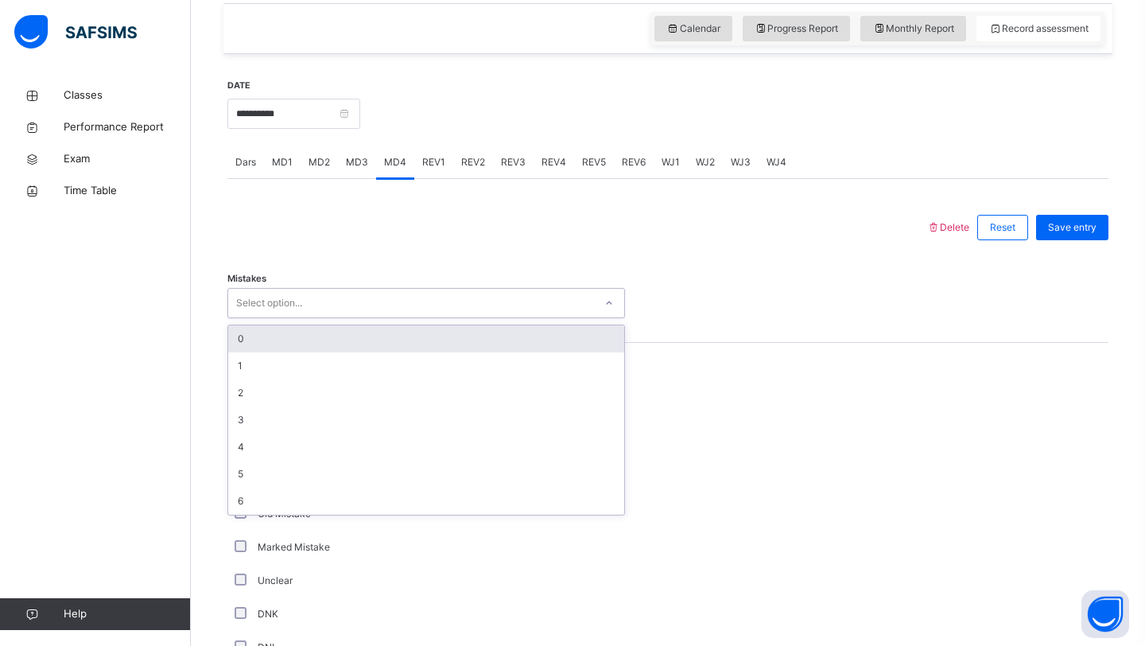
click at [316, 336] on div "0" at bounding box center [426, 338] width 396 height 27
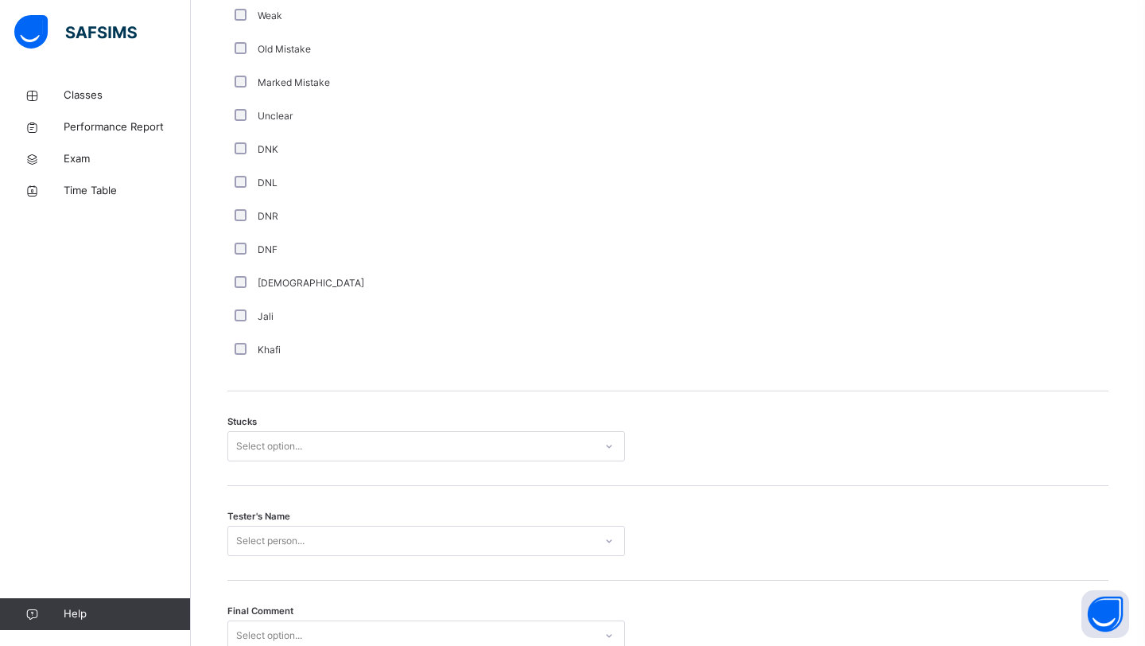
scroll to position [1046, 0]
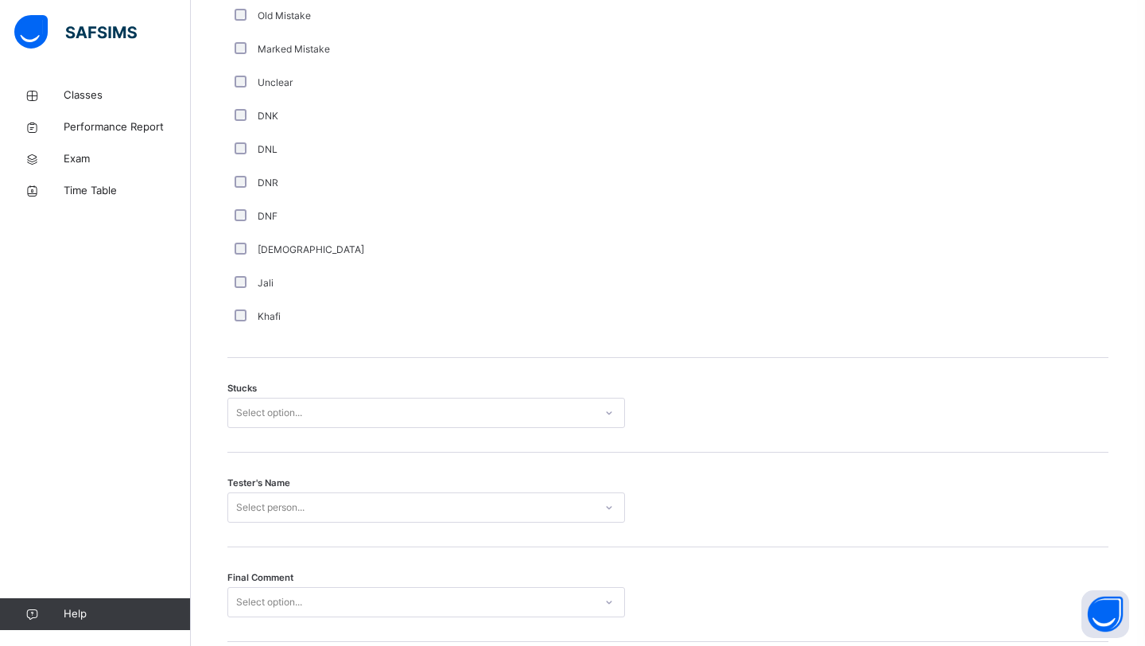
click at [266, 417] on div "Select option..." at bounding box center [269, 413] width 66 height 30
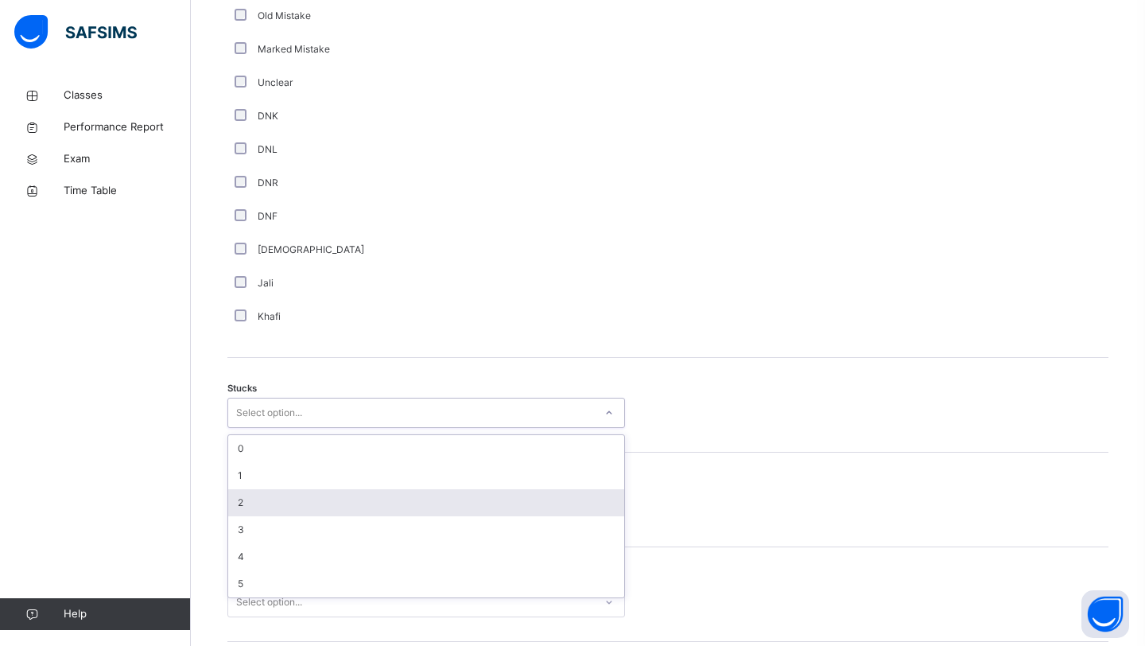
click at [250, 490] on div "2" at bounding box center [426, 502] width 396 height 27
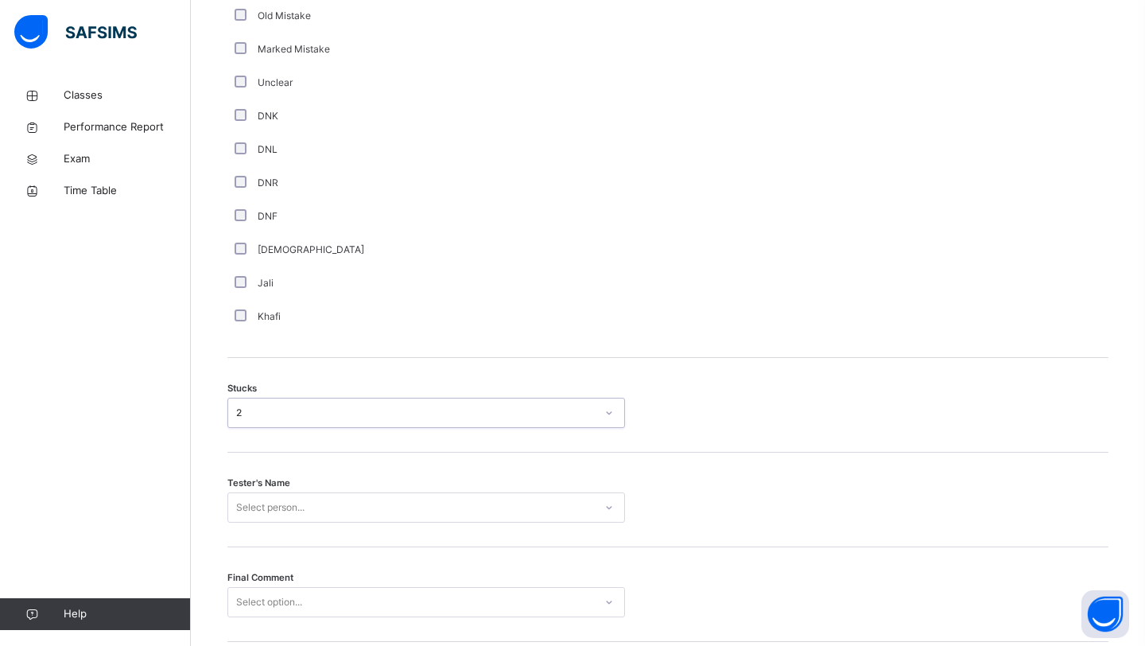
click at [252, 503] on div "Tester's Name Select person..." at bounding box center [667, 499] width 881 height 95
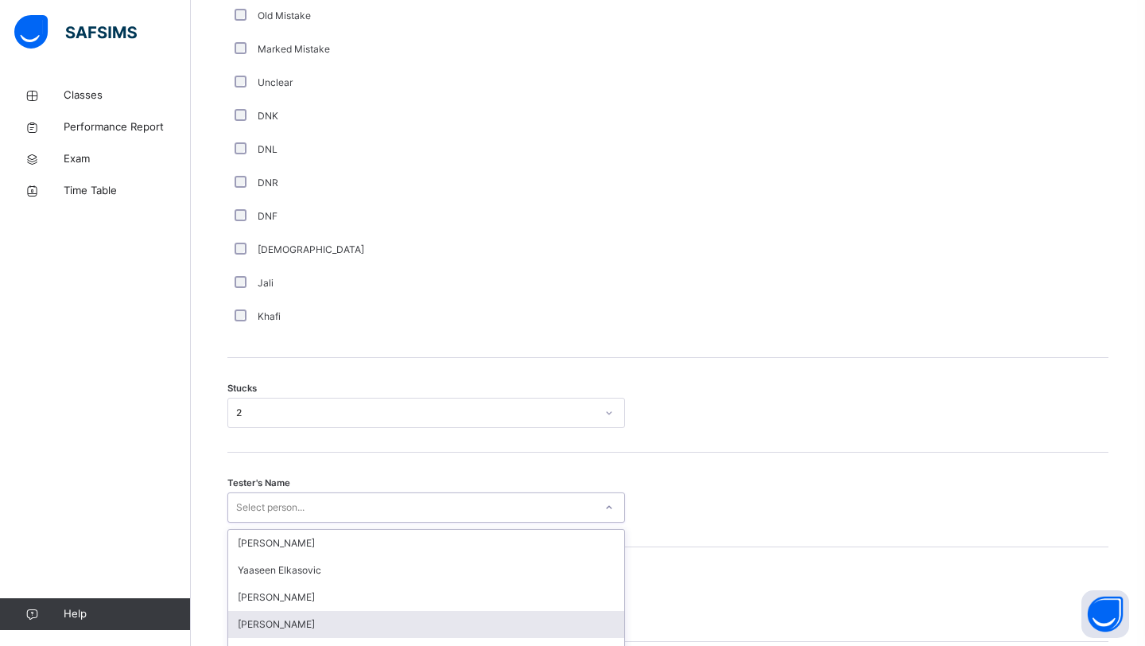
scroll to position [1155, 0]
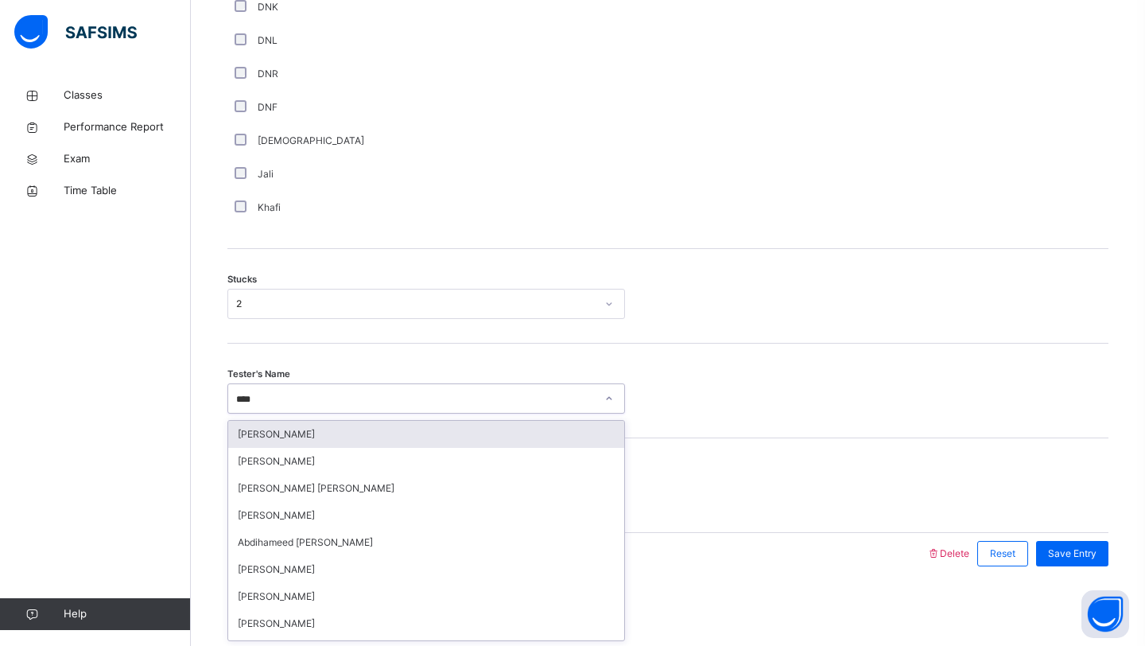
type input "*****"
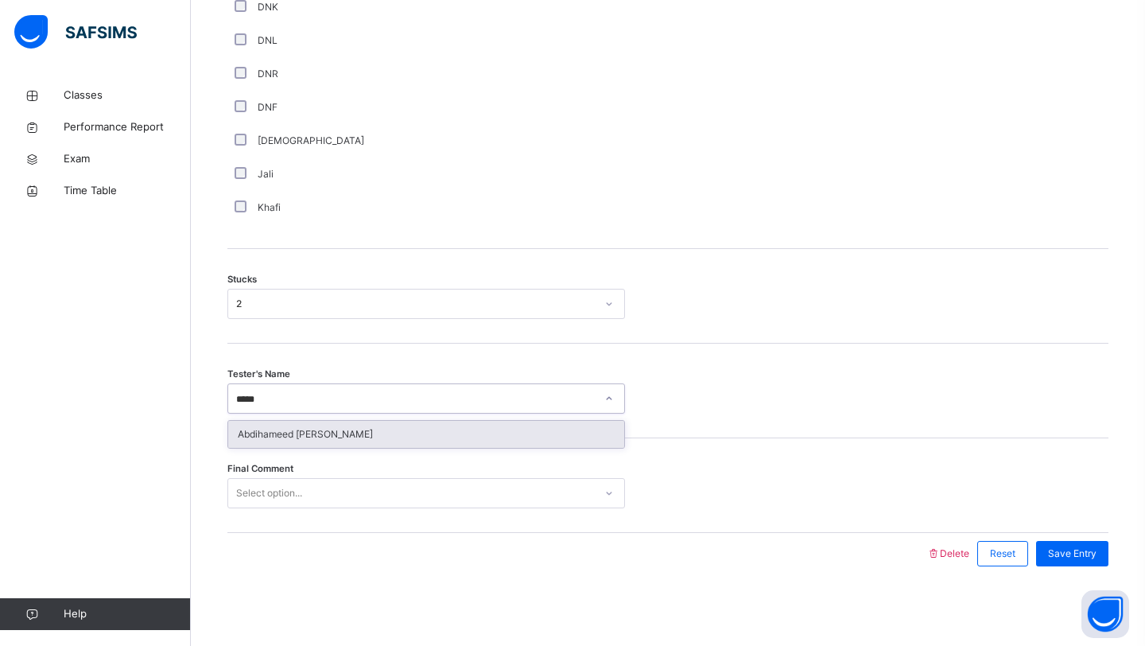
click at [285, 436] on div "Abdihameed [PERSON_NAME]" at bounding box center [426, 434] width 396 height 27
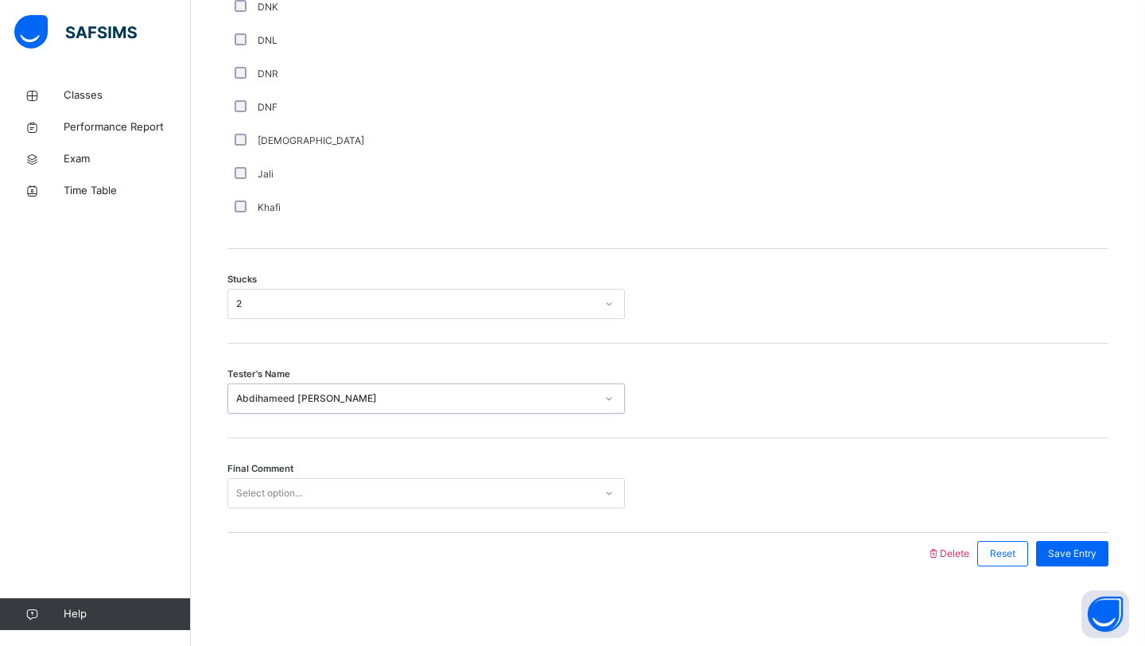
click at [278, 487] on div "Select option..." at bounding box center [269, 493] width 66 height 30
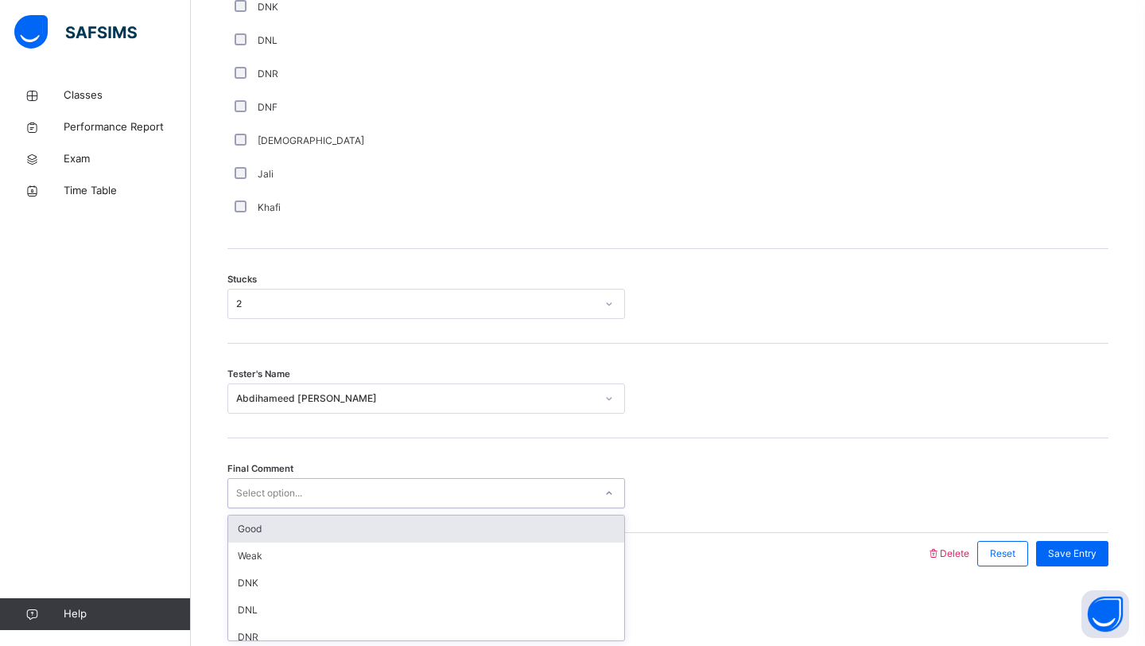
click at [264, 529] on div "Good" at bounding box center [426, 528] width 396 height 27
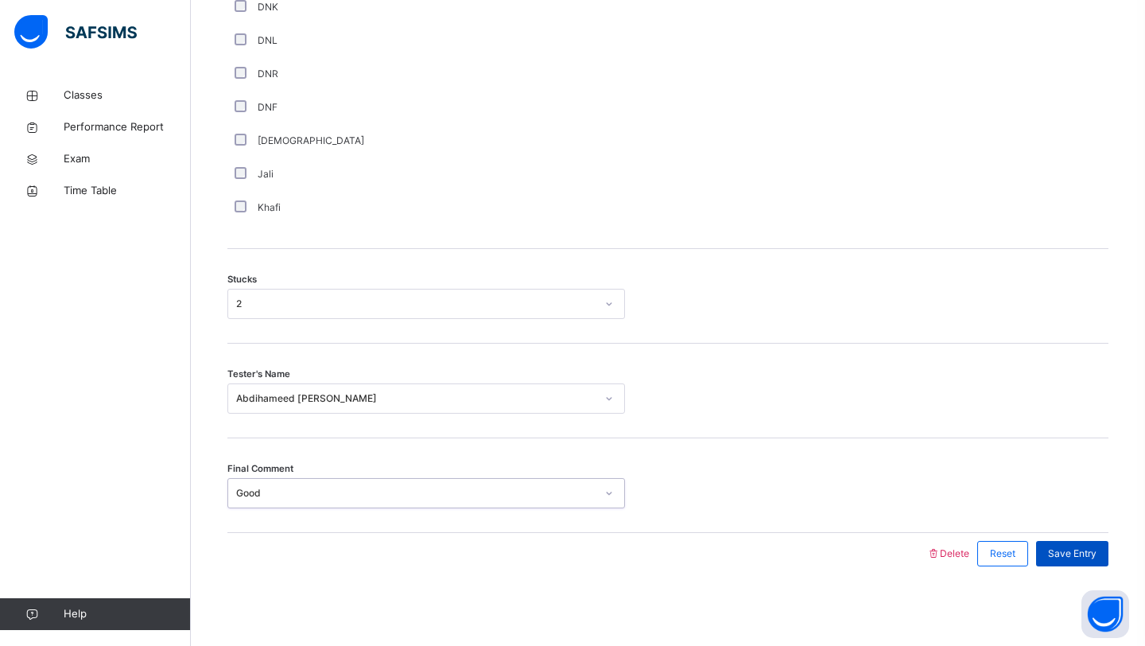
click at [1073, 553] on span "Save Entry" at bounding box center [1072, 553] width 49 height 14
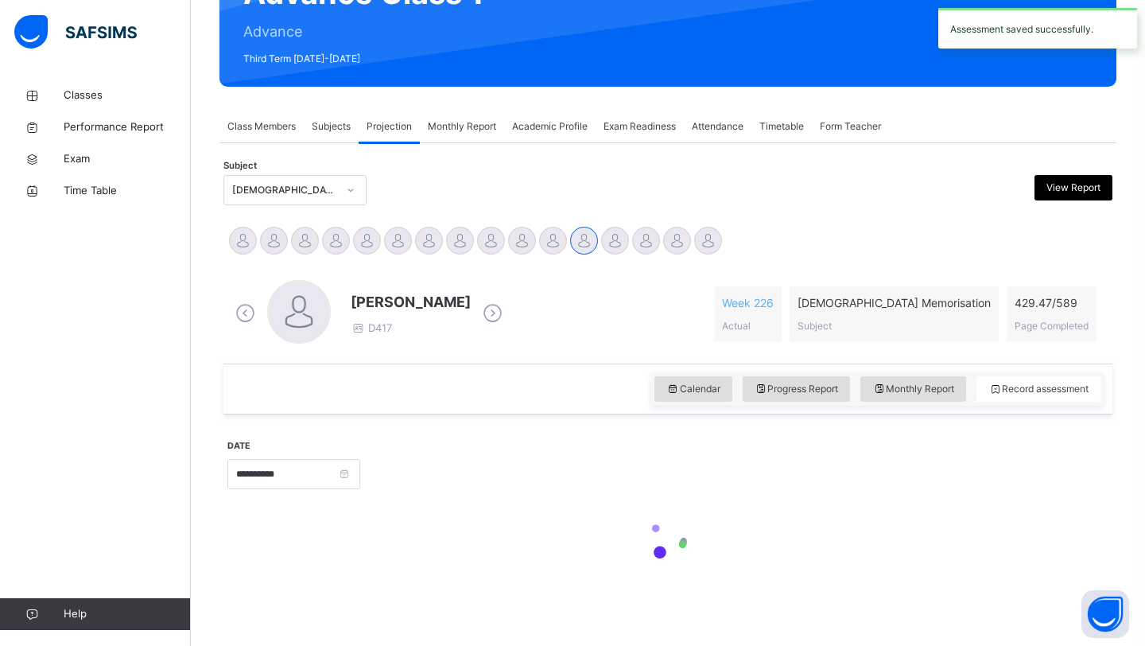
scroll to position [549, 0]
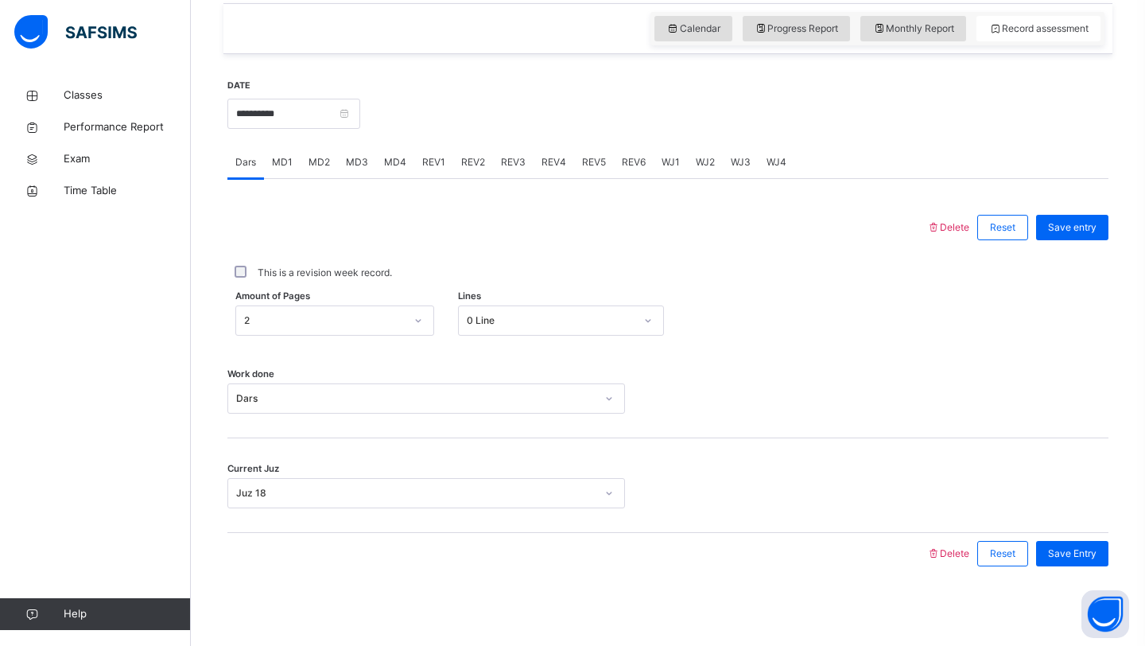
click at [433, 165] on span "REV1" at bounding box center [433, 162] width 23 height 14
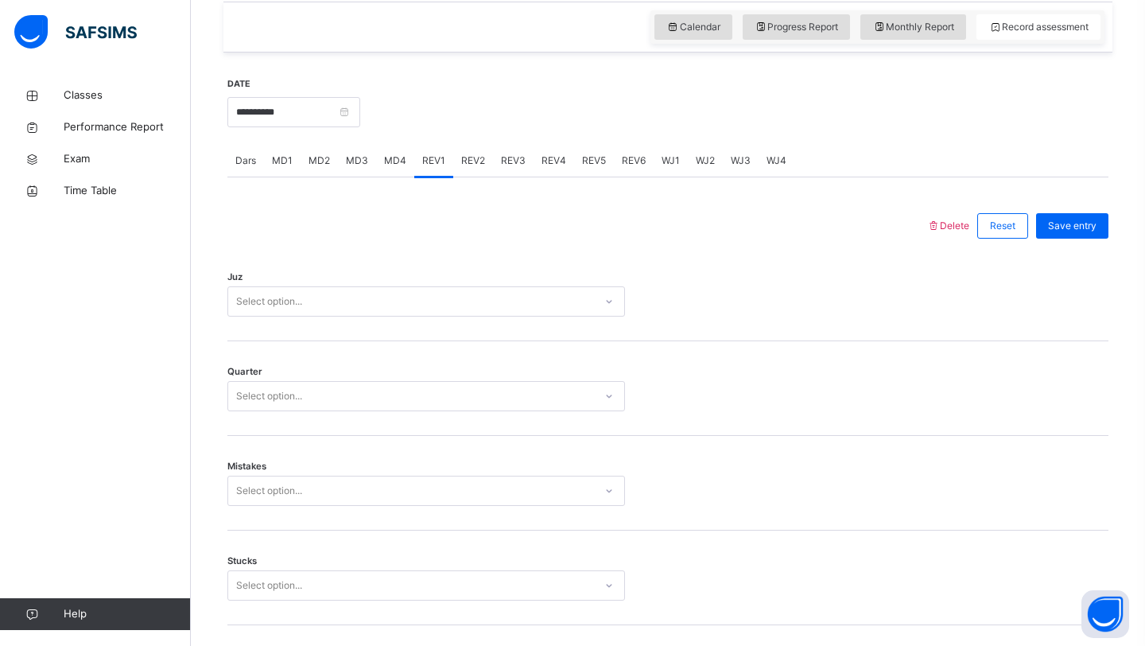
scroll to position [553, 0]
click at [369, 303] on div "Select option..." at bounding box center [411, 299] width 366 height 25
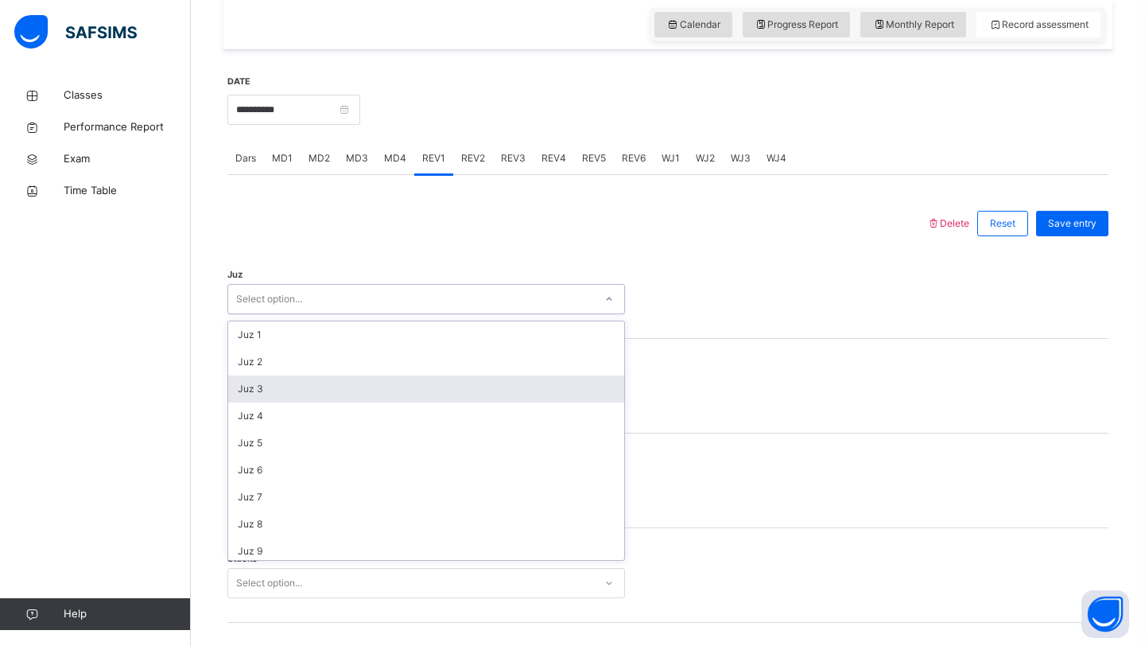
click at [305, 388] on div "Juz 3" at bounding box center [426, 388] width 396 height 27
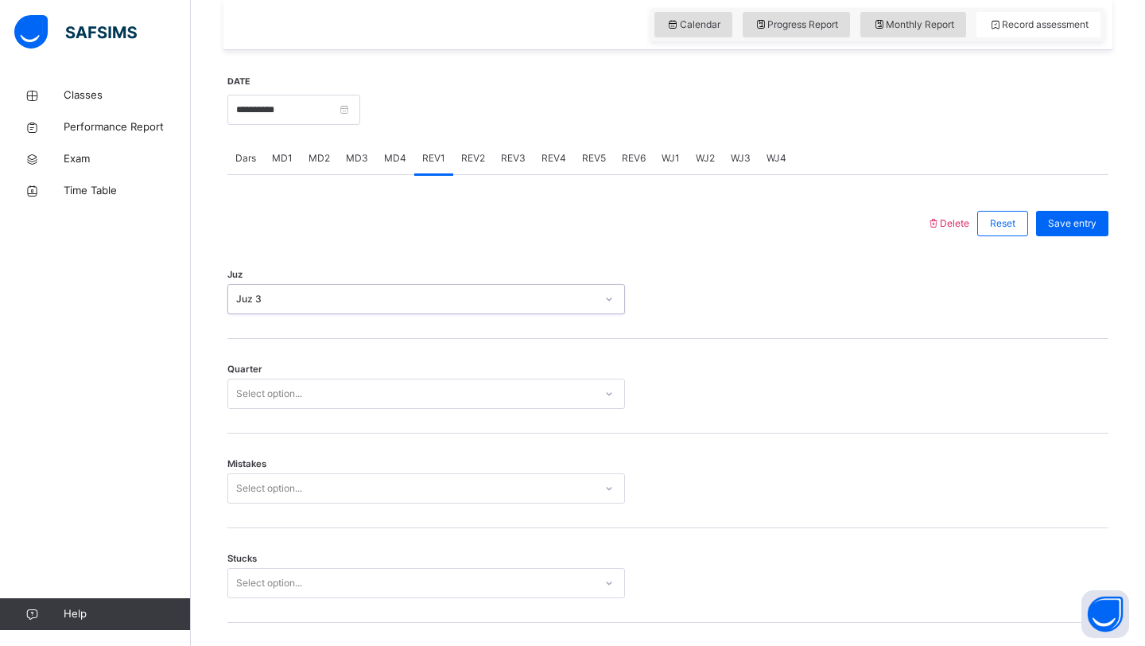
click at [276, 398] on div "Select option..." at bounding box center [269, 393] width 66 height 30
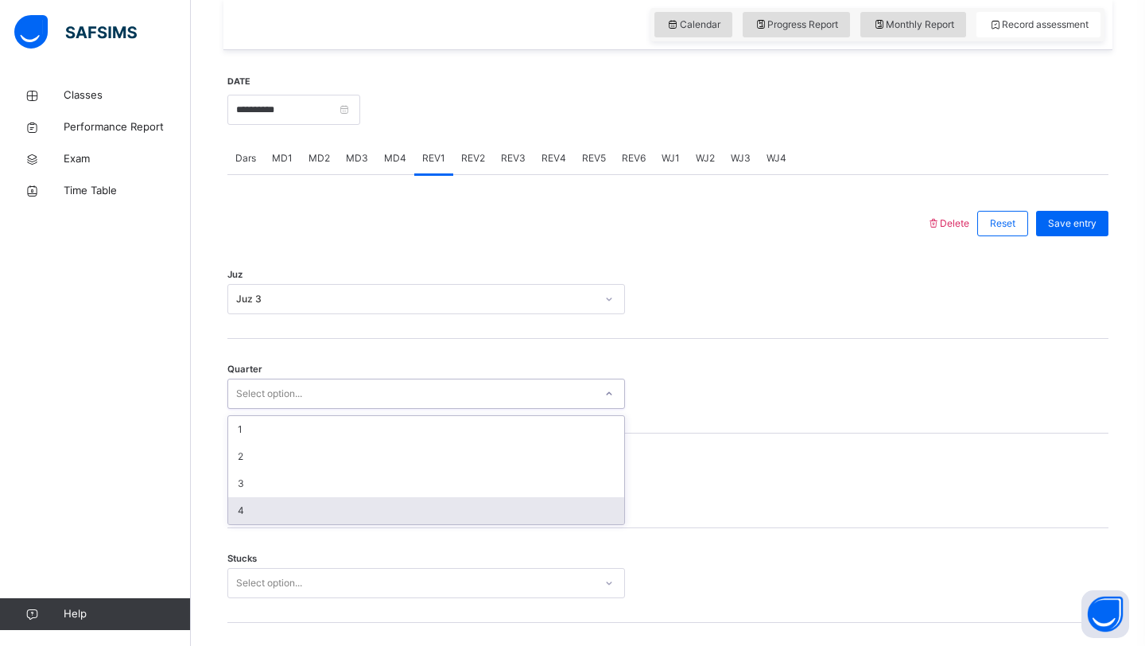
click at [239, 509] on div "4" at bounding box center [426, 510] width 396 height 27
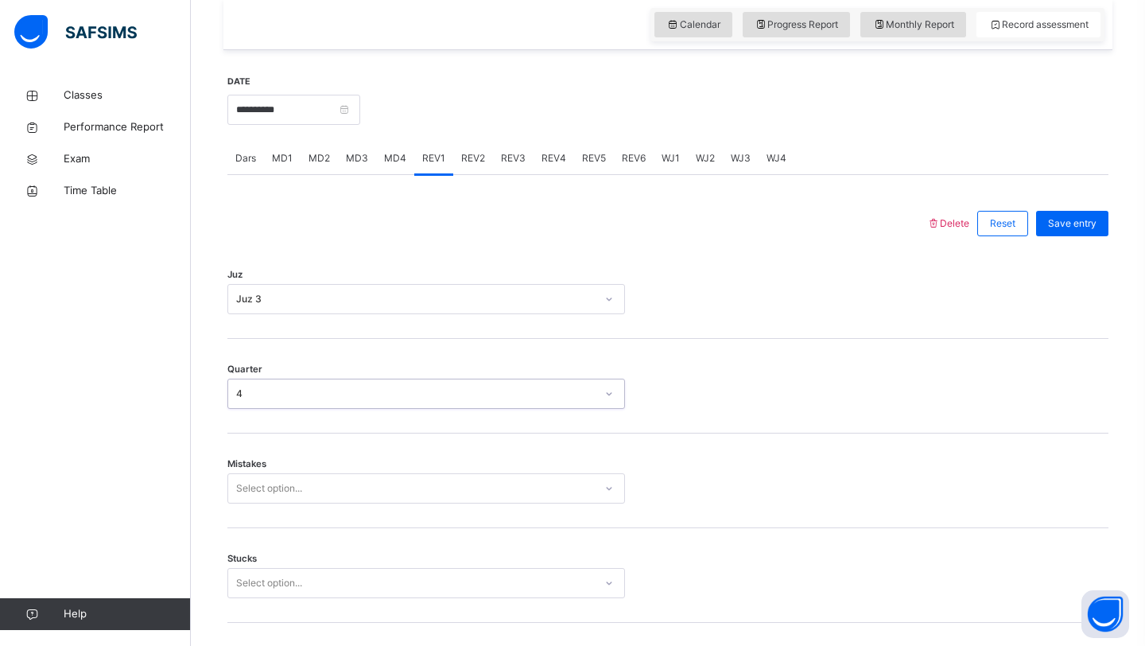
click at [259, 478] on div "Select option..." at bounding box center [269, 488] width 66 height 30
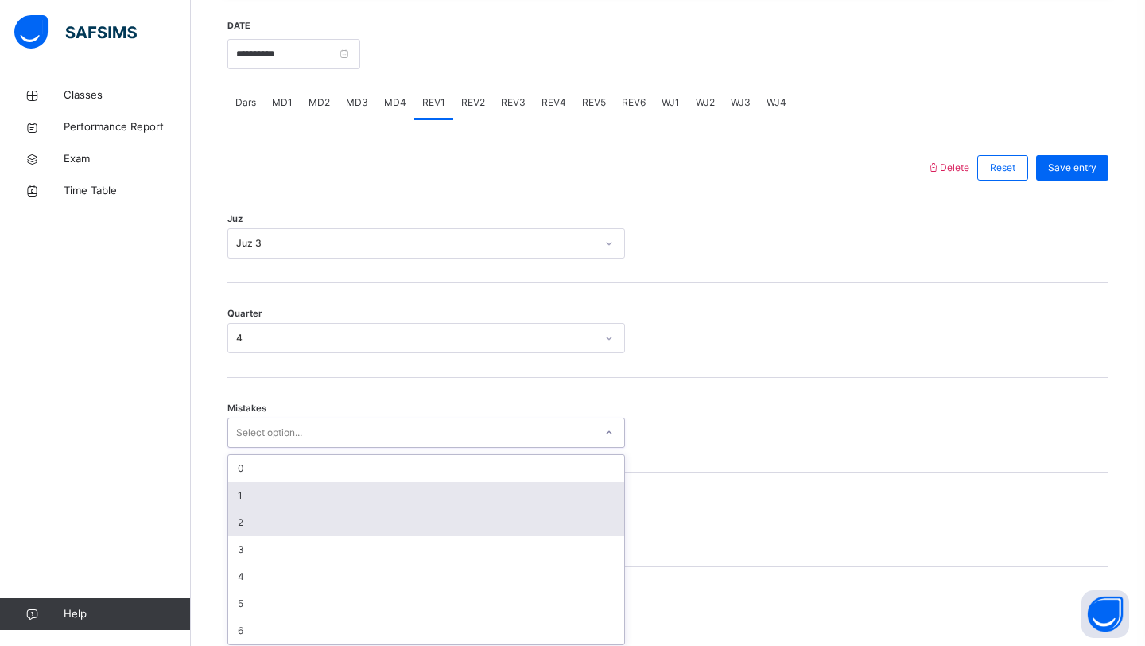
scroll to position [614, 0]
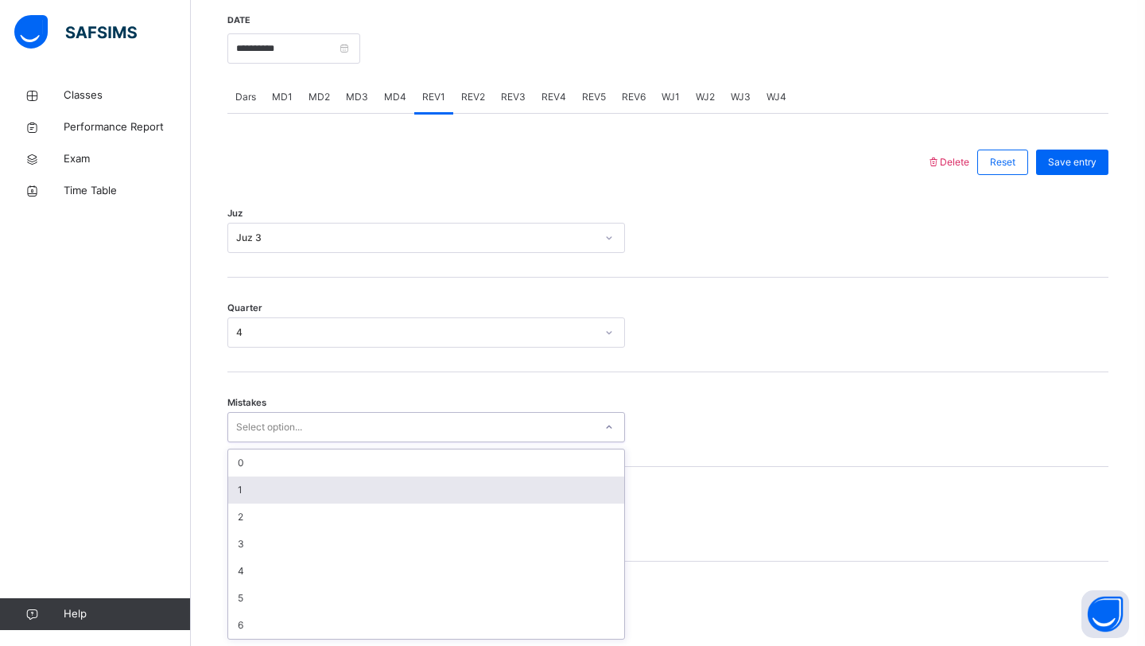
click at [254, 483] on div "1" at bounding box center [426, 489] width 396 height 27
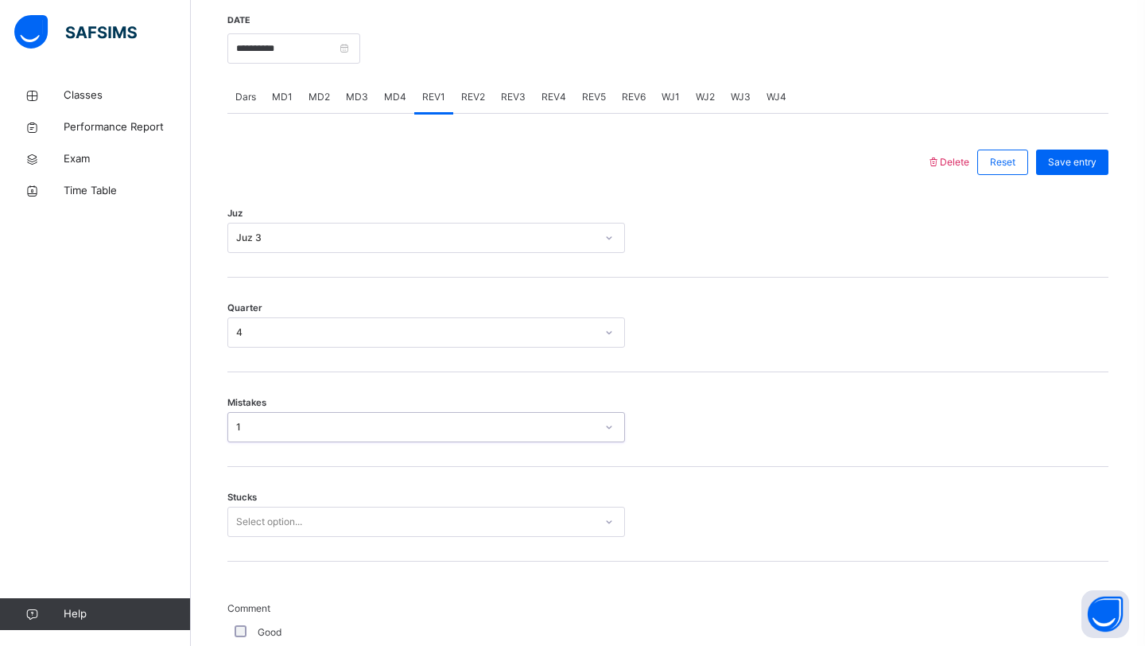
click at [253, 505] on div "Stucks Select option..." at bounding box center [667, 514] width 881 height 95
click at [244, 512] on div "Select option..." at bounding box center [426, 522] width 398 height 30
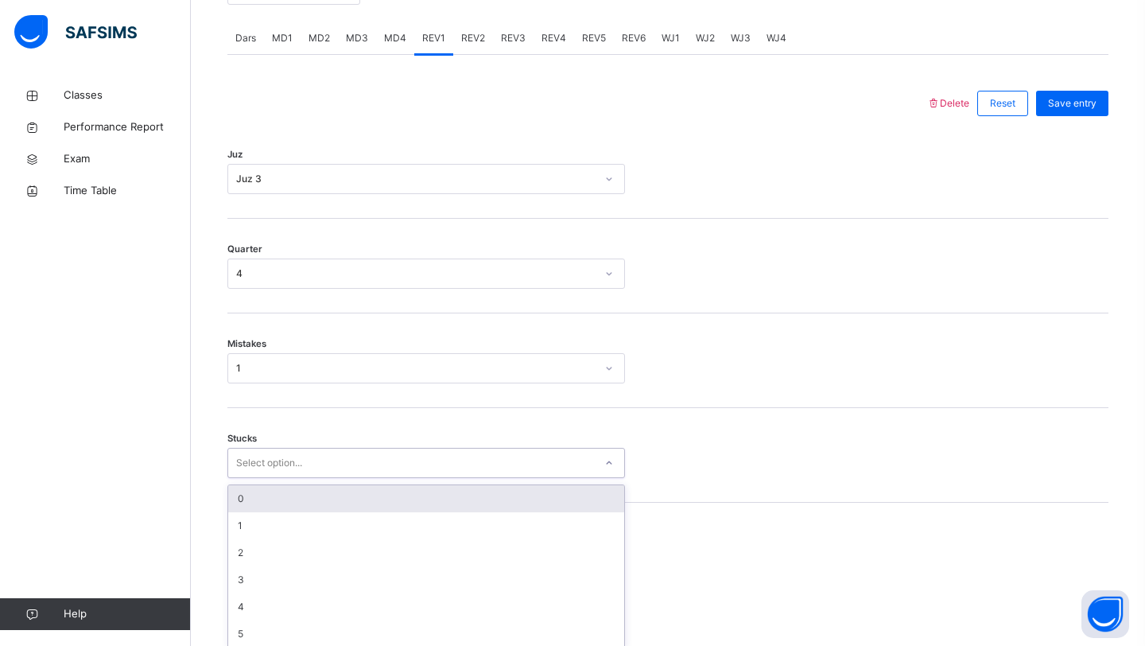
scroll to position [681, 0]
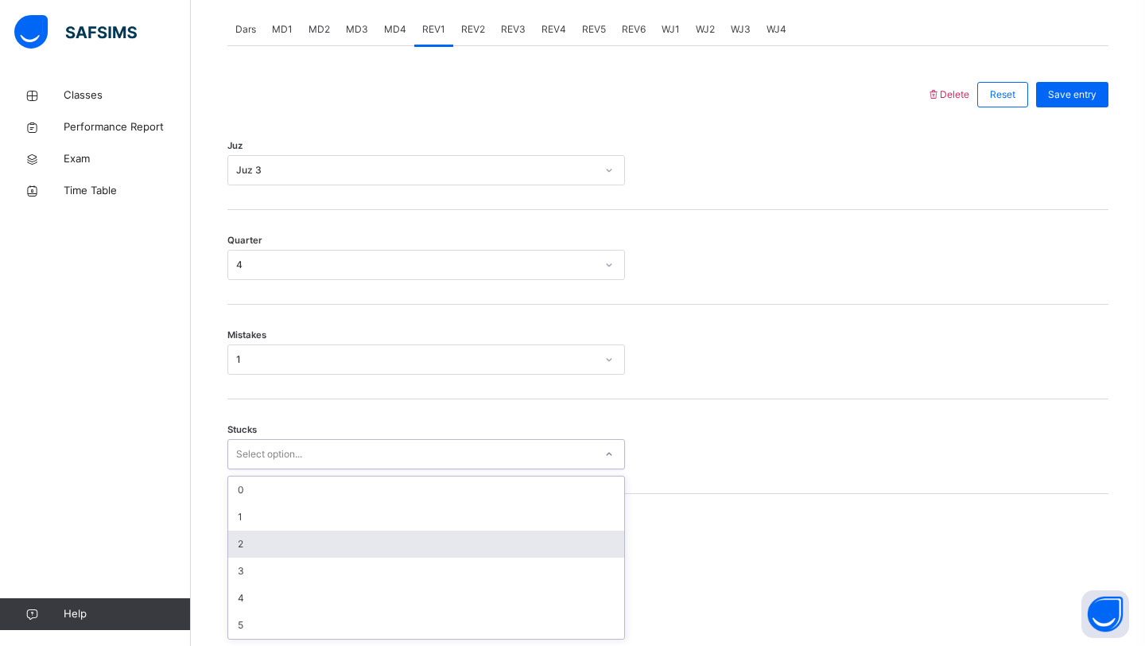
click at [244, 547] on div "2" at bounding box center [426, 543] width 396 height 27
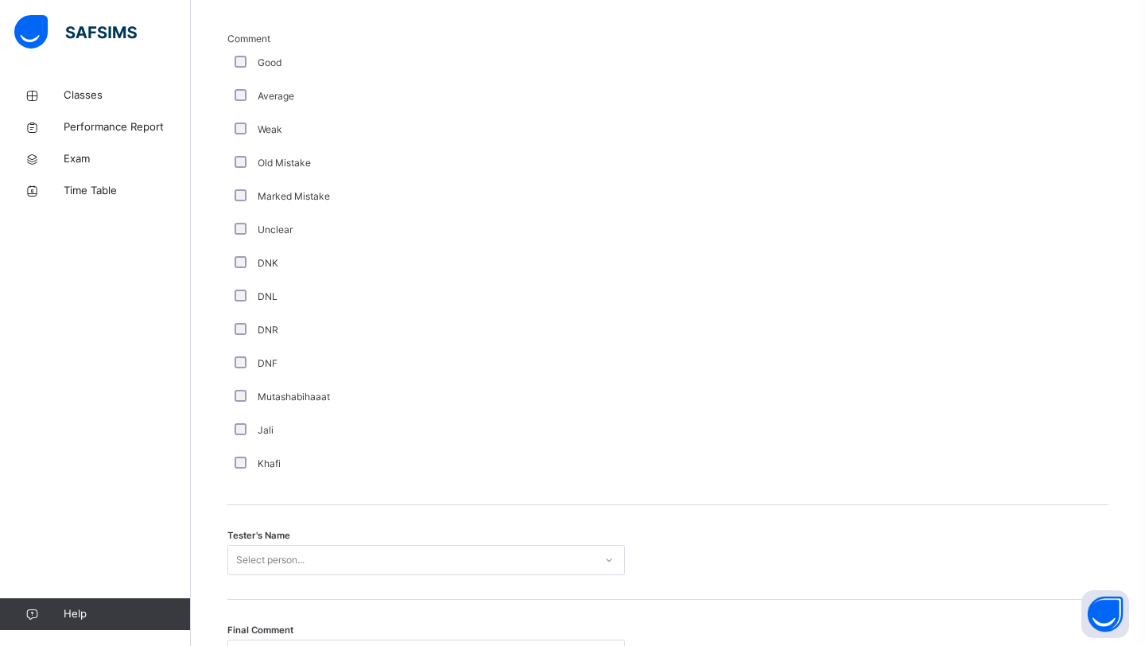
scroll to position [1345, 0]
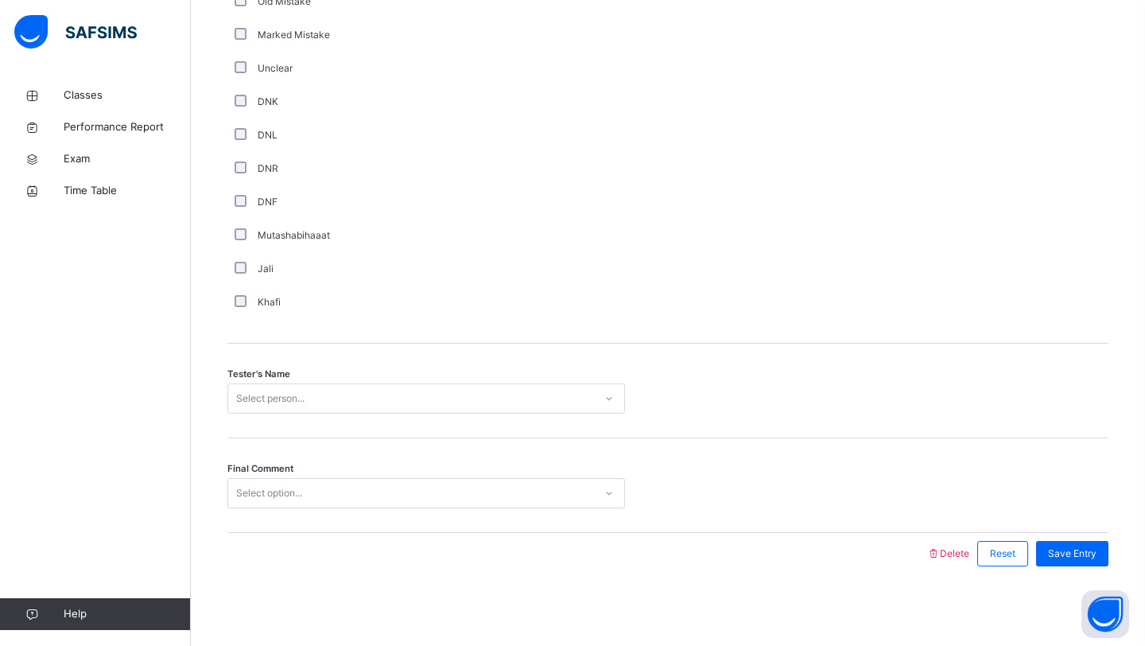
click at [288, 394] on div "Select person..." at bounding box center [270, 398] width 68 height 30
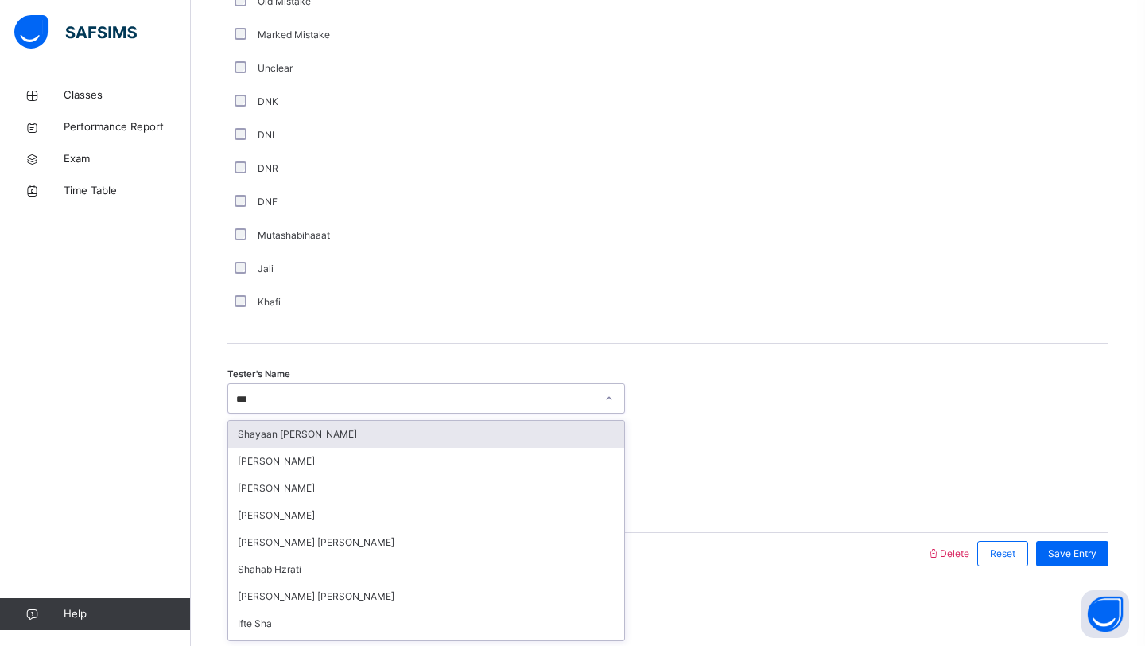
type input "****"
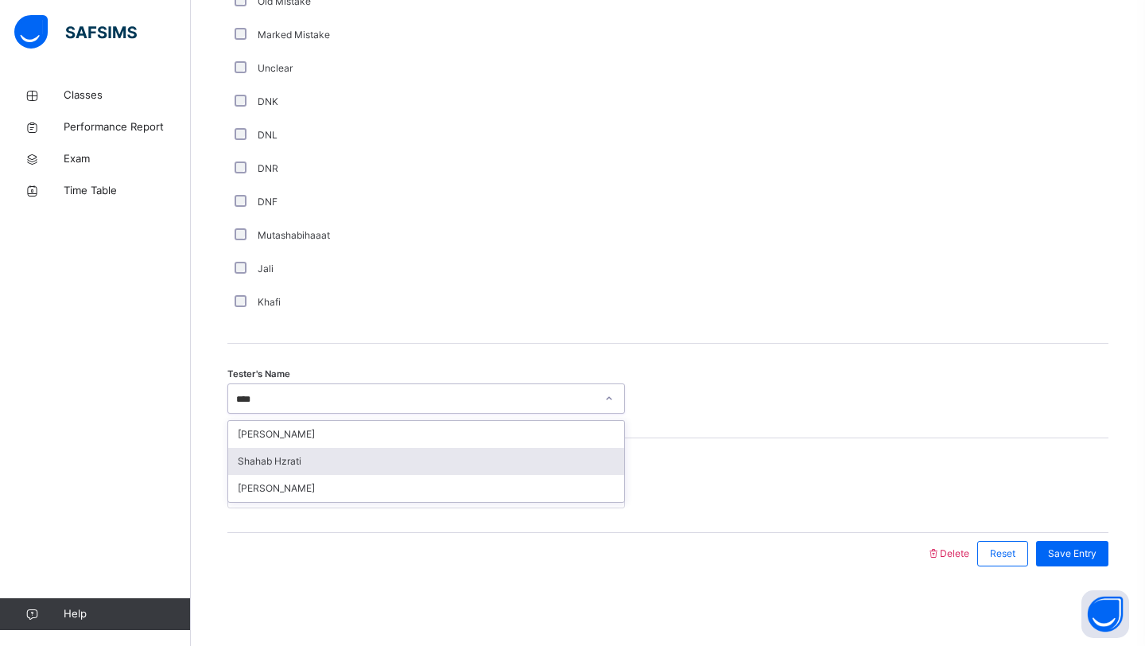
click at [286, 473] on div "Shahab Hzrati" at bounding box center [426, 461] width 396 height 27
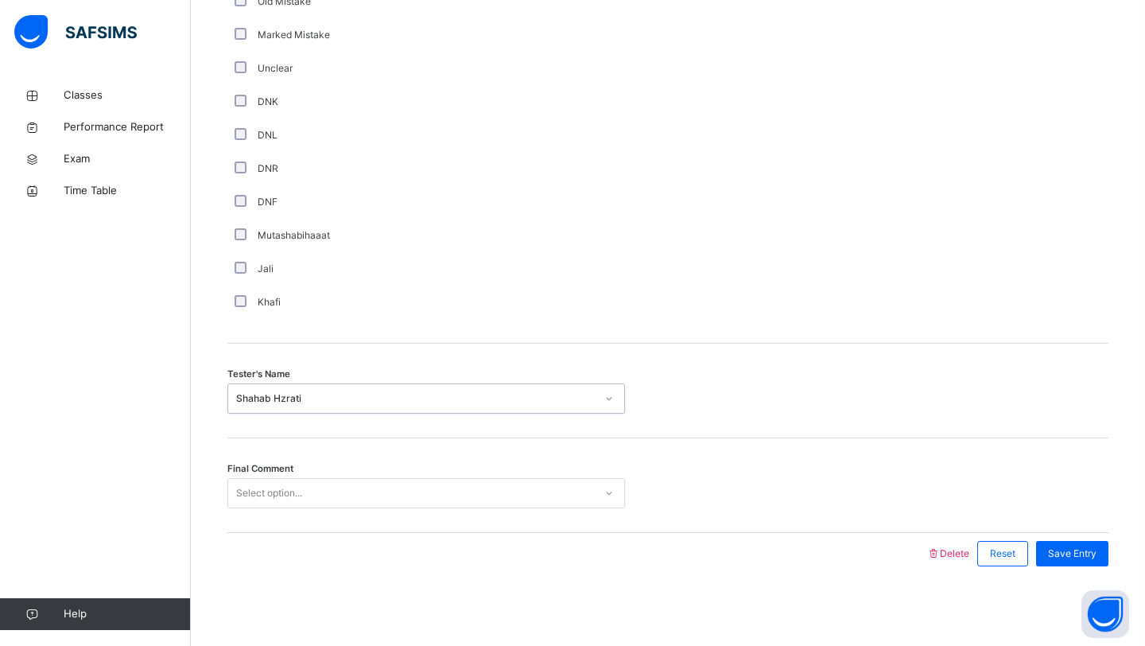
click at [521, 491] on div "Select option..." at bounding box center [411, 493] width 366 height 25
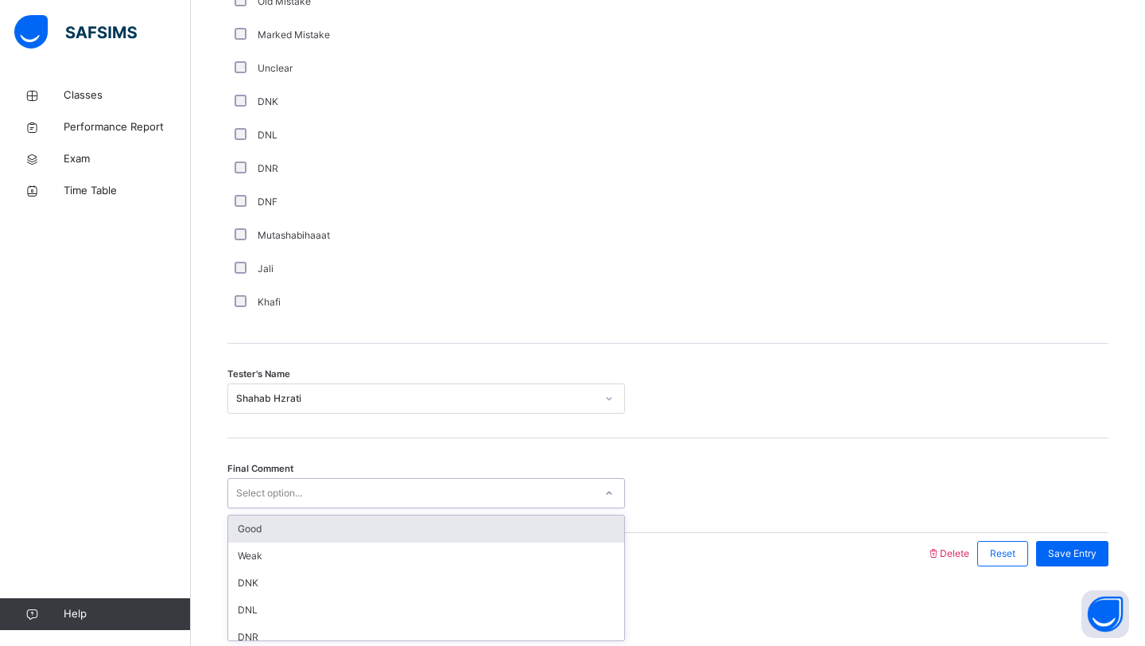
click at [485, 526] on div "Good" at bounding box center [426, 528] width 396 height 27
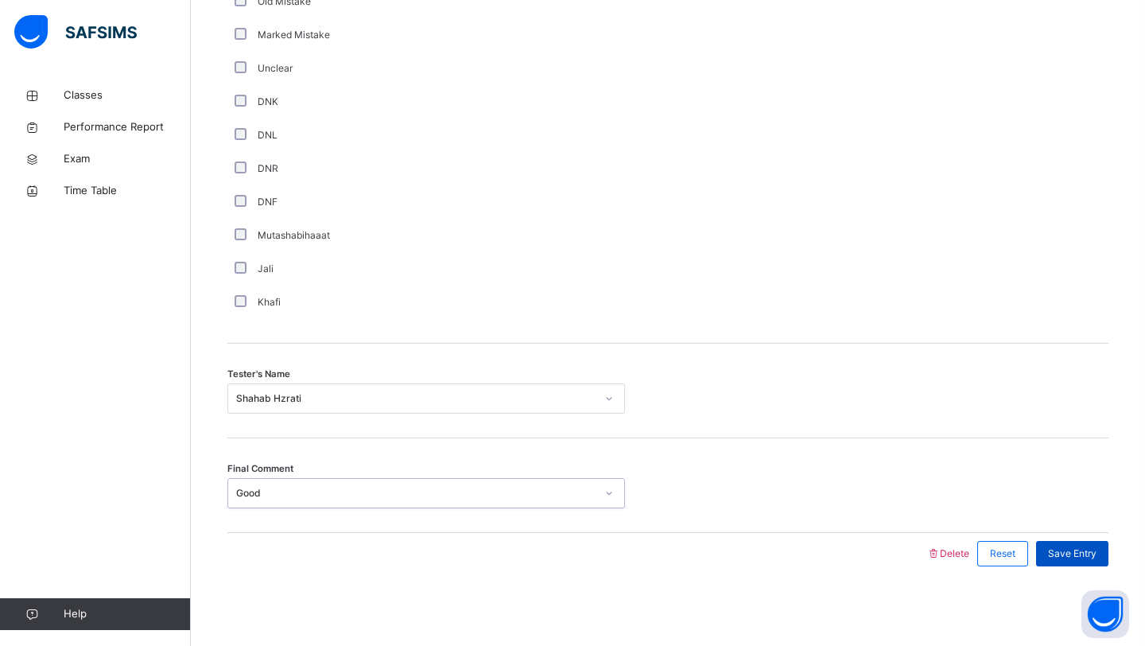
click at [1094, 551] on span "Save Entry" at bounding box center [1072, 553] width 49 height 14
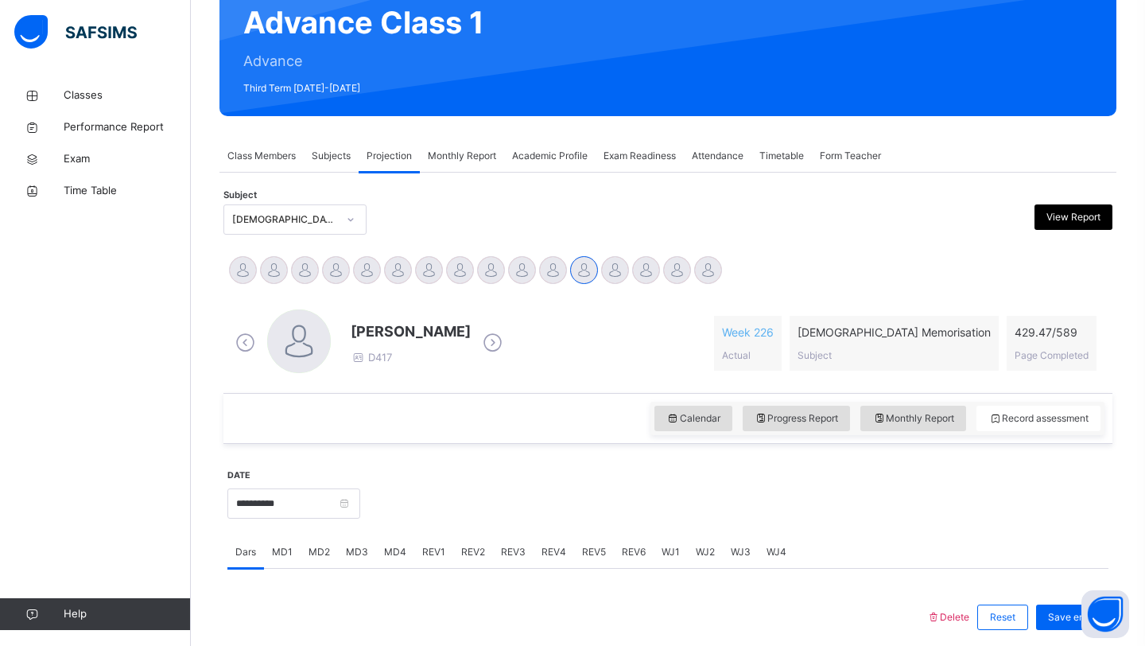
scroll to position [157, 0]
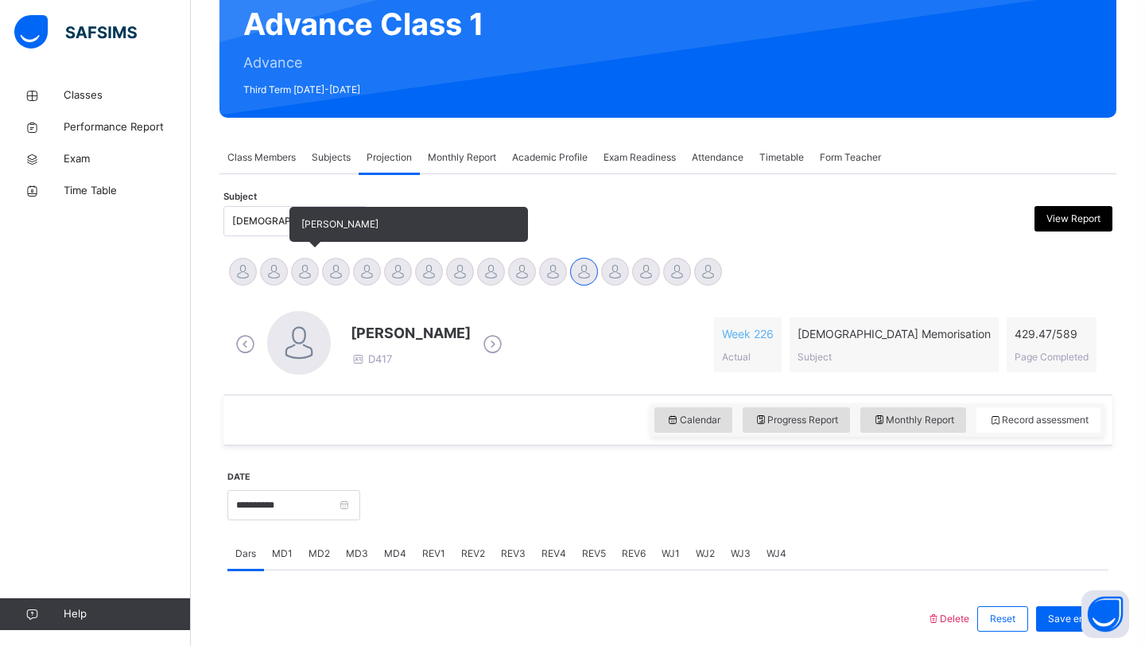
drag, startPoint x: 316, startPoint y: 262, endPoint x: 307, endPoint y: 268, distance: 10.4
click at [308, 268] on div "[PERSON_NAME]" at bounding box center [304, 273] width 31 height 35
click at [307, 268] on div at bounding box center [305, 272] width 28 height 28
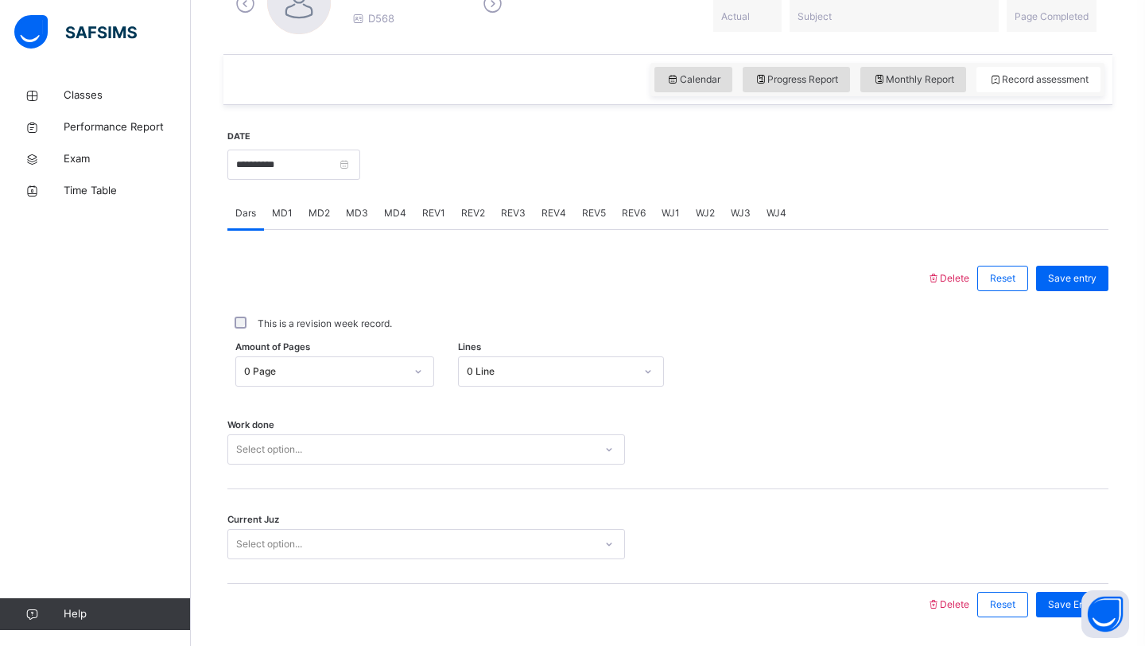
scroll to position [499, 0]
drag, startPoint x: 325, startPoint y: 371, endPoint x: 323, endPoint y: 234, distance: 137.6
click at [325, 351] on div "Amount of Pages 0 Page Lines 0 Line" at bounding box center [667, 370] width 881 height 46
click at [411, 270] on div at bounding box center [576, 276] width 683 height 41
click at [288, 161] on input "**********" at bounding box center [293, 163] width 133 height 30
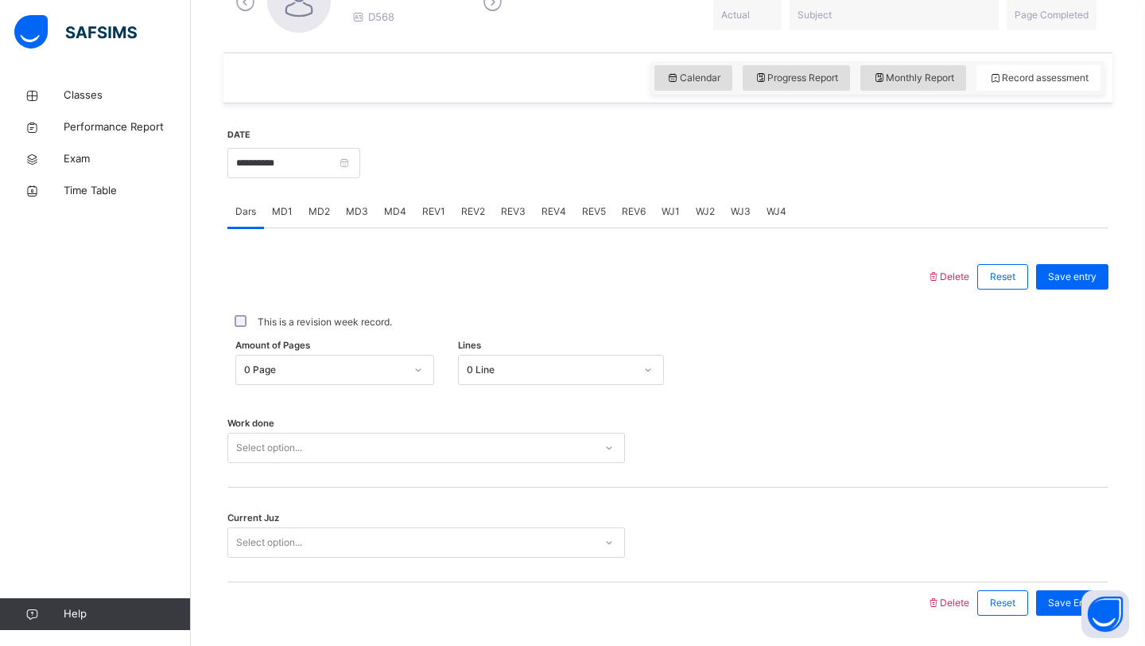
drag, startPoint x: 661, startPoint y: 293, endPoint x: 718, endPoint y: 199, distance: 110.6
click at [683, 258] on div at bounding box center [576, 276] width 683 height 41
click at [883, 74] on span "Monthly Report" at bounding box center [913, 78] width 82 height 14
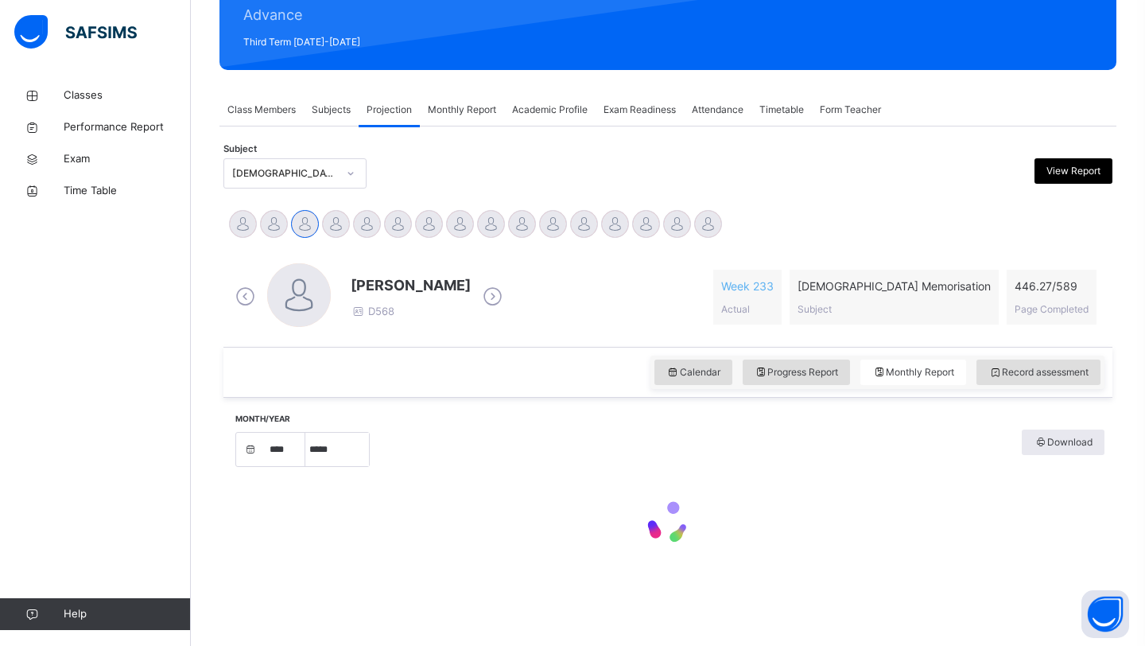
select select "****"
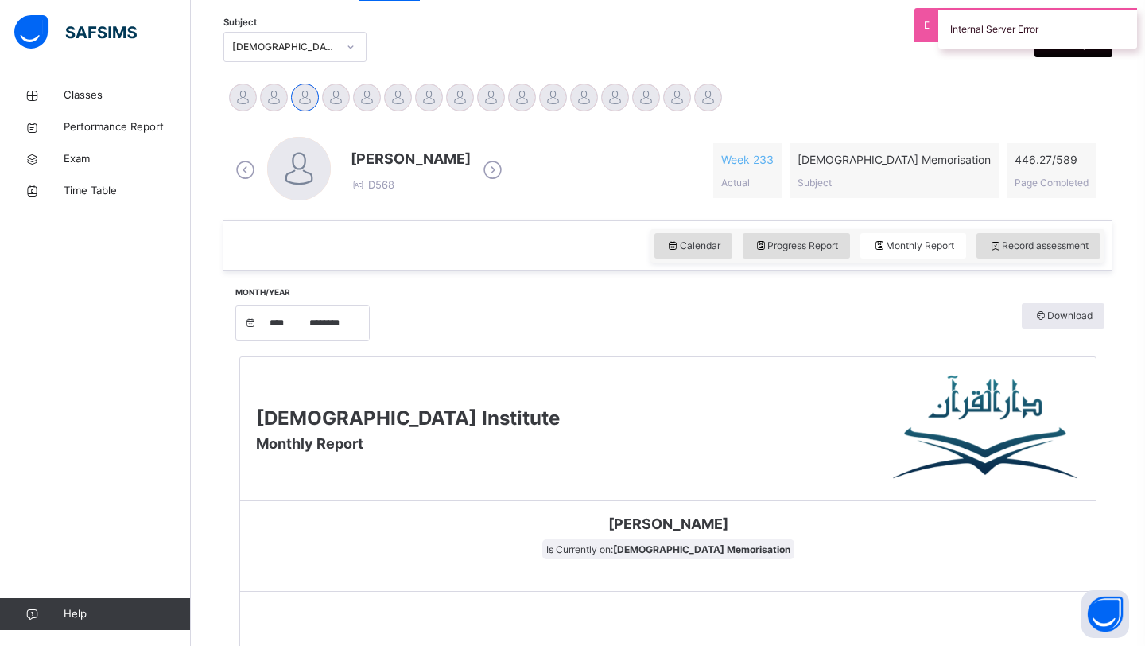
scroll to position [324, 0]
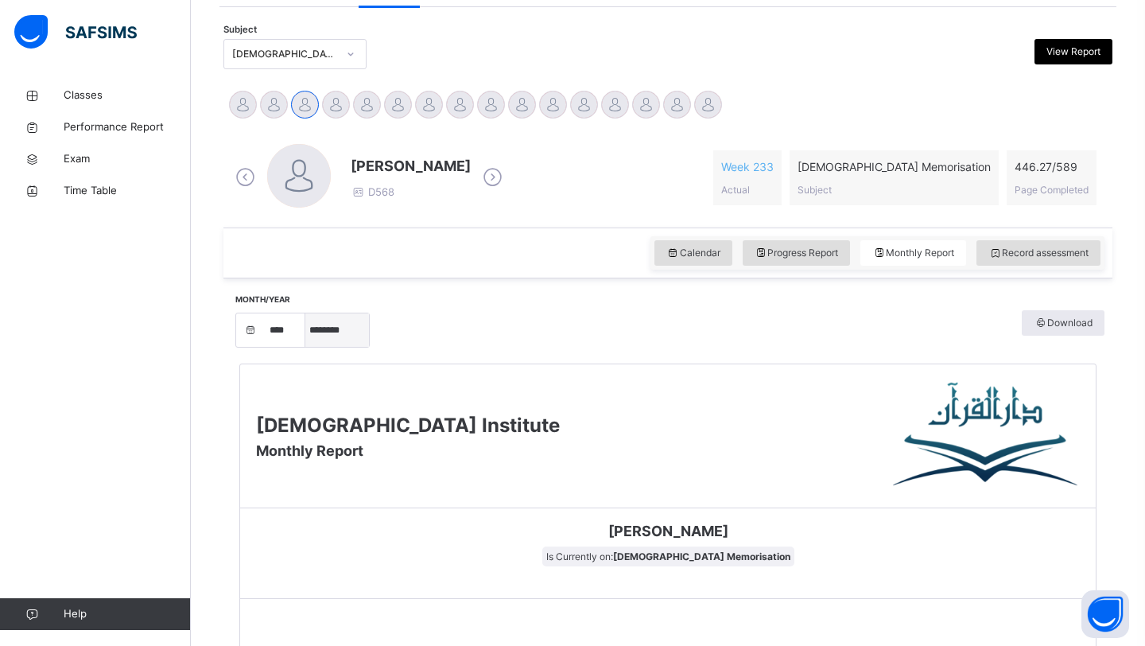
click at [355, 332] on select "***** ******** ***** ***** *** **** **** ****** ********* ******* ******** ****…" at bounding box center [337, 329] width 64 height 33
select select "*"
click at [305, 347] on select "***** ******** ***** ***** *** **** **** ****** ********* ******* ******** ****…" at bounding box center [337, 329] width 64 height 33
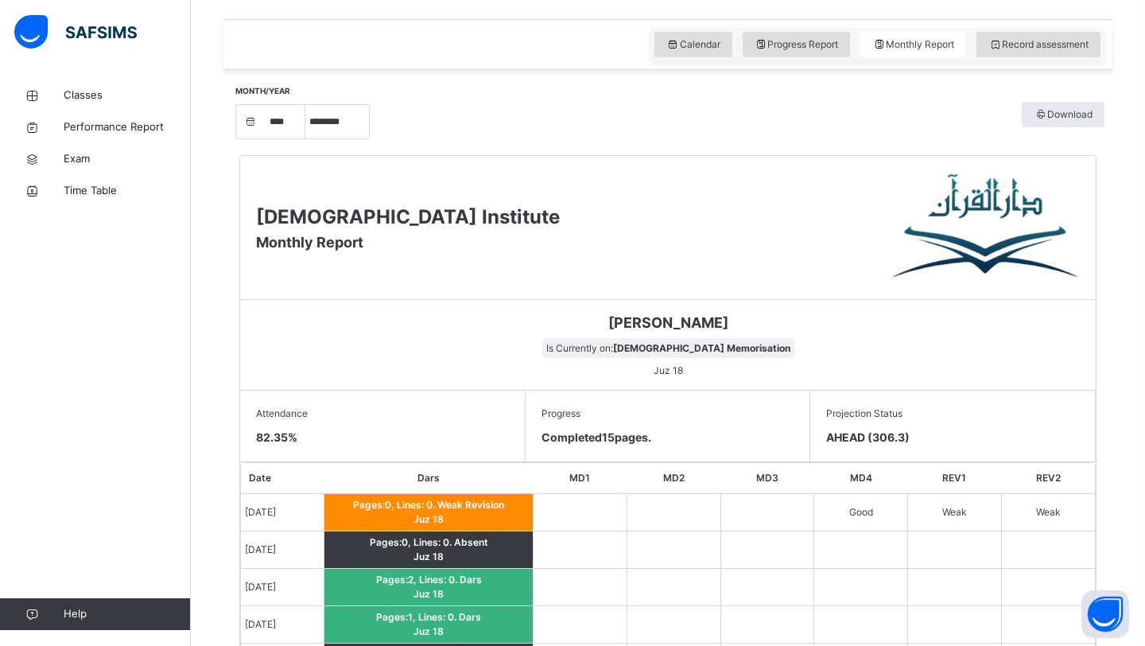
scroll to position [319, 0]
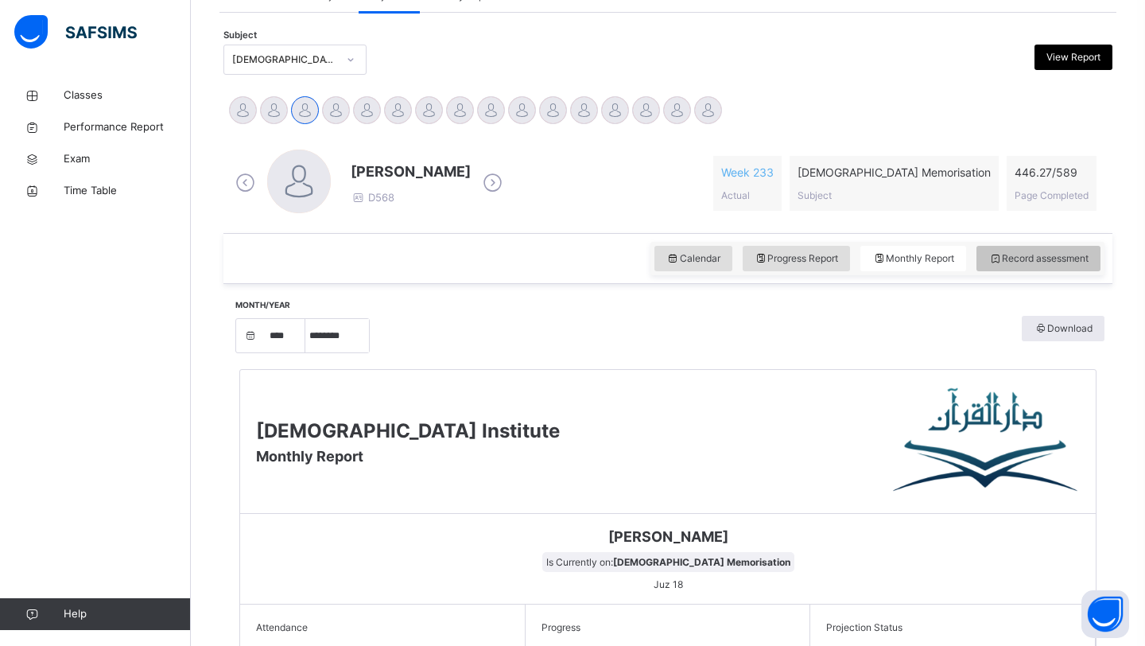
click at [1043, 254] on span "Record assessment" at bounding box center [1038, 258] width 100 height 14
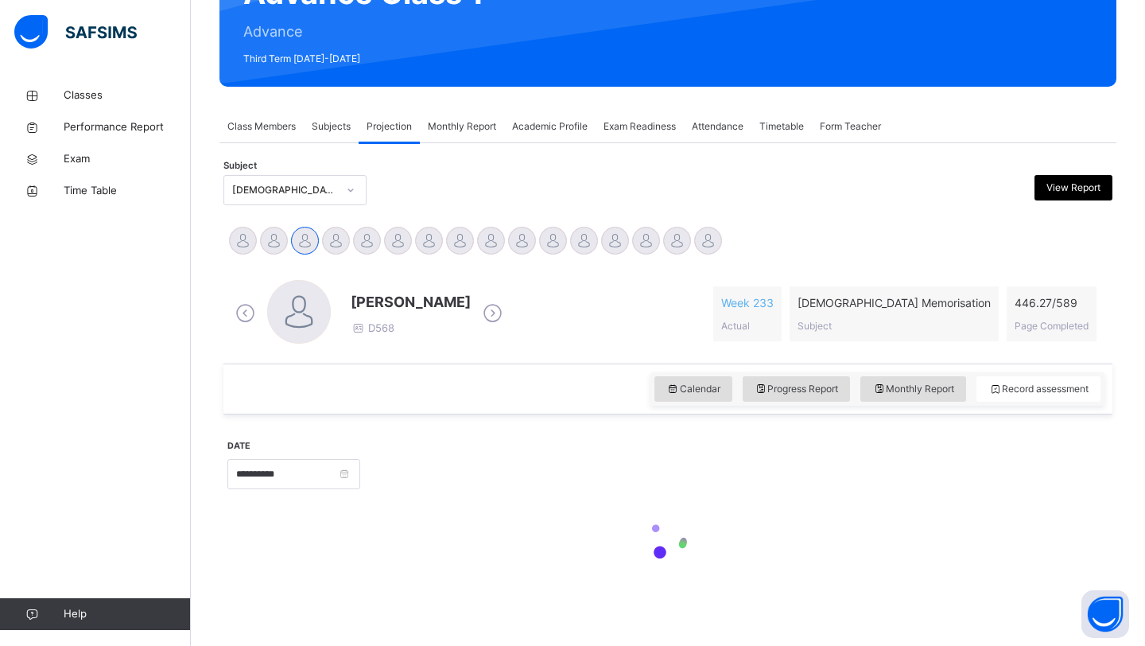
scroll to position [188, 0]
drag, startPoint x: 324, startPoint y: 305, endPoint x: 321, endPoint y: 328, distance: 24.0
click at [324, 312] on div at bounding box center [299, 312] width 64 height 64
click at [316, 487] on input "**********" at bounding box center [293, 474] width 133 height 30
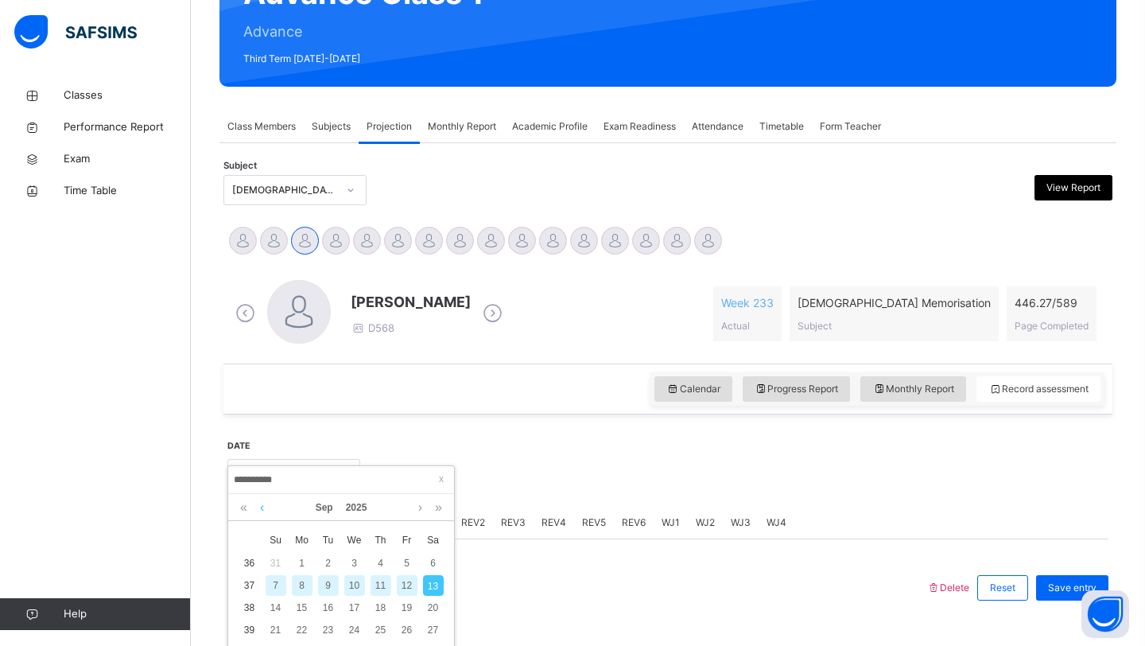
click at [267, 509] on link at bounding box center [262, 507] width 12 height 27
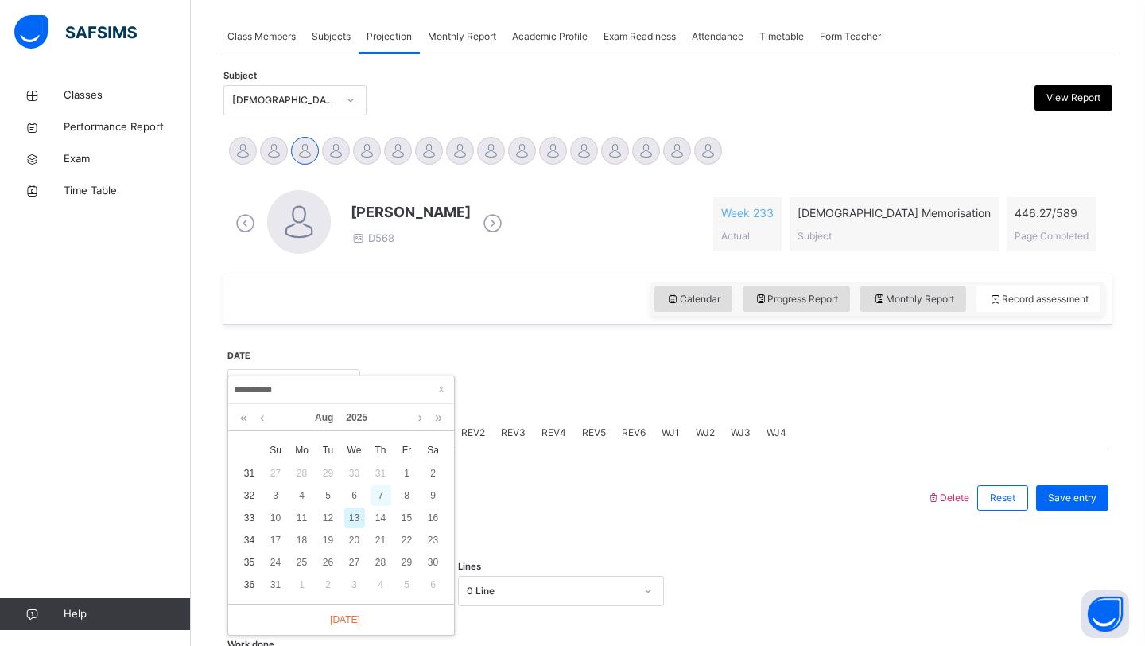
scroll to position [306, 0]
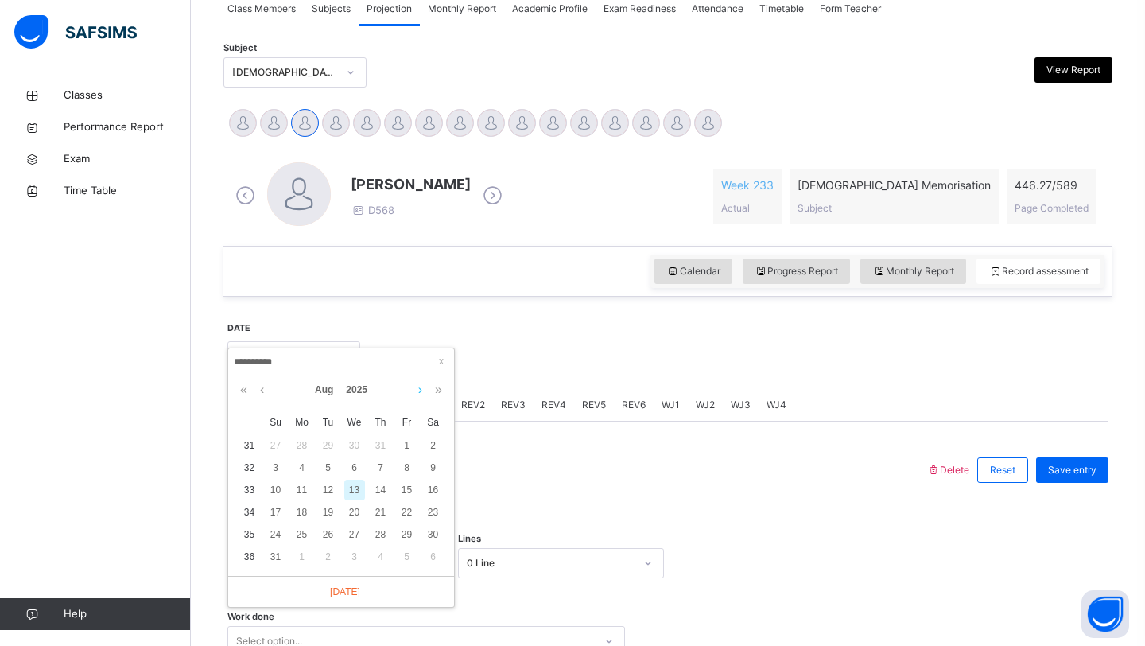
click at [418, 387] on link at bounding box center [420, 389] width 12 height 27
click at [263, 391] on link at bounding box center [262, 389] width 12 height 27
click at [384, 538] on div "28" at bounding box center [381, 534] width 21 height 21
type input "**********"
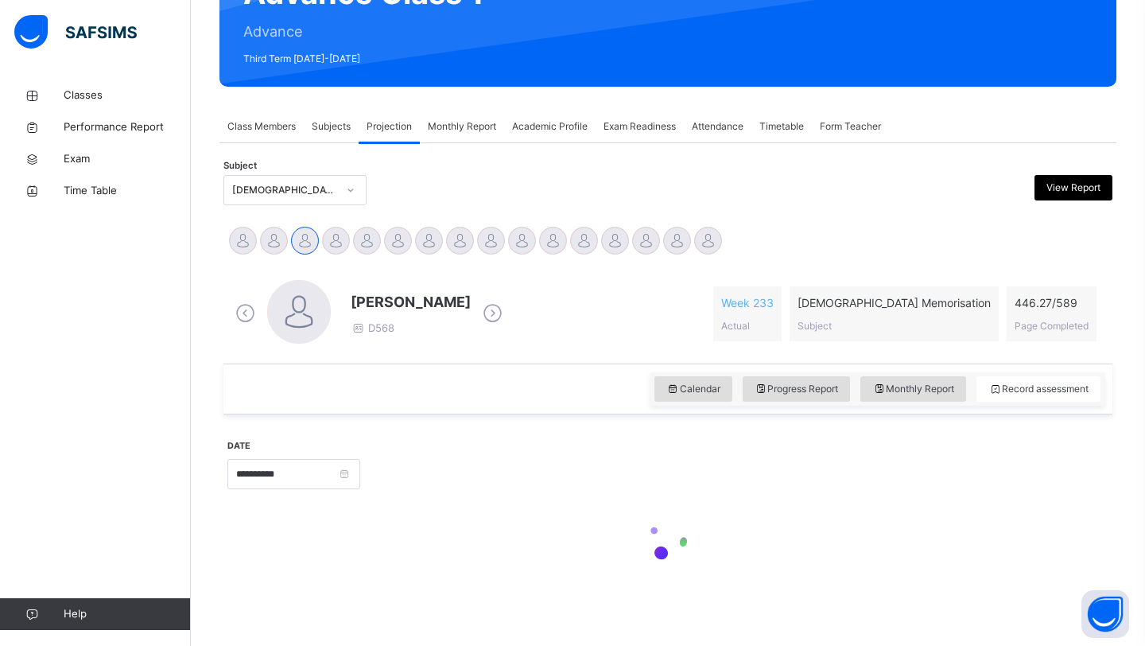
scroll to position [188, 0]
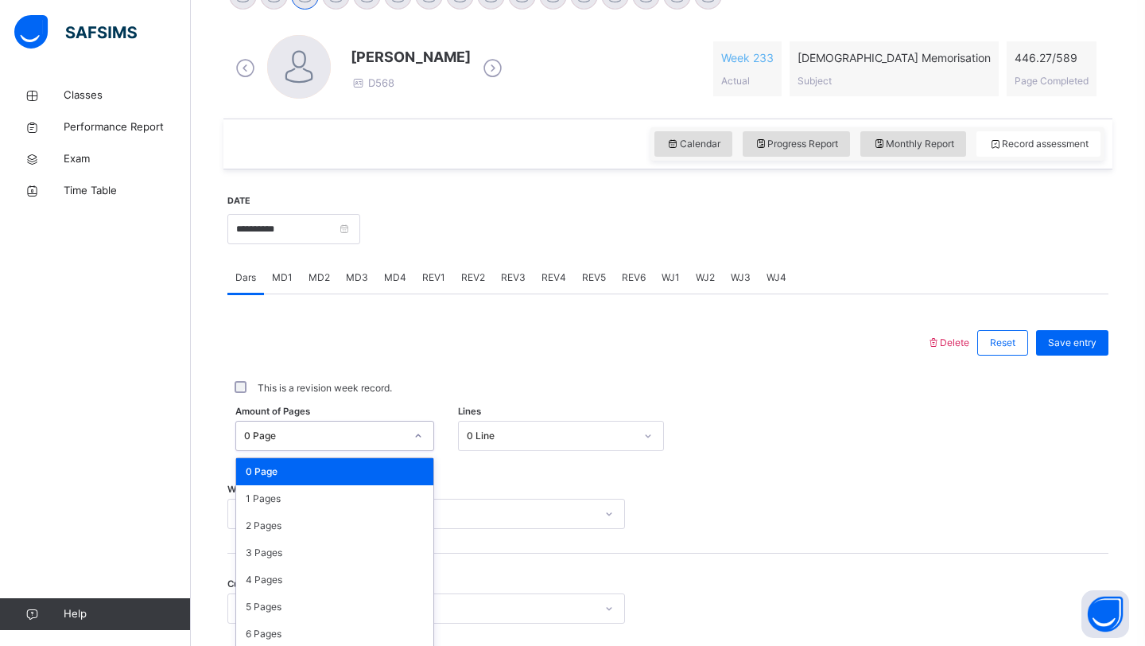
click at [287, 425] on div "Amount of Pages option 0 Page focused, 1 of 590. 590 results available. Use Up …" at bounding box center [667, 436] width 881 height 46
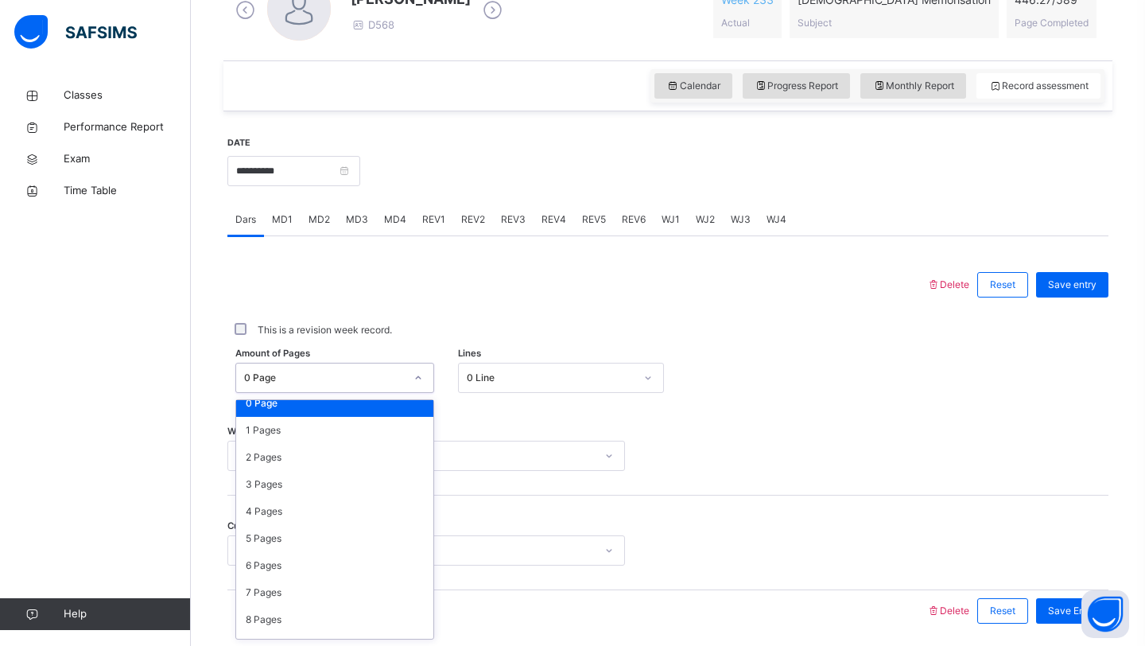
scroll to position [0, 0]
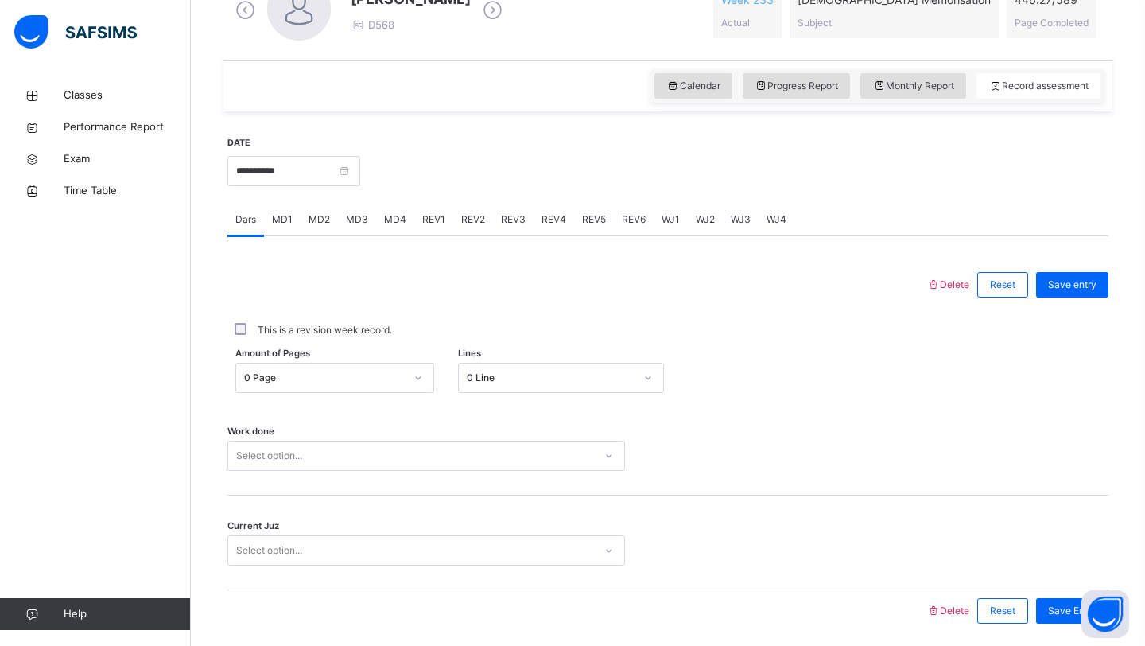
click at [732, 399] on div "Amount of Pages 0 Page Lines 0 Line" at bounding box center [667, 378] width 881 height 46
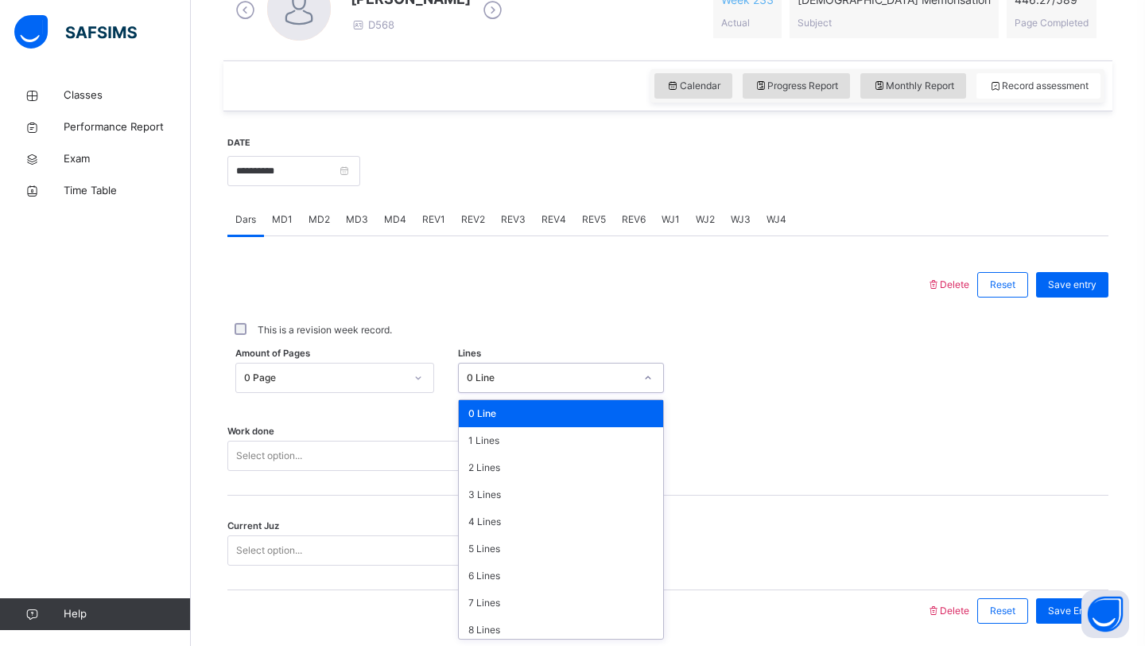
click at [492, 383] on div "0 Line" at bounding box center [551, 378] width 169 height 14
click at [487, 627] on div "8 Lines" at bounding box center [561, 629] width 205 height 27
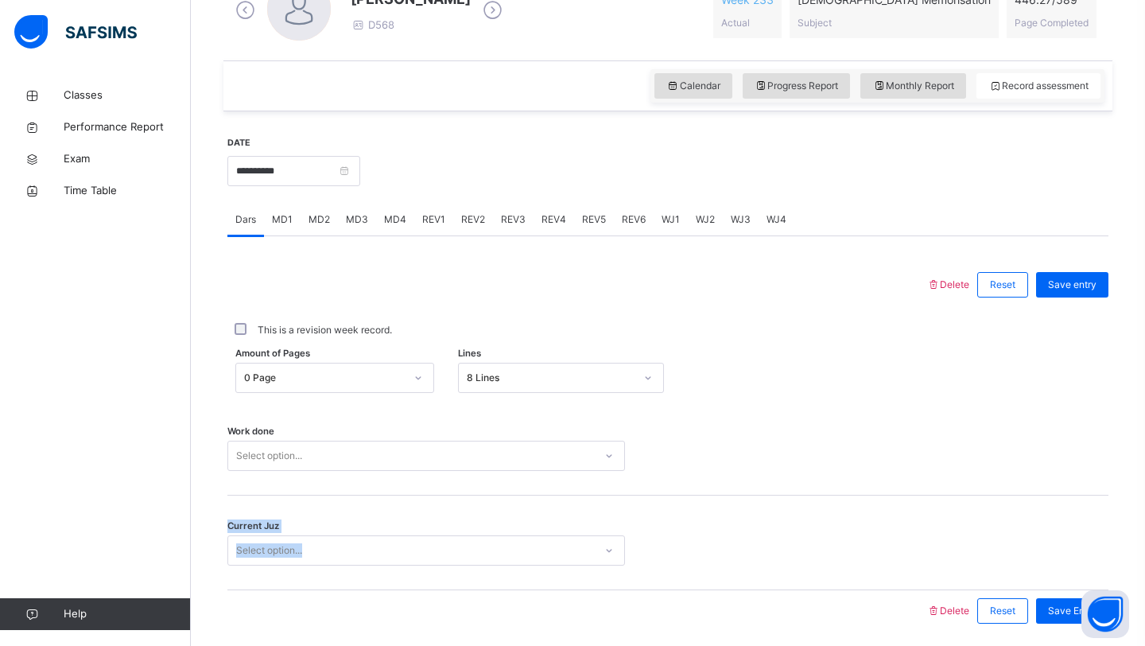
drag, startPoint x: 487, startPoint y: 627, endPoint x: 405, endPoint y: 460, distance: 187.1
click at [405, 460] on div "Delete Reset Save entry This is a revision week record. Amount of Pages 0 Page …" at bounding box center [667, 447] width 881 height 367
drag, startPoint x: 376, startPoint y: 496, endPoint x: 393, endPoint y: 496, distance: 16.7
click at [377, 496] on div "Current Juz Select option..." at bounding box center [667, 542] width 881 height 95
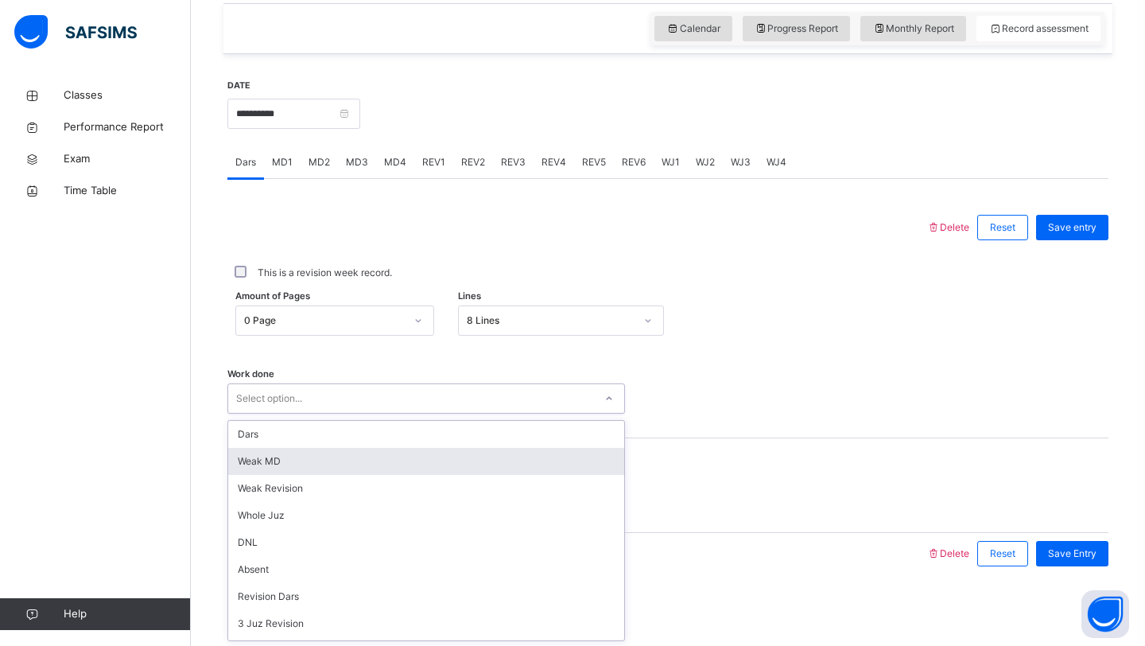
click at [359, 413] on div "option [PERSON_NAME] MD focused, 2 of 14. 14 results available. Use Up and Down…" at bounding box center [426, 398] width 398 height 30
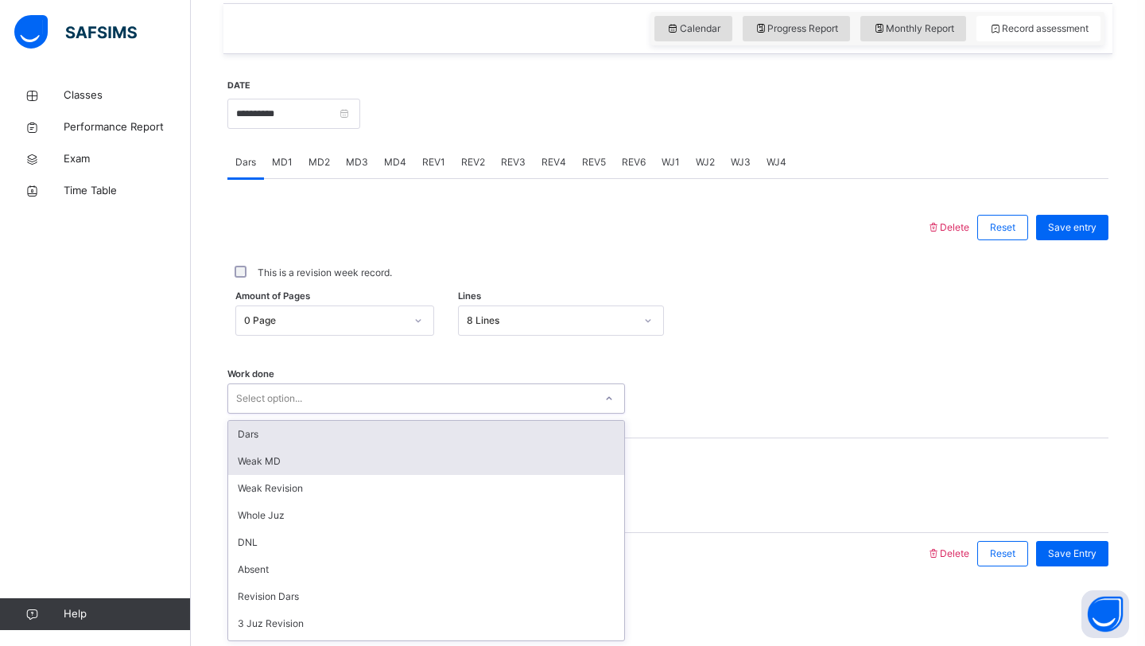
drag, startPoint x: 359, startPoint y: 458, endPoint x: 363, endPoint y: 450, distance: 9.3
click at [347, 436] on div "Dars Weak MD Weak Revision Whole Juz DNL Absent Revision Dars 3 Juz Revision 5 …" at bounding box center [426, 530] width 396 height 219
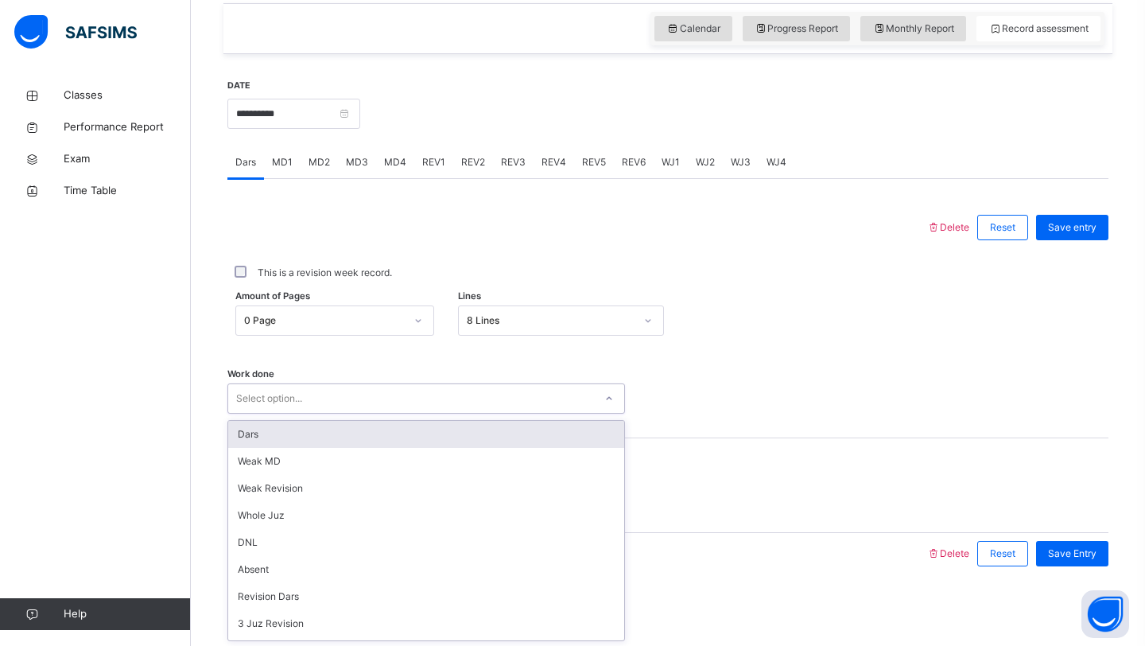
click at [314, 440] on div "Dars" at bounding box center [426, 434] width 396 height 27
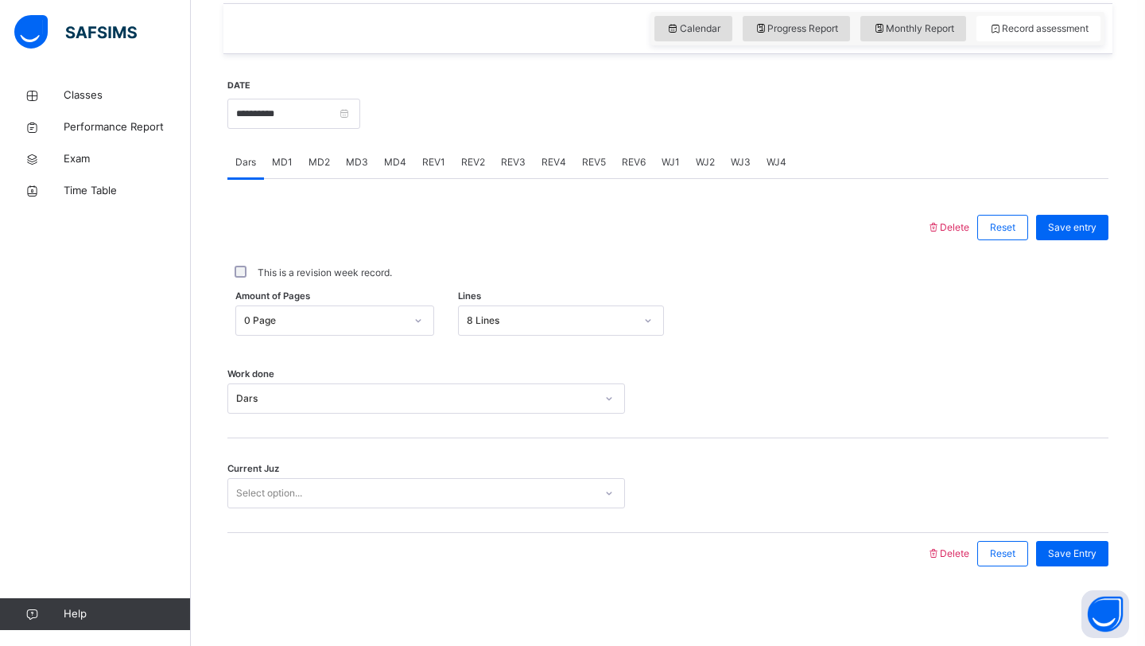
click at [314, 440] on div "Current Juz Select option..." at bounding box center [667, 485] width 881 height 95
drag, startPoint x: 314, startPoint y: 440, endPoint x: 310, endPoint y: 497, distance: 57.4
click at [310, 497] on div "Current Juz Select option..." at bounding box center [667, 485] width 881 height 95
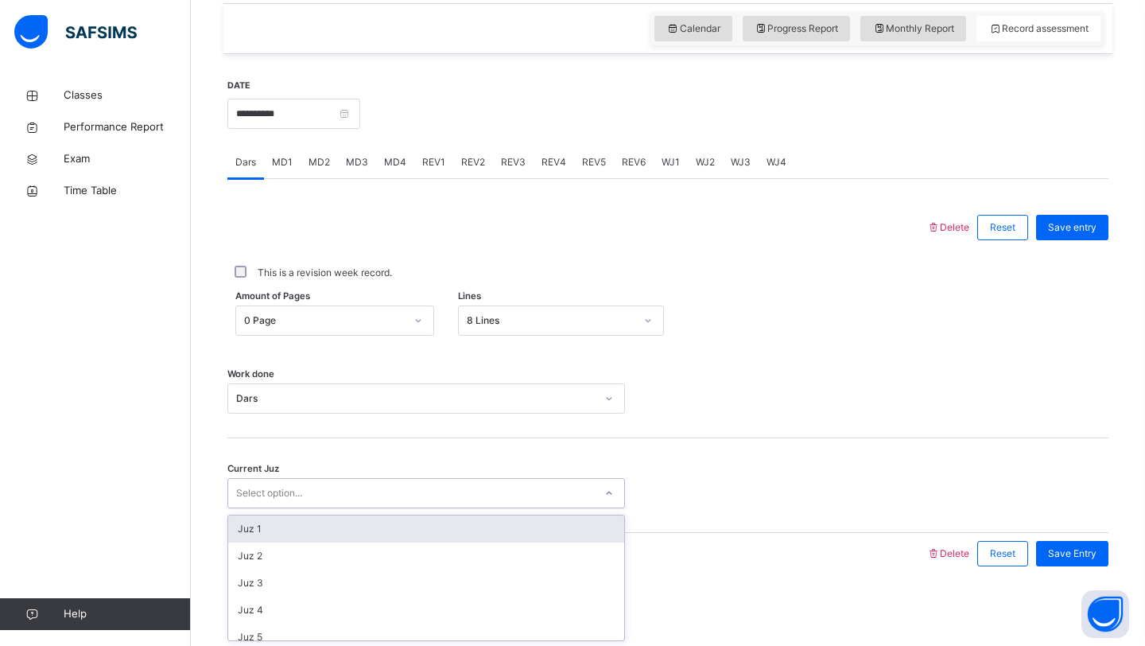
click at [310, 497] on div "Select option..." at bounding box center [411, 493] width 366 height 25
type input "****"
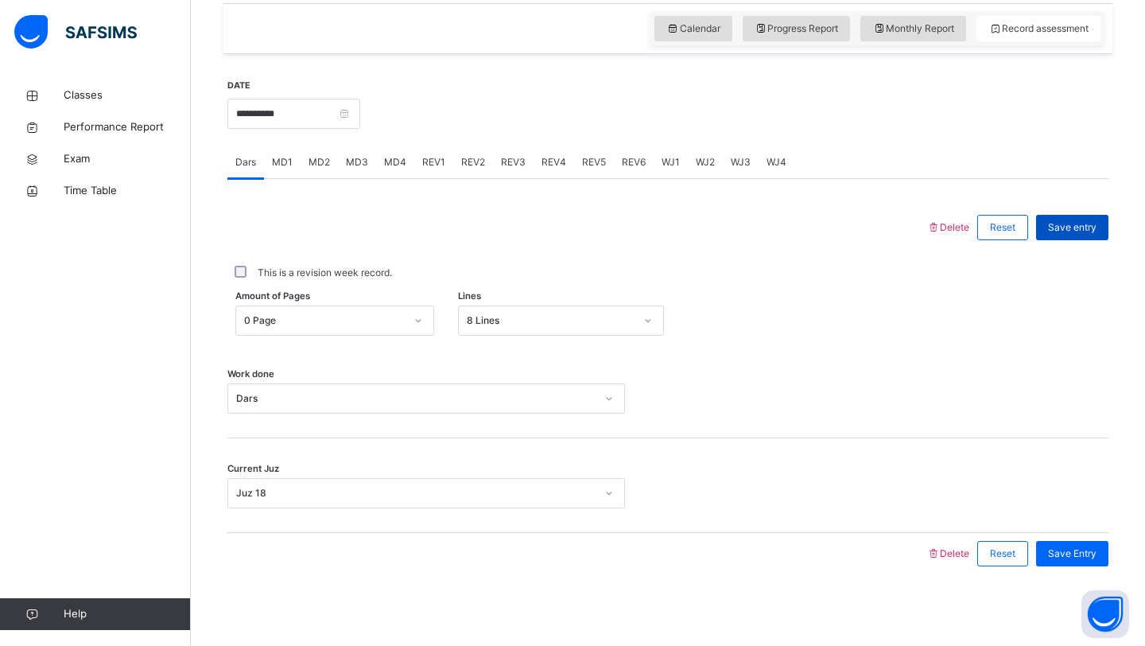
click at [1073, 231] on span "Save entry" at bounding box center [1072, 227] width 49 height 14
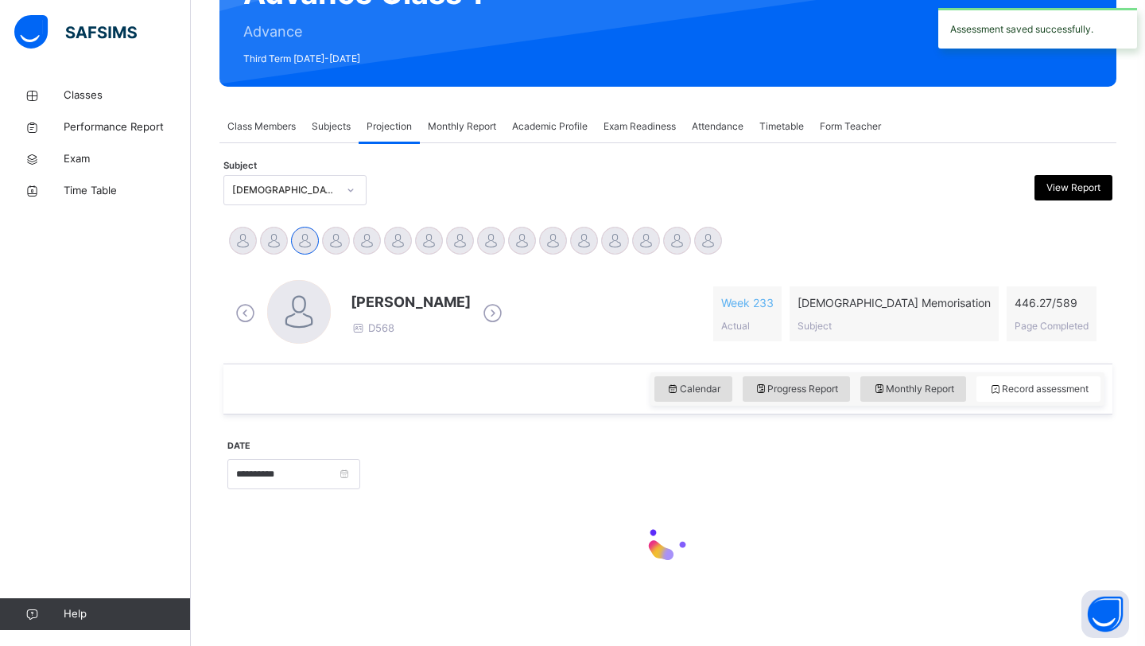
click at [567, 291] on div "[PERSON_NAME] D568 Week 233 Actual [DEMOGRAPHIC_DATA] Memorisation Subject 446.…" at bounding box center [667, 314] width 873 height 68
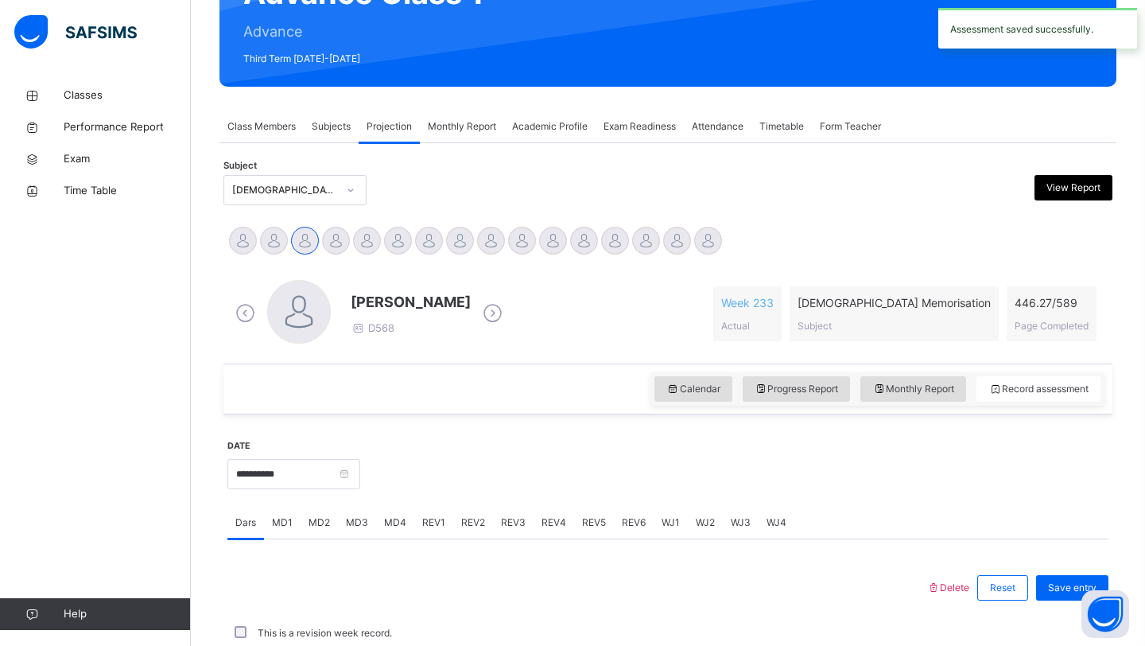
scroll to position [549, 0]
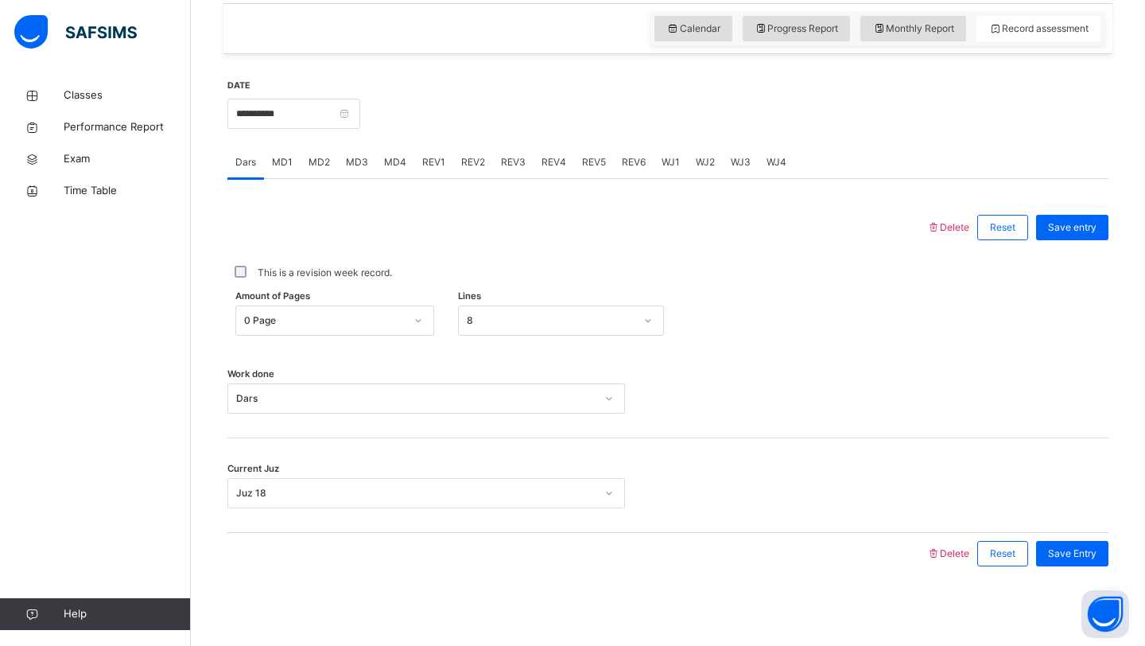
click at [293, 163] on div "MD1" at bounding box center [282, 162] width 37 height 32
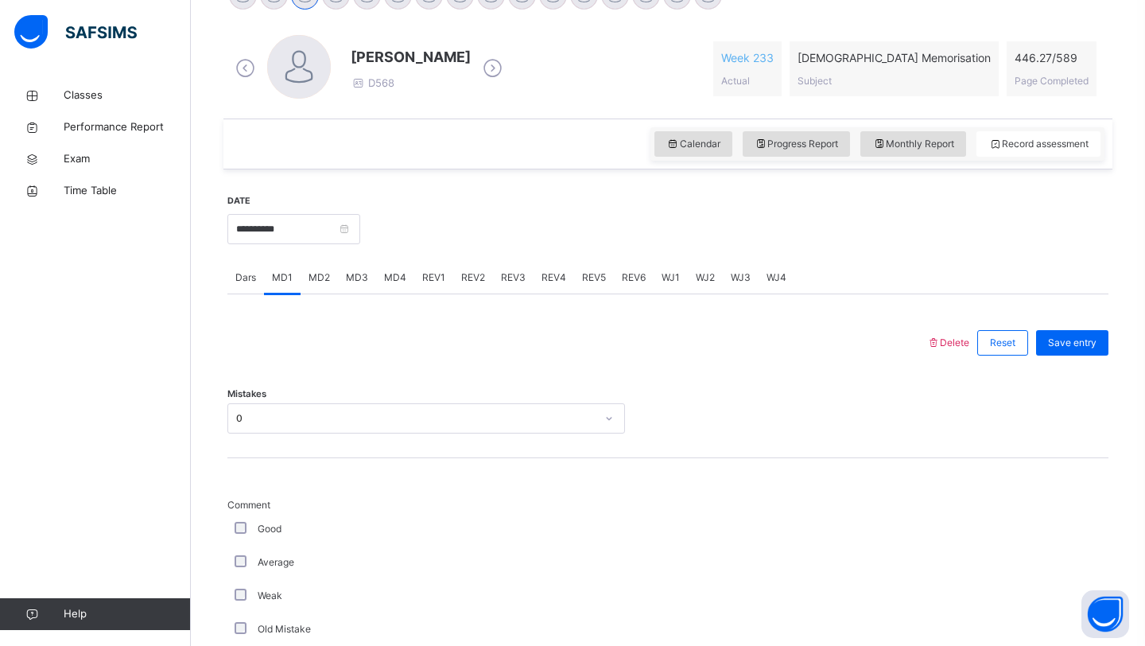
scroll to position [344, 0]
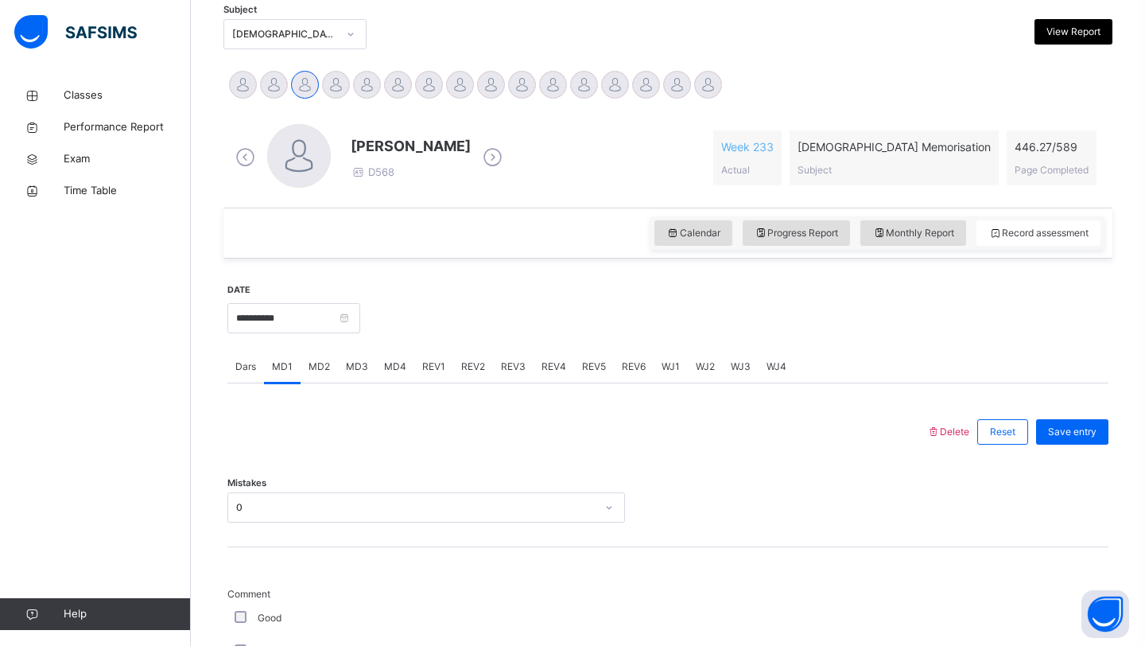
click at [405, 371] on div "MD4" at bounding box center [395, 367] width 38 height 32
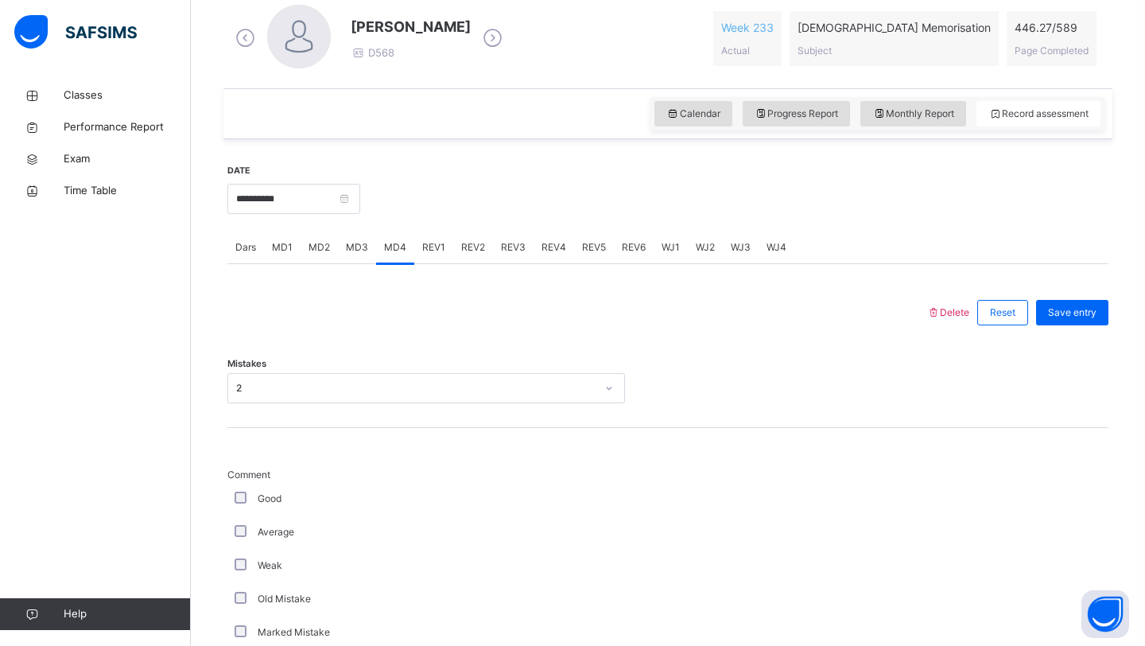
scroll to position [437, 0]
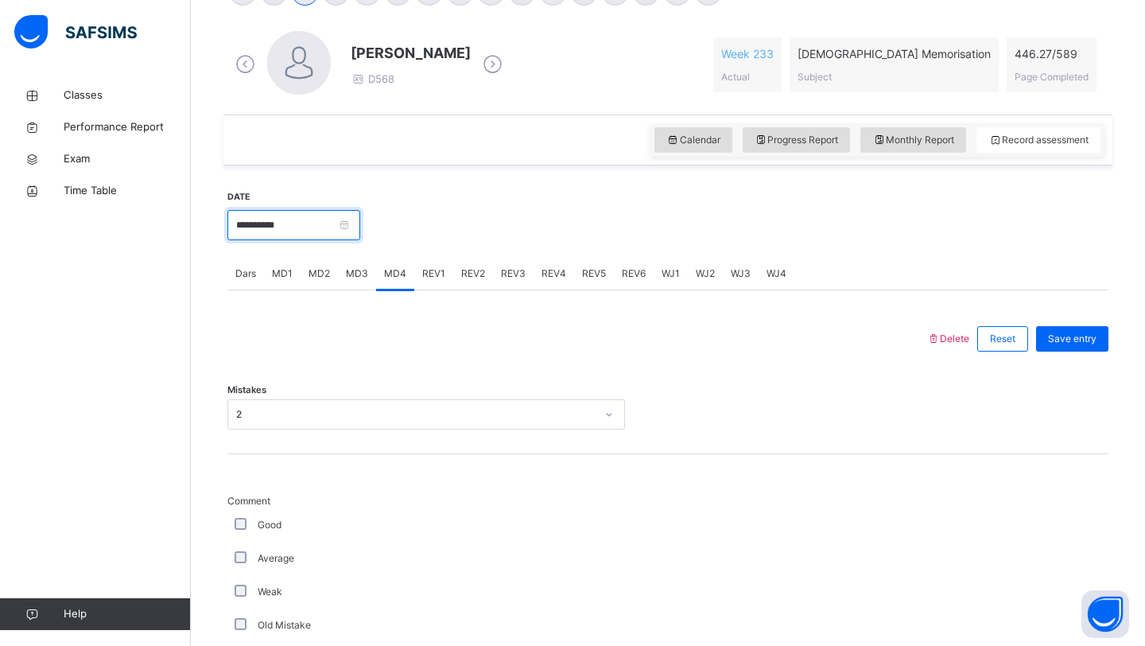
click at [287, 233] on input "**********" at bounding box center [293, 225] width 133 height 30
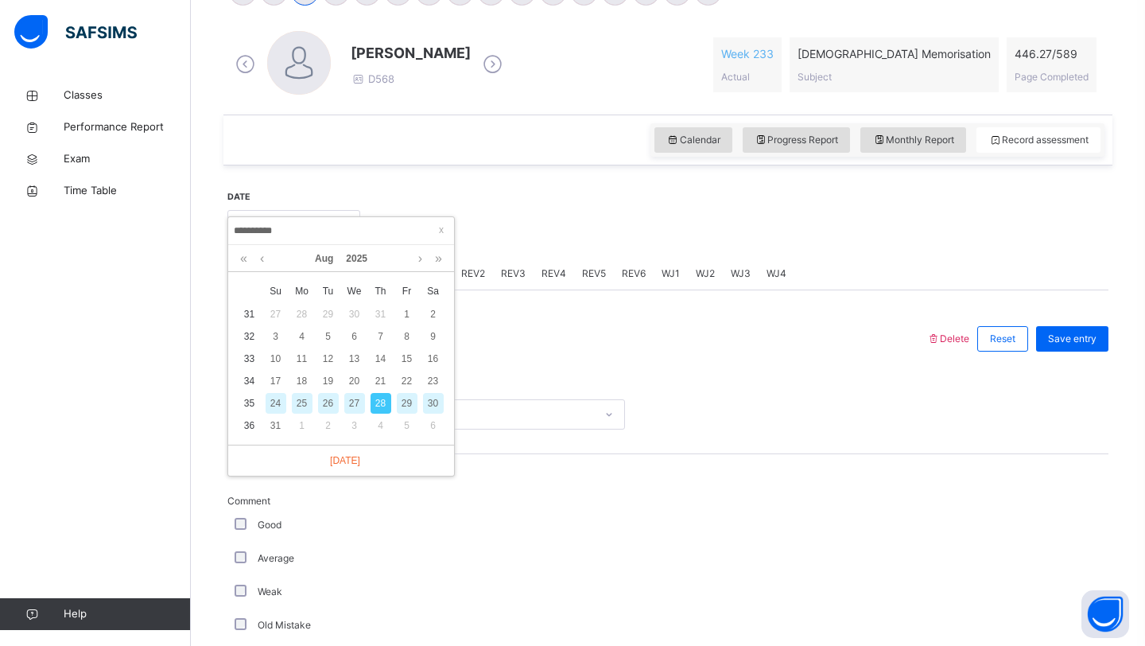
click at [431, 404] on div "30" at bounding box center [433, 403] width 21 height 21
type input "**********"
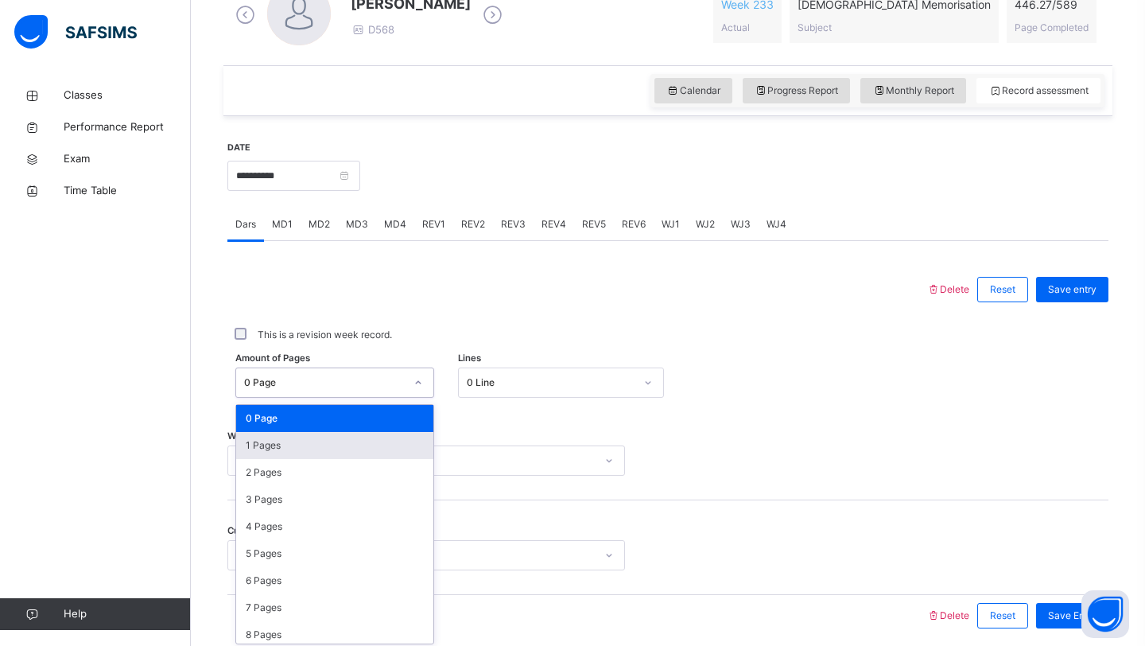
scroll to position [491, 0]
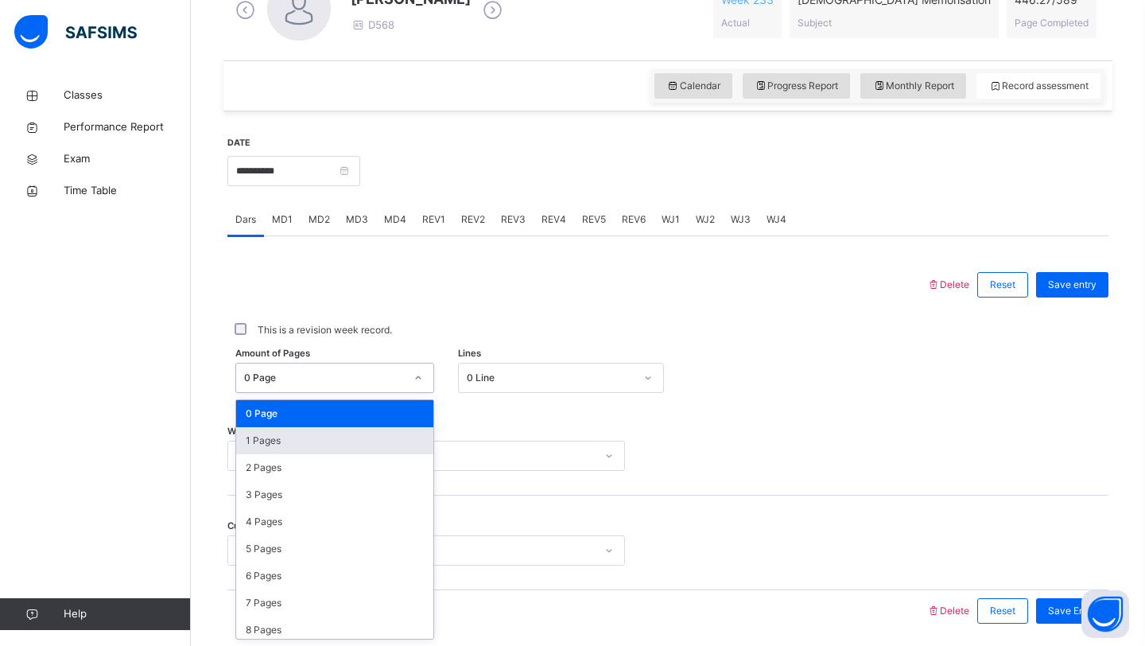
click at [340, 393] on div "option 1 Pages focused, 2 of 590. 590 results available. Use Up and Down to cho…" at bounding box center [334, 378] width 199 height 30
drag, startPoint x: 309, startPoint y: 475, endPoint x: 437, endPoint y: 432, distance: 134.3
click at [313, 474] on div "2 Pages" at bounding box center [334, 467] width 197 height 27
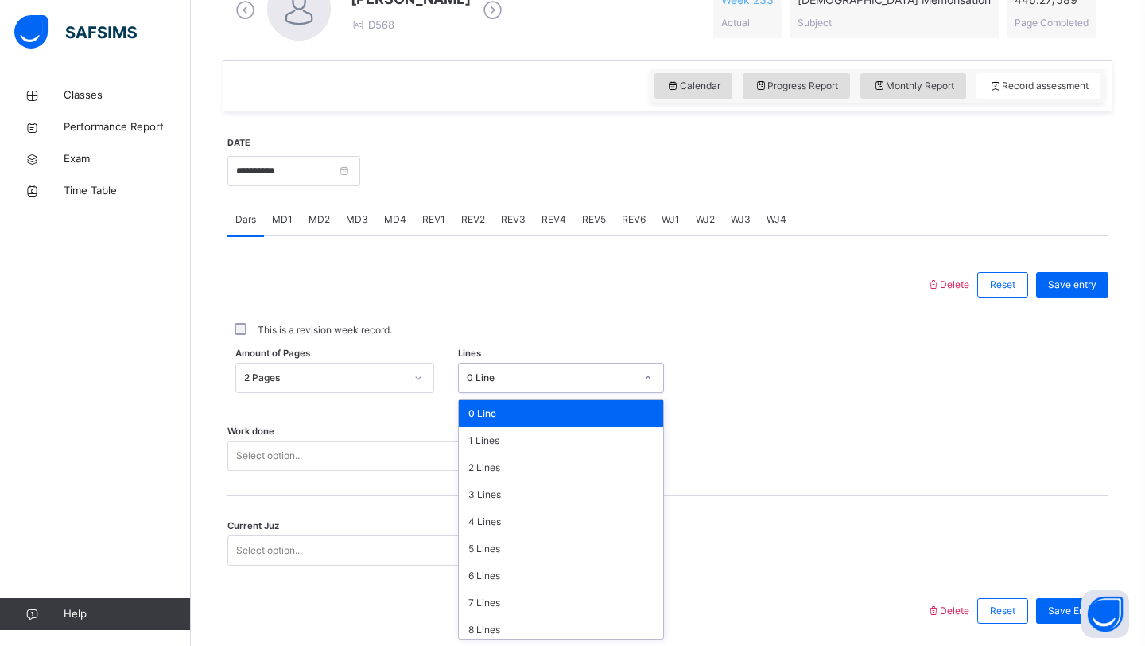
click at [533, 384] on div "0 Line" at bounding box center [551, 378] width 169 height 14
click at [510, 598] on div "7 Lines" at bounding box center [561, 602] width 205 height 27
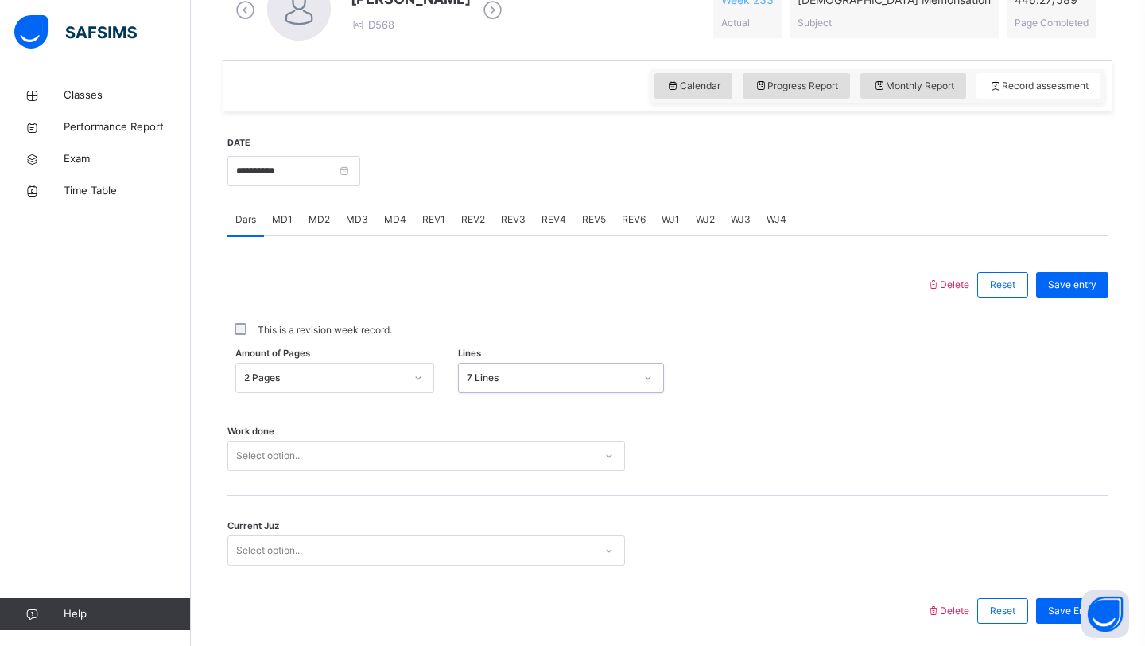
scroll to position [549, 0]
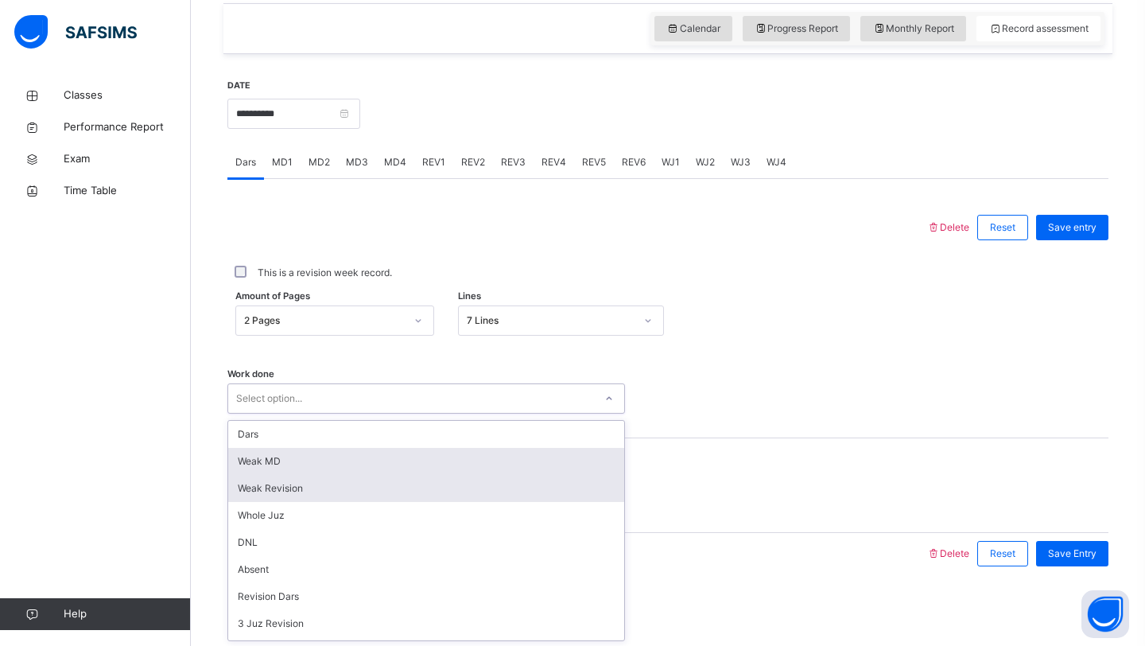
drag, startPoint x: 406, startPoint y: 451, endPoint x: 406, endPoint y: 476, distance: 25.4
click at [406, 413] on div "option [PERSON_NAME] MD focused, 2 of 14. 14 results available. Use Up and Down…" at bounding box center [426, 398] width 398 height 30
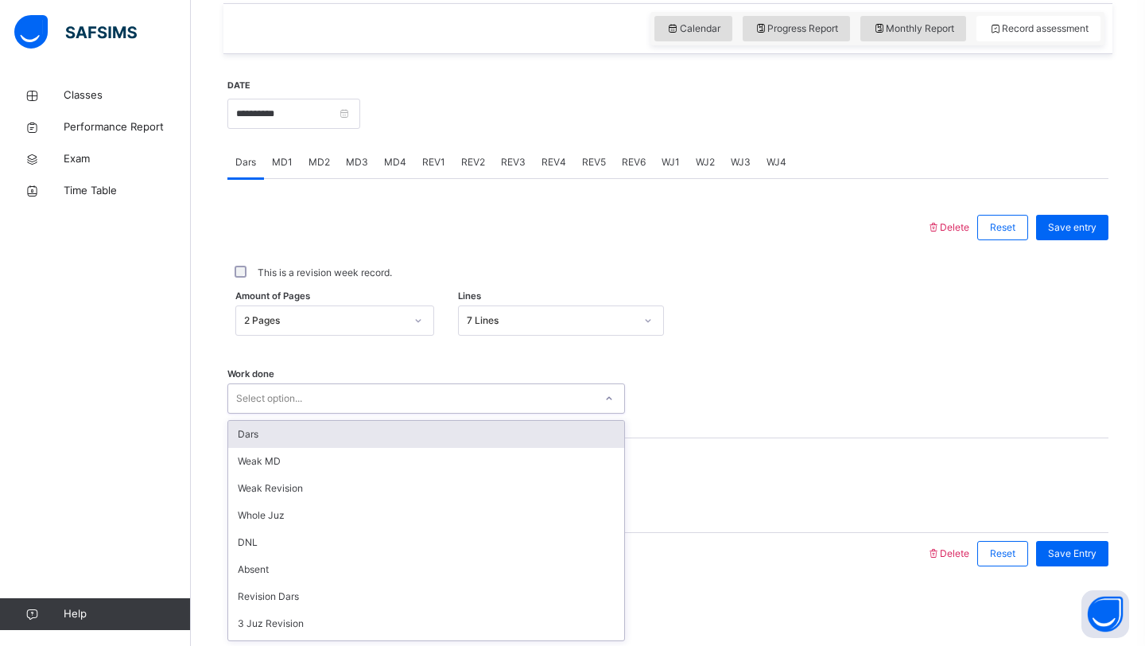
click at [378, 440] on div "Dars" at bounding box center [426, 434] width 396 height 27
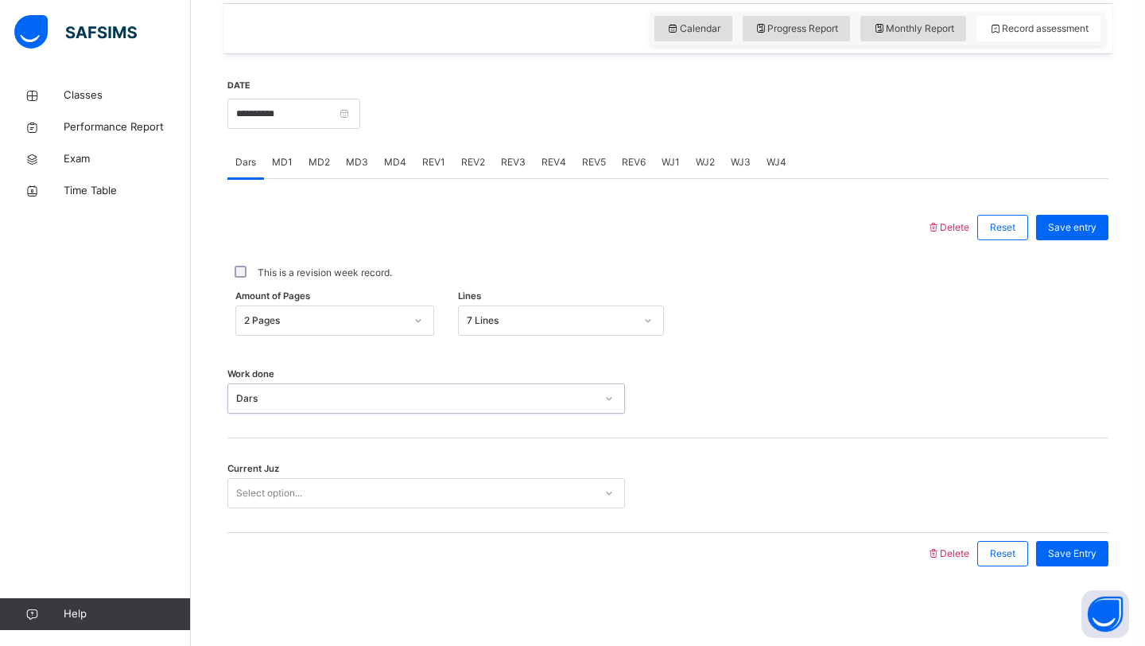
click at [371, 492] on div "Select option..." at bounding box center [411, 493] width 366 height 25
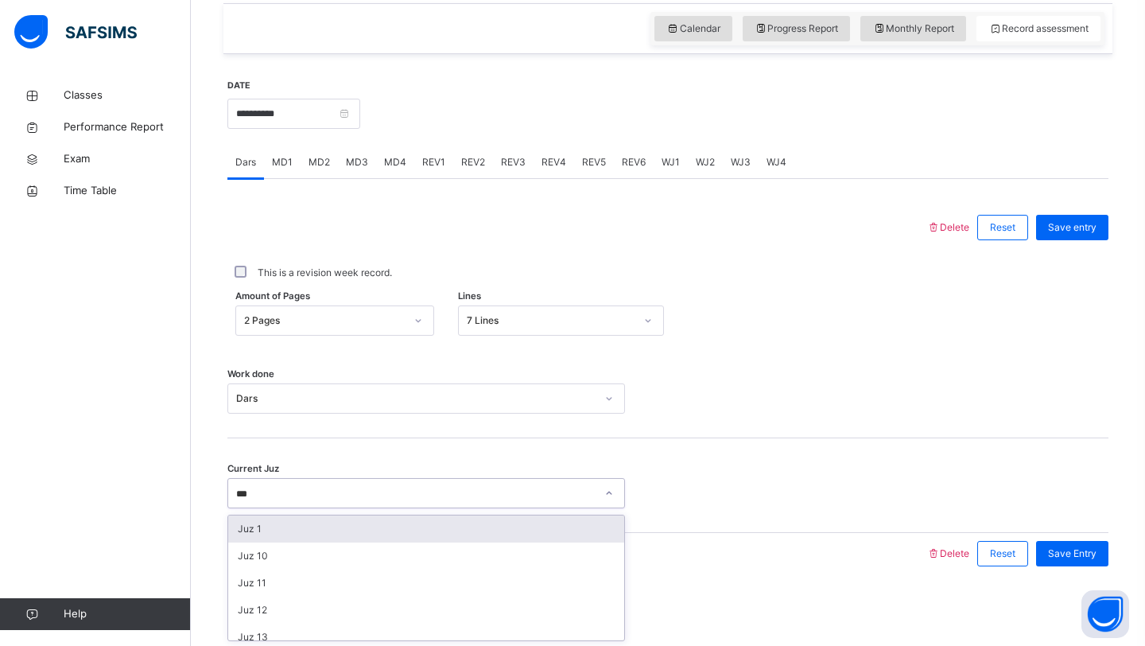
type input "****"
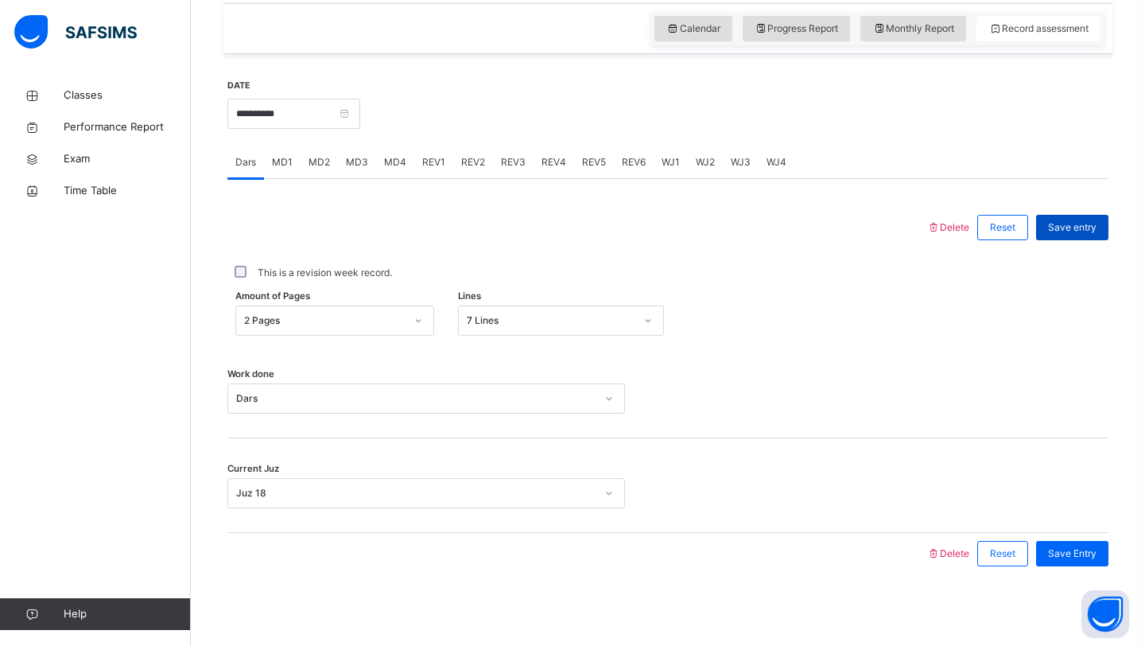
click at [1074, 233] on span "Save entry" at bounding box center [1072, 227] width 49 height 14
click at [278, 174] on div "MD1" at bounding box center [282, 162] width 37 height 32
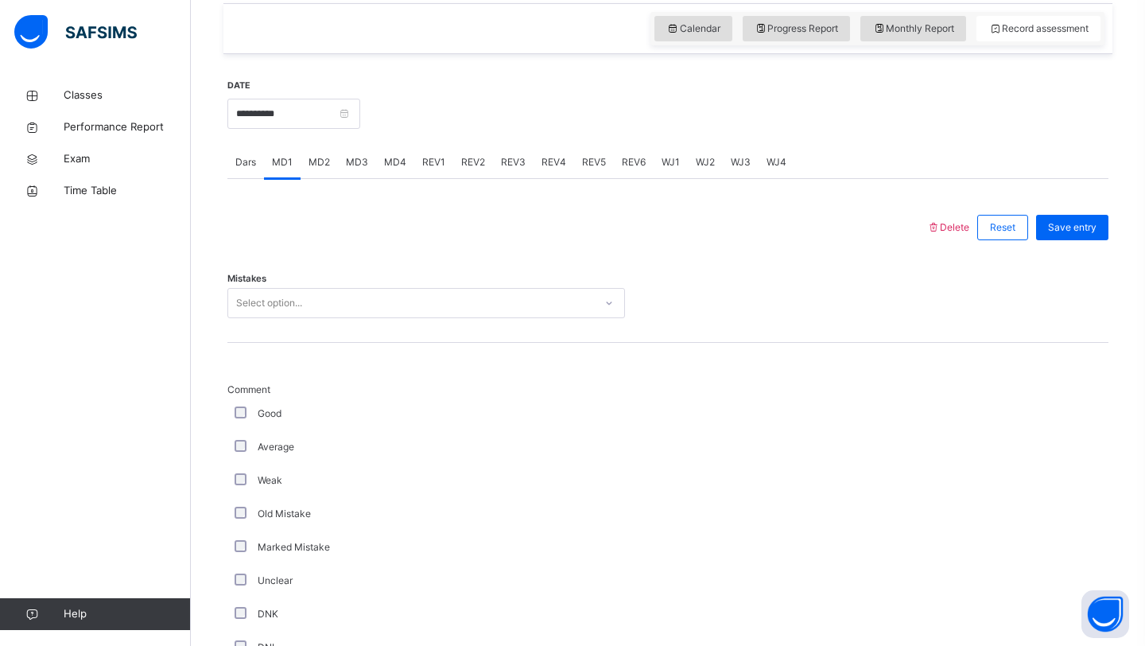
drag, startPoint x: 367, startPoint y: 169, endPoint x: 367, endPoint y: 227, distance: 58.8
click at [358, 175] on div "MD3" at bounding box center [357, 162] width 38 height 32
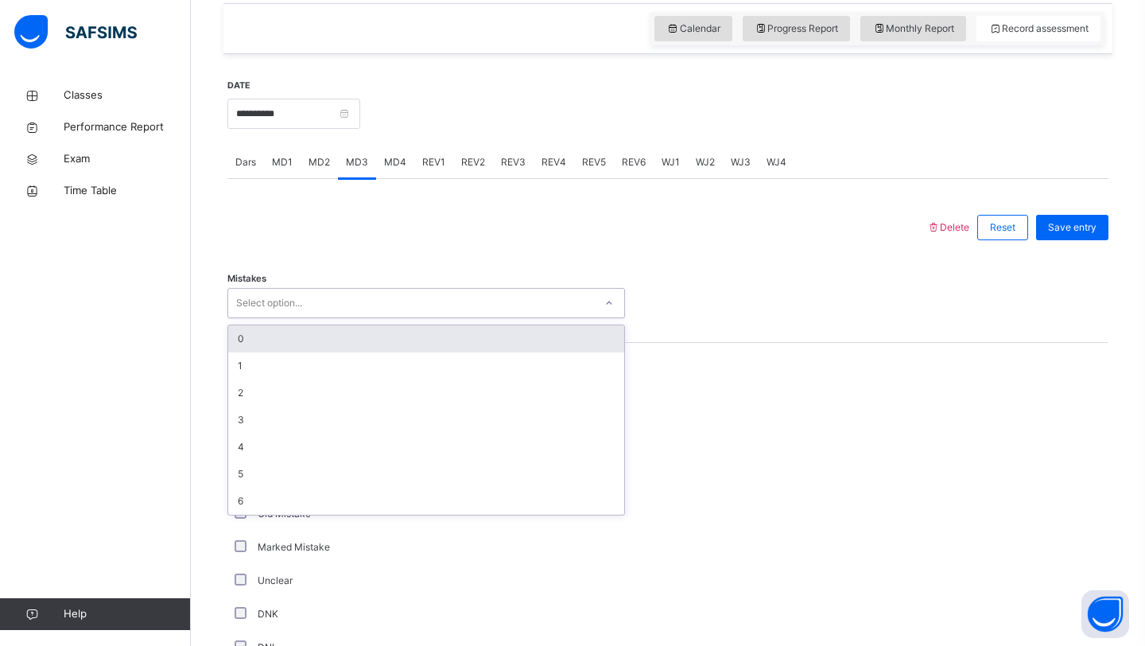
click at [338, 302] on div "Select option..." at bounding box center [411, 303] width 366 height 25
click at [287, 345] on div "0" at bounding box center [426, 338] width 396 height 27
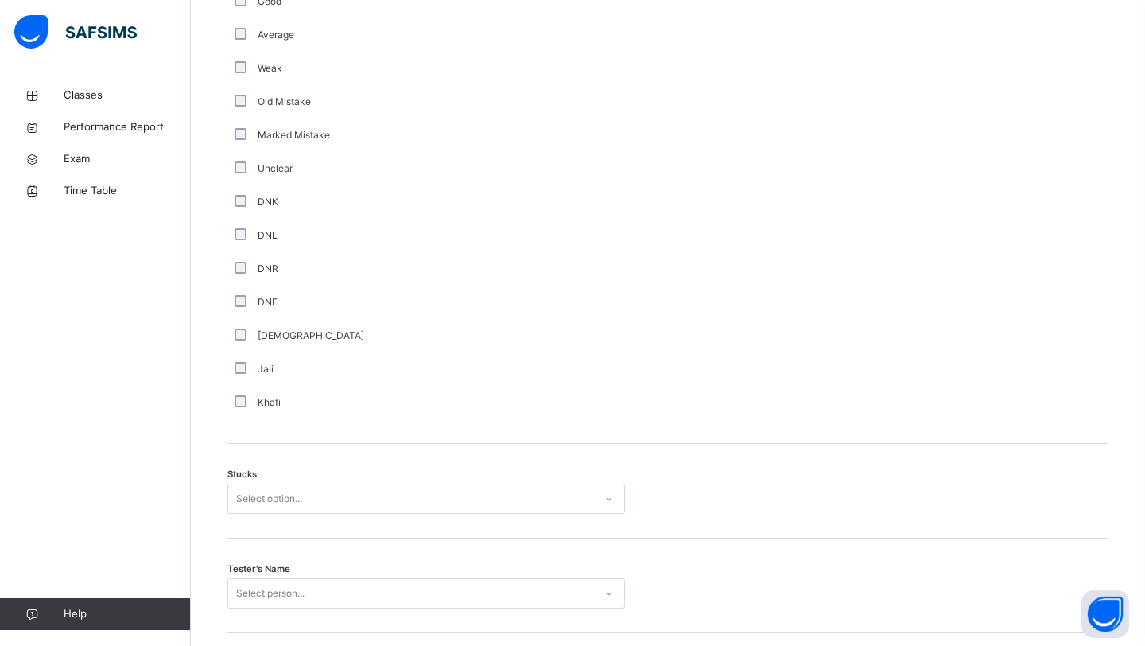
scroll to position [1155, 0]
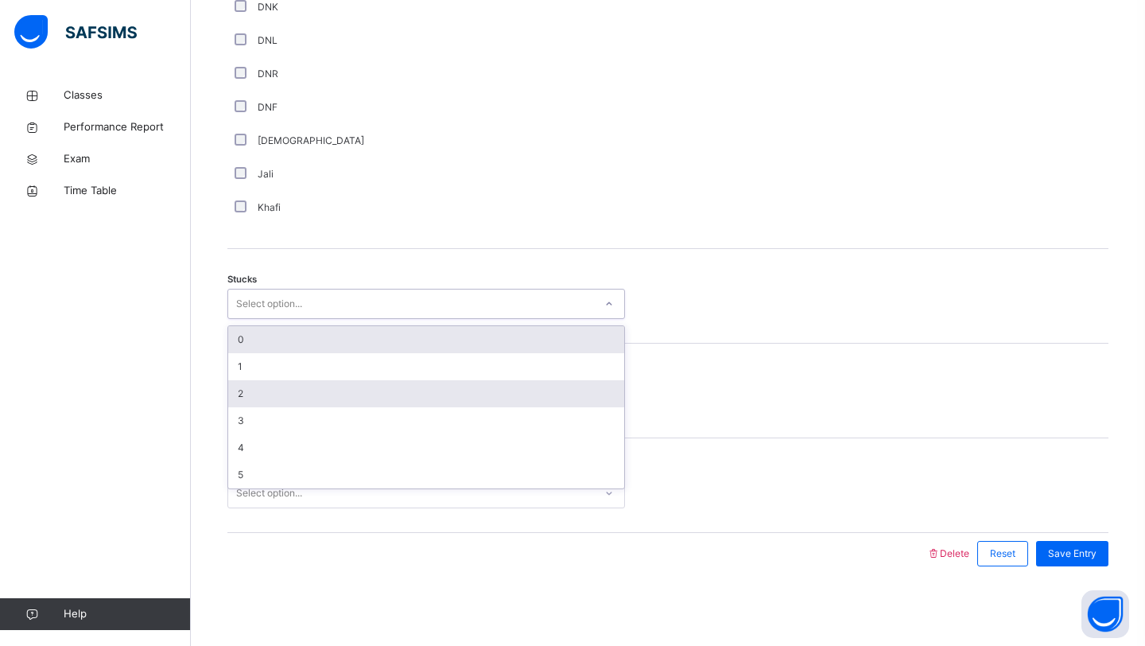
drag, startPoint x: 286, startPoint y: 311, endPoint x: 293, endPoint y: 393, distance: 82.1
click at [286, 313] on div "Select option..." at bounding box center [269, 304] width 66 height 30
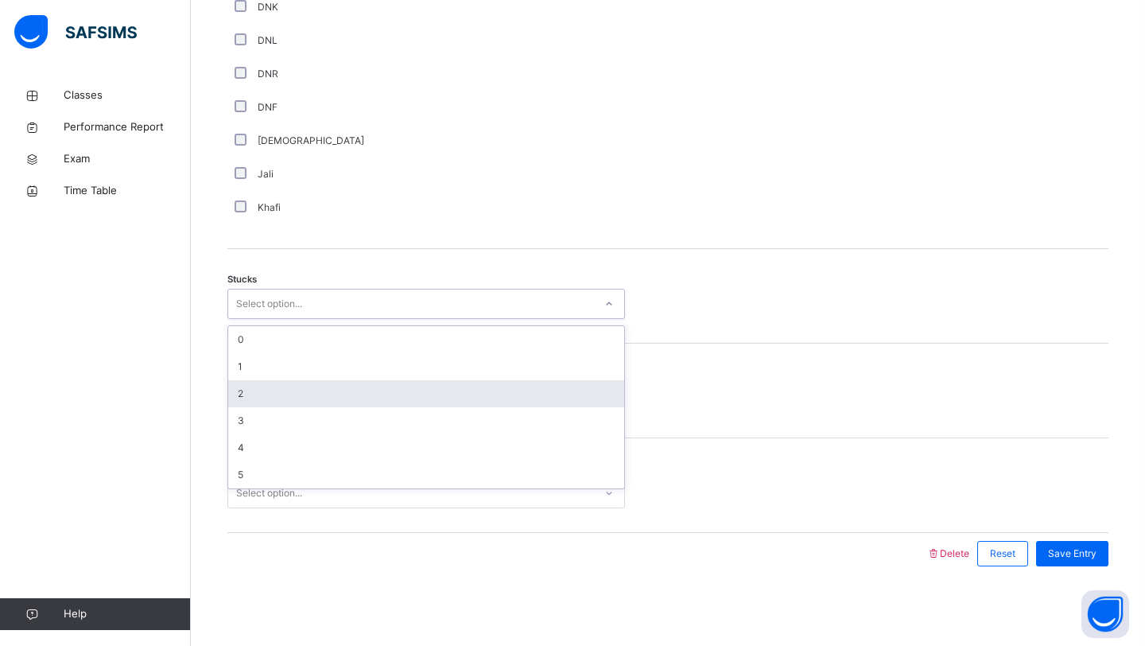
drag, startPoint x: 288, startPoint y: 390, endPoint x: 305, endPoint y: 410, distance: 26.5
click at [290, 391] on div "2" at bounding box center [426, 393] width 396 height 27
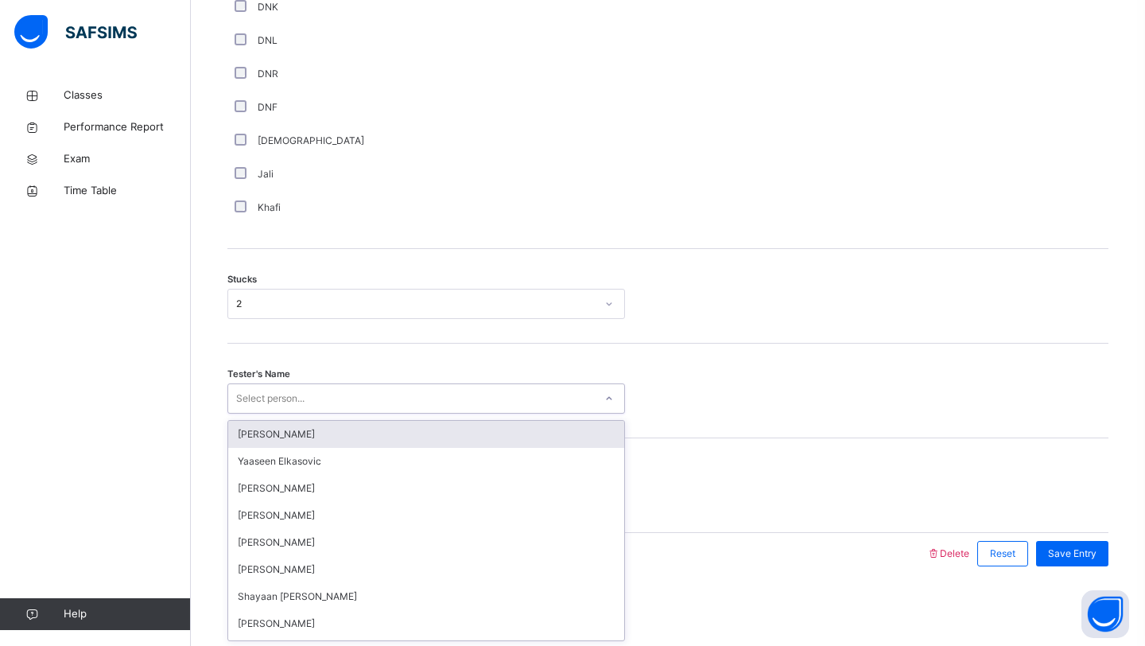
click at [309, 409] on div "Select person..." at bounding box center [411, 398] width 366 height 25
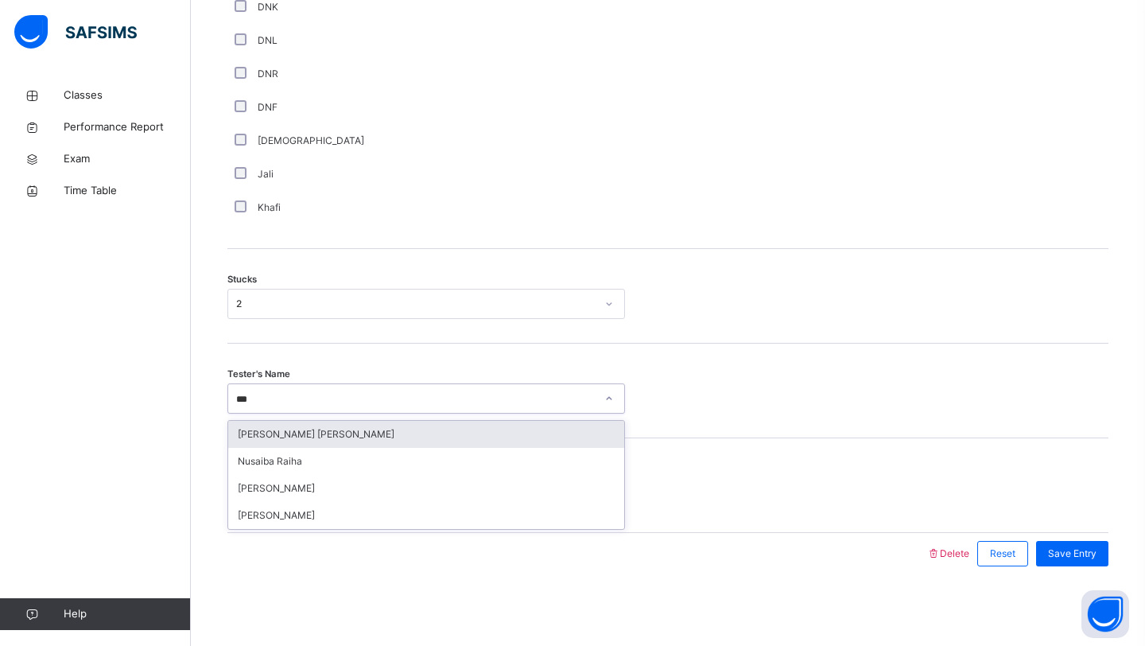
type input "****"
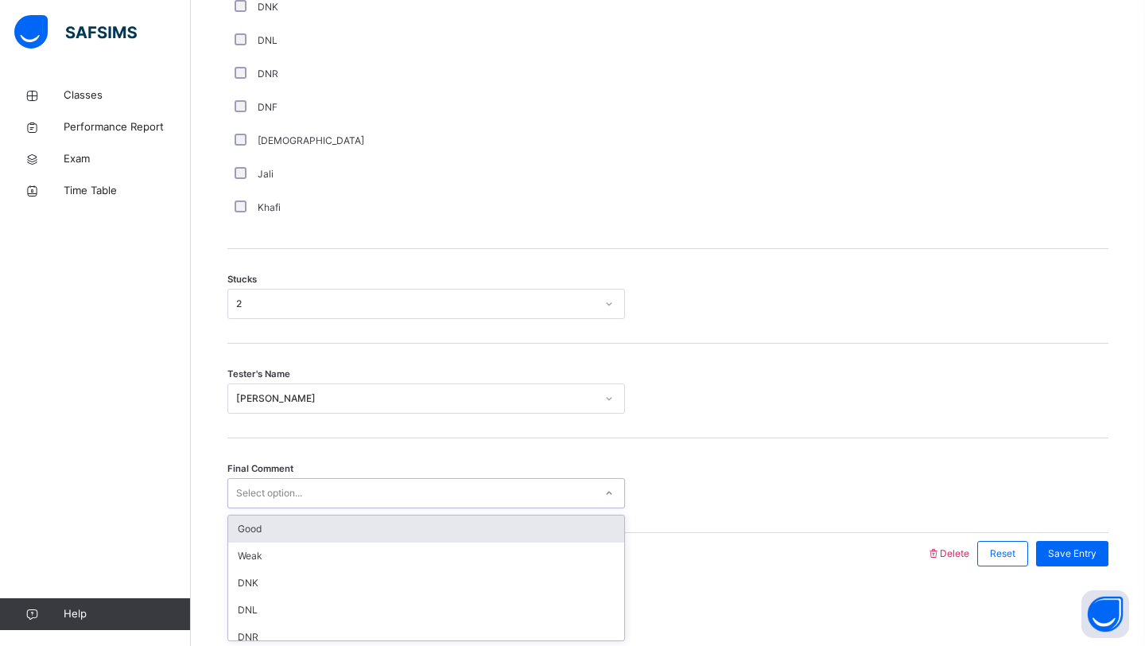
click at [361, 479] on div "Select option..." at bounding box center [426, 493] width 398 height 30
click at [352, 538] on div "Good" at bounding box center [426, 528] width 396 height 27
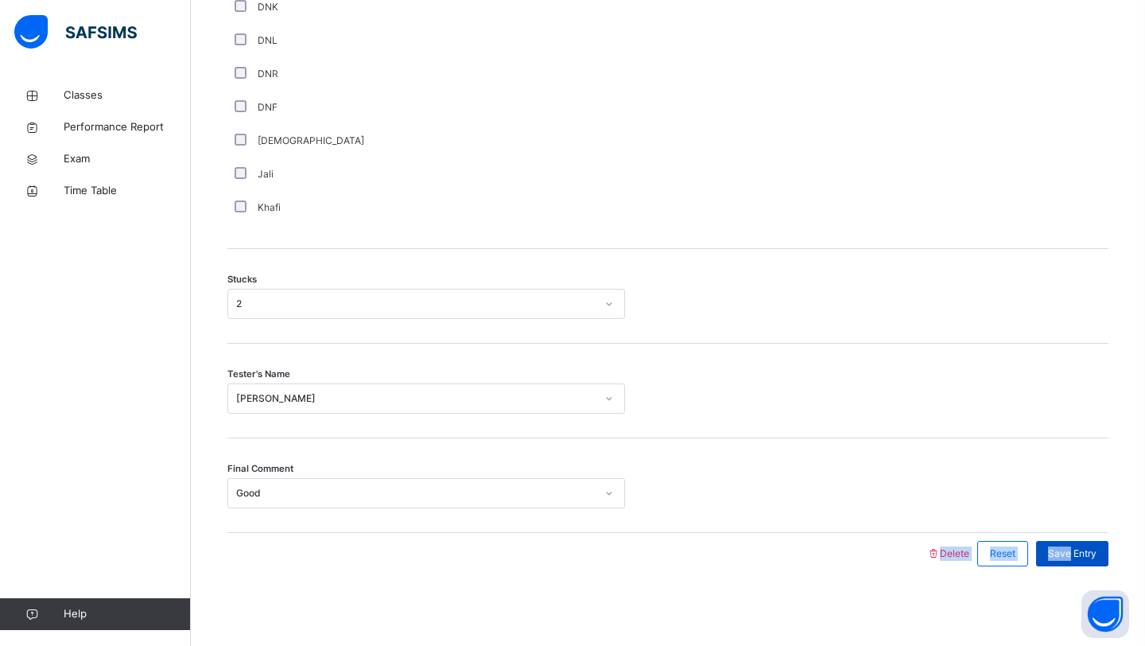
drag, startPoint x: 352, startPoint y: 535, endPoint x: 1072, endPoint y: 557, distance: 719.9
click at [1072, 557] on div "Delete Reset Save Entry" at bounding box center [667, 553] width 881 height 41
click at [1072, 557] on span "Save Entry" at bounding box center [1072, 553] width 49 height 14
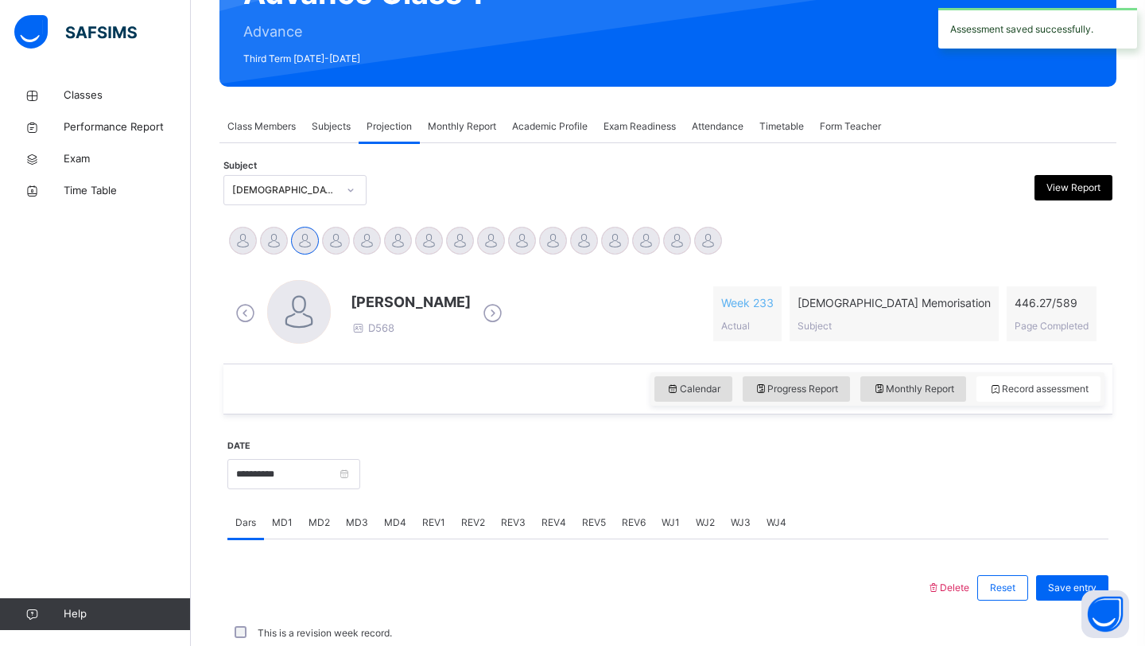
scroll to position [549, 0]
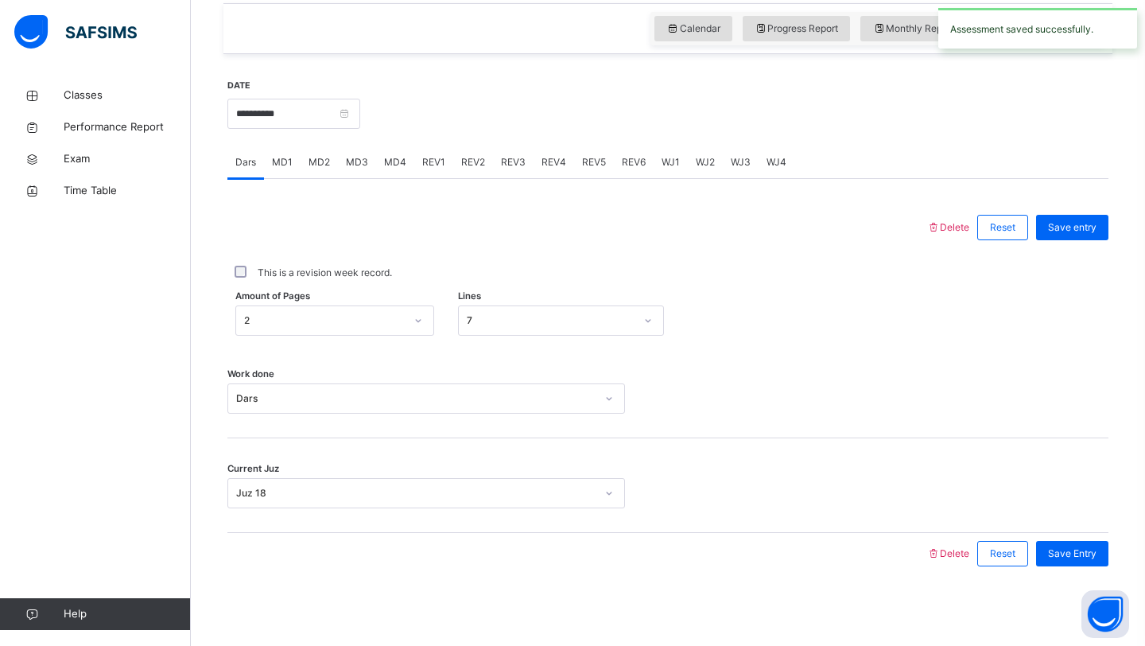
click at [359, 159] on span "MD3" at bounding box center [357, 162] width 22 height 14
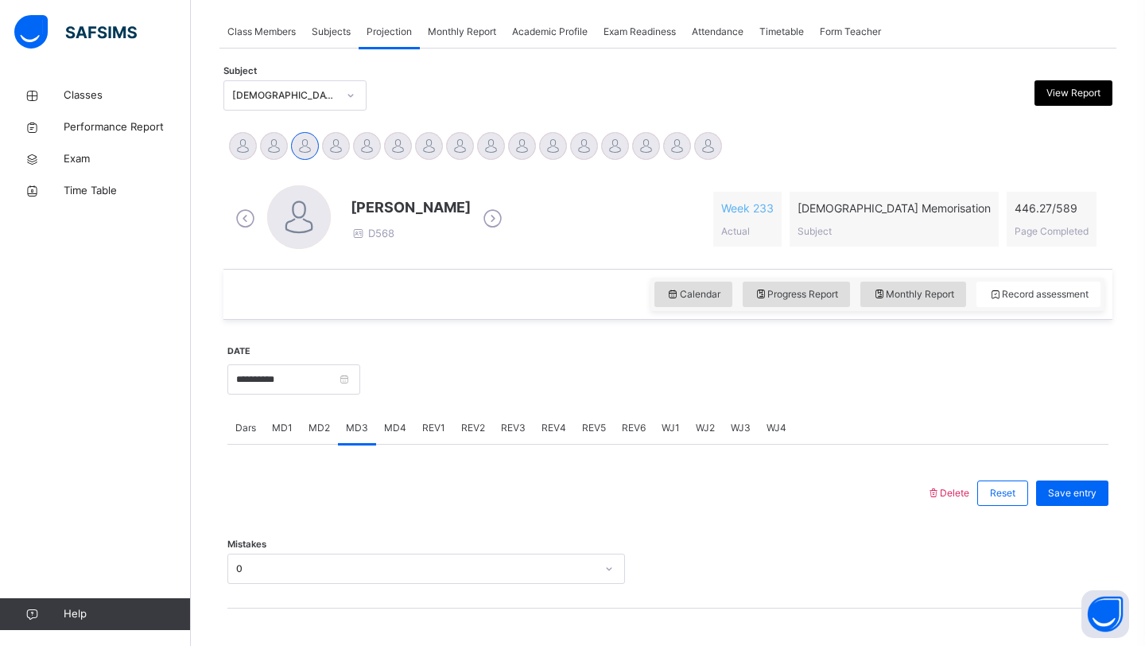
scroll to position [332, 0]
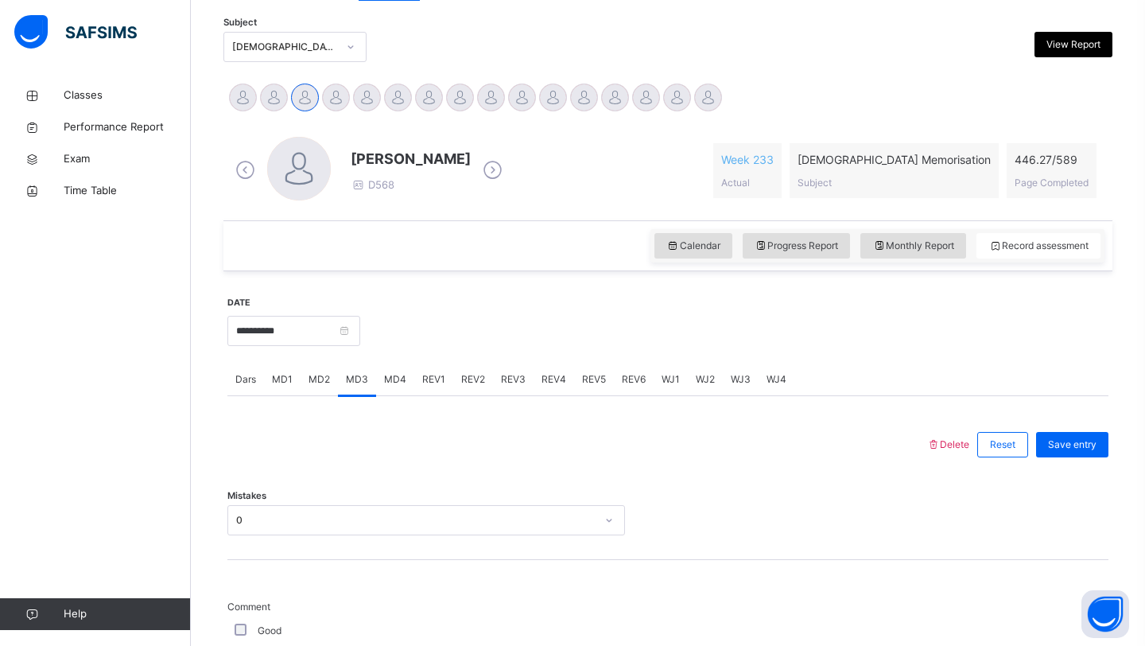
click at [398, 381] on span "MD4" at bounding box center [395, 379] width 22 height 14
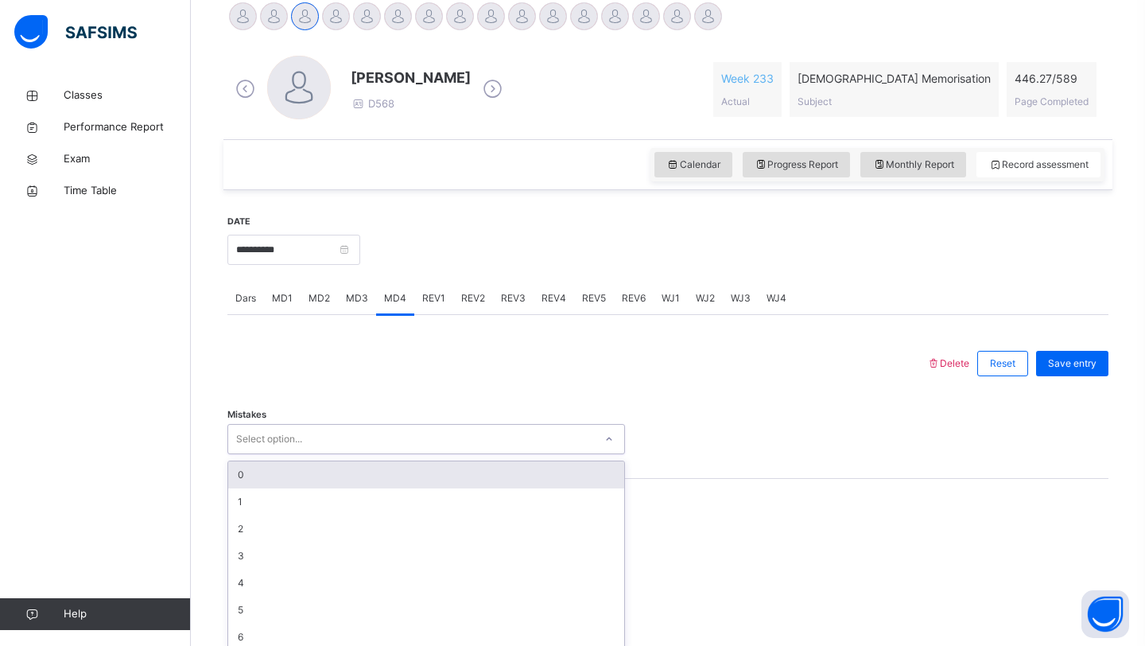
scroll to position [425, 0]
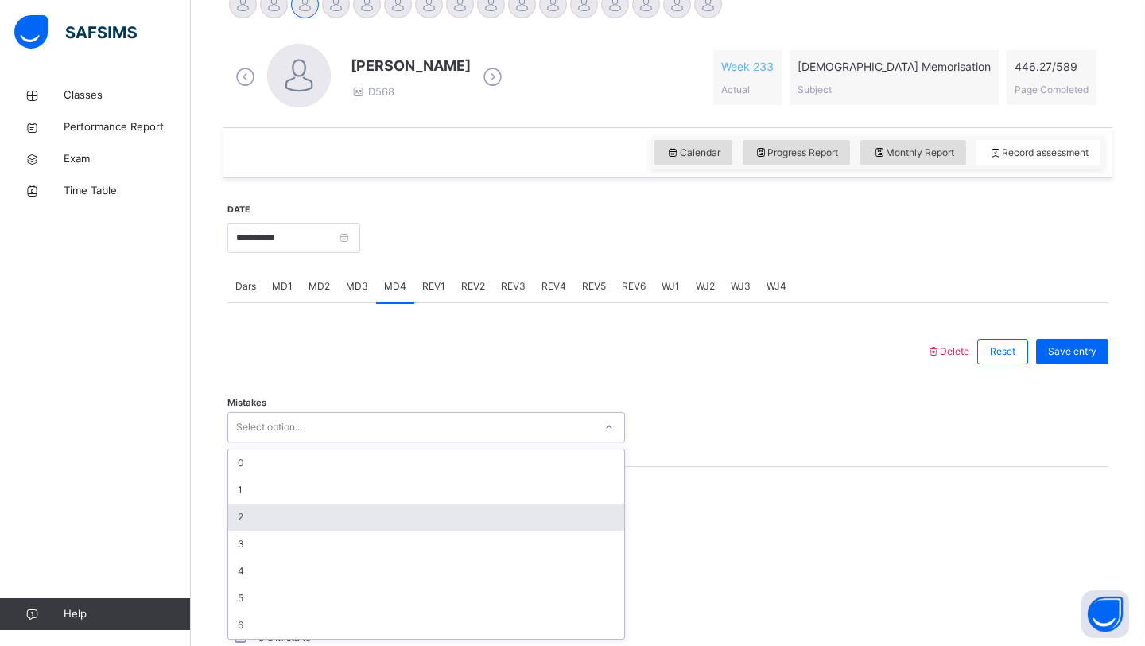
click at [312, 442] on div "option 2 focused, 3 of 7. 7 results available. Use Up and Down to choose option…" at bounding box center [426, 427] width 398 height 30
click at [321, 523] on div "2" at bounding box center [426, 516] width 396 height 27
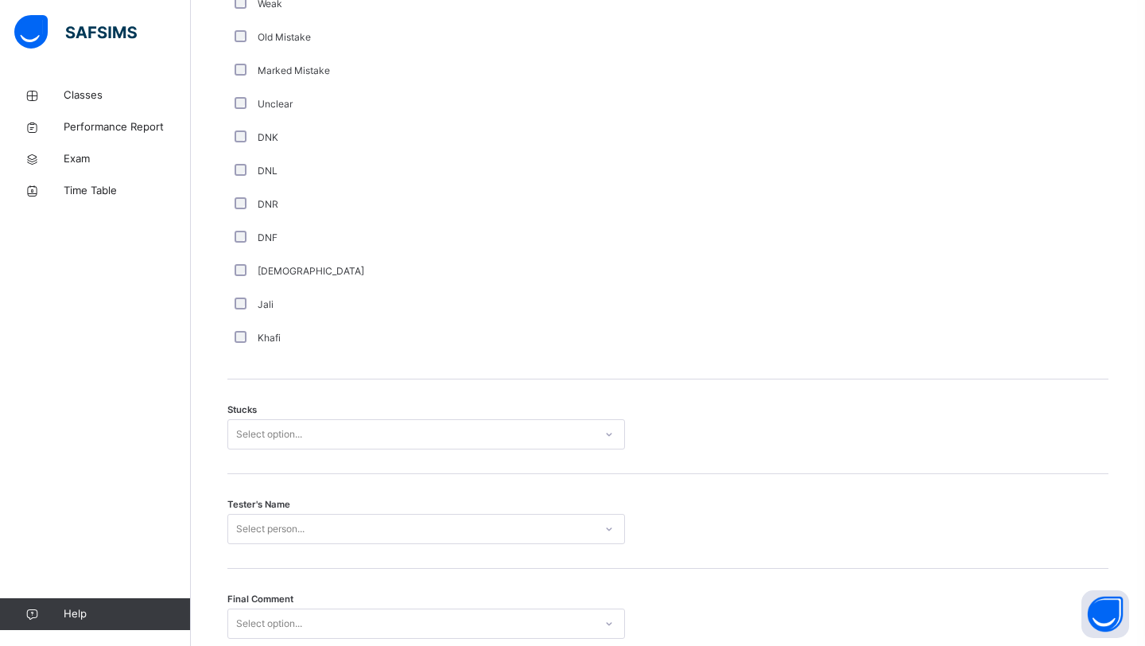
scroll to position [1061, 0]
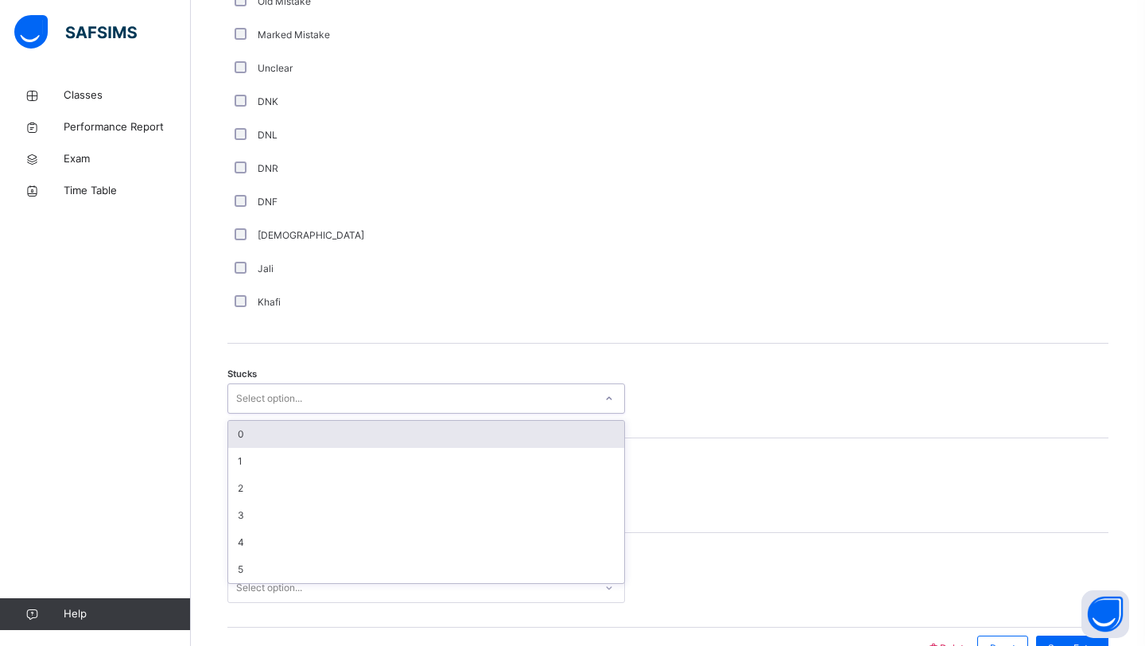
click at [278, 406] on div "Select option..." at bounding box center [269, 398] width 66 height 30
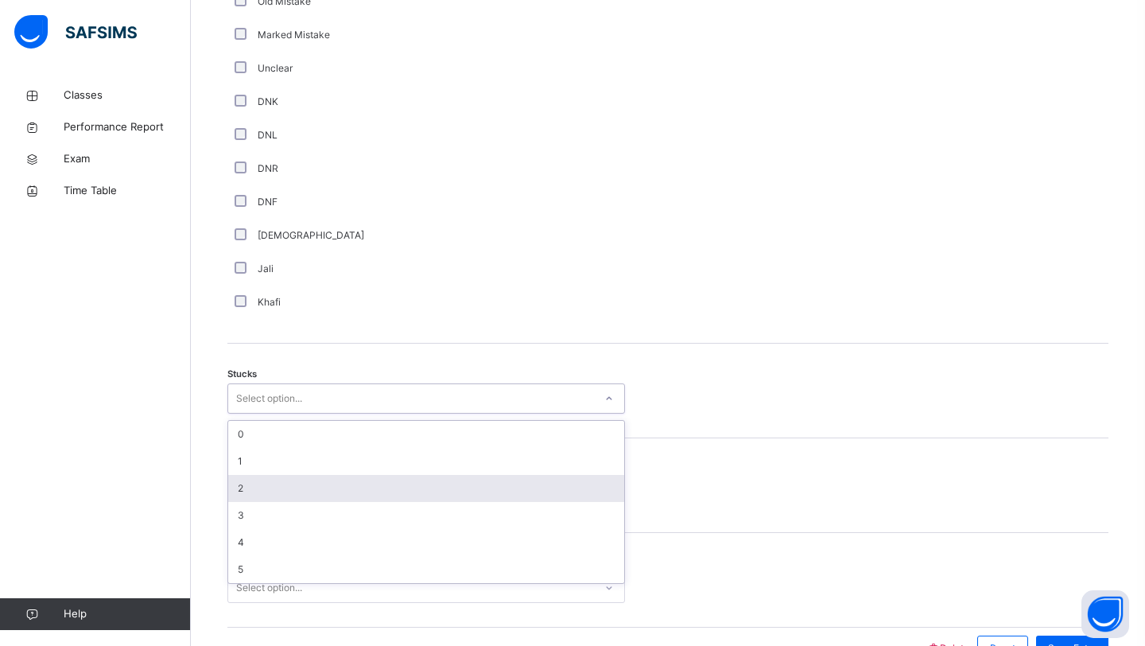
click at [289, 483] on div "2" at bounding box center [426, 488] width 396 height 27
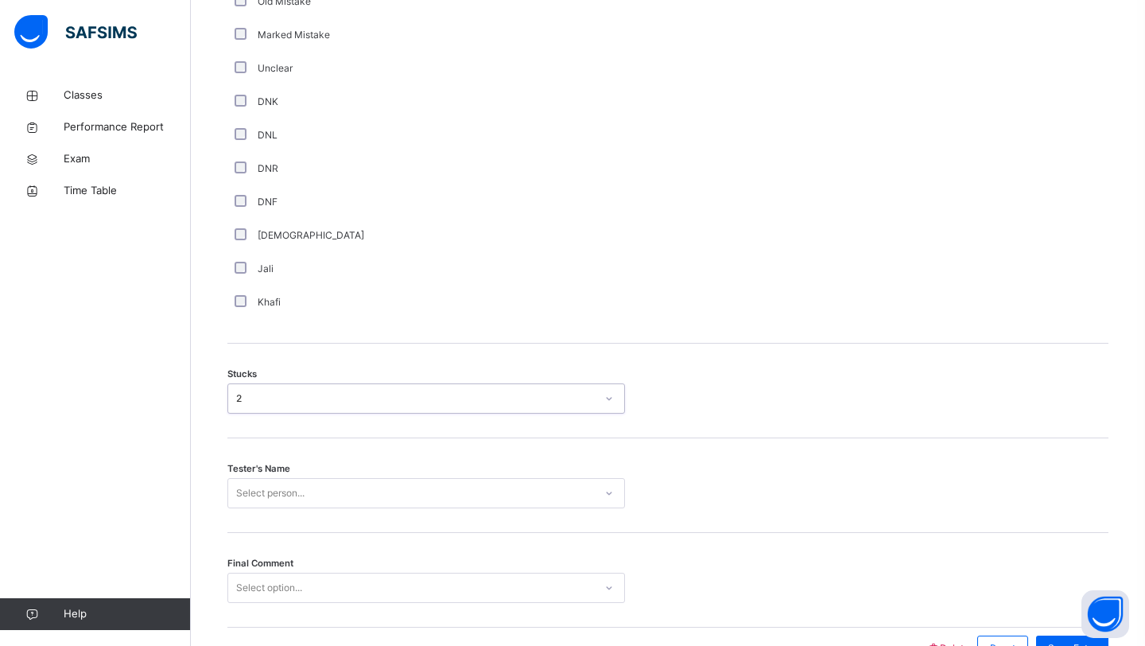
scroll to position [1155, 0]
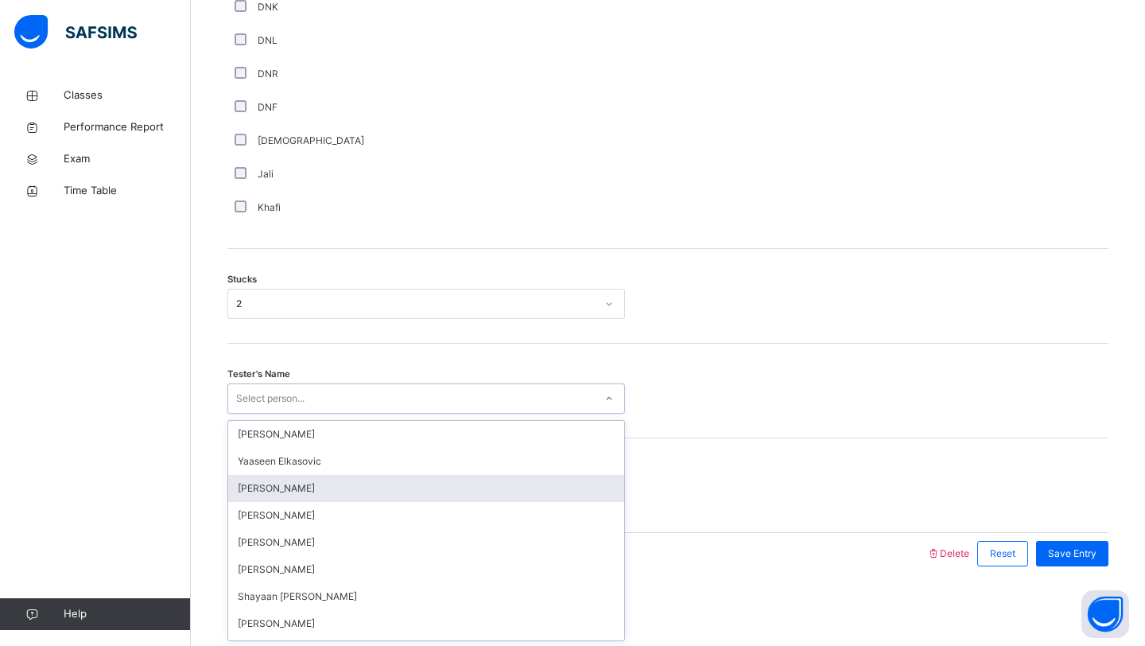
click at [300, 413] on div "option [PERSON_NAME] focused, 3 of 90. 90 results available. Use Up and Down to…" at bounding box center [426, 398] width 398 height 30
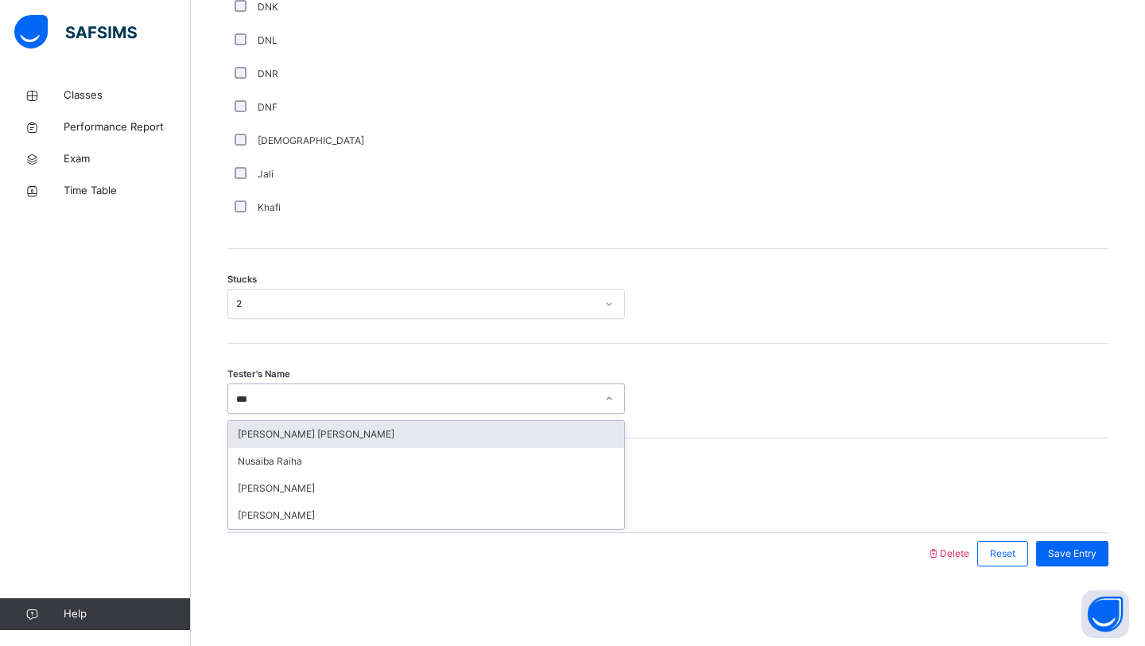
type input "****"
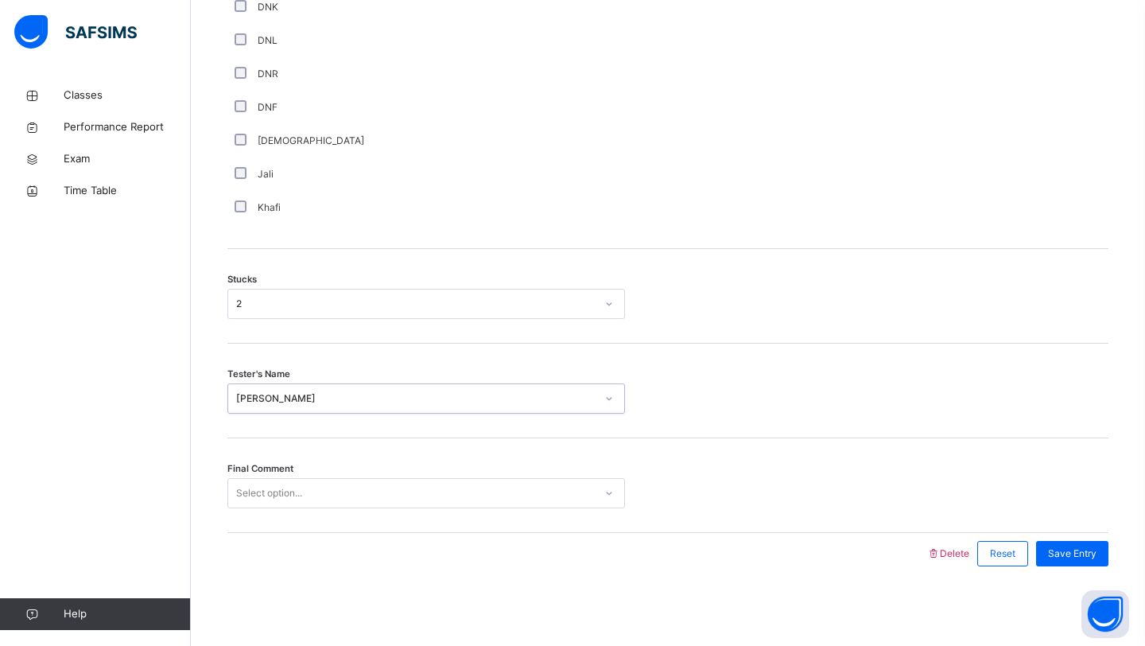
click at [321, 483] on div "Select option..." at bounding box center [411, 493] width 366 height 25
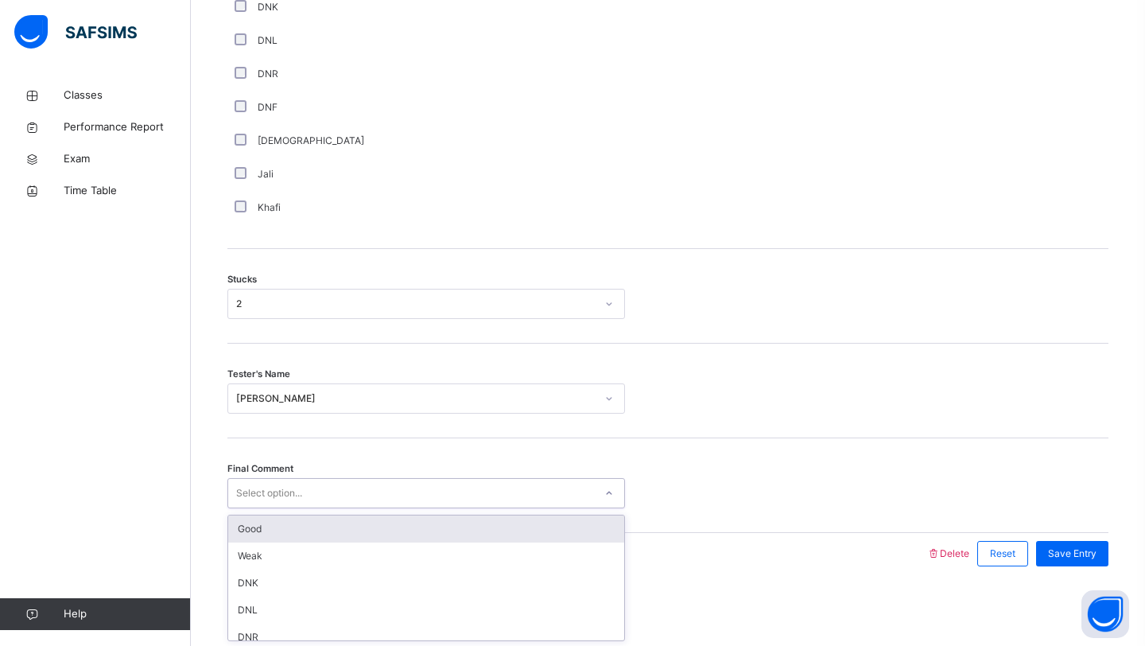
click at [342, 533] on div "Good" at bounding box center [426, 528] width 396 height 27
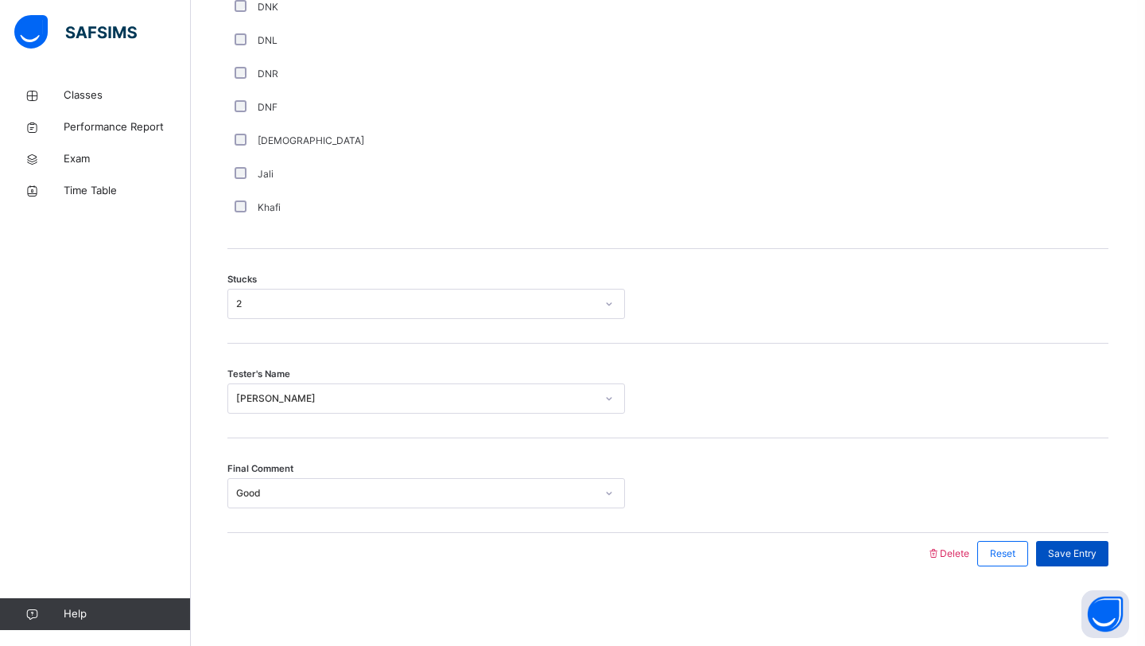
click at [1071, 562] on div "Save Entry" at bounding box center [1072, 553] width 72 height 25
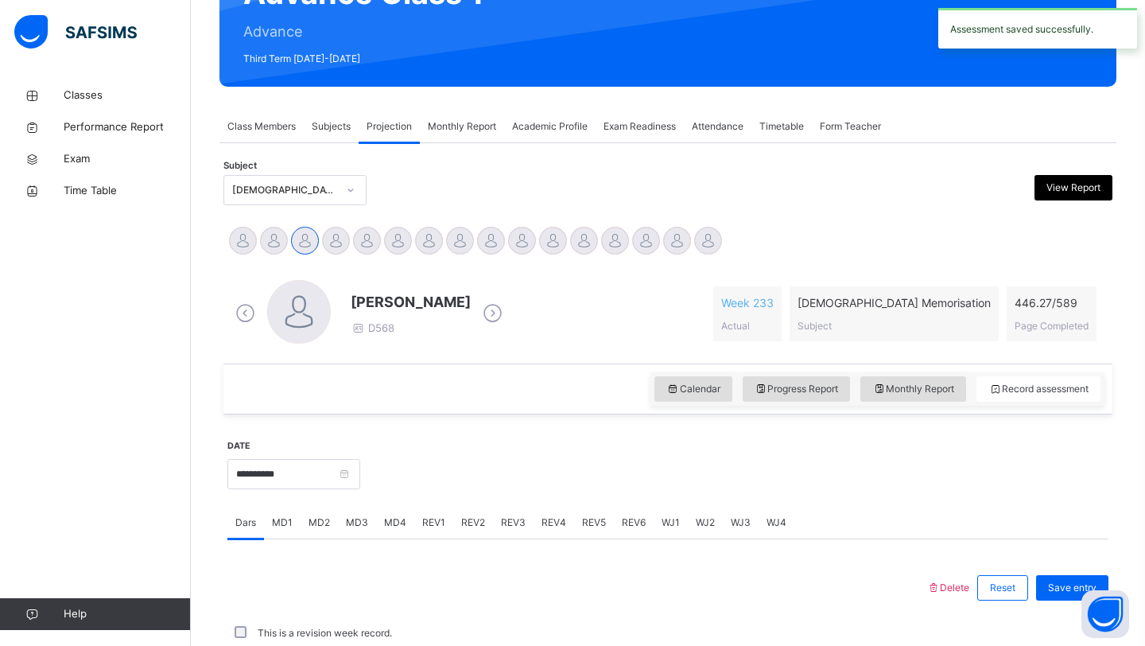
scroll to position [549, 0]
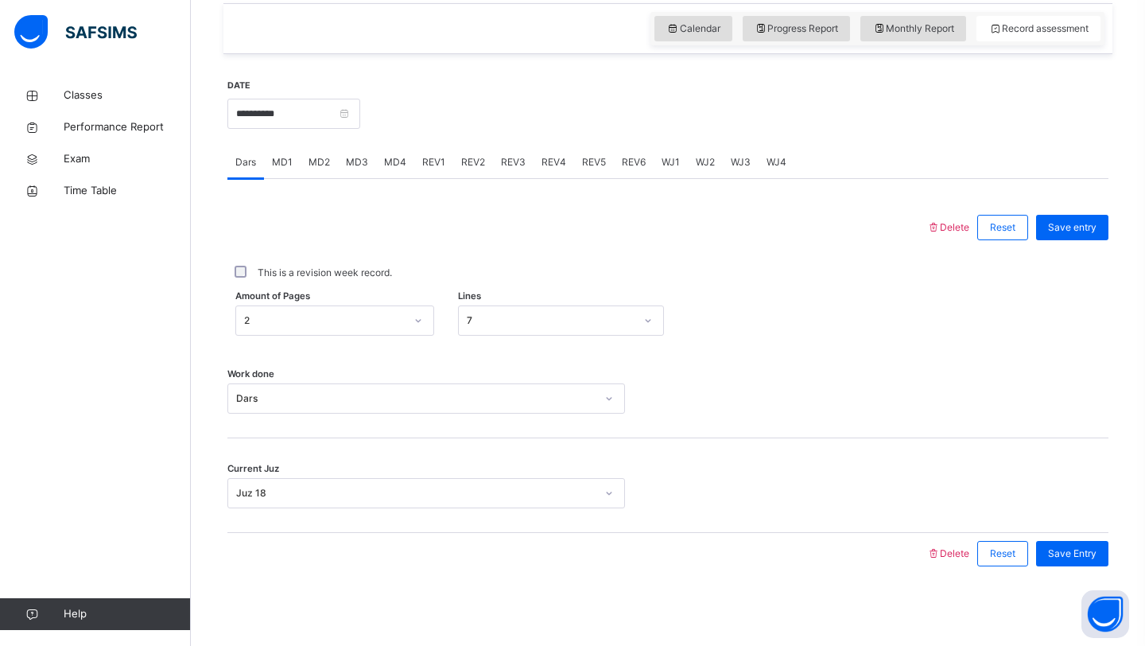
click at [404, 168] on div "MD4" at bounding box center [395, 162] width 38 height 32
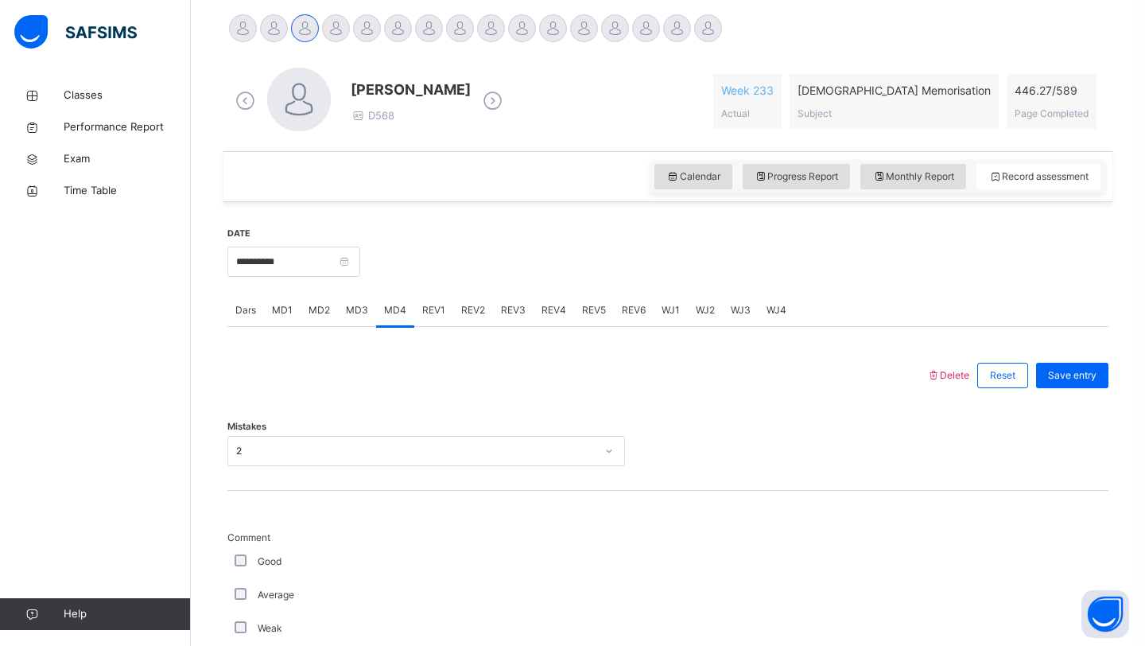
scroll to position [357, 0]
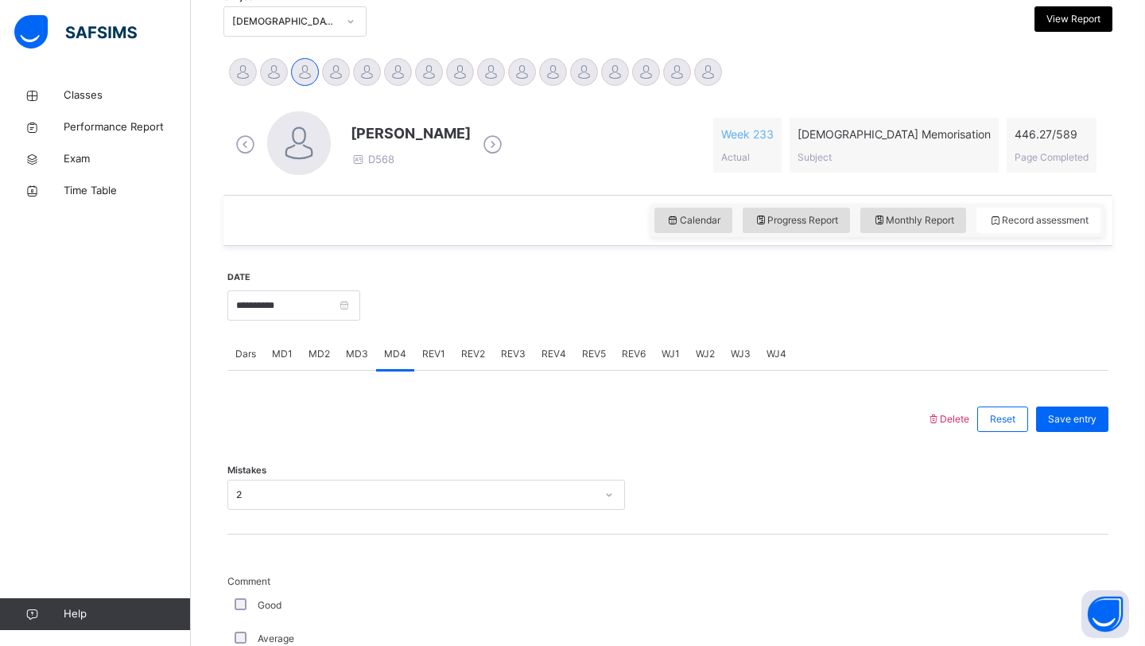
click at [429, 351] on span "REV1" at bounding box center [433, 354] width 23 height 14
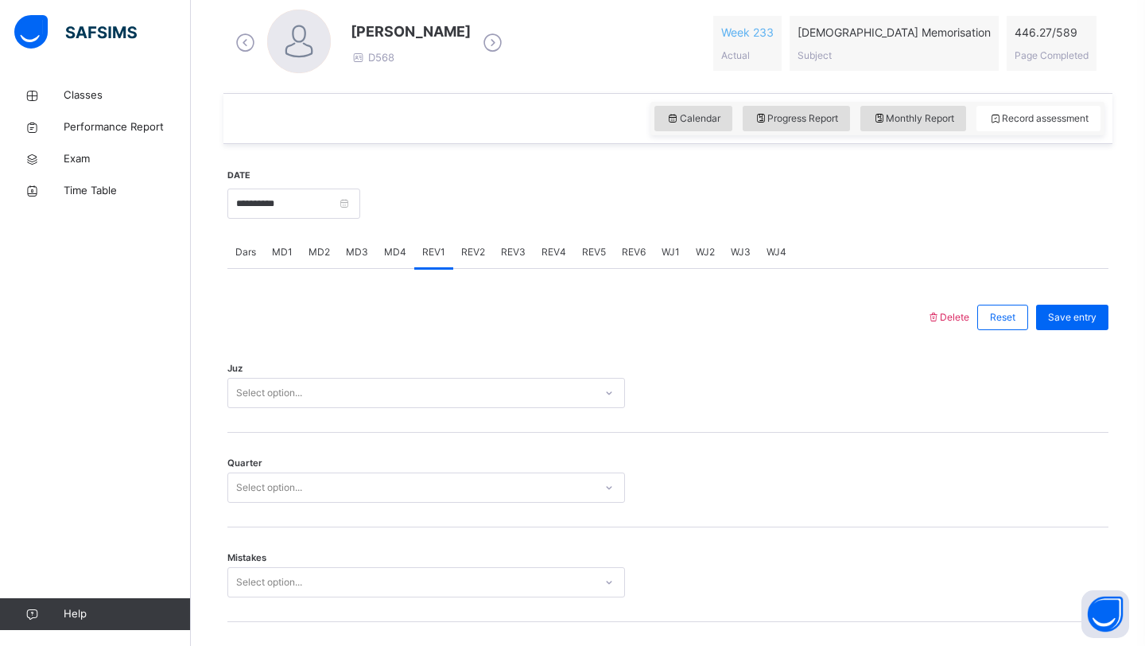
scroll to position [474, 0]
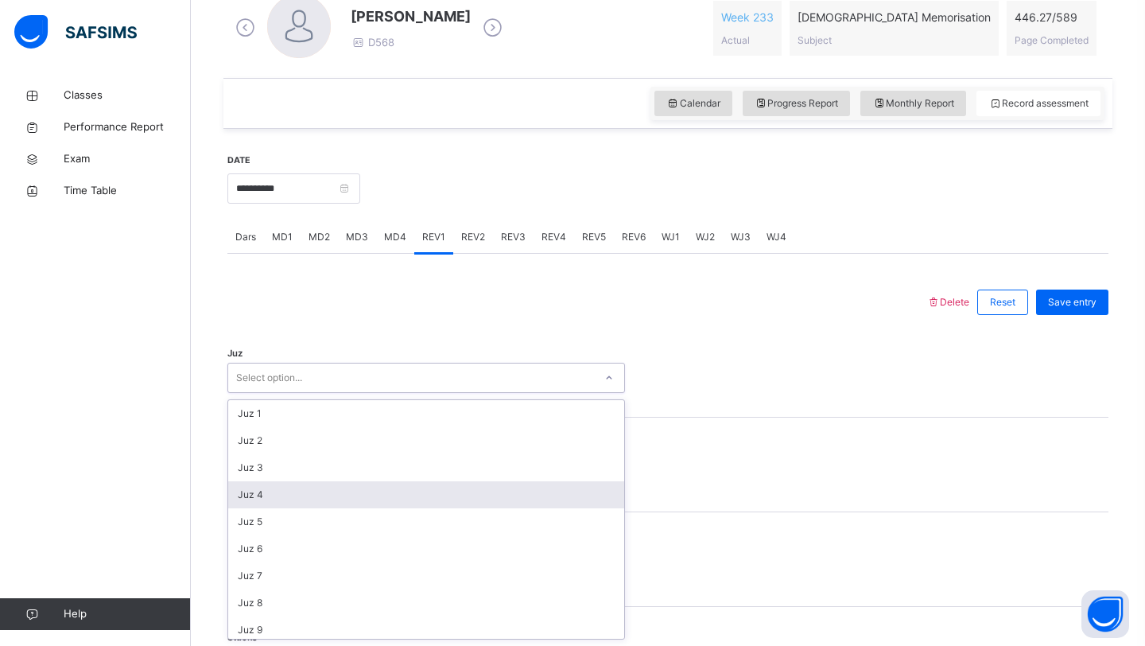
click at [361, 393] on div "option Juz 4 focused, 4 of 30. 30 results available. Use Up and Down to choose …" at bounding box center [426, 378] width 398 height 30
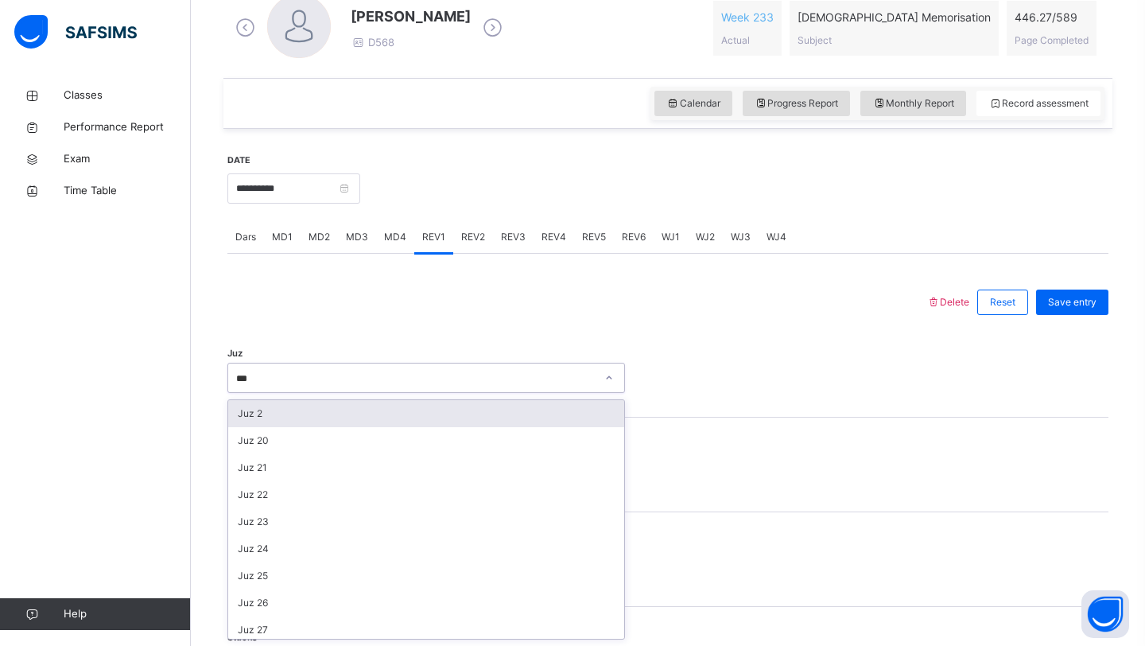
type input "****"
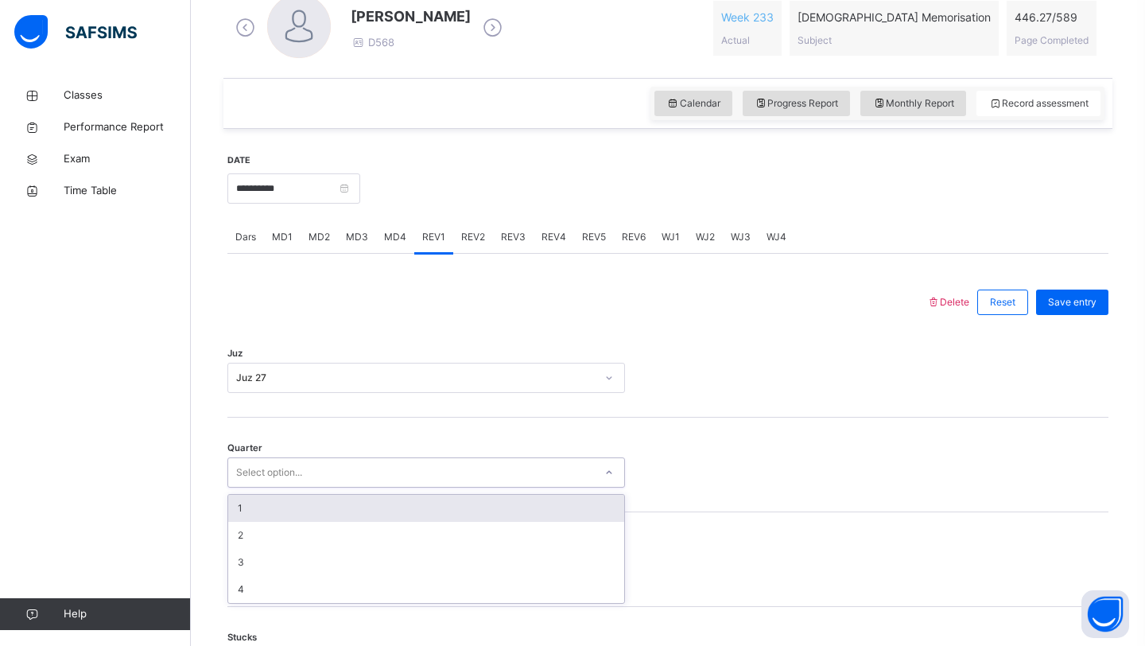
click at [328, 476] on div "Select option..." at bounding box center [411, 472] width 366 height 25
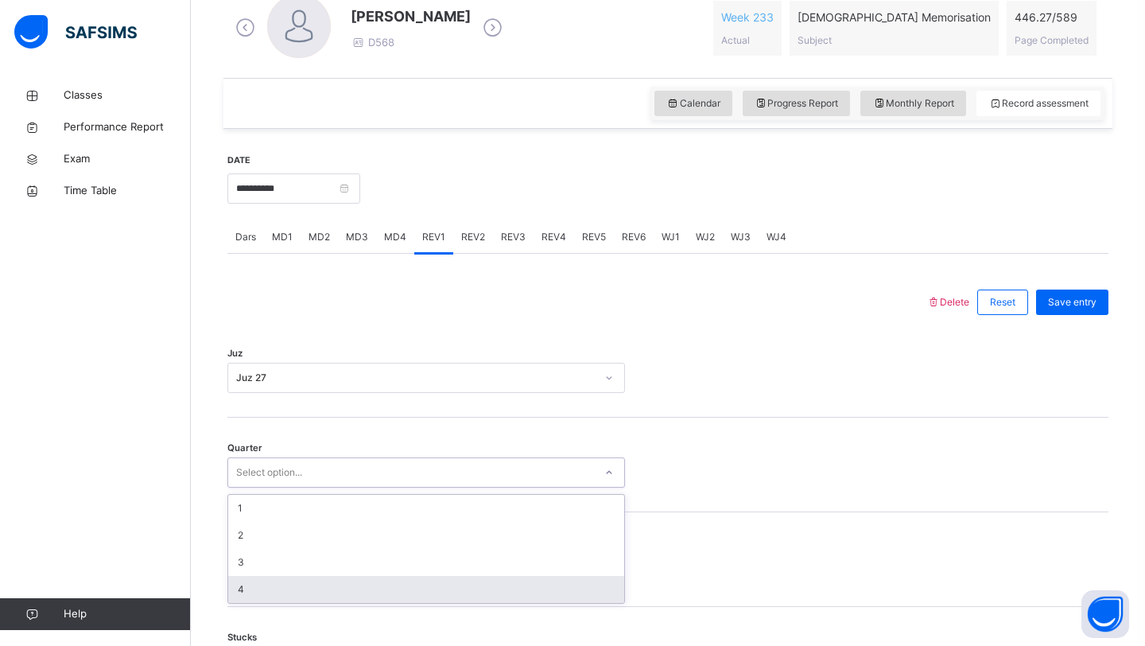
click at [297, 584] on div "4" at bounding box center [426, 589] width 396 height 27
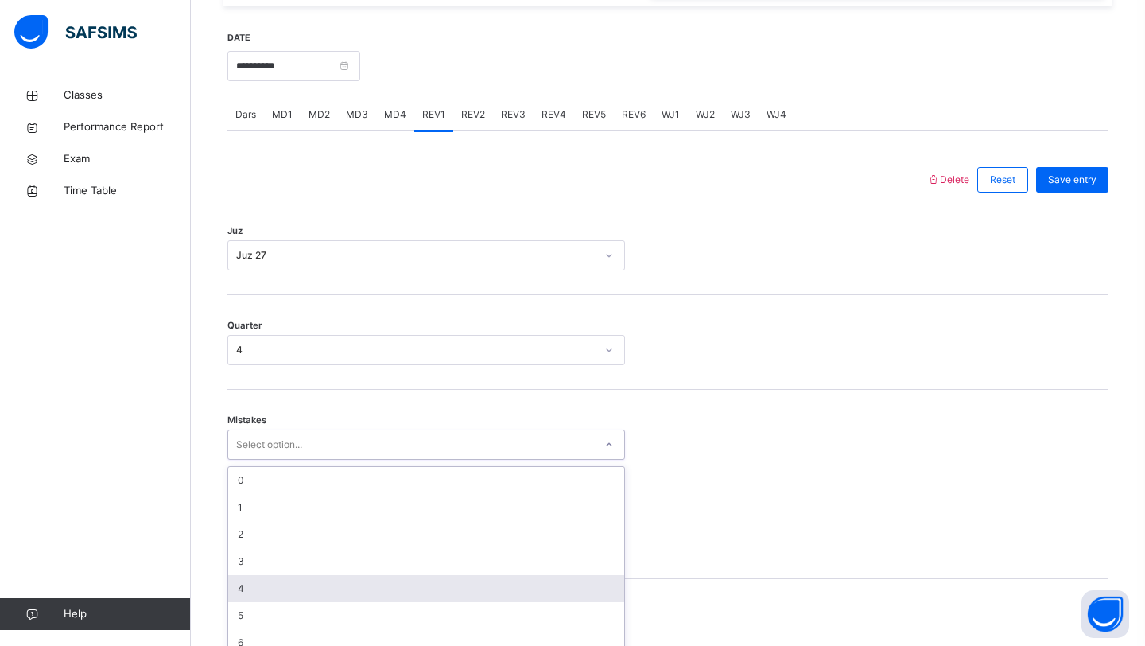
scroll to position [614, 0]
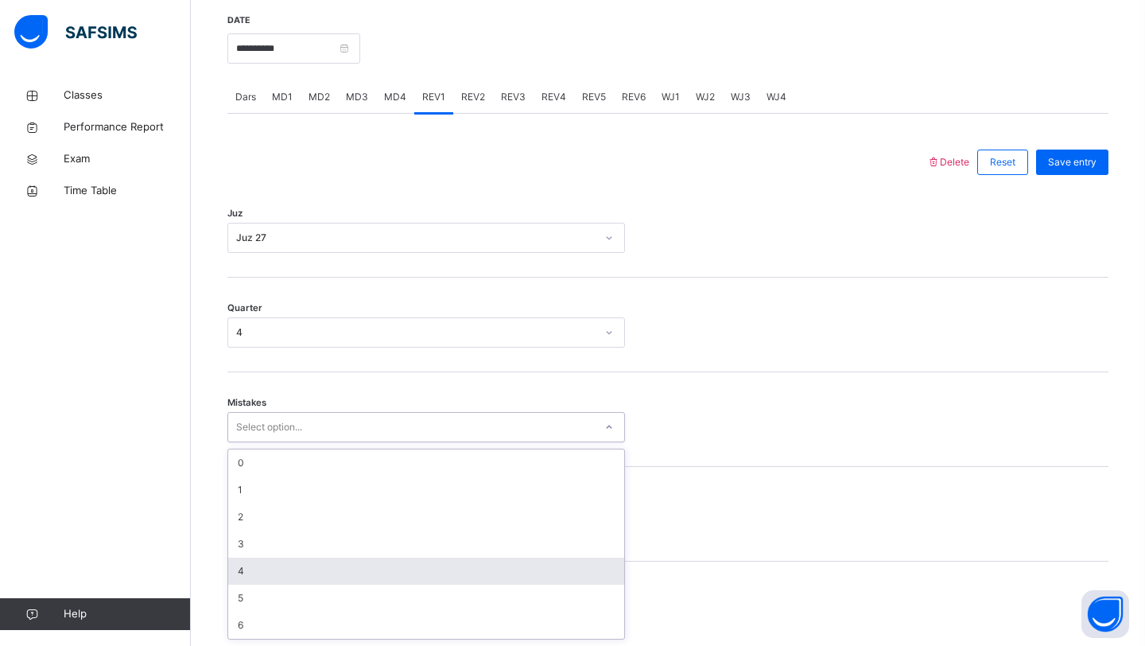
click at [272, 442] on div "option 4 focused, 5 of 7. 7 results available. Use Up and Down to choose option…" at bounding box center [426, 427] width 398 height 30
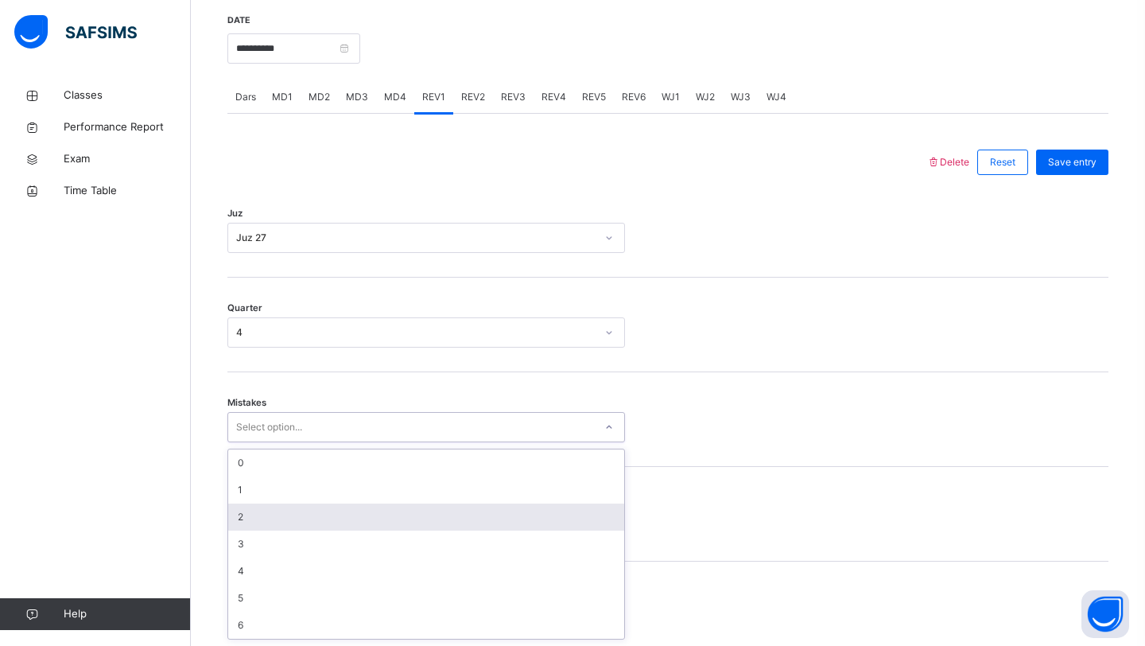
click at [291, 518] on div "2" at bounding box center [426, 516] width 396 height 27
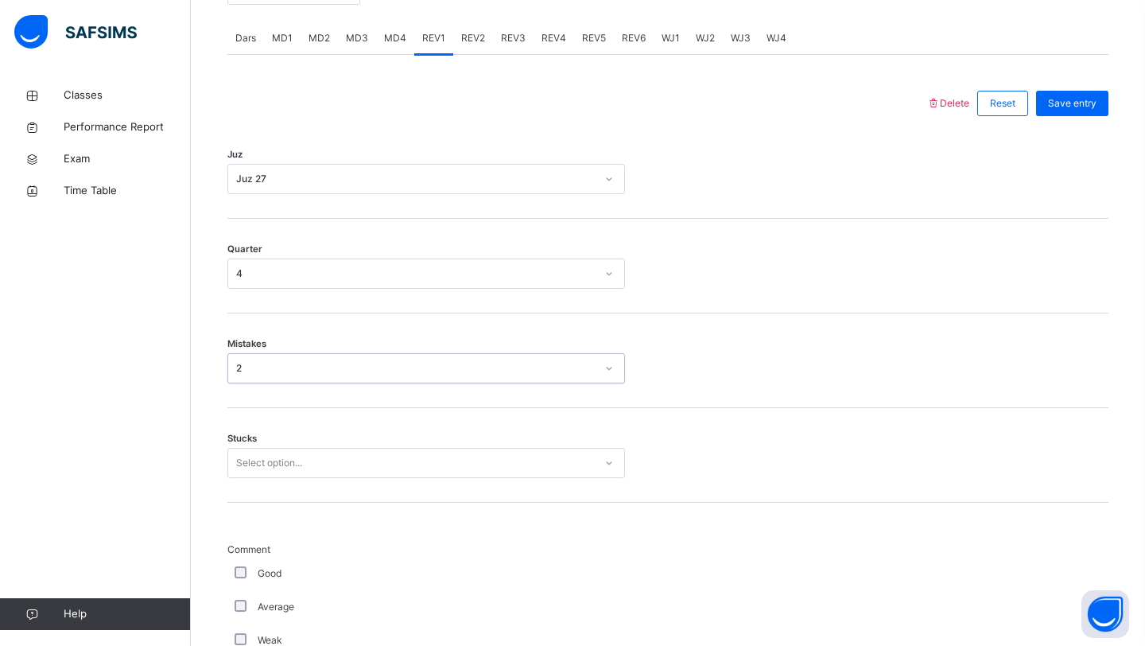
scroll to position [681, 0]
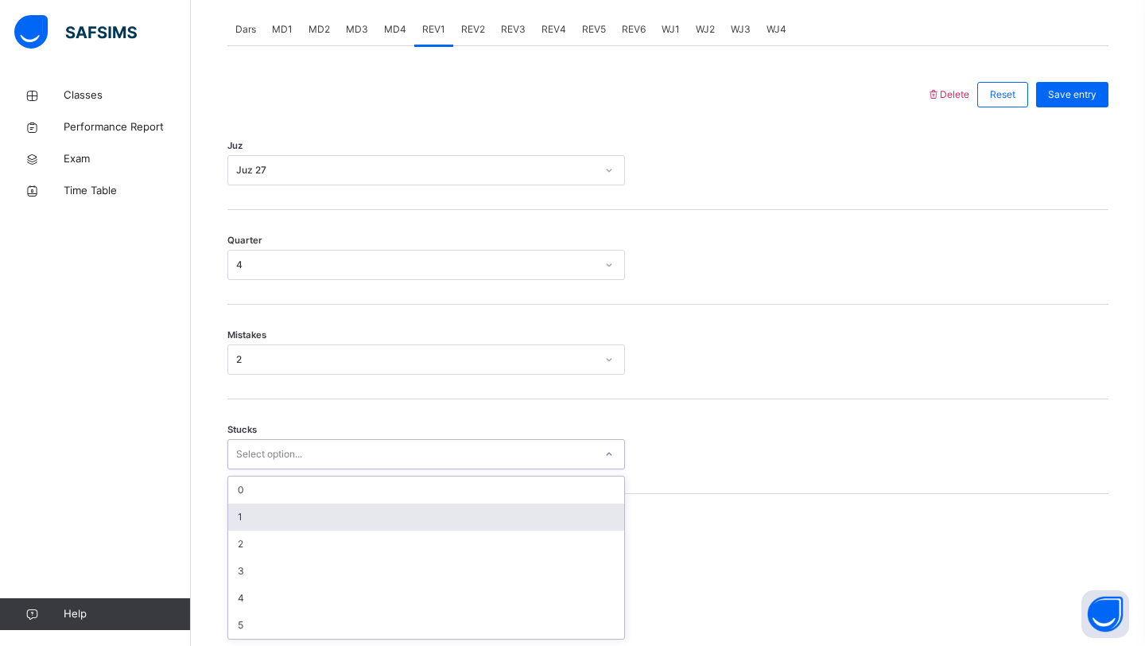
click at [290, 469] on div "option 1 focused, 2 of 6. 6 results available. Use Up and Down to choose option…" at bounding box center [426, 454] width 398 height 30
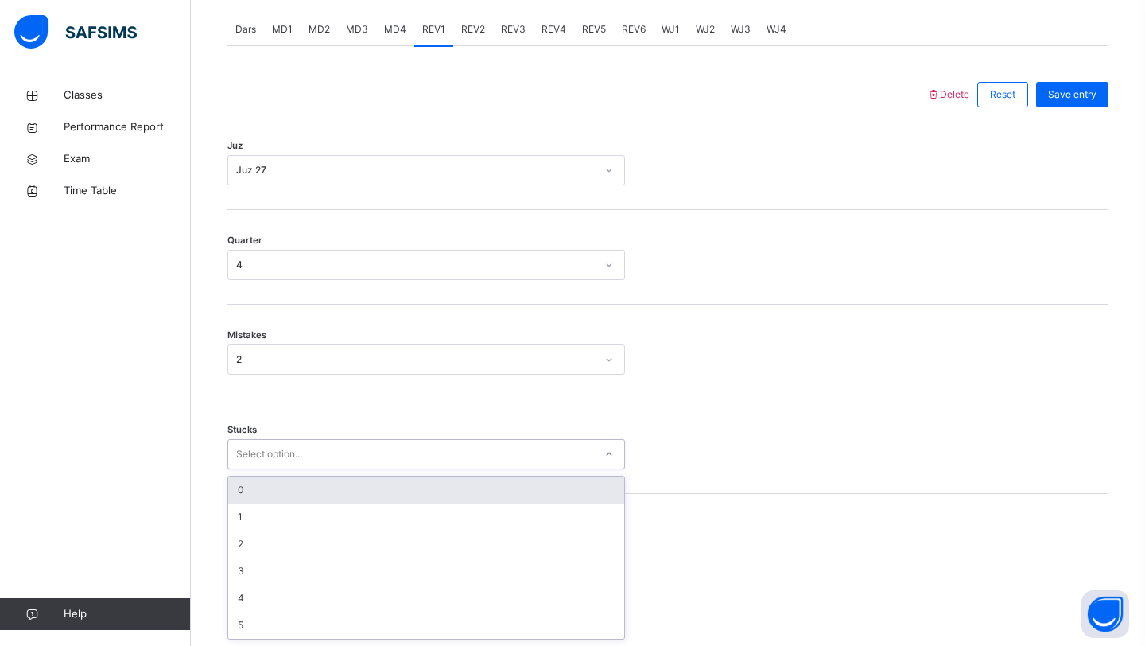
click at [290, 497] on div "0" at bounding box center [426, 489] width 396 height 27
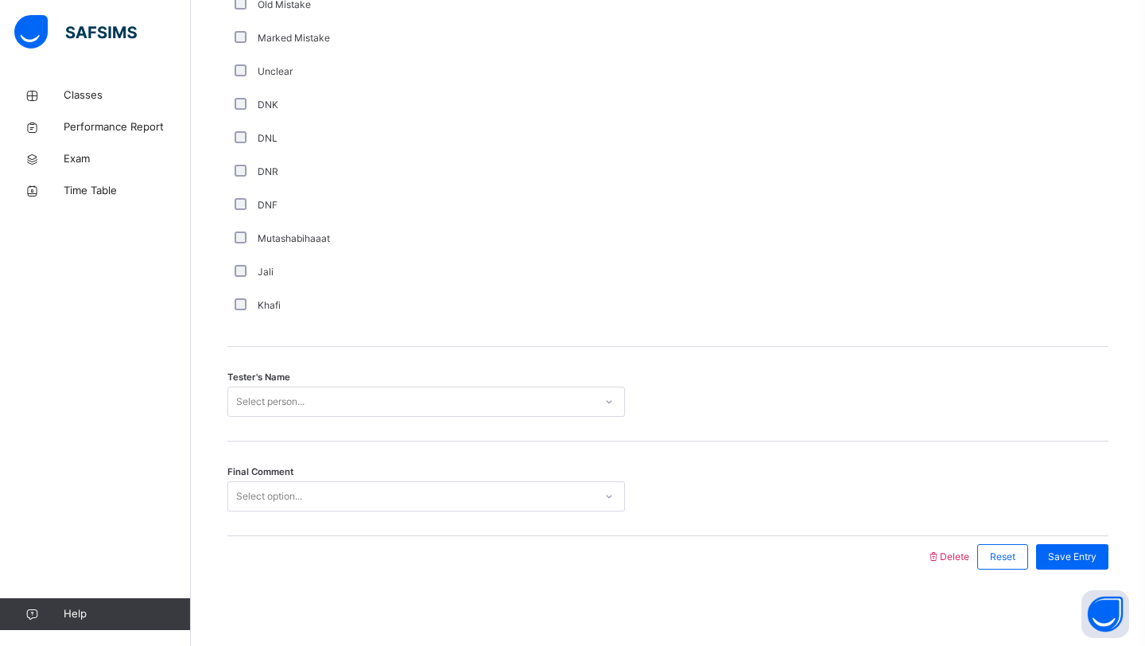
scroll to position [1345, 0]
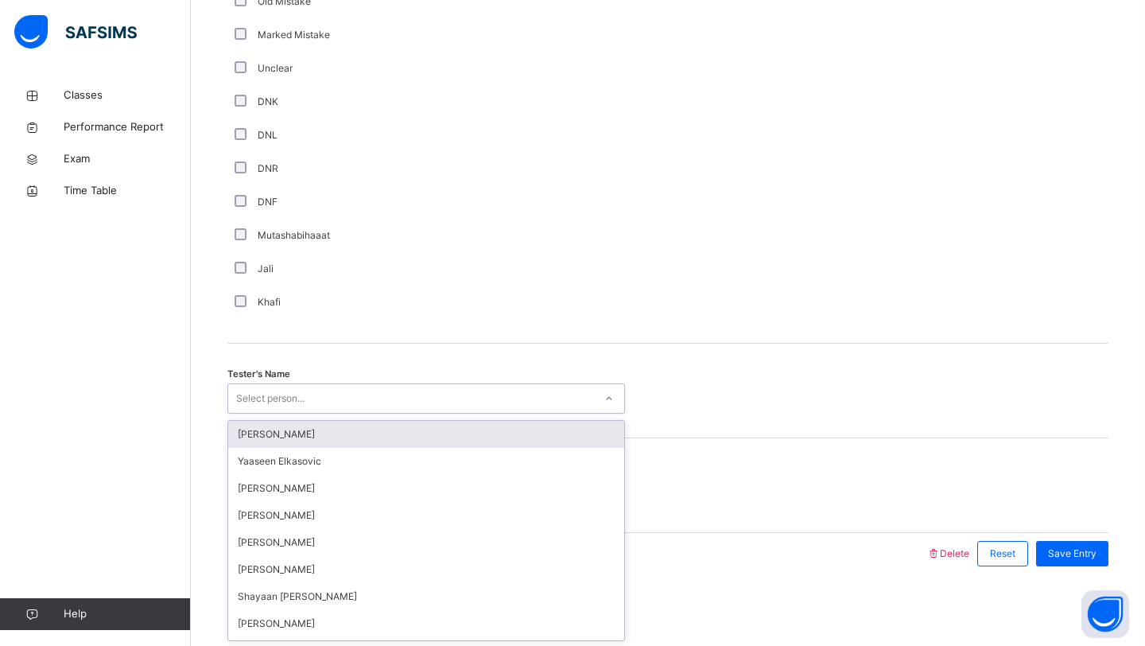
click at [281, 402] on div "Select person..." at bounding box center [270, 398] width 68 height 30
type input "*"
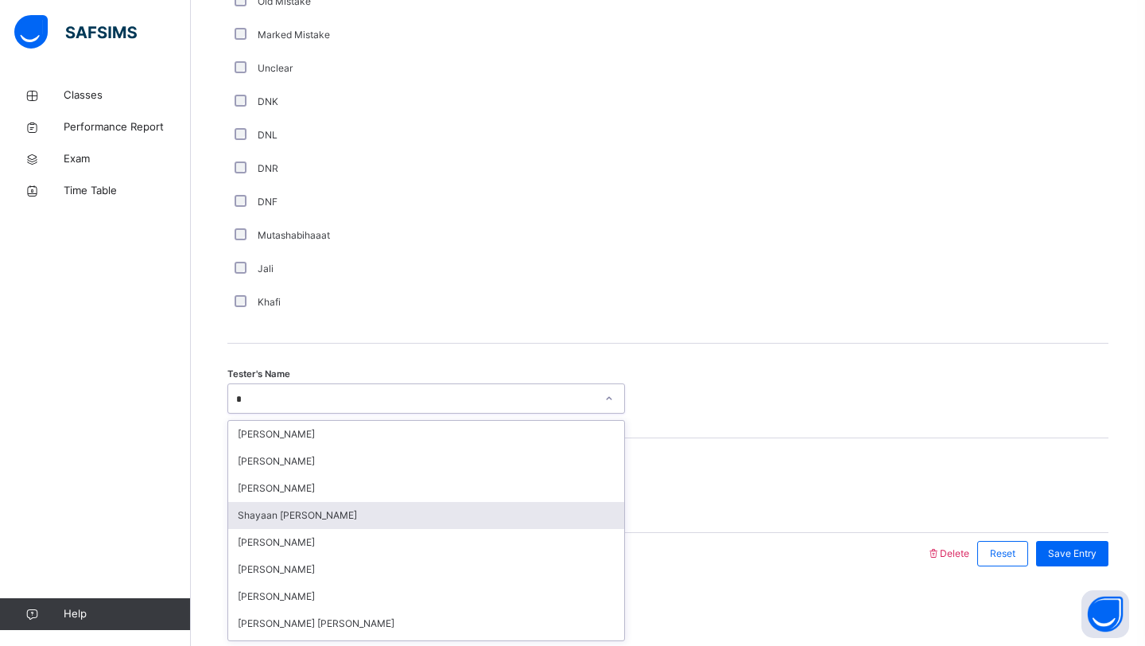
type input "**"
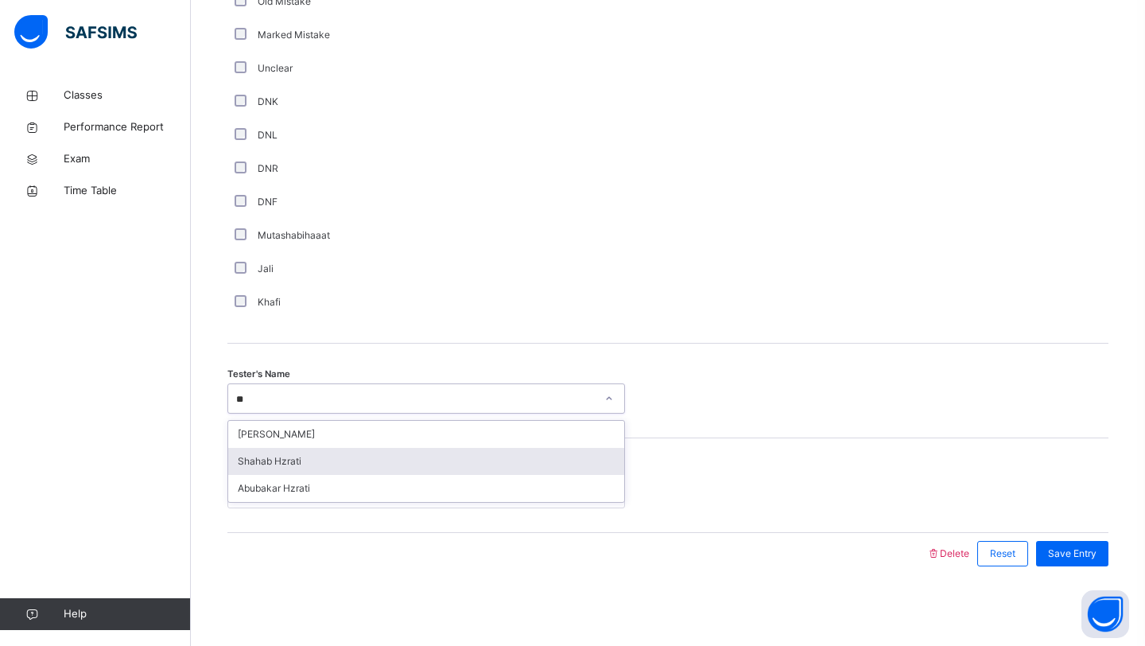
click at [315, 460] on div "Shahab Hzrati" at bounding box center [426, 461] width 396 height 27
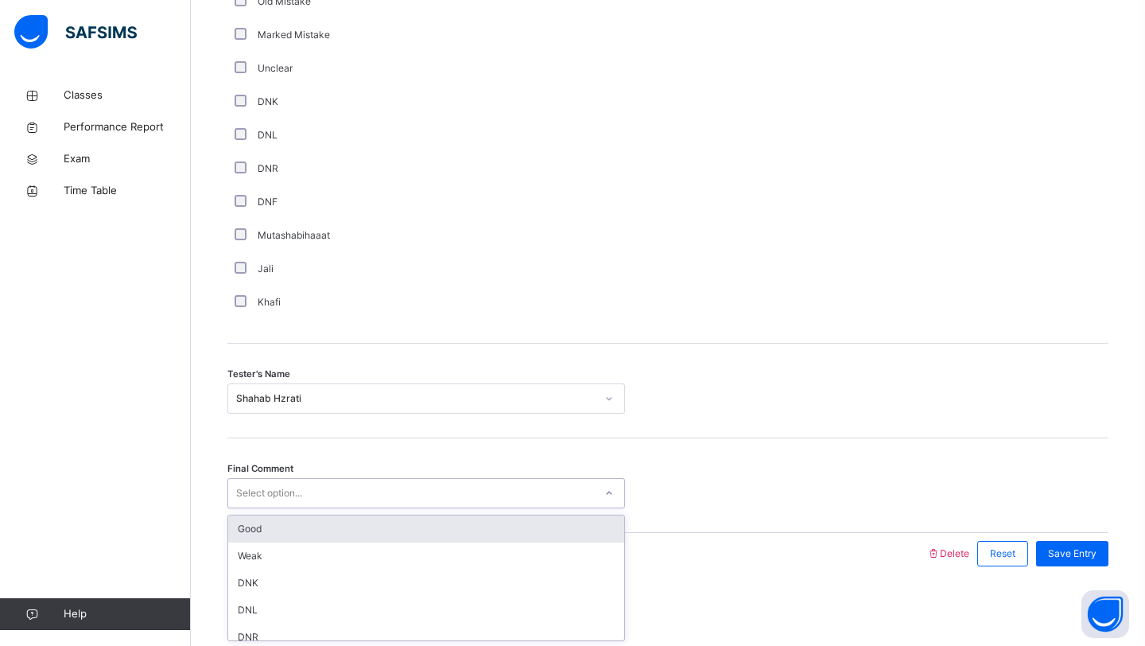
click at [543, 487] on div "Select option..." at bounding box center [411, 493] width 366 height 25
click at [510, 524] on div "Good" at bounding box center [426, 528] width 396 height 27
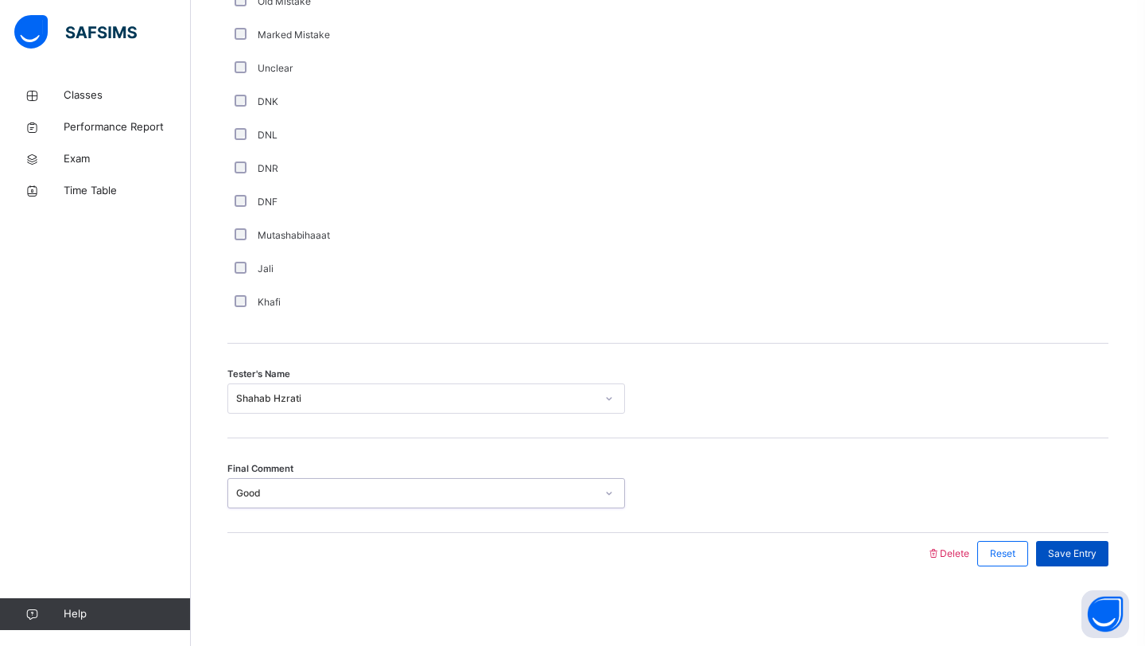
click at [1061, 555] on span "Save Entry" at bounding box center [1072, 553] width 49 height 14
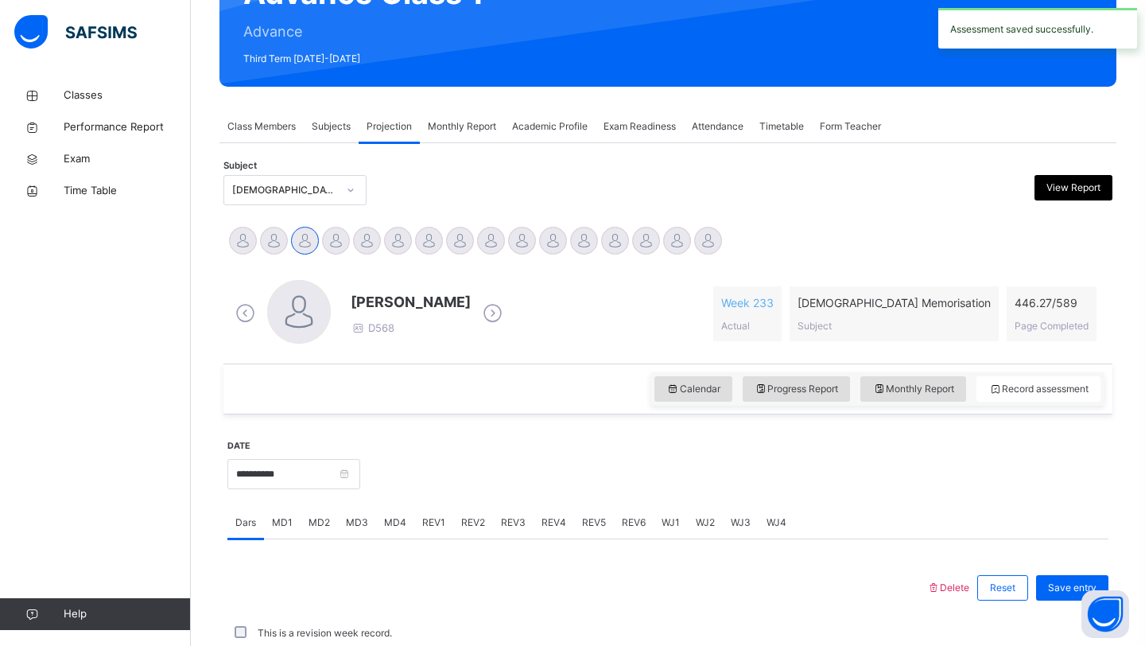
scroll to position [549, 0]
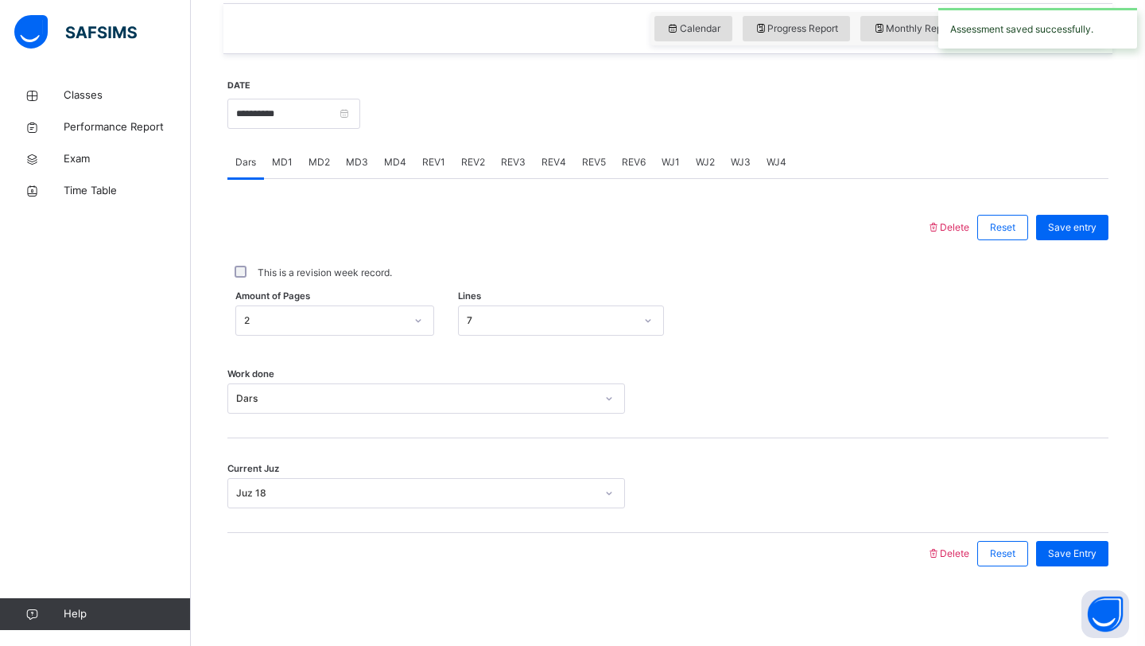
click at [470, 167] on span "REV2" at bounding box center [473, 162] width 24 height 14
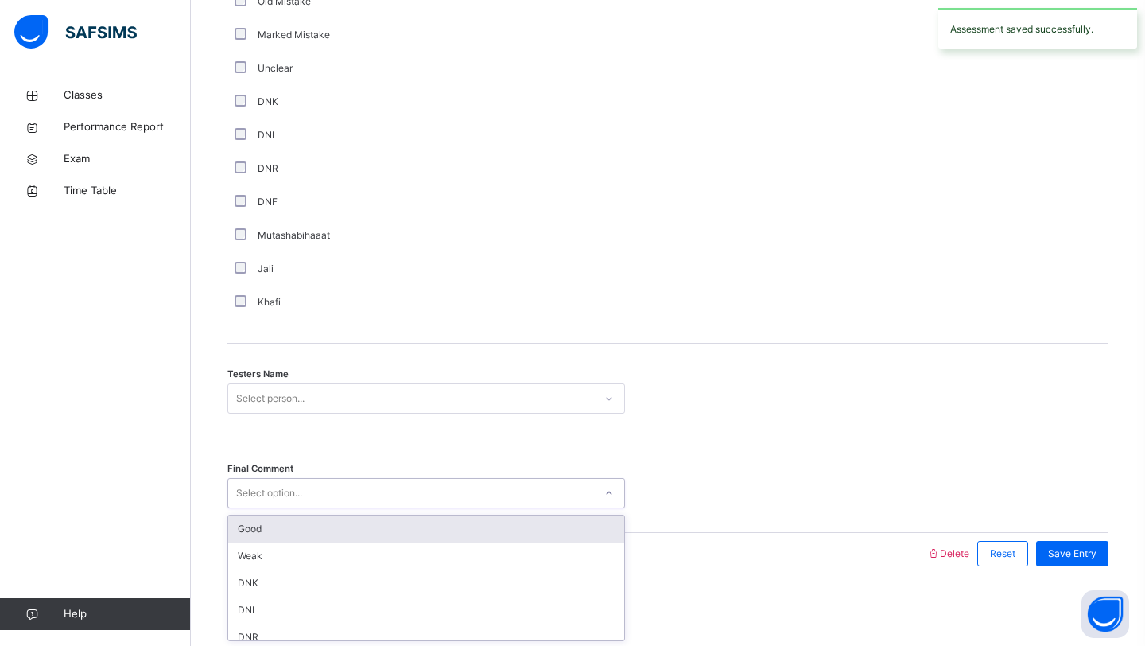
click at [303, 498] on div "Select option..." at bounding box center [411, 493] width 366 height 25
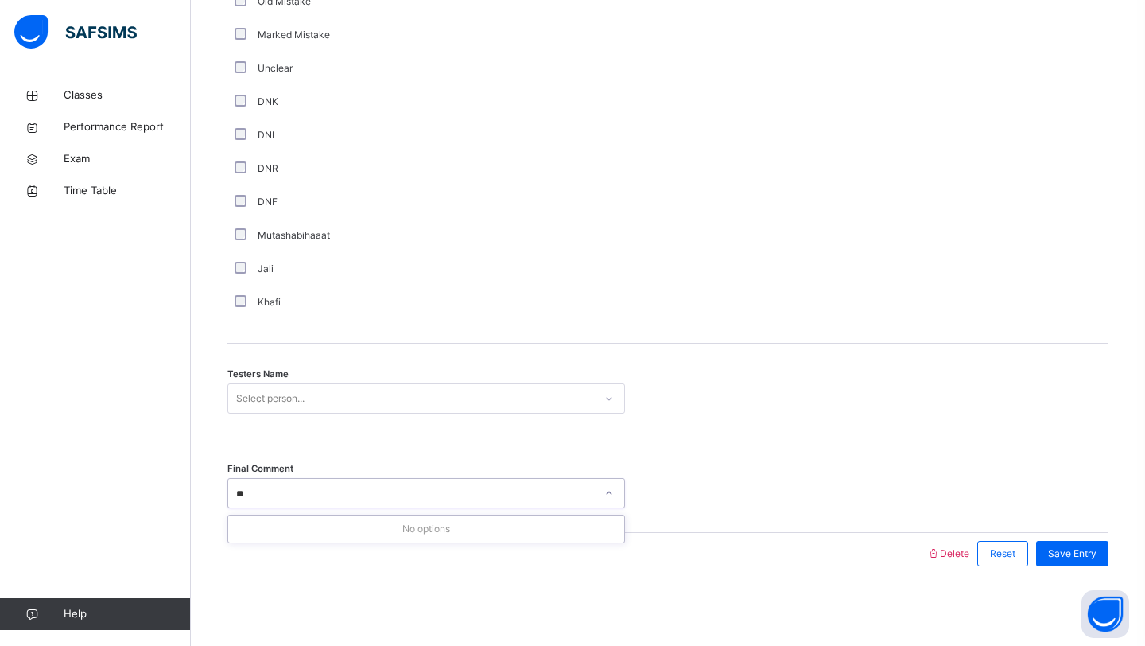
type input "*"
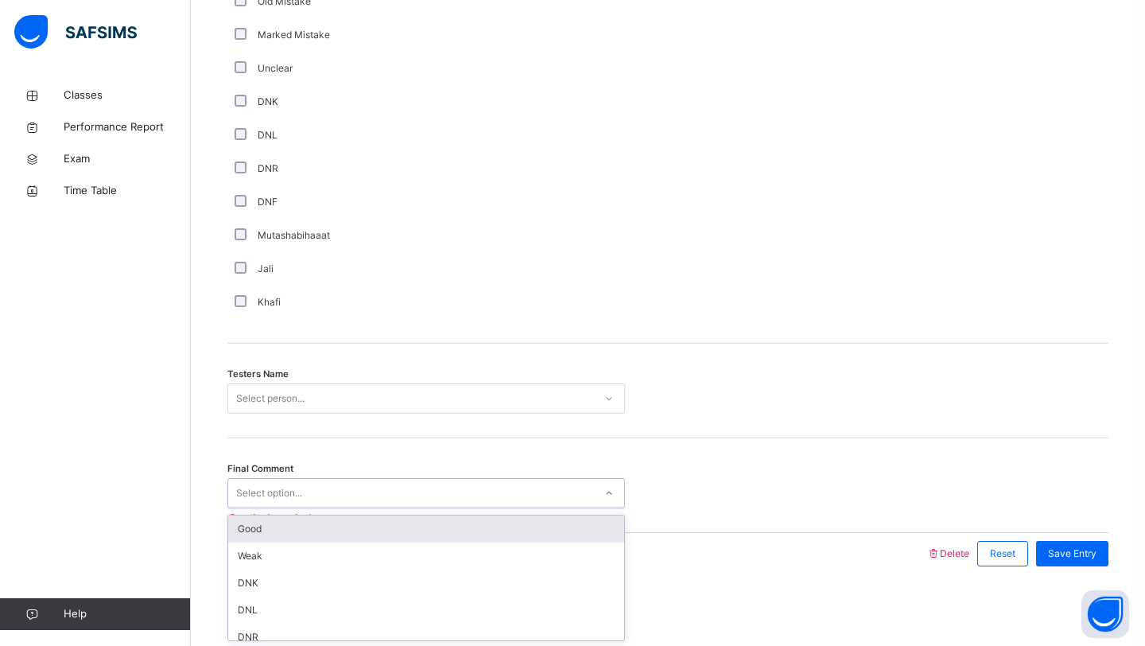
click at [293, 531] on div "Good" at bounding box center [426, 528] width 396 height 27
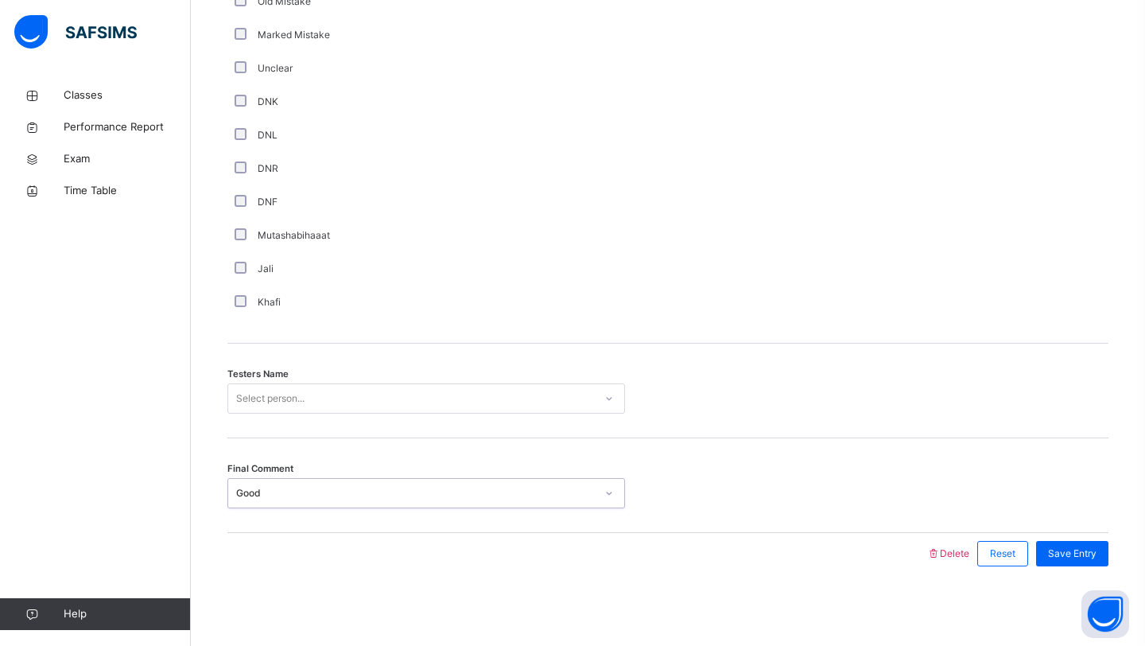
click at [314, 398] on div "Select person..." at bounding box center [411, 398] width 366 height 25
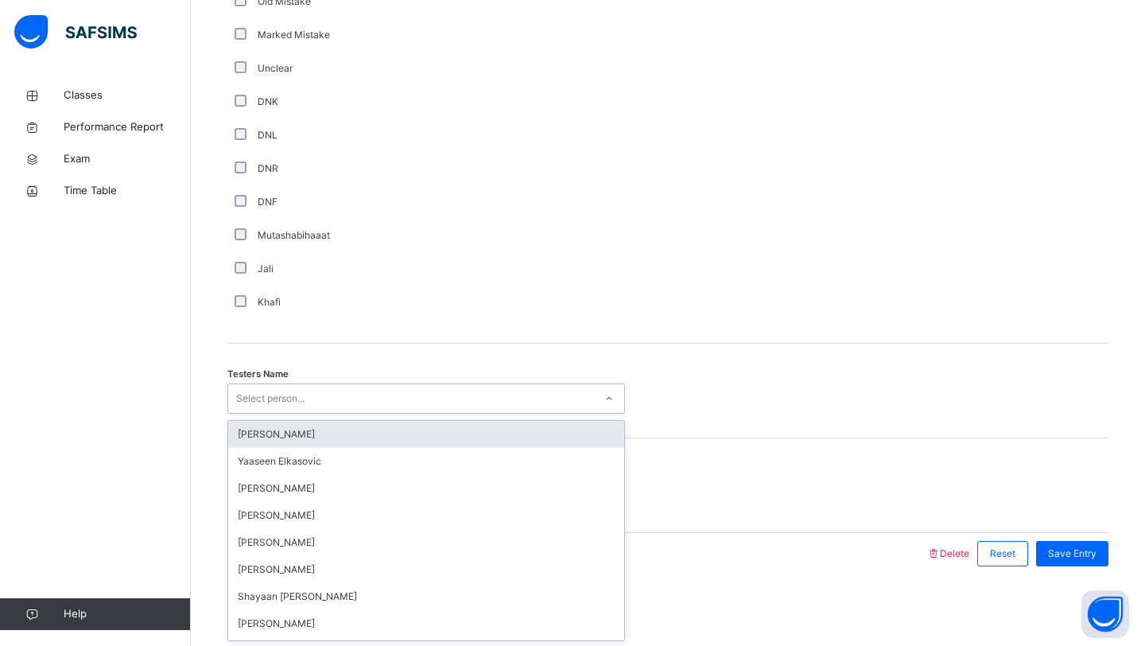
type input "*"
type input "******"
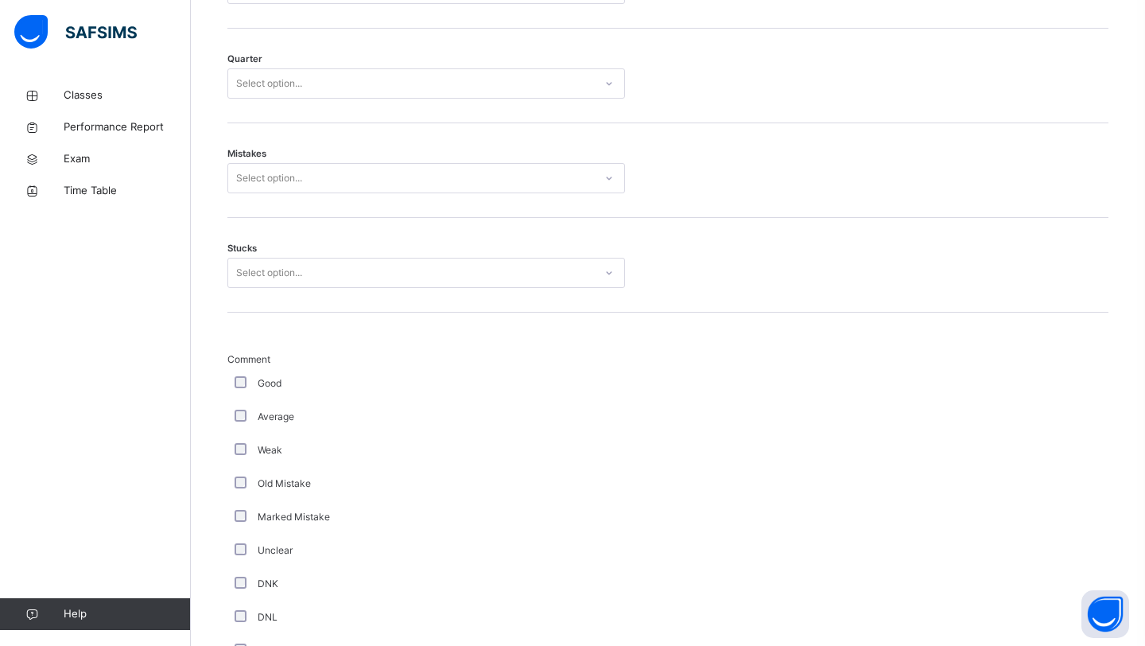
scroll to position [843, 0]
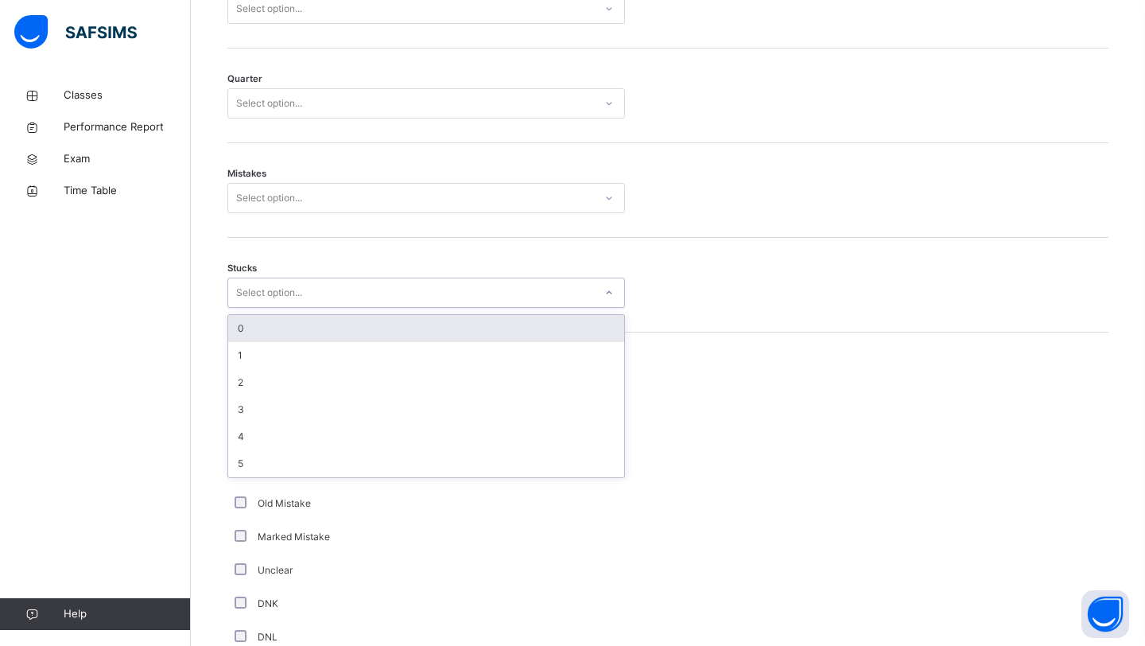
drag, startPoint x: 279, startPoint y: 298, endPoint x: 281, endPoint y: 313, distance: 15.2
click at [280, 300] on div "Select option..." at bounding box center [269, 293] width 66 height 30
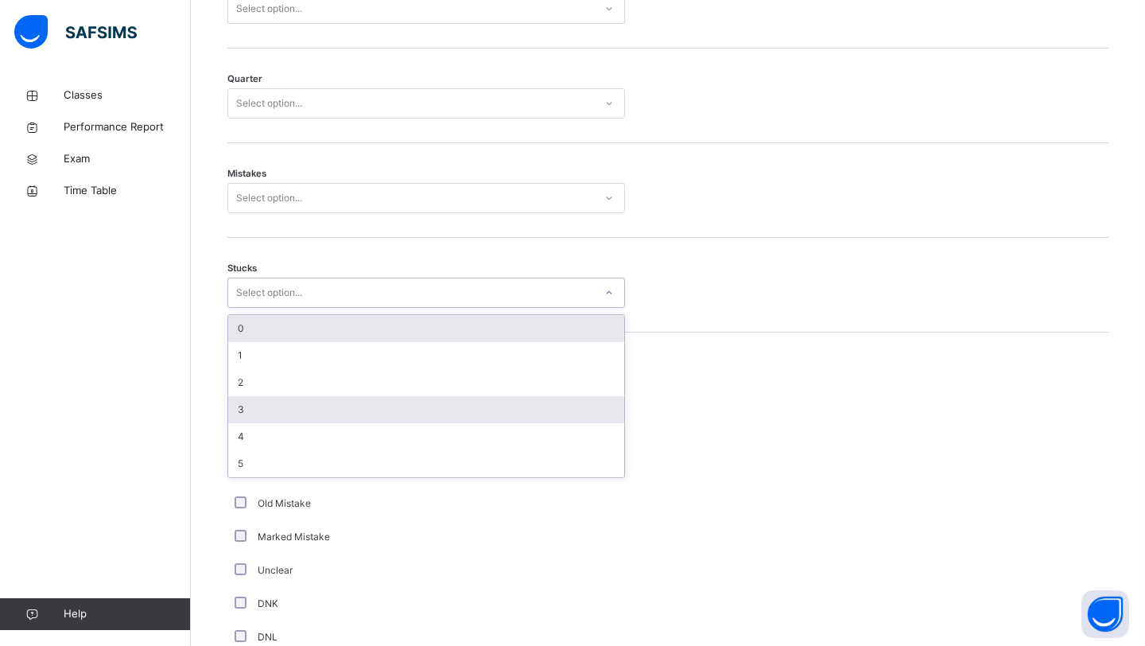
drag, startPoint x: 275, startPoint y: 401, endPoint x: 293, endPoint y: 330, distance: 73.1
click at [277, 384] on div "0 1 2 3 4 5" at bounding box center [426, 396] width 396 height 162
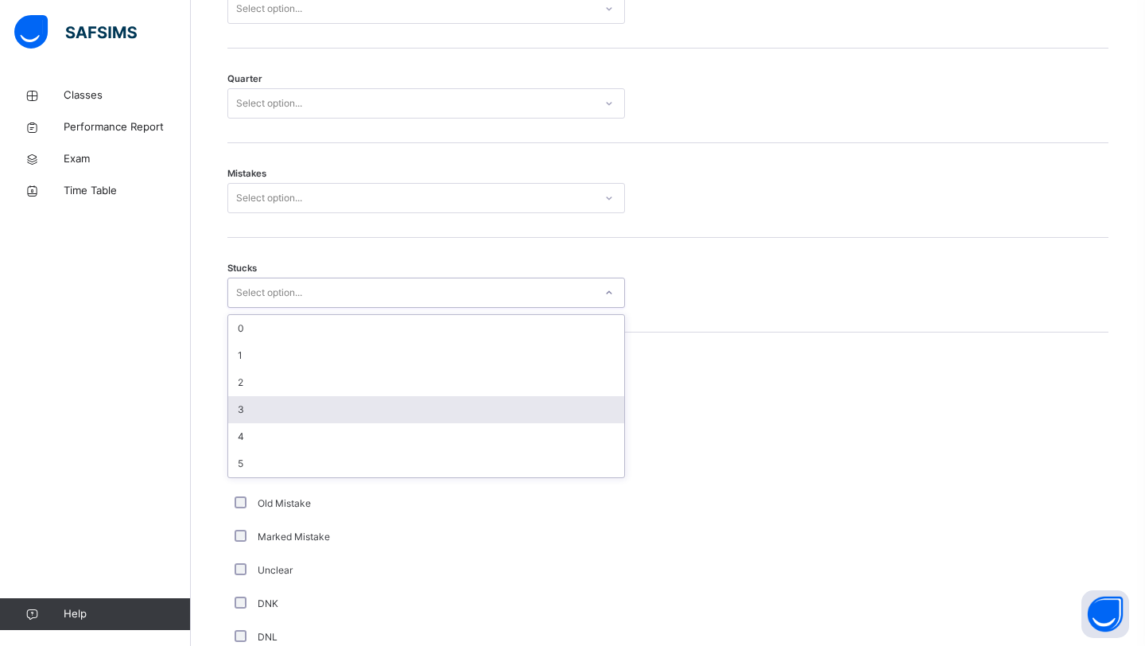
drag, startPoint x: 293, startPoint y: 407, endPoint x: 296, endPoint y: 399, distance: 8.3
click at [293, 406] on div "3" at bounding box center [426, 409] width 396 height 27
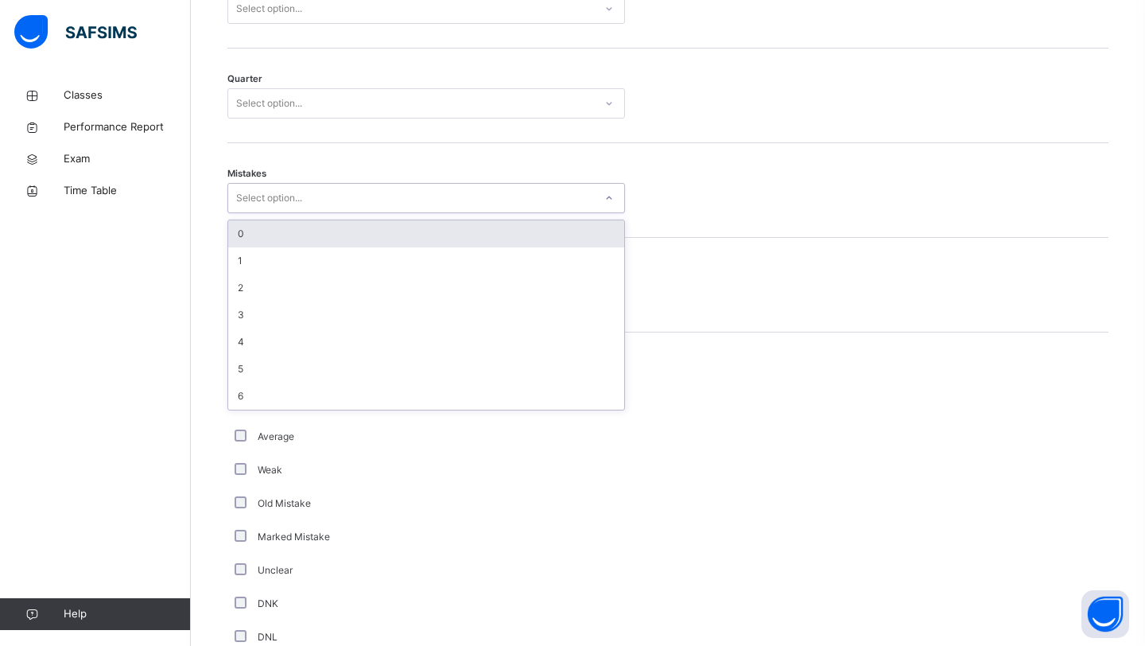
click at [378, 199] on div "Select option..." at bounding box center [411, 198] width 366 height 25
click at [369, 242] on div "0" at bounding box center [426, 233] width 396 height 27
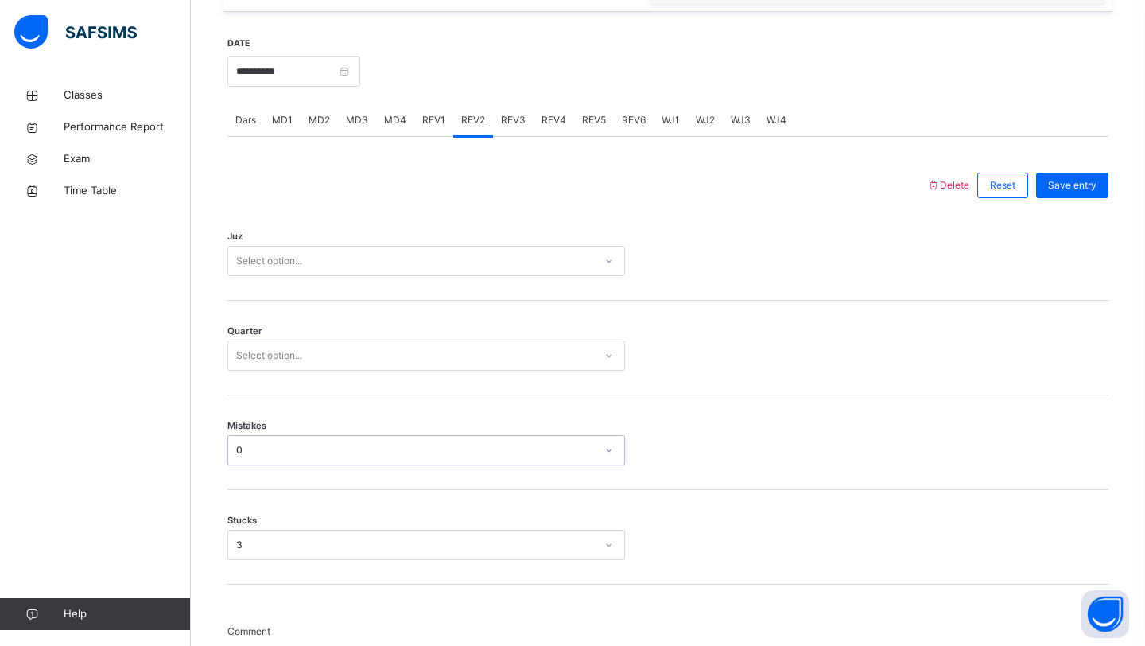
scroll to position [548, 0]
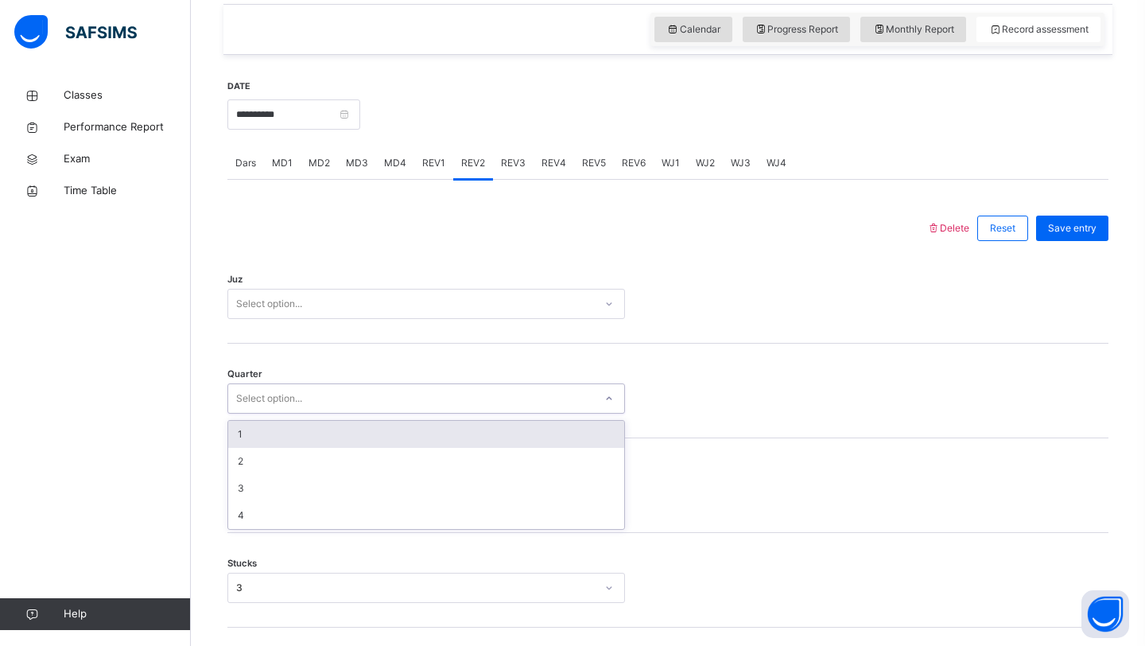
click at [351, 409] on div "Select option..." at bounding box center [411, 398] width 366 height 25
drag, startPoint x: 337, startPoint y: 431, endPoint x: 348, endPoint y: 411, distance: 22.8
click at [337, 430] on div "1" at bounding box center [426, 434] width 396 height 27
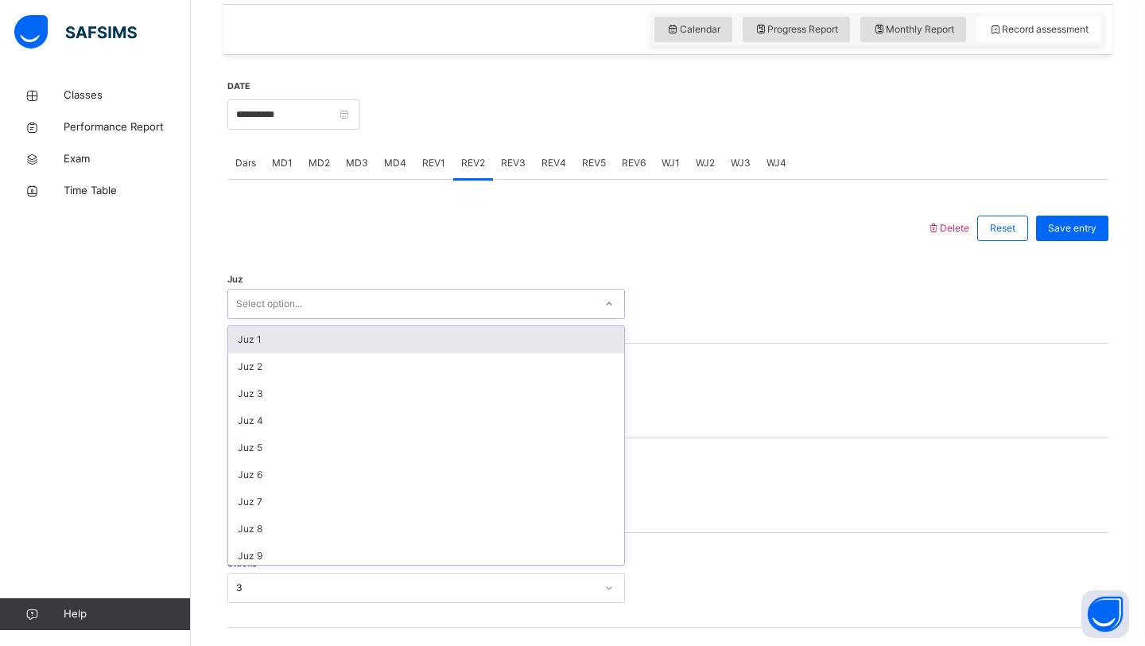
click at [414, 304] on div "Select option..." at bounding box center [411, 304] width 366 height 25
type input "****"
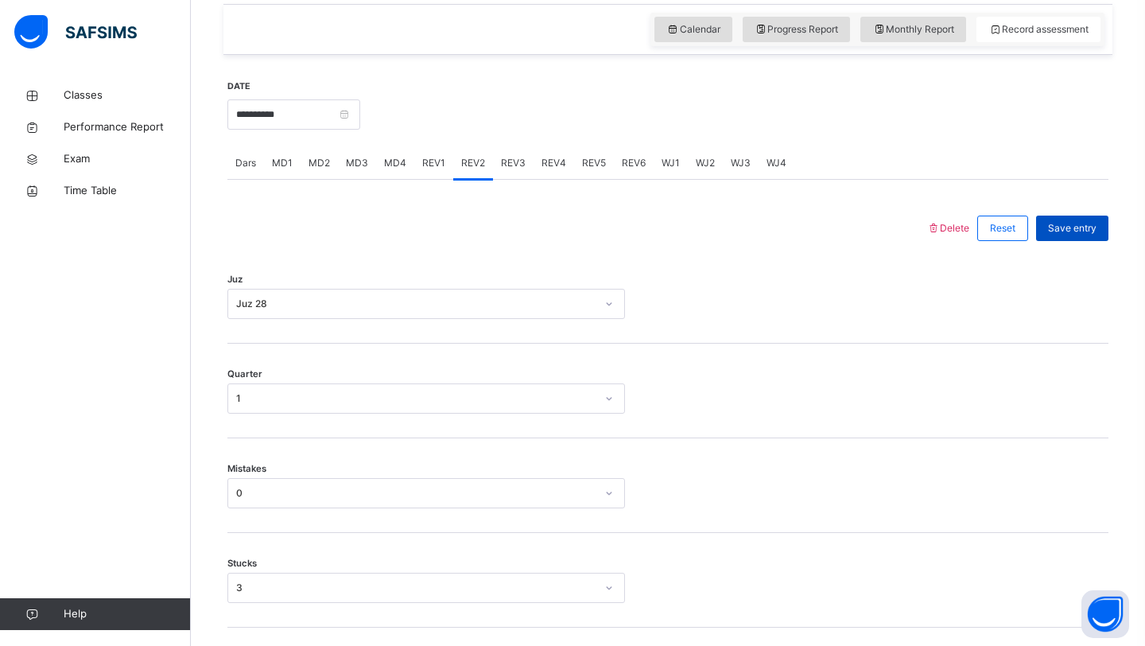
click at [1089, 219] on div "Save entry" at bounding box center [1072, 227] width 72 height 25
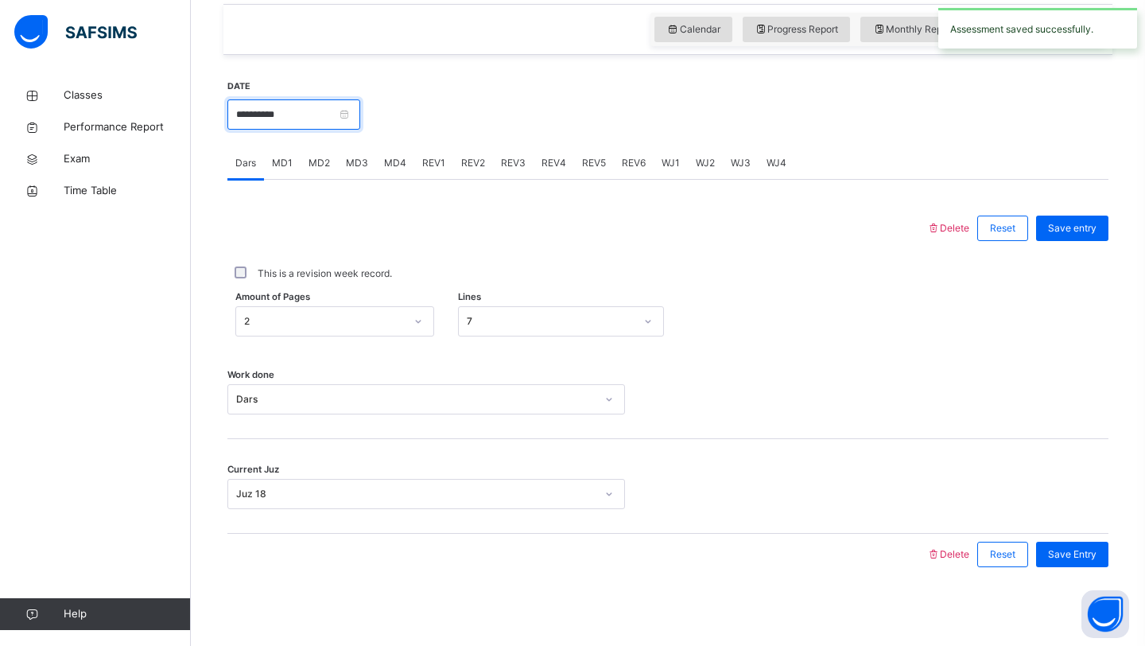
click at [305, 116] on input "**********" at bounding box center [293, 114] width 133 height 30
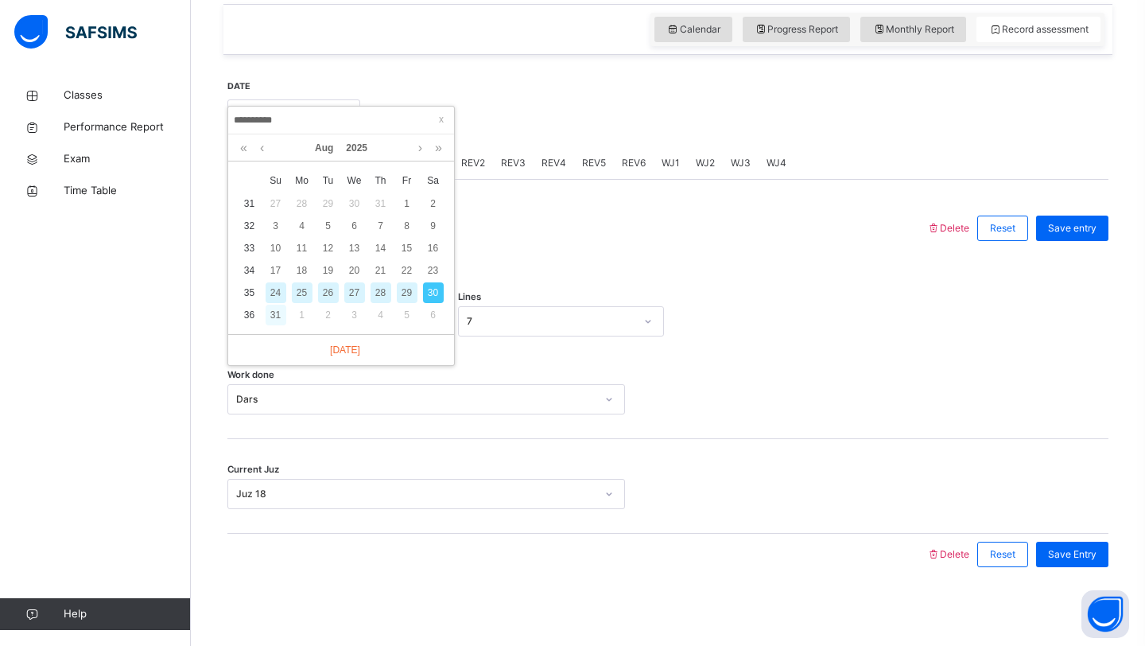
click at [276, 320] on div "31" at bounding box center [276, 315] width 21 height 21
type input "**********"
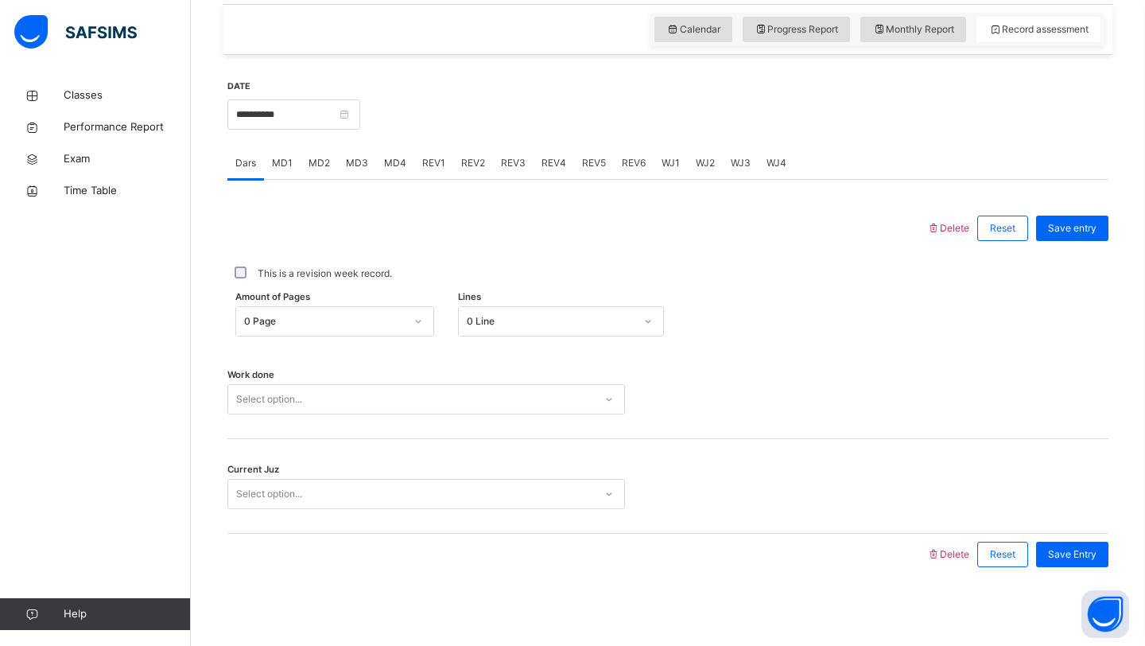
scroll to position [549, 0]
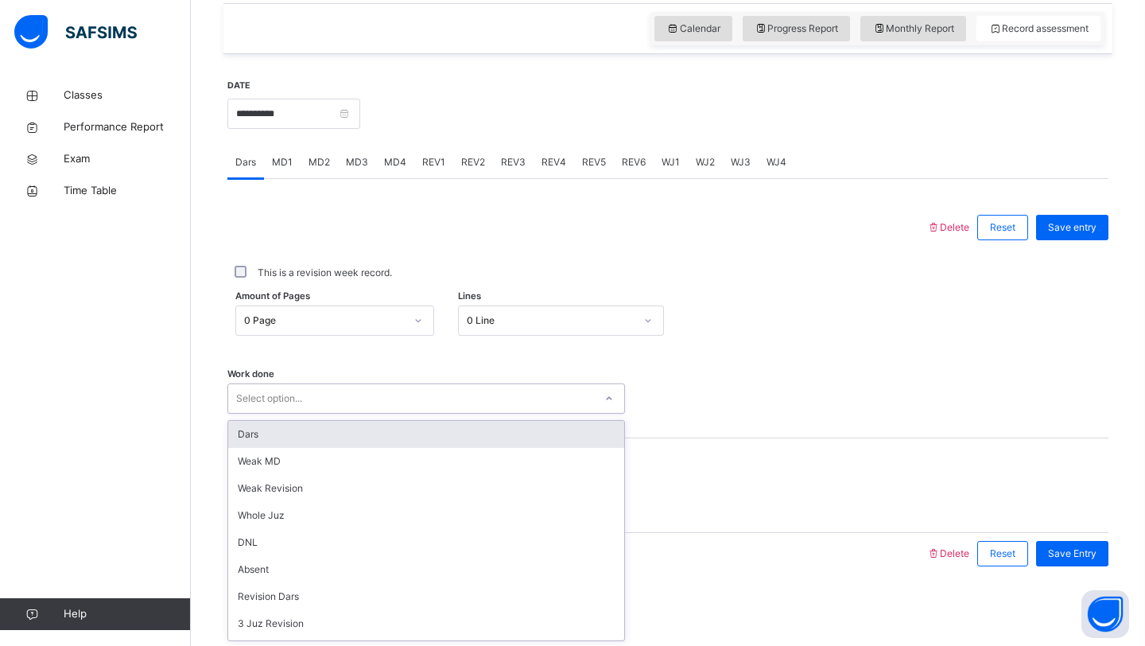
click at [324, 401] on div "Select option..." at bounding box center [411, 398] width 366 height 25
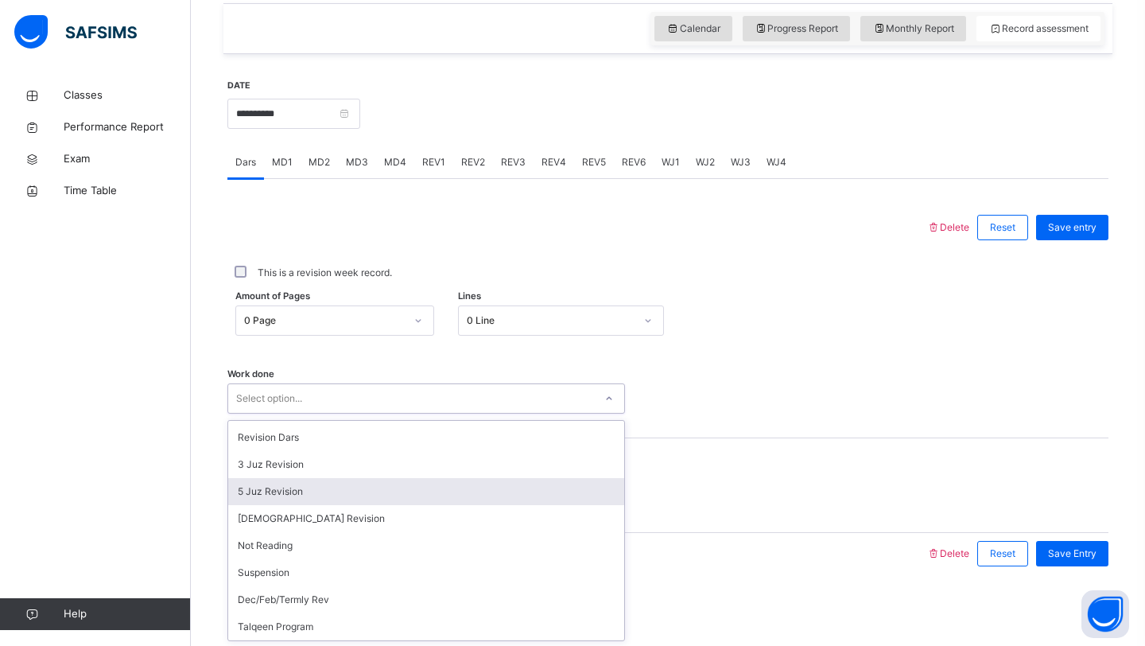
scroll to position [0, 0]
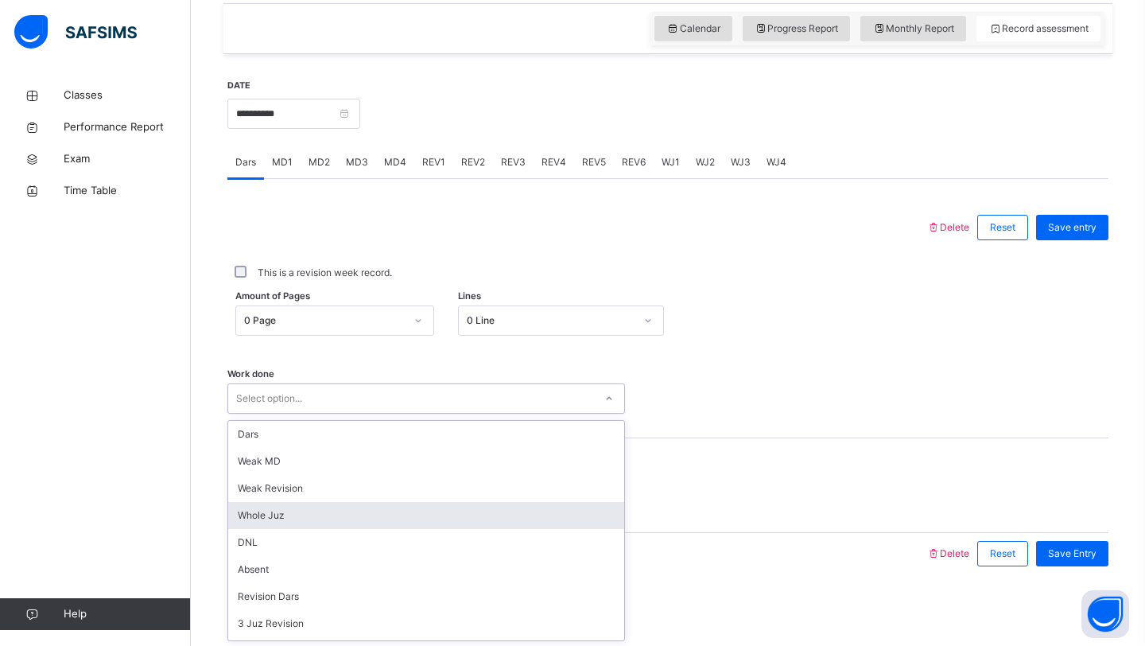
click at [328, 524] on div "Whole Juz" at bounding box center [426, 515] width 396 height 27
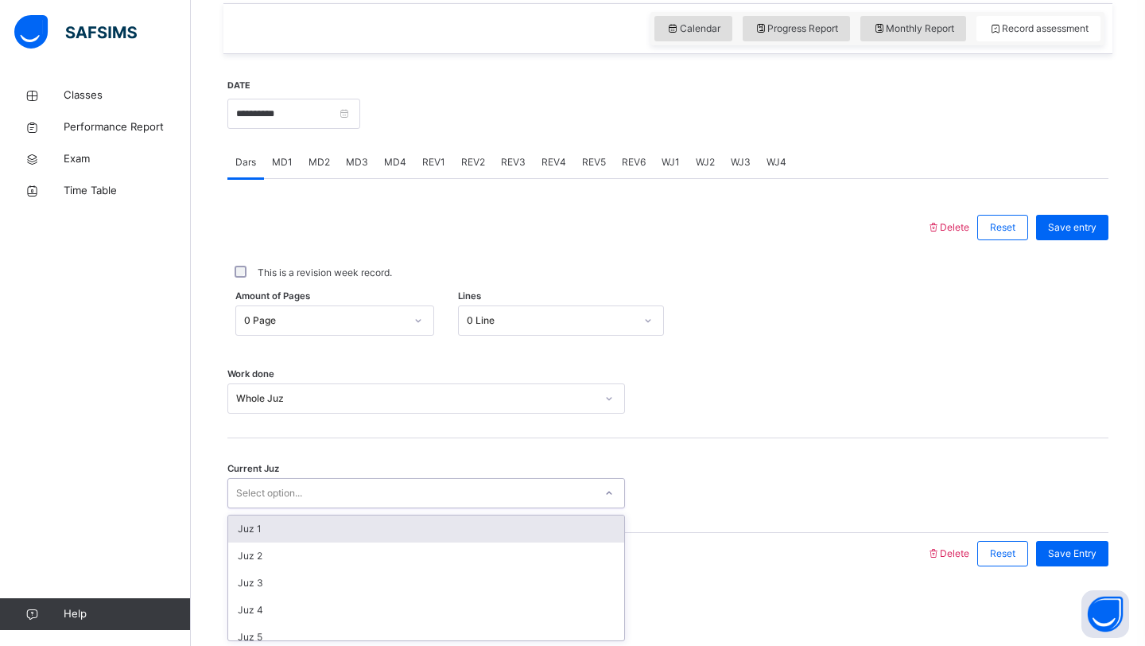
click at [340, 492] on div "Select option..." at bounding box center [411, 493] width 366 height 25
type input "****"
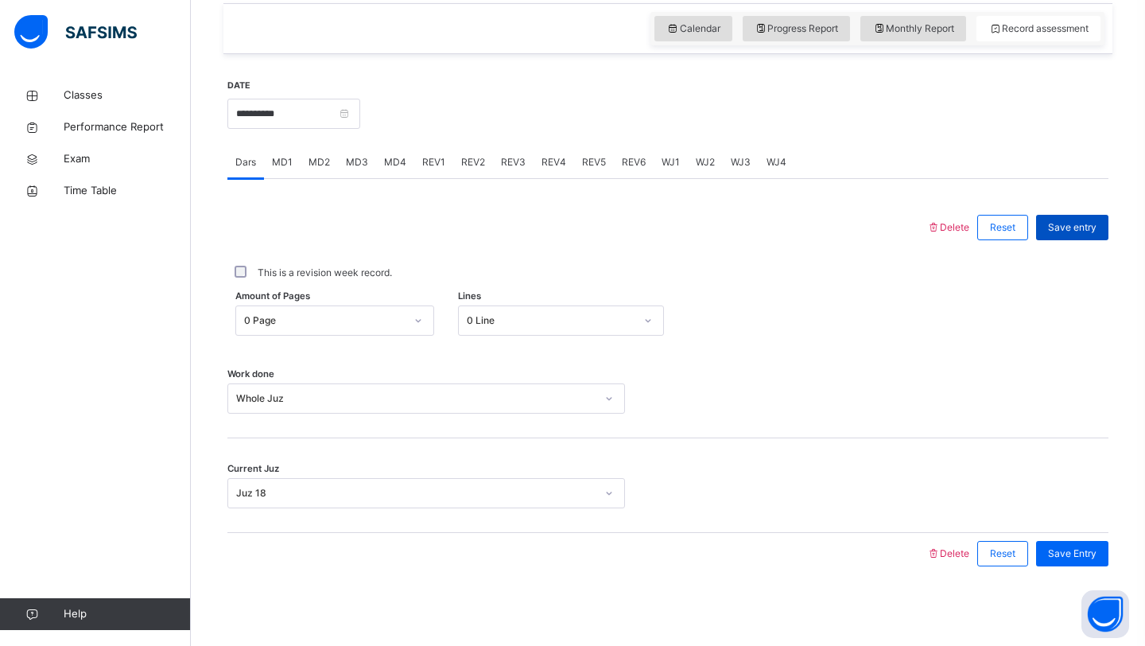
click at [1073, 222] on span "Save entry" at bounding box center [1072, 227] width 49 height 14
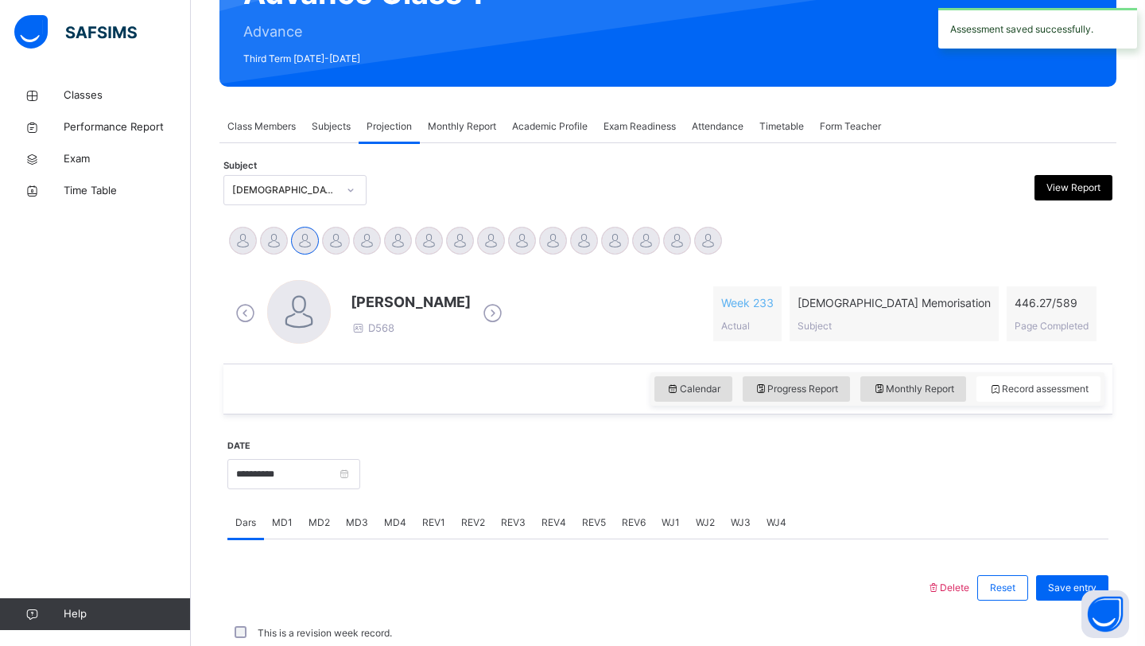
scroll to position [549, 0]
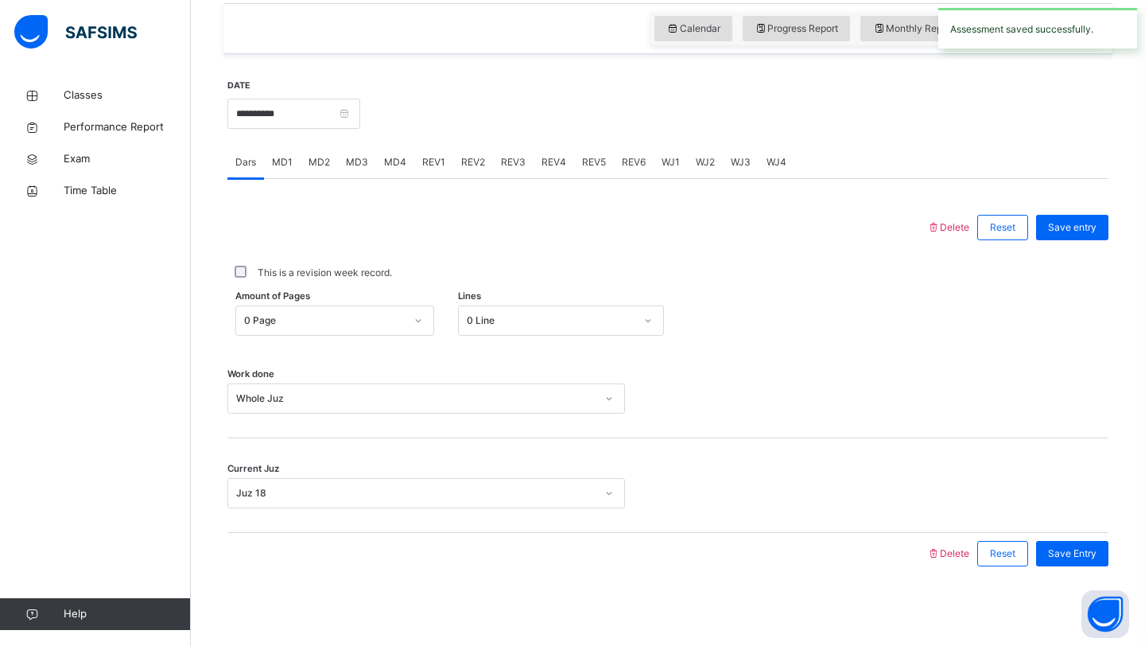
click at [665, 166] on span "WJ1" at bounding box center [671, 162] width 18 height 14
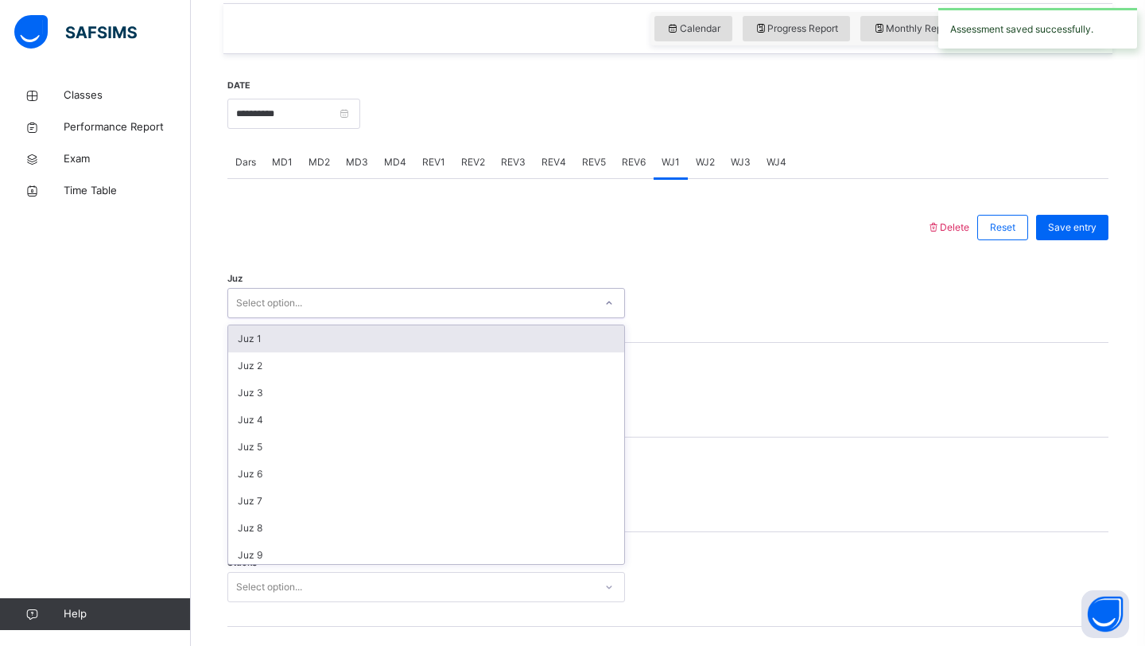
click at [490, 302] on div "Select option..." at bounding box center [411, 303] width 366 height 25
type input "****"
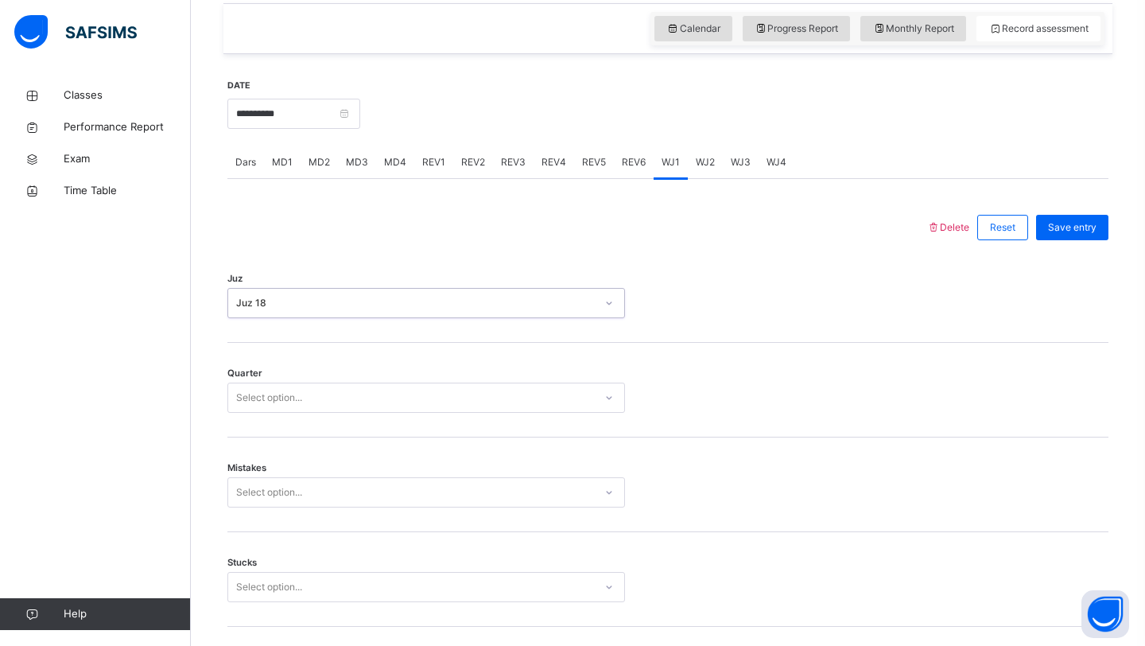
click at [290, 404] on div "Select option..." at bounding box center [269, 397] width 66 height 30
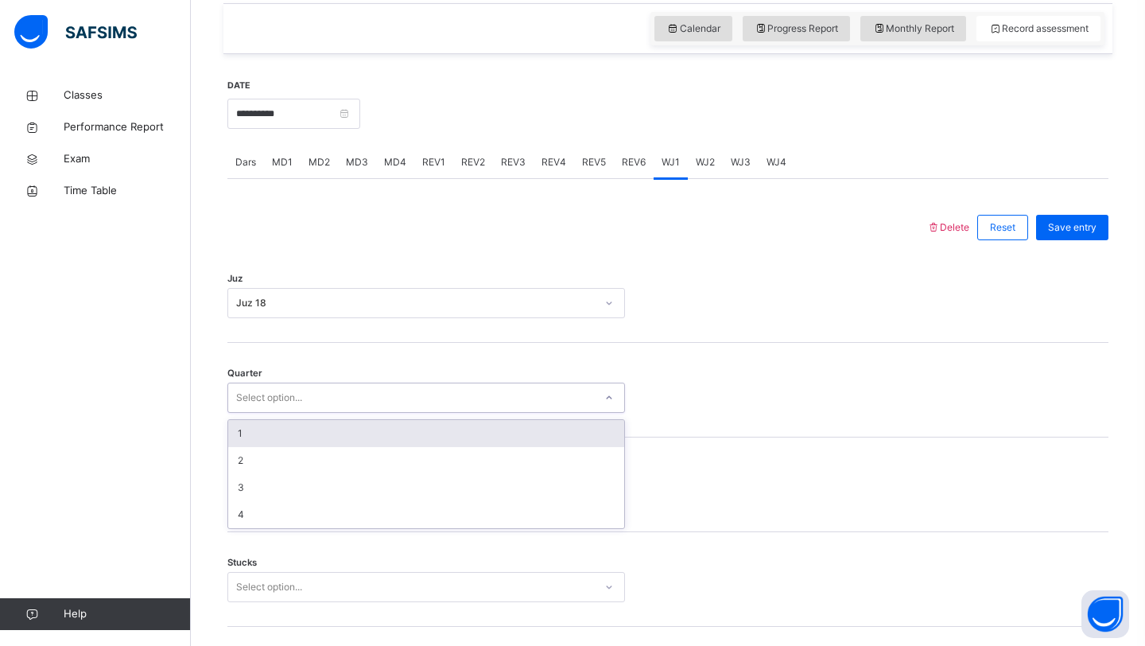
click at [302, 428] on div "1" at bounding box center [426, 433] width 396 height 27
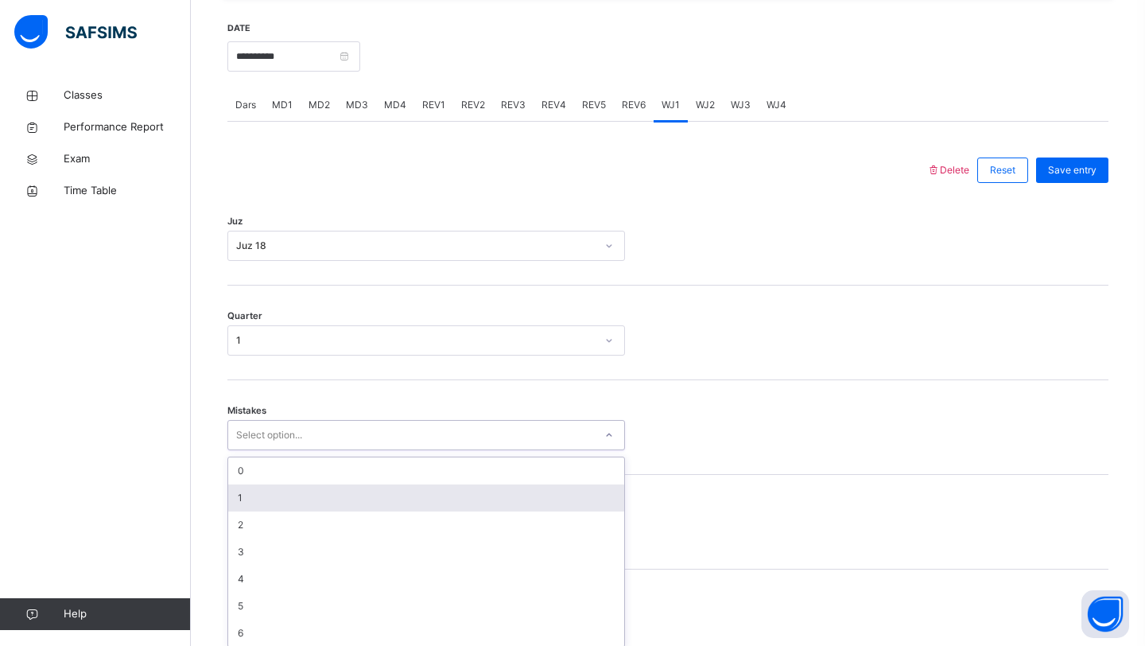
scroll to position [614, 0]
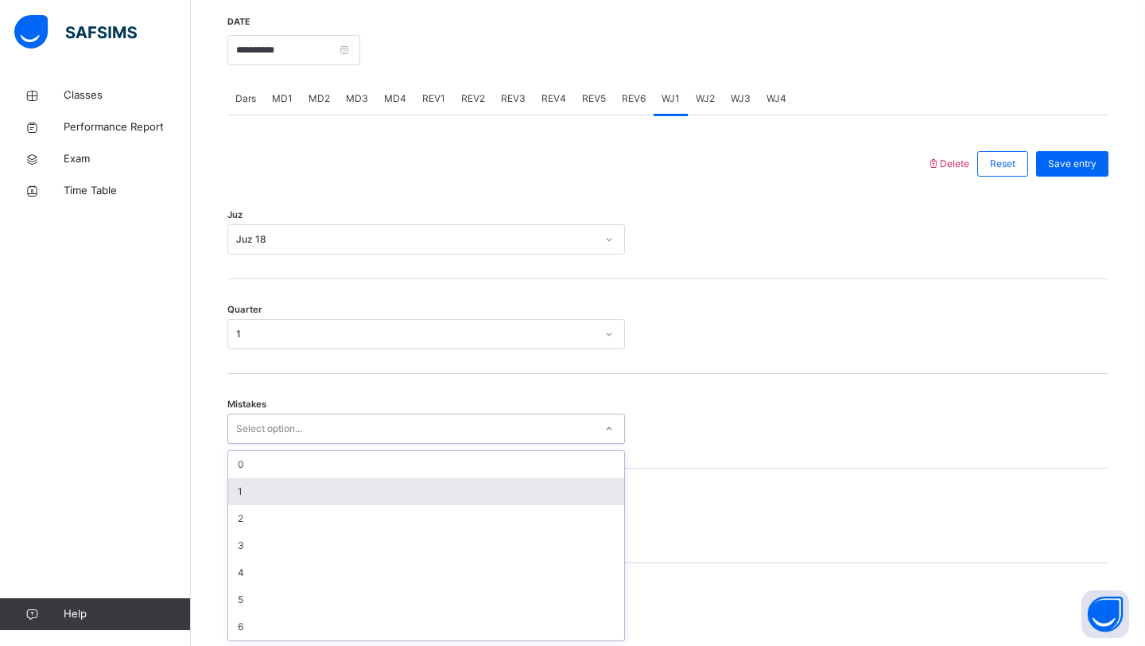
click at [311, 444] on div "option 1 focused, 2 of 7. 7 results available. Use Up and Down to choose option…" at bounding box center [426, 428] width 398 height 30
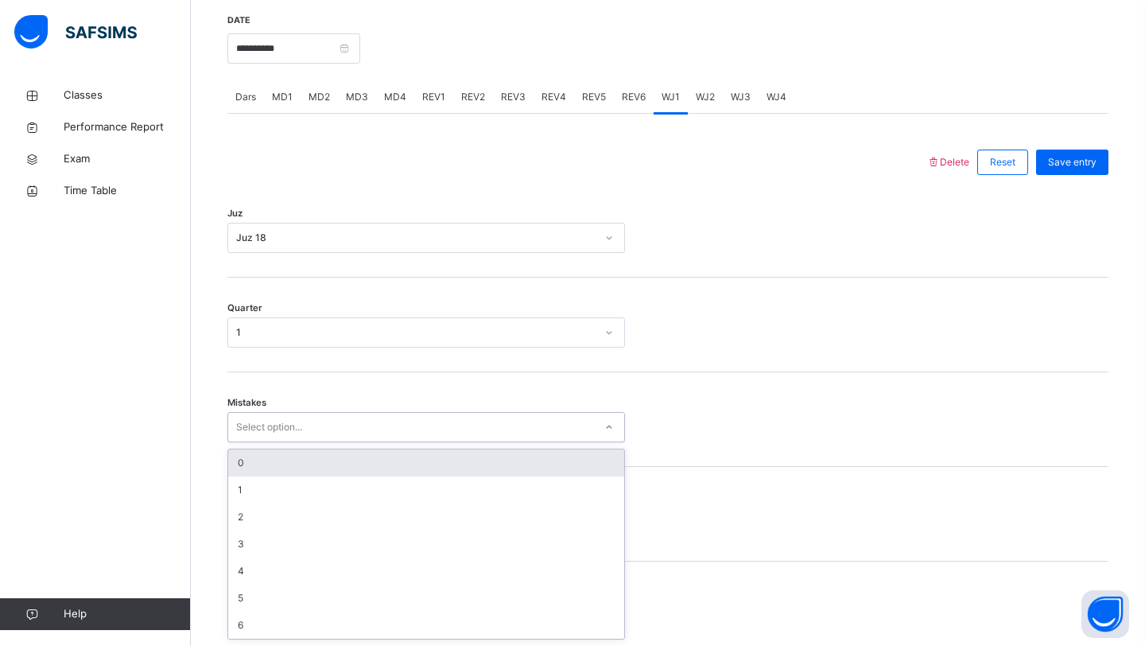
click at [309, 471] on div "0" at bounding box center [426, 462] width 396 height 27
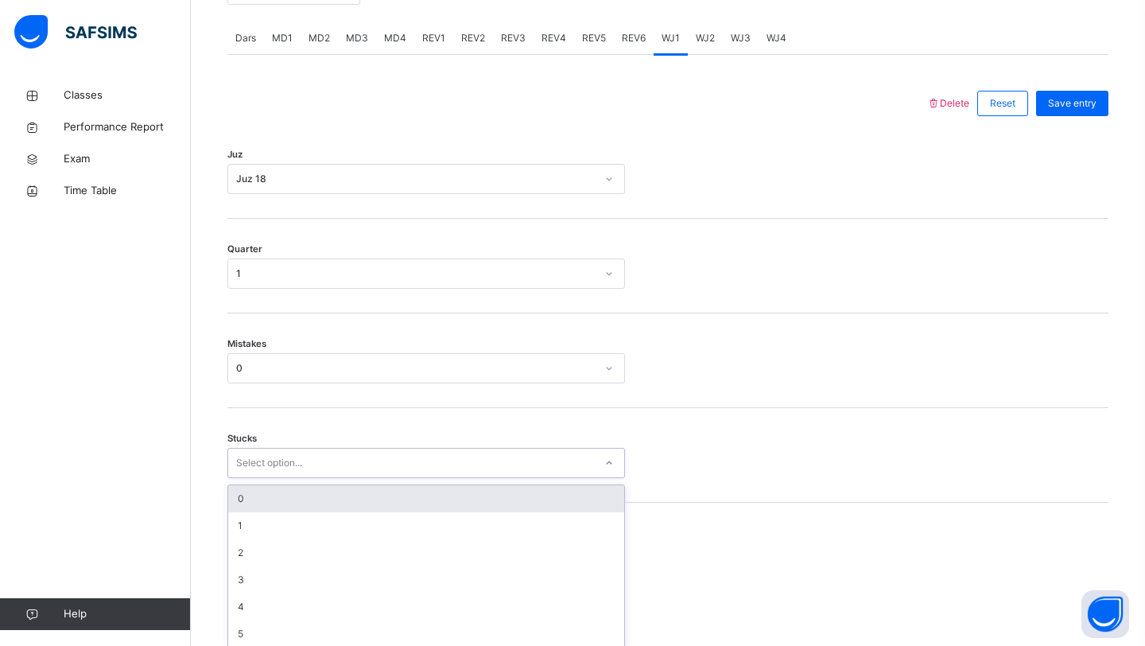
scroll to position [681, 0]
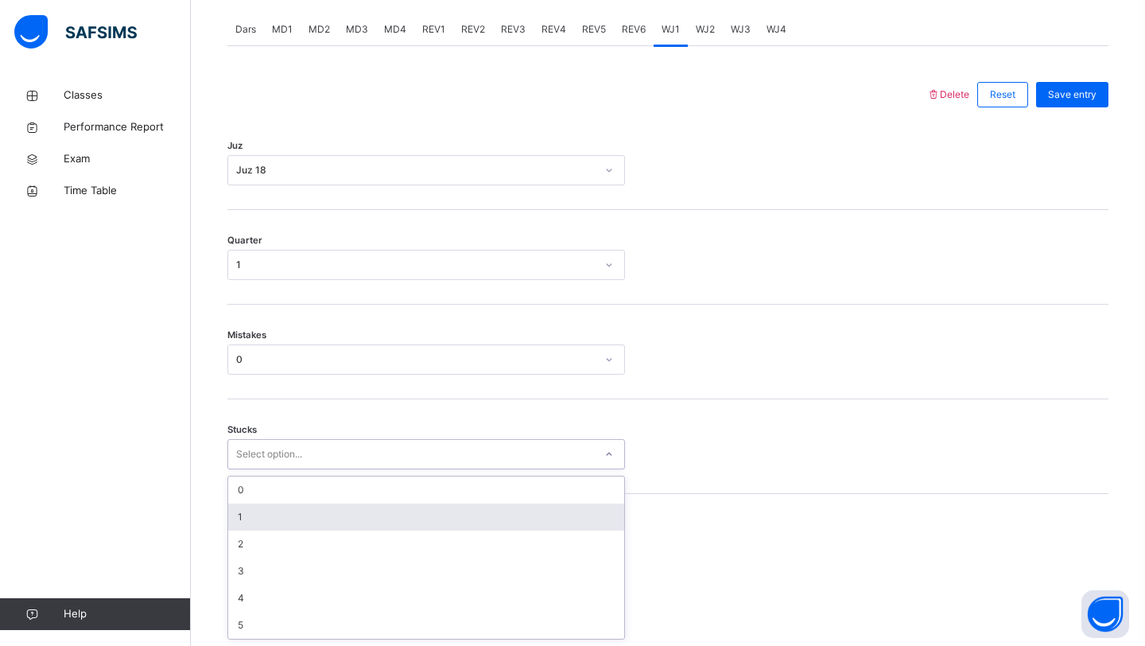
click at [313, 469] on div "option 1 focused, 2 of 6. 6 results available. Use Up and Down to choose option…" at bounding box center [426, 454] width 398 height 30
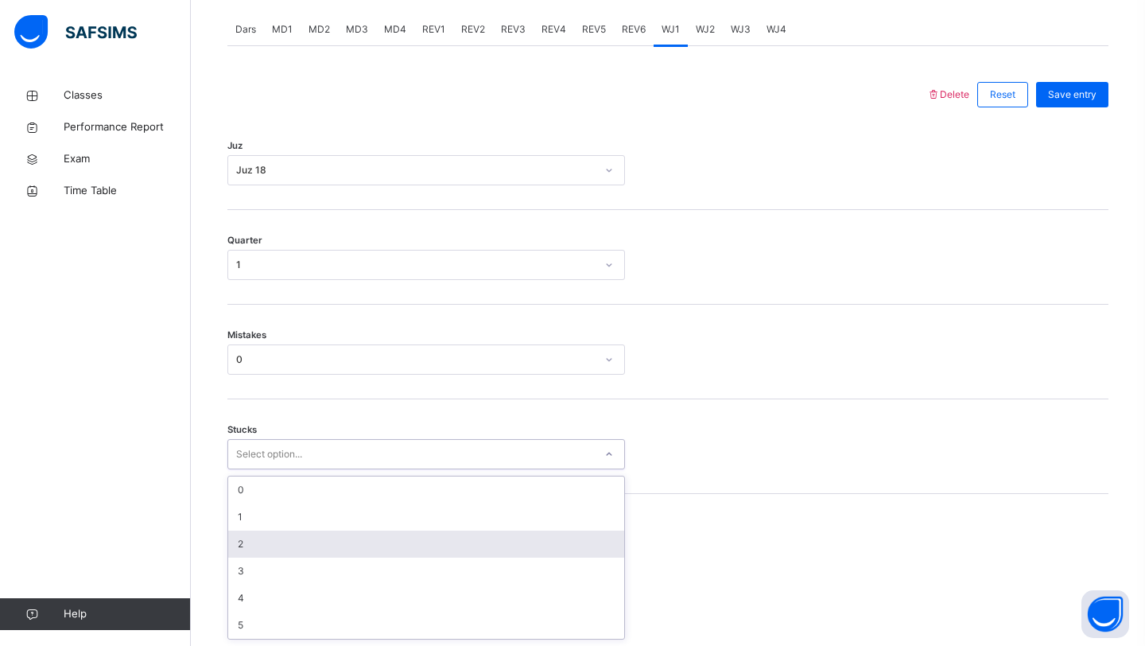
click at [308, 542] on div "2" at bounding box center [426, 543] width 396 height 27
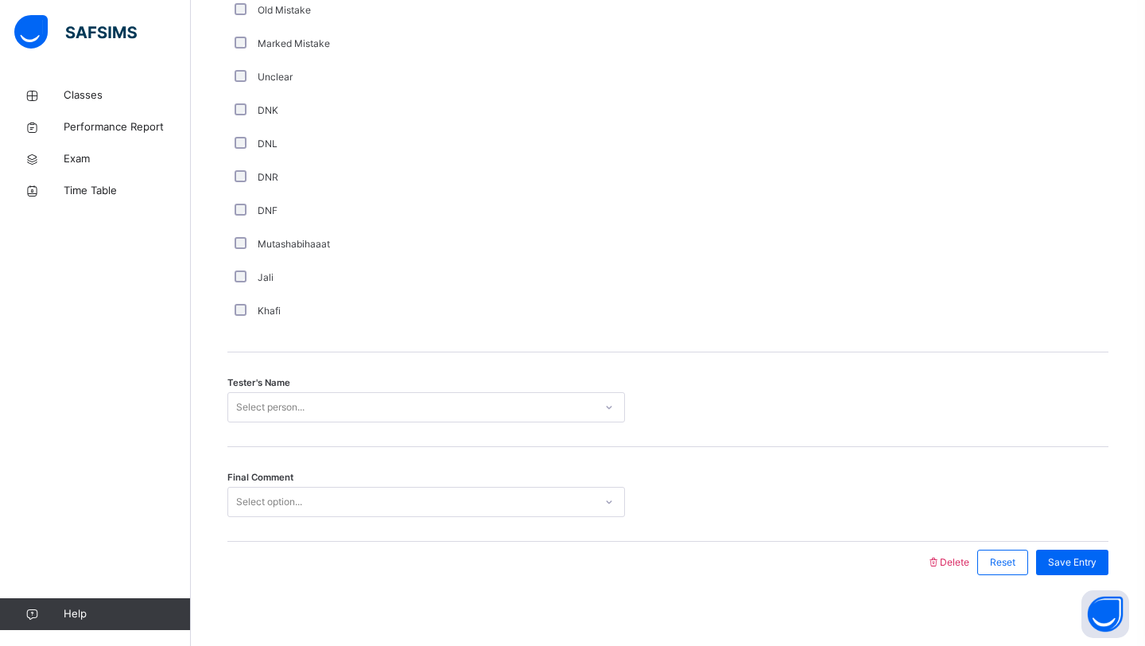
scroll to position [1345, 0]
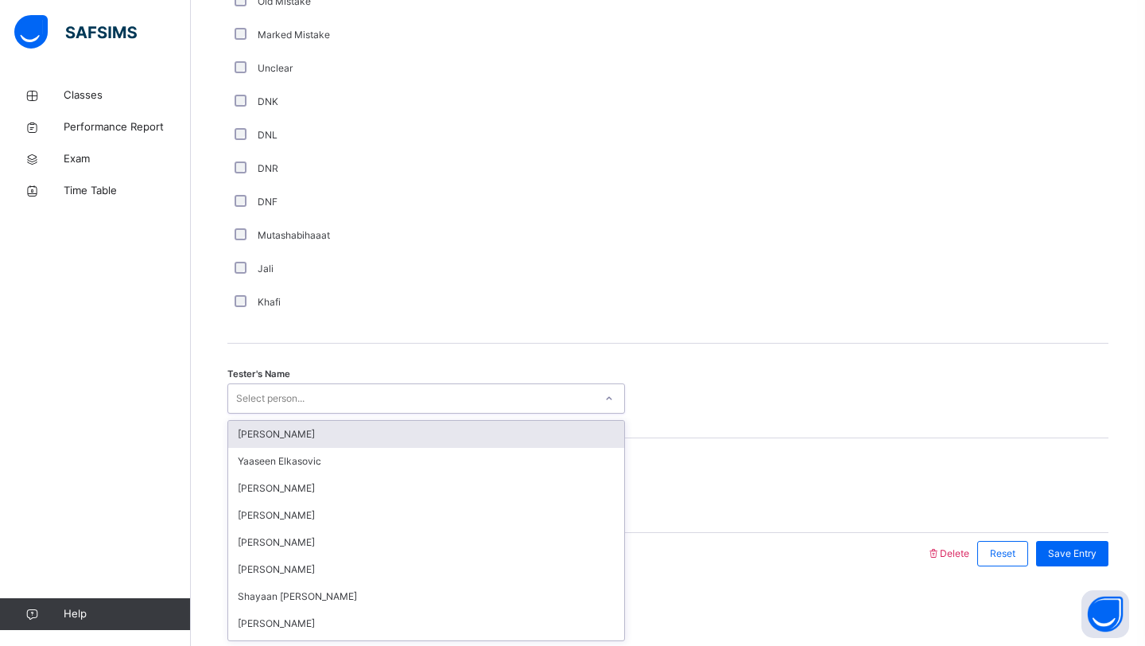
click at [305, 401] on div "Select person..." at bounding box center [270, 398] width 68 height 30
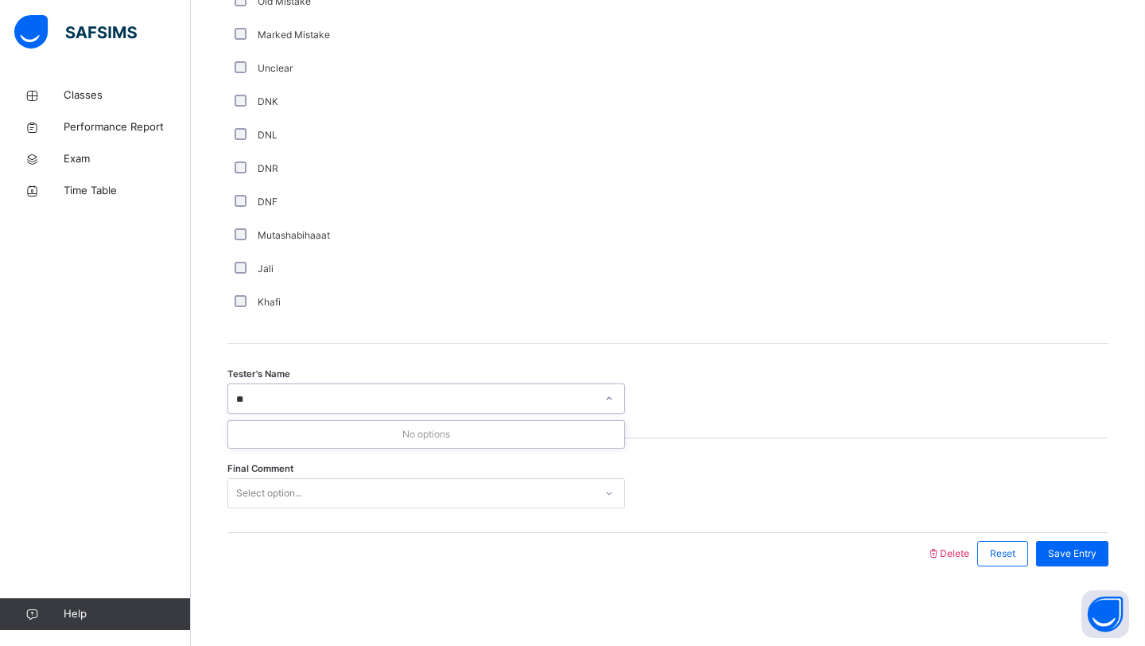
type input "*"
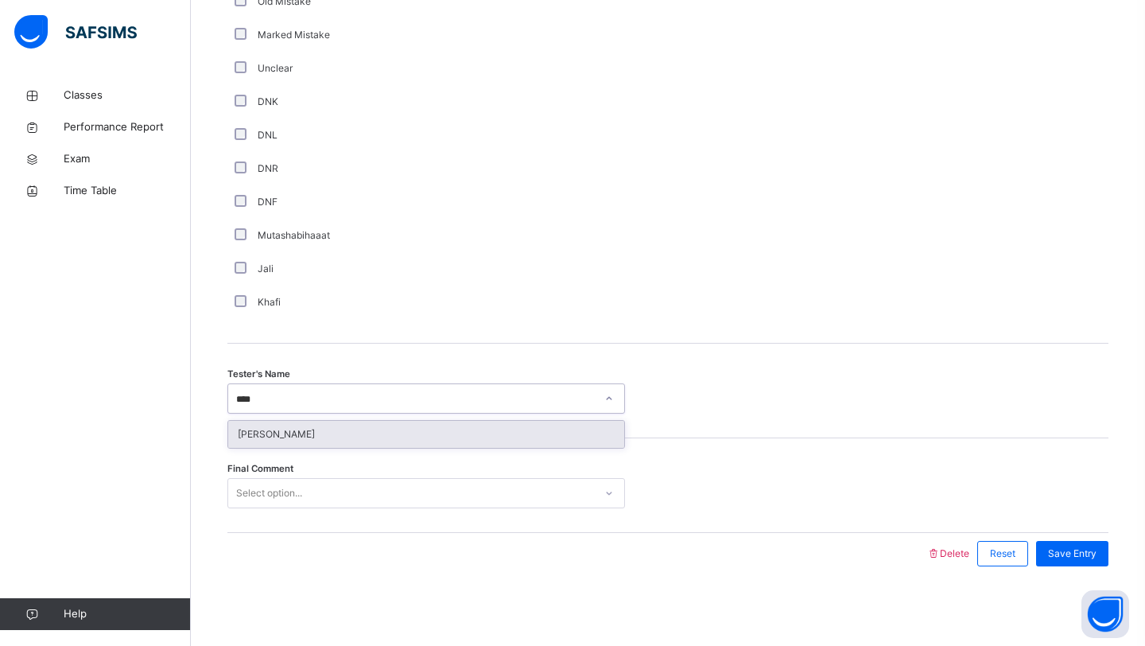
type input "*****"
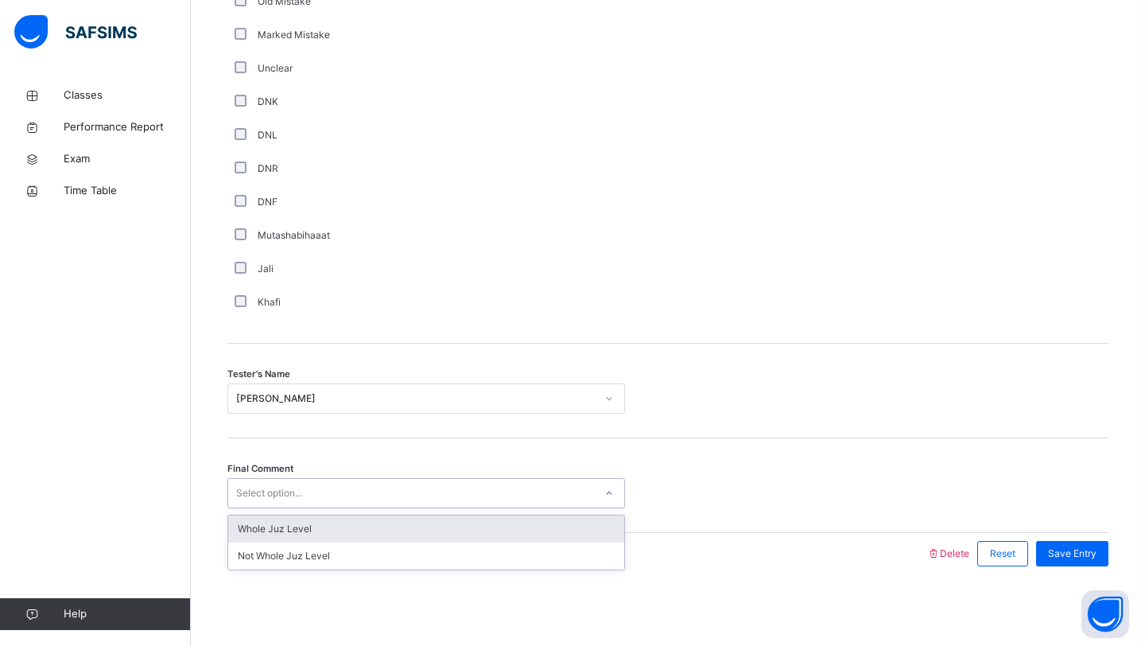
click at [429, 507] on div "Select option..." at bounding box center [426, 493] width 398 height 30
click at [429, 499] on div "Select option..." at bounding box center [411, 493] width 366 height 25
click at [387, 493] on div "Select option..." at bounding box center [411, 493] width 366 height 25
click at [393, 531] on div "Whole Juz Level" at bounding box center [426, 528] width 396 height 27
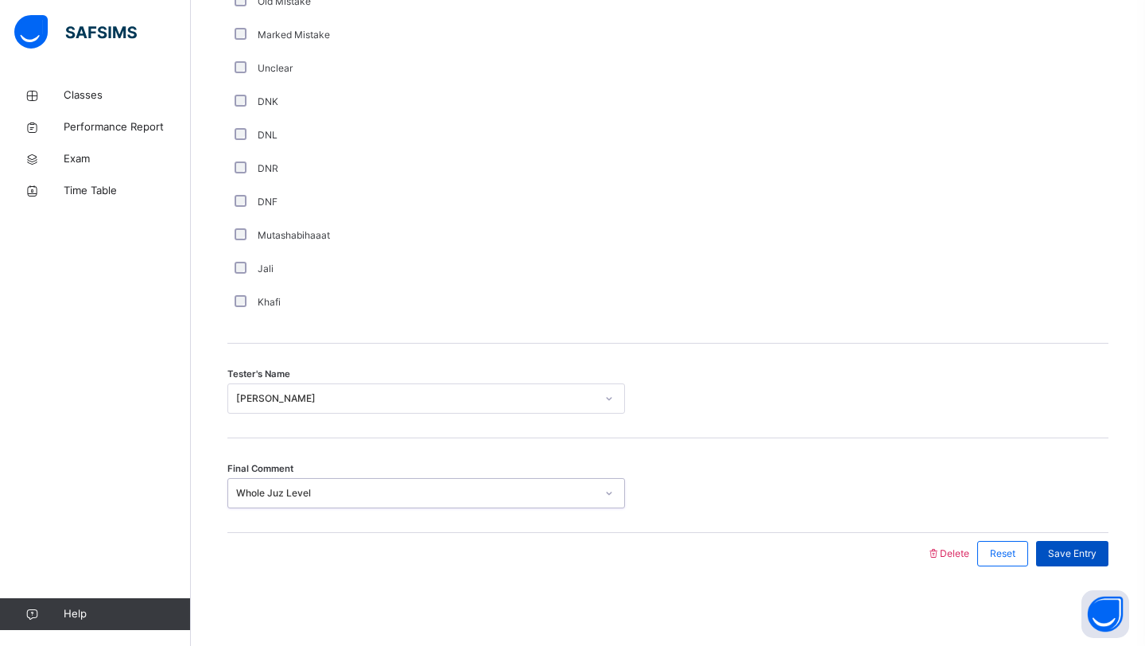
click at [1069, 553] on span "Save Entry" at bounding box center [1072, 553] width 49 height 14
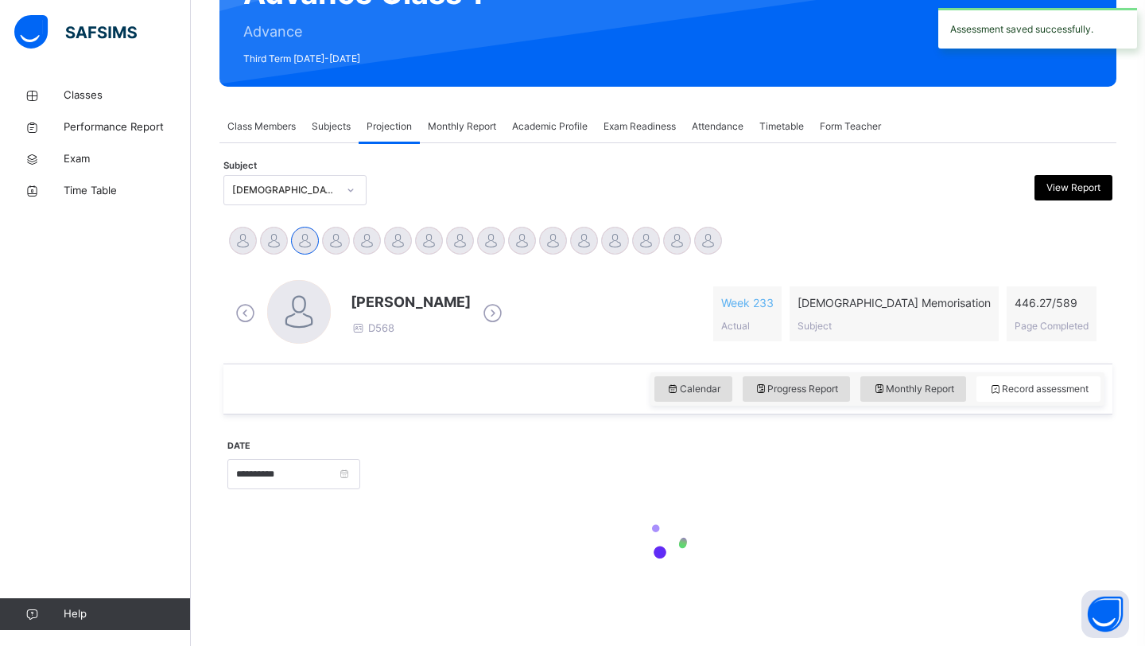
scroll to position [188, 0]
click at [827, 599] on div "**********" at bounding box center [667, 409] width 889 height 385
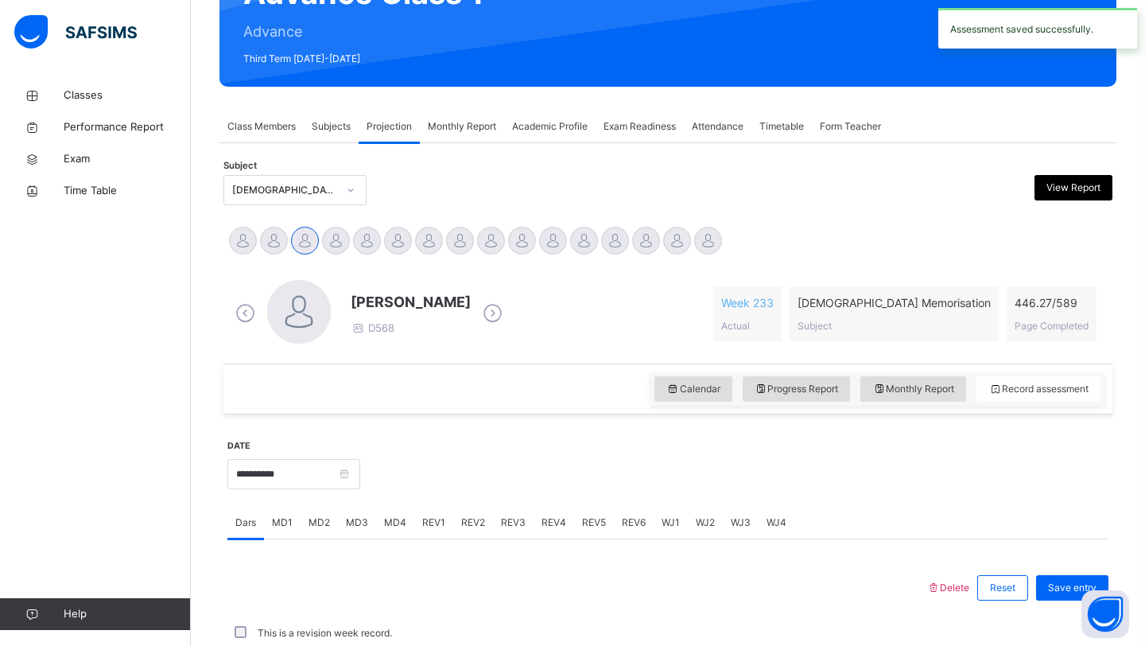
scroll to position [549, 0]
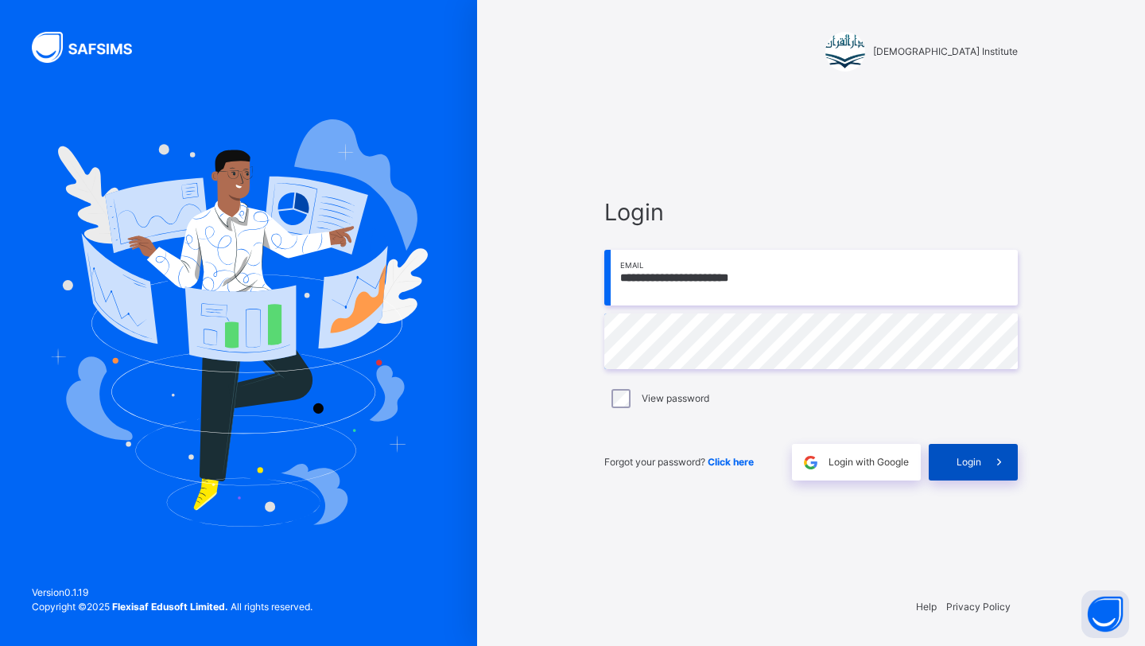
click at [978, 476] on div "Login" at bounding box center [973, 462] width 89 height 37
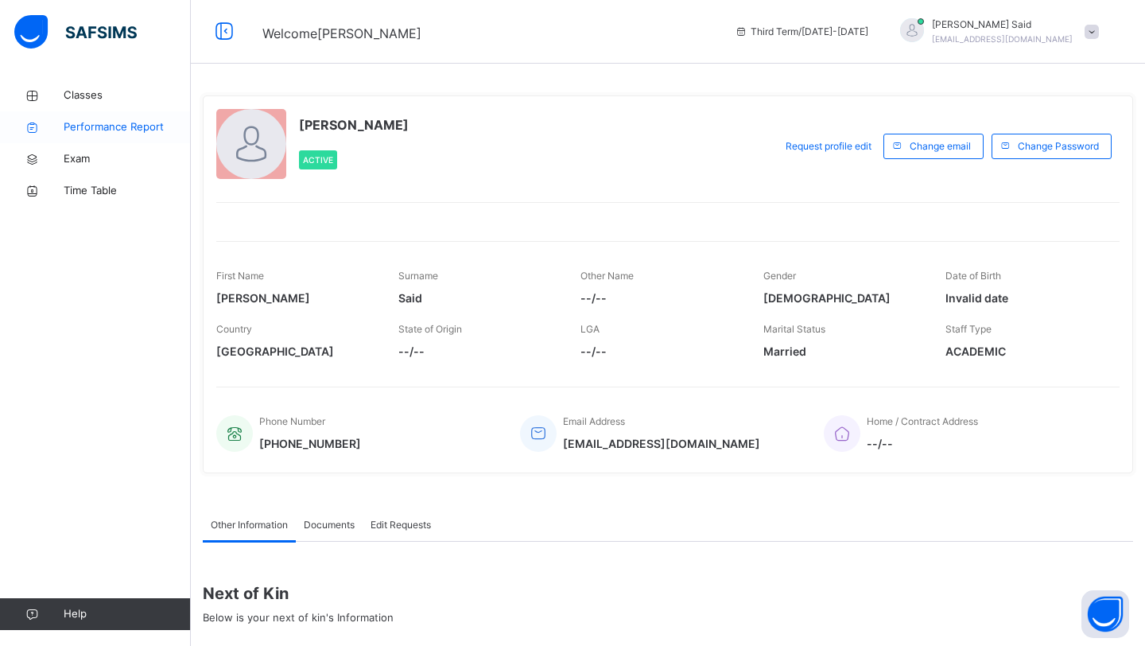
click at [139, 117] on link "Performance Report" at bounding box center [95, 127] width 191 height 32
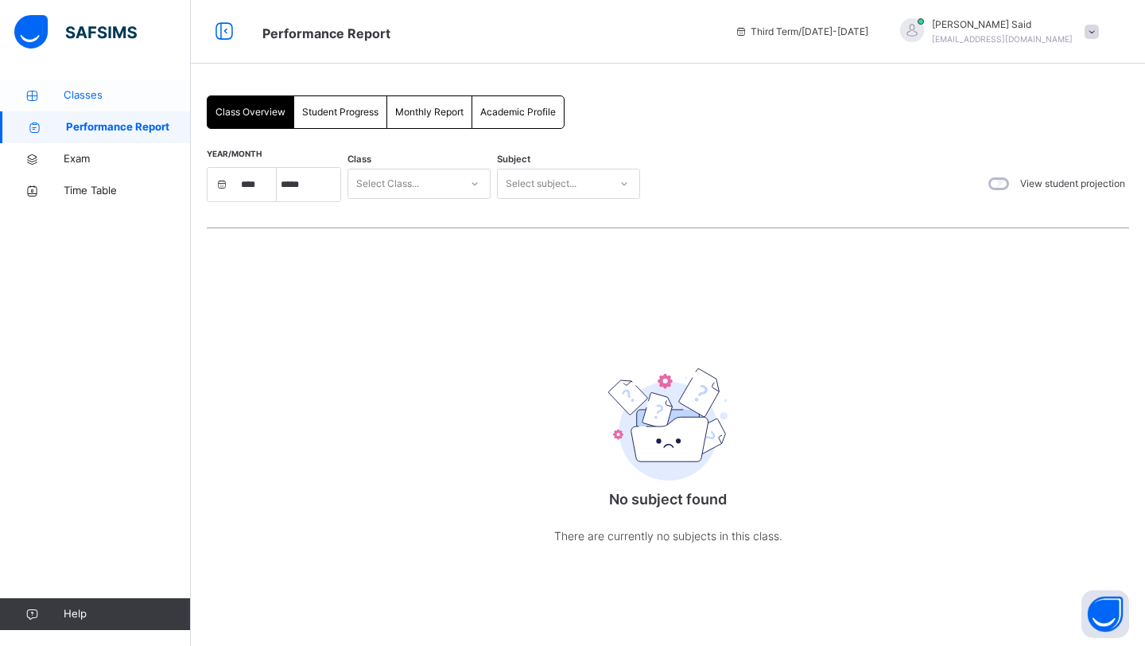
click at [125, 91] on span "Classes" at bounding box center [127, 95] width 127 height 16
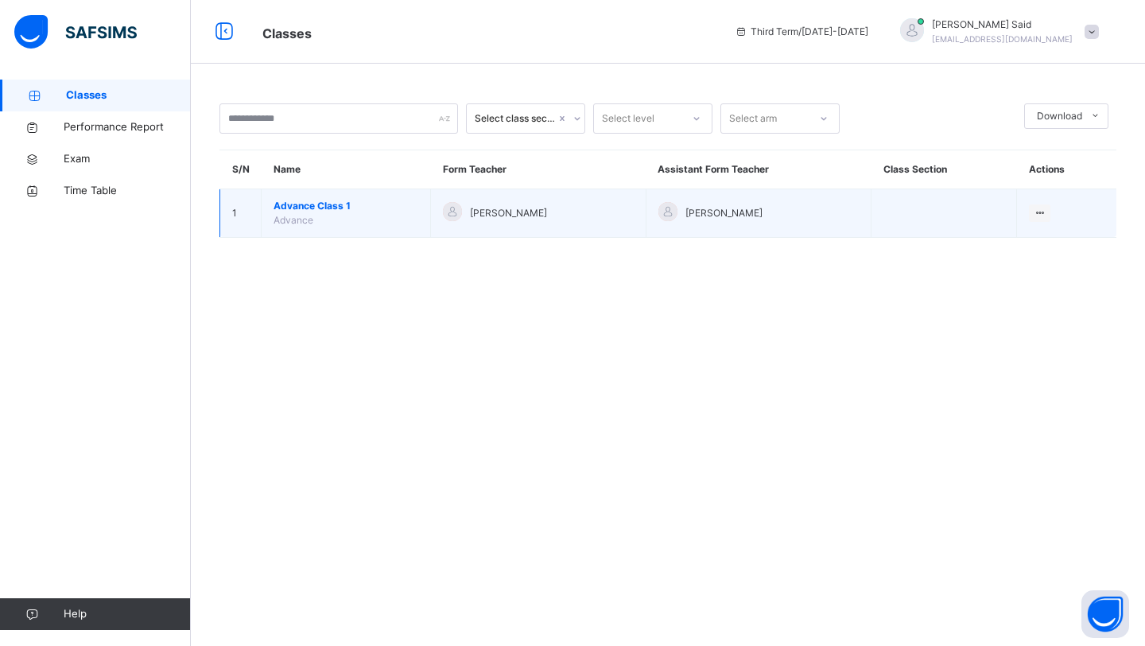
click at [329, 204] on span "Advance Class 1" at bounding box center [346, 206] width 145 height 14
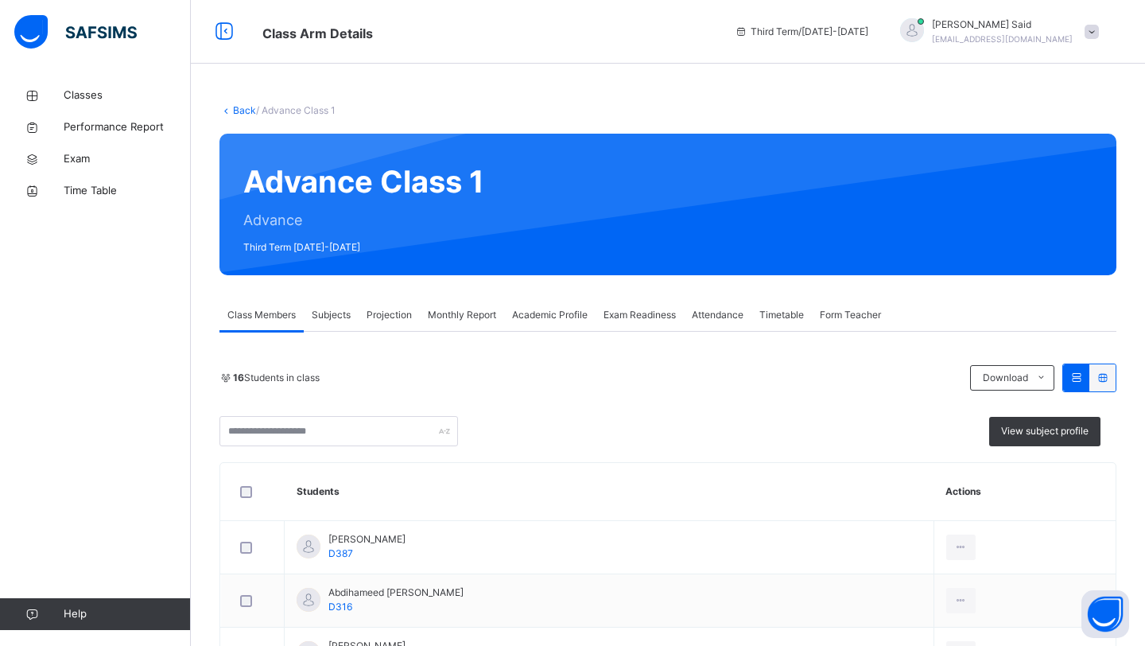
click at [395, 317] on span "Projection" at bounding box center [389, 315] width 45 height 14
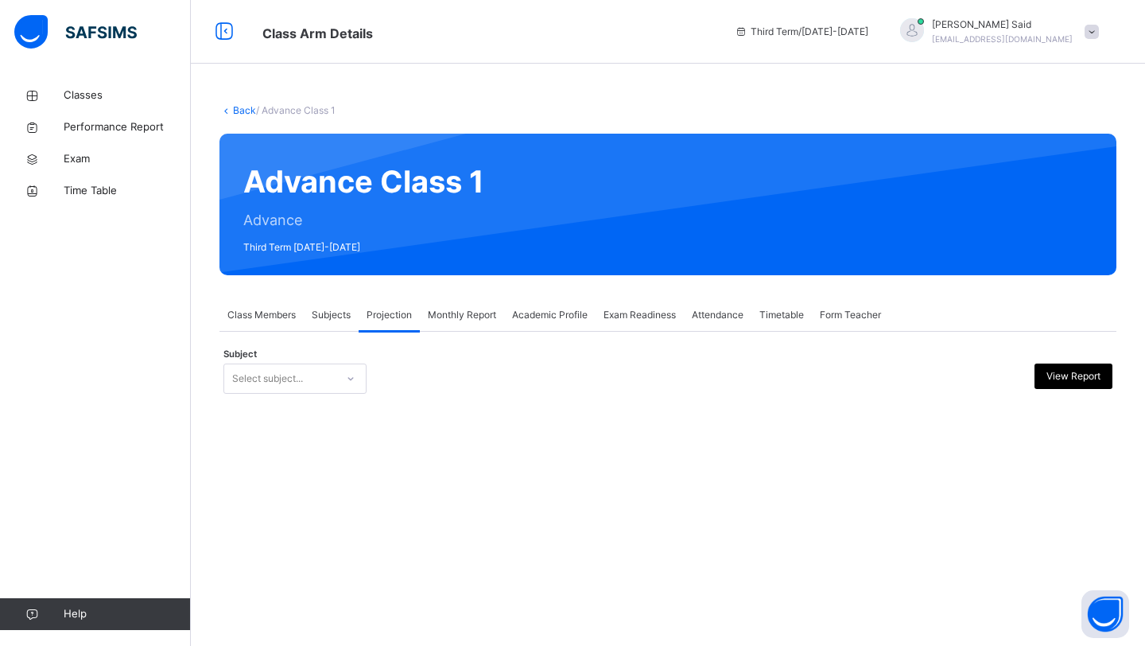
click at [346, 375] on icon at bounding box center [351, 379] width 10 height 16
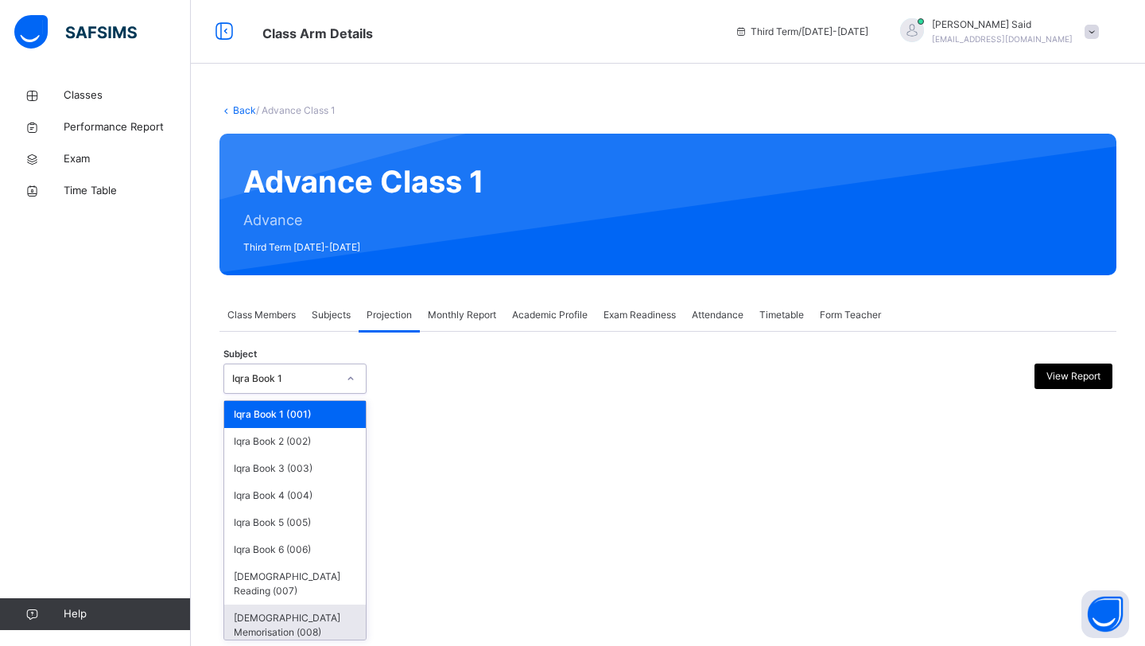
click at [281, 604] on div "[DEMOGRAPHIC_DATA] Memorisation (008)" at bounding box center [295, 624] width 142 height 41
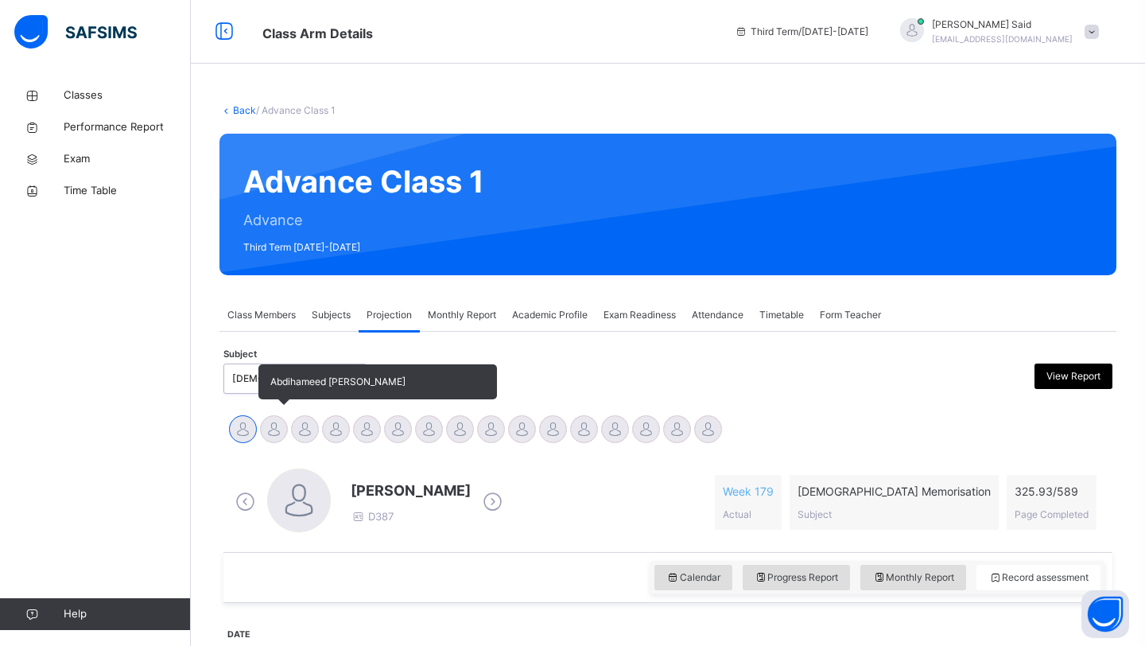
click at [267, 433] on div at bounding box center [274, 429] width 28 height 28
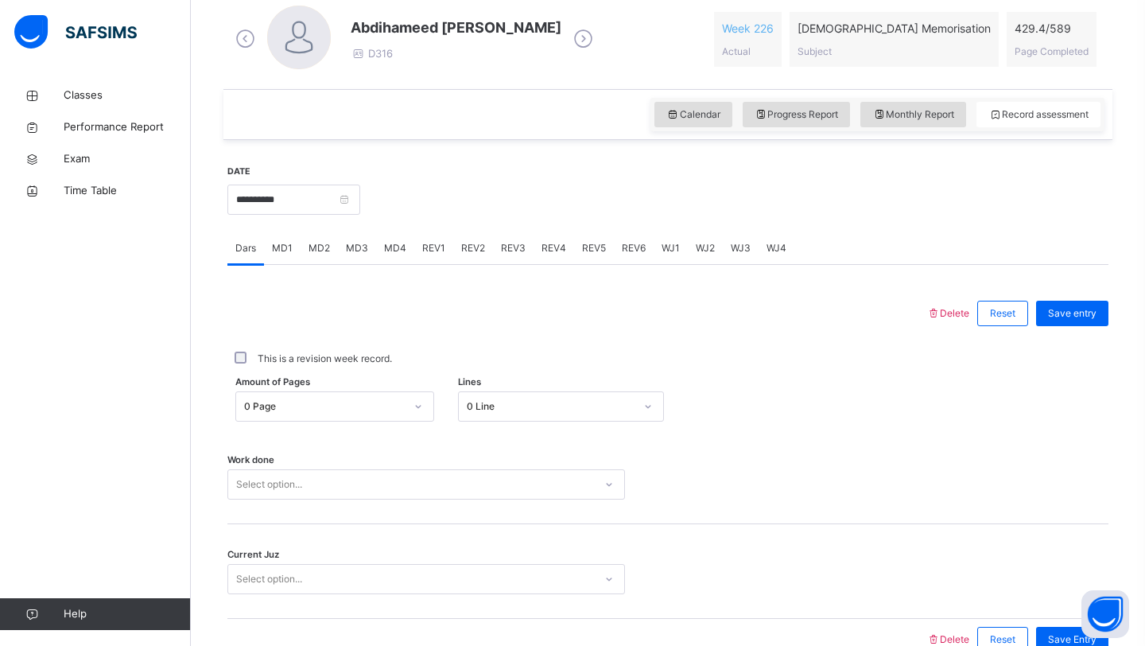
click at [351, 406] on div "0 Page" at bounding box center [324, 406] width 161 height 14
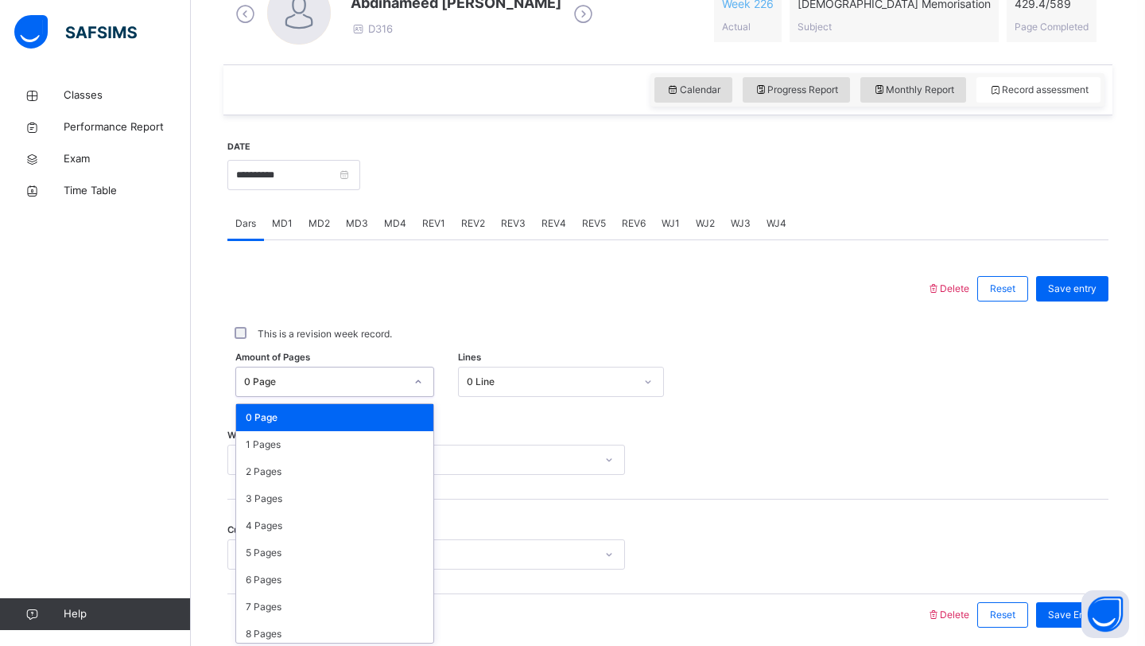
scroll to position [491, 0]
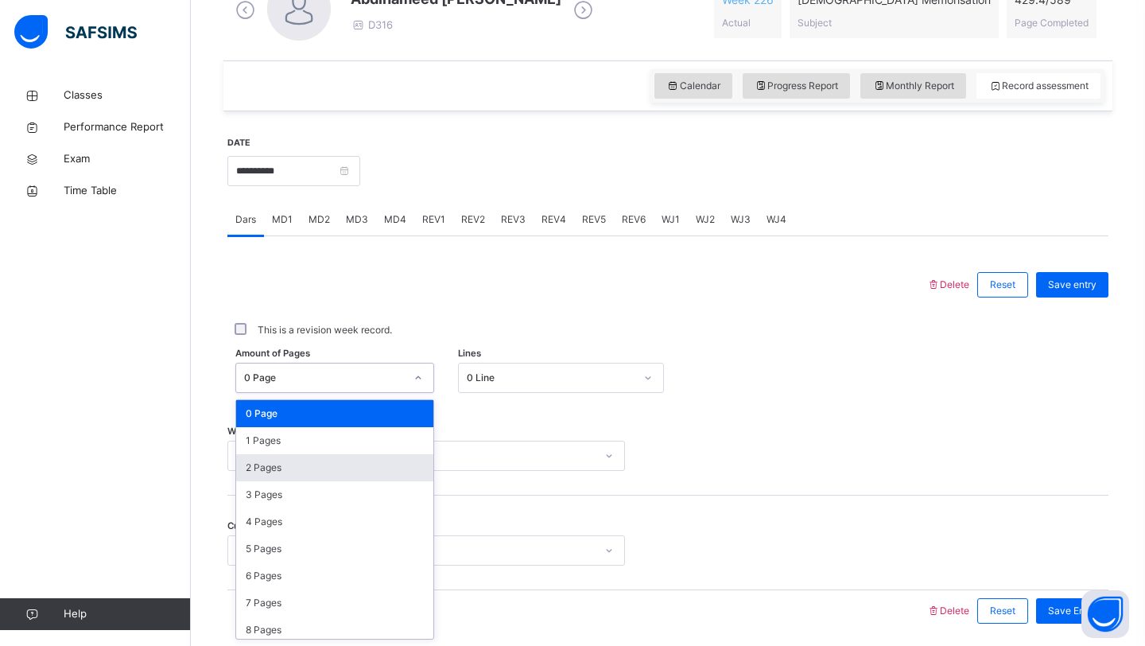
click at [335, 476] on div "2 Pages" at bounding box center [334, 467] width 197 height 27
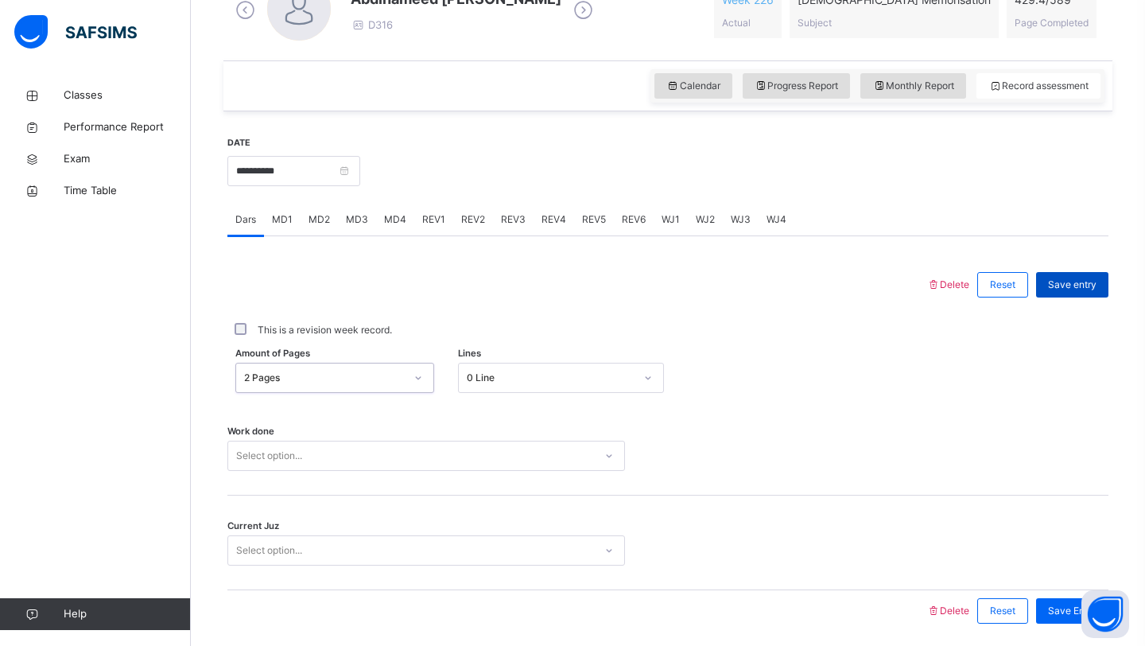
click at [1065, 289] on span "Save entry" at bounding box center [1072, 285] width 49 height 14
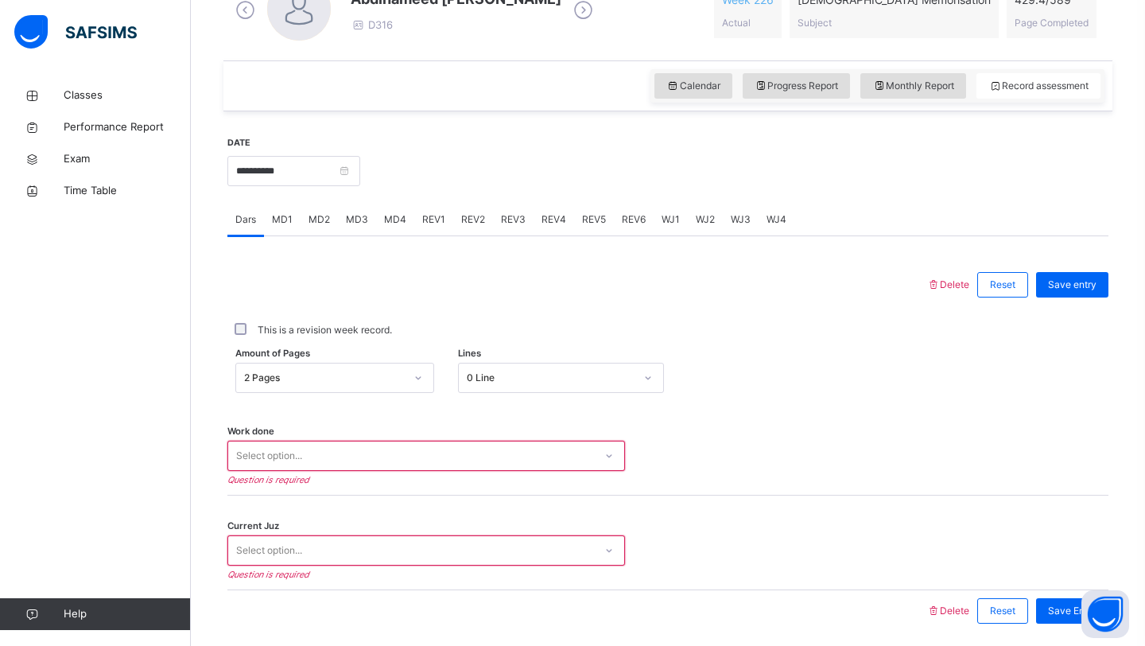
click at [410, 444] on div "Select option..." at bounding box center [426, 456] width 398 height 30
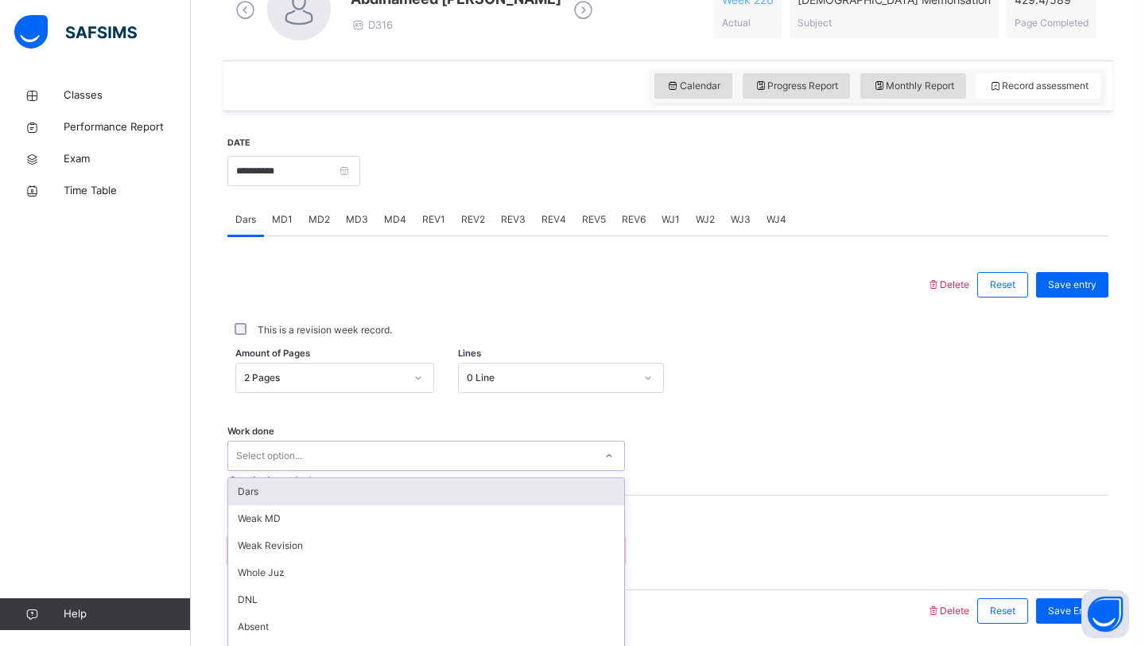
scroll to position [549, 0]
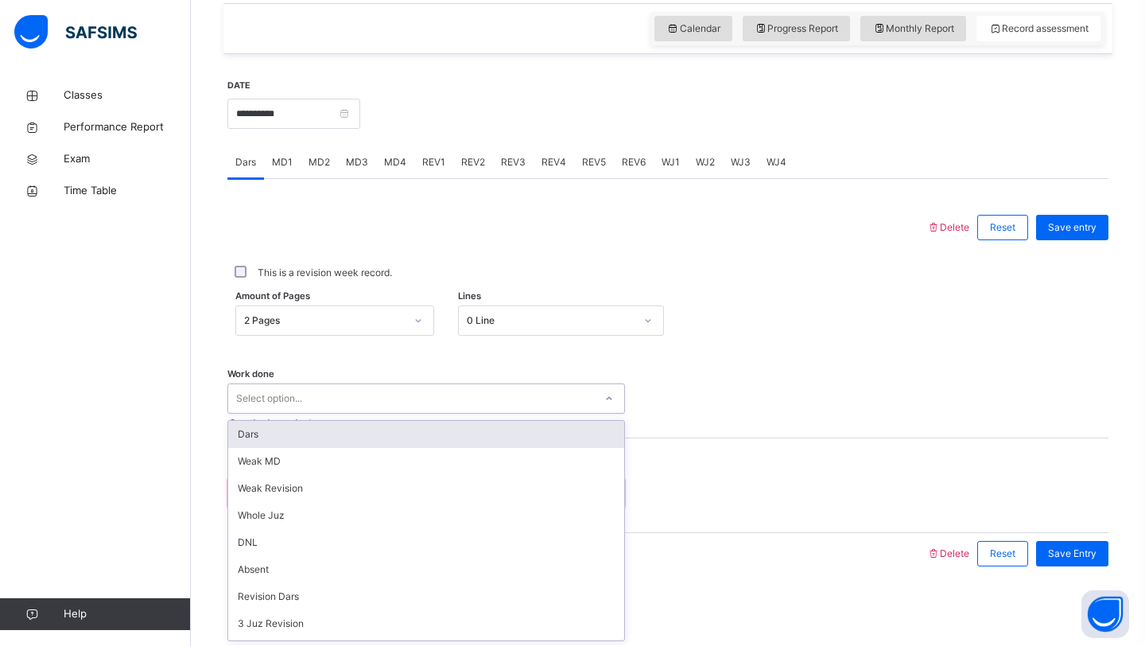
click at [387, 444] on div "Dars" at bounding box center [426, 434] width 396 height 27
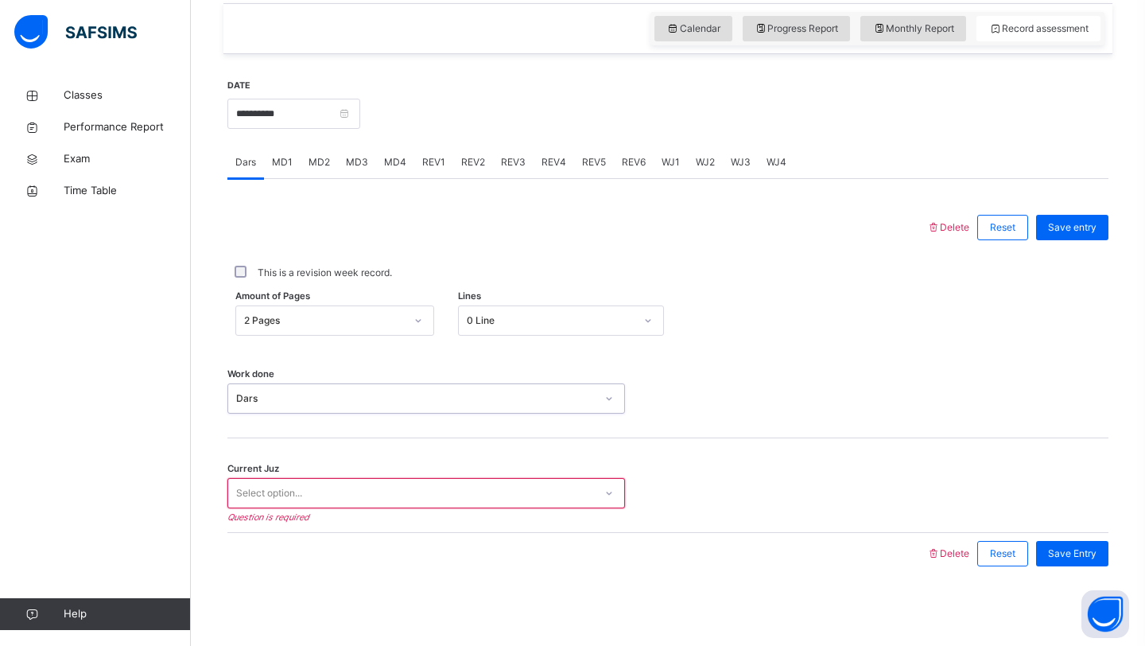
click at [364, 497] on div "Select option..." at bounding box center [411, 493] width 366 height 25
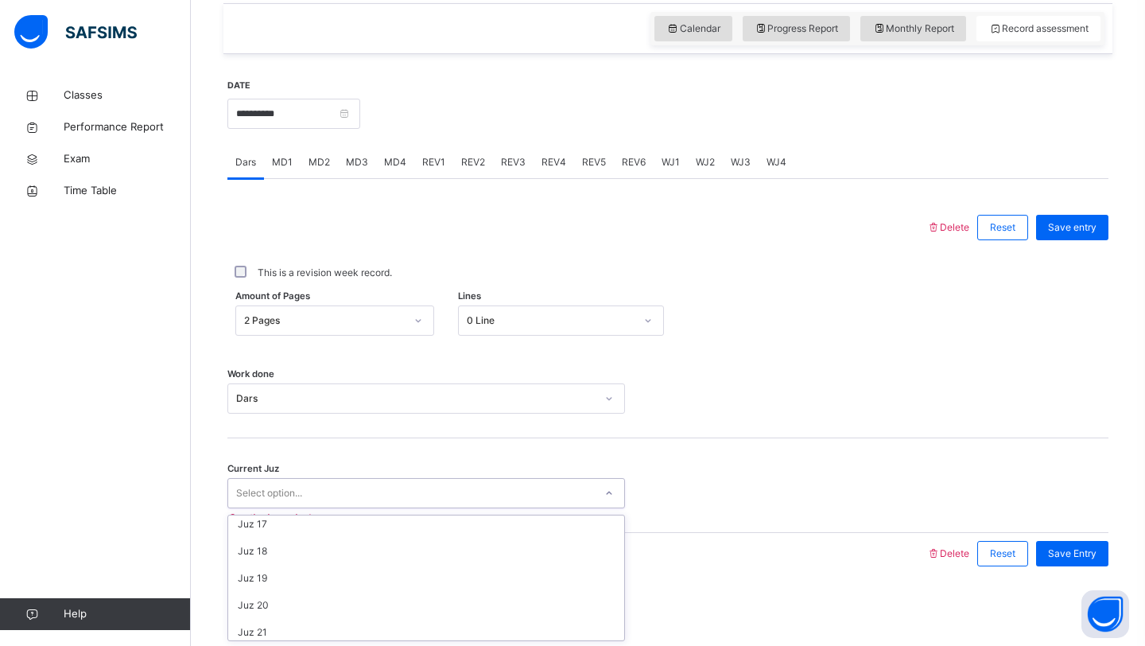
scroll to position [437, 0]
click at [328, 551] on div "Juz 18" at bounding box center [426, 551] width 396 height 27
click at [1054, 546] on span "Save Entry" at bounding box center [1072, 553] width 49 height 14
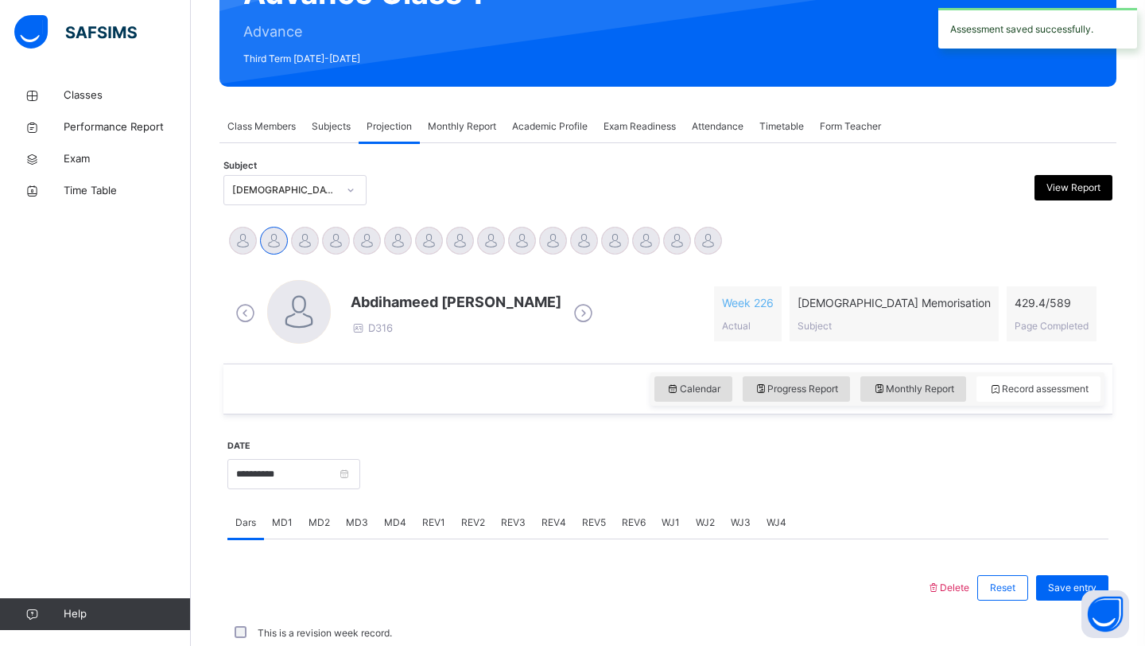
scroll to position [549, 0]
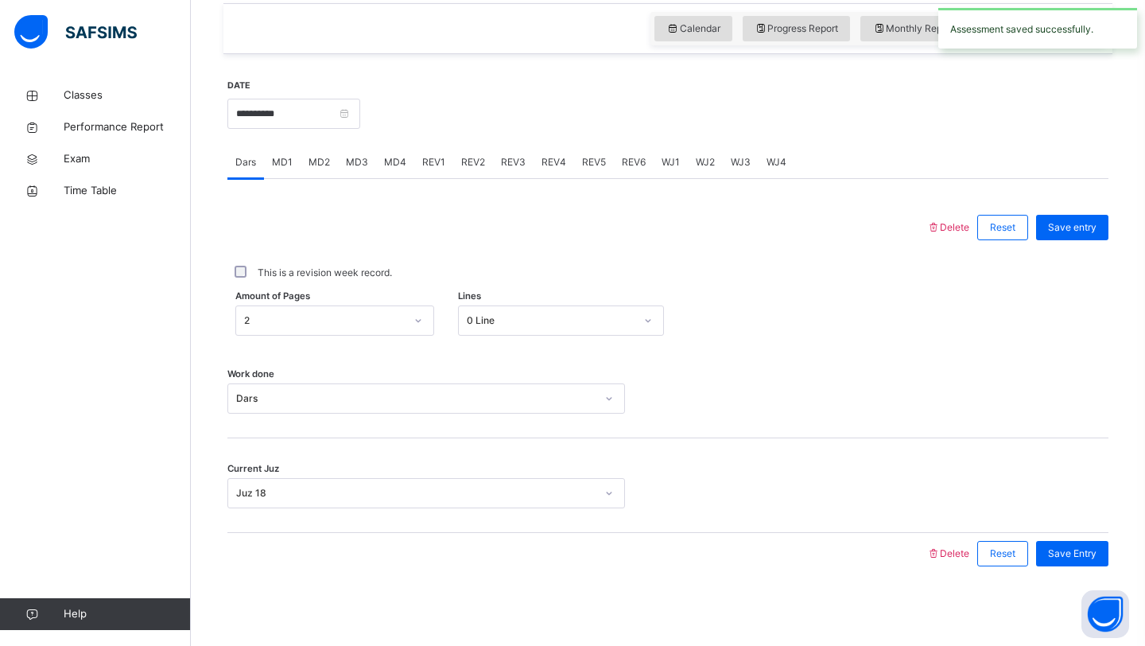
click at [321, 170] on div "MD2" at bounding box center [319, 162] width 37 height 32
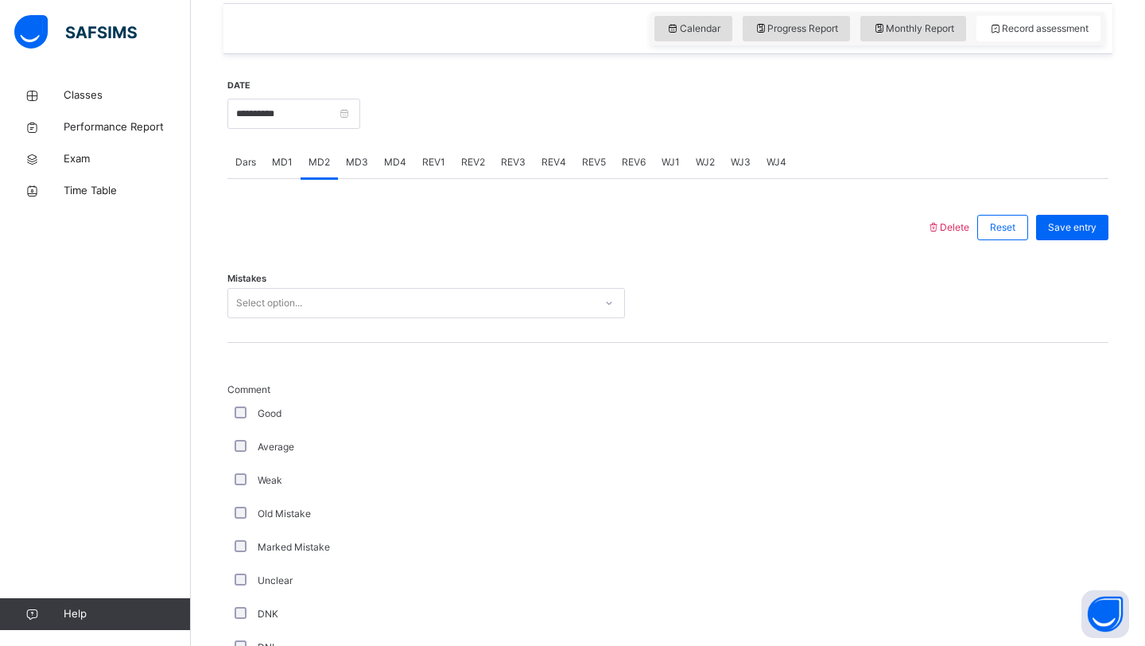
click at [311, 307] on div "Select option..." at bounding box center [411, 303] width 366 height 25
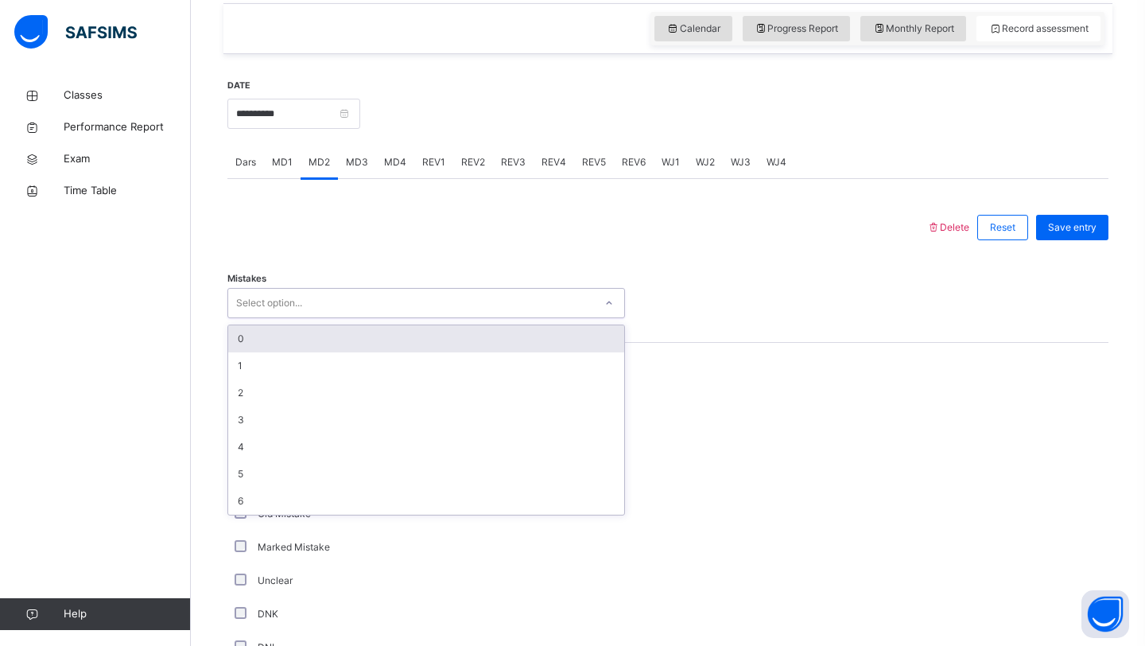
click at [306, 341] on div "0" at bounding box center [426, 338] width 396 height 27
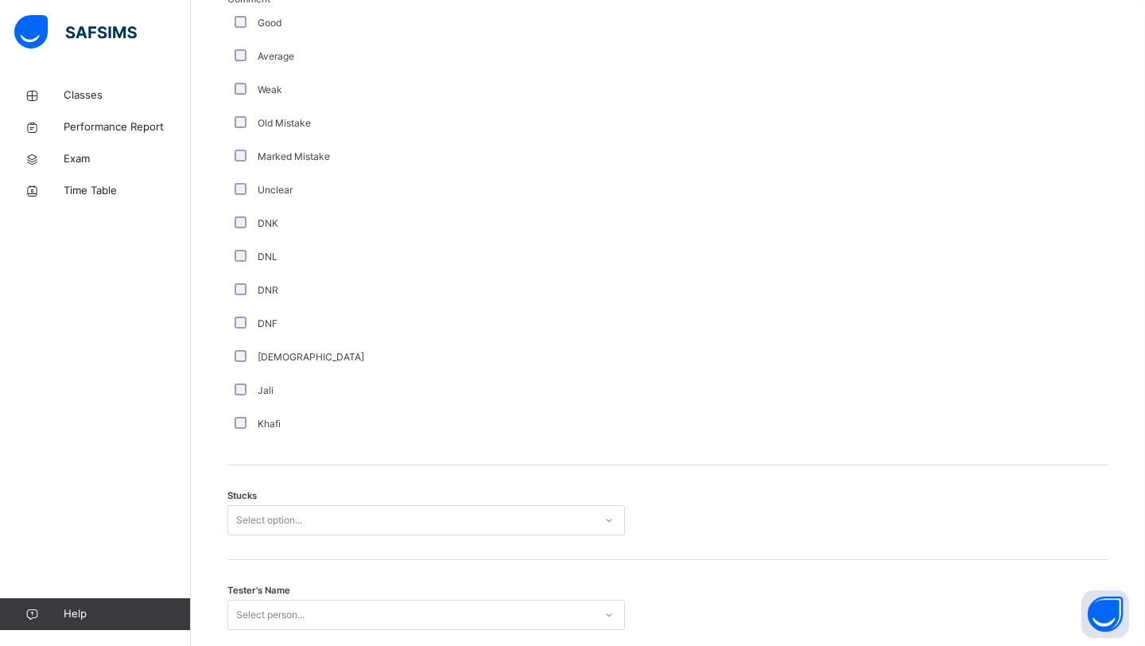
scroll to position [1155, 0]
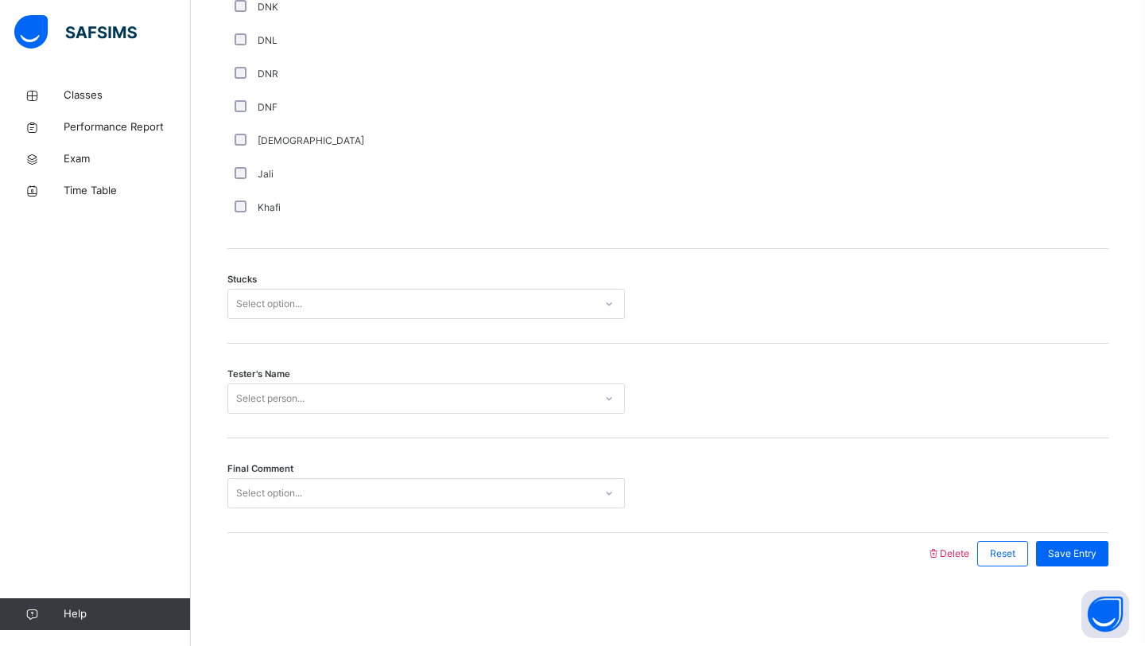
click at [320, 305] on div "Select option..." at bounding box center [411, 304] width 366 height 25
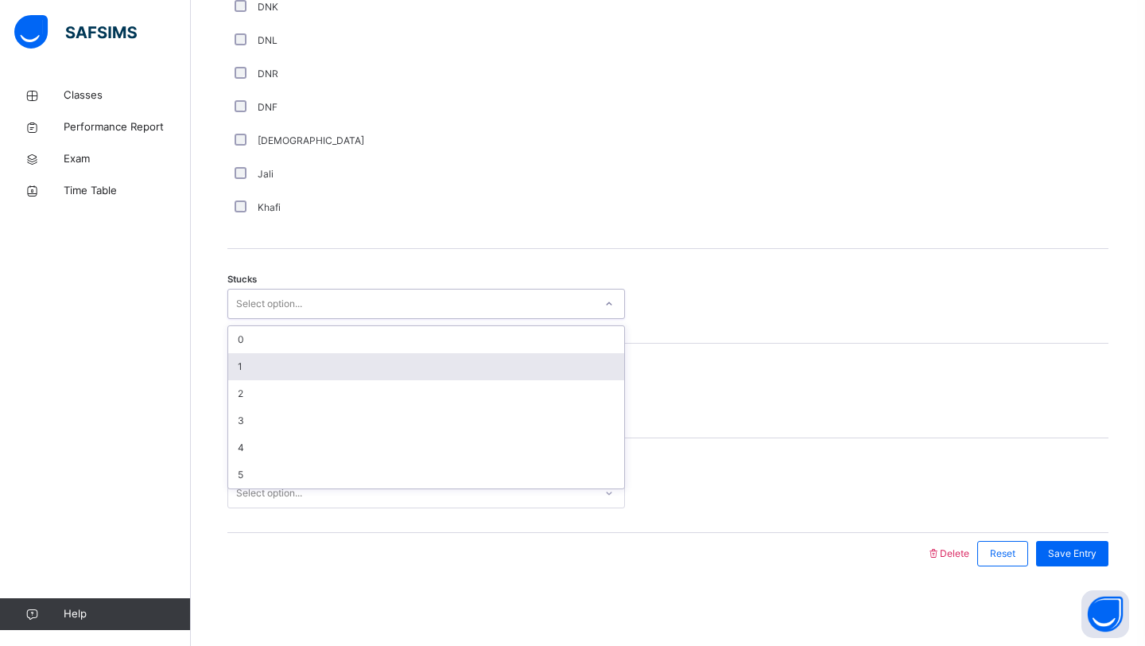
click at [309, 358] on div "1" at bounding box center [426, 366] width 396 height 27
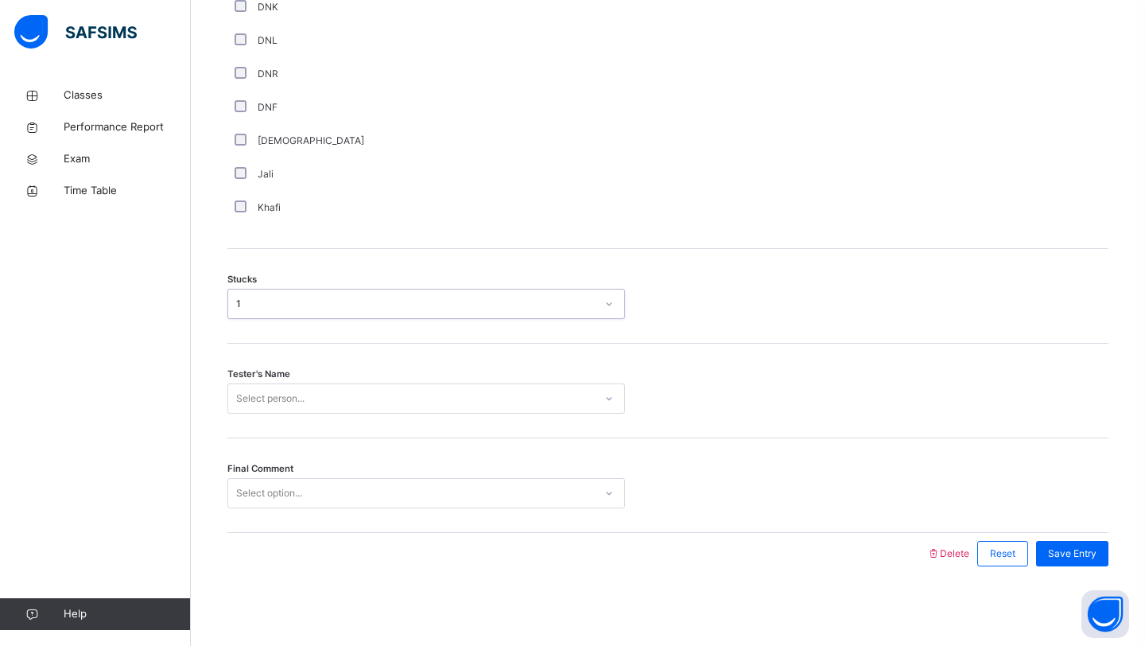
click at [301, 396] on div "Select person..." at bounding box center [270, 398] width 68 height 30
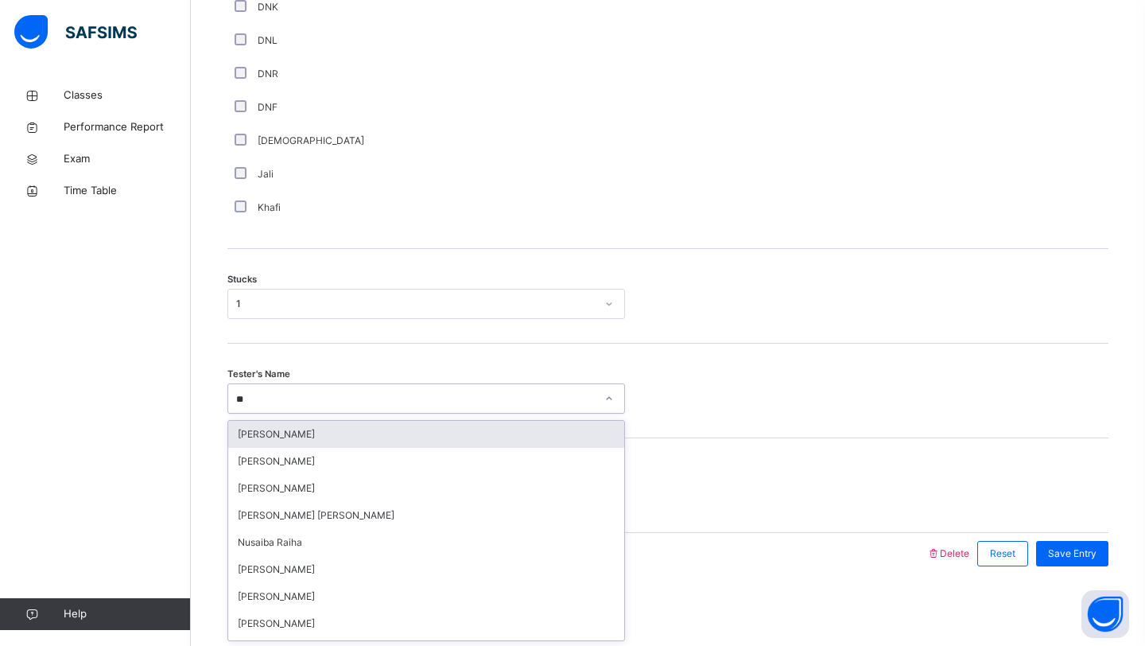
type input "***"
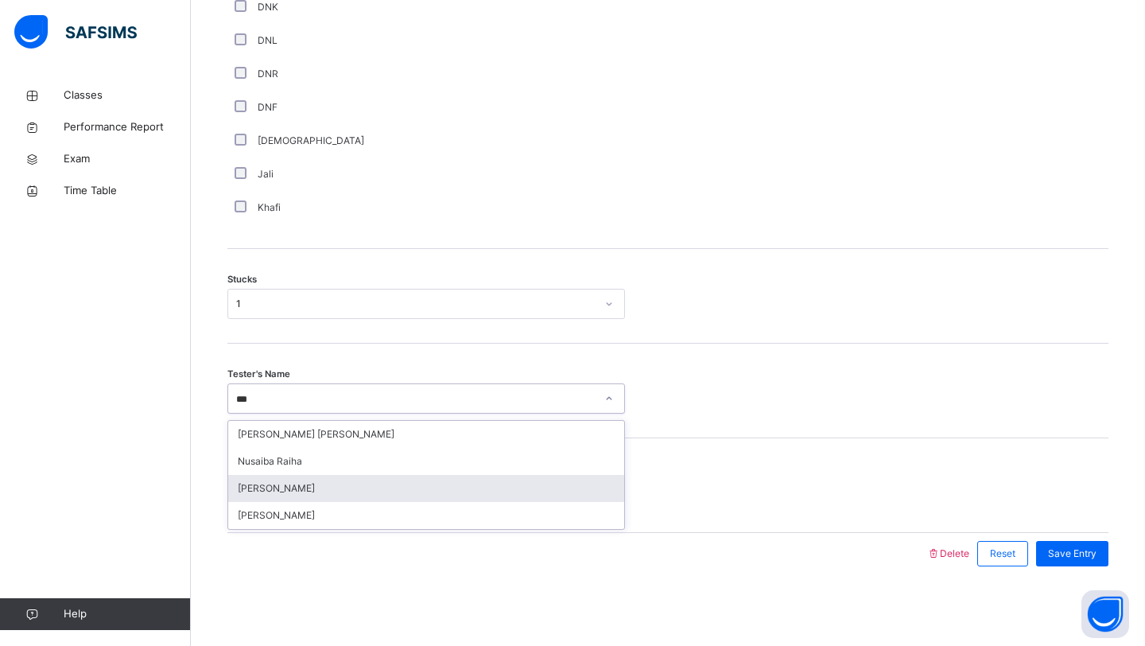
click at [283, 481] on div "[PERSON_NAME]" at bounding box center [426, 488] width 396 height 27
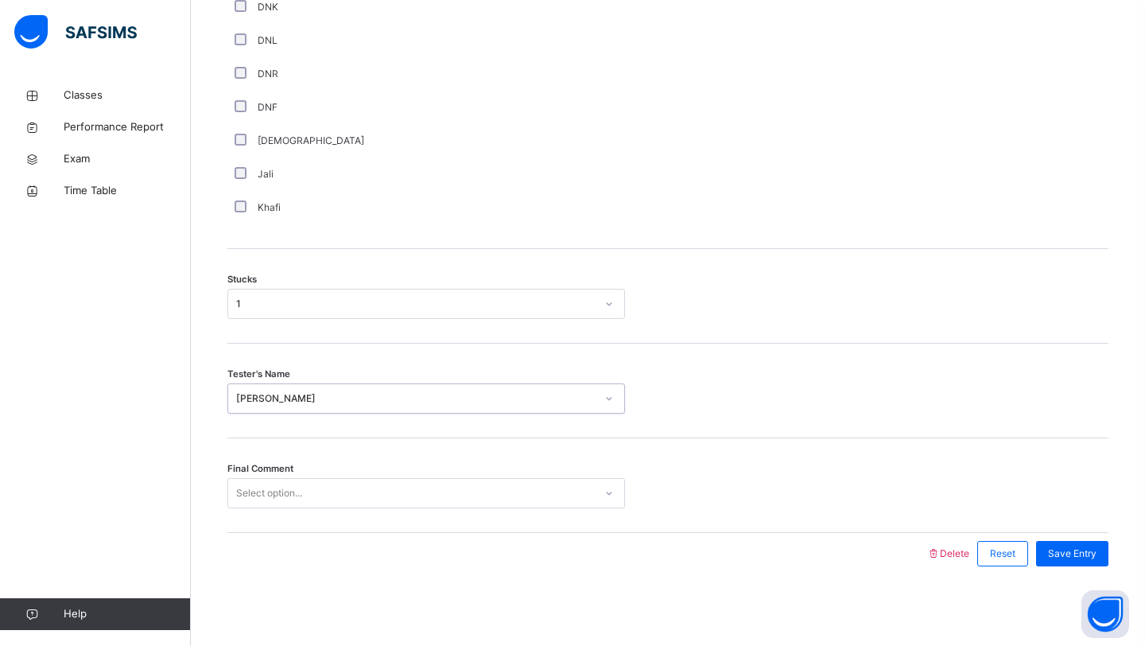
click at [282, 496] on div "Select option..." at bounding box center [269, 493] width 66 height 30
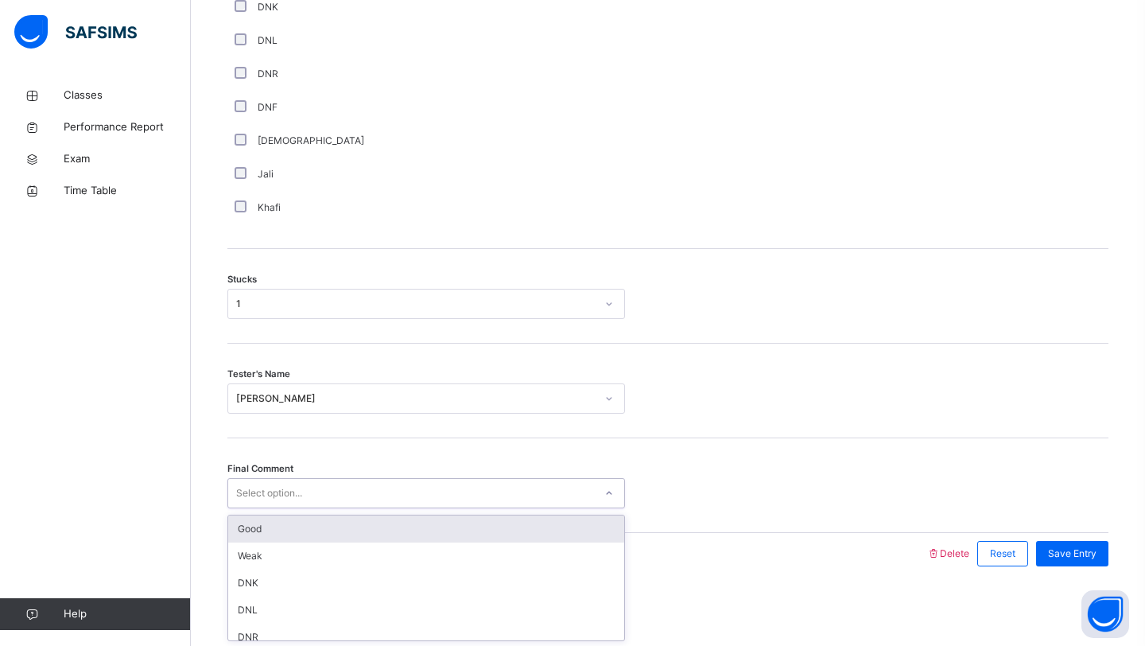
click at [270, 527] on div "Good" at bounding box center [426, 528] width 396 height 27
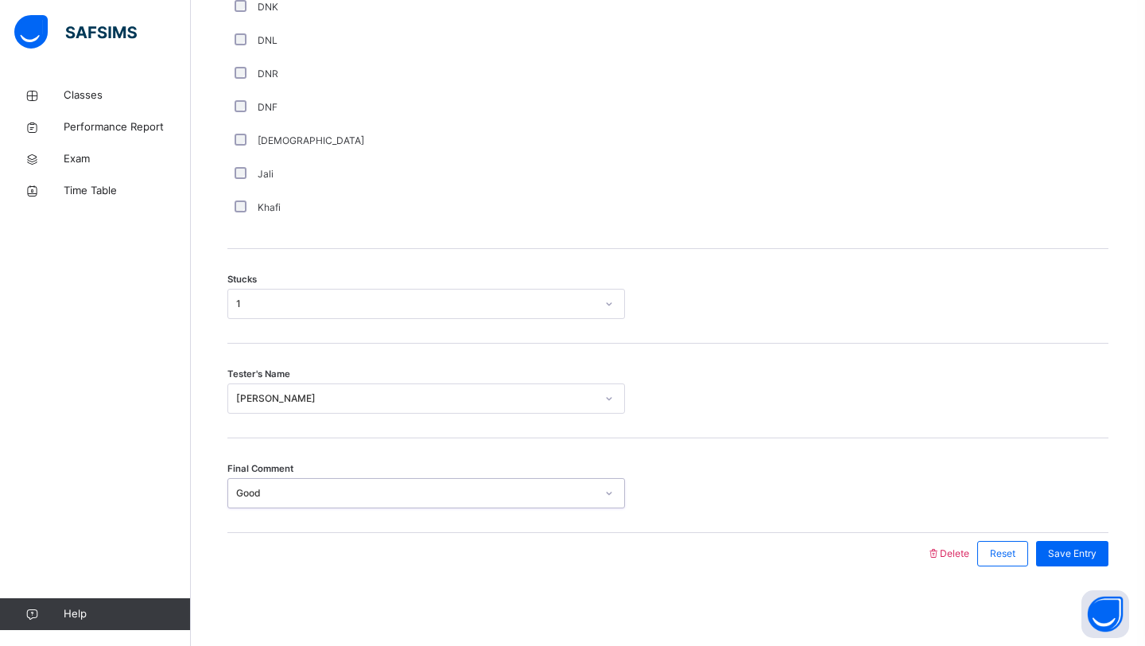
click at [1059, 538] on div "Save Entry" at bounding box center [1068, 553] width 80 height 41
click at [1058, 565] on div "Save Entry" at bounding box center [1072, 553] width 72 height 25
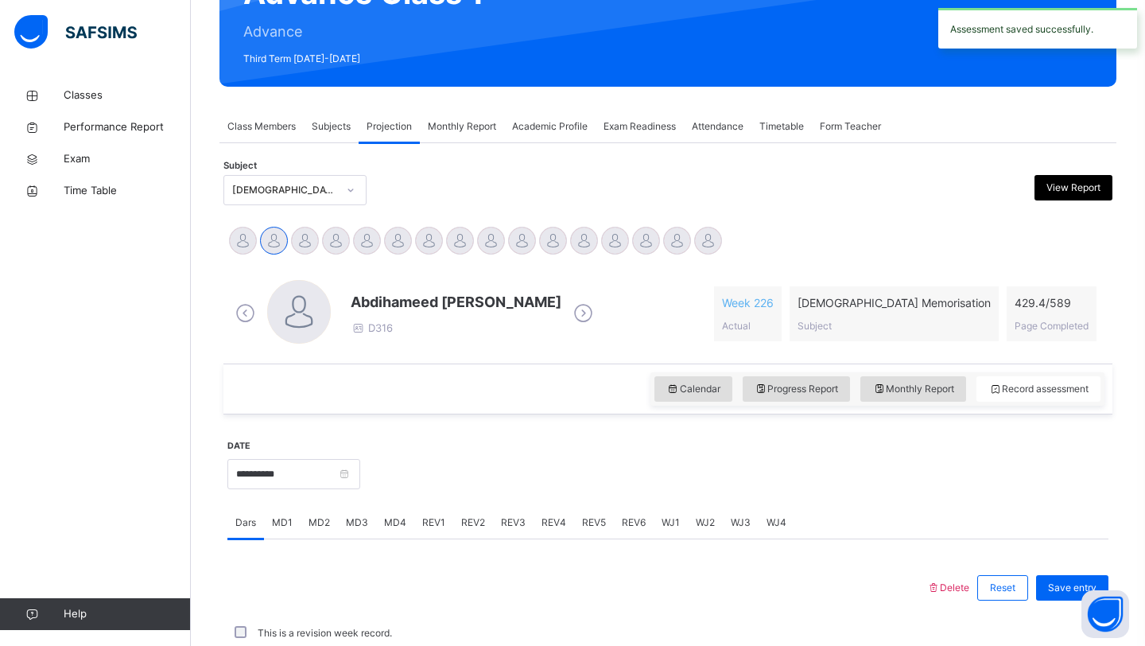
scroll to position [549, 0]
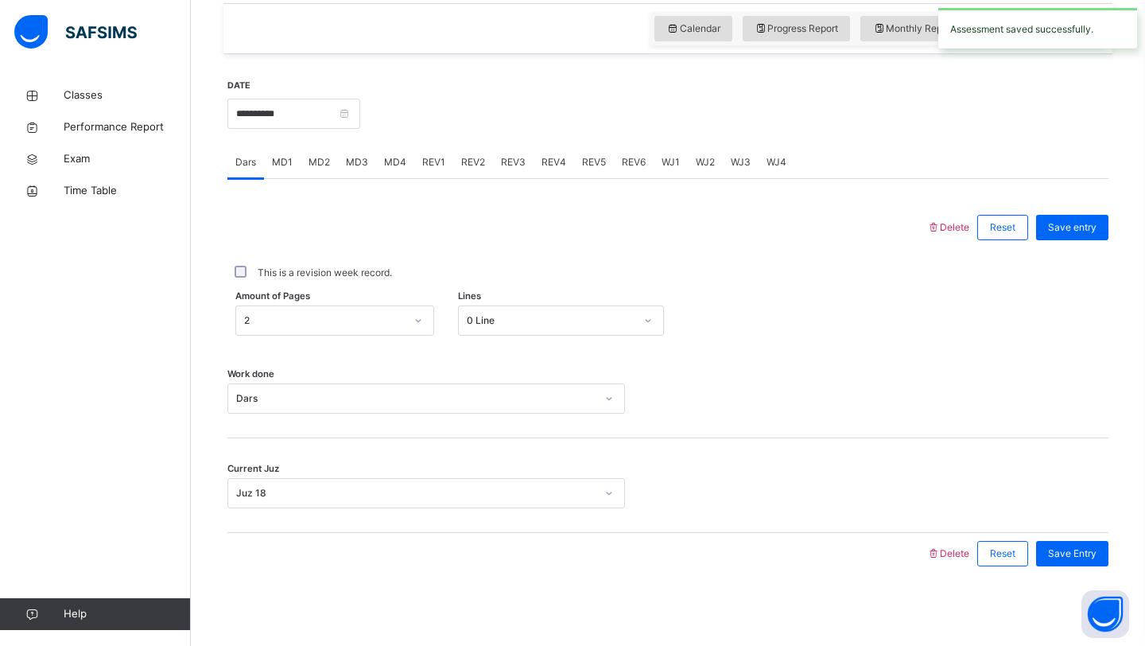
click at [386, 169] on div "MD4" at bounding box center [395, 162] width 38 height 32
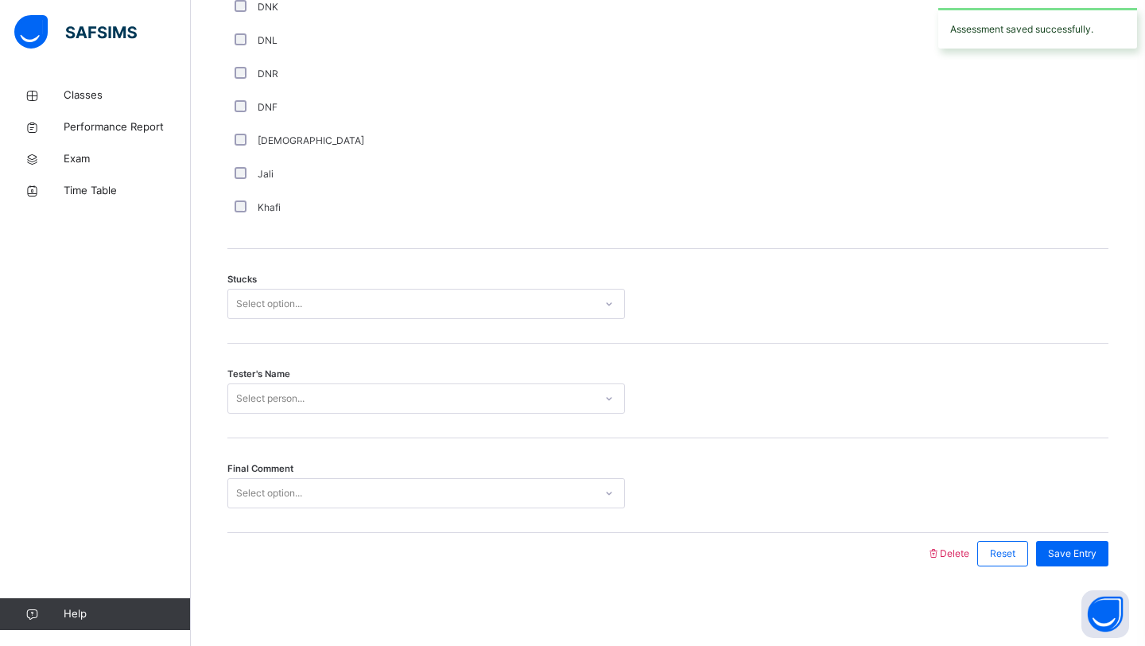
click at [292, 411] on div "Select person..." at bounding box center [426, 398] width 398 height 30
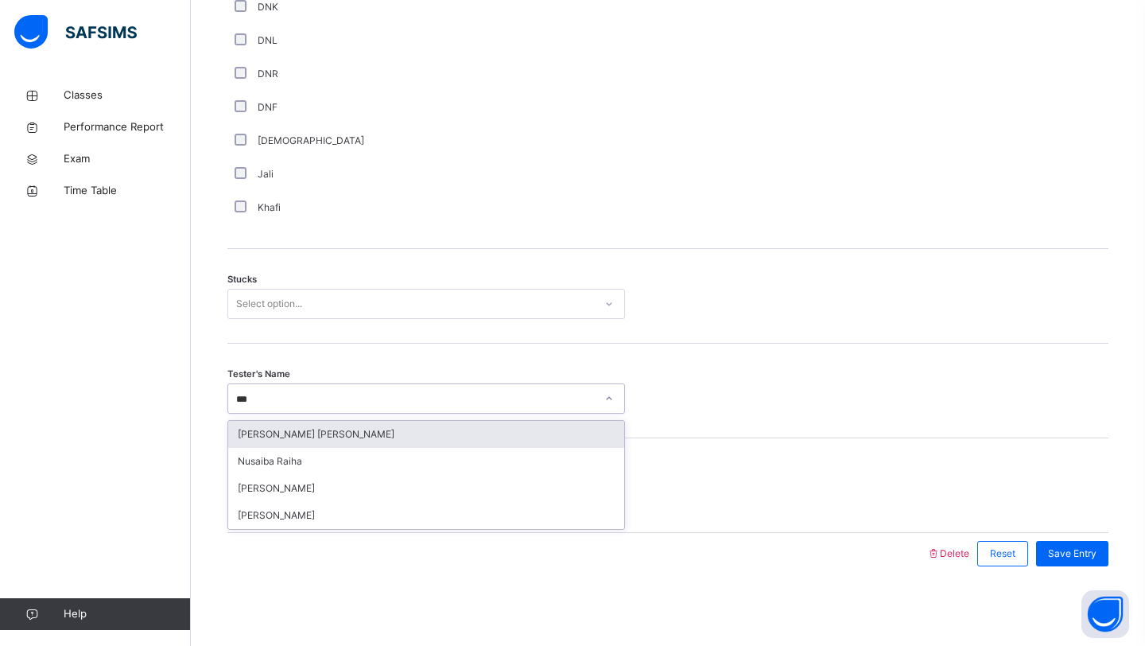
type input "****"
click at [293, 446] on div "[PERSON_NAME]" at bounding box center [426, 434] width 396 height 27
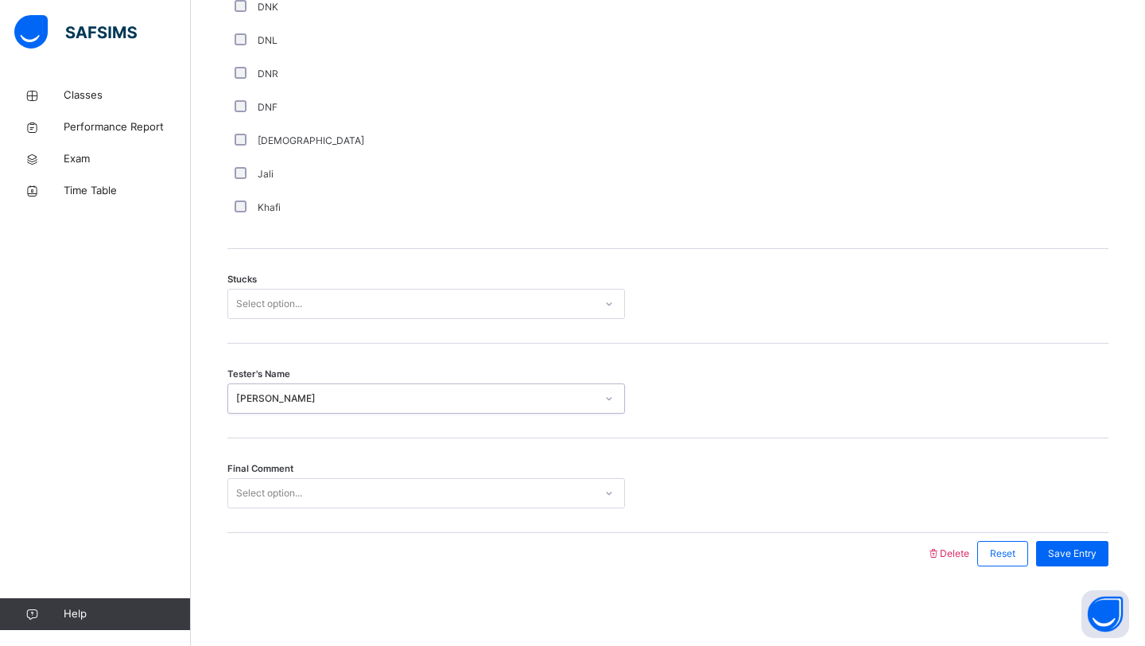
click at [294, 483] on div "Select option..." at bounding box center [269, 493] width 66 height 30
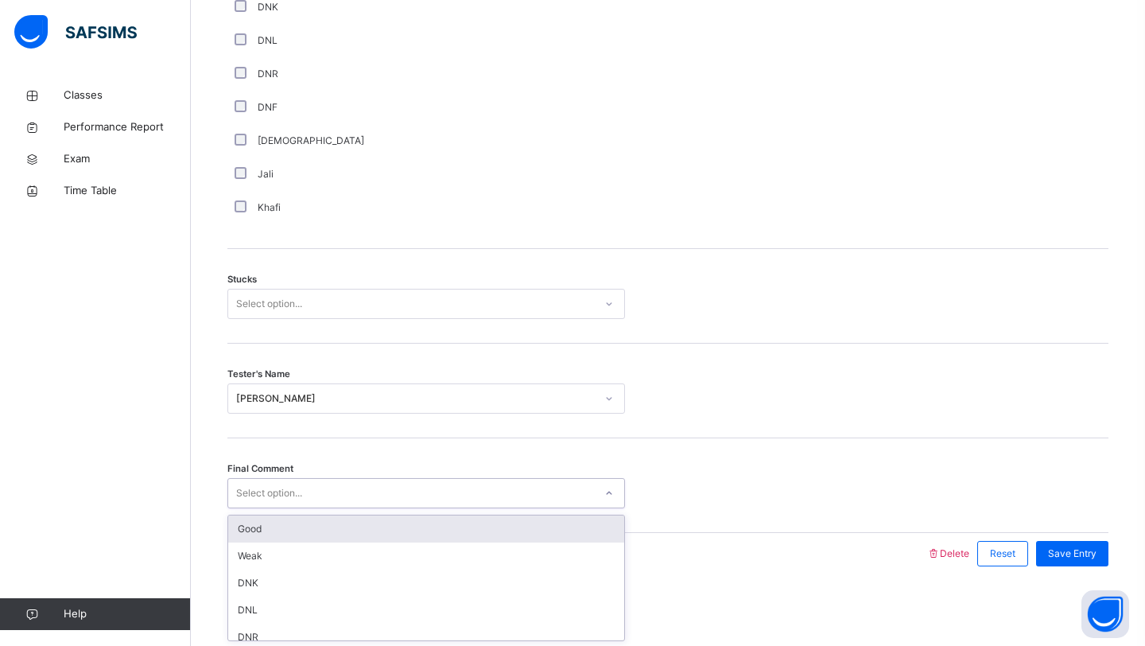
click at [263, 540] on div "Good" at bounding box center [426, 528] width 396 height 27
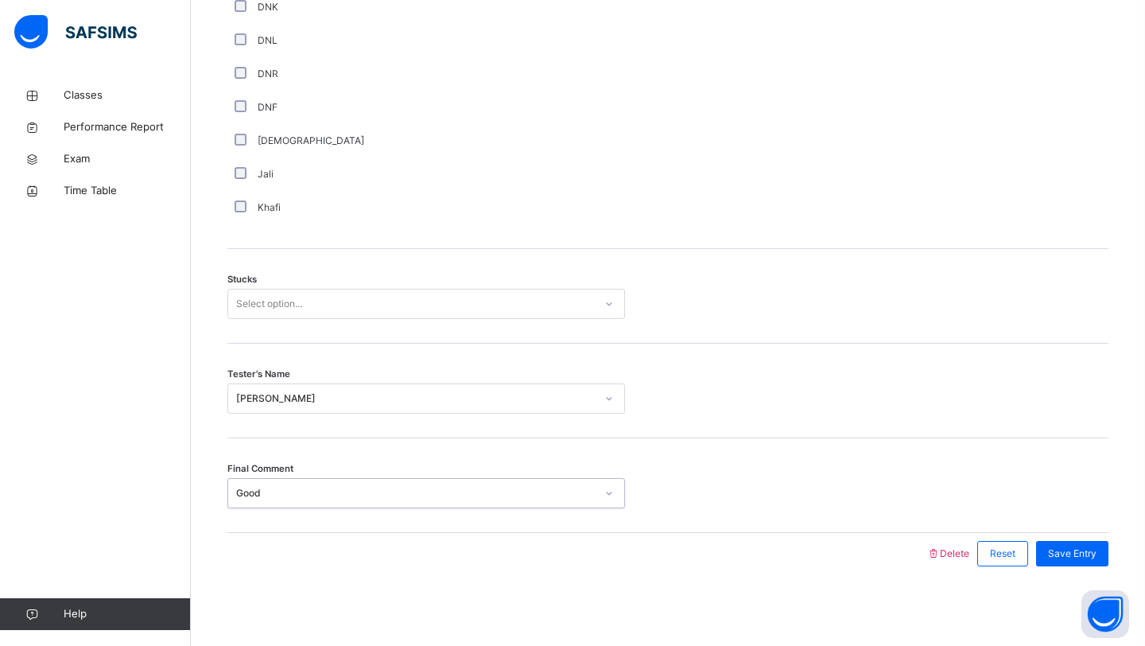
click at [381, 304] on div "Select option..." at bounding box center [411, 304] width 366 height 25
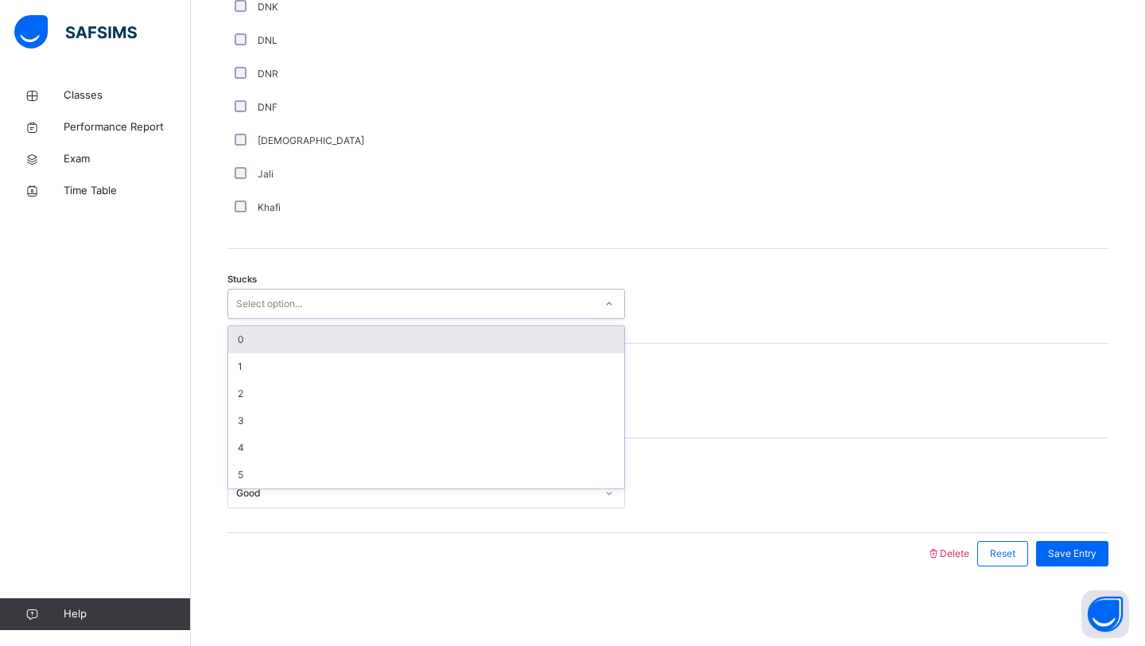
click at [365, 335] on div "0" at bounding box center [426, 339] width 396 height 27
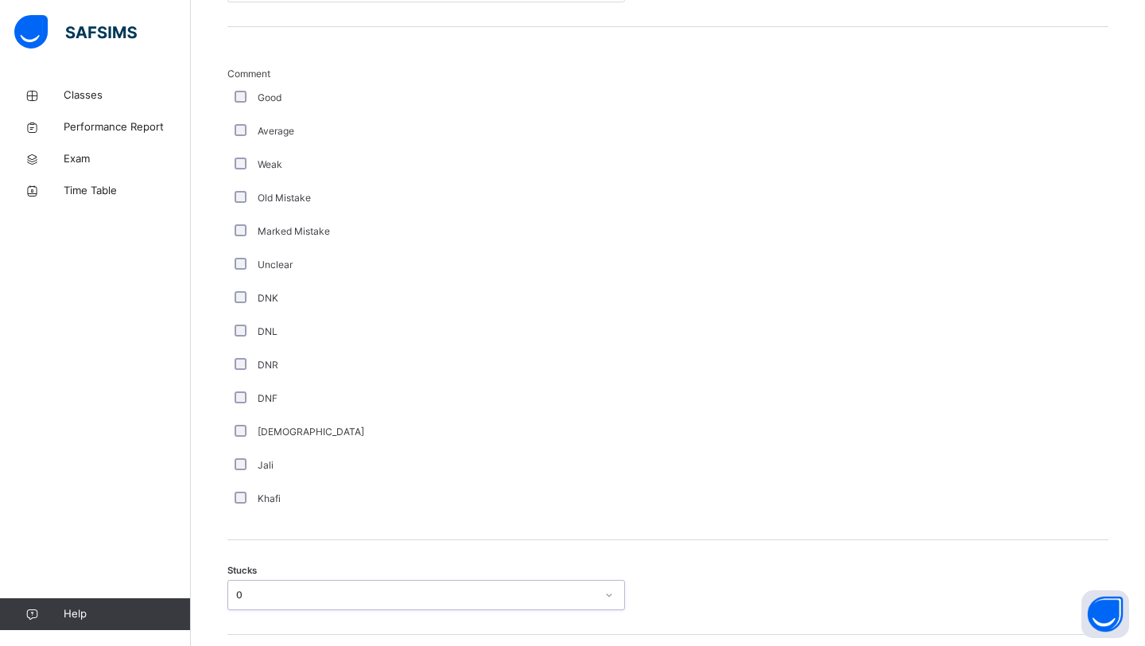
scroll to position [813, 0]
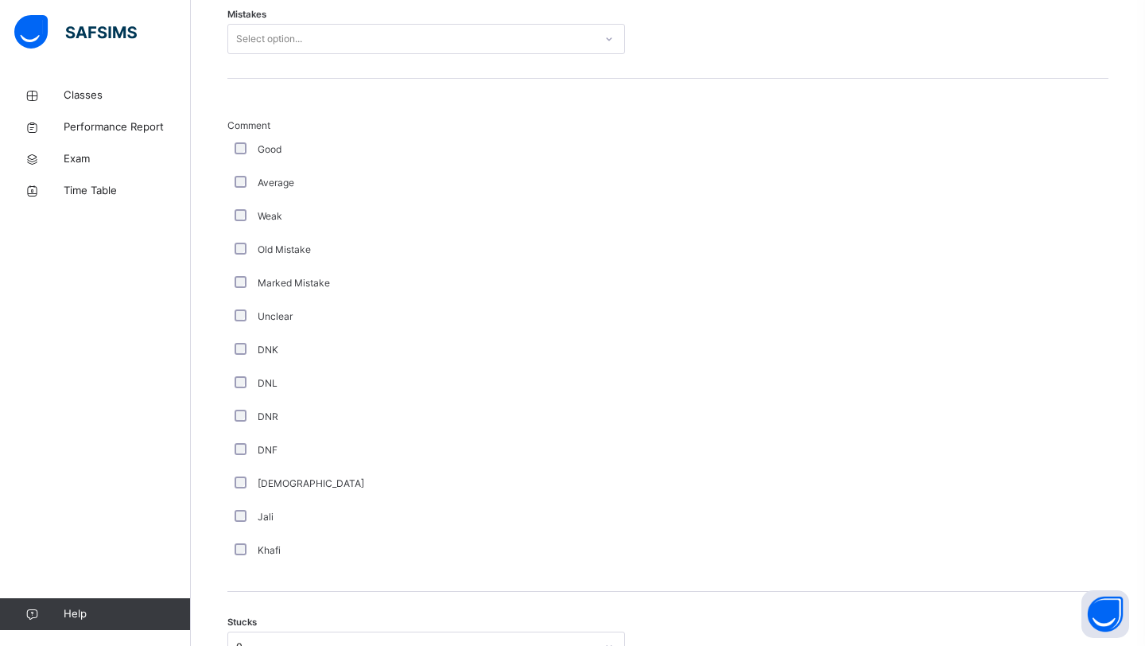
click at [275, 47] on div "Select option..." at bounding box center [269, 39] width 66 height 30
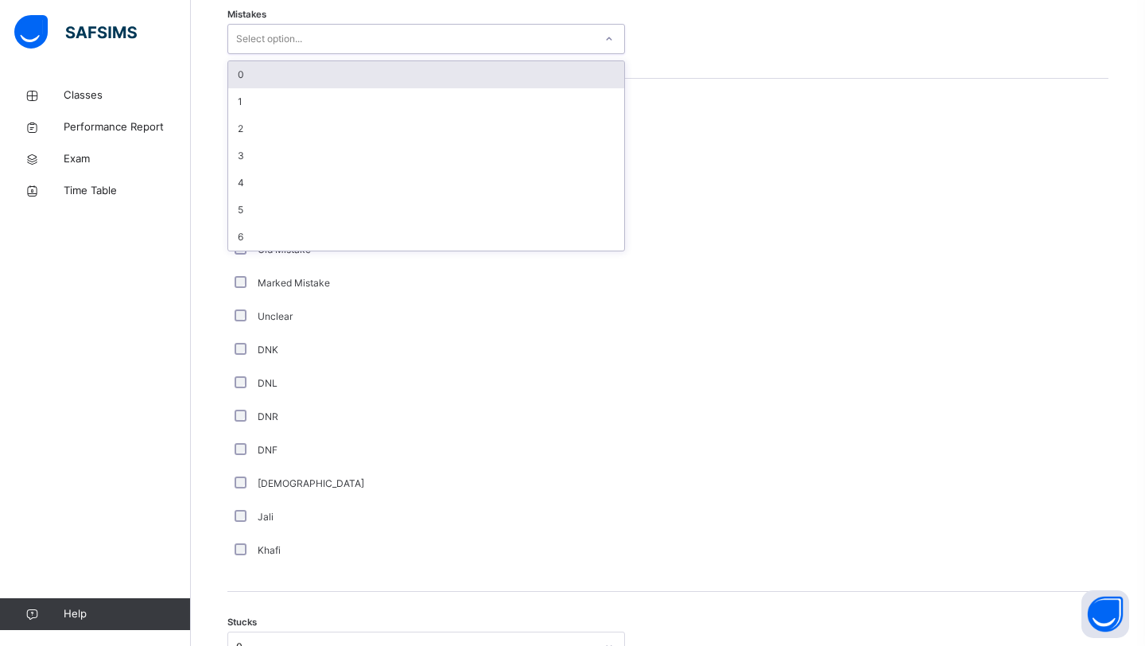
click at [267, 83] on div "0" at bounding box center [426, 74] width 396 height 27
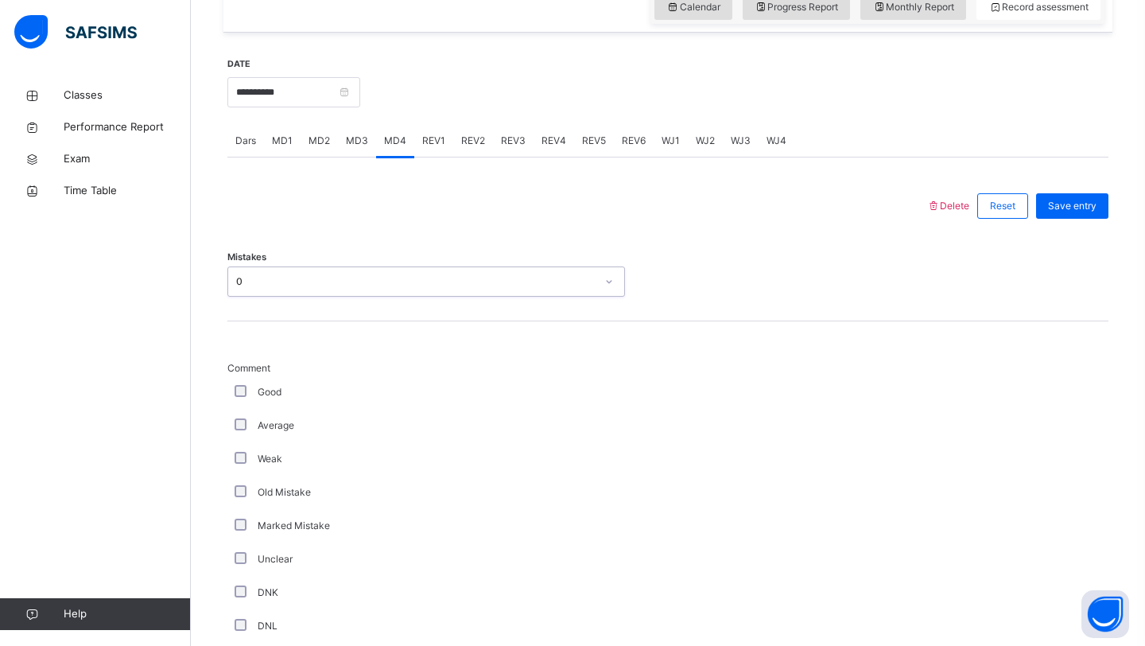
scroll to position [502, 0]
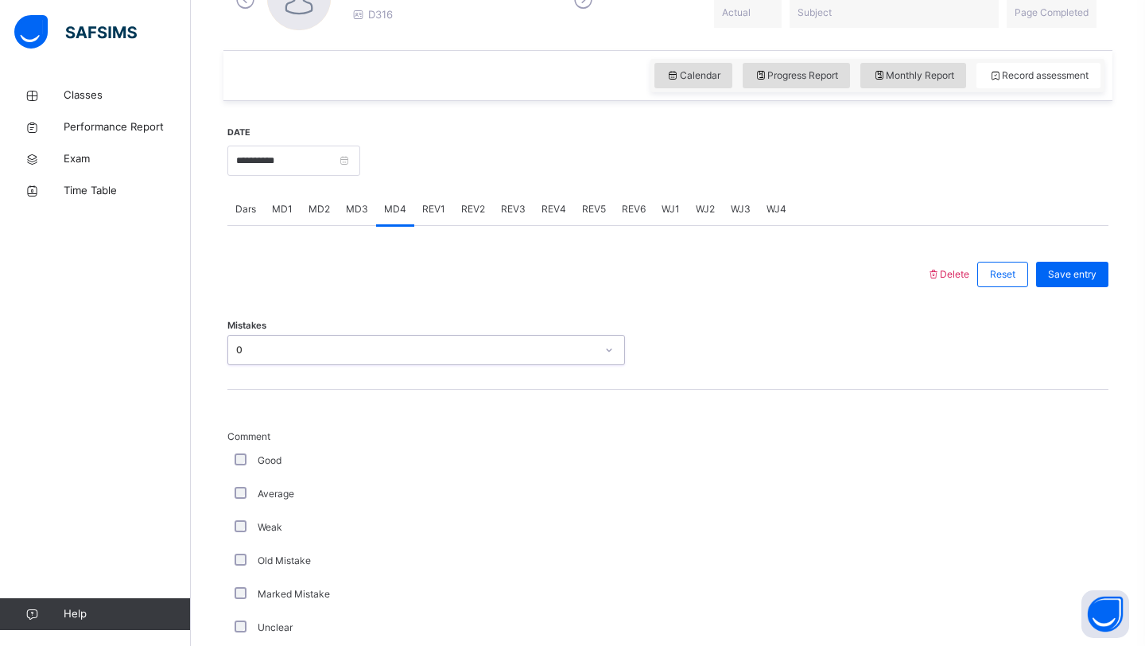
click at [1064, 289] on div "Save entry" at bounding box center [1068, 274] width 80 height 41
click at [1066, 282] on div "Save entry" at bounding box center [1072, 274] width 72 height 25
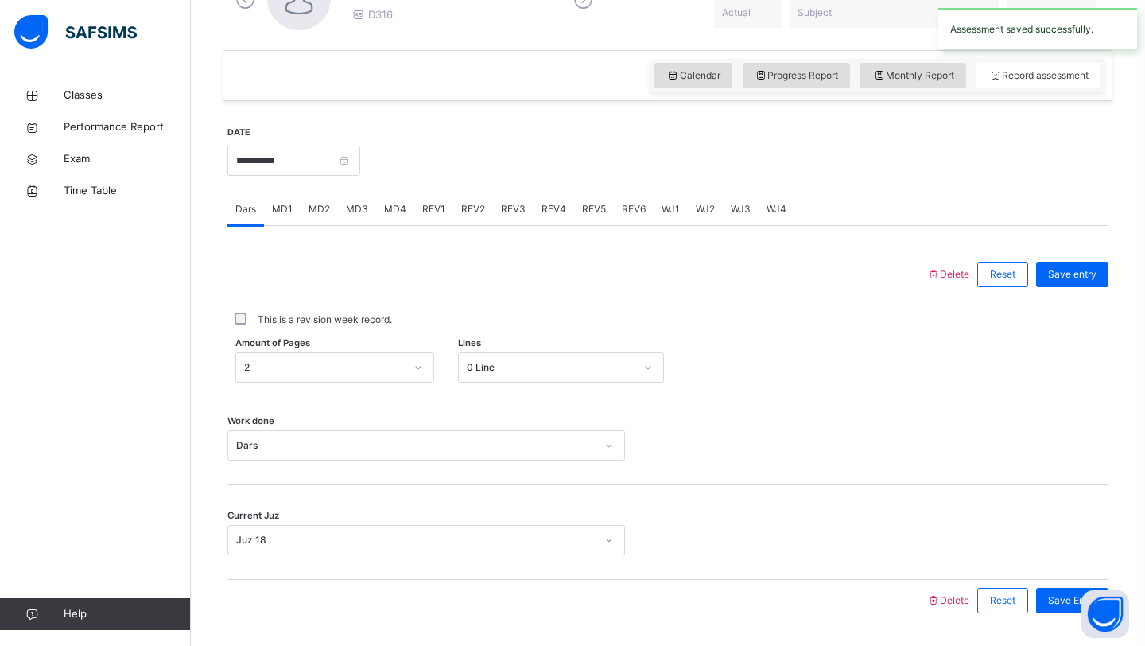
click at [423, 215] on span "REV1" at bounding box center [433, 209] width 23 height 14
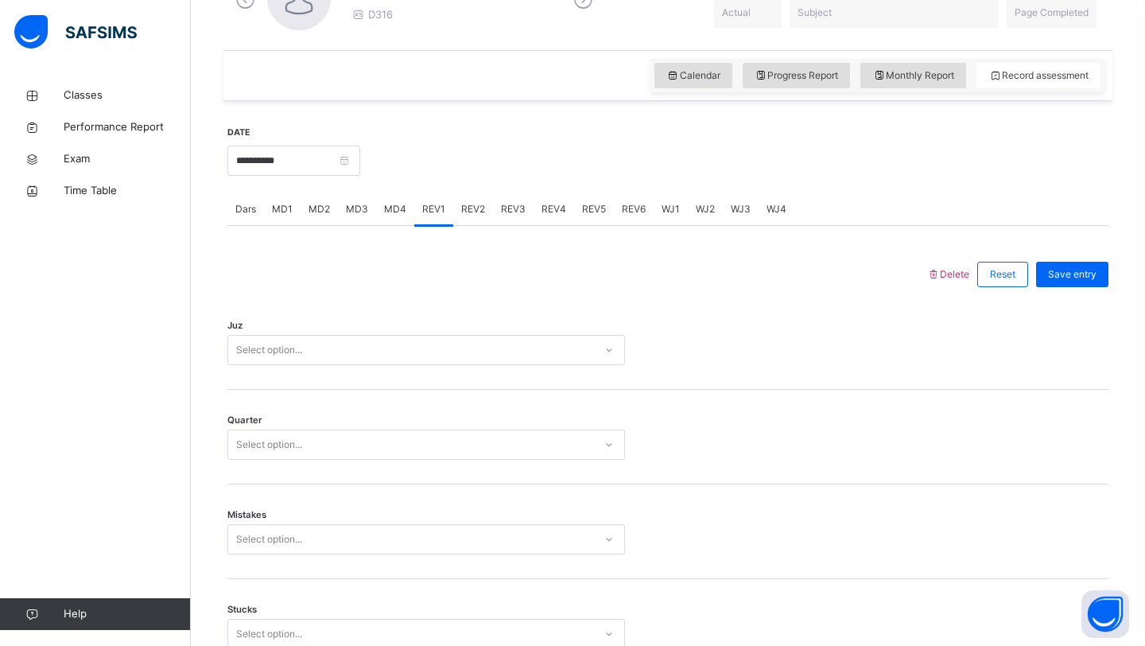
click at [381, 355] on div "Select option..." at bounding box center [411, 350] width 366 height 25
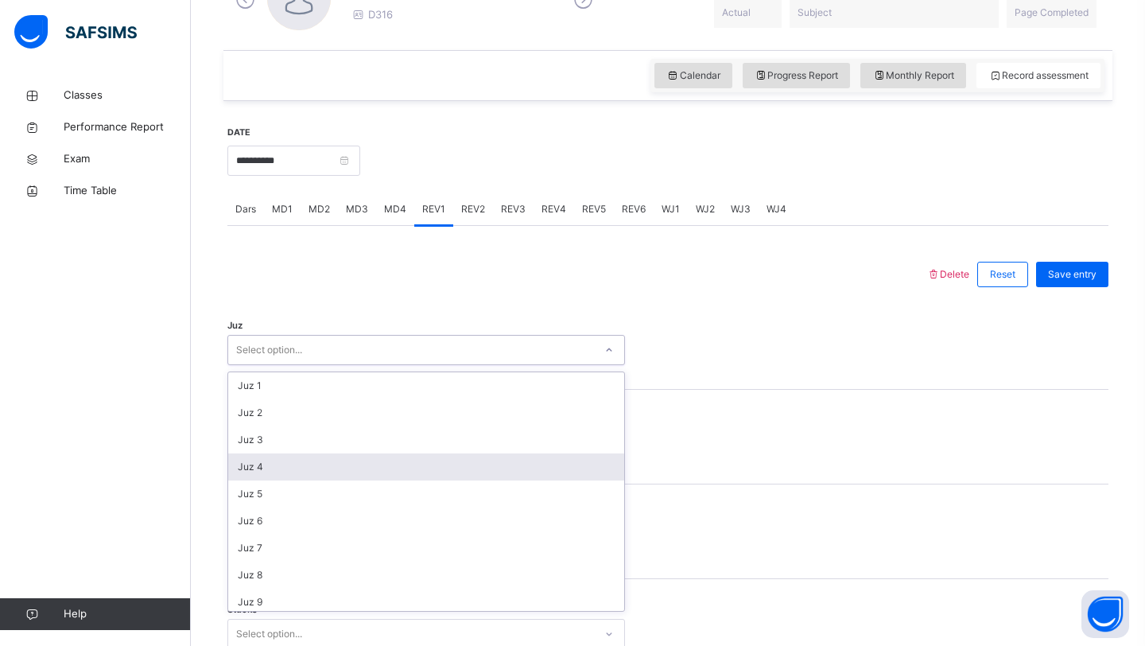
click at [329, 471] on div "Juz 4" at bounding box center [426, 466] width 396 height 27
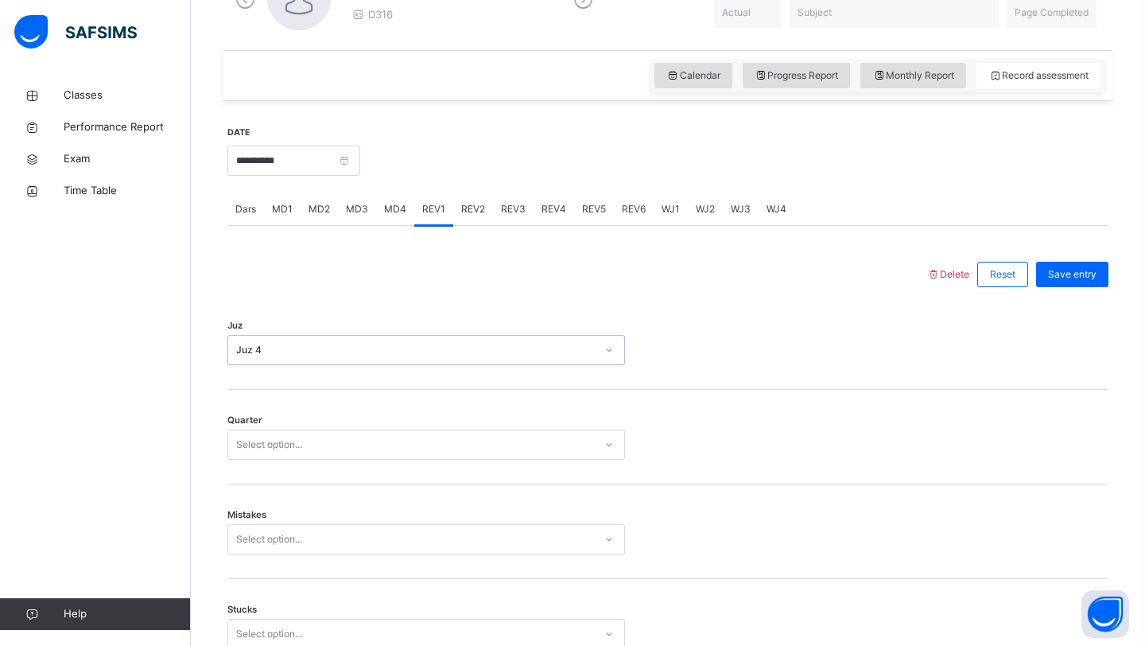
click at [337, 442] on div "Select option..." at bounding box center [411, 445] width 366 height 25
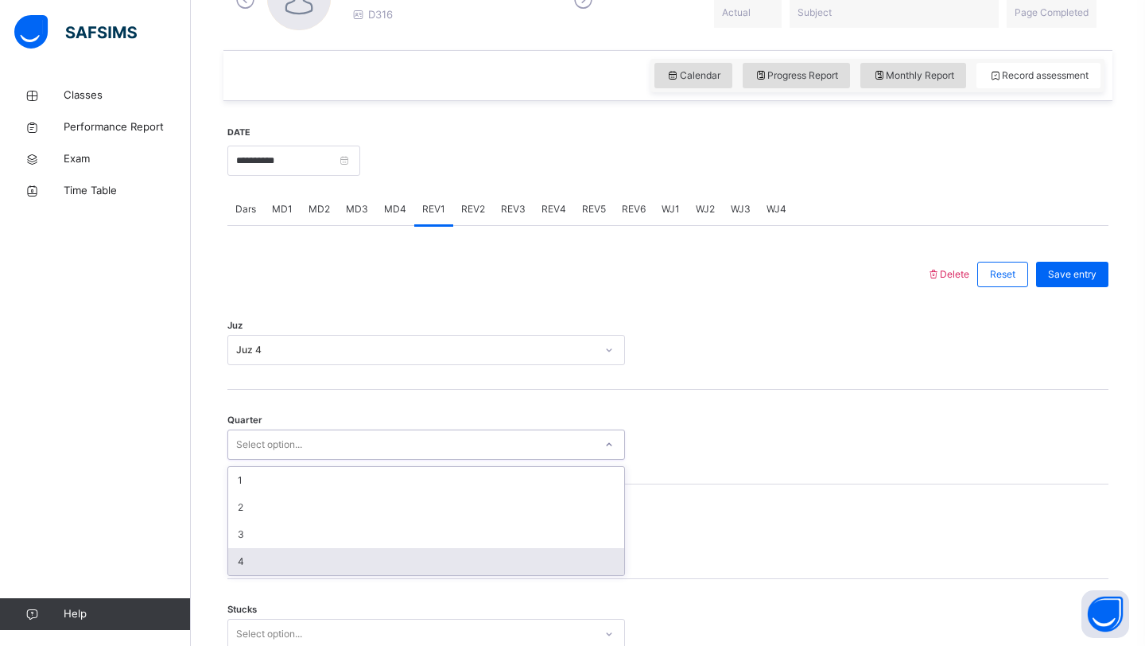
click at [299, 551] on div "4" at bounding box center [426, 561] width 396 height 27
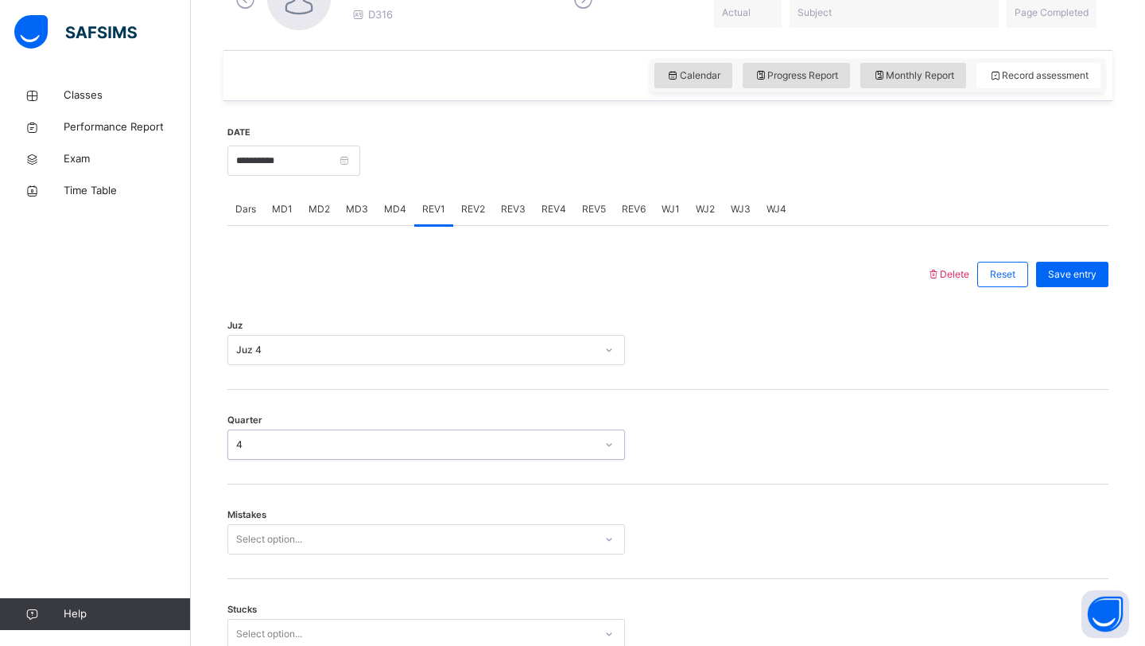
click at [301, 539] on div "Mistakes Select option..." at bounding box center [667, 531] width 881 height 95
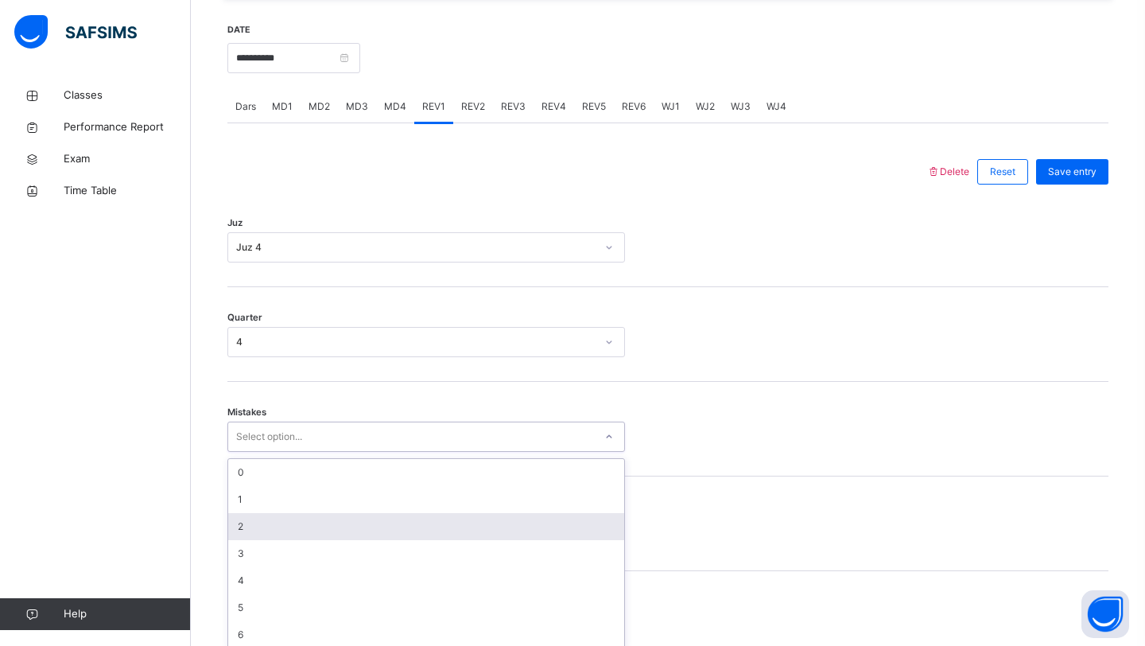
scroll to position [614, 0]
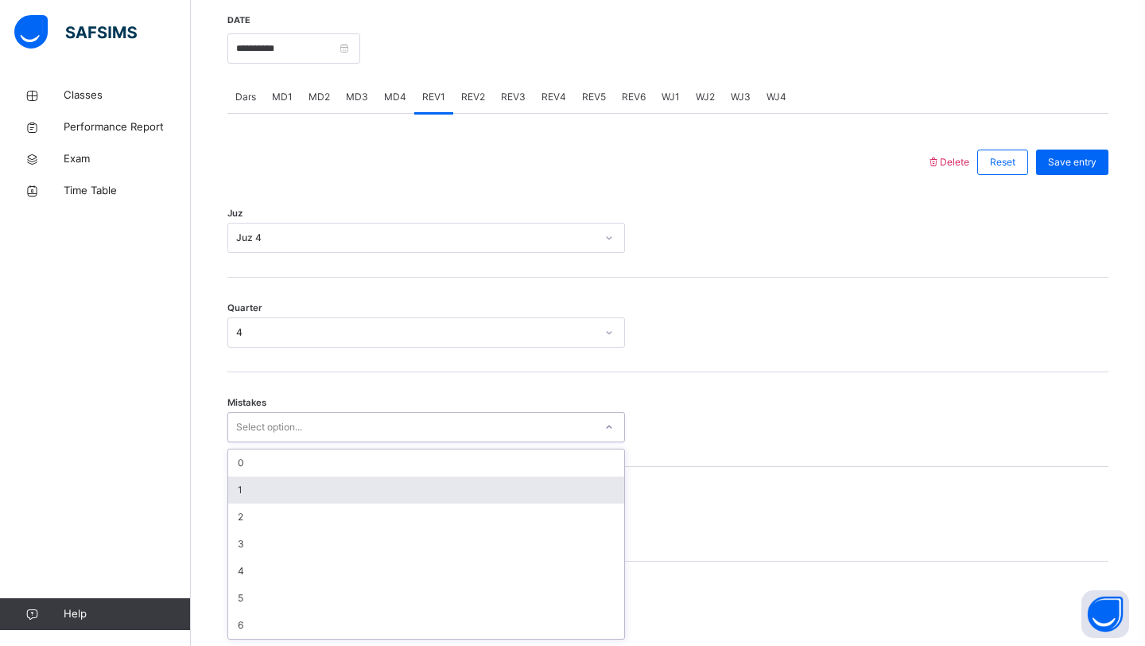
click at [318, 489] on div "1" at bounding box center [426, 489] width 396 height 27
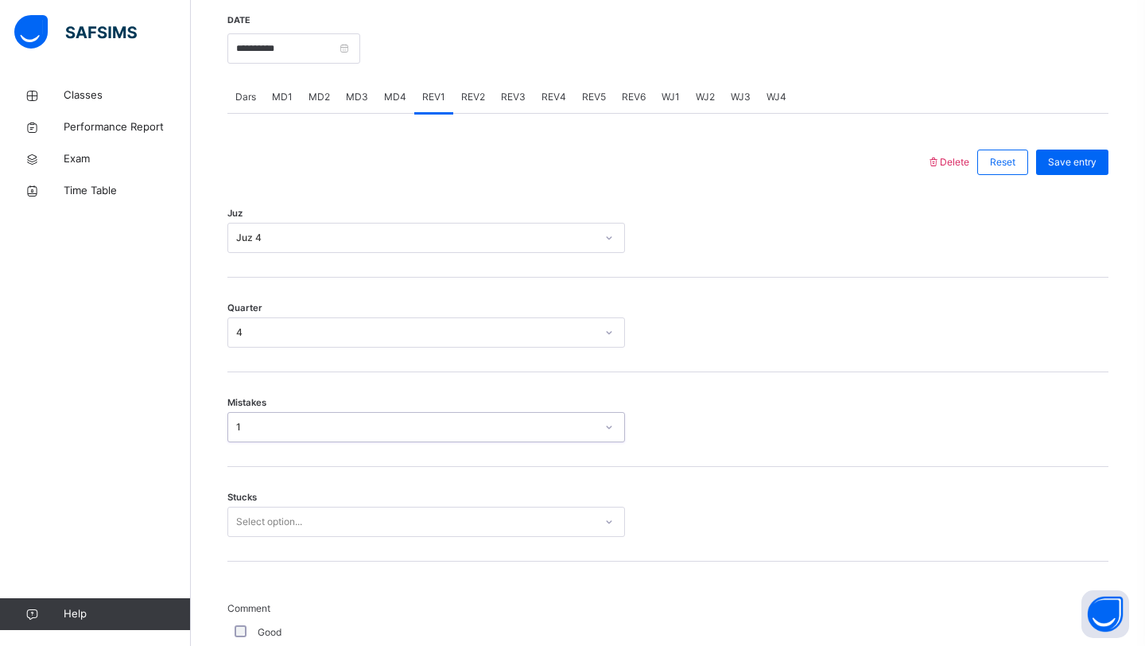
click at [298, 510] on div "Select option..." at bounding box center [269, 522] width 66 height 30
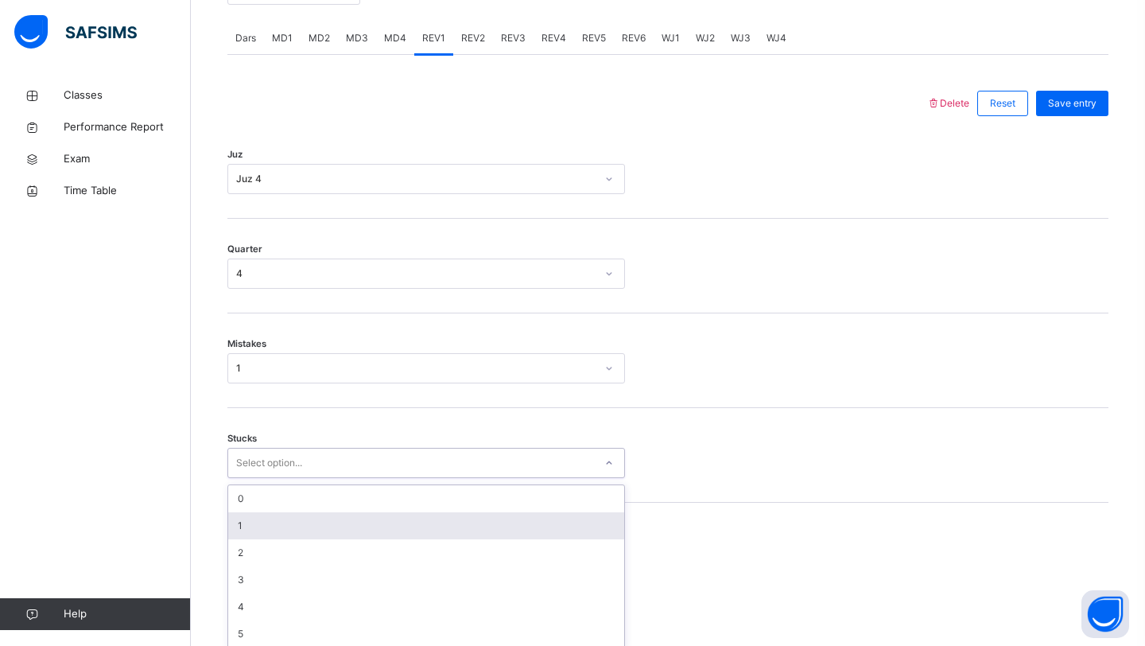
scroll to position [681, 0]
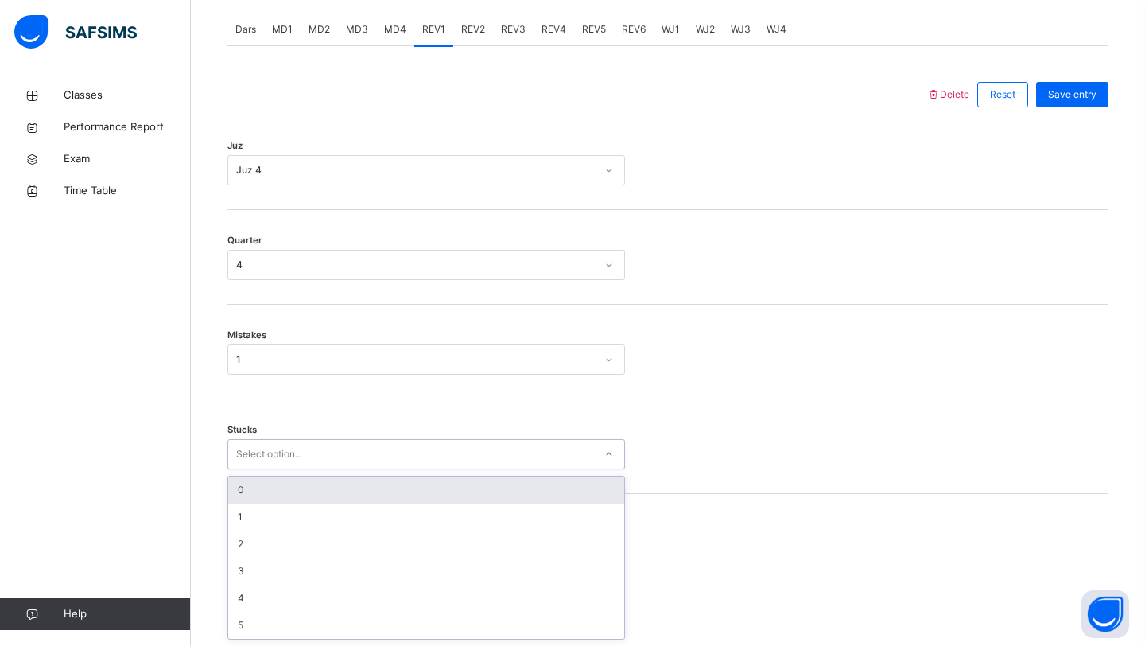
click at [301, 488] on div "0" at bounding box center [426, 489] width 396 height 27
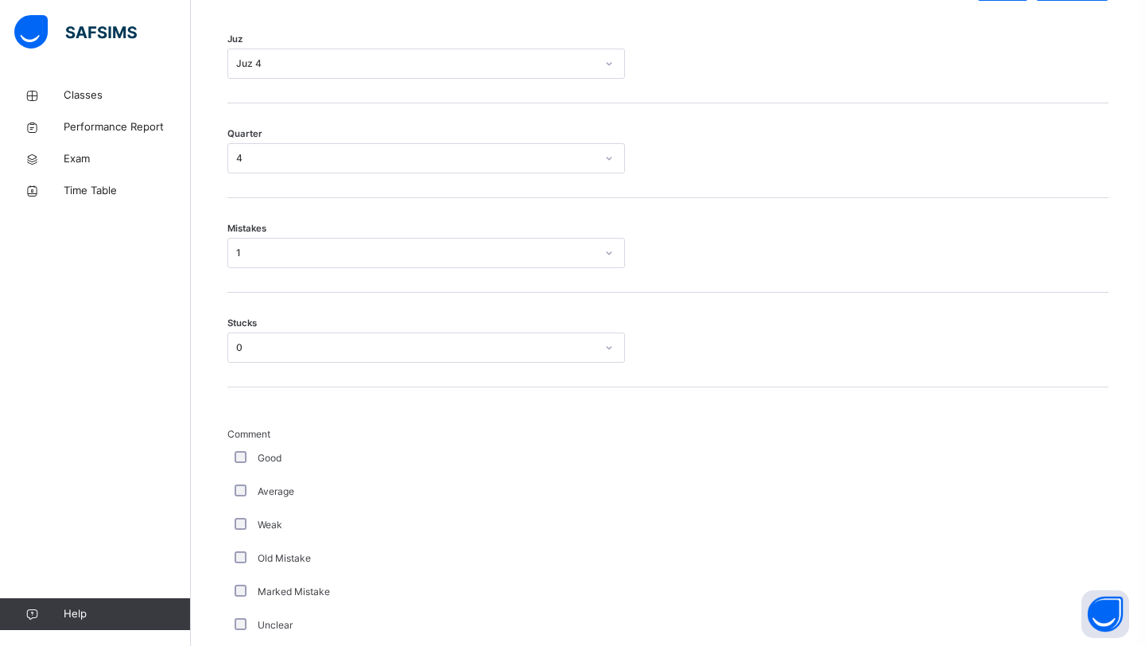
scroll to position [1345, 0]
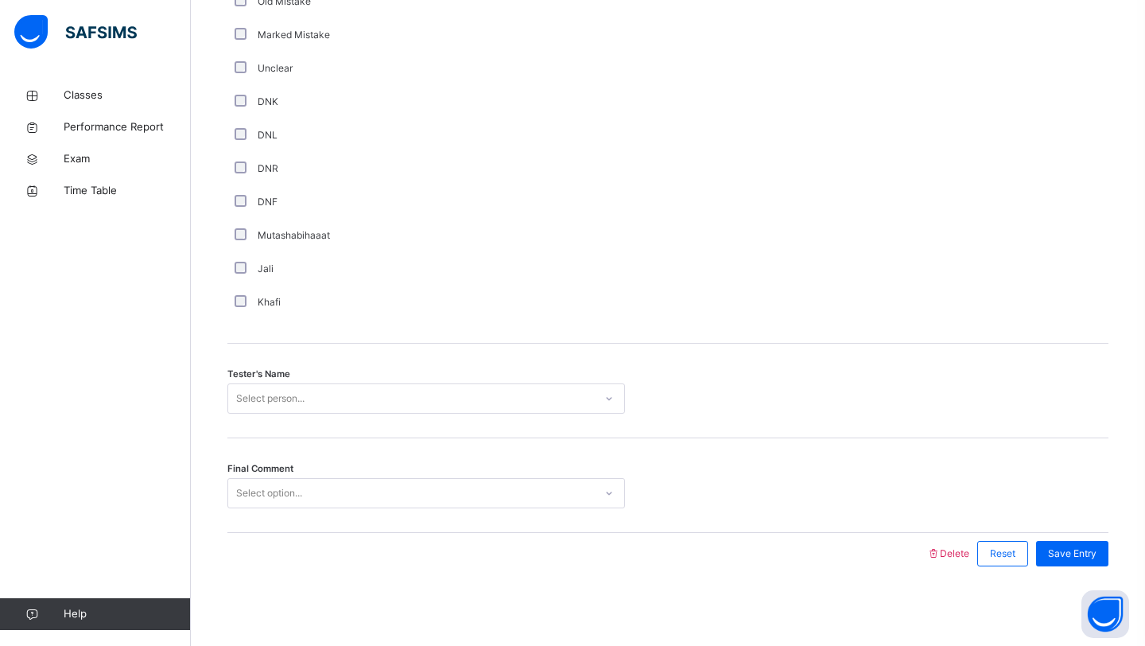
click at [297, 393] on div "Select person..." at bounding box center [270, 398] width 68 height 30
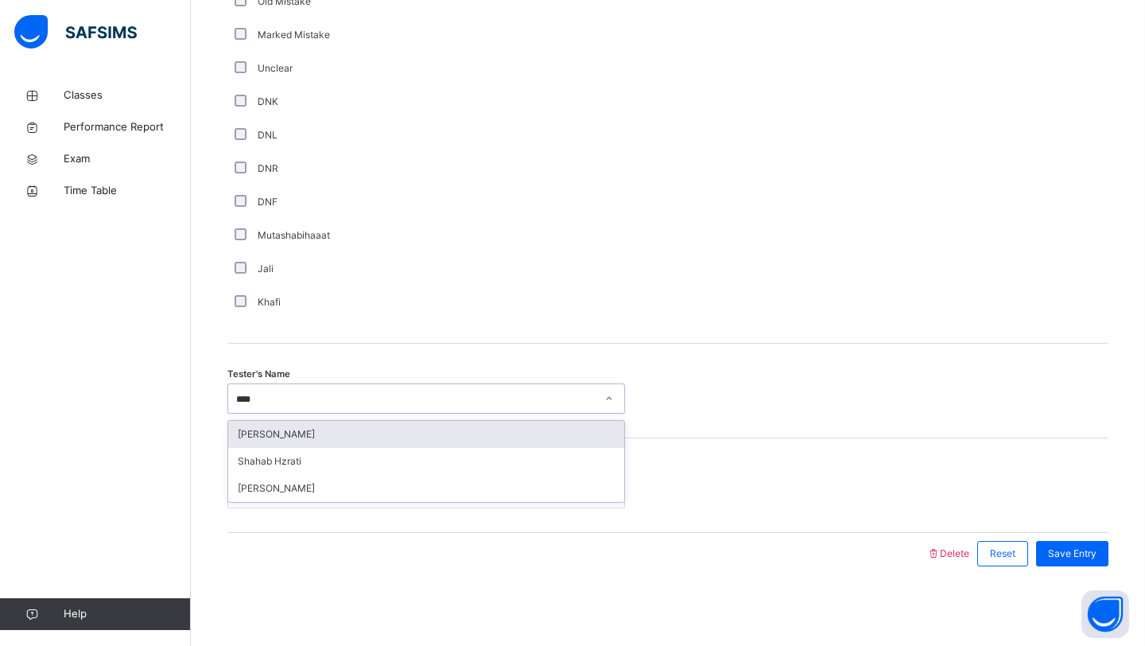
type input "*****"
click at [281, 429] on div "Shahab Hzrati" at bounding box center [426, 434] width 396 height 27
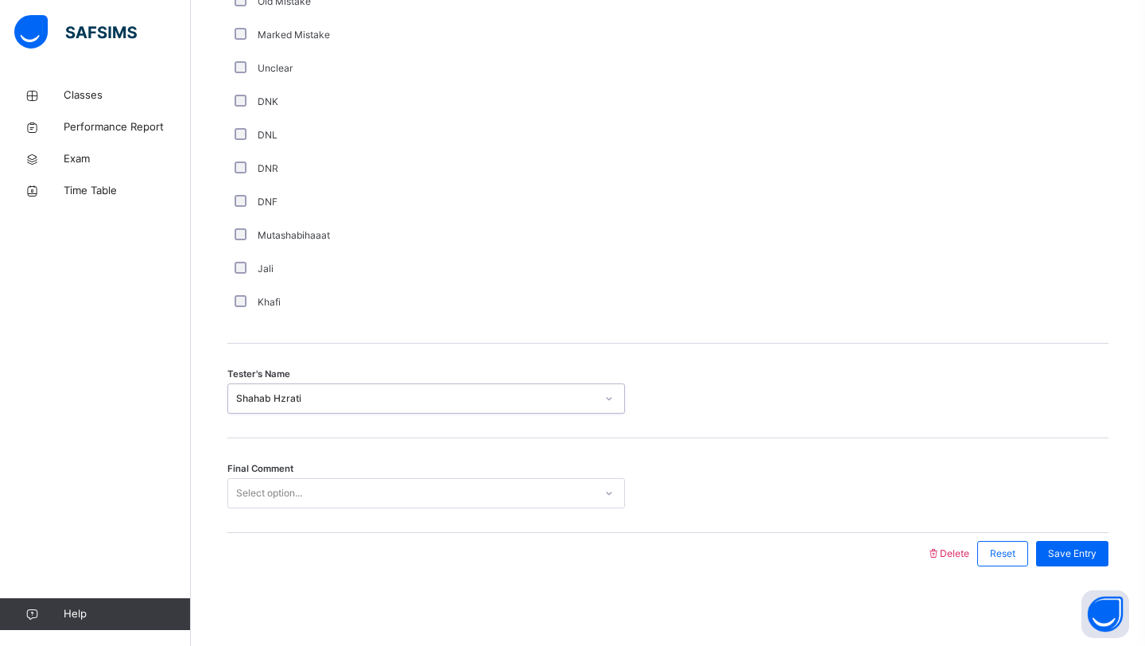
click at [274, 497] on div "Select option..." at bounding box center [269, 493] width 66 height 30
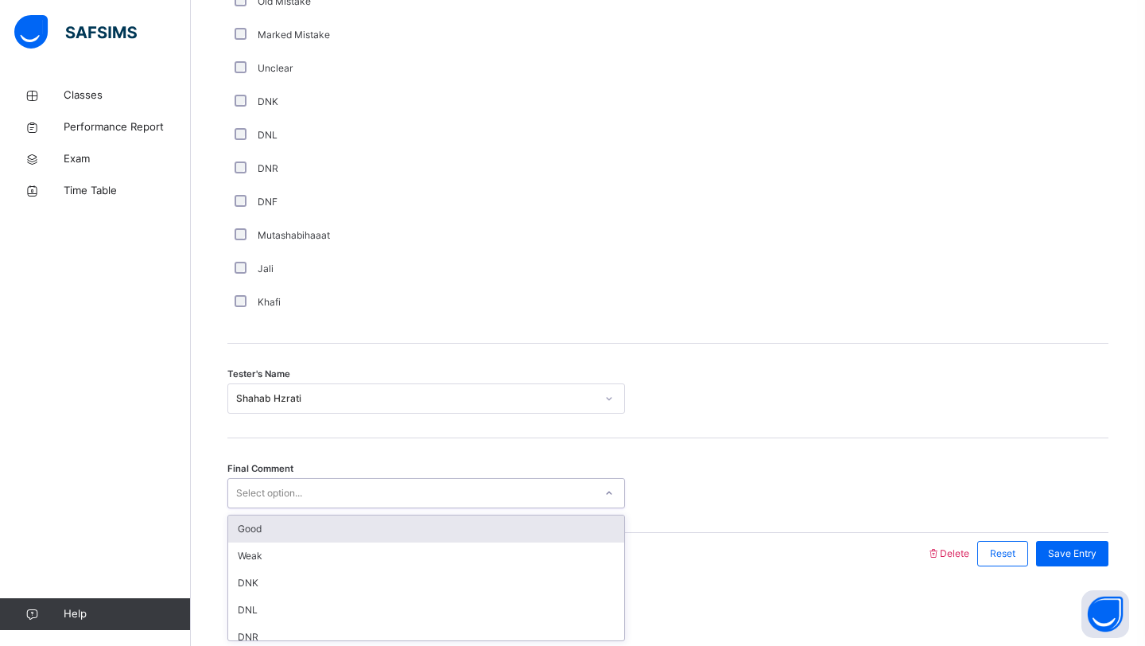
click at [266, 537] on div "Good" at bounding box center [426, 528] width 396 height 27
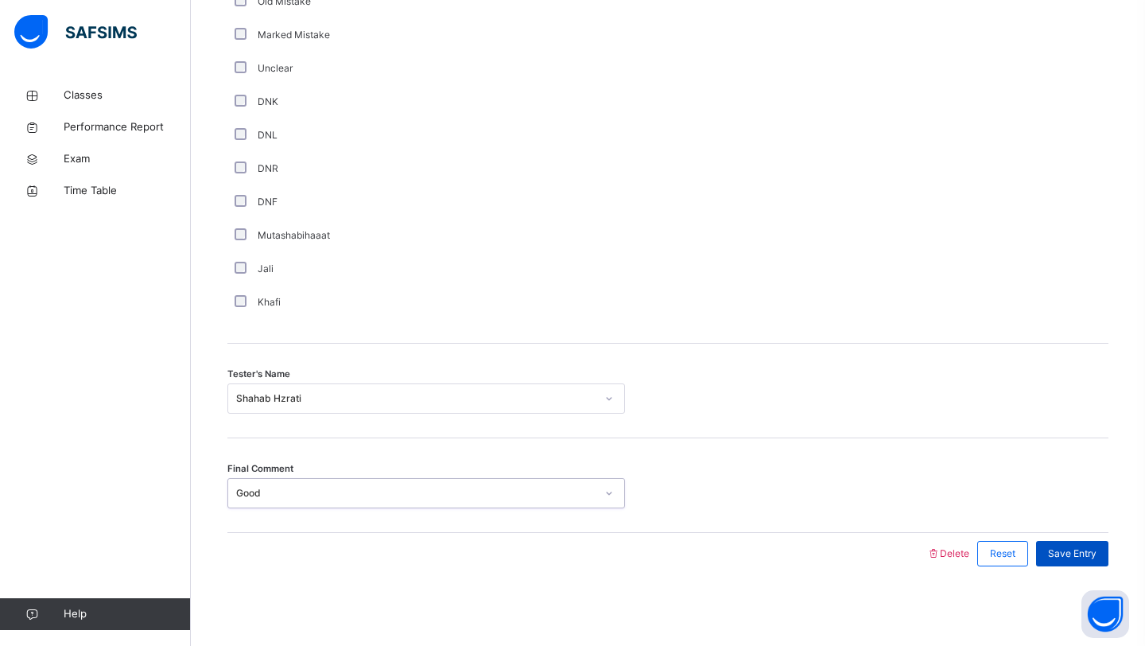
click at [1081, 563] on div "Save Entry" at bounding box center [1072, 553] width 72 height 25
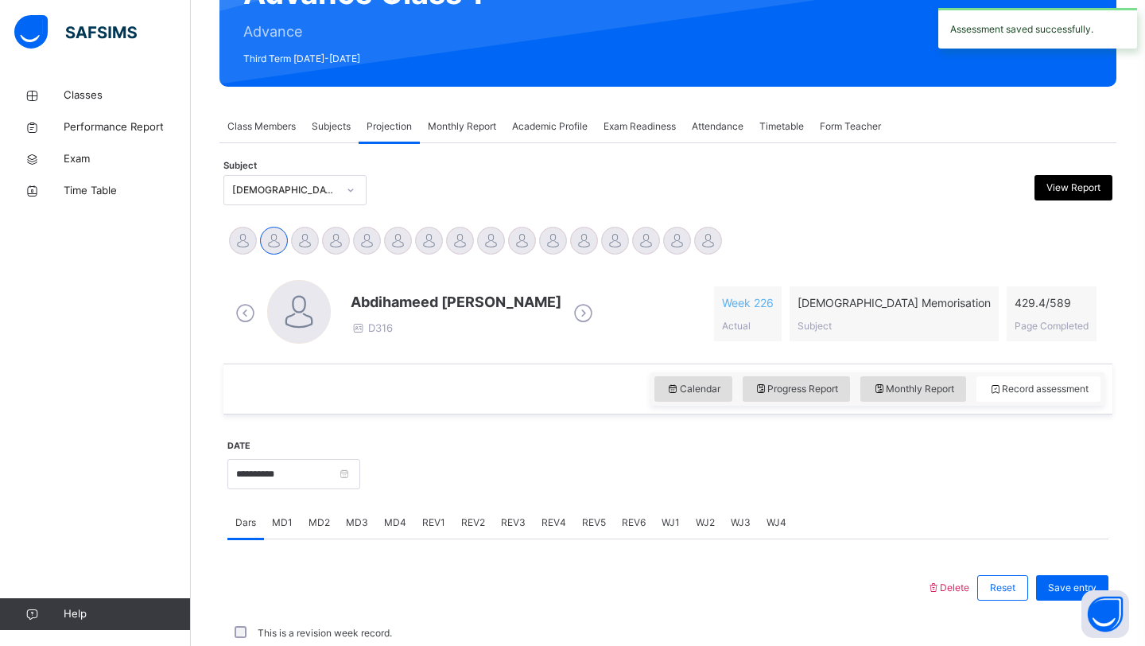
scroll to position [549, 0]
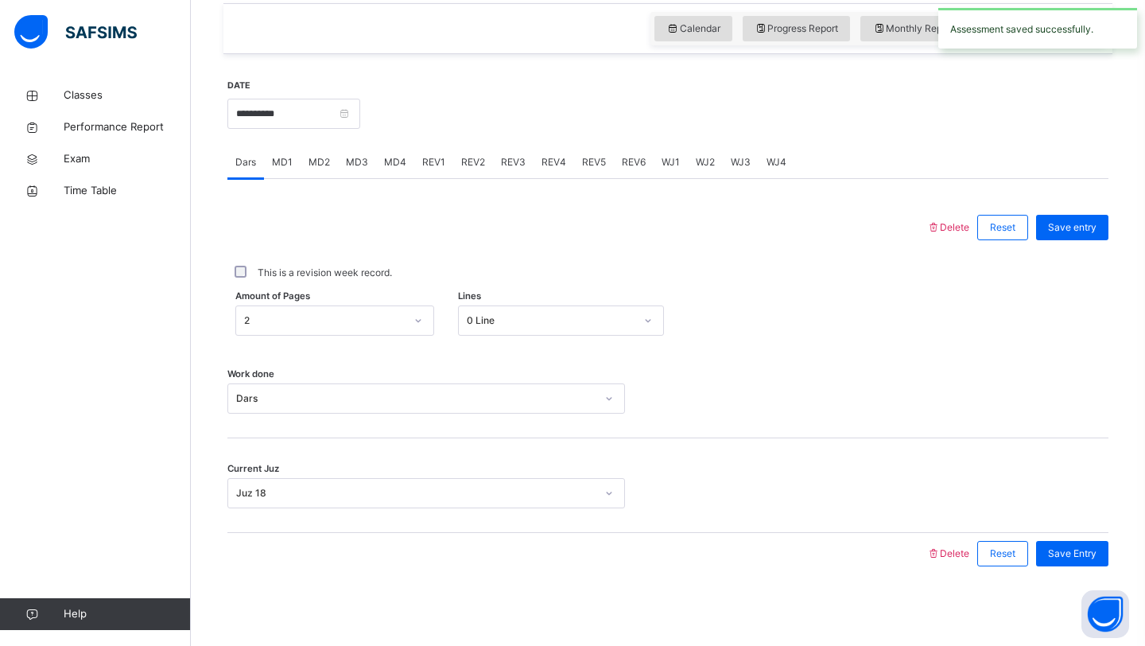
click at [464, 164] on span "REV2" at bounding box center [473, 162] width 24 height 14
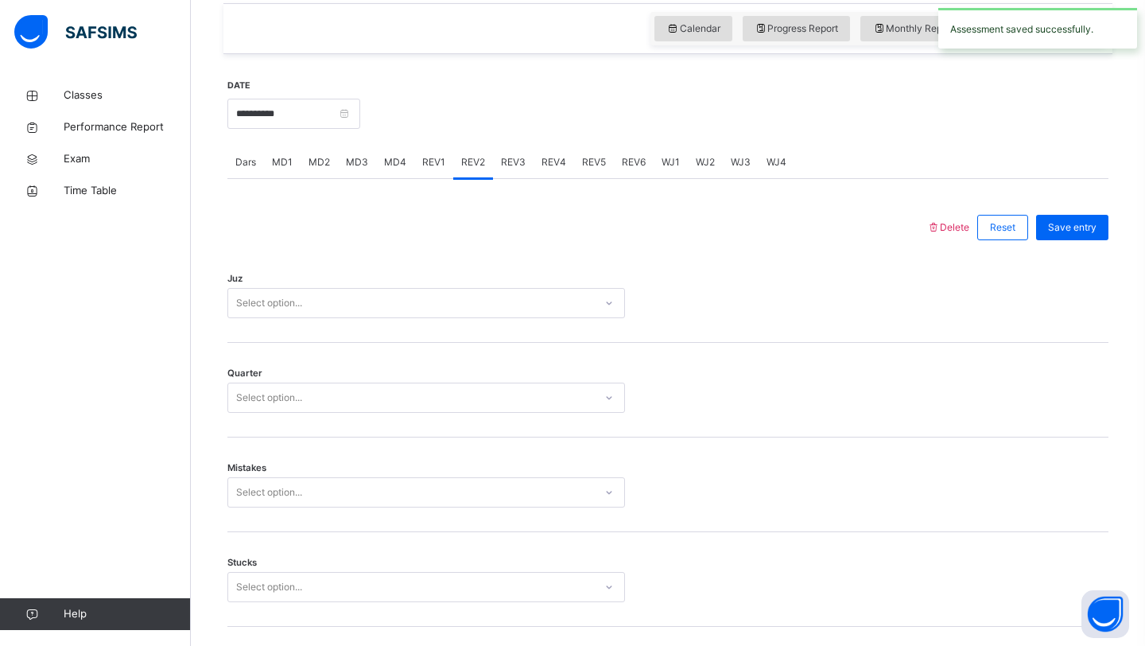
scroll to position [1345, 0]
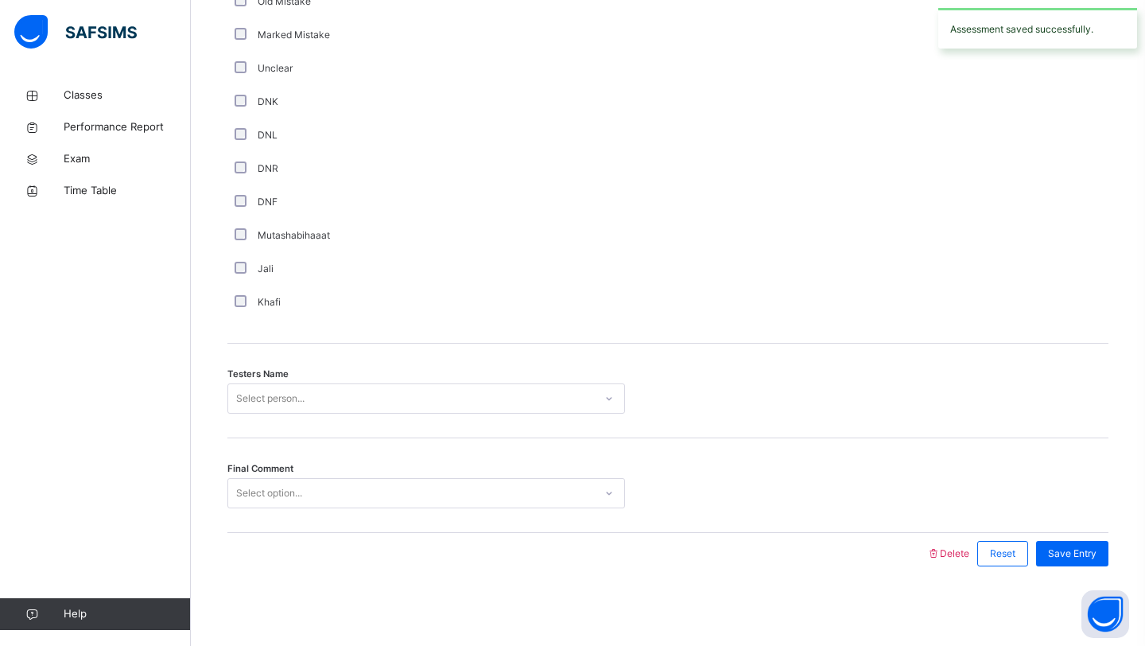
click at [320, 487] on div "Select option..." at bounding box center [411, 493] width 366 height 25
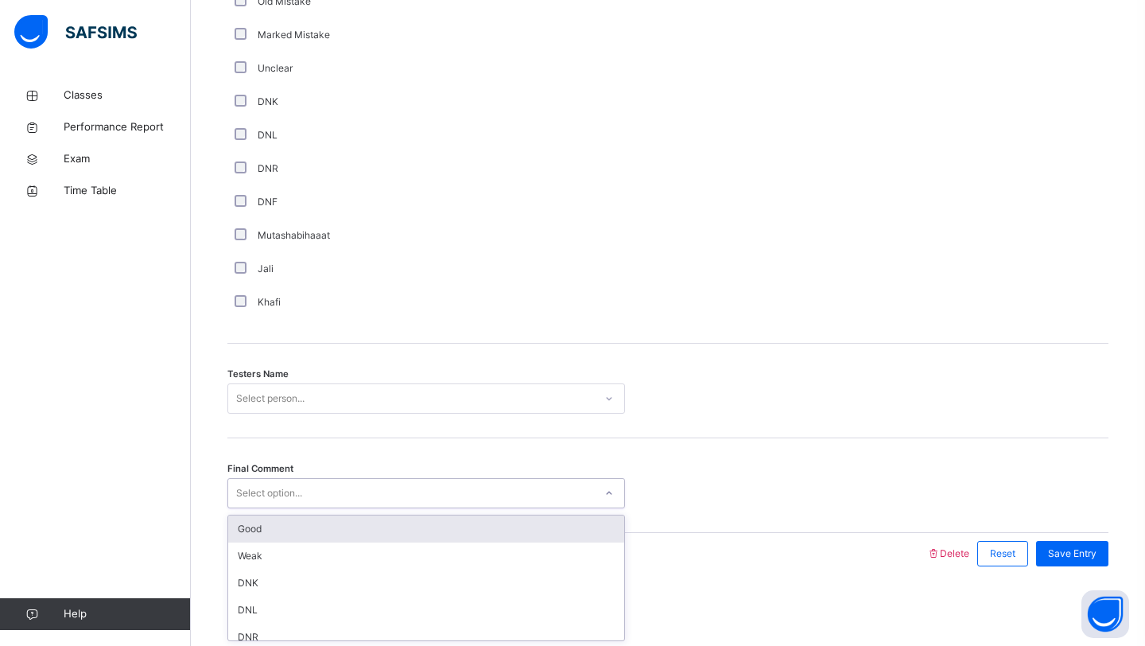
click at [328, 541] on div "Good" at bounding box center [426, 528] width 396 height 27
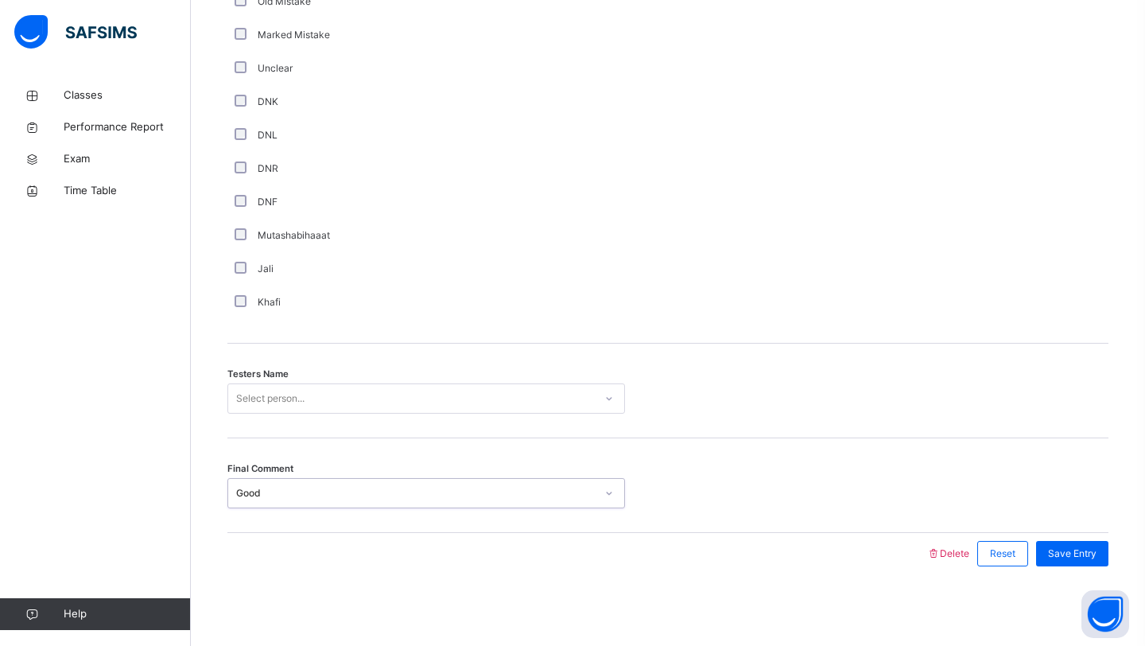
click at [324, 397] on div "Select person..." at bounding box center [411, 398] width 366 height 25
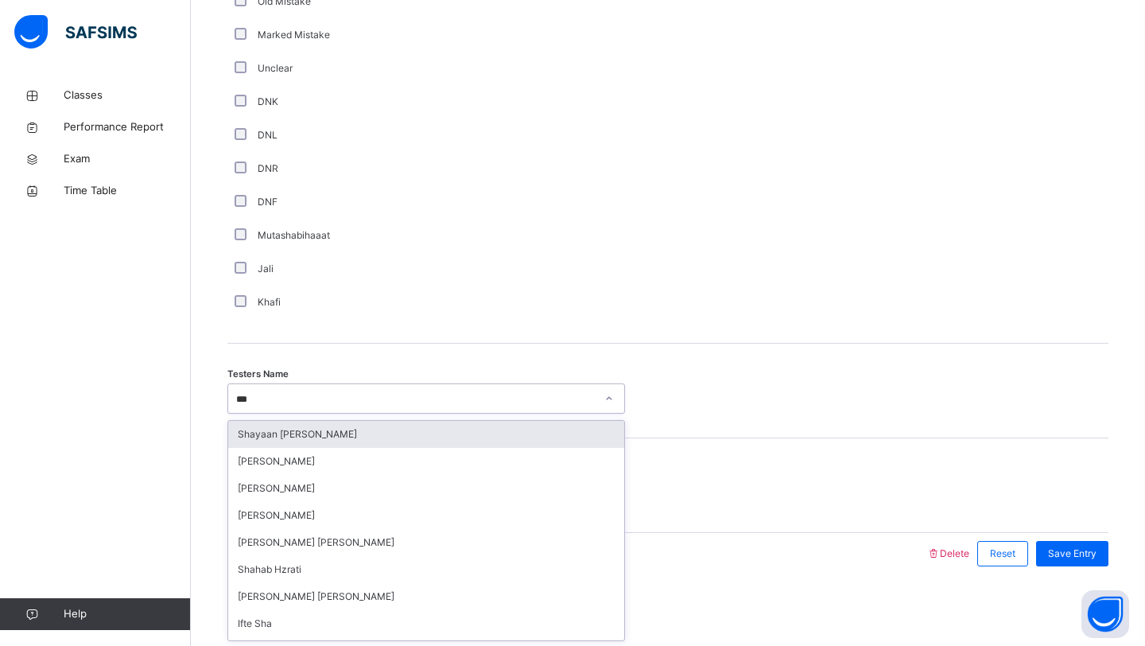
type input "****"
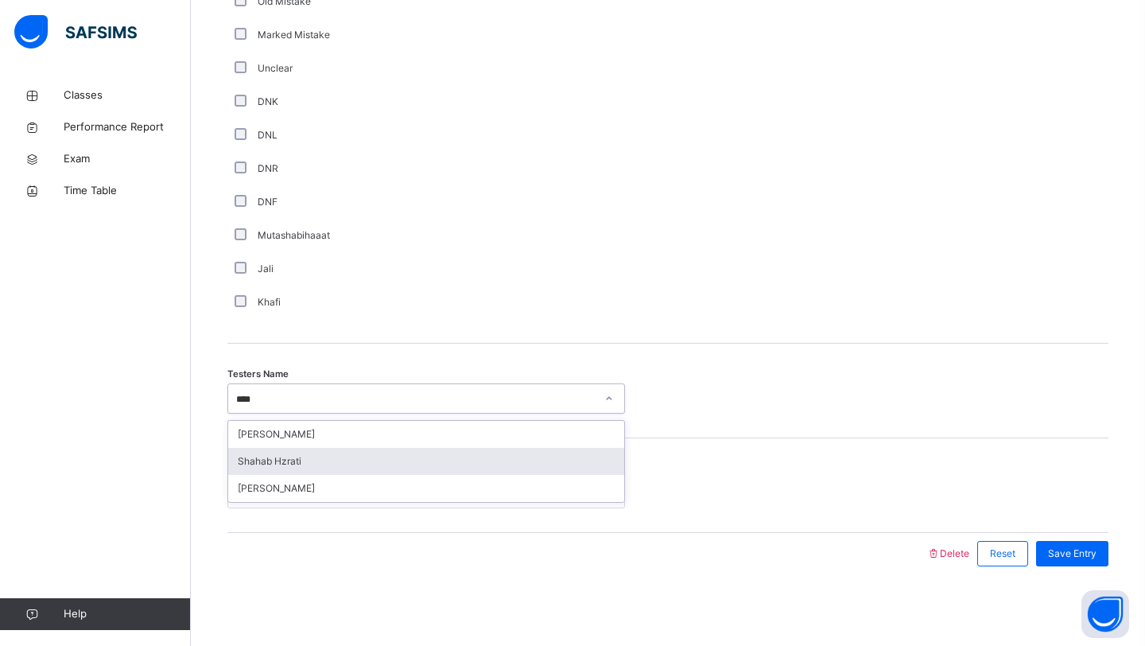
click at [328, 455] on div "Shahab Hzrati" at bounding box center [426, 461] width 396 height 27
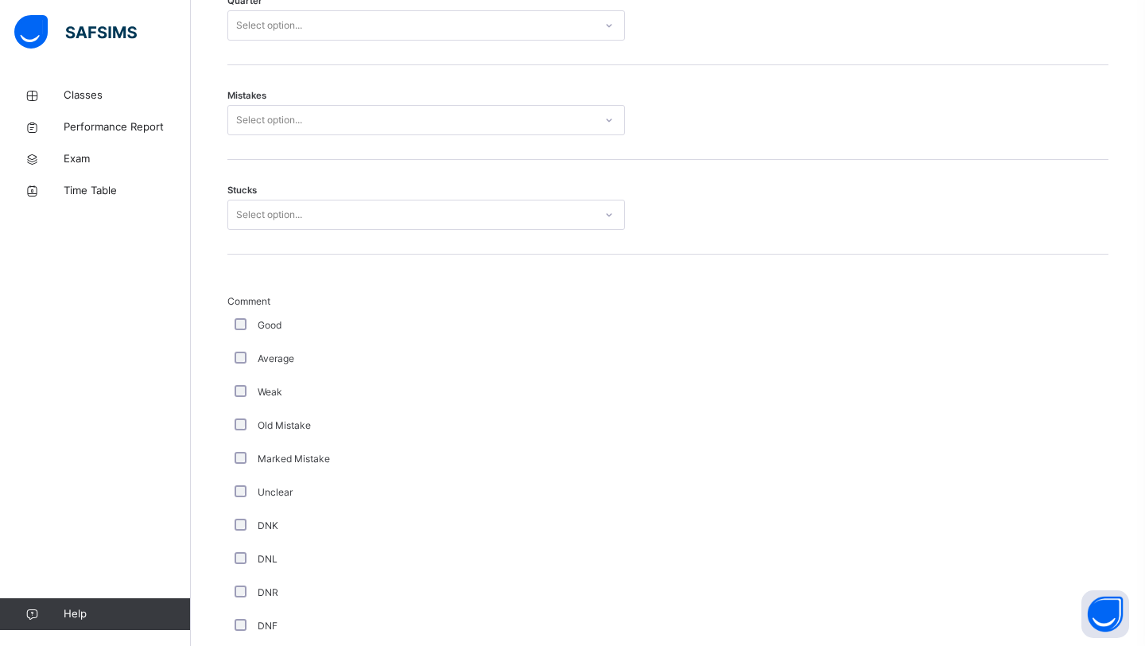
scroll to position [904, 0]
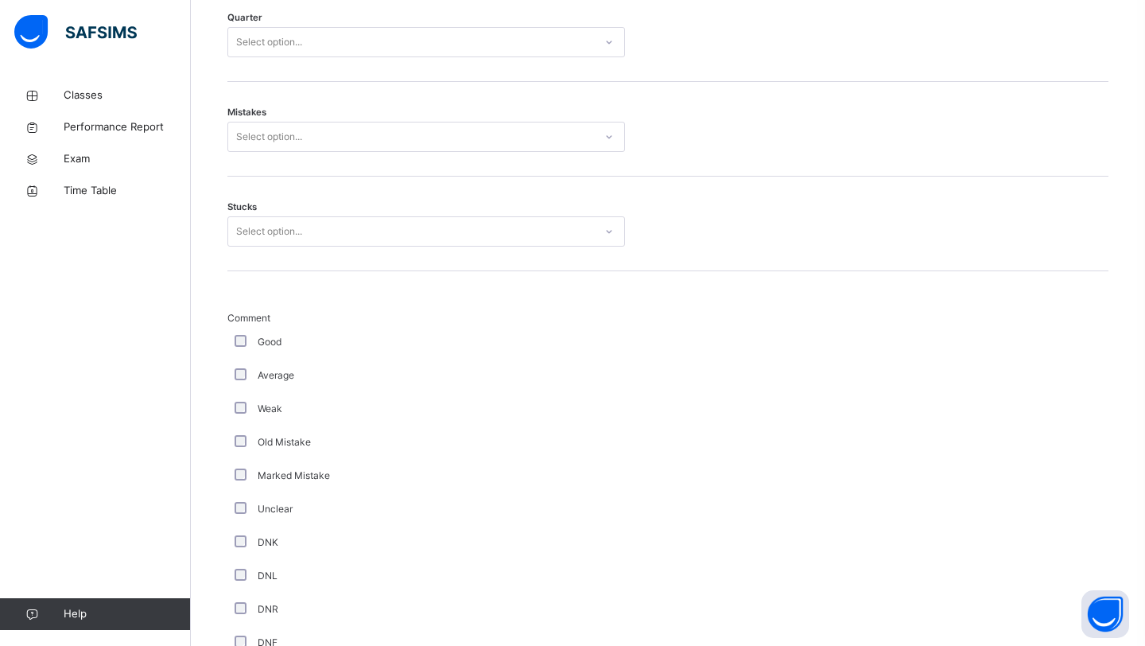
click at [277, 235] on div "Select option..." at bounding box center [269, 231] width 66 height 30
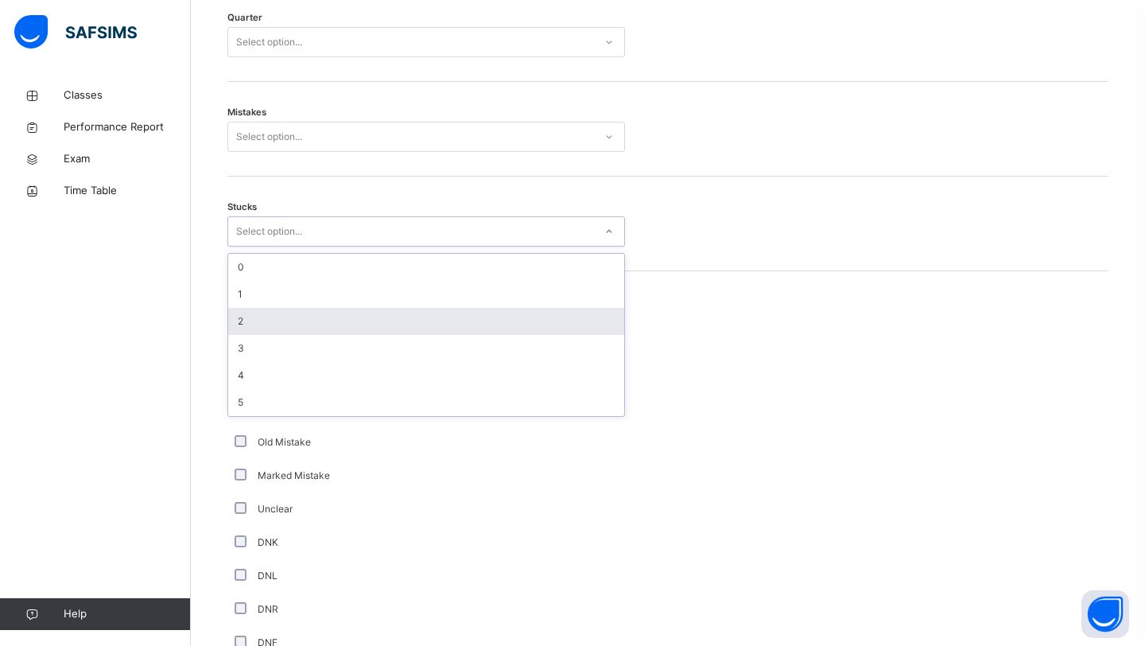
click at [267, 315] on div "2" at bounding box center [426, 321] width 396 height 27
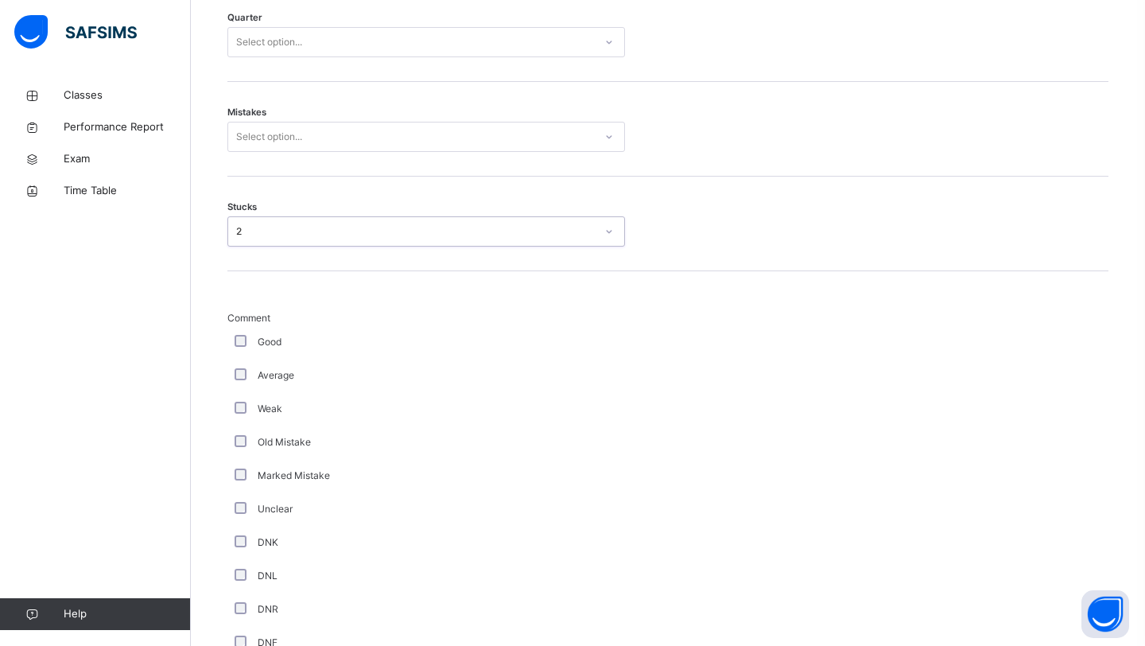
click at [295, 146] on div "Select option..." at bounding box center [269, 137] width 66 height 30
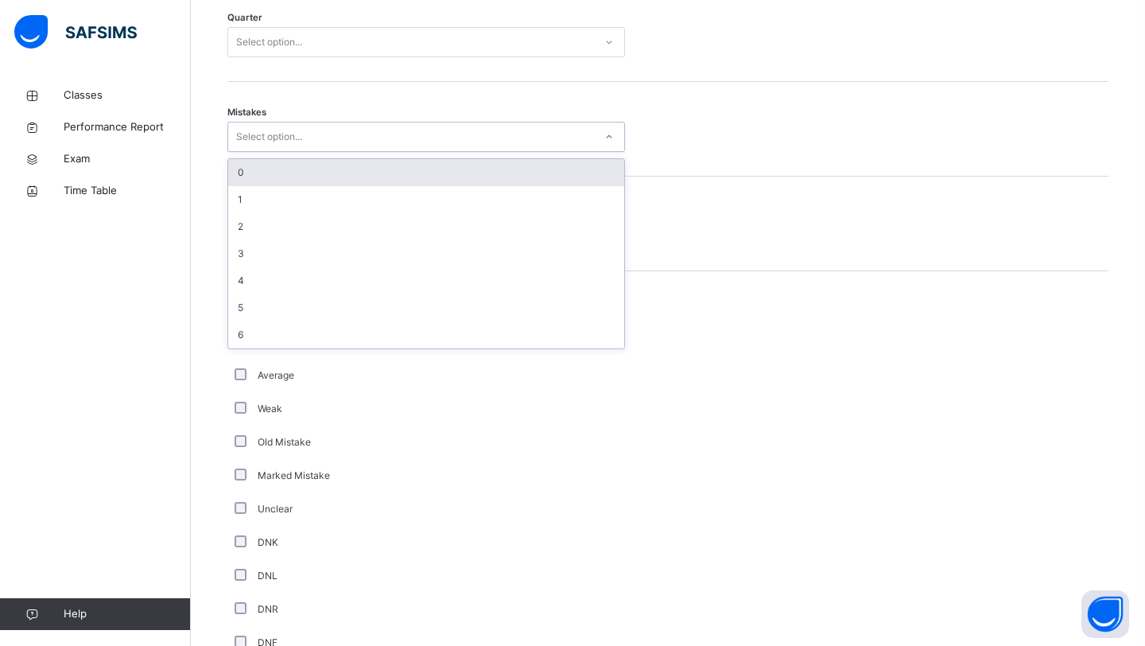
click at [279, 184] on div "0" at bounding box center [426, 172] width 396 height 27
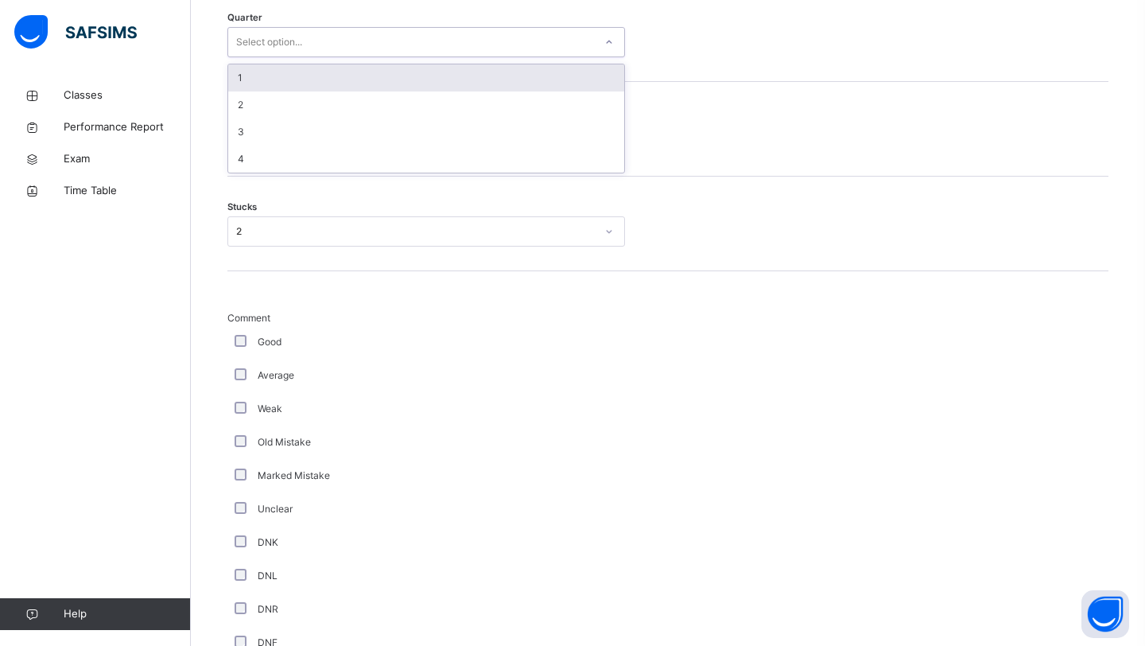
click at [302, 49] on div "Select option..." at bounding box center [269, 42] width 66 height 30
click at [285, 82] on div "1" at bounding box center [426, 77] width 396 height 27
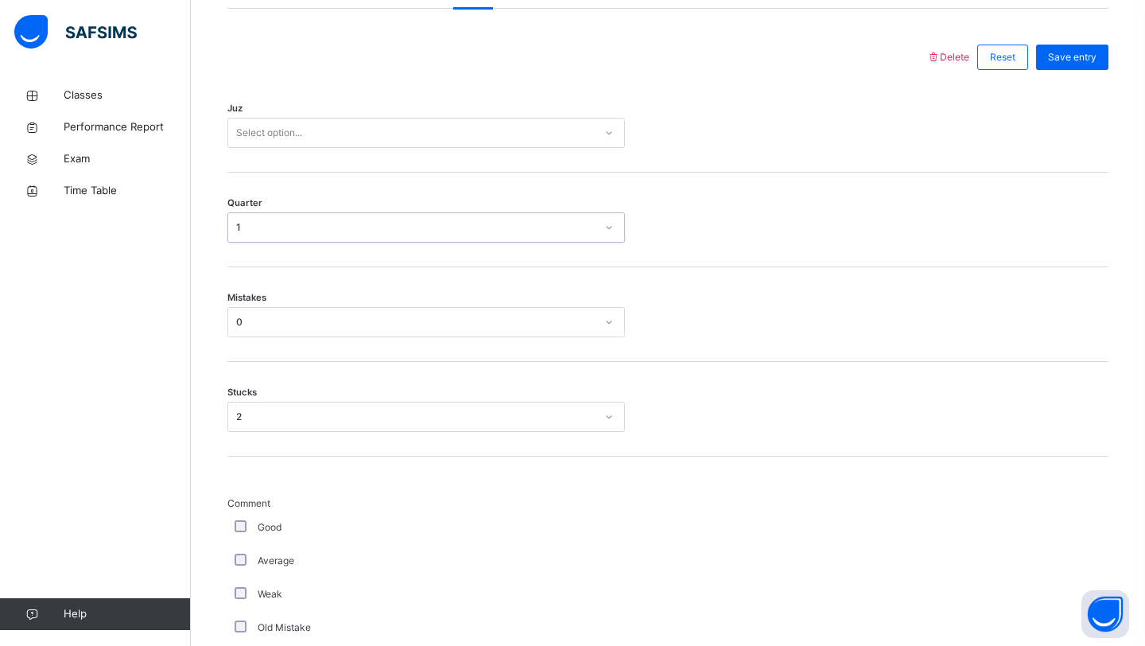
scroll to position [712, 0]
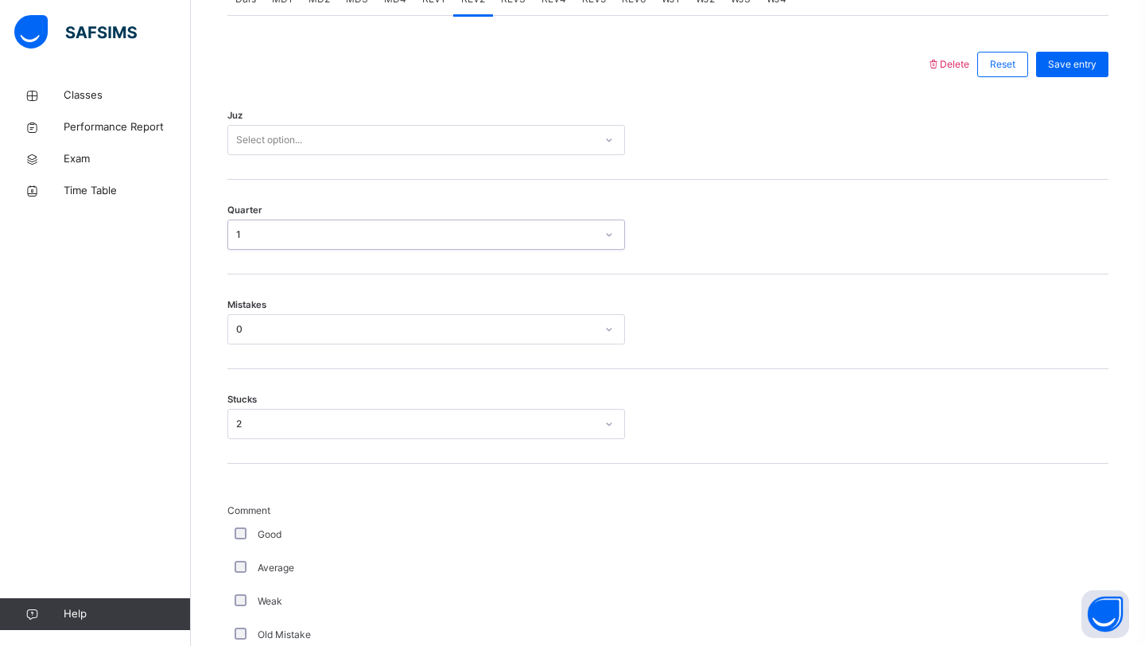
click at [273, 138] on div "Select option..." at bounding box center [269, 140] width 66 height 30
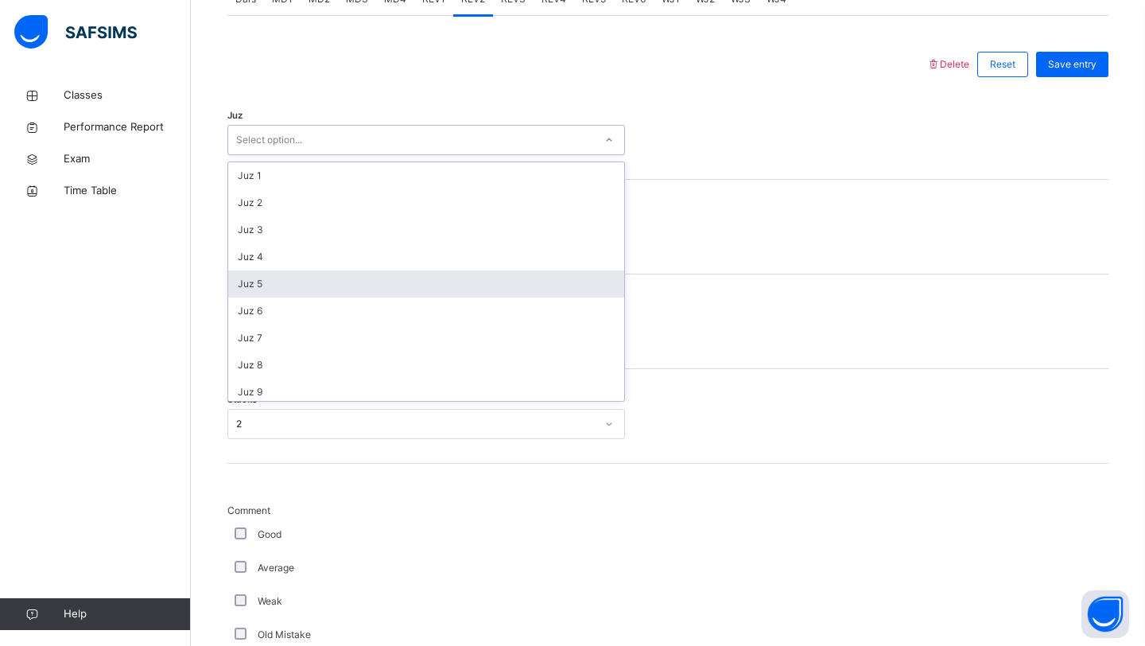
click at [266, 287] on div "Juz 5" at bounding box center [426, 283] width 396 height 27
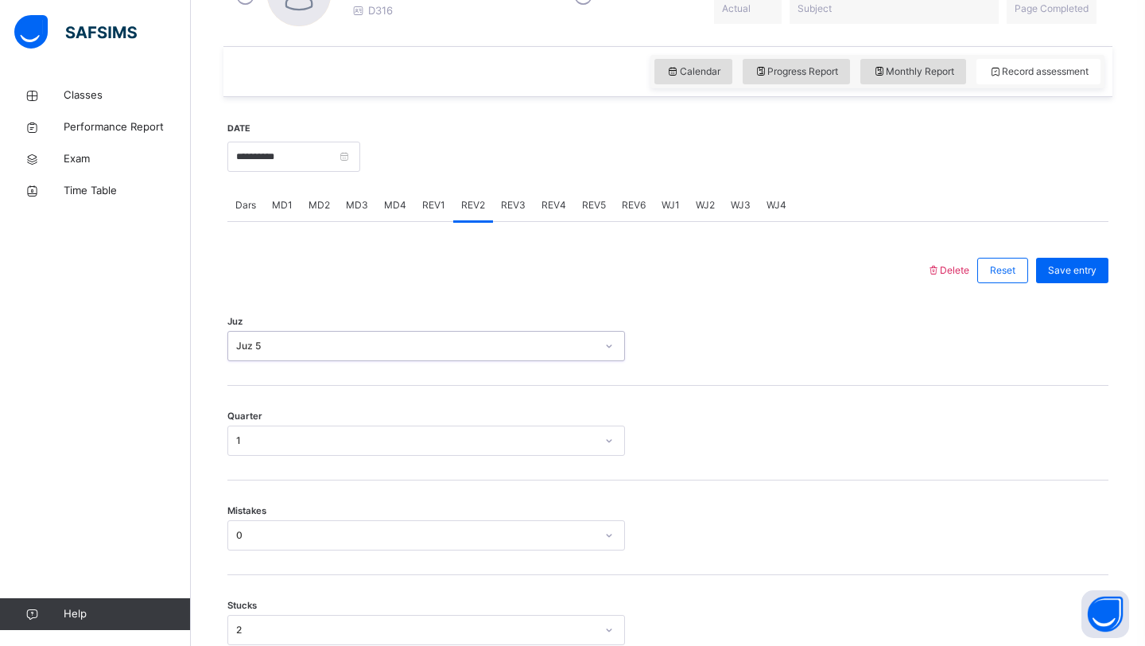
scroll to position [453, 0]
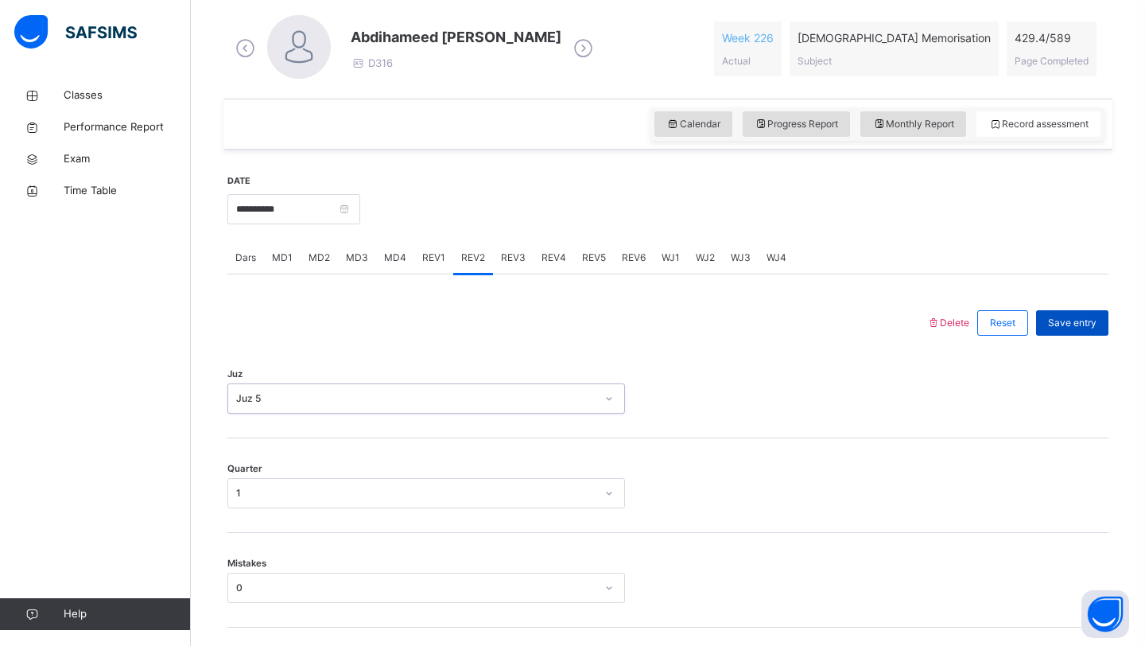
click at [1064, 317] on span "Save entry" at bounding box center [1072, 323] width 49 height 14
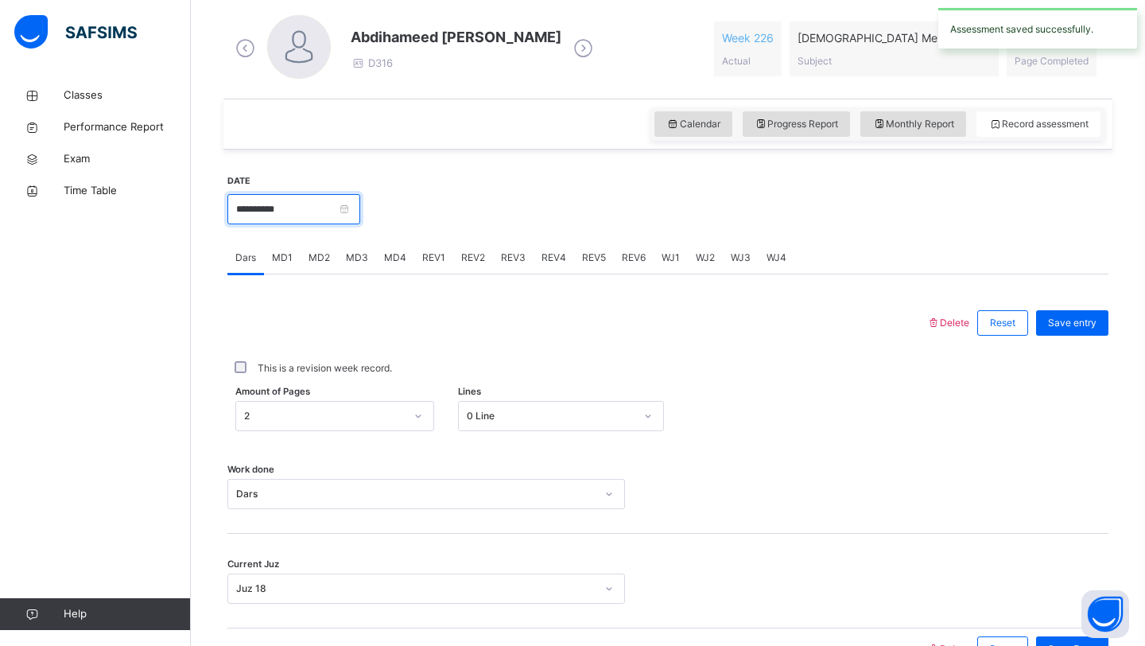
click at [274, 214] on input "**********" at bounding box center [293, 209] width 133 height 30
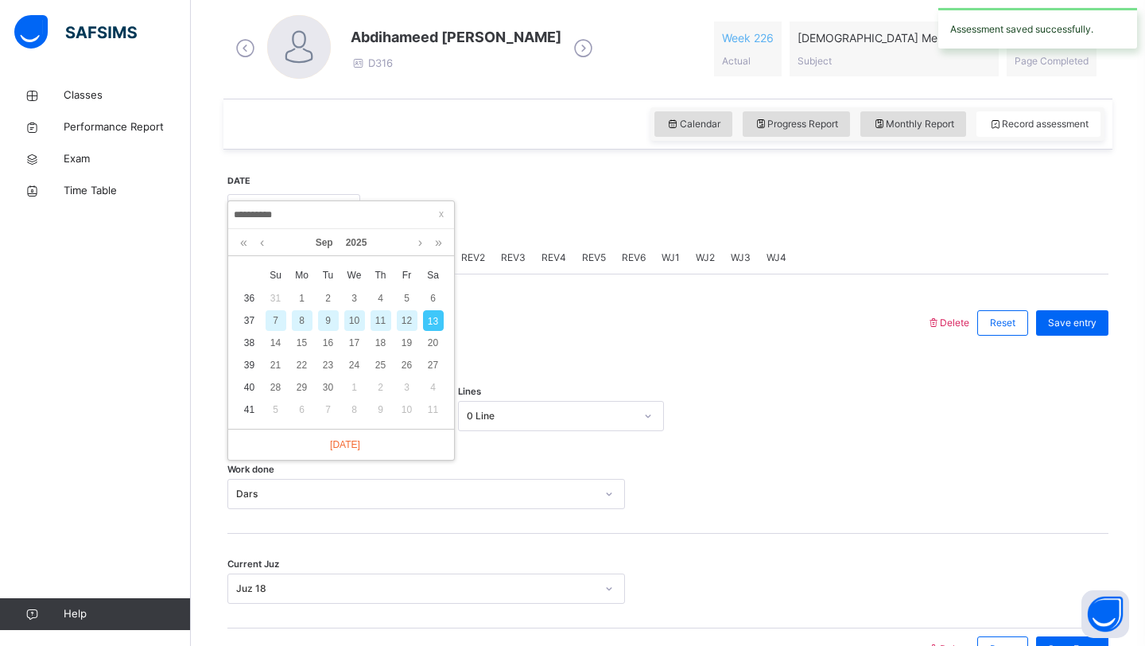
click at [386, 323] on div "11" at bounding box center [381, 320] width 21 height 21
type input "**********"
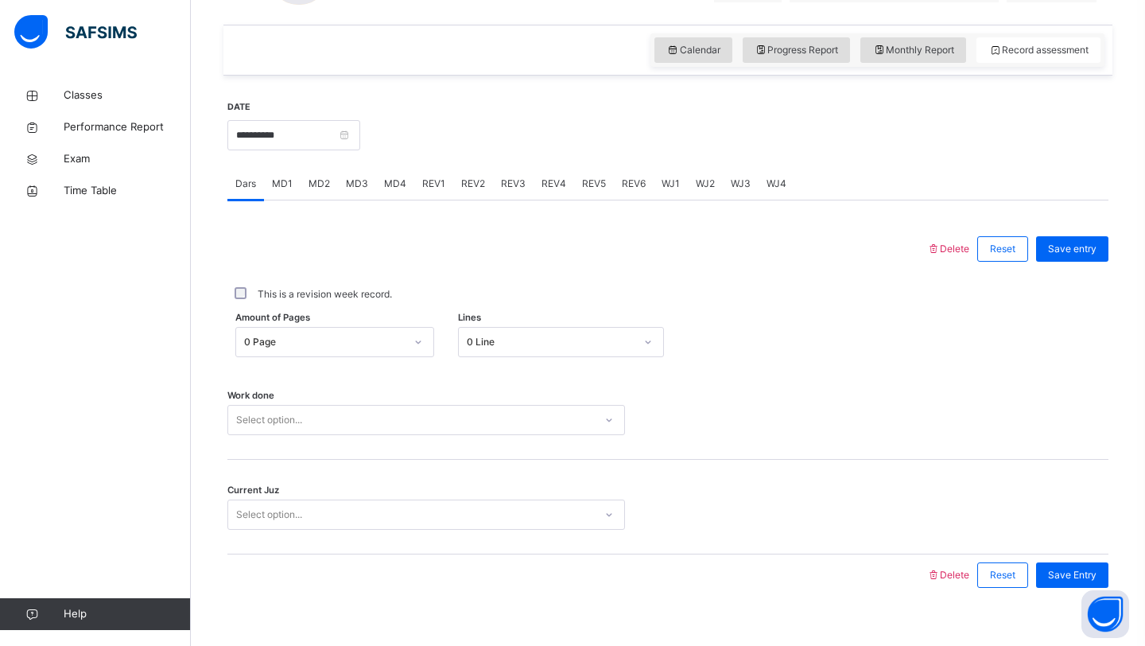
scroll to position [544, 0]
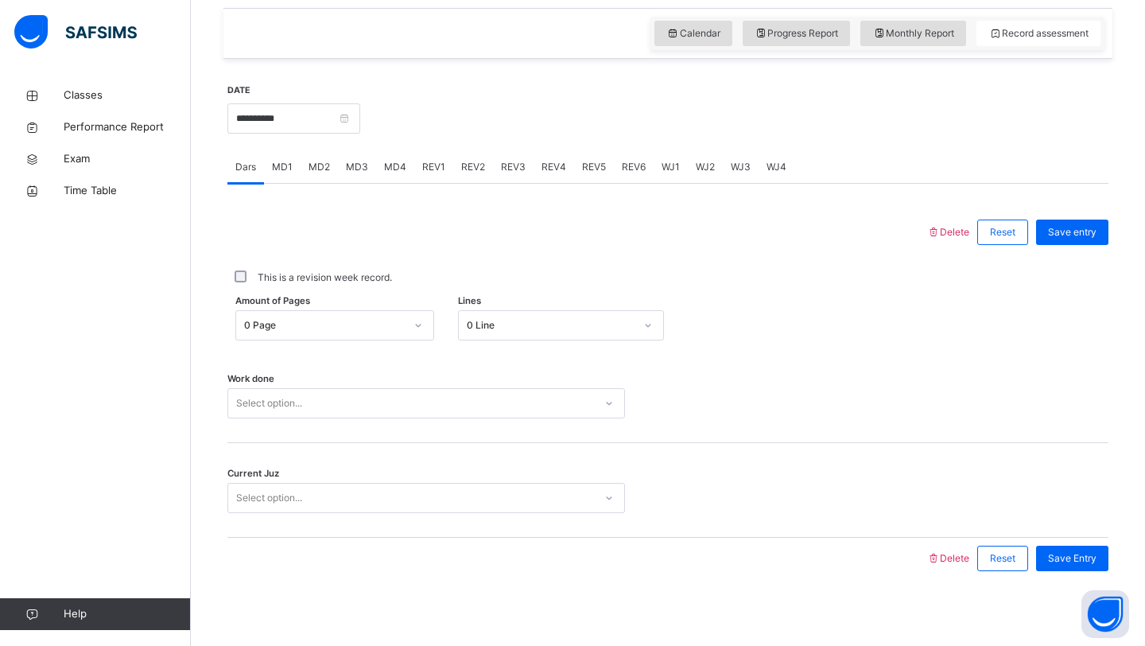
click at [314, 359] on div "Work done Select option..." at bounding box center [667, 395] width 881 height 95
click at [326, 326] on div "0 Page" at bounding box center [324, 325] width 161 height 14
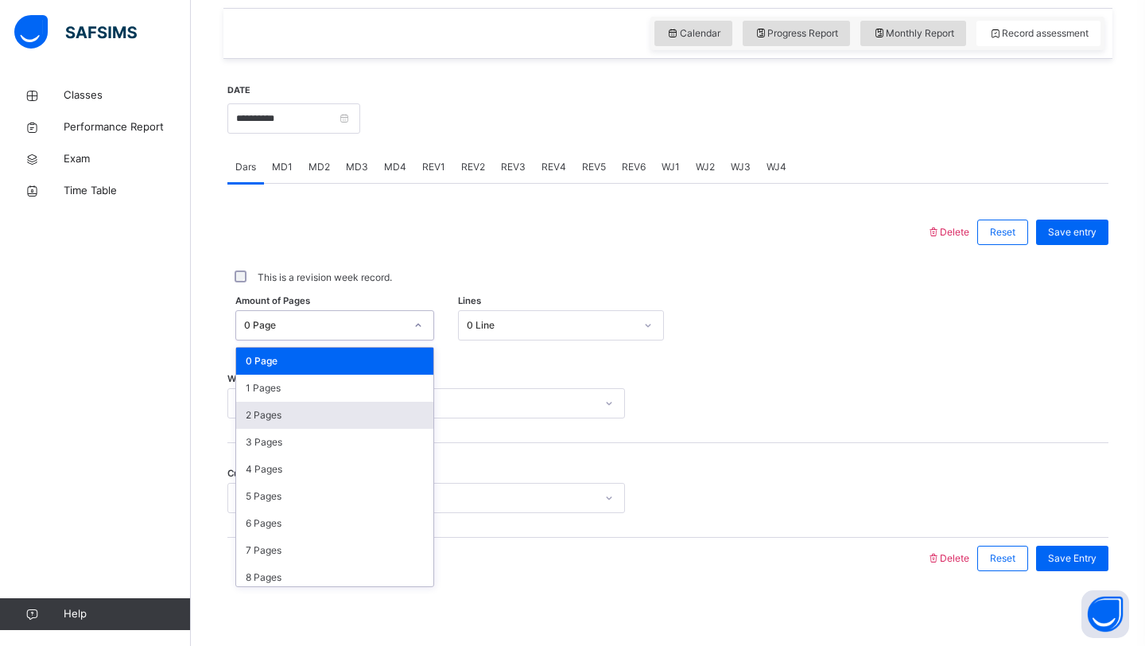
click at [294, 416] on div "2 Pages" at bounding box center [334, 415] width 197 height 27
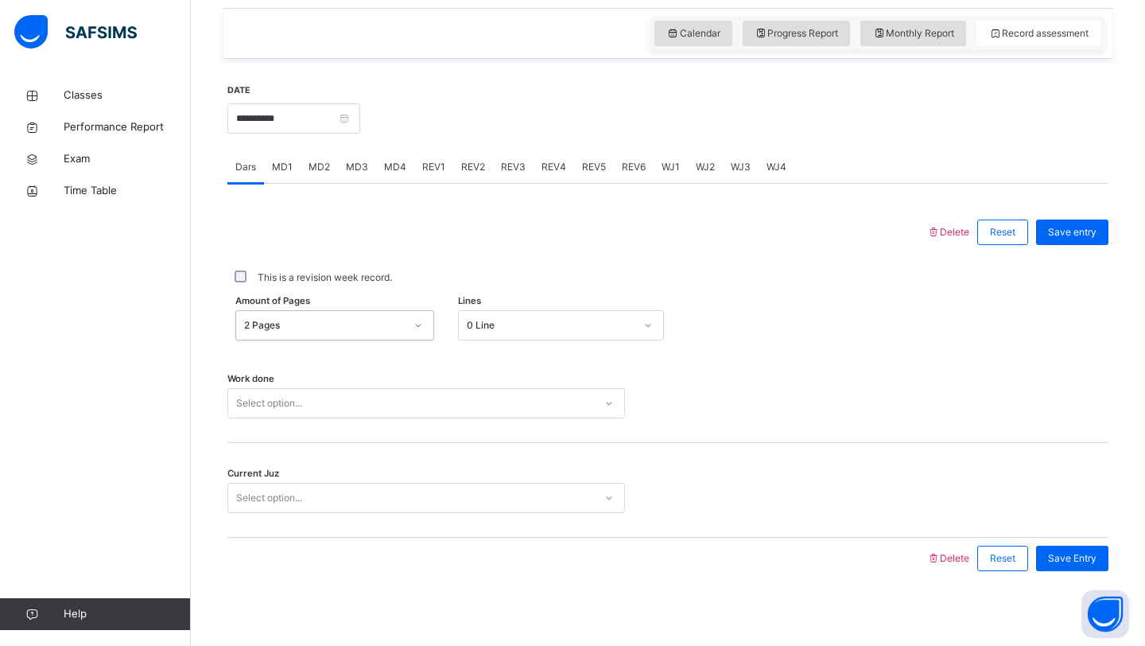
click at [312, 400] on div "Select option..." at bounding box center [411, 403] width 366 height 25
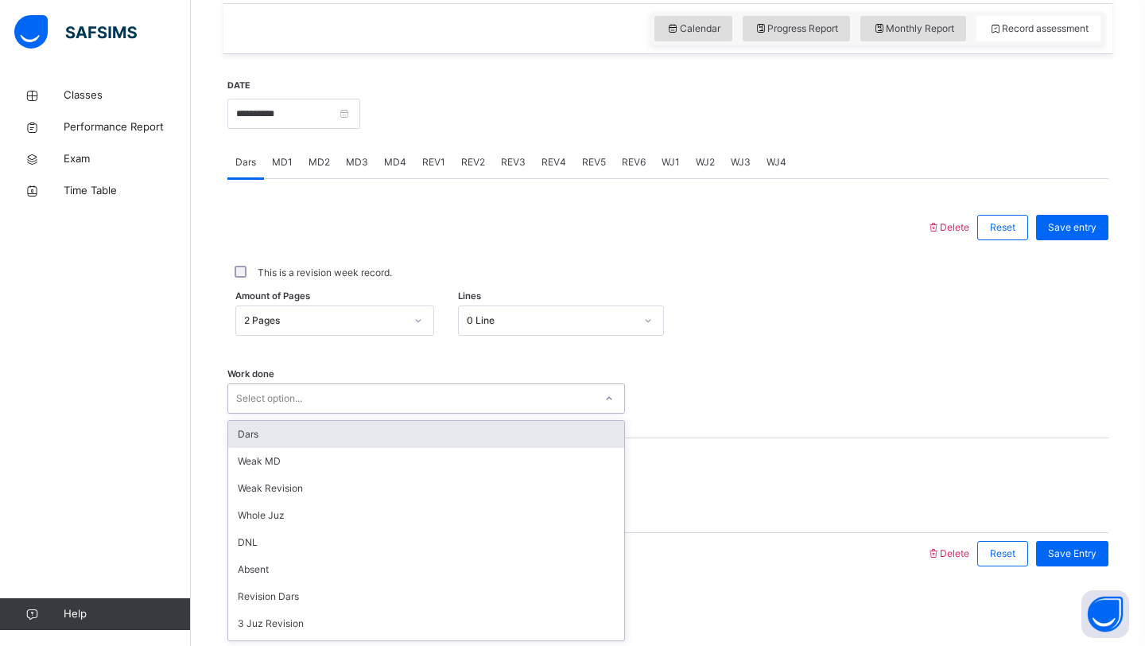
click at [303, 440] on div "Dars" at bounding box center [426, 434] width 396 height 27
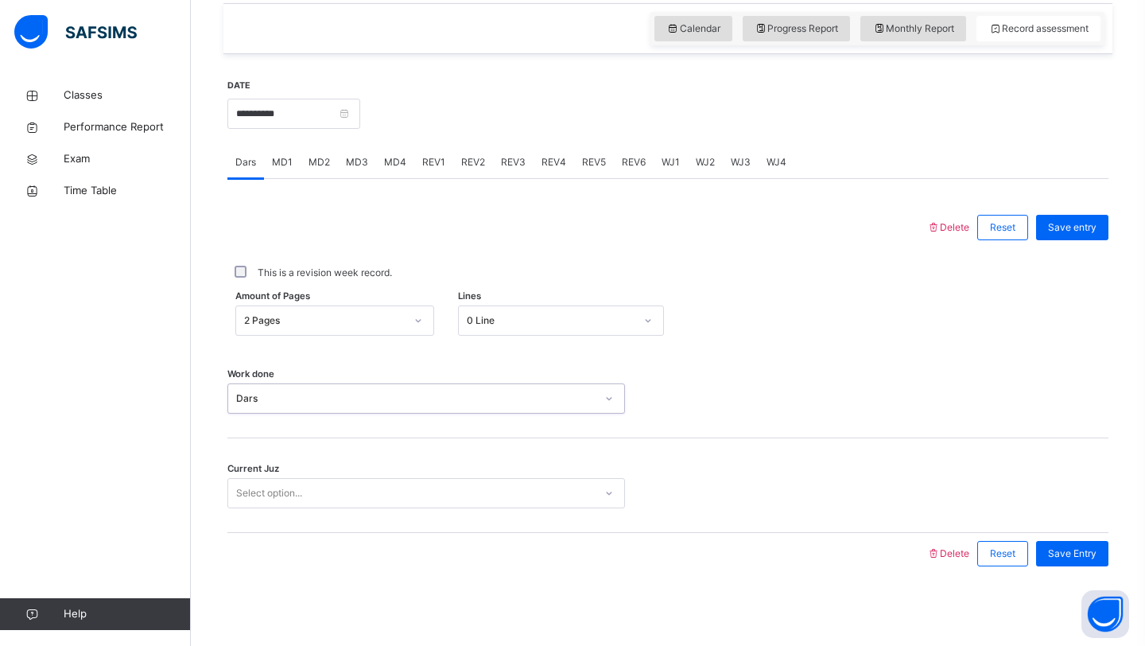
click at [292, 498] on div "Select option..." at bounding box center [269, 493] width 66 height 30
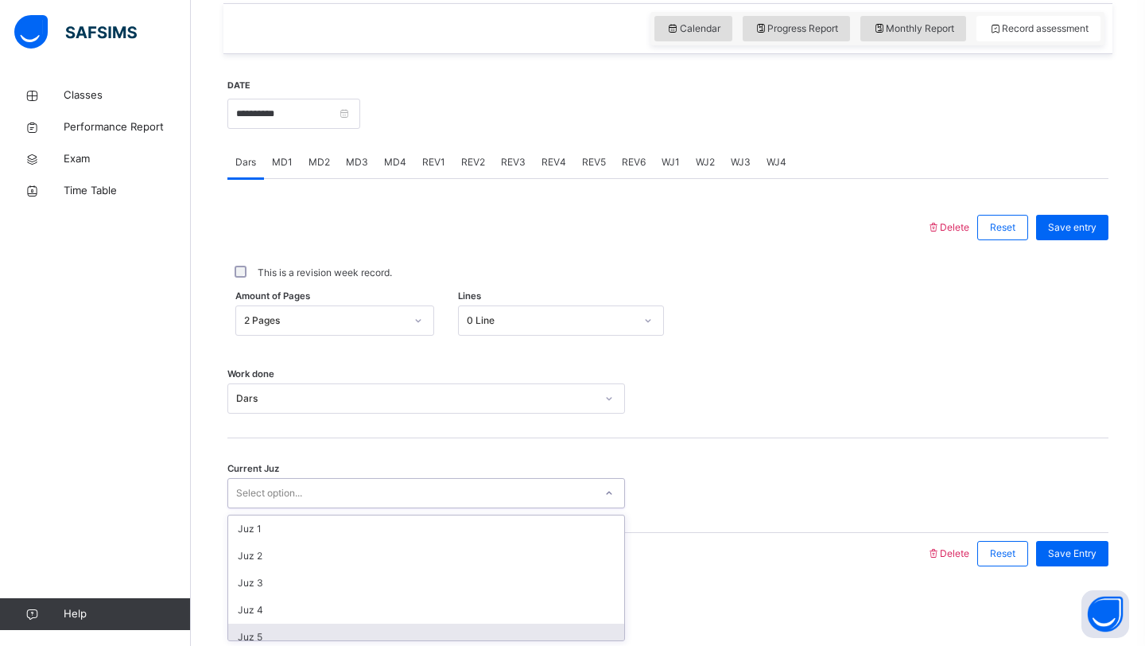
click at [266, 634] on div "Juz 5" at bounding box center [426, 636] width 396 height 27
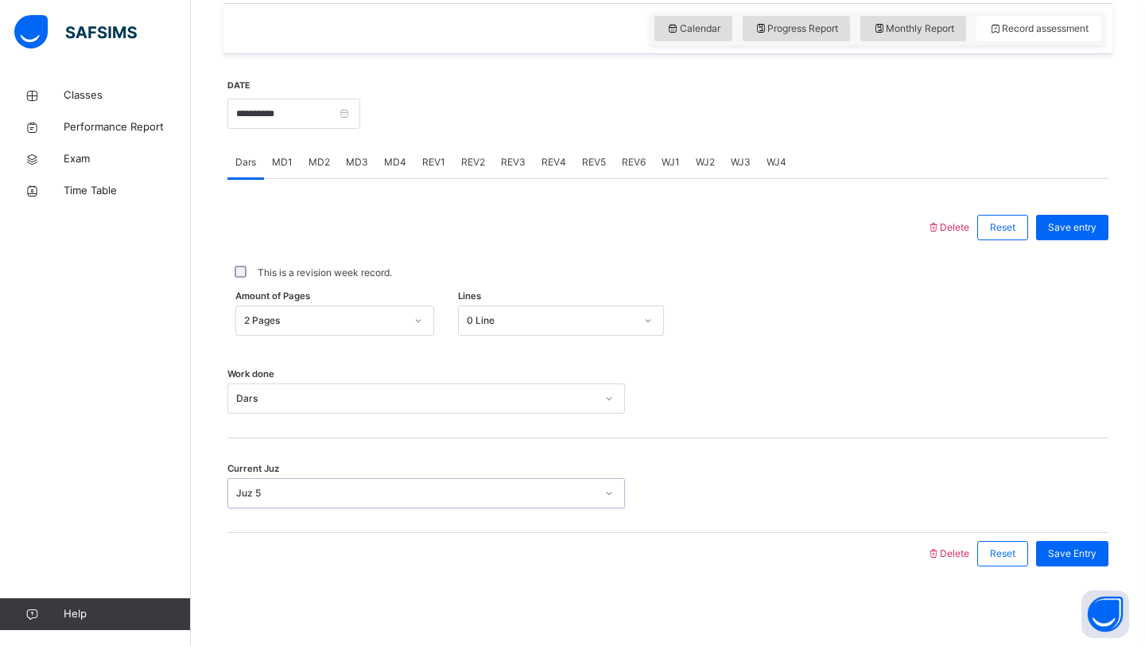
click at [548, 501] on div "Juz 5" at bounding box center [411, 493] width 366 height 25
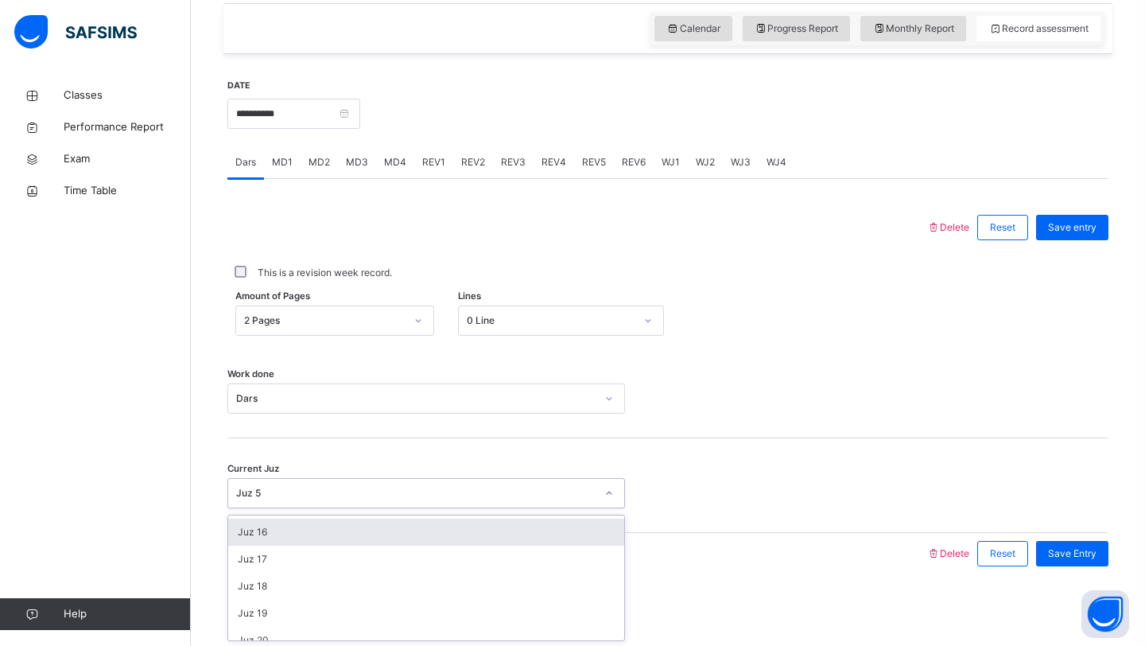
scroll to position [409, 0]
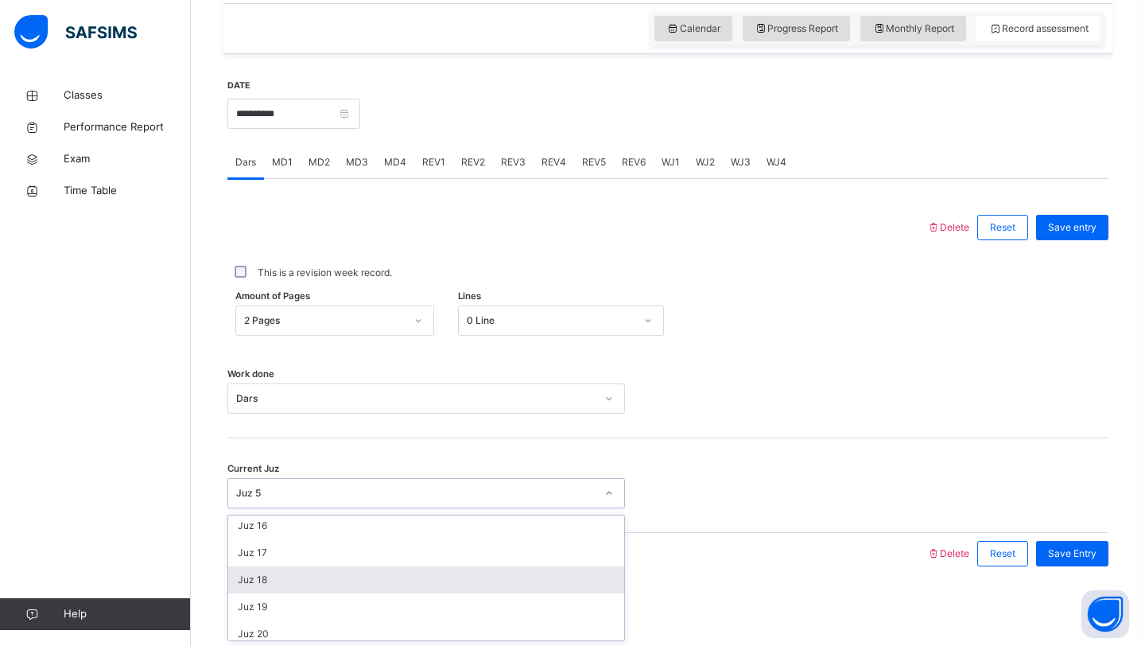
click at [394, 581] on div "Juz 18" at bounding box center [426, 579] width 396 height 27
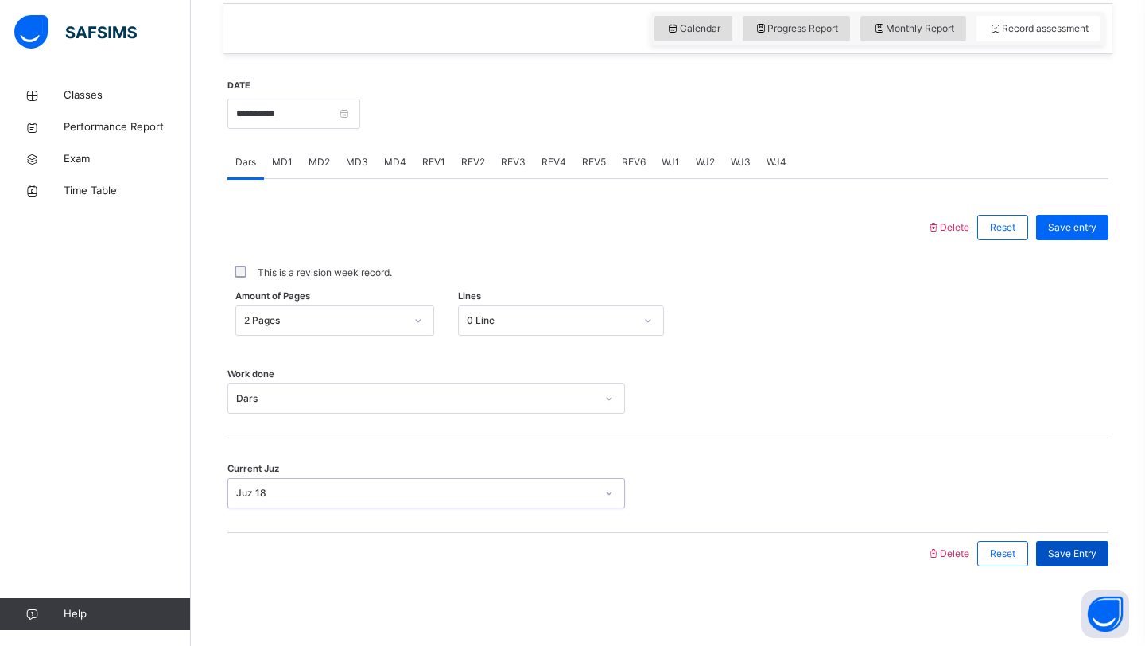
click at [1063, 550] on span "Save Entry" at bounding box center [1072, 553] width 49 height 14
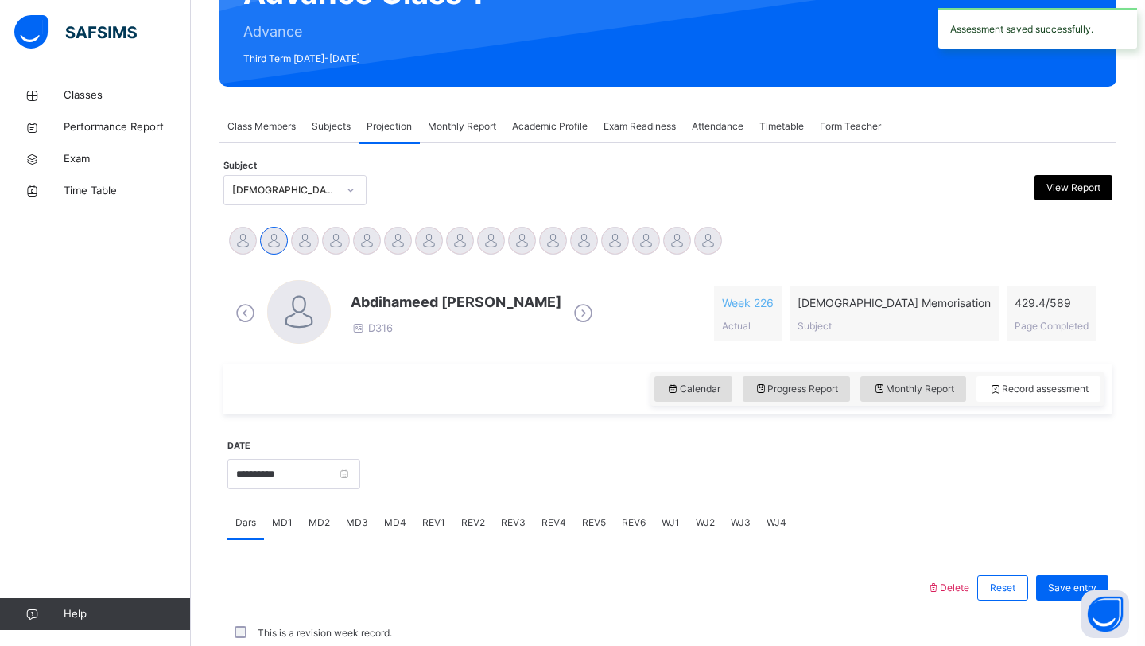
scroll to position [549, 0]
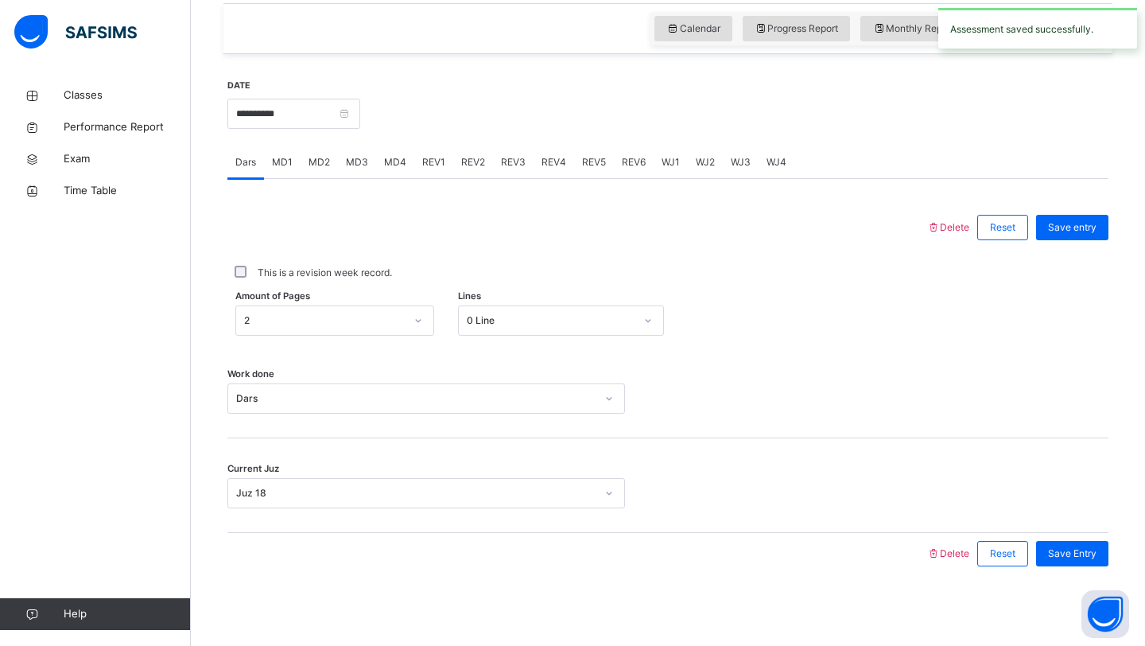
click at [355, 167] on span "MD3" at bounding box center [357, 162] width 22 height 14
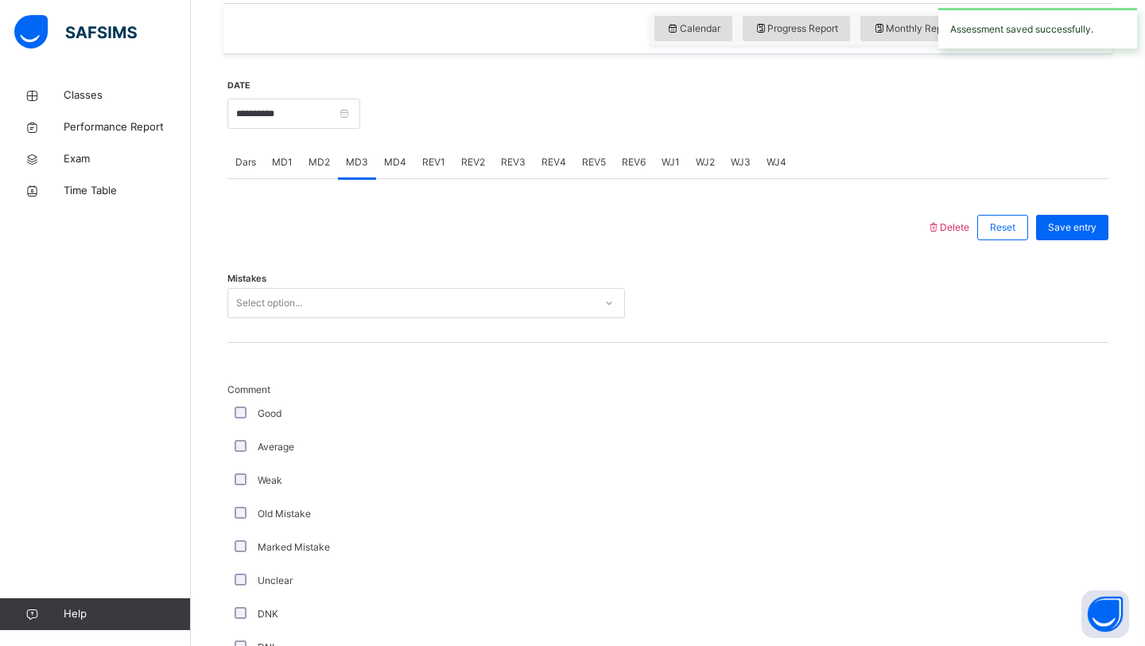
click at [321, 289] on div "Select option..." at bounding box center [426, 303] width 398 height 30
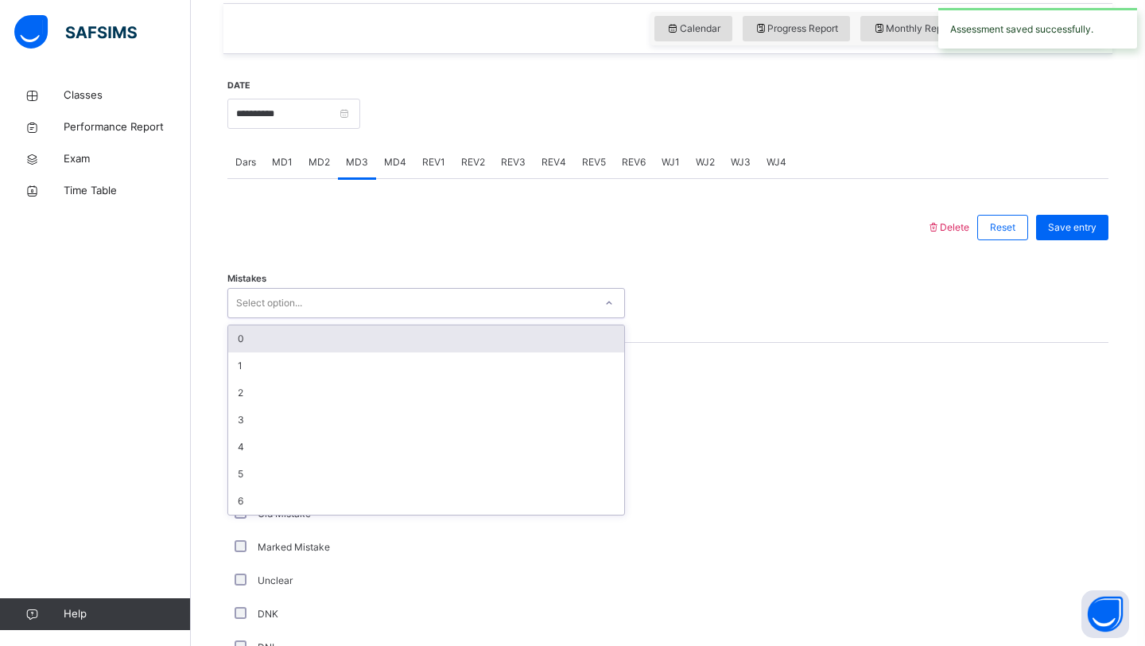
click at [297, 342] on div "0" at bounding box center [426, 338] width 396 height 27
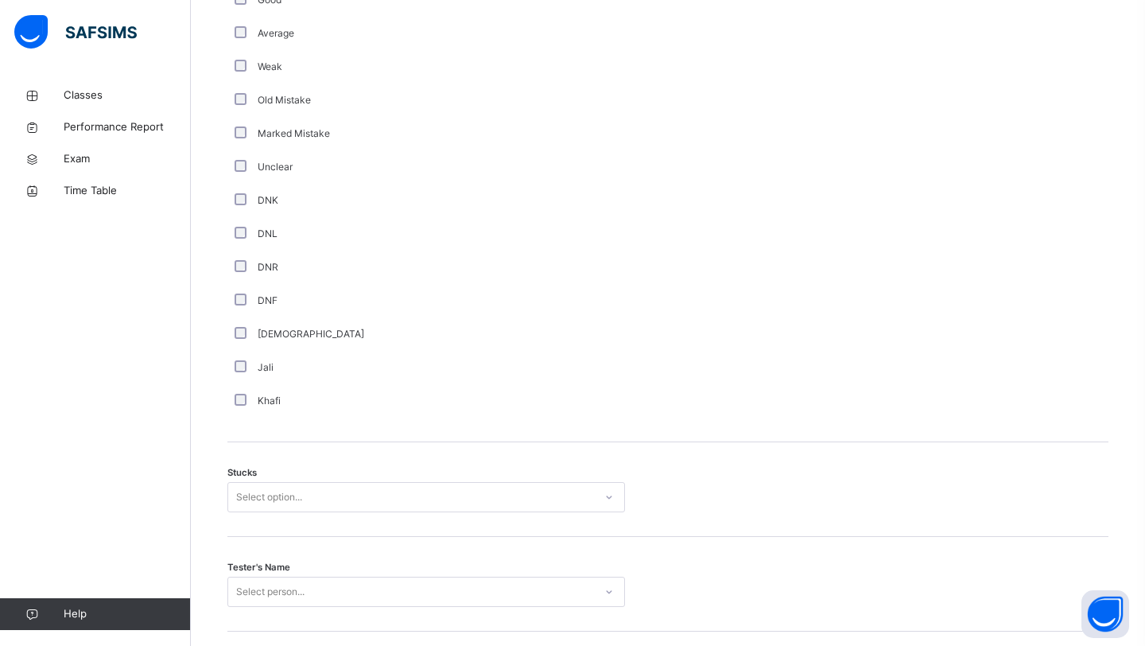
click at [250, 507] on div "Stucks Select option..." at bounding box center [667, 489] width 881 height 95
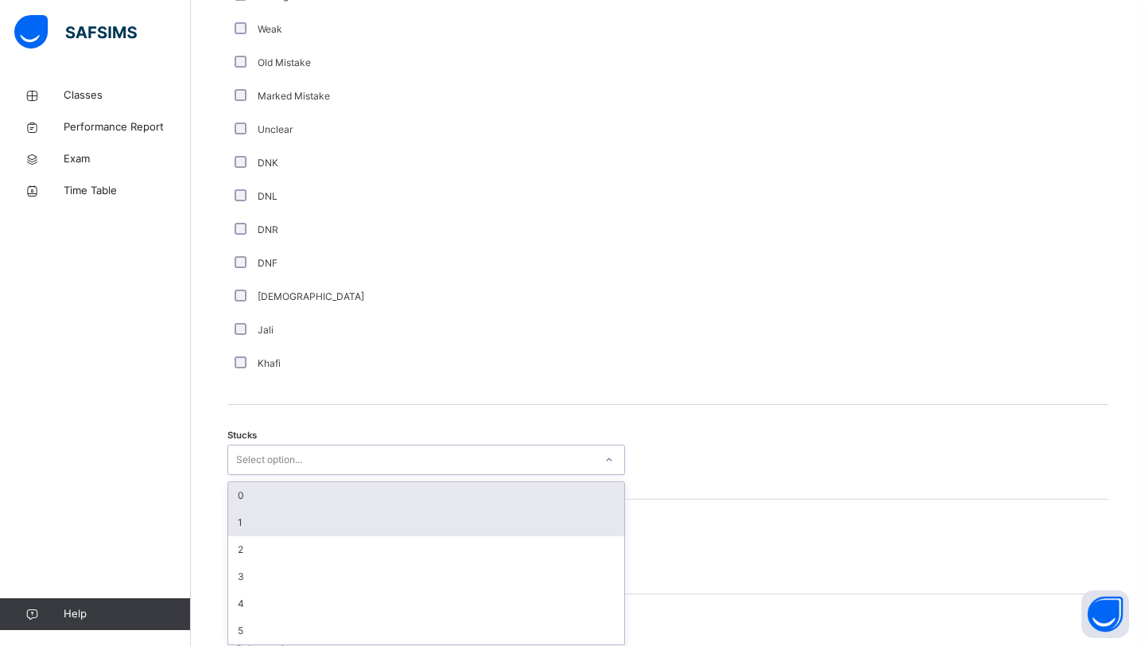
scroll to position [1005, 0]
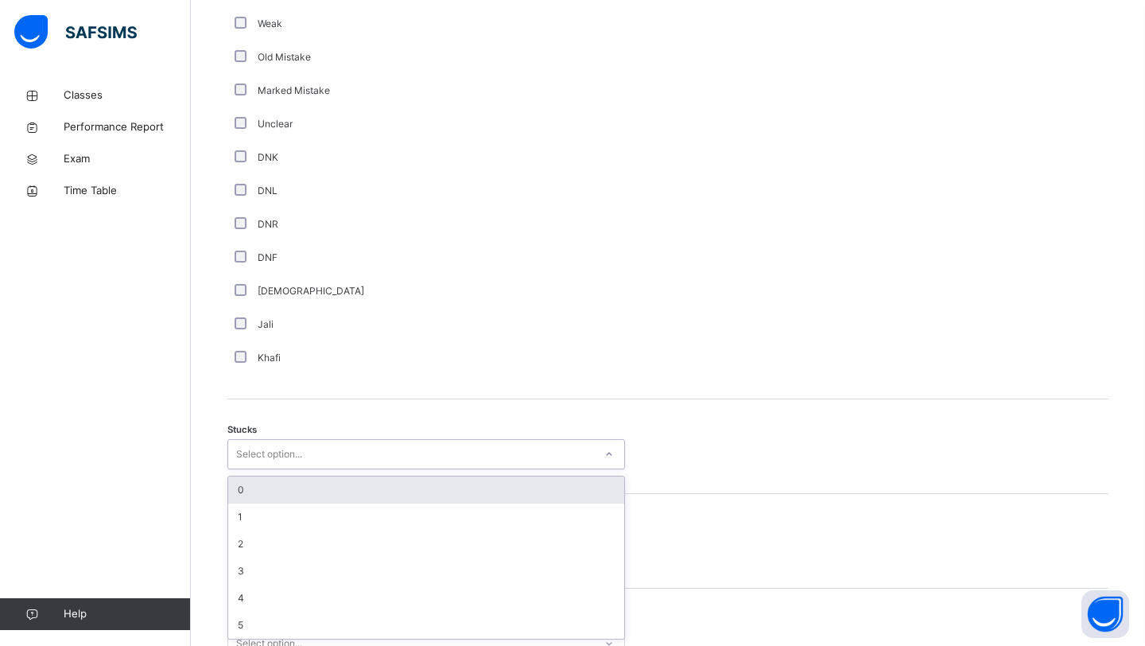
click at [270, 500] on div "0" at bounding box center [426, 489] width 396 height 27
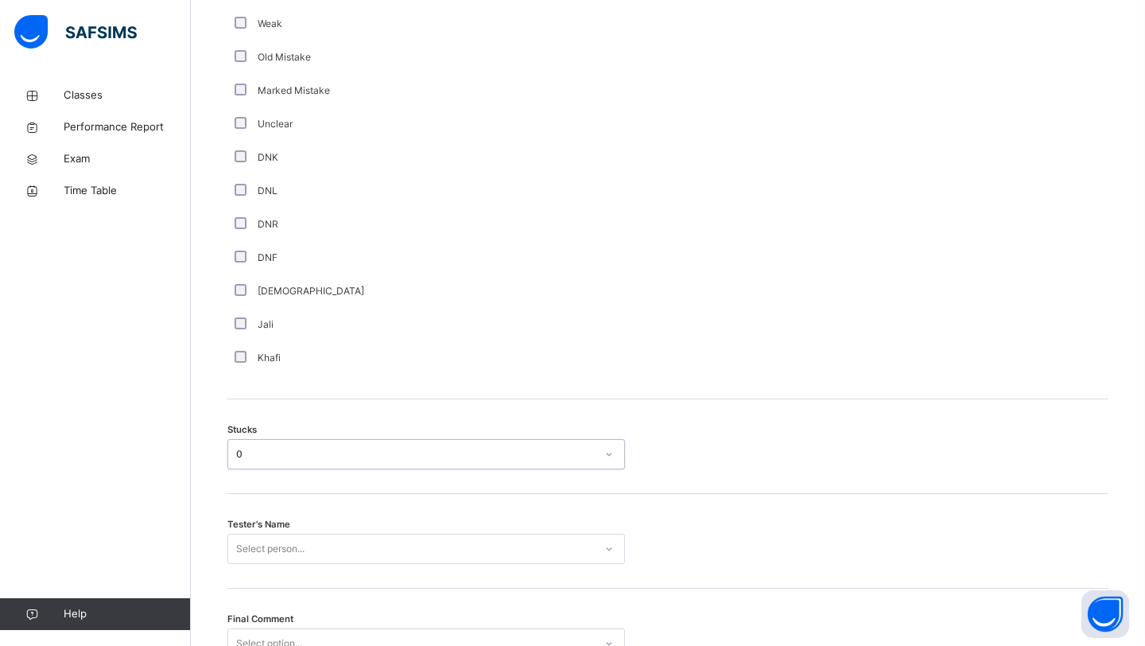
click at [253, 549] on div "Select person..." at bounding box center [426, 549] width 398 height 30
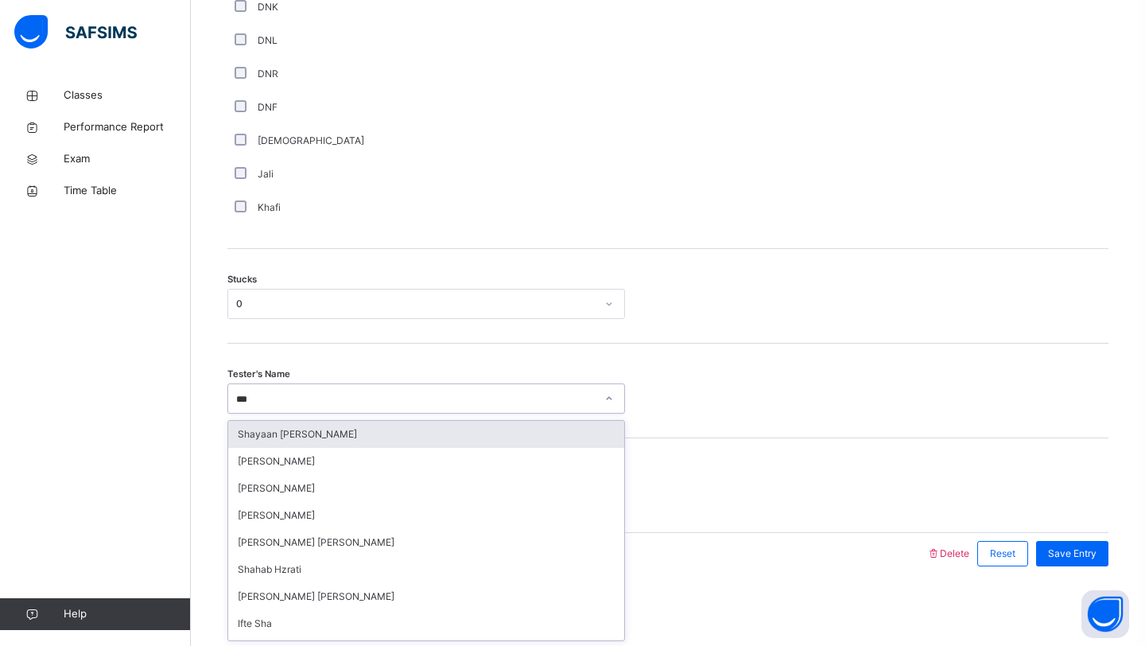
type input "****"
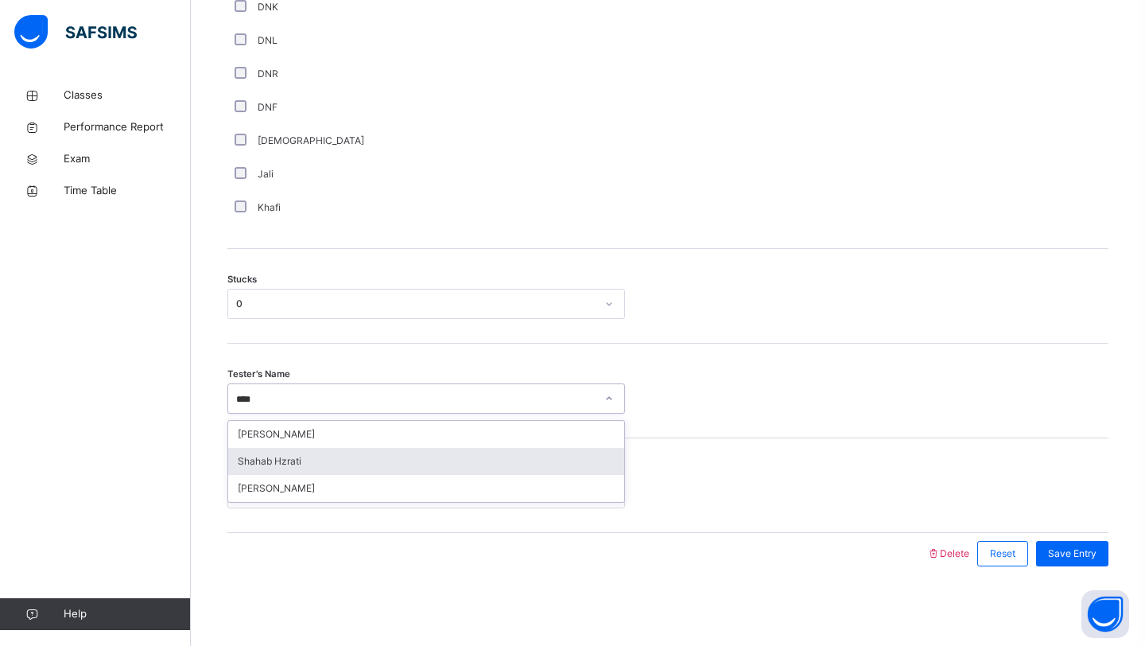
click at [310, 464] on div "Shahab Hzrati" at bounding box center [426, 461] width 396 height 27
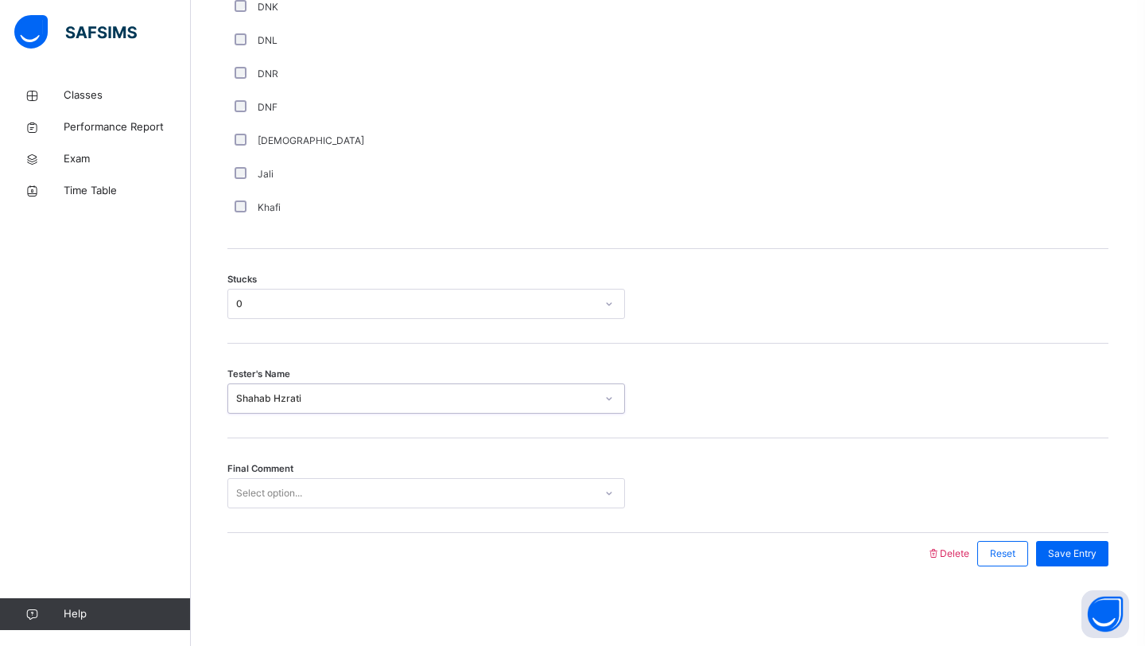
click at [310, 496] on div "Select option..." at bounding box center [411, 493] width 366 height 25
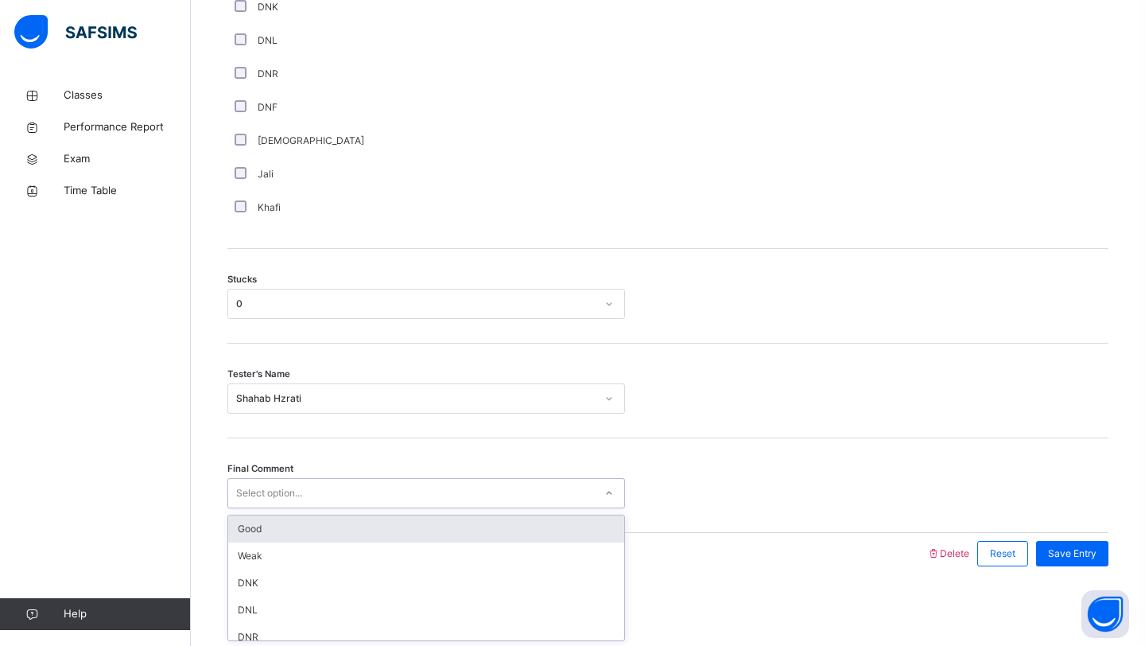
click at [280, 539] on div "Good" at bounding box center [426, 528] width 396 height 27
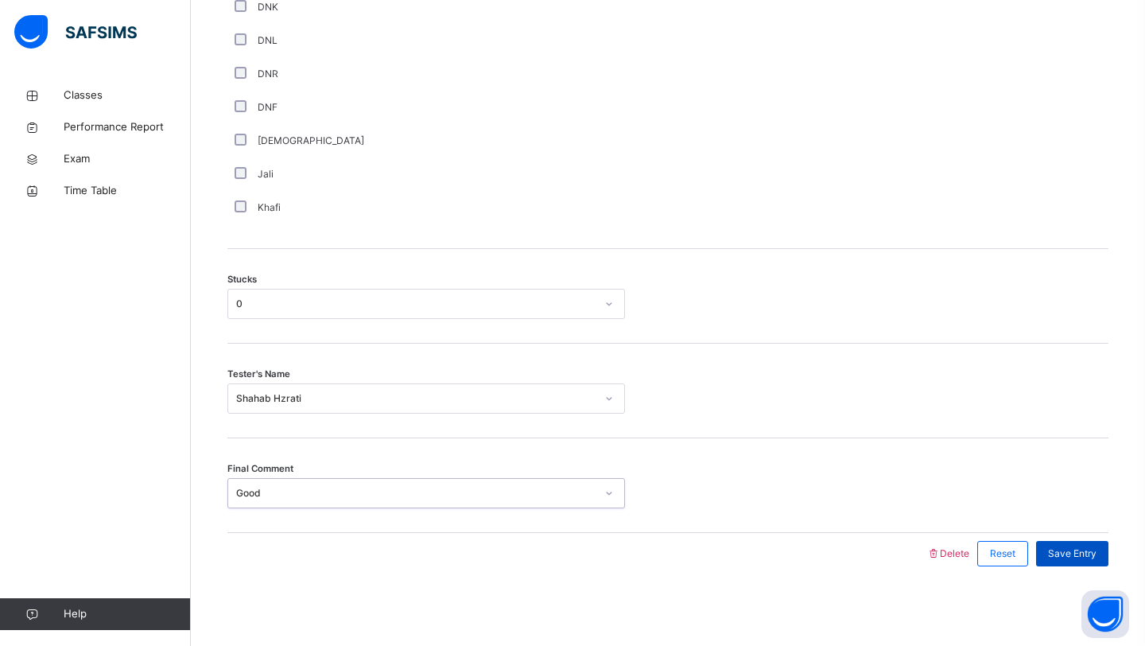
click at [1079, 564] on div "Save Entry" at bounding box center [1072, 553] width 72 height 25
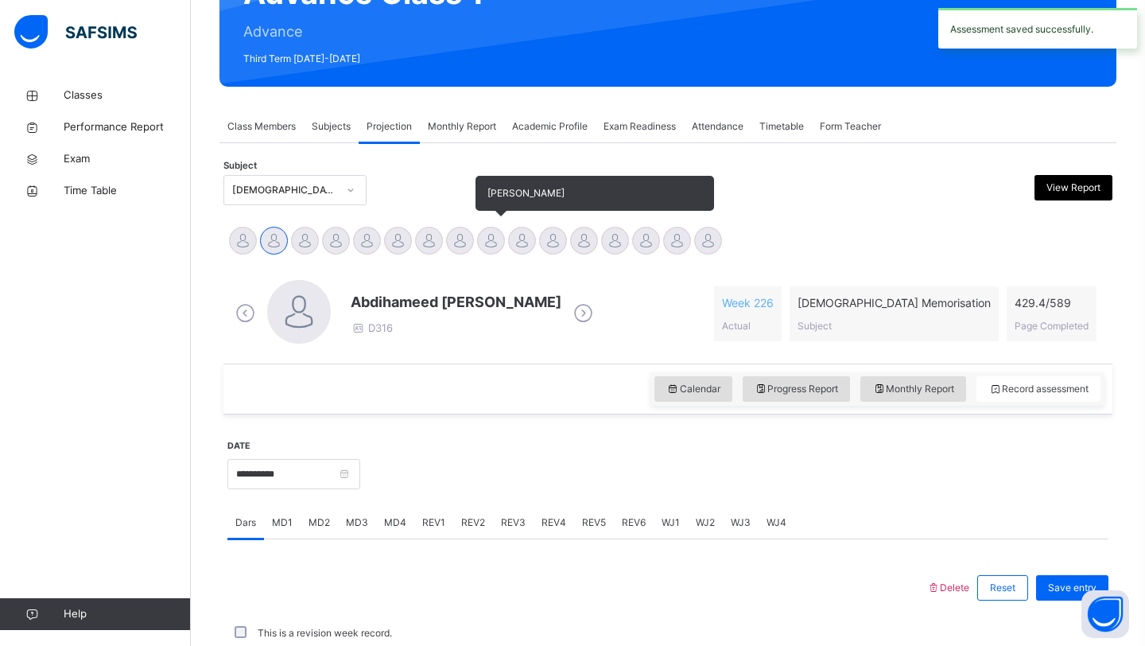
scroll to position [549, 0]
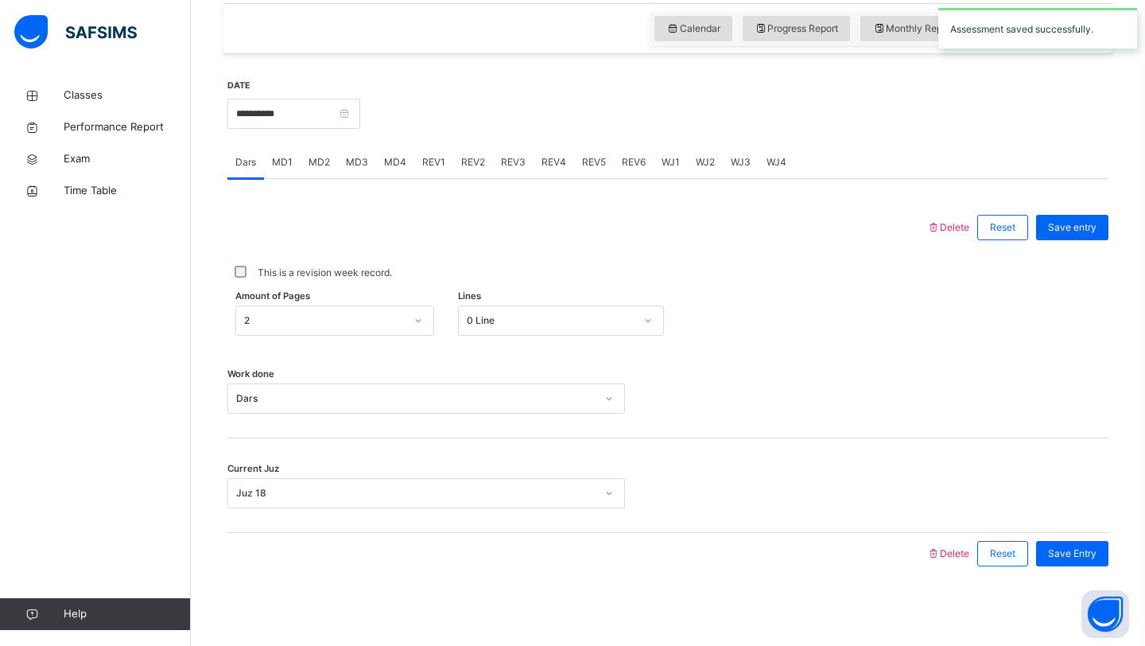
click at [387, 166] on span "MD4" at bounding box center [395, 162] width 22 height 14
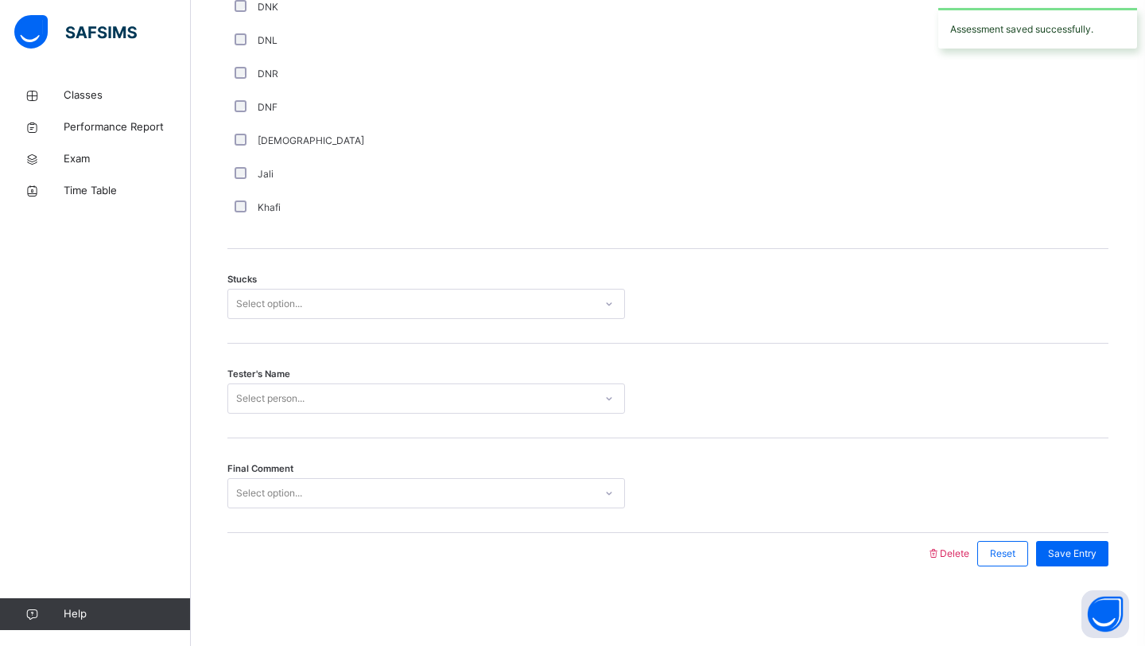
click at [323, 506] on div "Select option..." at bounding box center [426, 493] width 398 height 30
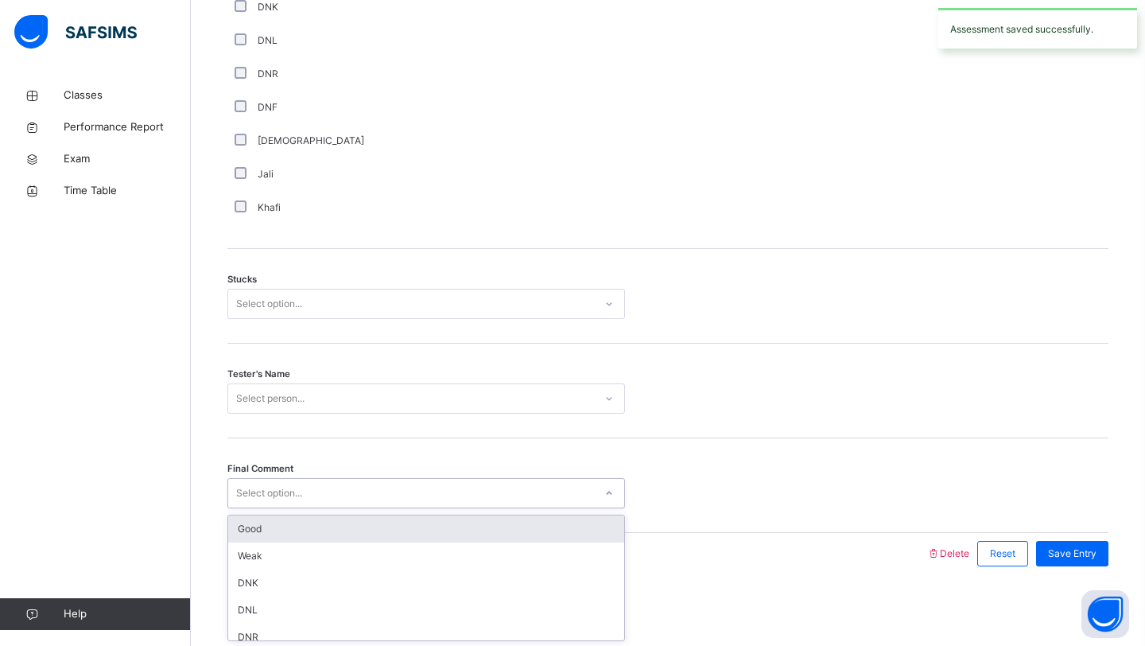
click at [310, 530] on div "Good" at bounding box center [426, 528] width 396 height 27
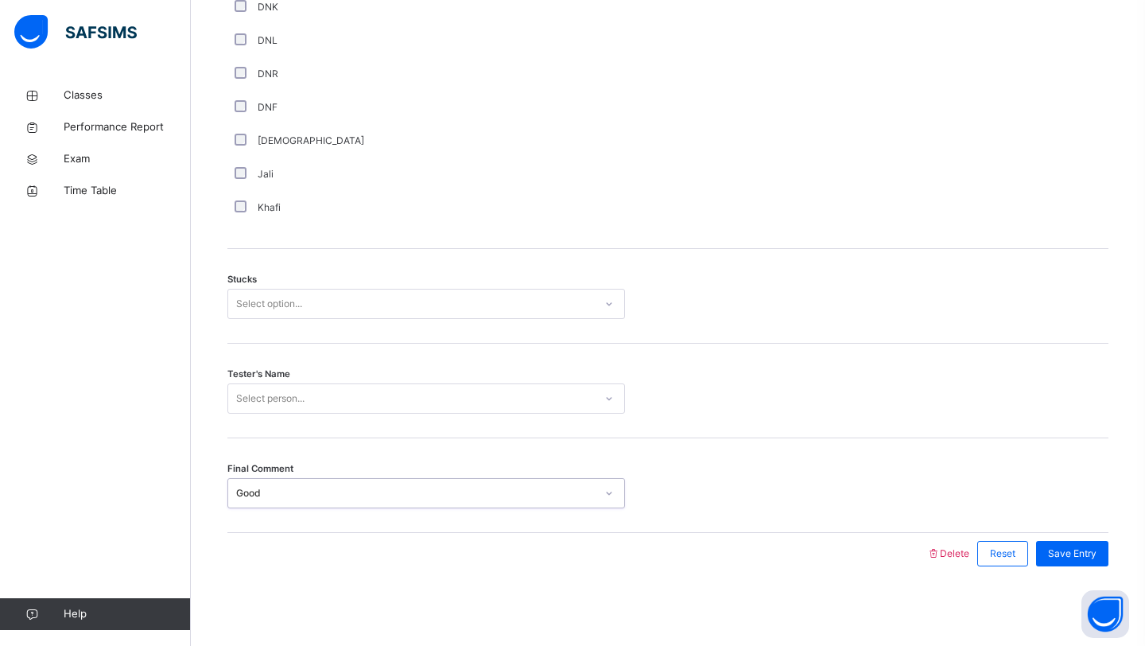
click at [297, 396] on div "Select person..." at bounding box center [270, 398] width 68 height 30
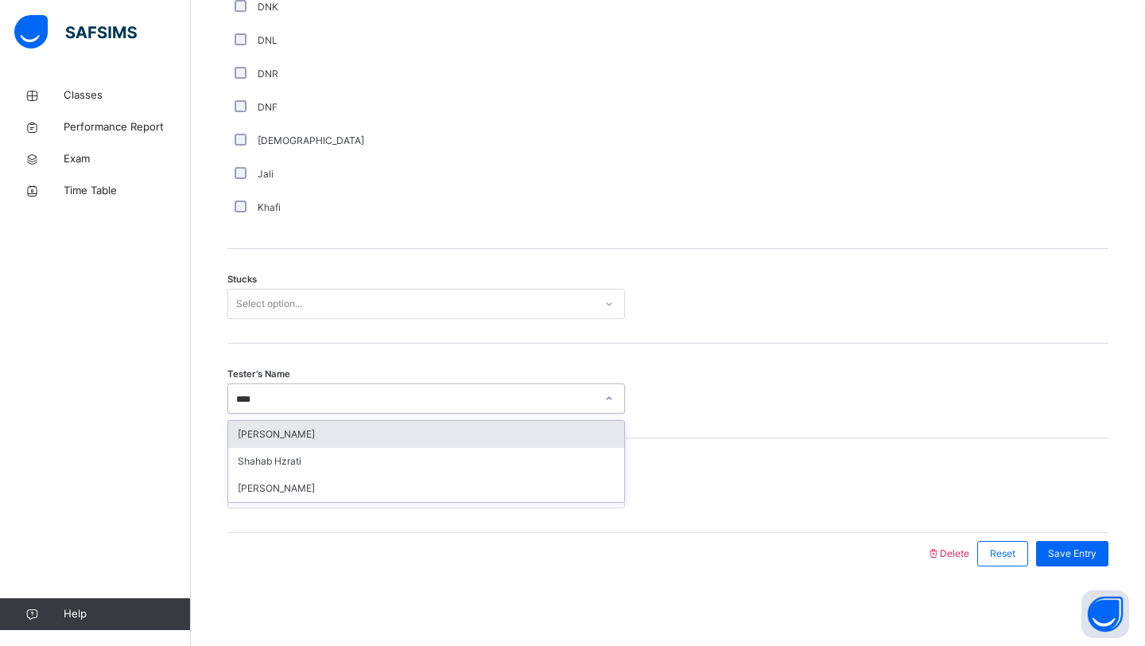
type input "*****"
click at [297, 442] on div "Shahab Hzrati" at bounding box center [426, 434] width 396 height 27
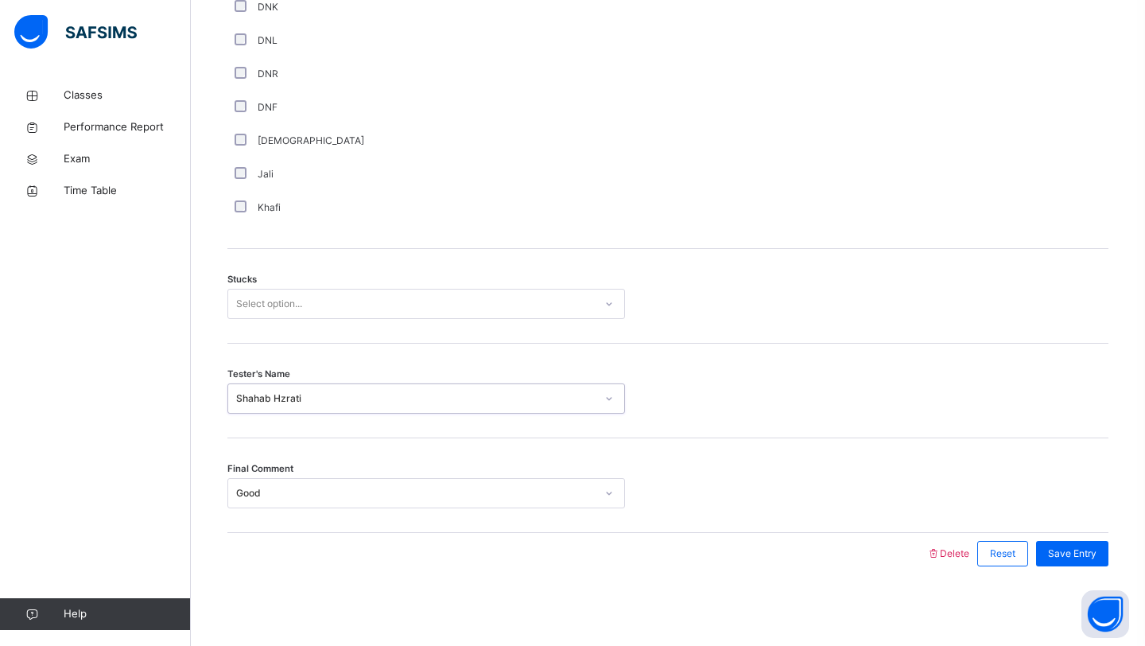
click at [296, 296] on div "Select option..." at bounding box center [269, 304] width 66 height 30
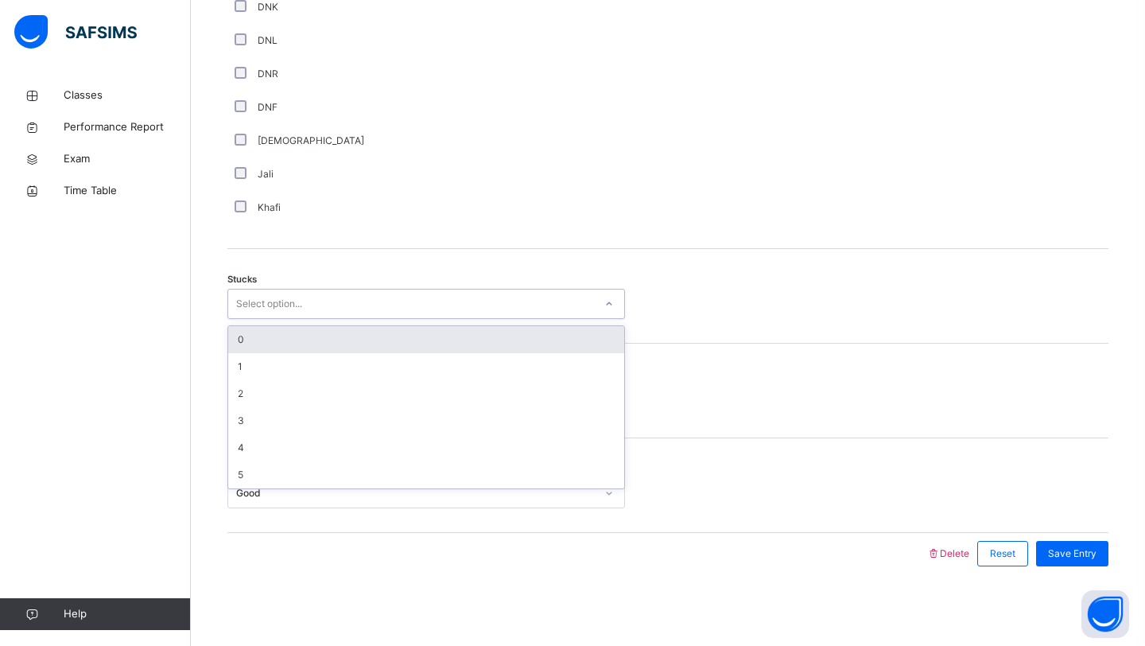
click at [277, 346] on div "0" at bounding box center [426, 339] width 396 height 27
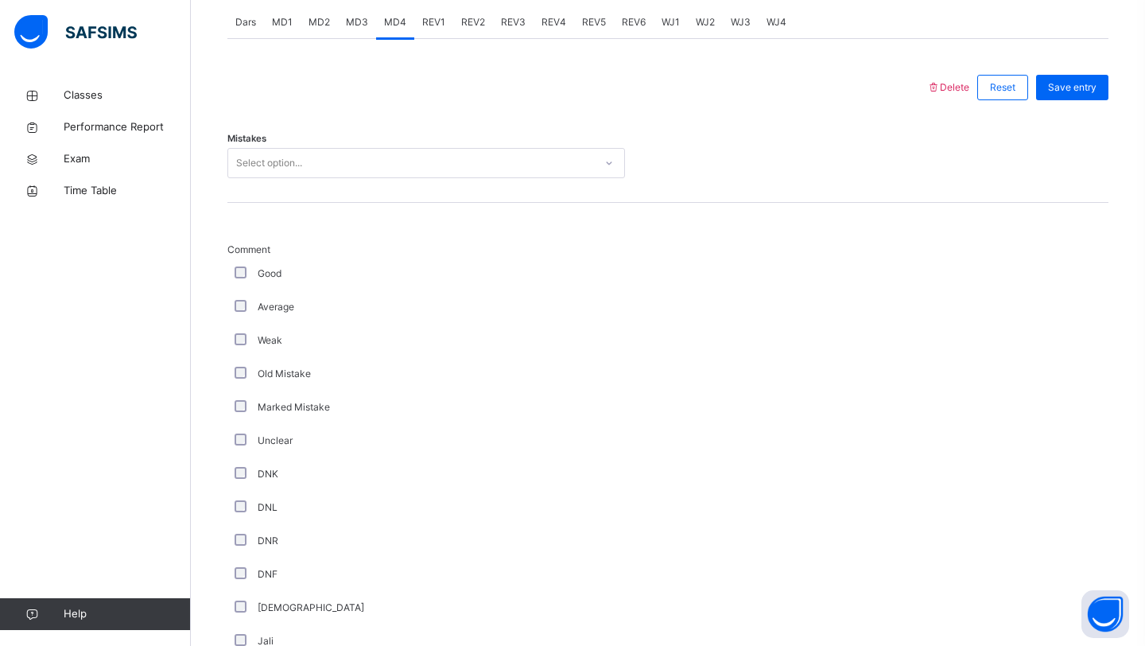
scroll to position [678, 0]
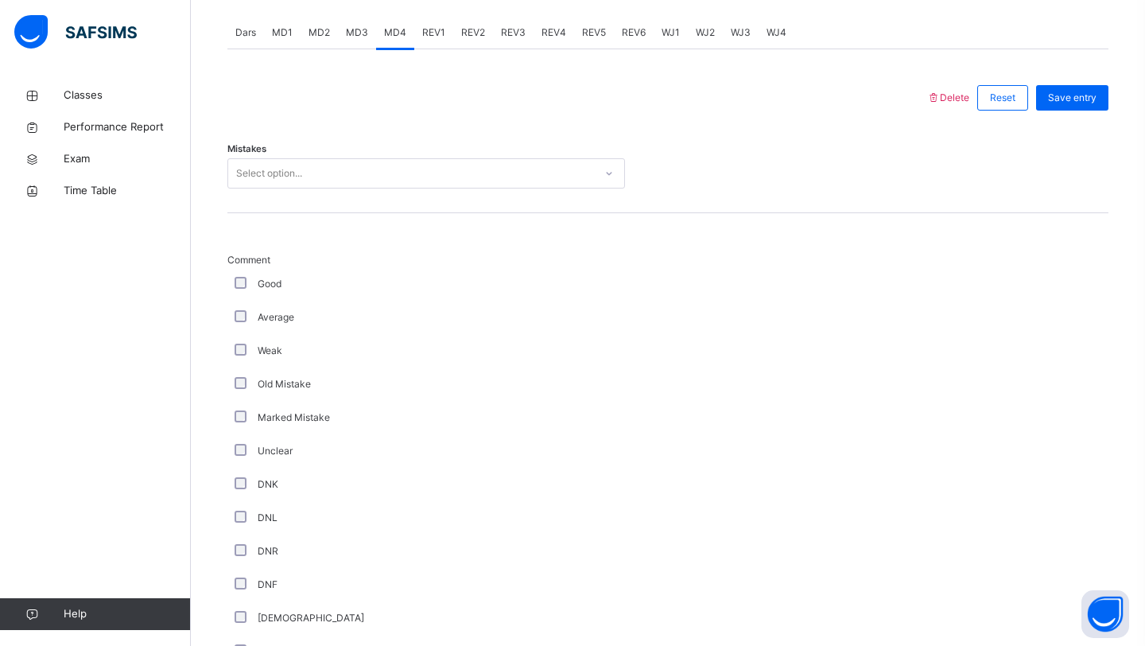
click at [272, 344] on label "Weak" at bounding box center [270, 351] width 25 height 14
click at [262, 187] on div "Select option..." at bounding box center [426, 173] width 398 height 30
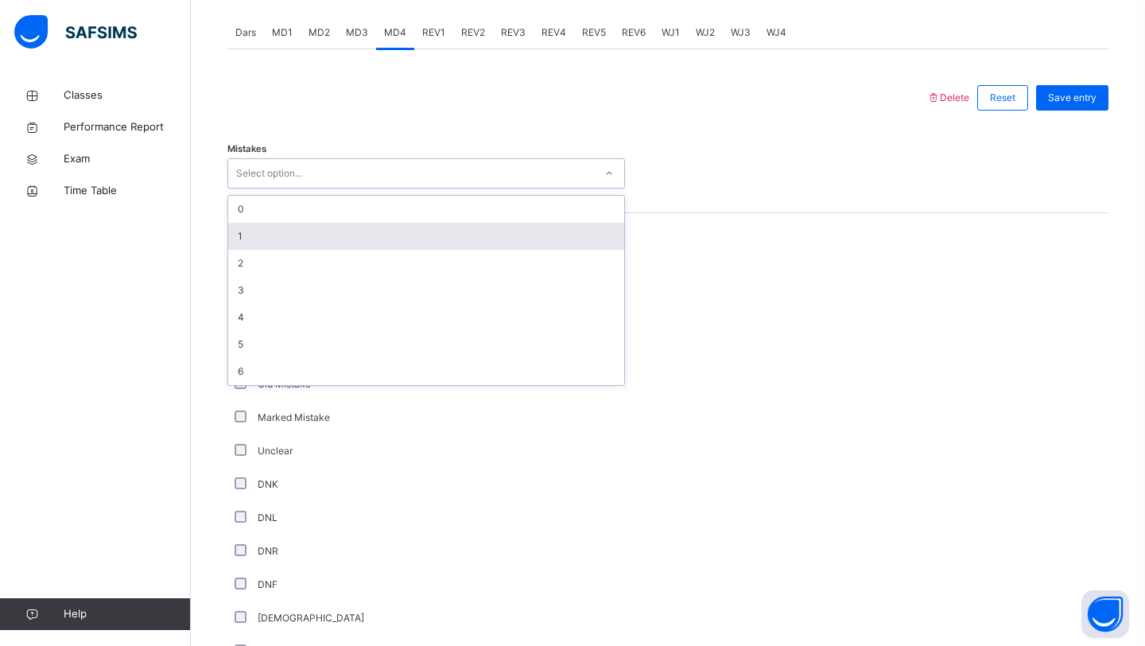
click at [254, 234] on div "1" at bounding box center [426, 236] width 396 height 27
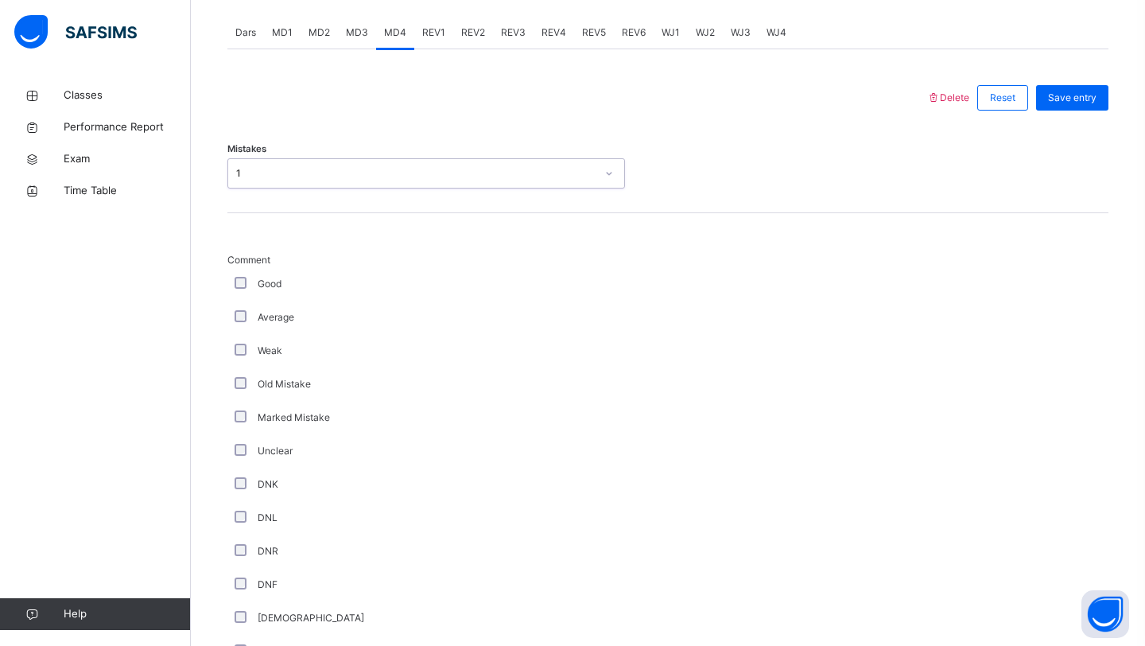
click at [262, 181] on div "1" at bounding box center [411, 173] width 366 height 25
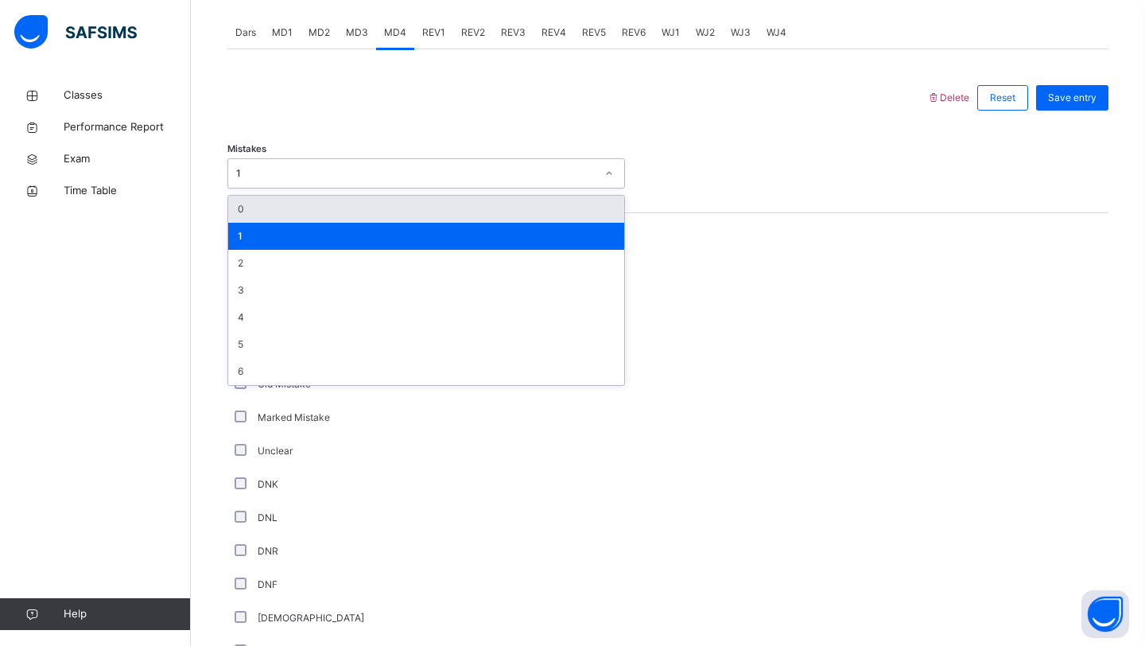
click at [259, 208] on div "0" at bounding box center [426, 209] width 396 height 27
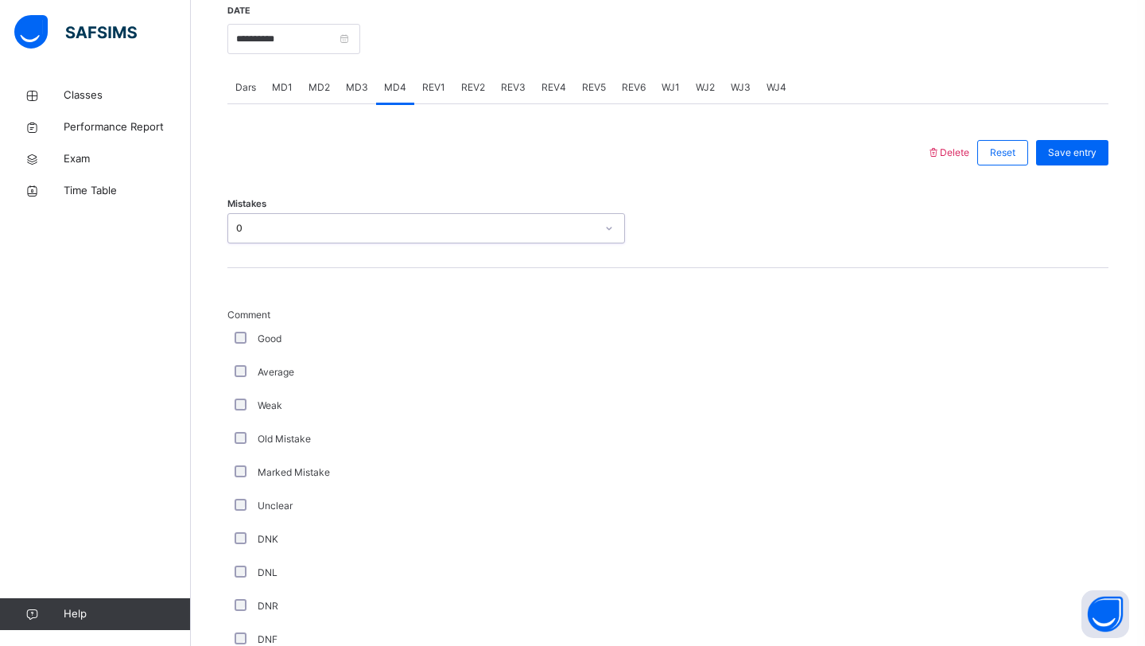
scroll to position [832, 0]
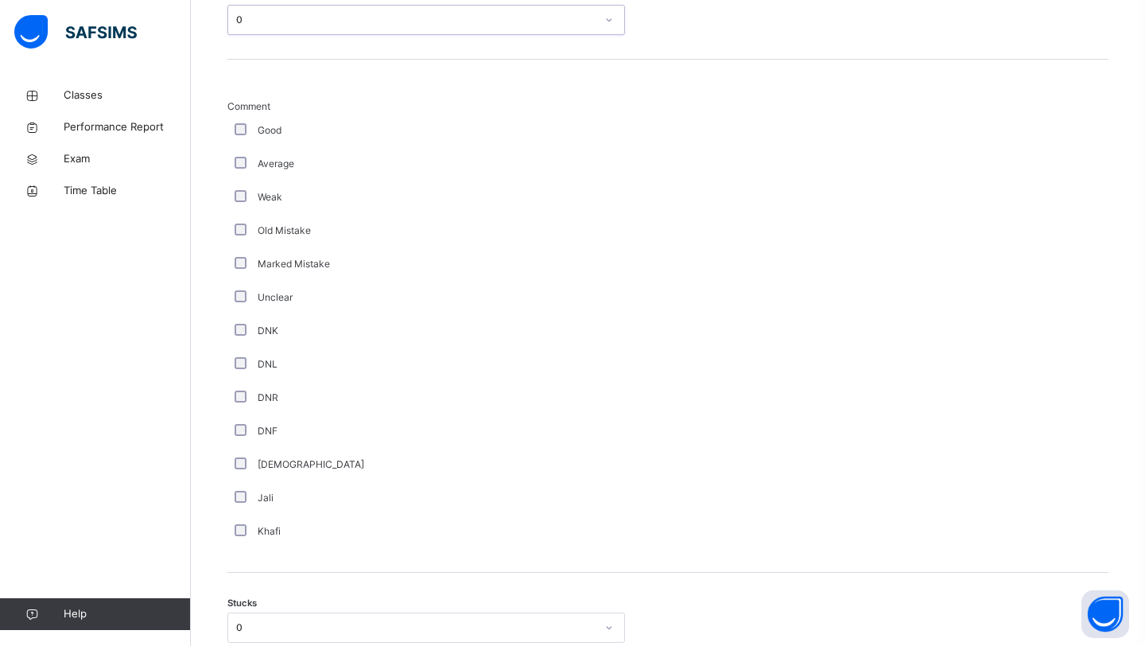
click at [326, 621] on div "0" at bounding box center [426, 627] width 398 height 30
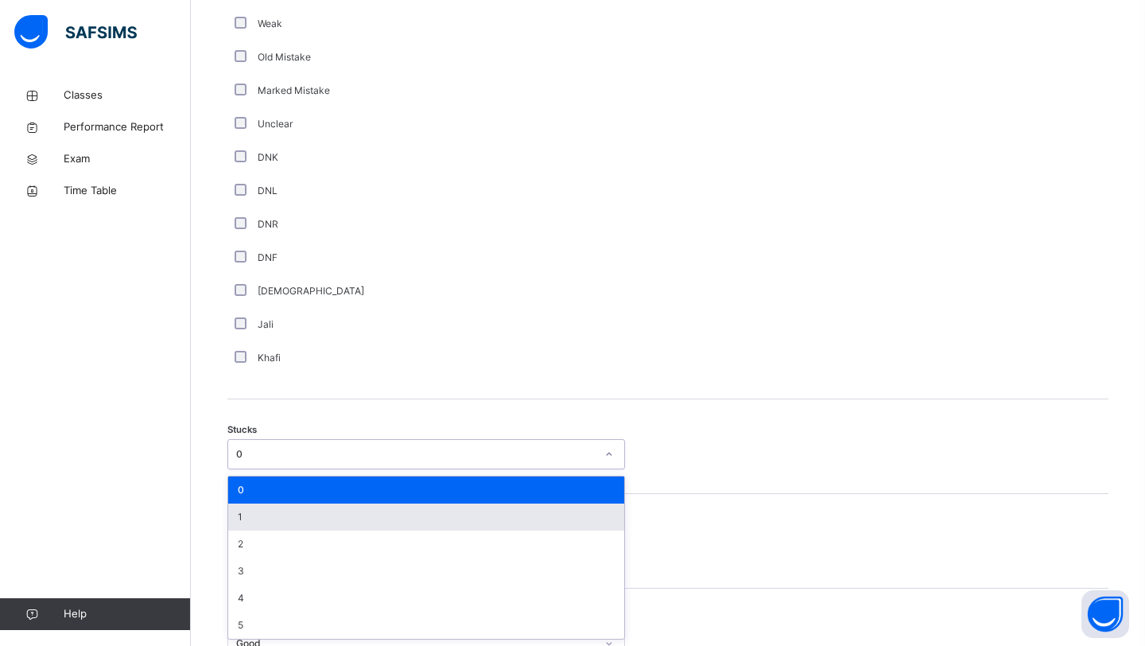
click at [320, 522] on div "1" at bounding box center [426, 516] width 396 height 27
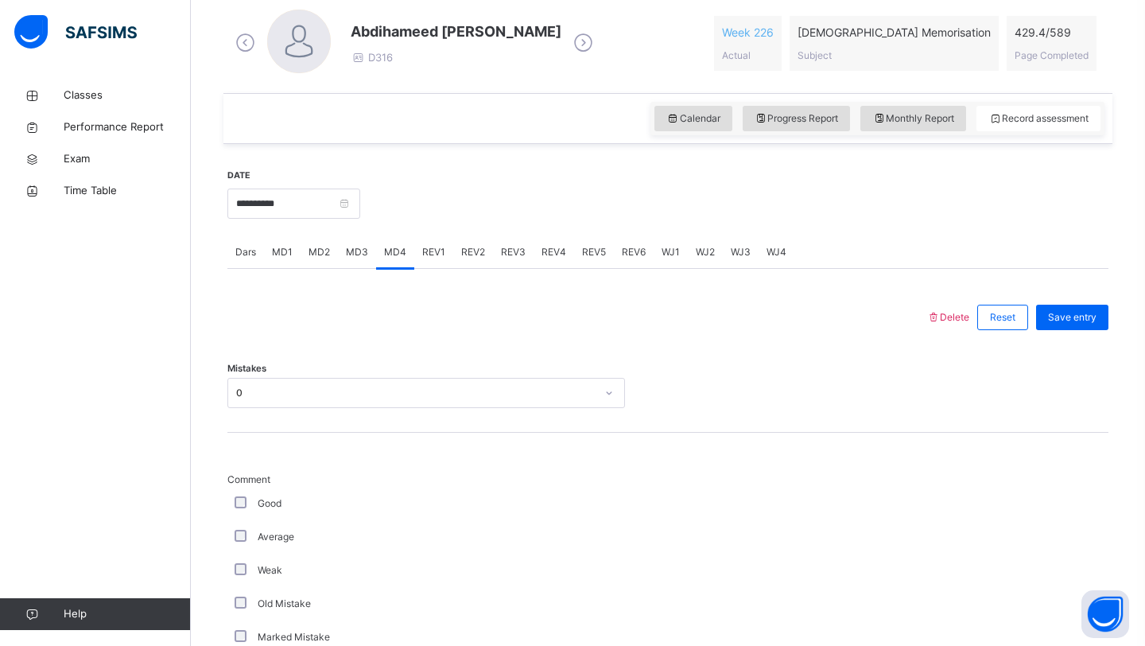
scroll to position [423, 0]
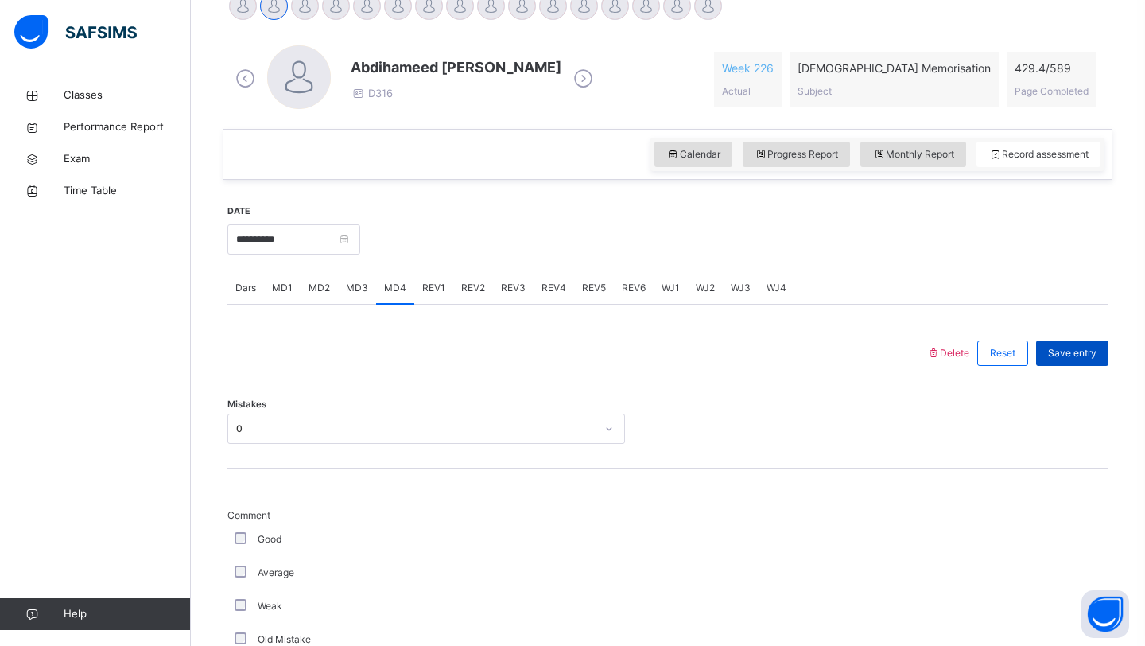
click at [1058, 352] on span "Save entry" at bounding box center [1072, 353] width 49 height 14
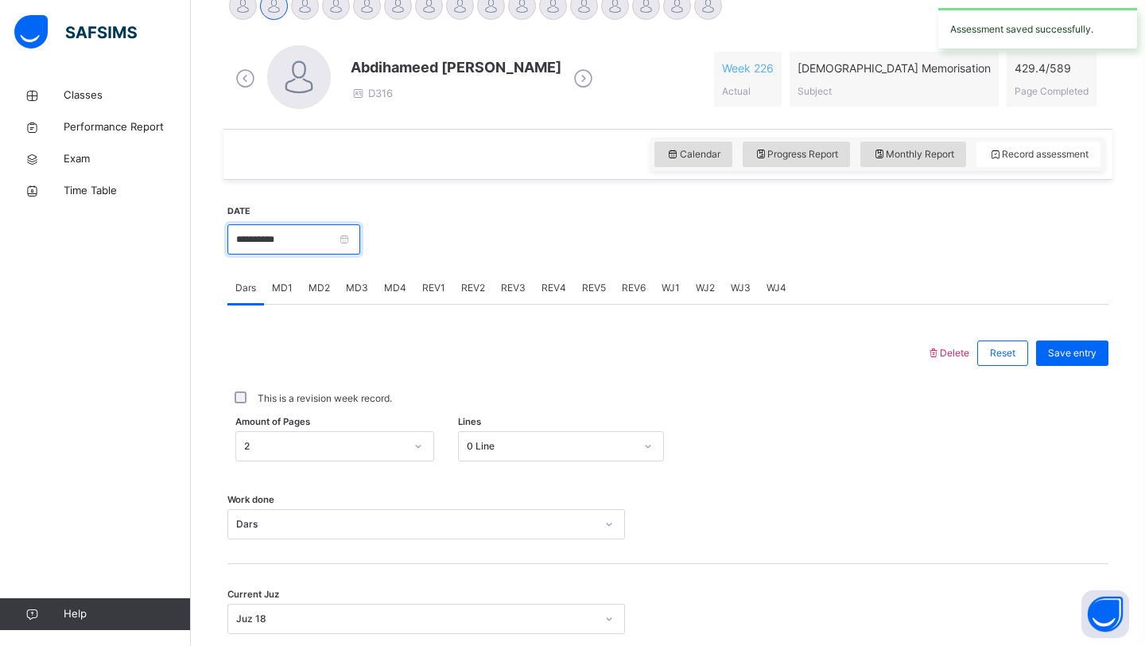
click at [303, 231] on input "**********" at bounding box center [293, 239] width 133 height 30
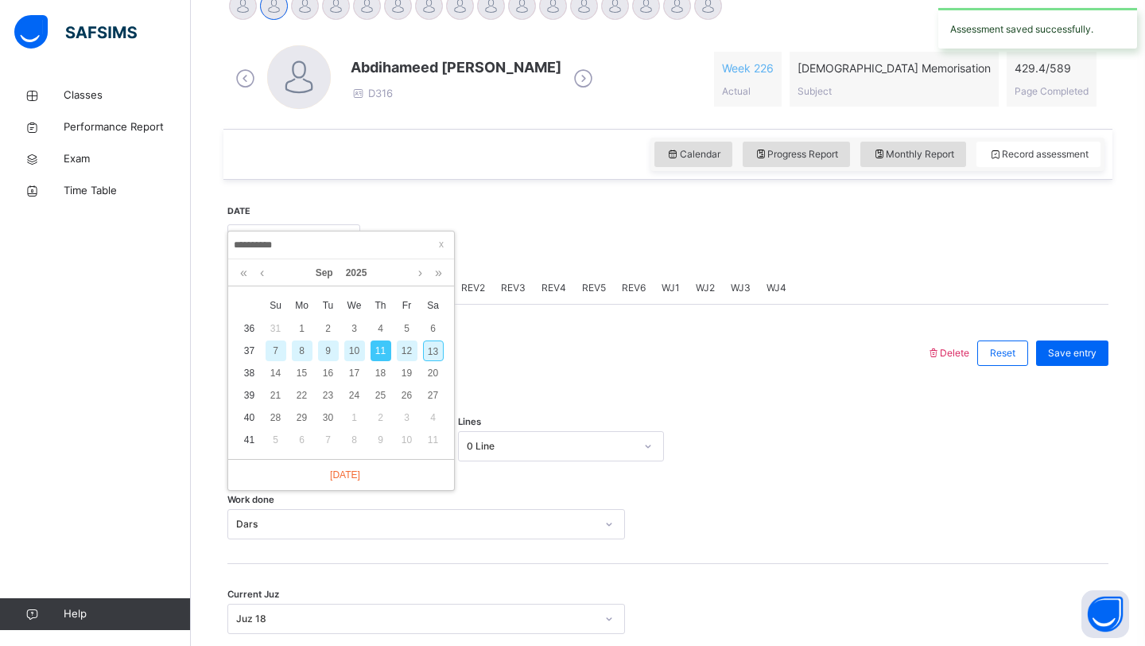
click at [328, 358] on div "9" at bounding box center [328, 350] width 21 height 21
type input "**********"
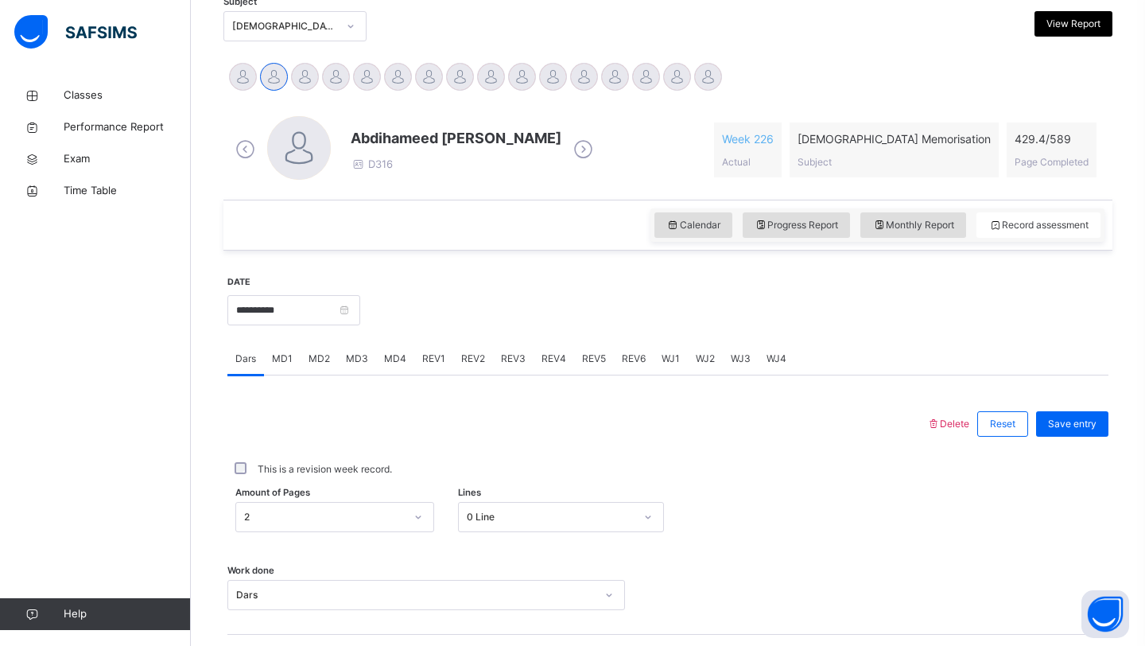
scroll to position [330, 0]
